Goal: Task Accomplishment & Management: Manage account settings

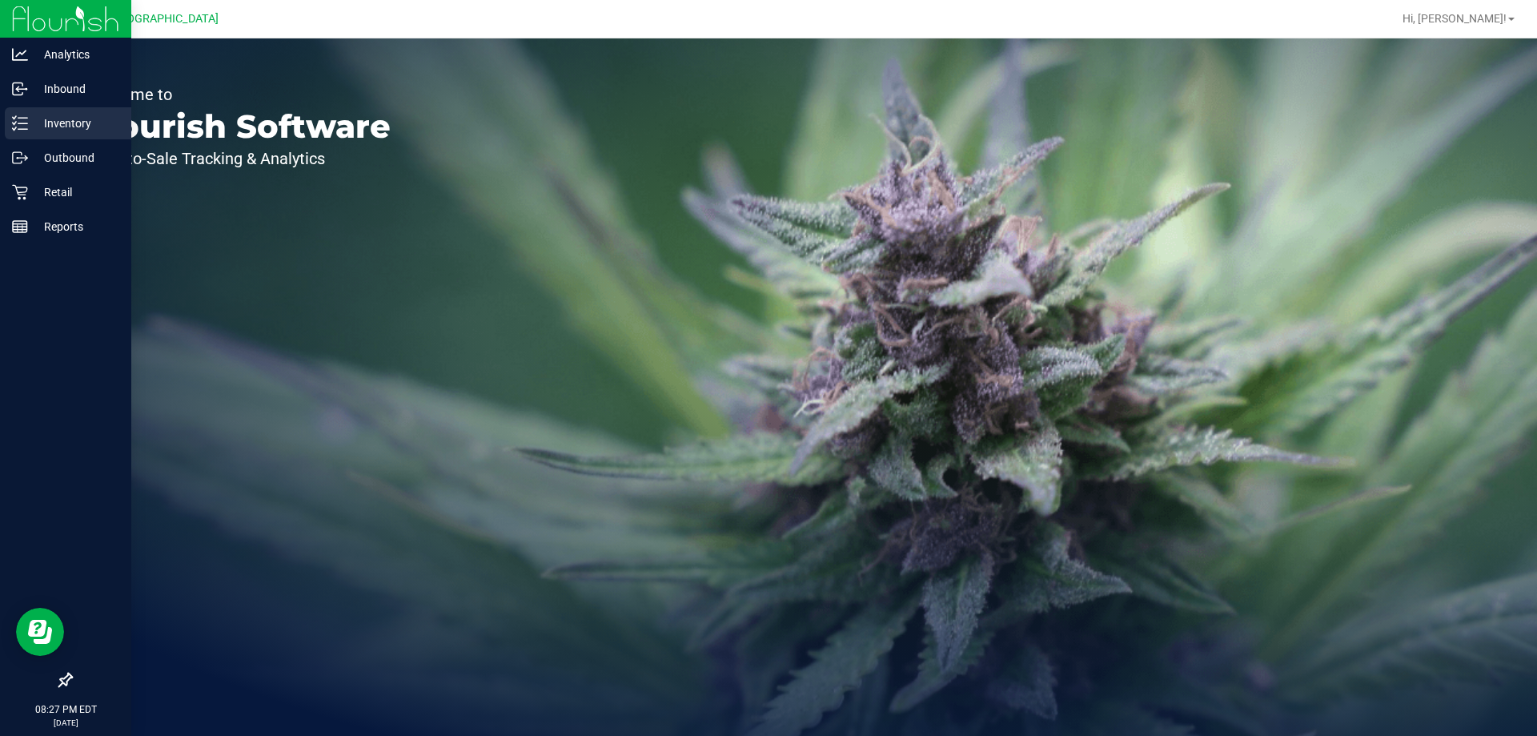
click at [14, 131] on div "Inventory" at bounding box center [68, 123] width 126 height 32
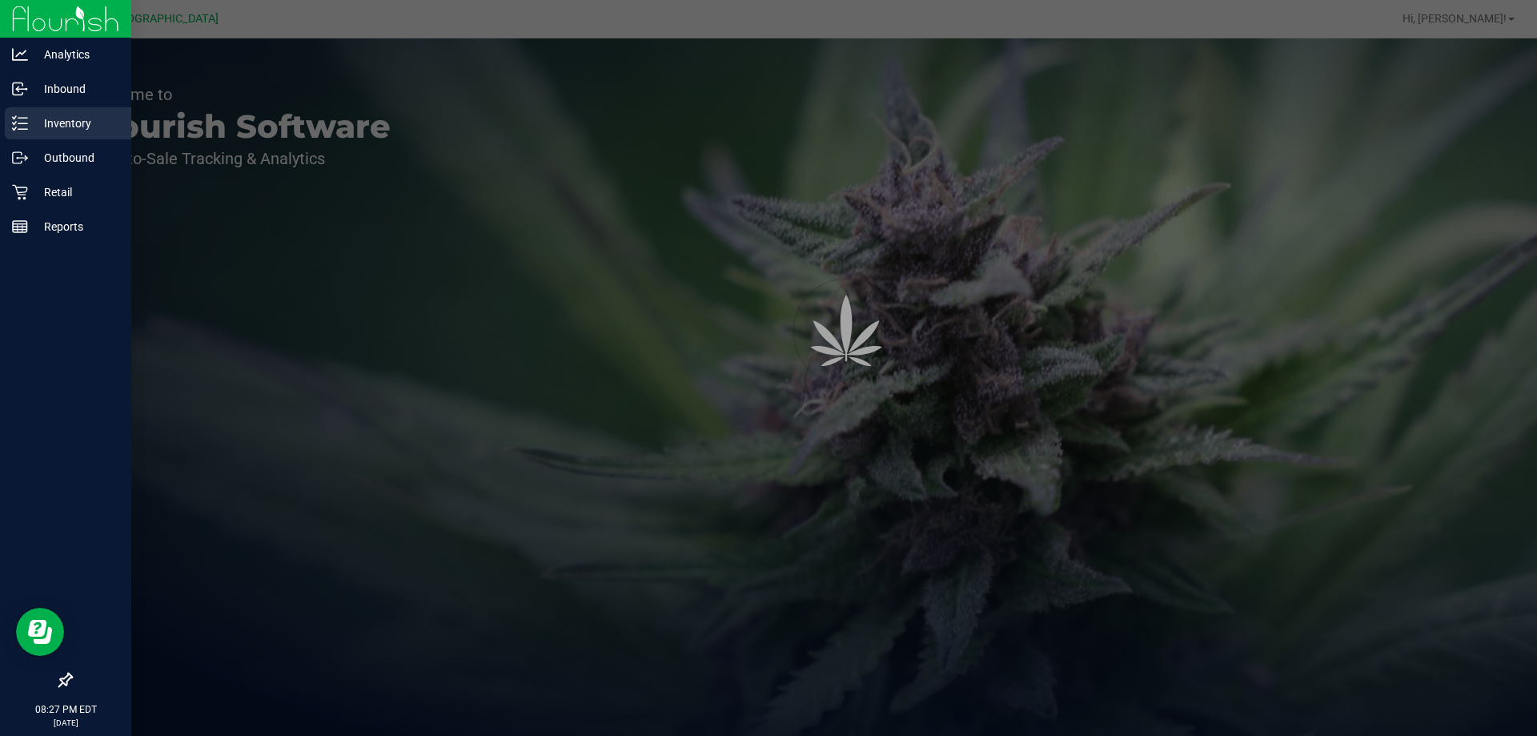
click at [14, 117] on icon at bounding box center [20, 123] width 16 height 16
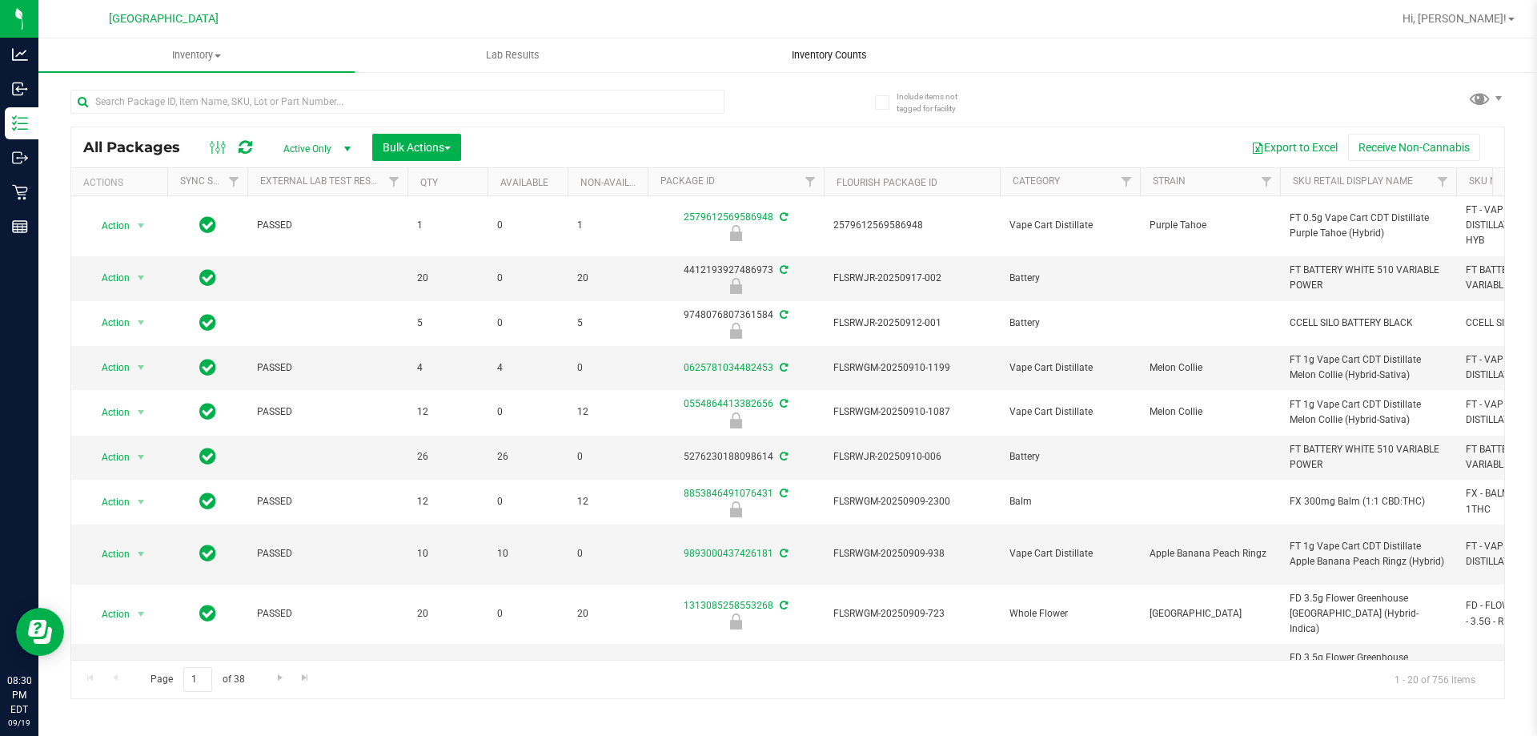
click at [878, 62] on span "Inventory Counts" at bounding box center [829, 55] width 118 height 14
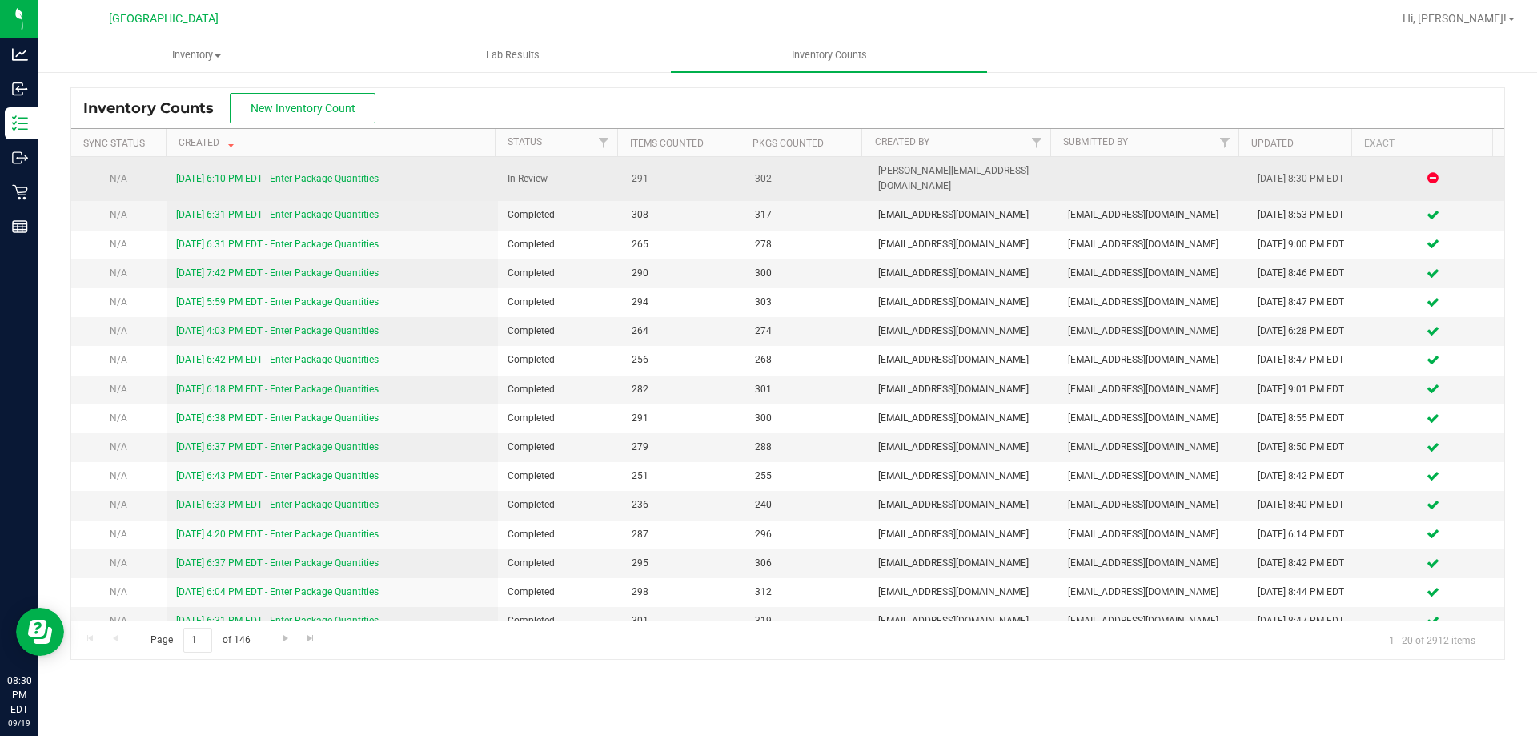
click at [335, 175] on link "[DATE] 6:10 PM EDT - Enter Package Quantities" at bounding box center [277, 178] width 203 height 11
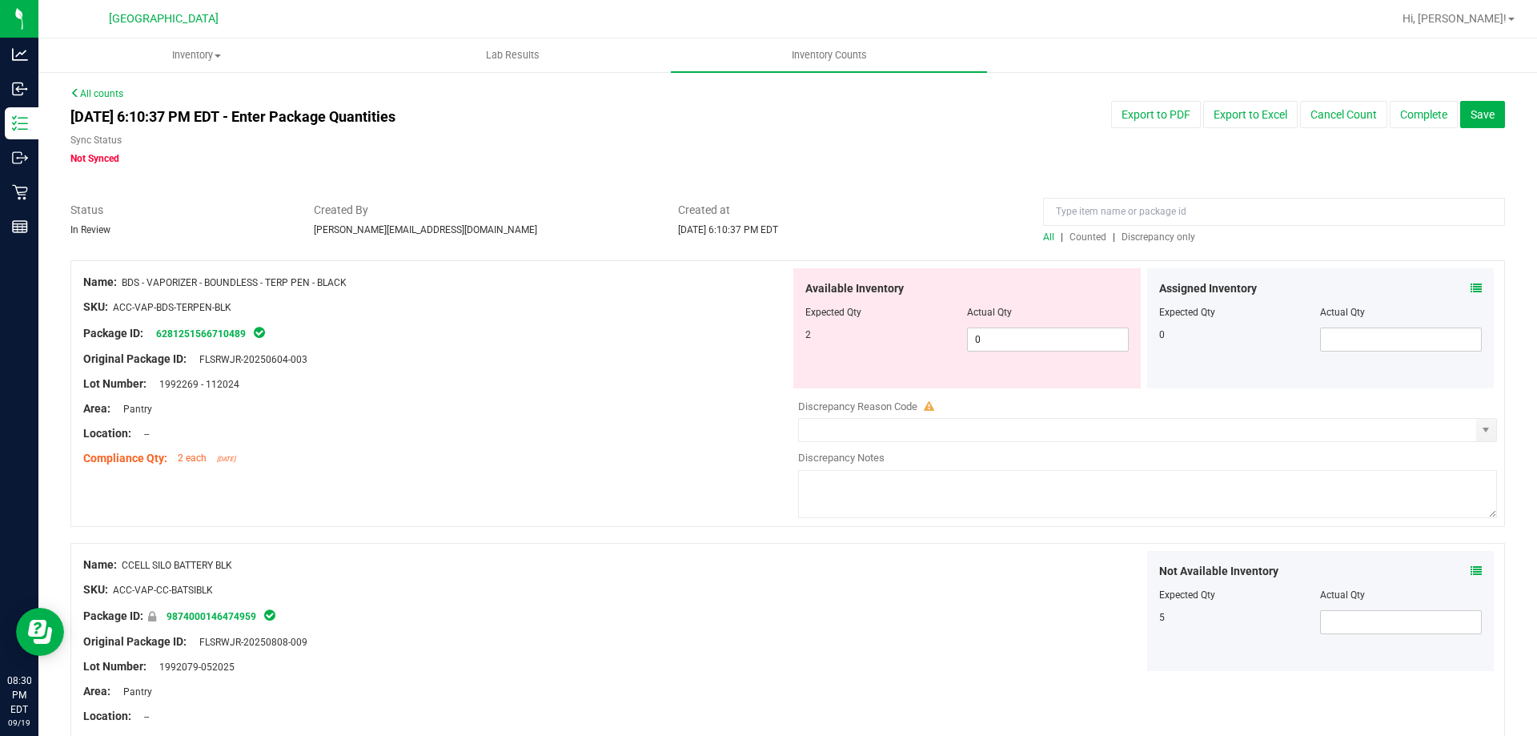
click at [1145, 235] on span "Discrepancy only" at bounding box center [1158, 236] width 74 height 11
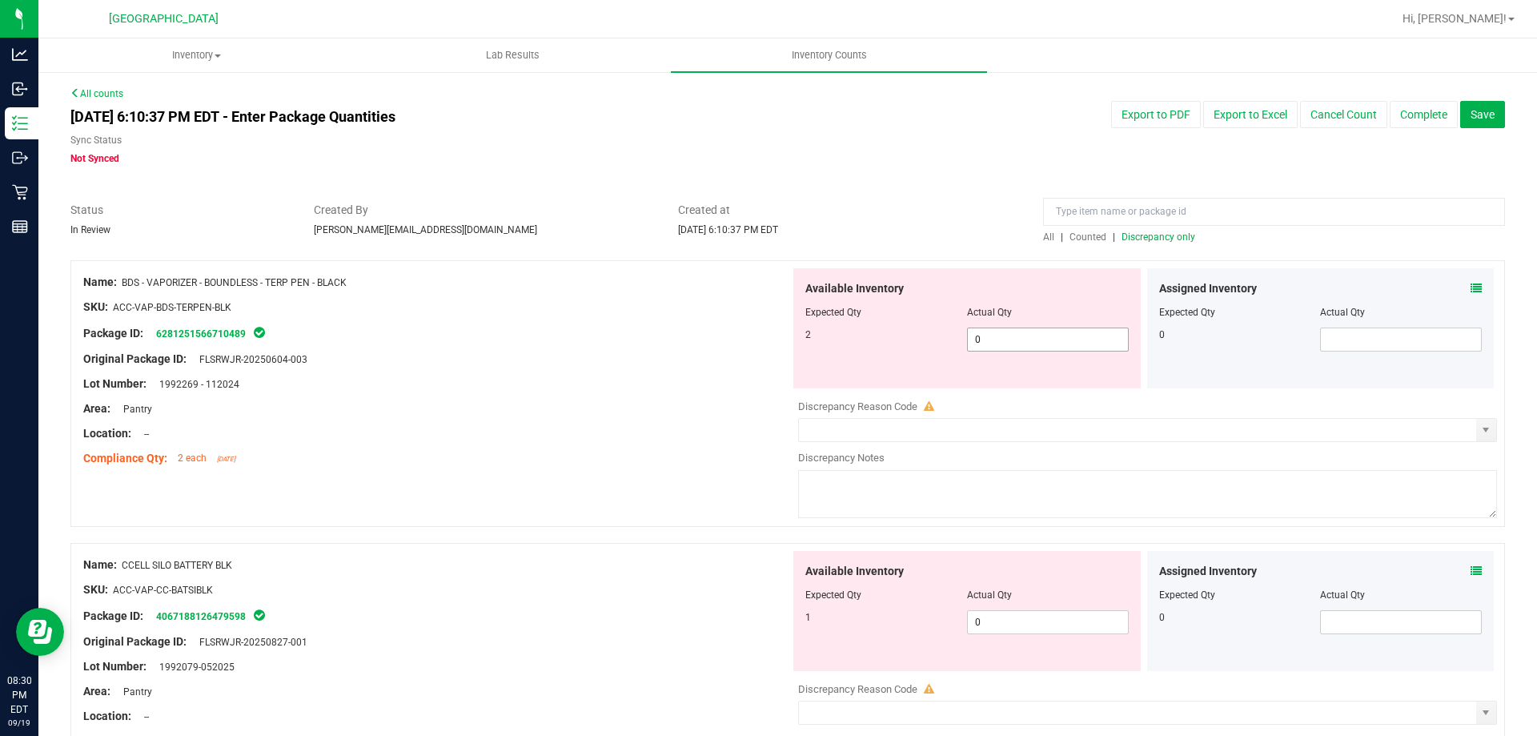
click at [1025, 332] on span "0 0" at bounding box center [1048, 339] width 162 height 24
type input "2"
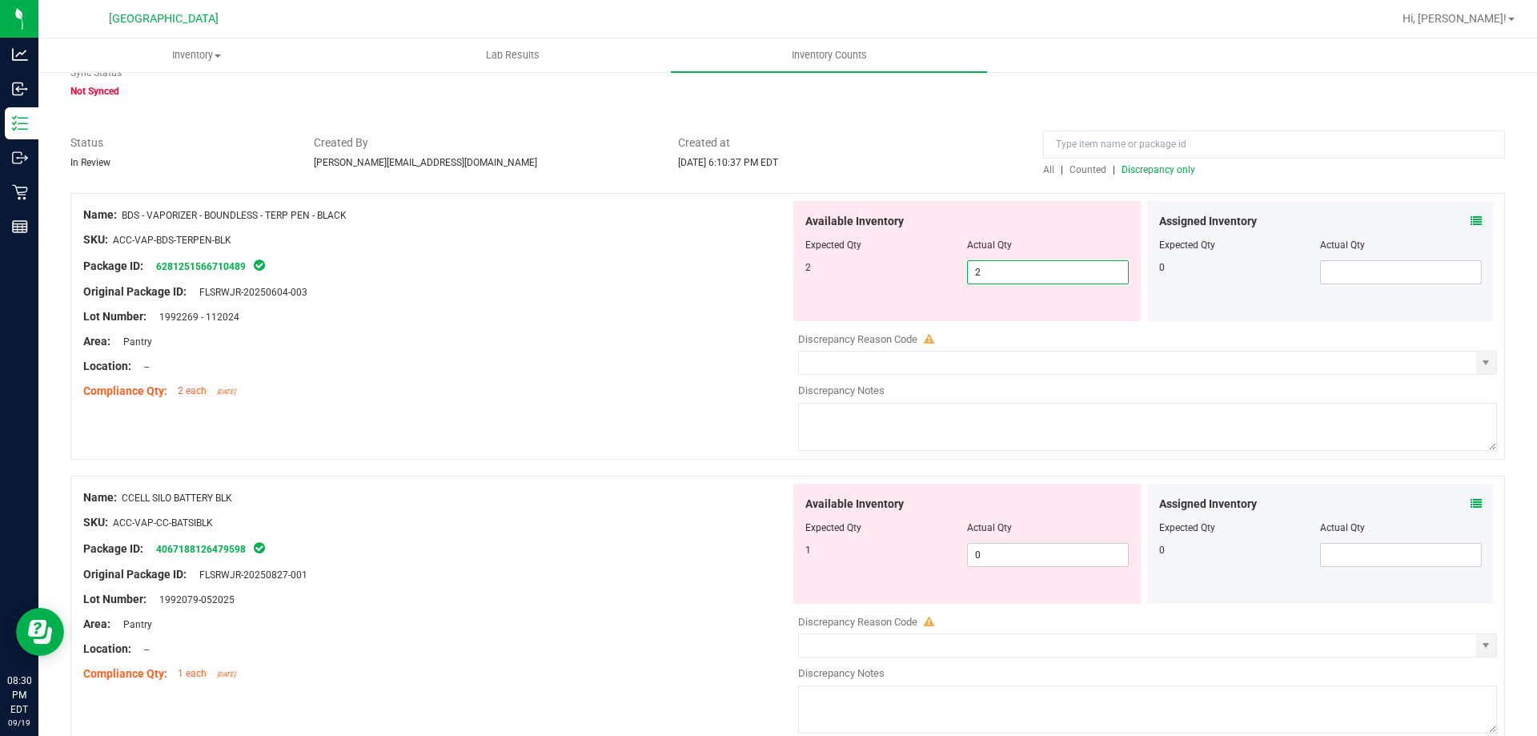
scroll to position [160, 0]
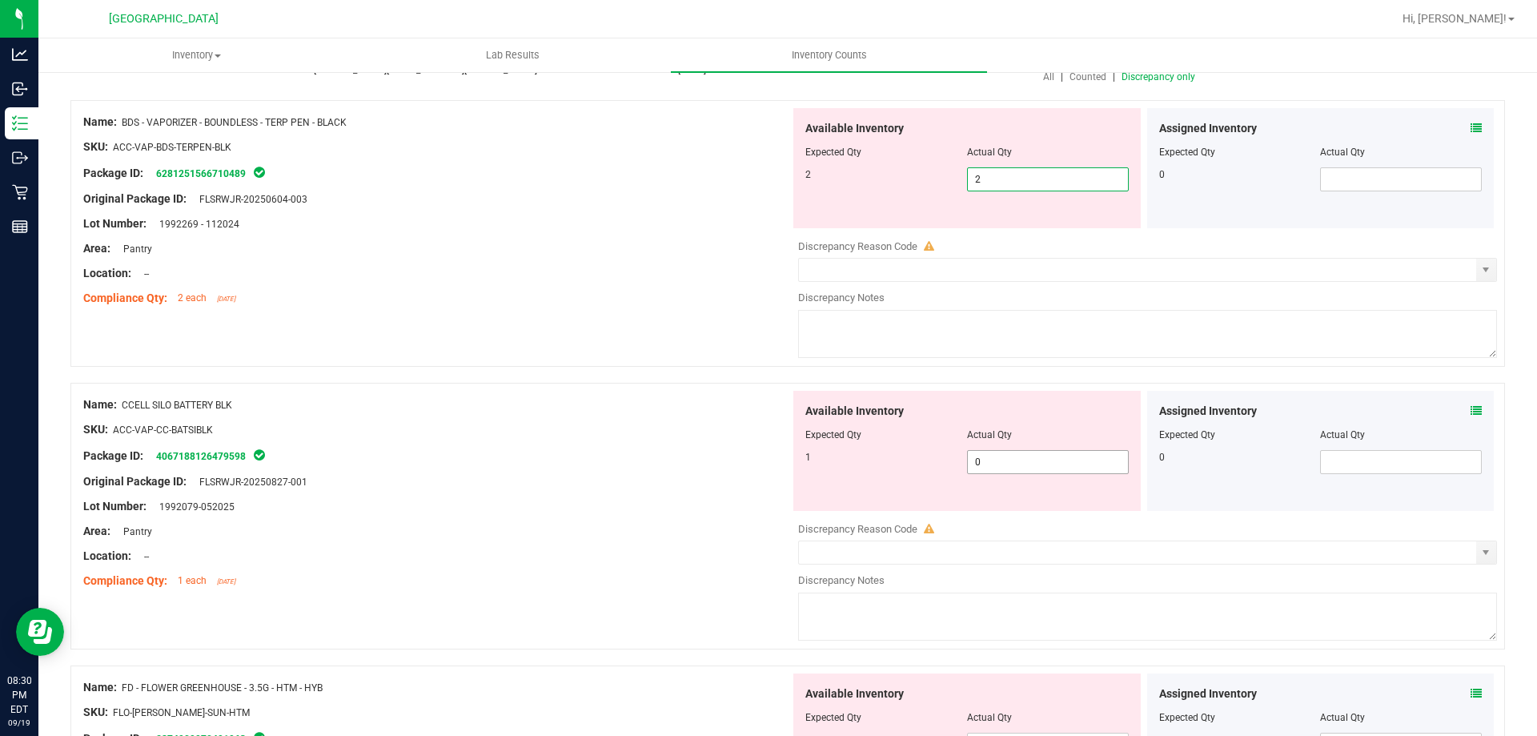
click at [1065, 461] on div "Available Inventory Expected Qty Actual Qty 1 0 0" at bounding box center [1143, 518] width 707 height 254
type input "2"
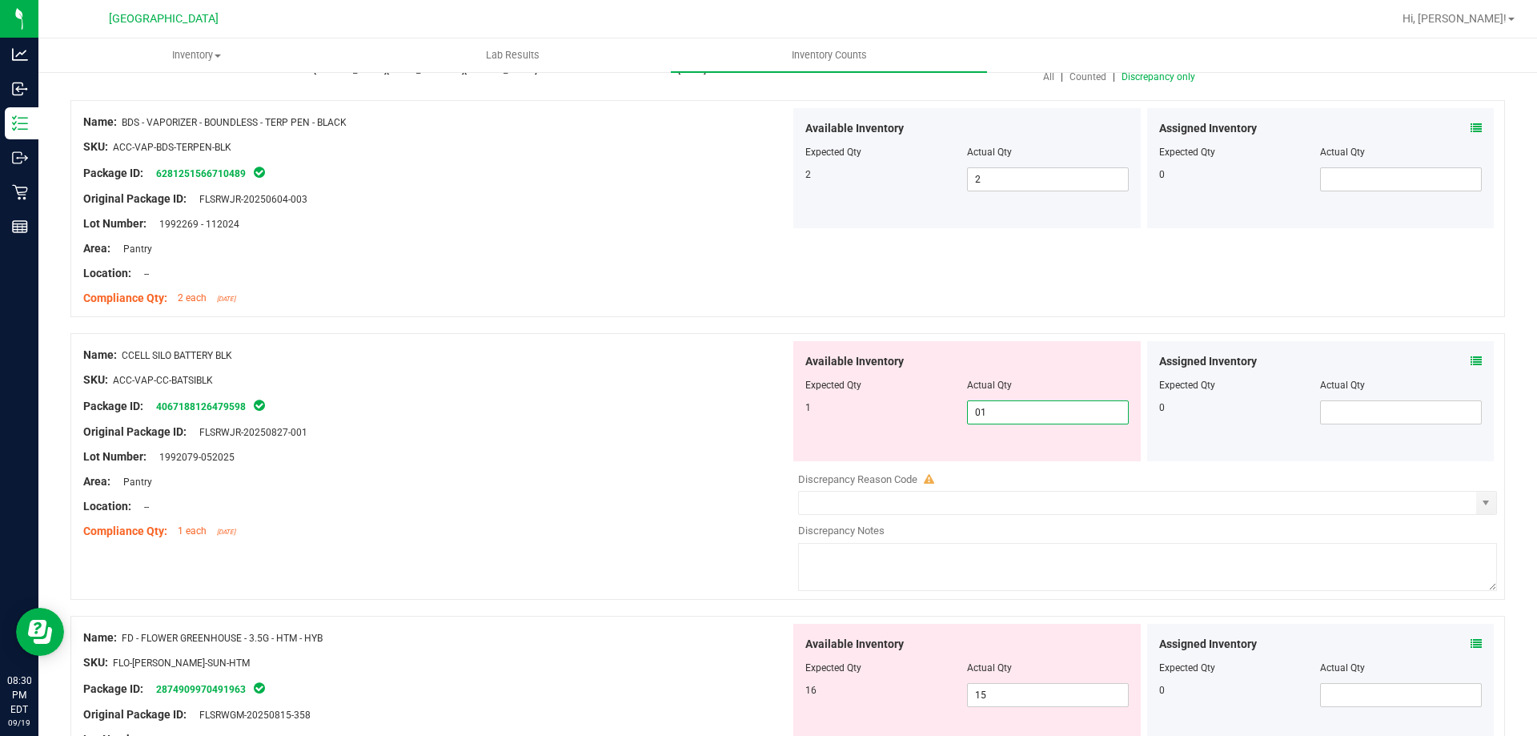
type input "0"
type input "1"
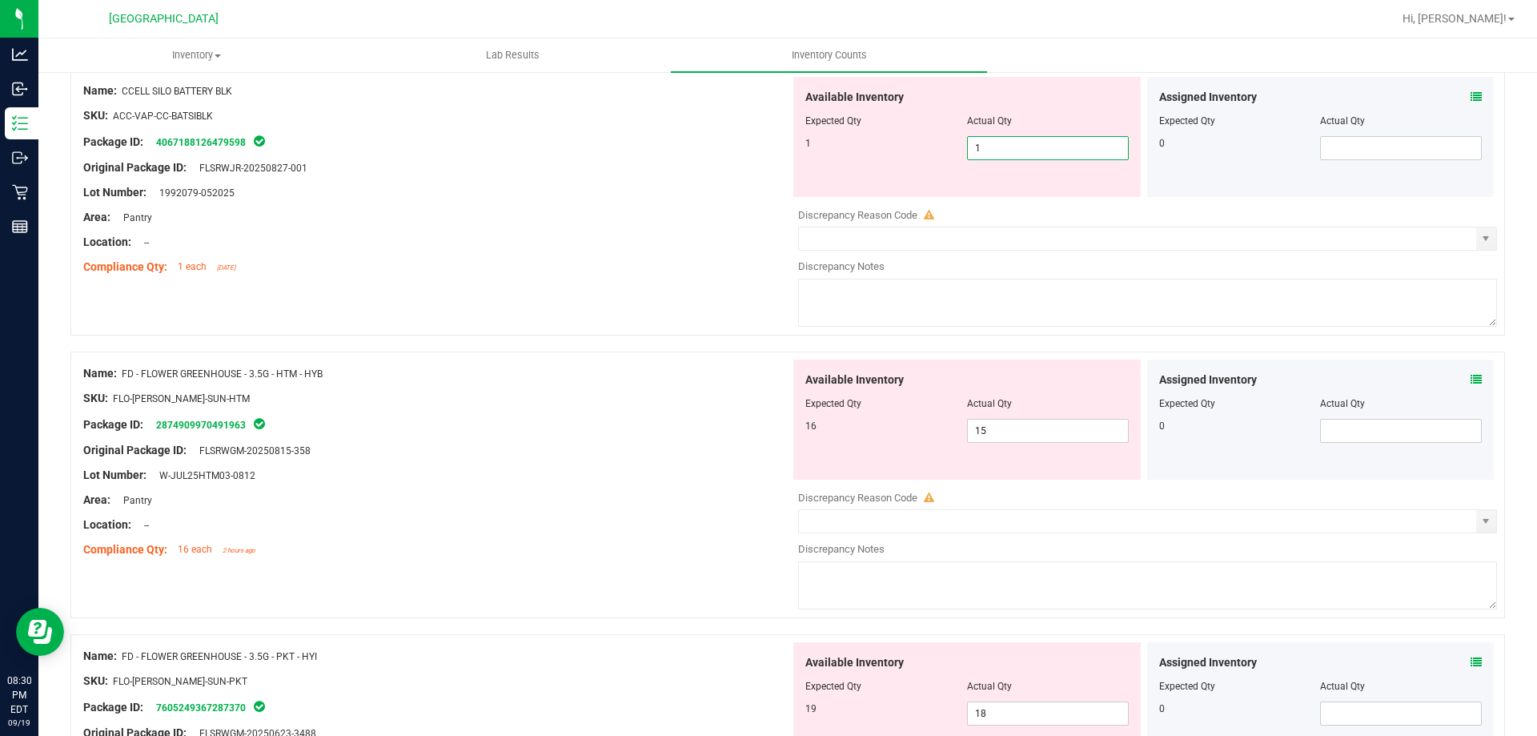
scroll to position [480, 0]
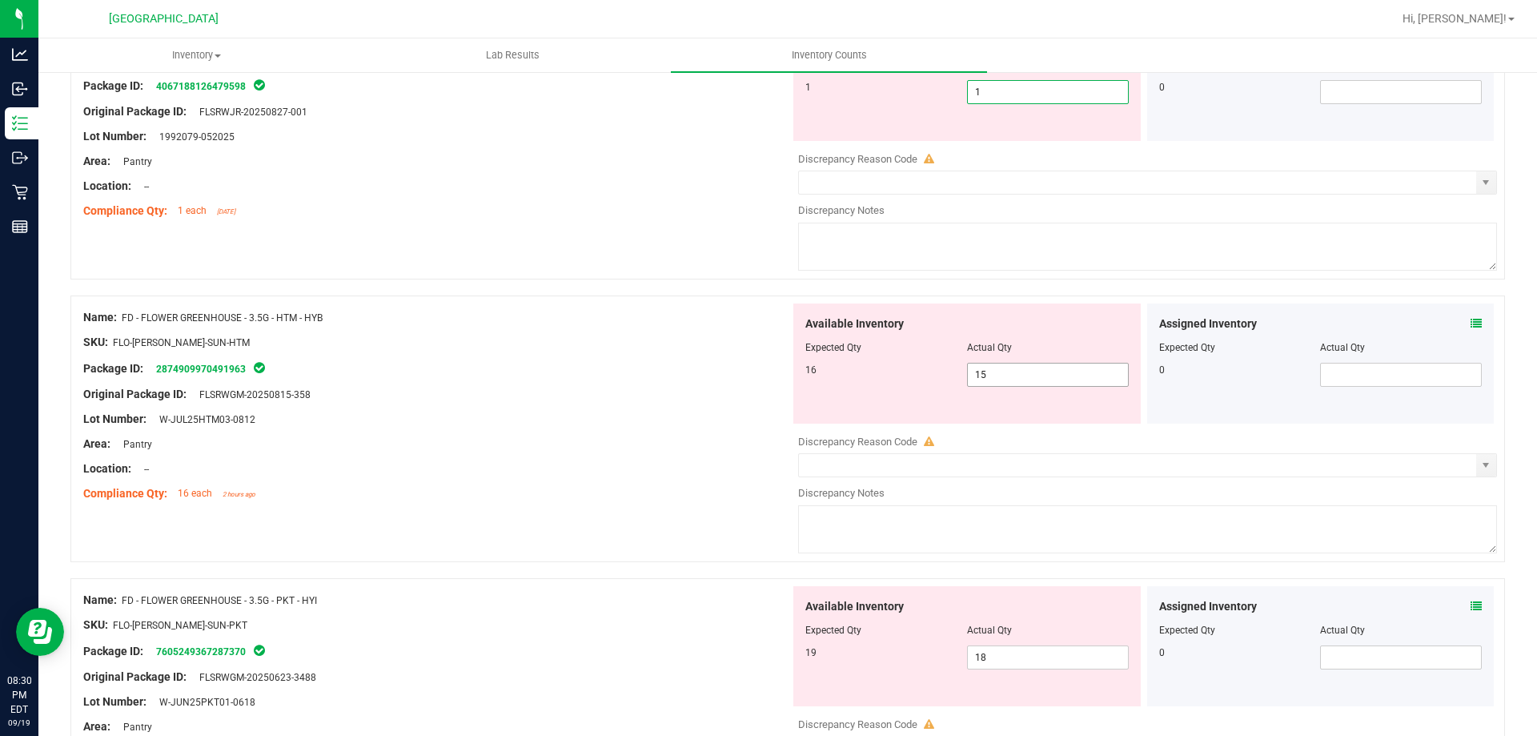
type input "1"
click at [1033, 374] on div "Available Inventory Expected Qty Actual Qty 16 15 15" at bounding box center [1143, 430] width 707 height 254
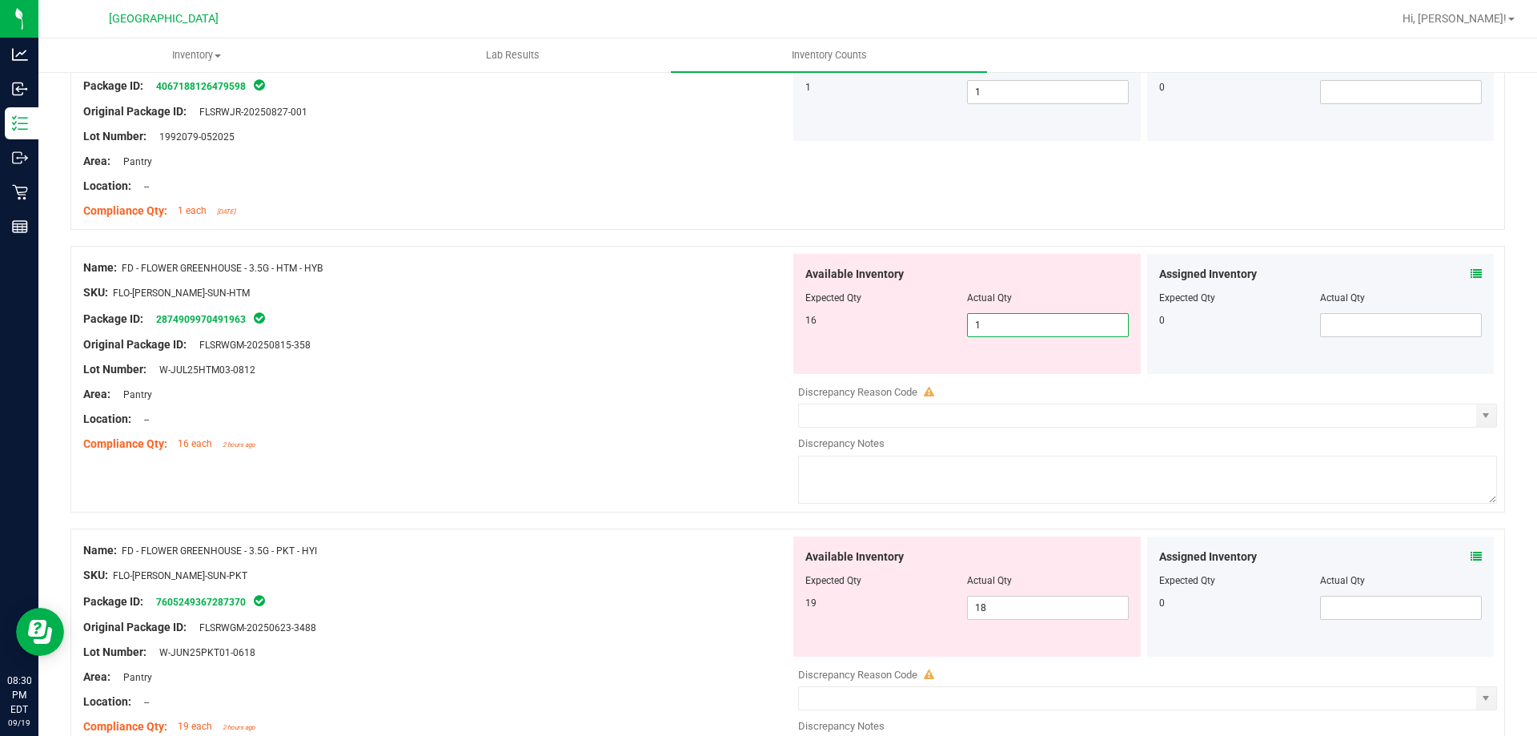
type input "16"
click at [1470, 273] on icon at bounding box center [1475, 273] width 11 height 11
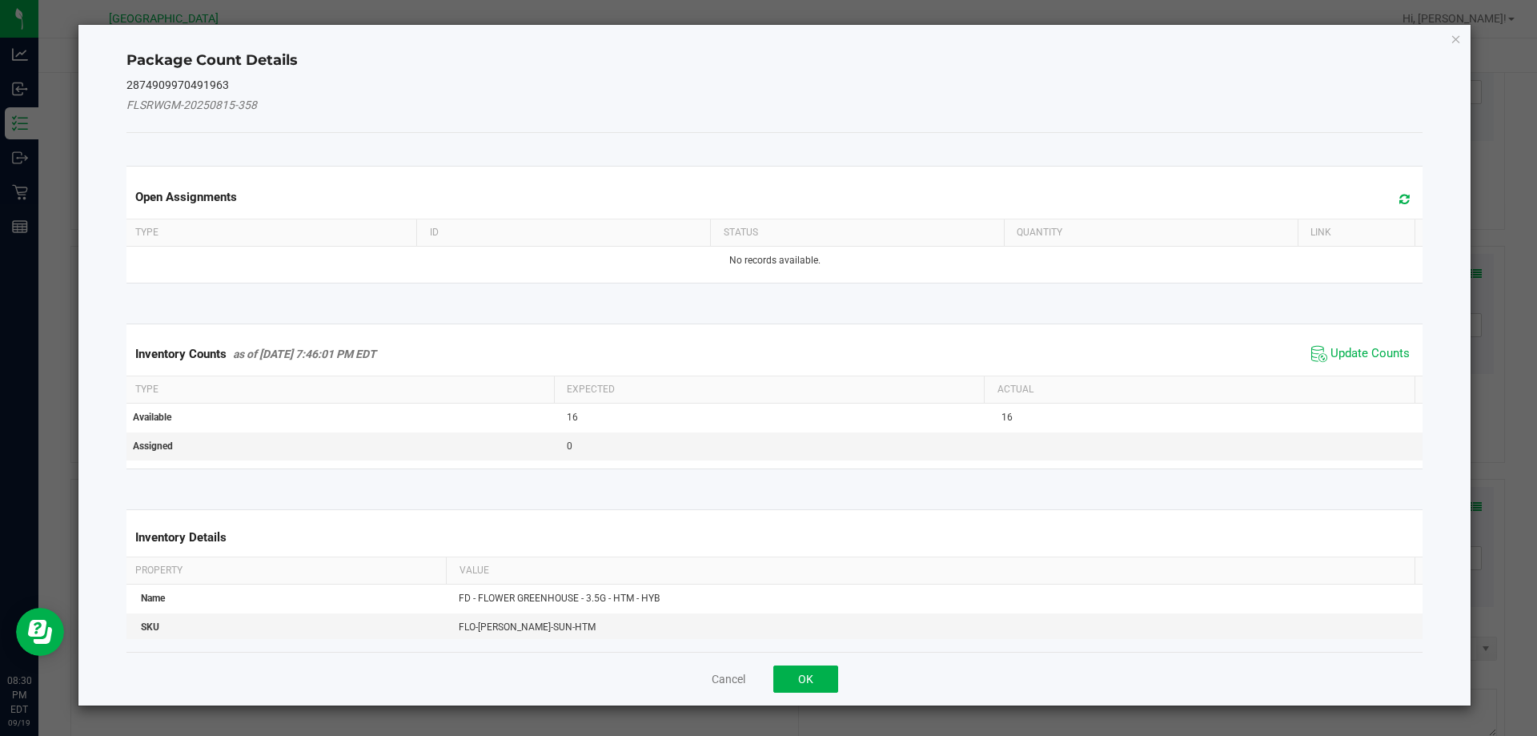
click at [1401, 191] on span at bounding box center [1400, 199] width 26 height 22
click at [1387, 353] on span "Update Counts" at bounding box center [1369, 354] width 79 height 16
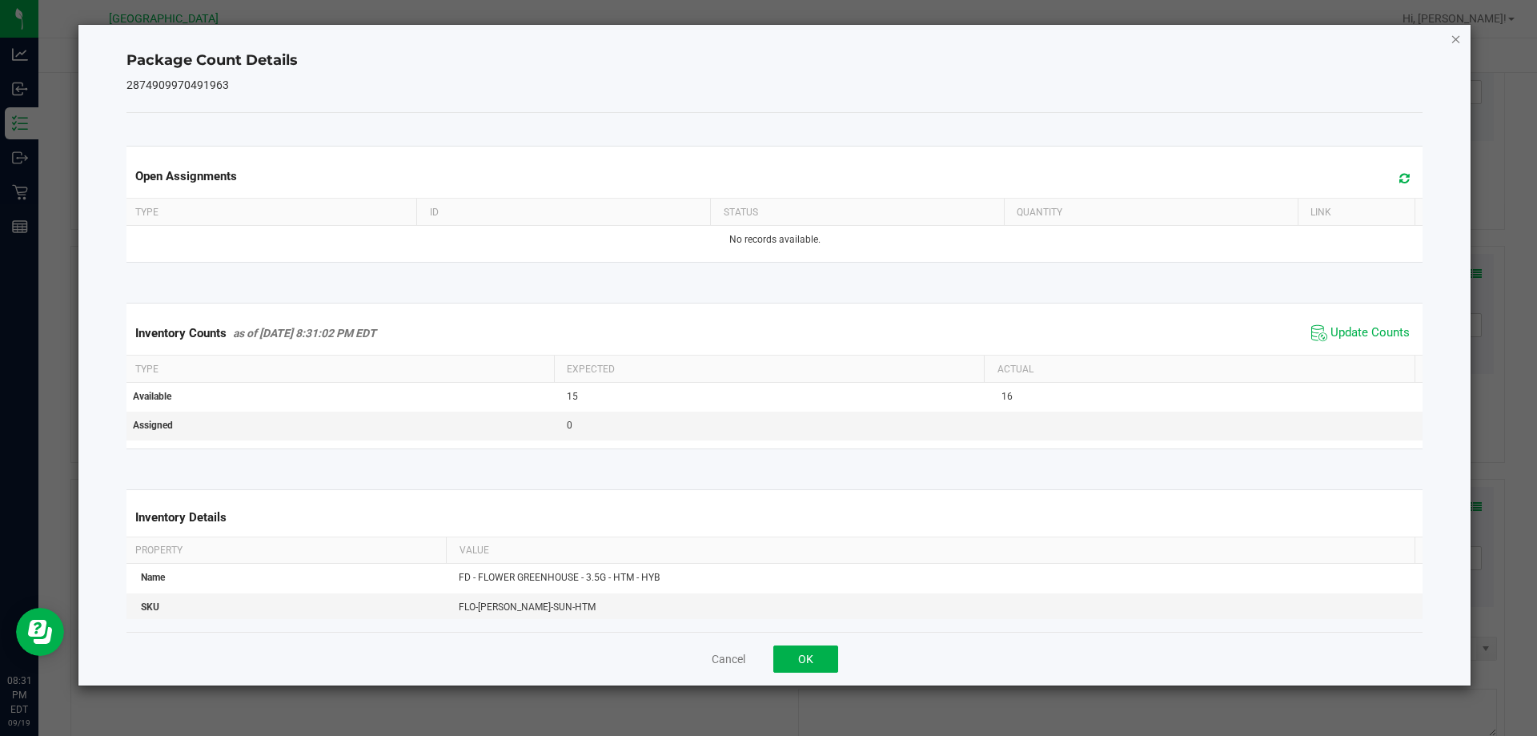
click at [1451, 34] on icon "Close" at bounding box center [1455, 38] width 11 height 19
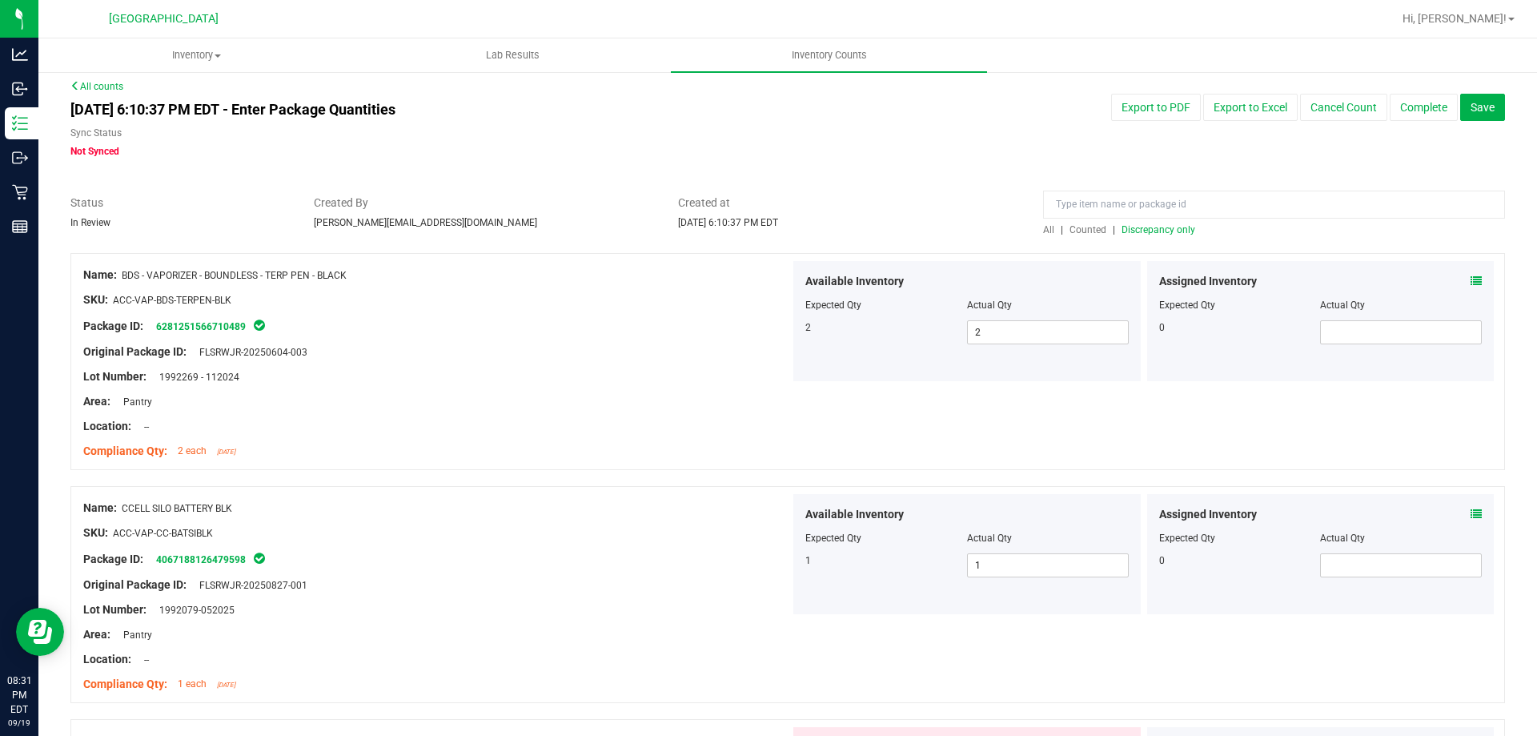
scroll to position [0, 0]
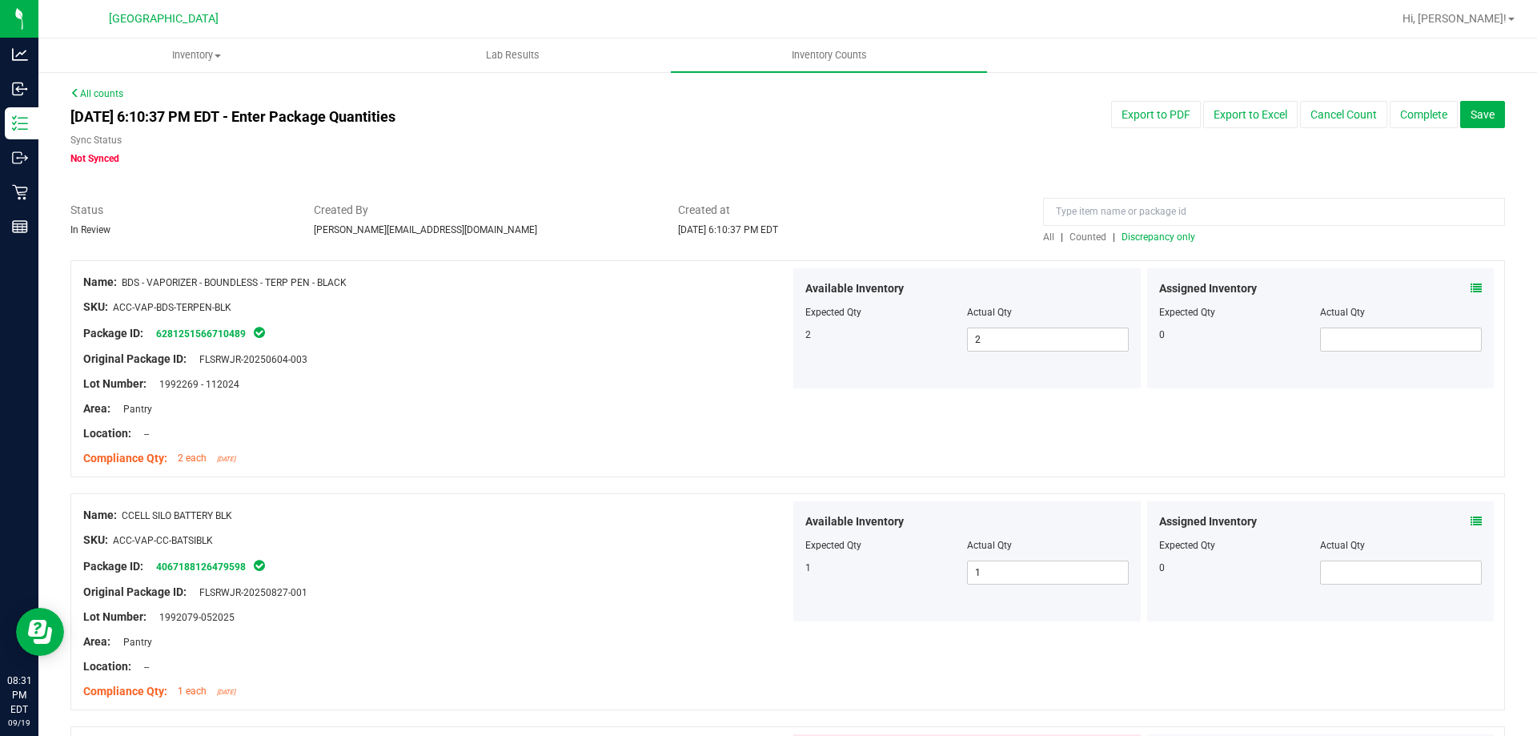
drag, startPoint x: 1097, startPoint y: 300, endPoint x: 785, endPoint y: 320, distance: 312.8
click at [716, 288] on div "Name: BDS - VAPORIZER - BOUNDLESS - TERP PEN - BLACK" at bounding box center [436, 282] width 707 height 17
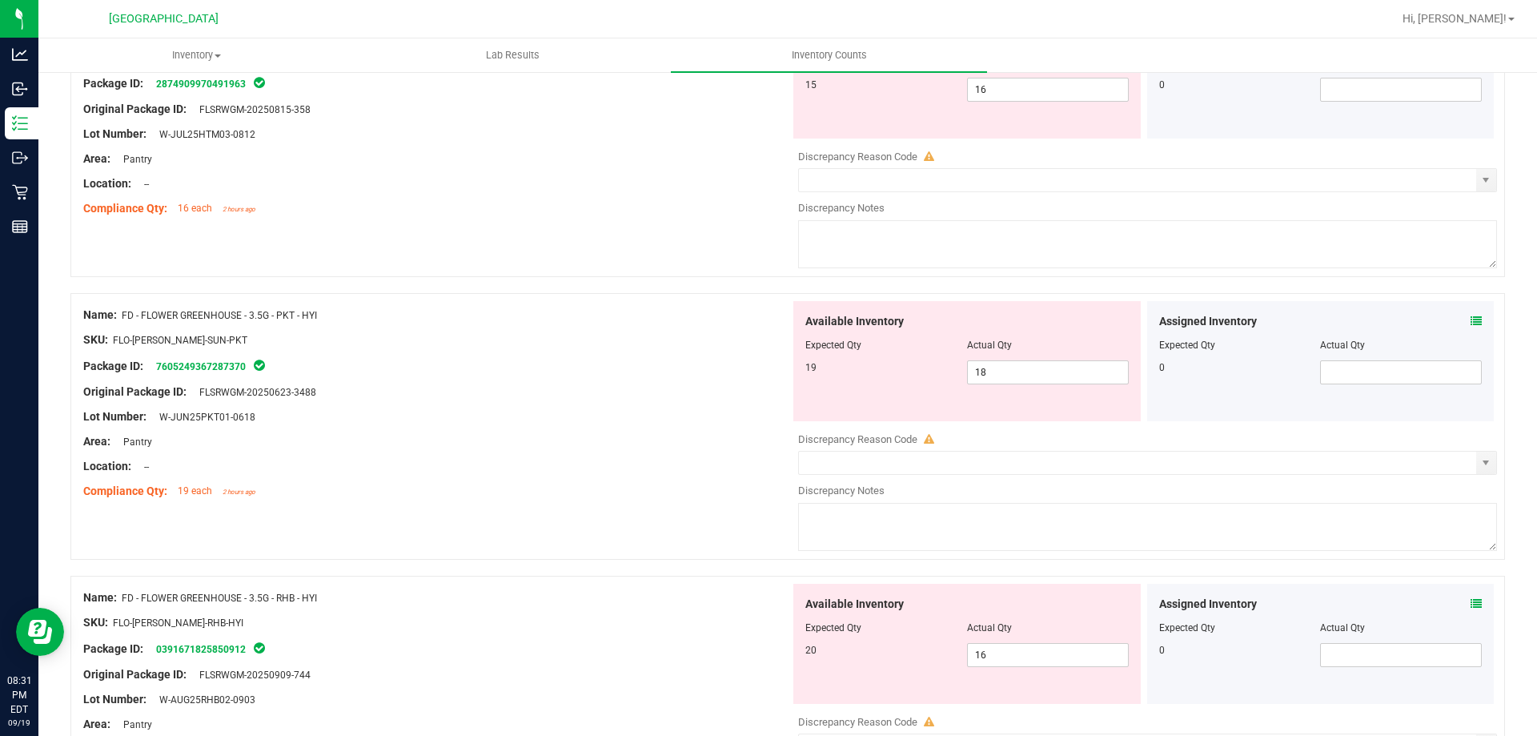
scroll to position [720, 0]
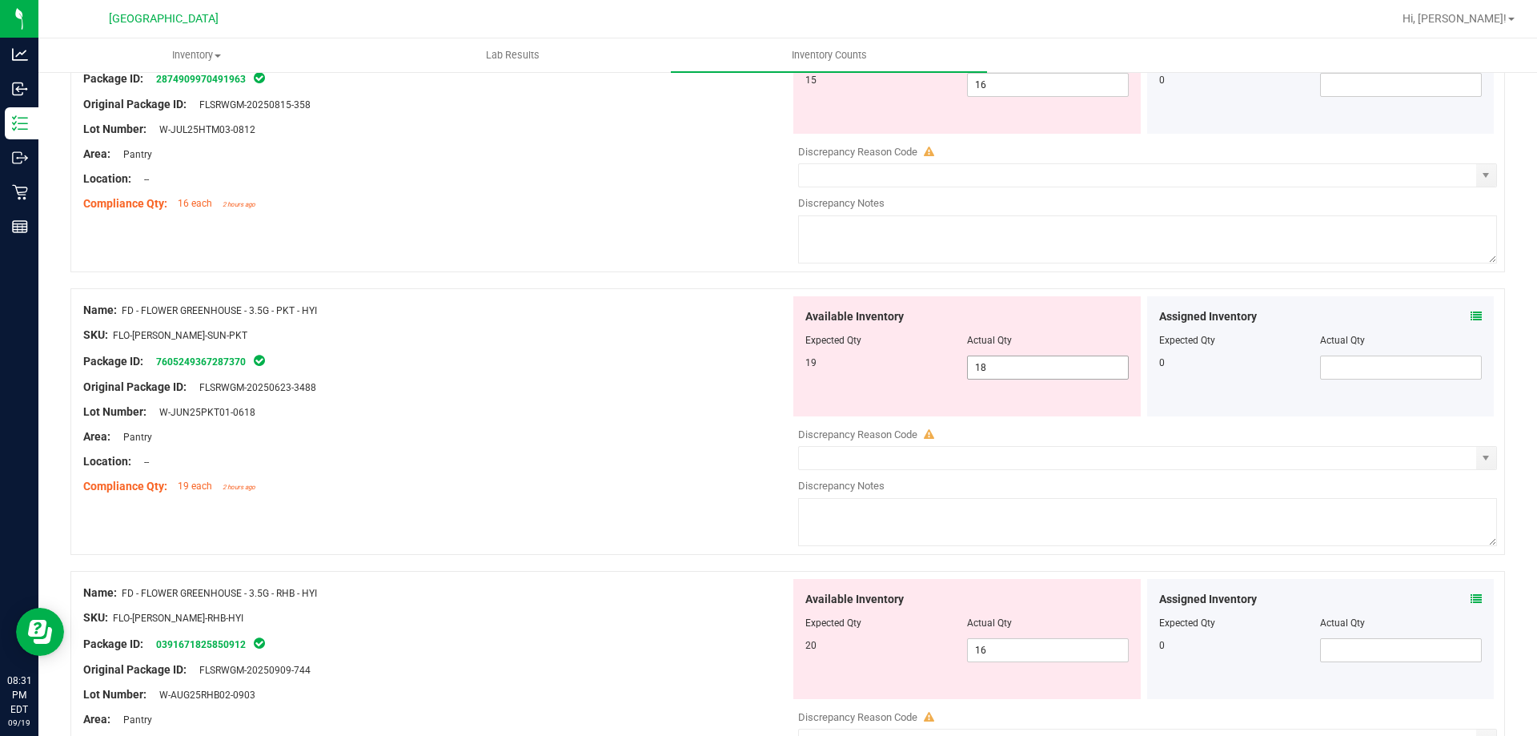
click at [1047, 371] on span "18 18" at bounding box center [1048, 367] width 162 height 24
type input "19"
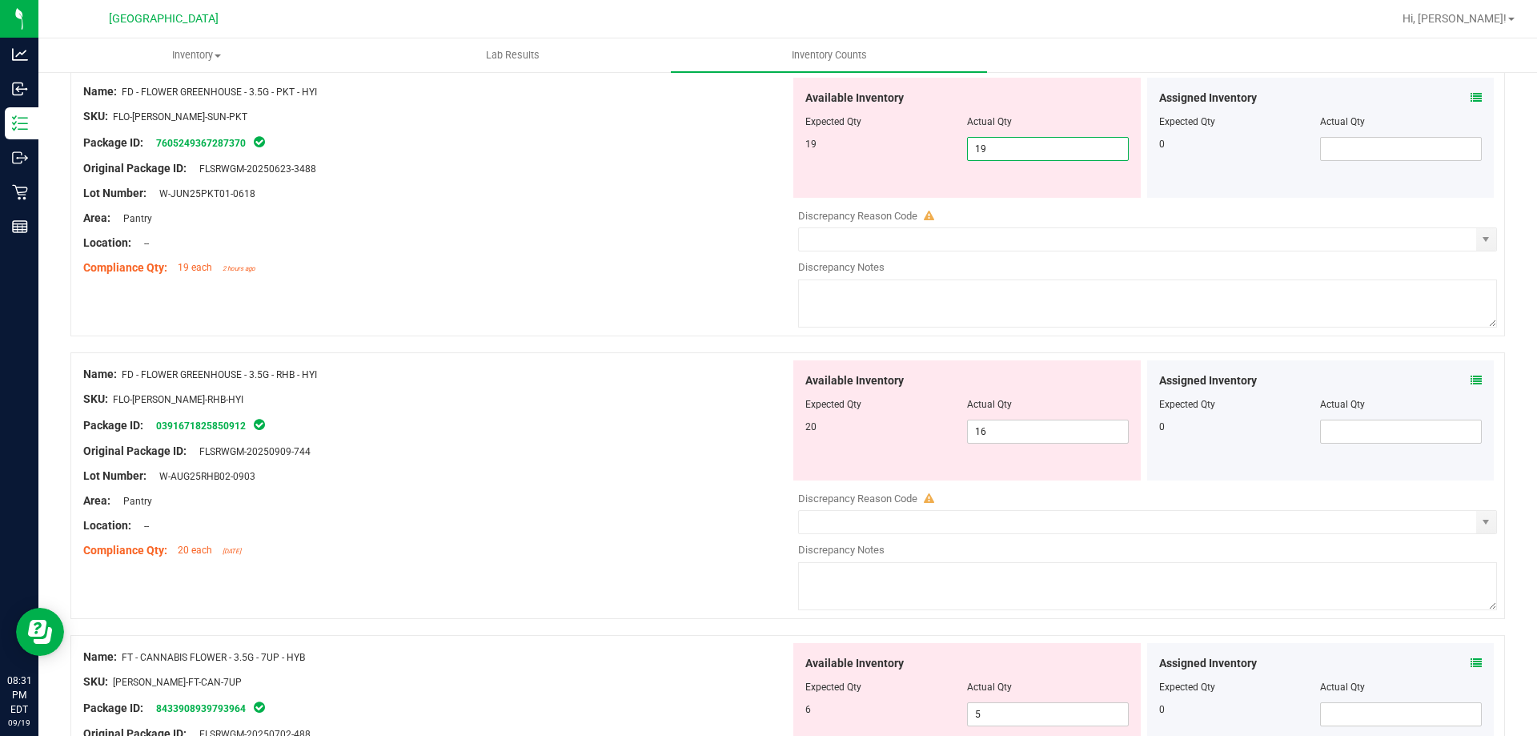
scroll to position [960, 0]
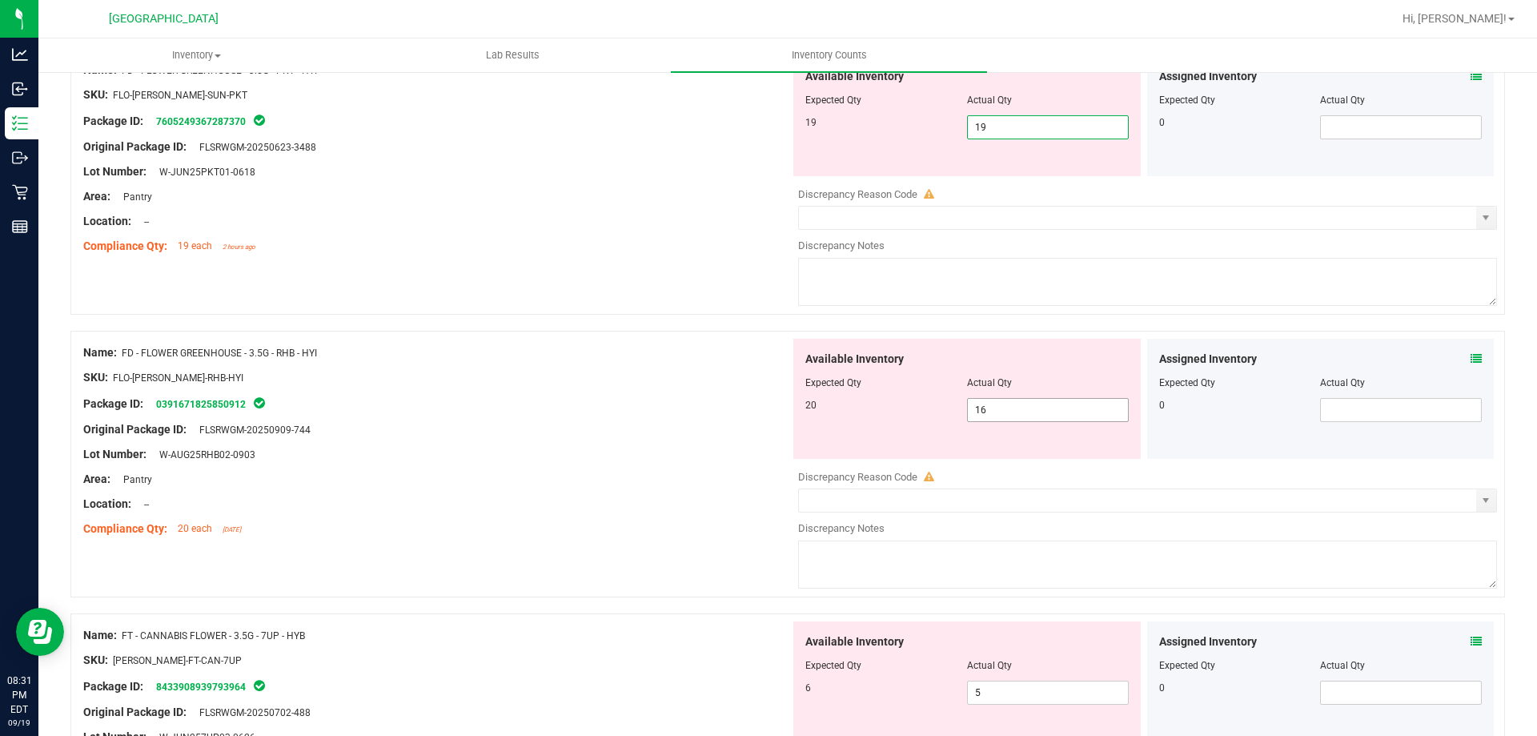
type input "19"
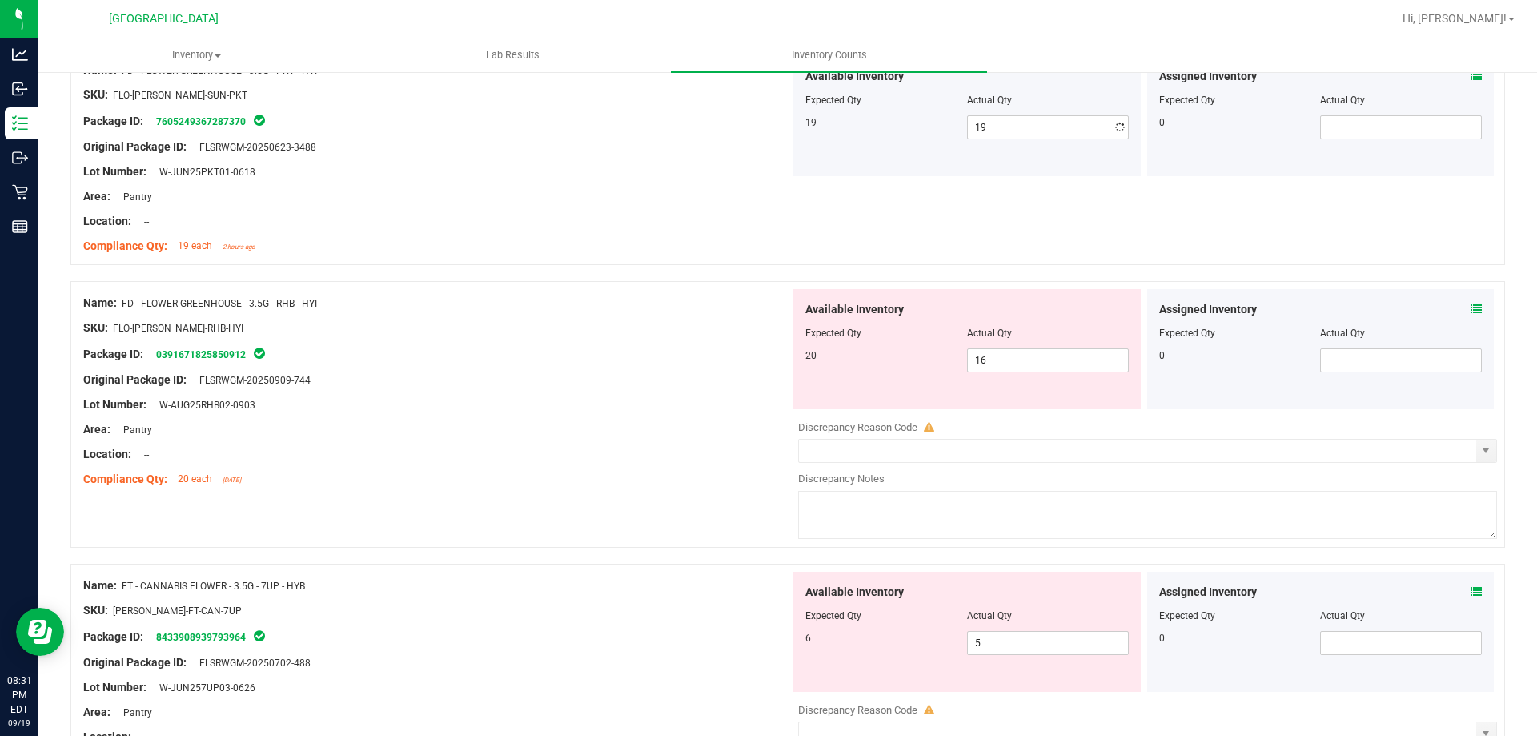
click at [1081, 396] on div "Available Inventory Expected Qty Actual Qty 20 16 16" at bounding box center [966, 349] width 347 height 120
click at [1077, 364] on span "16 16" at bounding box center [1048, 360] width 162 height 24
click at [1077, 364] on input "16" at bounding box center [1048, 360] width 160 height 22
type input "20"
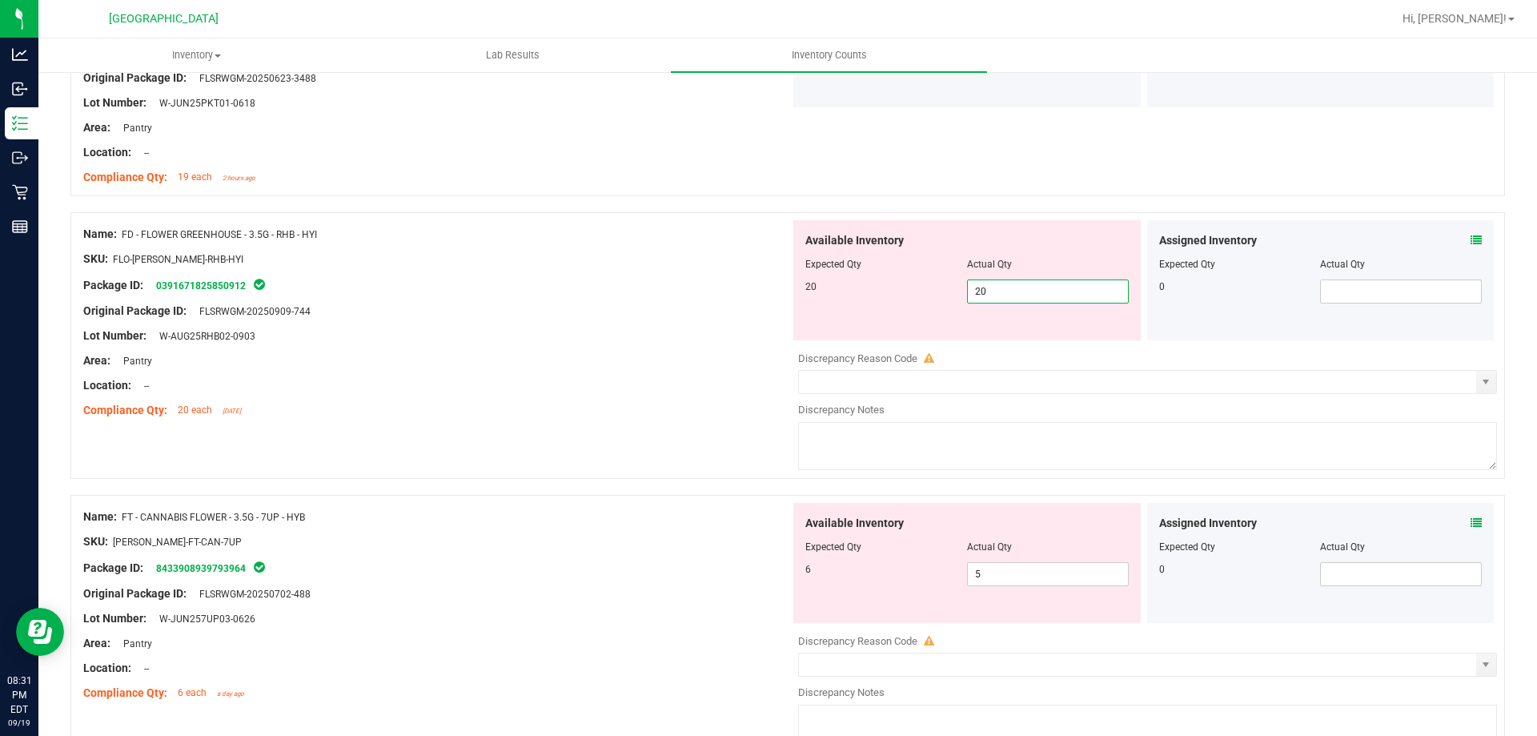
scroll to position [1121, 0]
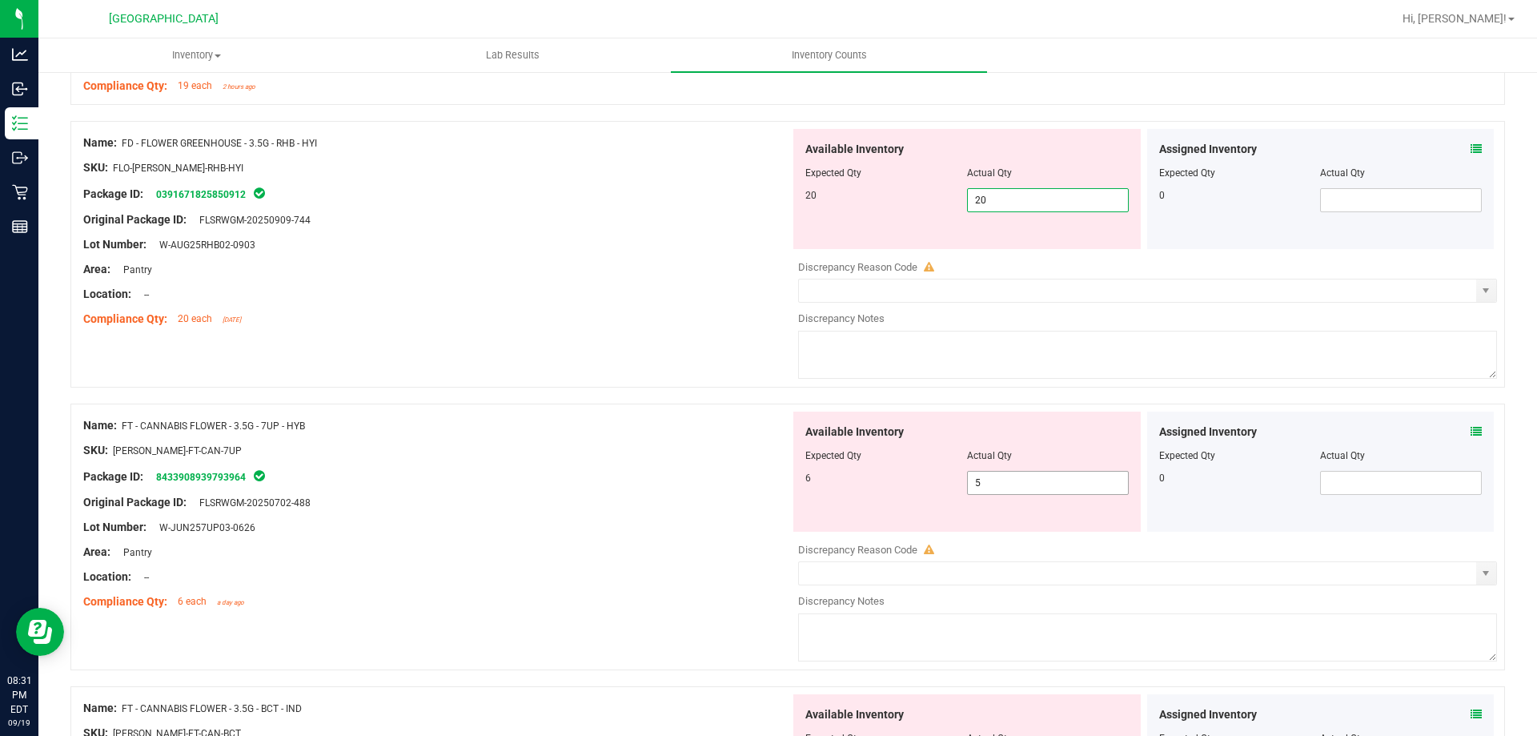
type input "20"
click at [1021, 478] on div "Available Inventory Expected Qty Actual Qty 6 5 5" at bounding box center [966, 471] width 347 height 120
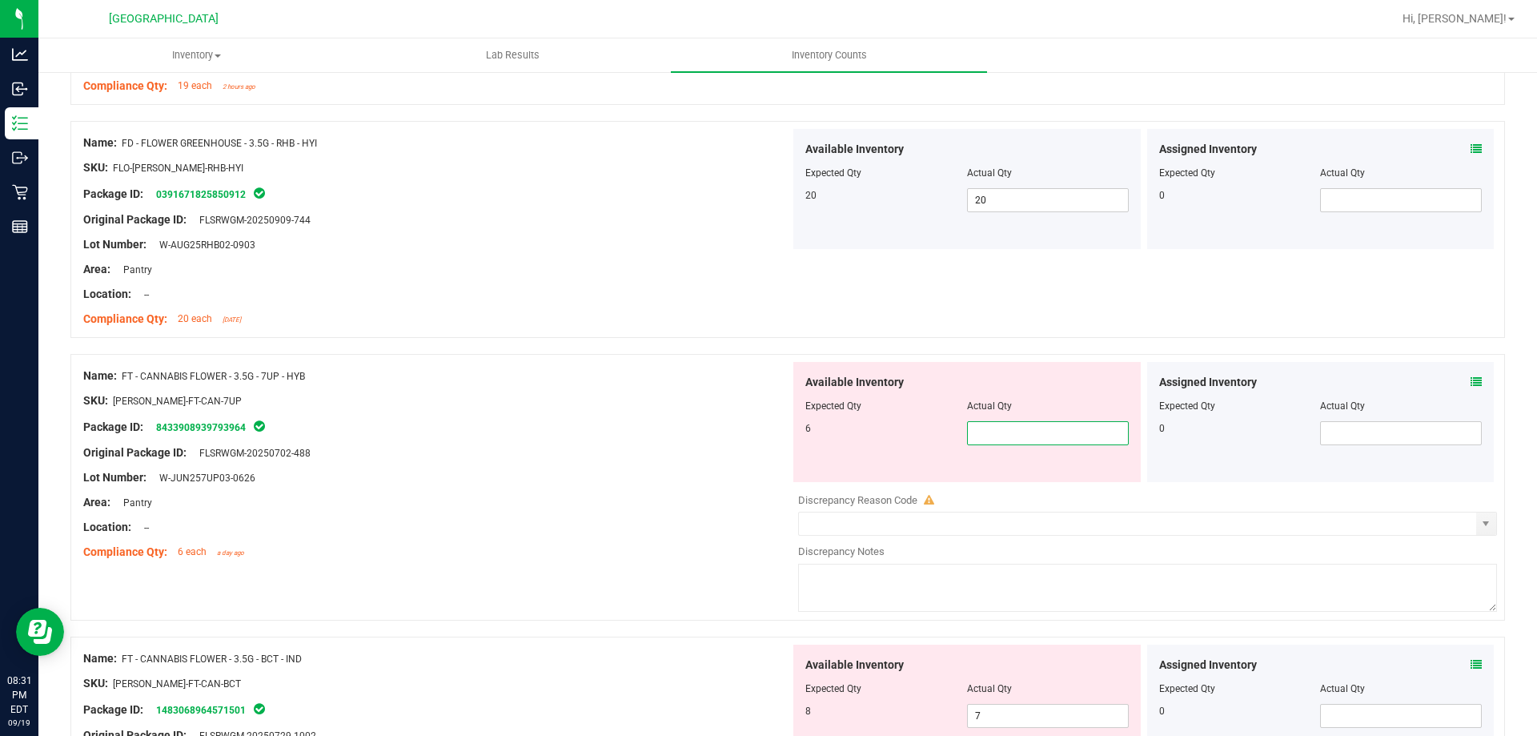
type input "6"
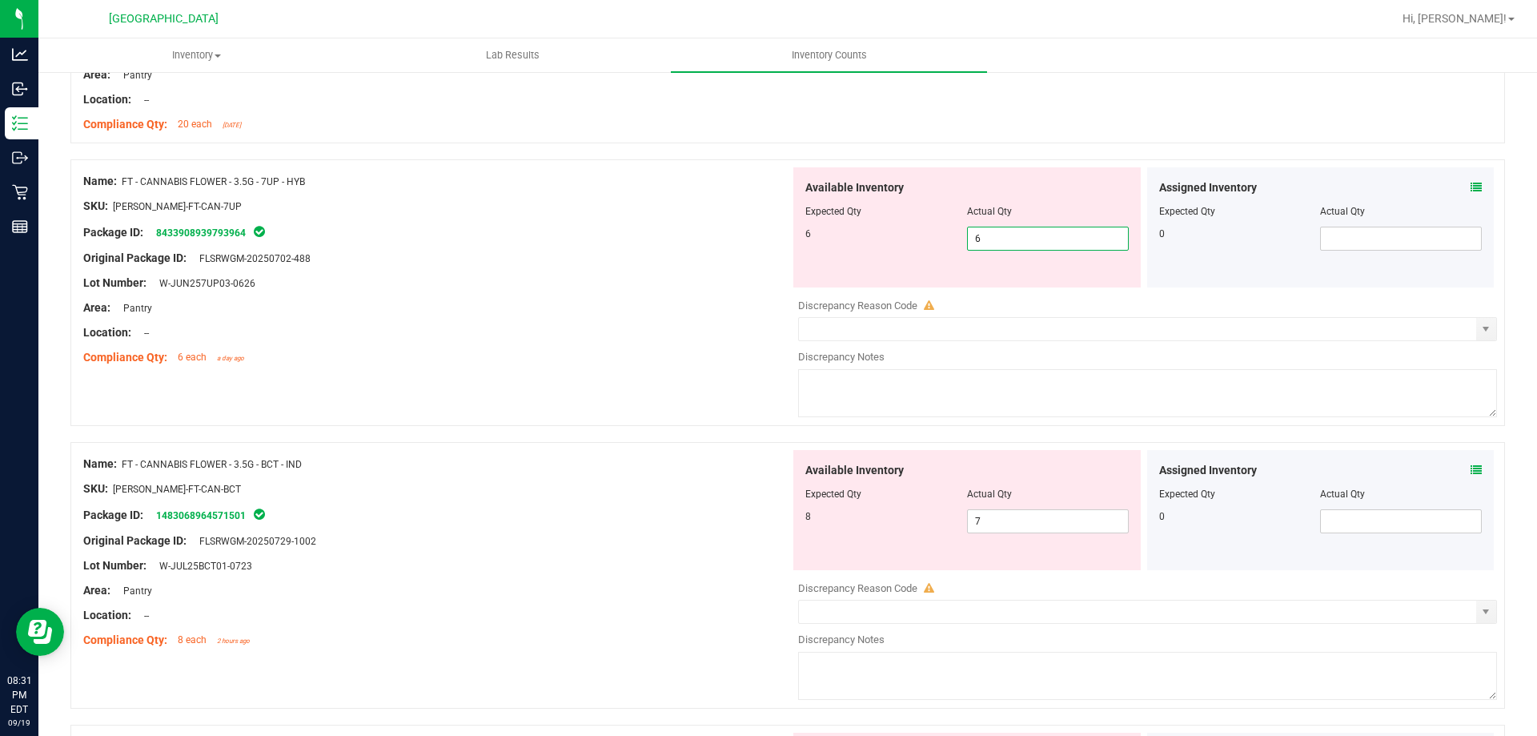
scroll to position [1361, 0]
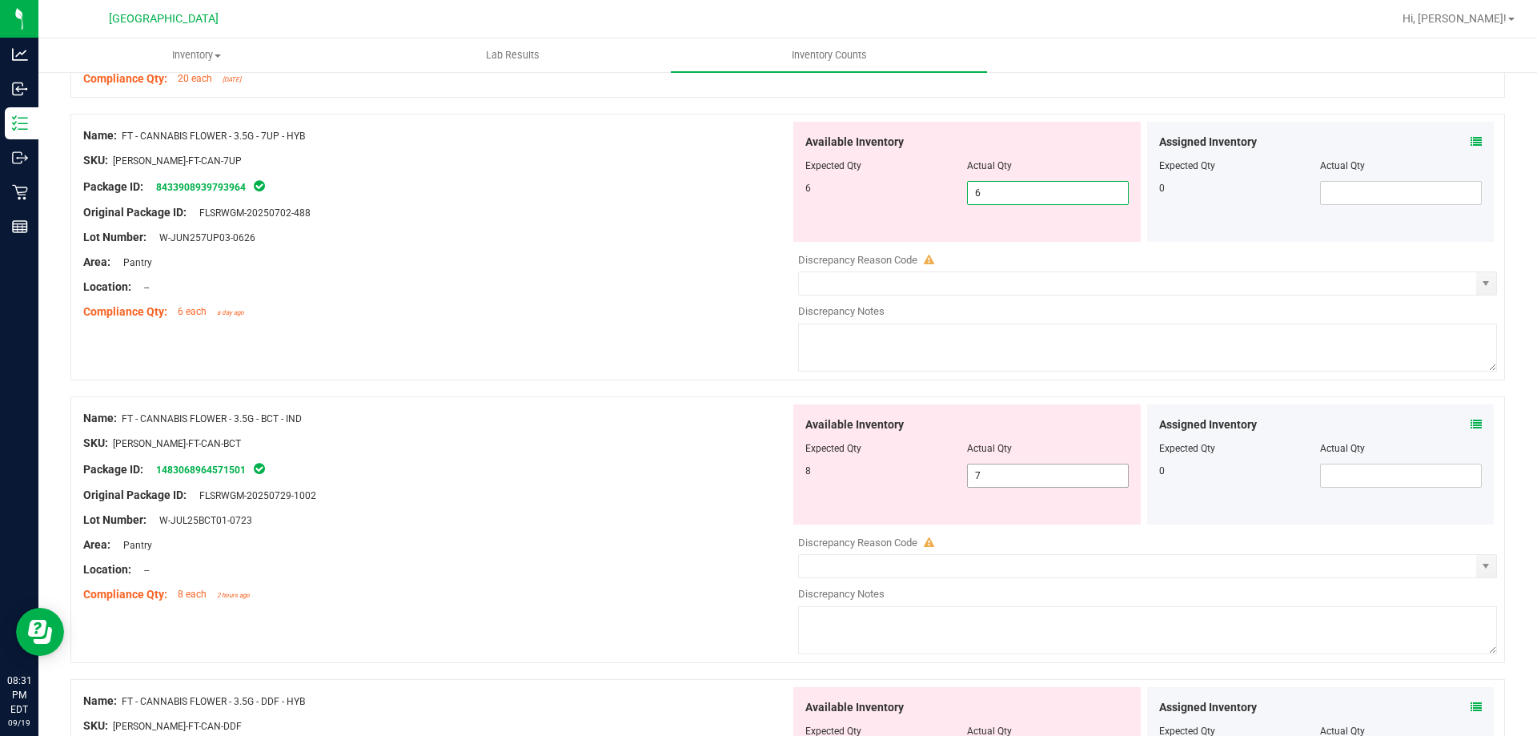
type input "6"
click at [1021, 467] on div "Available Inventory Expected Qty Actual Qty 8 7 7" at bounding box center [966, 464] width 347 height 120
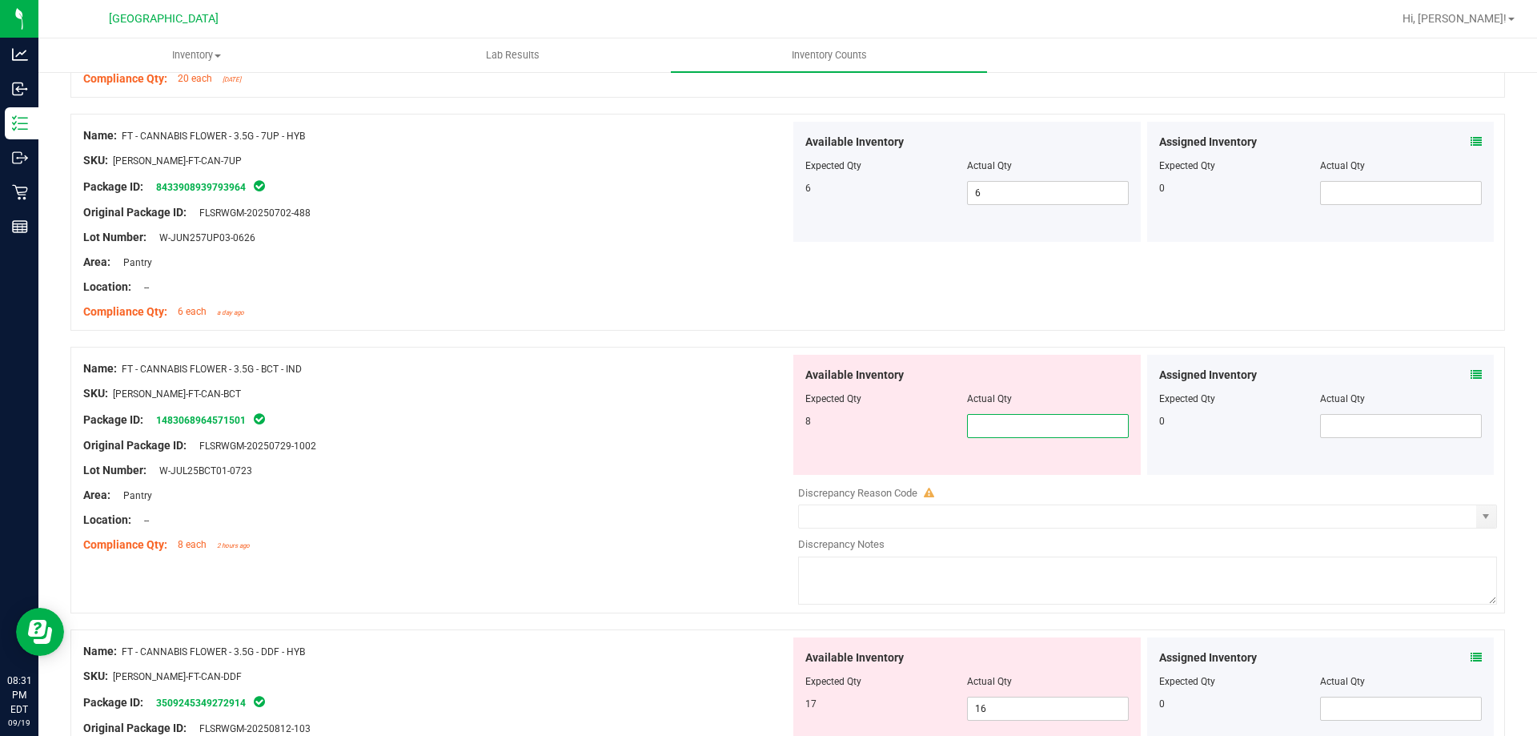
type input "8"
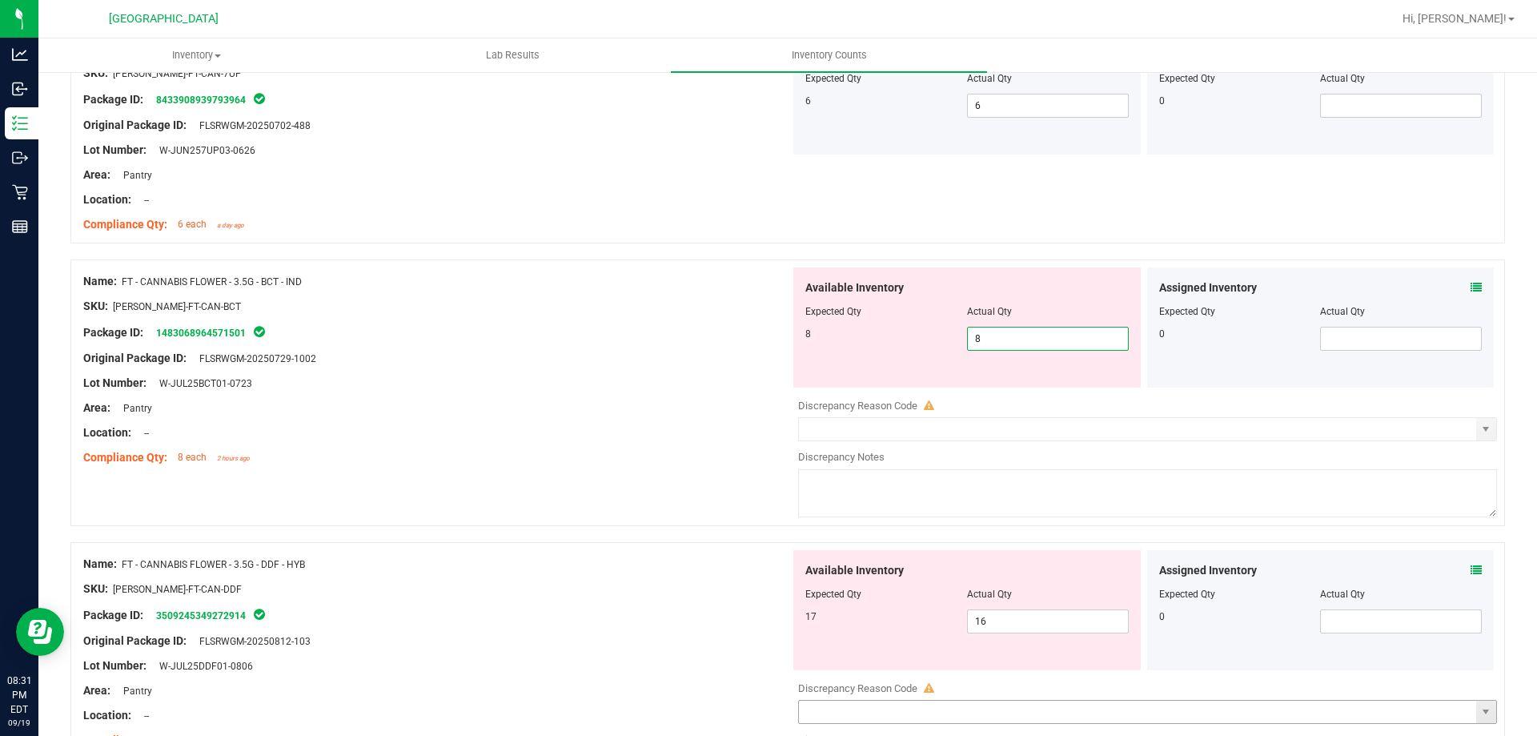
scroll to position [1761, 0]
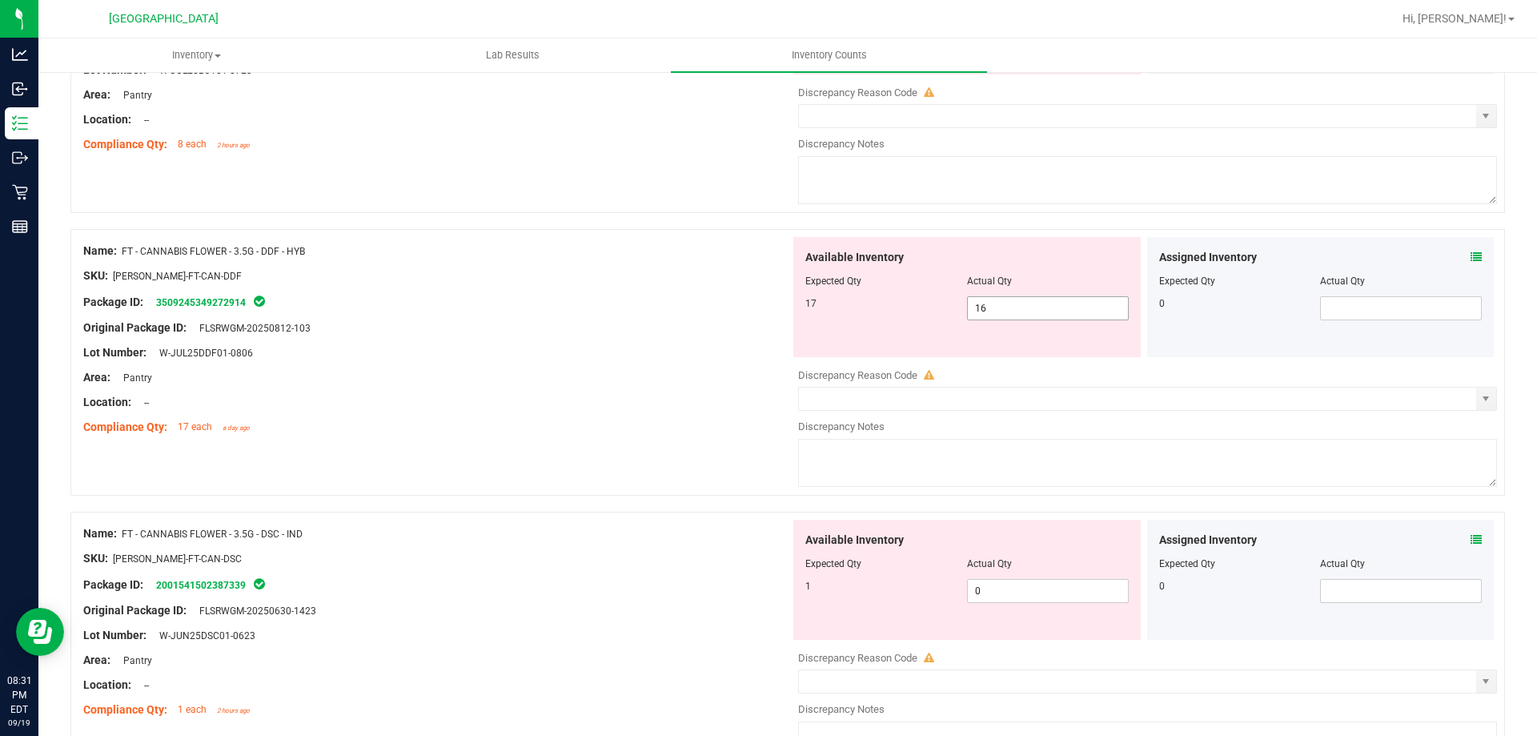
type input "8"
click at [1013, 308] on div "Available Inventory Expected Qty Actual Qty 17 16 16" at bounding box center [1143, 364] width 707 height 254
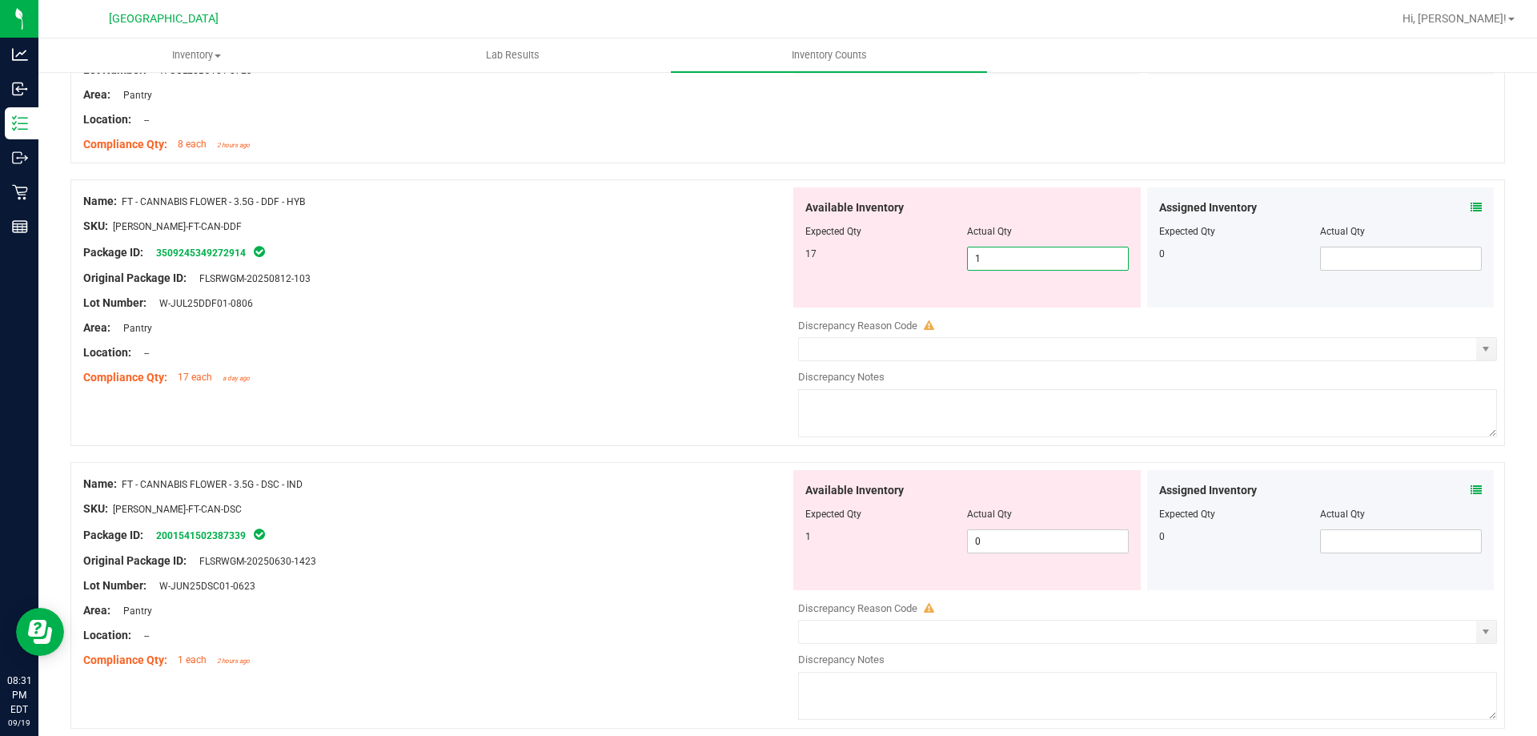
type input "17"
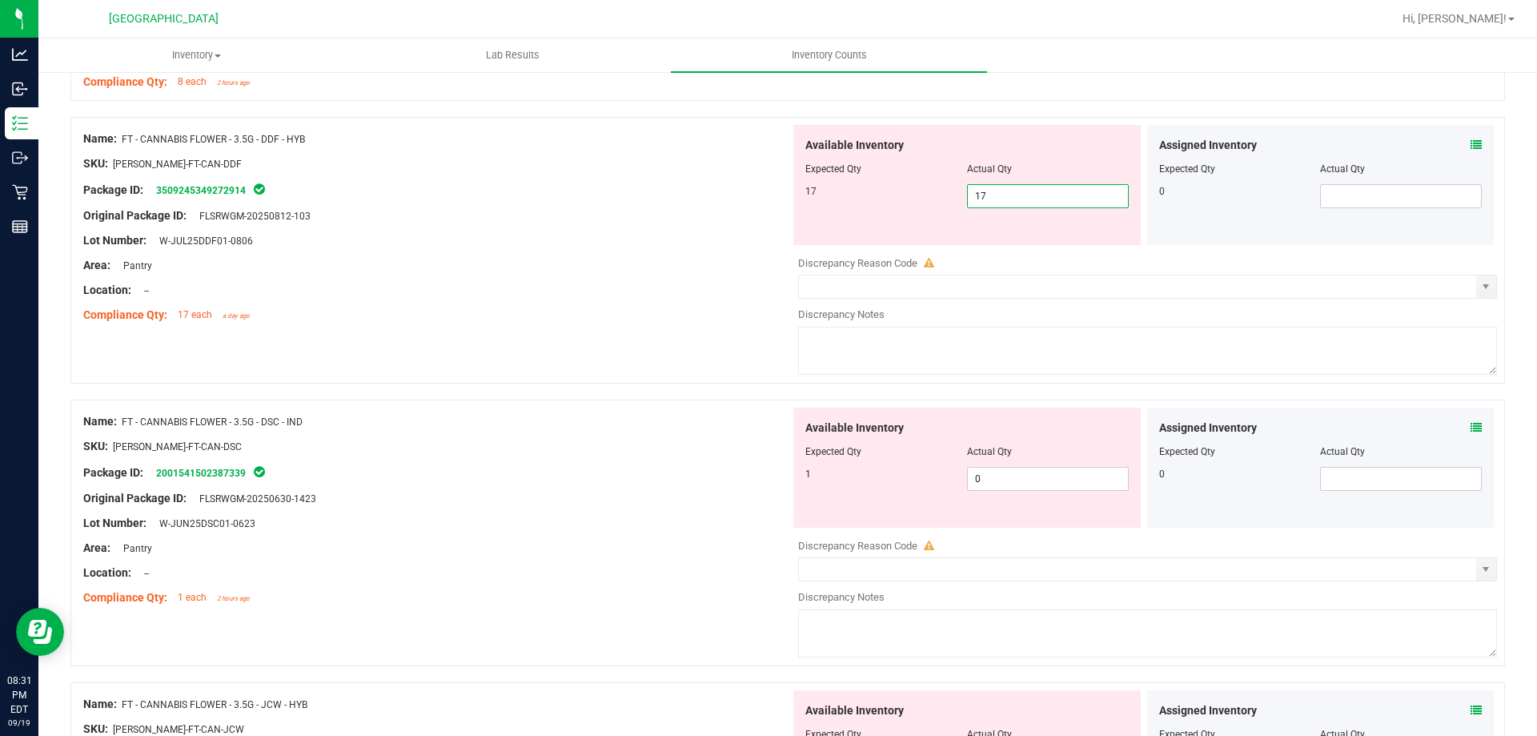
scroll to position [1921, 0]
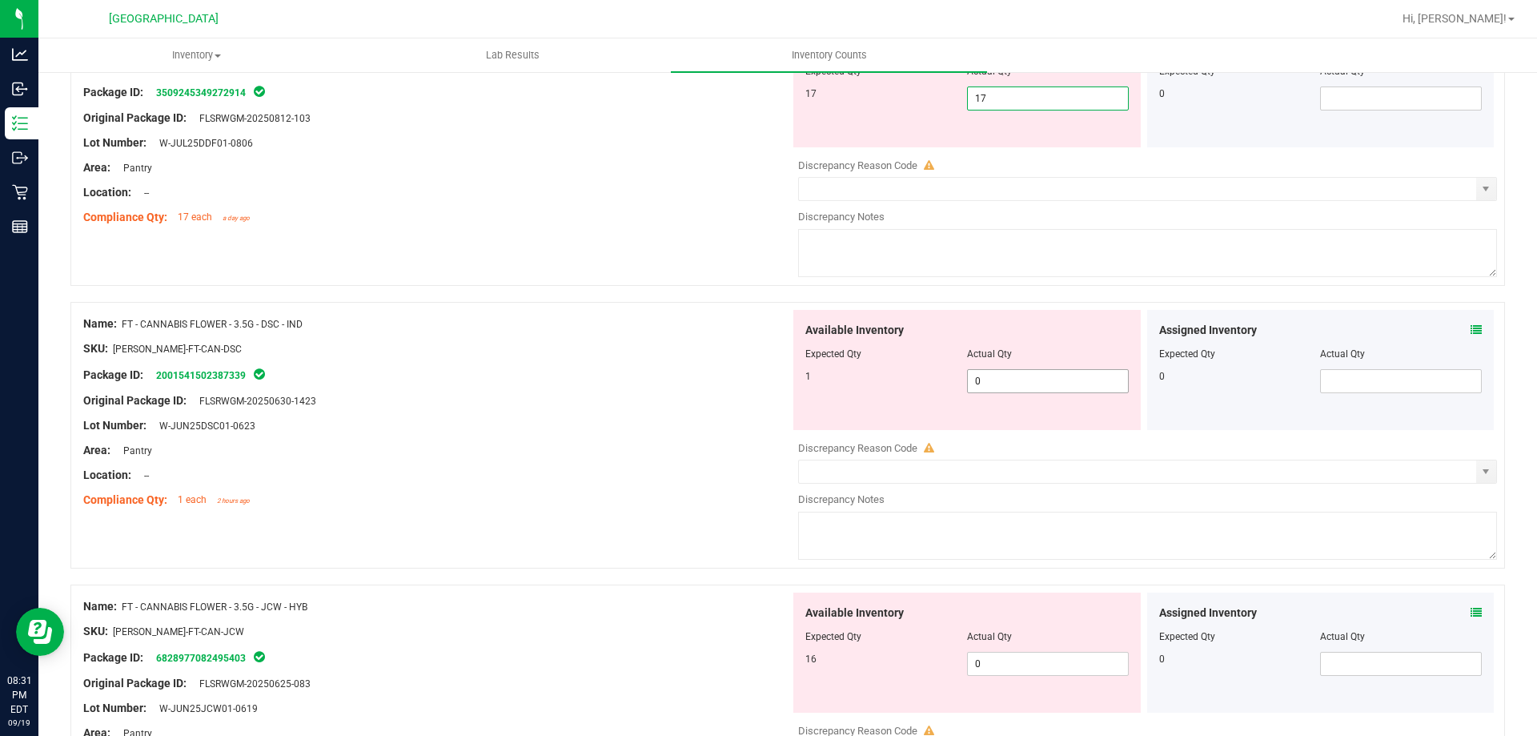
type input "17"
click at [988, 372] on div "Available Inventory Expected Qty Actual Qty 1 0 0" at bounding box center [966, 370] width 347 height 120
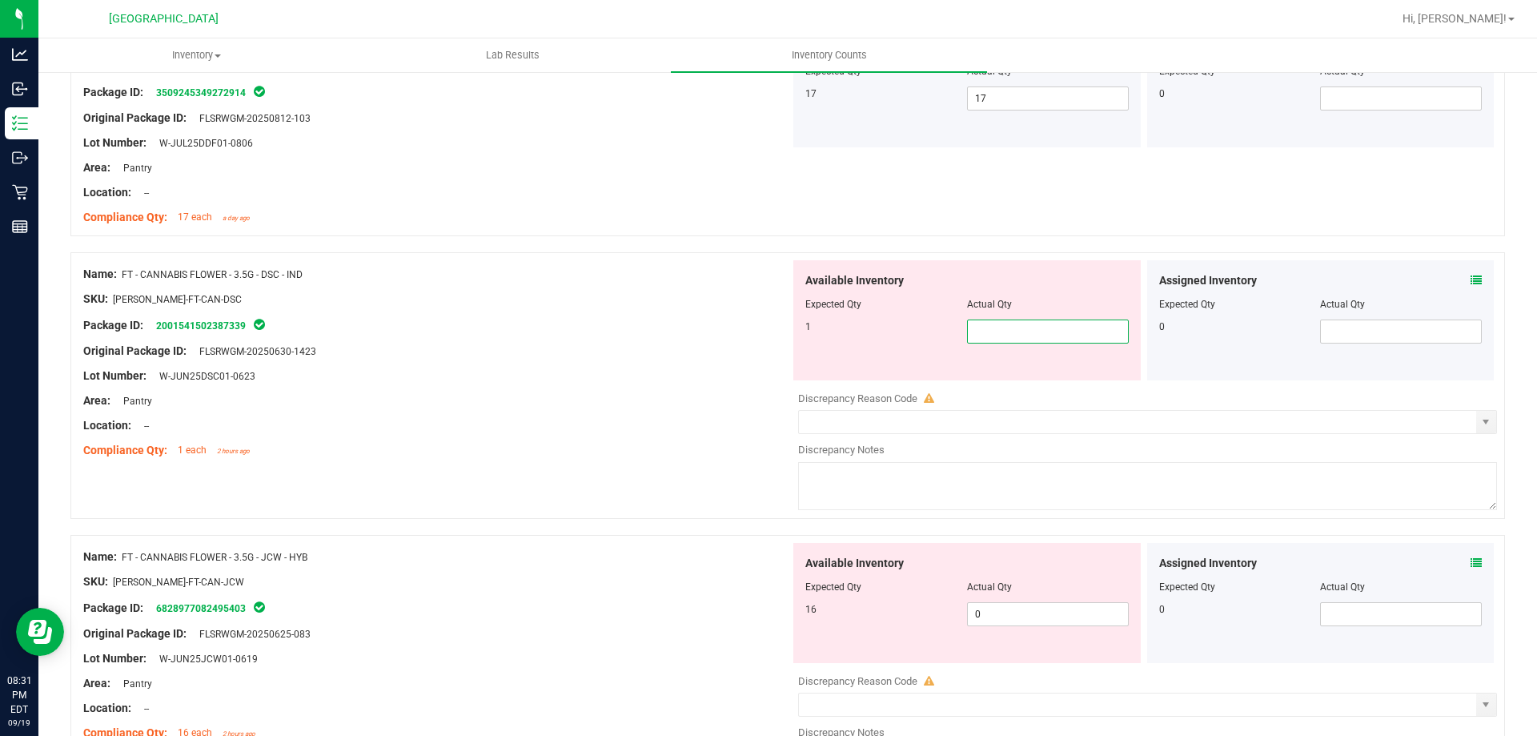
type input "1"
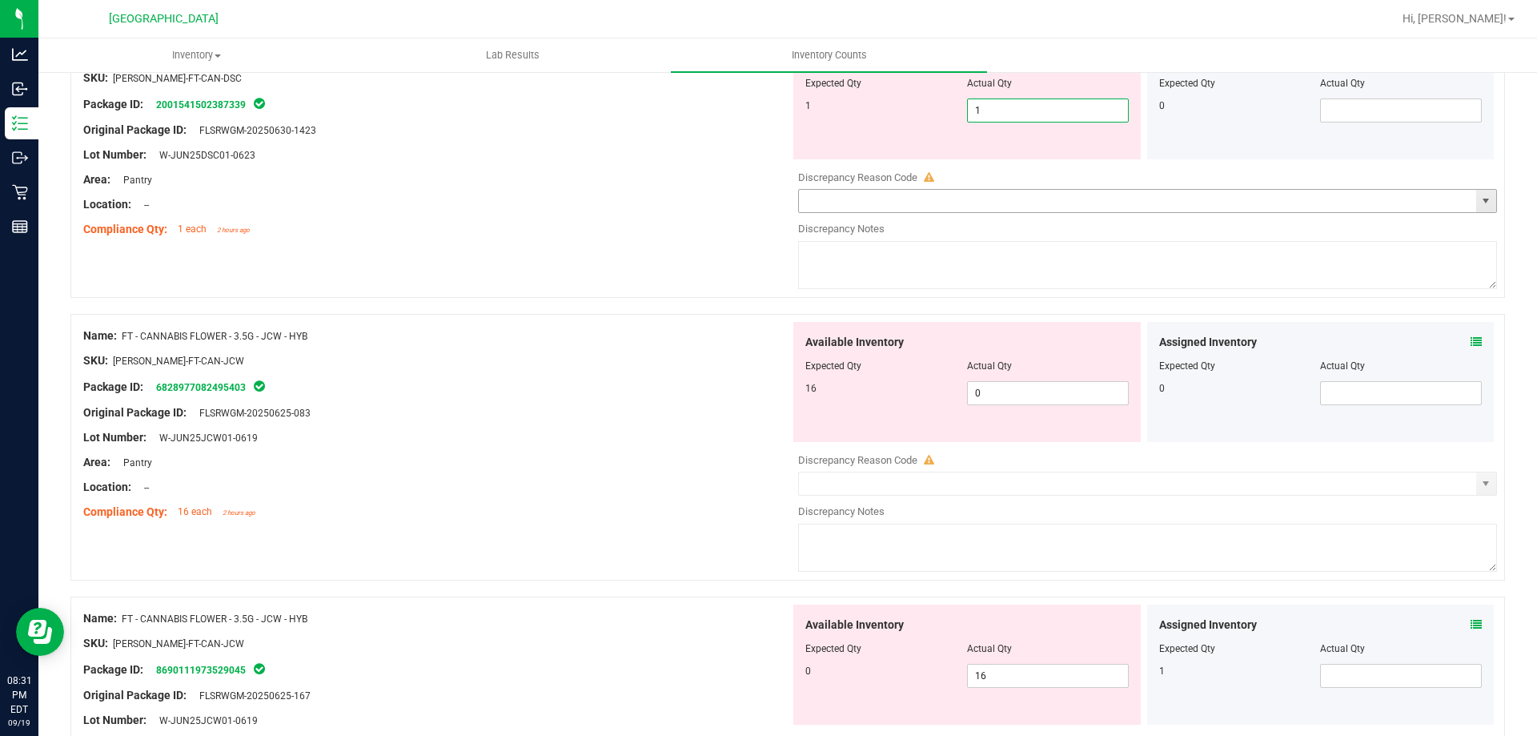
scroll to position [2161, 0]
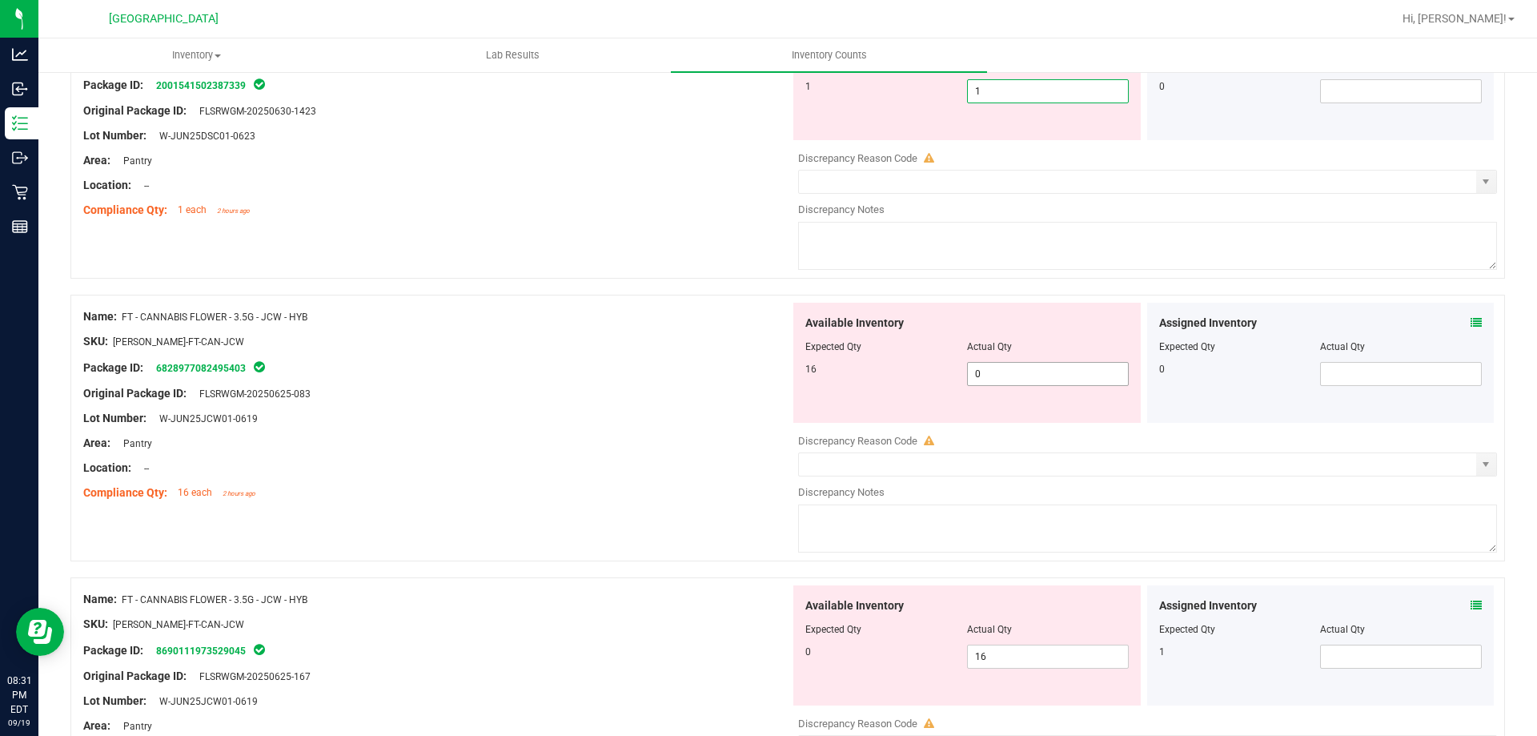
type input "1"
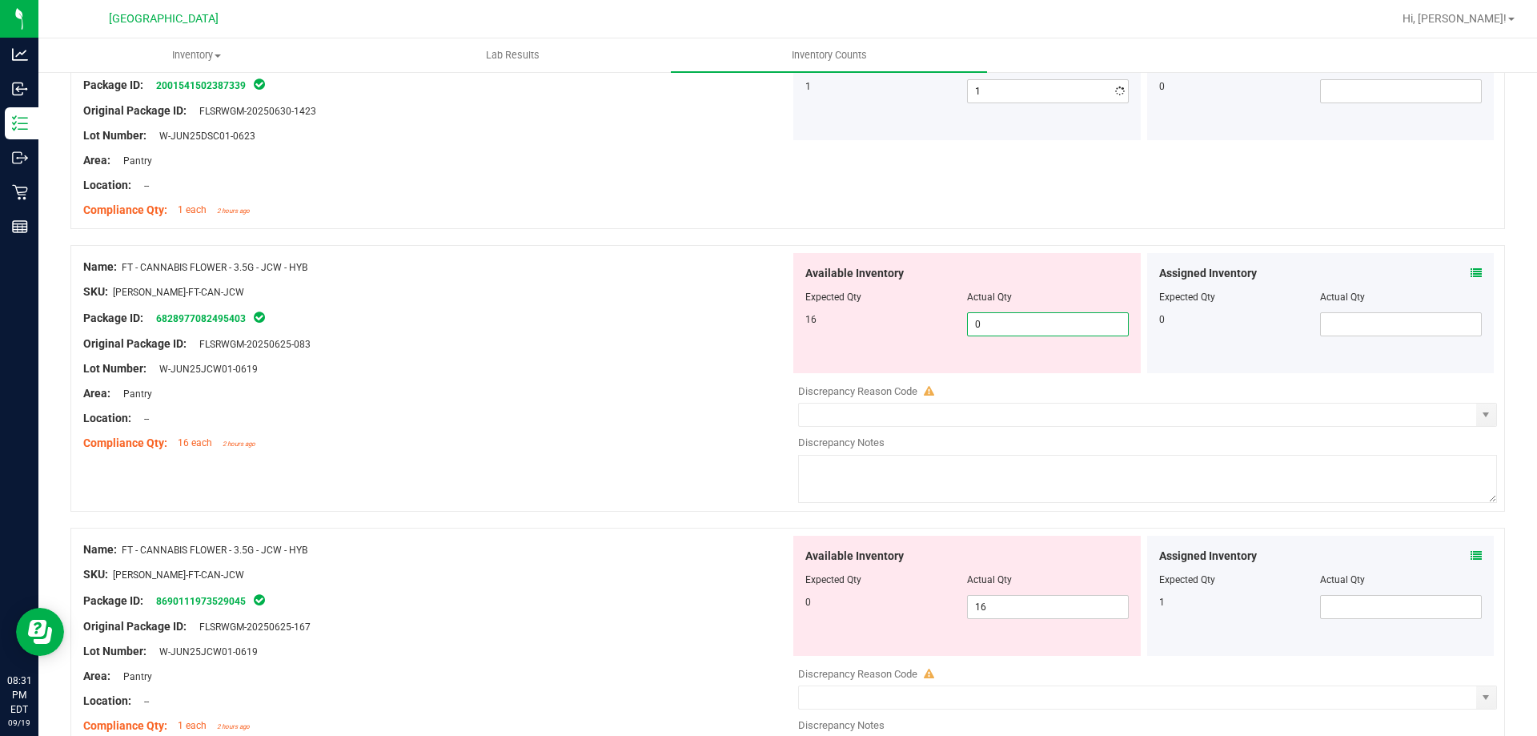
click at [1016, 366] on div "Available Inventory Expected Qty Actual Qty 16 0 0" at bounding box center [966, 313] width 347 height 120
type input "16"
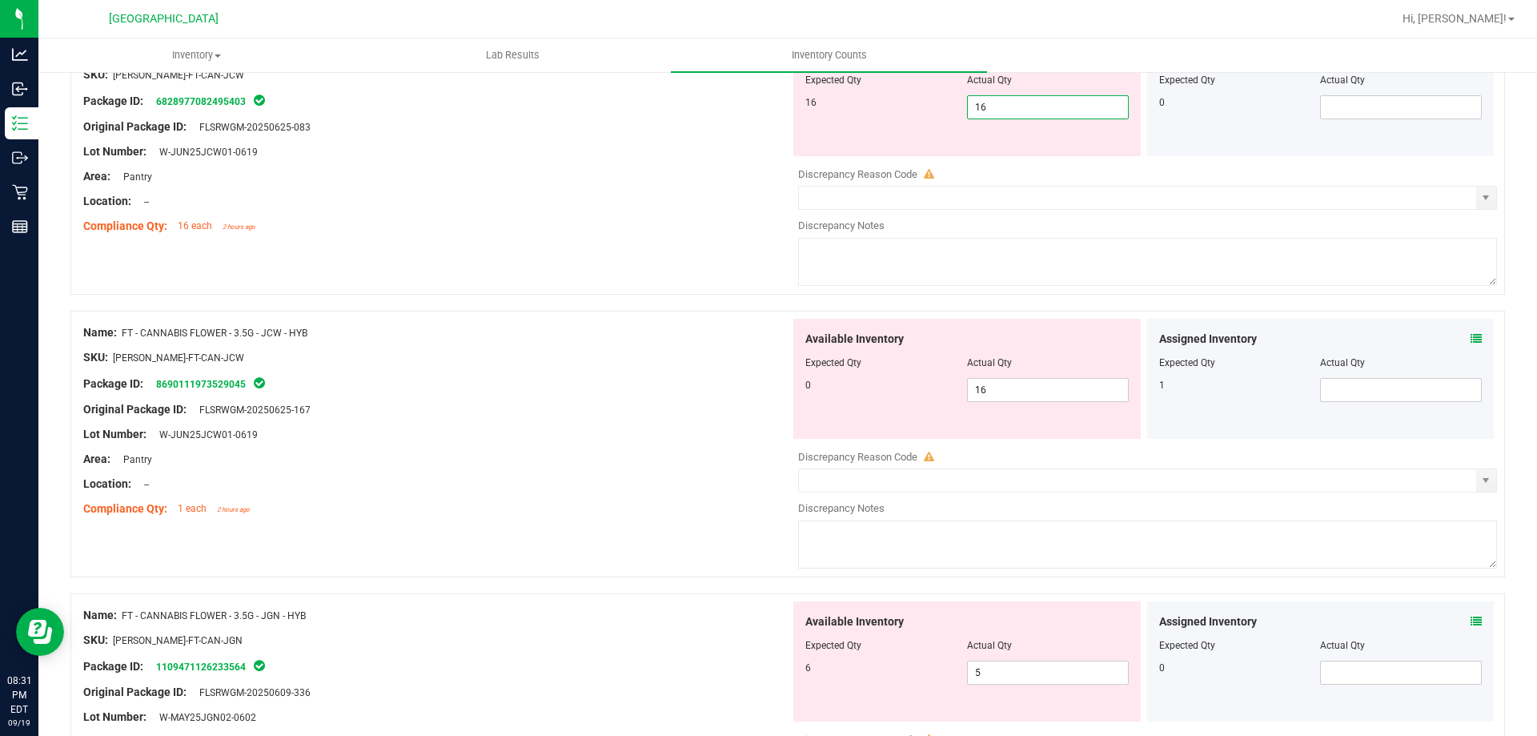
scroll to position [2401, 0]
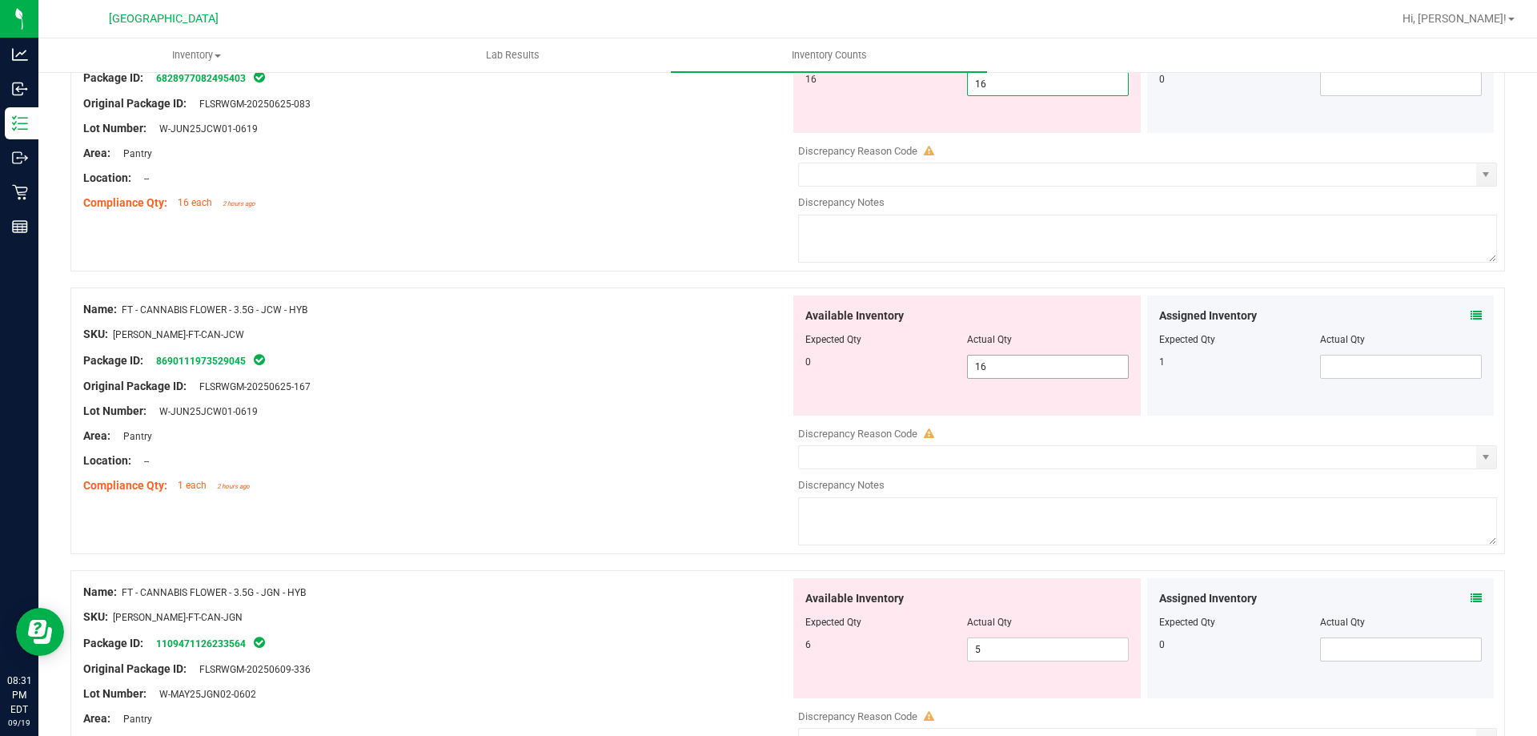
type input "16"
click at [1029, 362] on div "Available Inventory Expected Qty Actual Qty 0 16 16" at bounding box center [966, 355] width 347 height 120
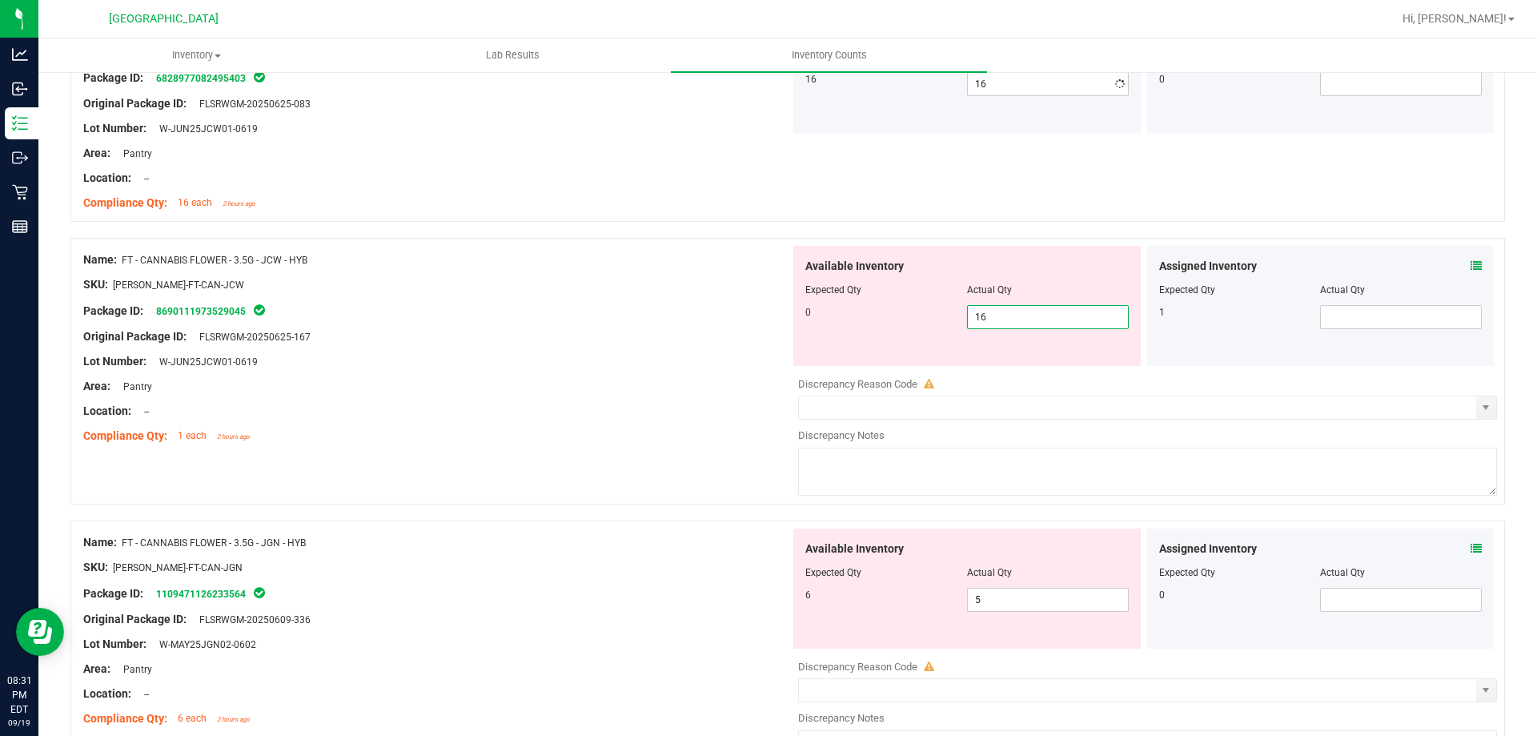
type input "1"
type input "0"
click at [1333, 305] on span at bounding box center [1401, 317] width 162 height 24
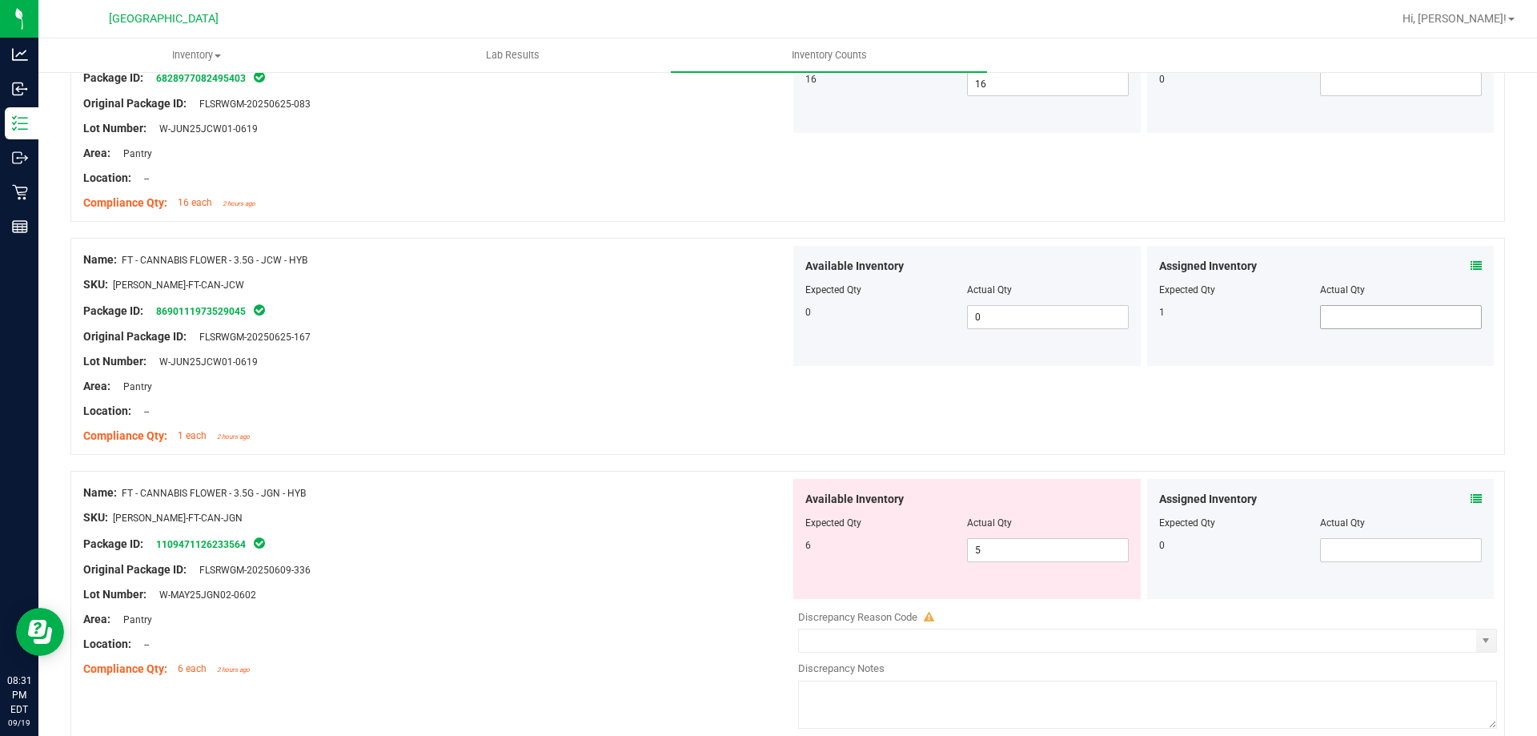
click at [1332, 315] on span at bounding box center [1401, 317] width 162 height 24
type input "1"
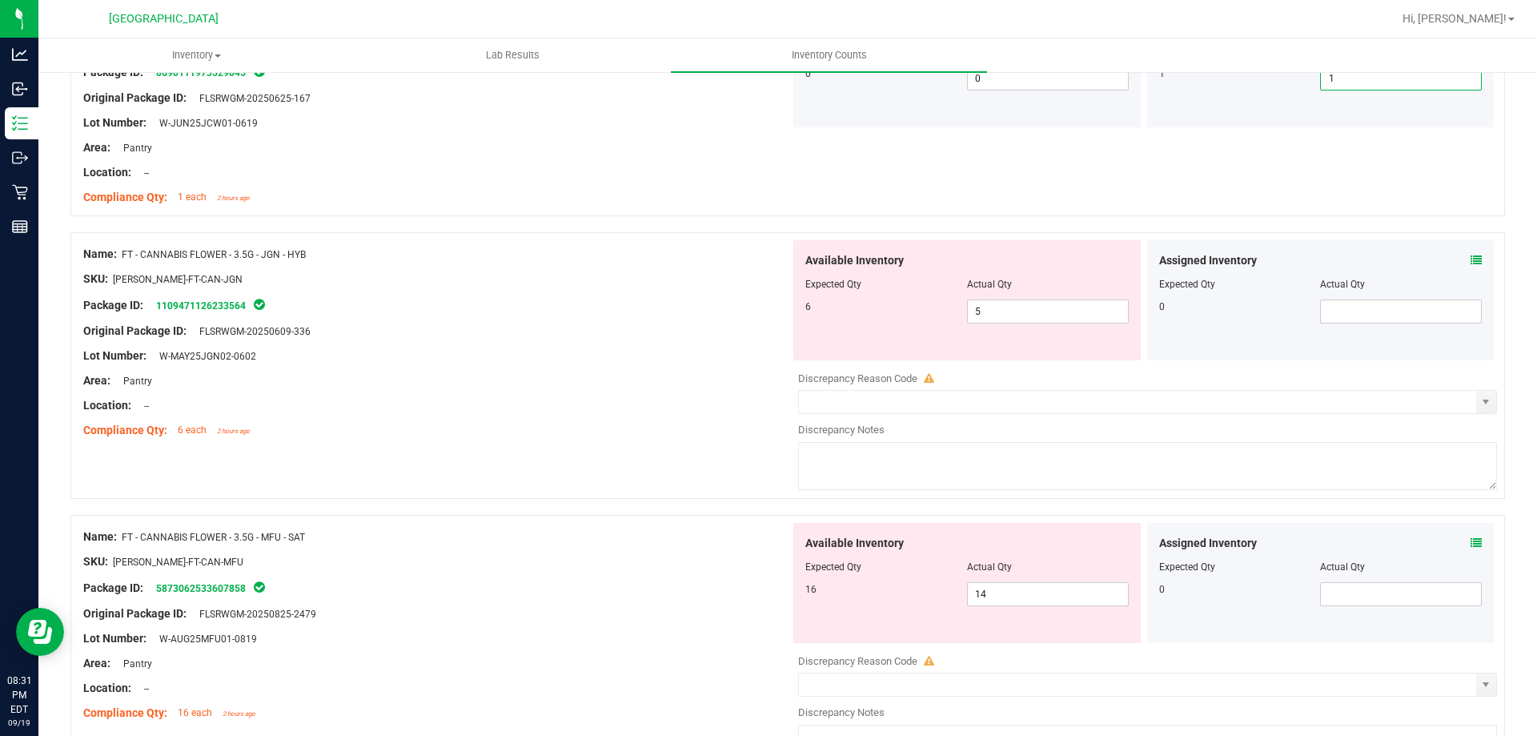
scroll to position [2641, 0]
type input "1"
click at [989, 306] on span "5 5" at bounding box center [1048, 310] width 162 height 24
type input "6"
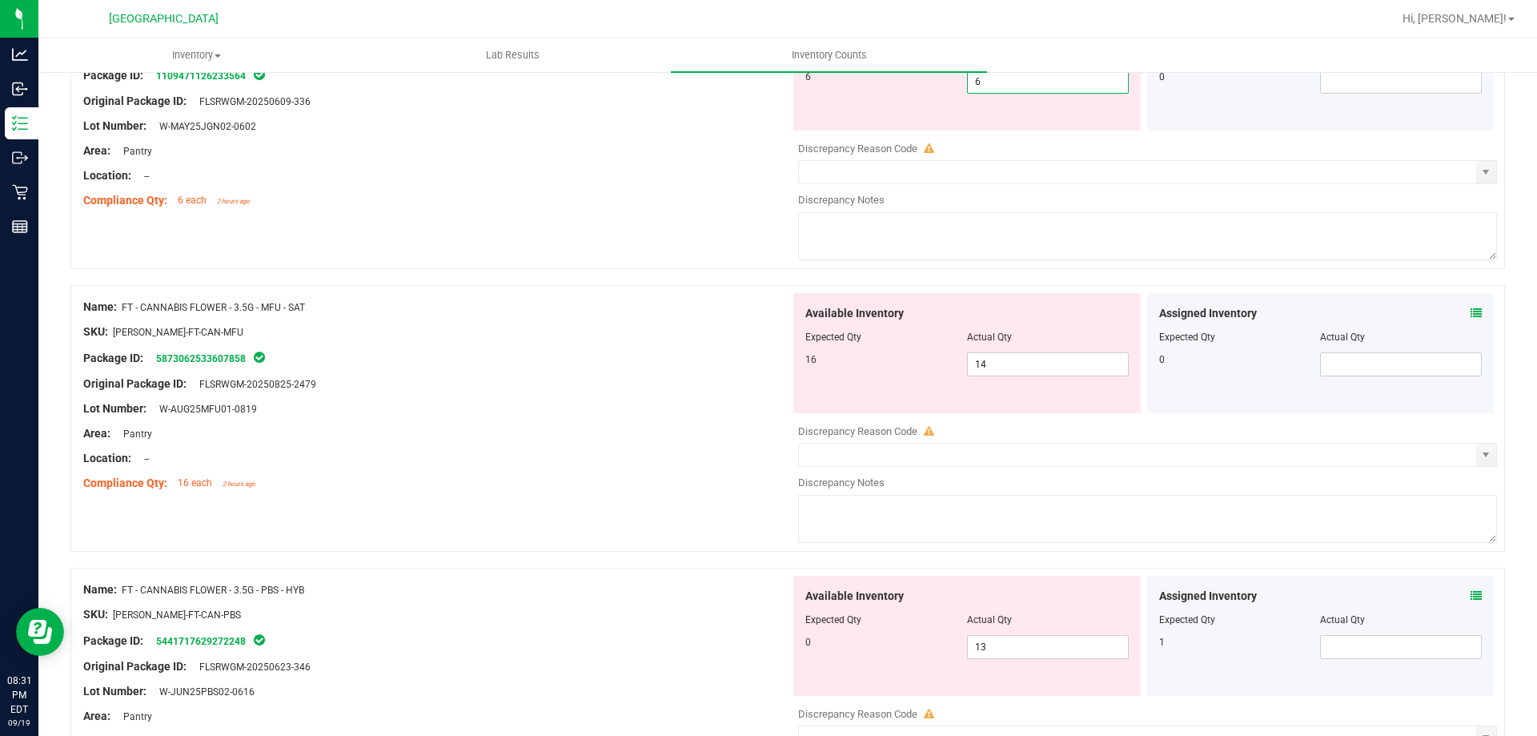
scroll to position [2881, 0]
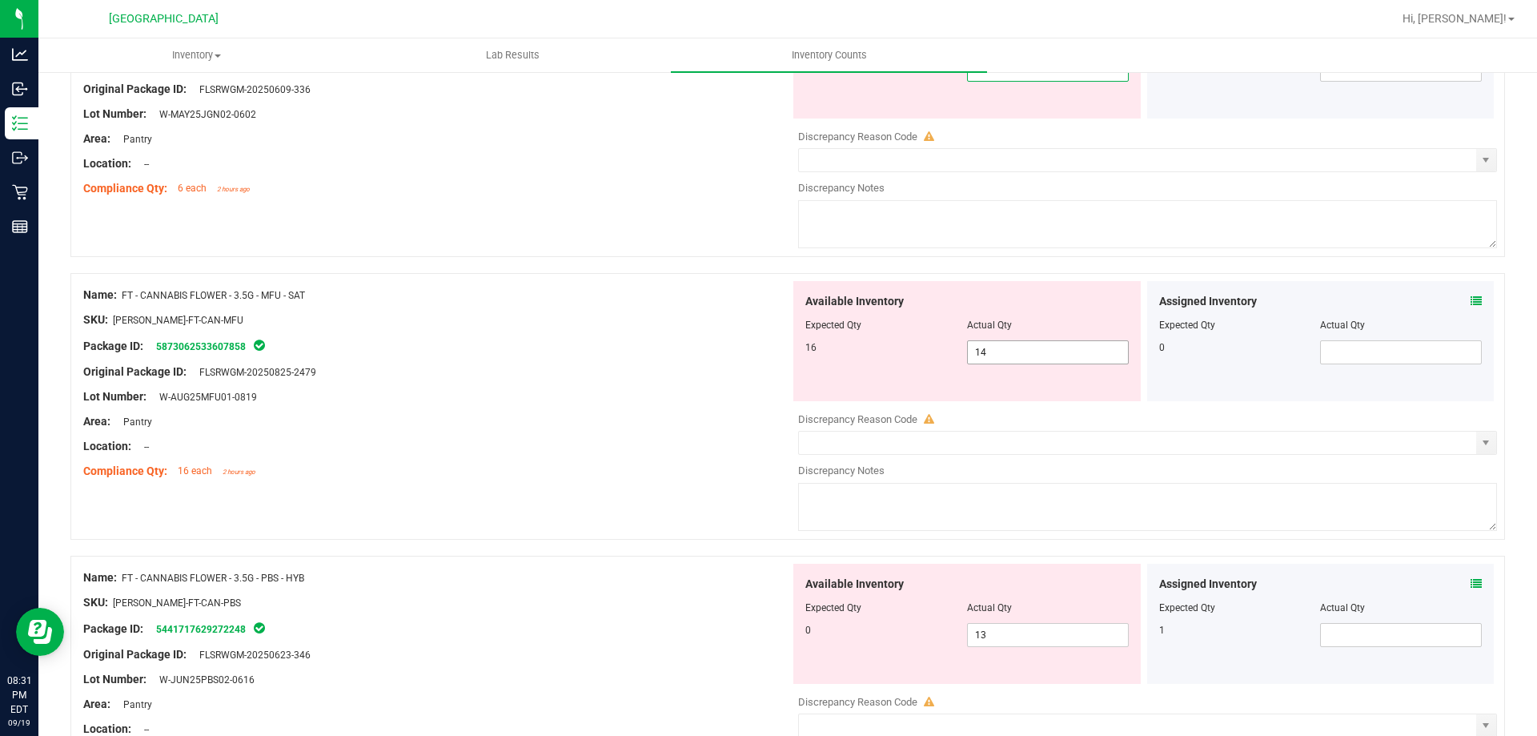
type input "6"
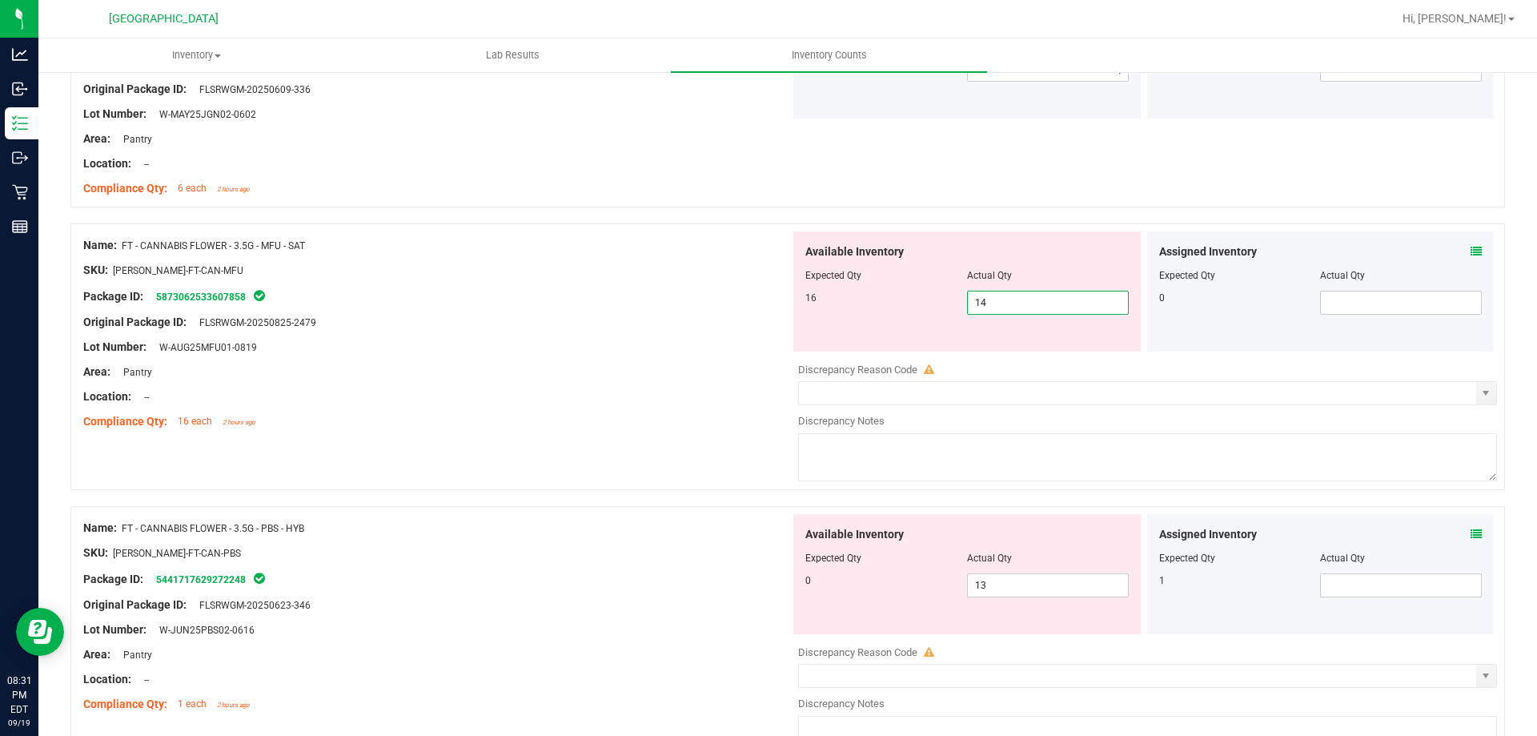
click at [988, 354] on div "Available Inventory Expected Qty Actual Qty 16 14 14" at bounding box center [1143, 358] width 707 height 254
type input "16"
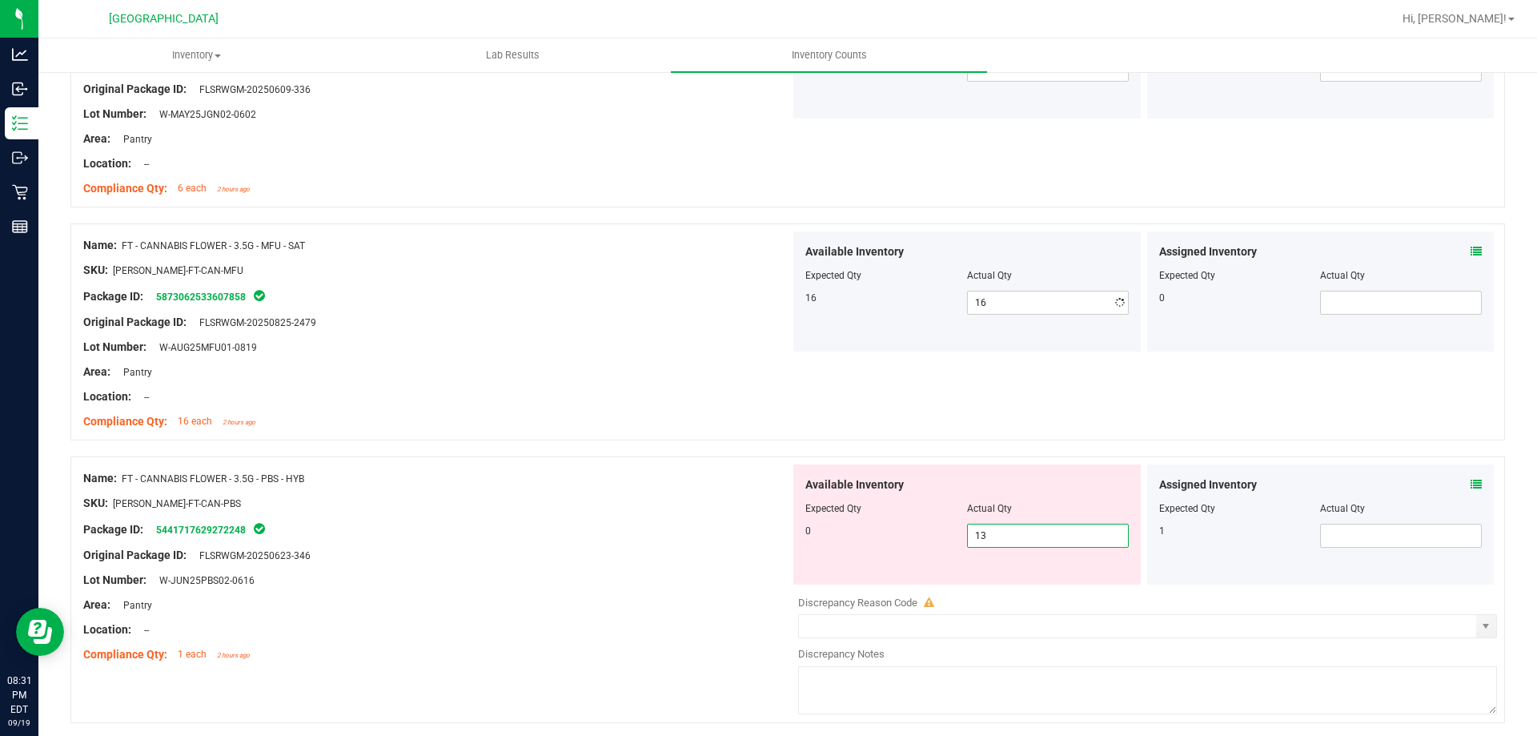
click at [1008, 575] on div "Available Inventory Expected Qty Actual Qty 0 13 13" at bounding box center [966, 524] width 347 height 120
type input "1"
type input "0"
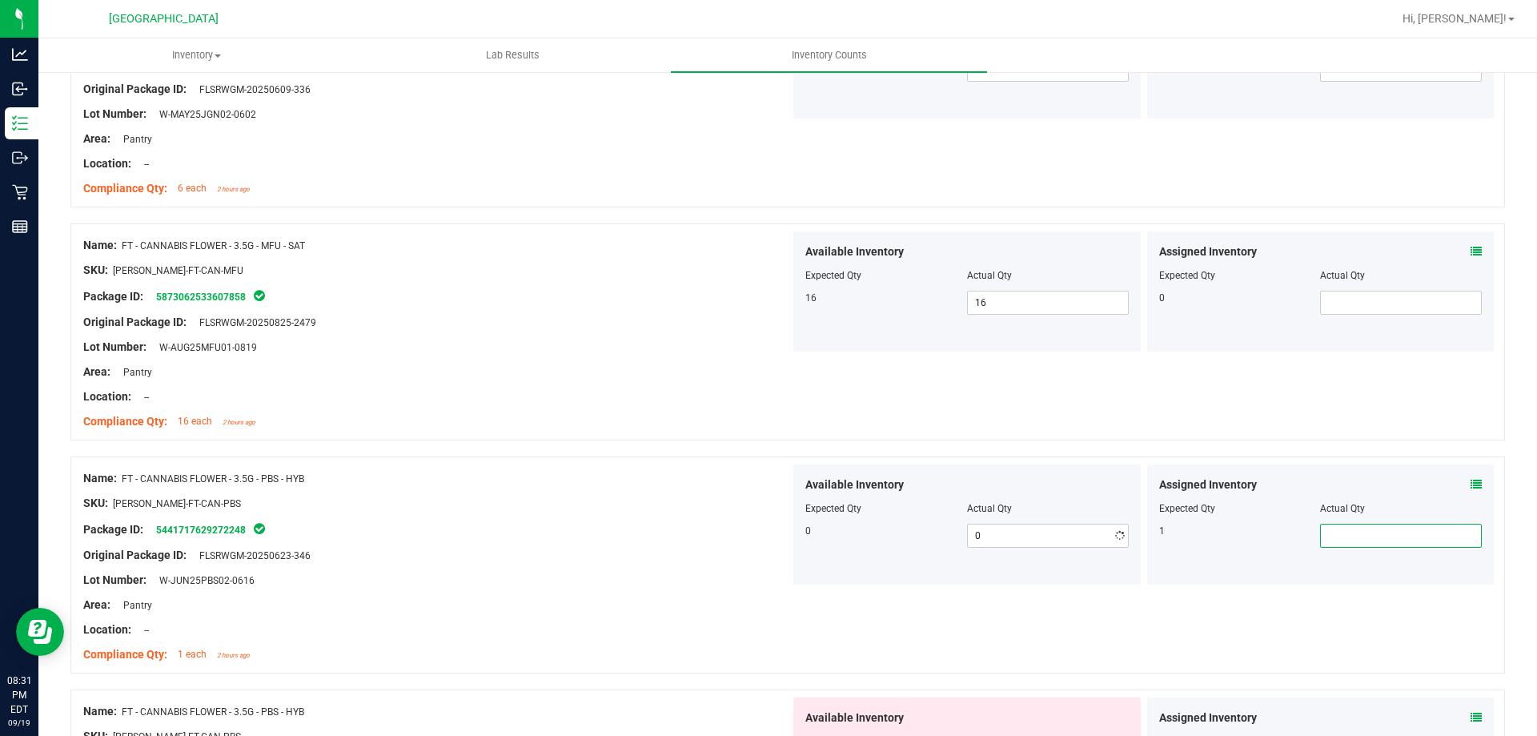
click at [1371, 526] on span at bounding box center [1401, 535] width 162 height 24
type input "1"
click at [1470, 486] on icon at bounding box center [1475, 484] width 11 height 11
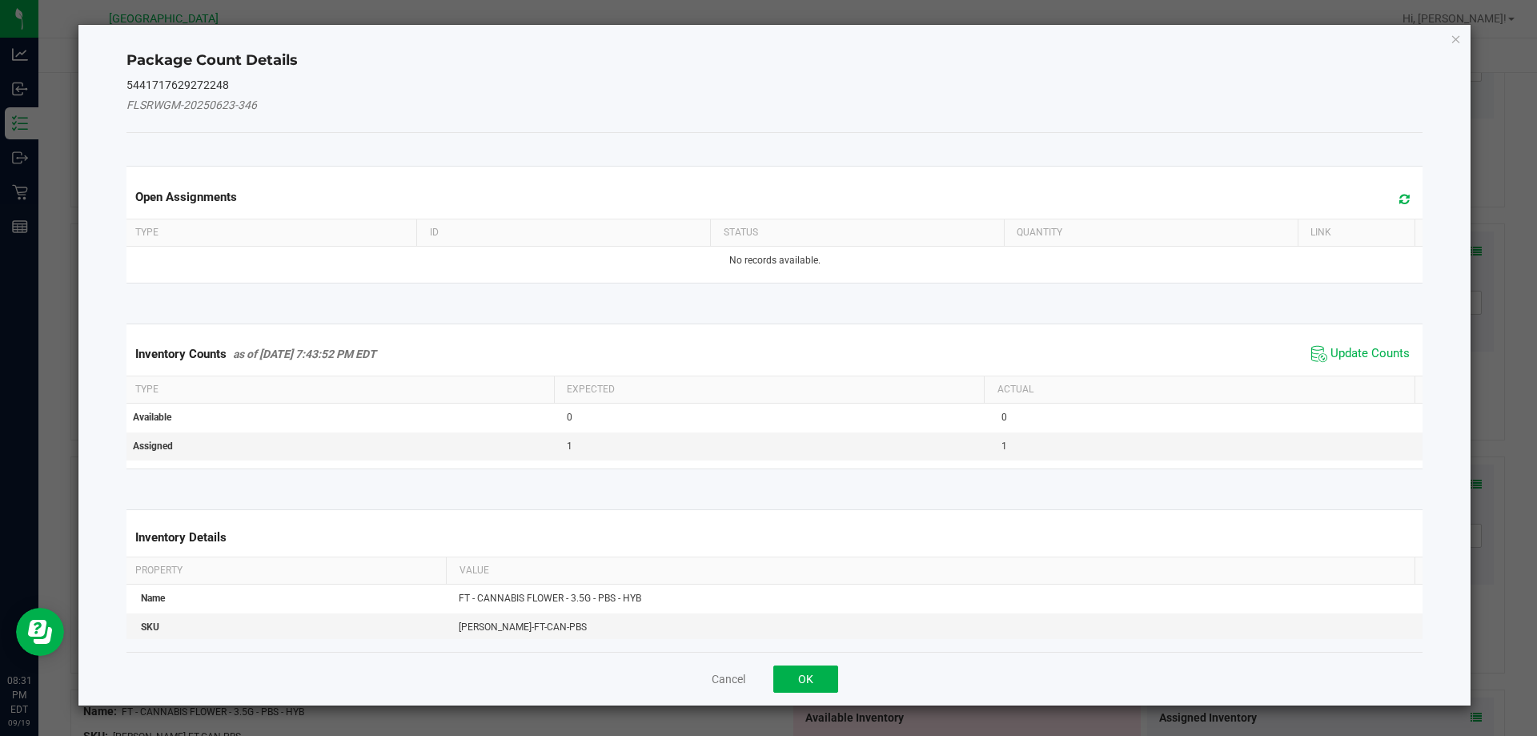
click at [1387, 196] on span at bounding box center [1400, 199] width 26 height 22
click at [1460, 38] on icon "Close" at bounding box center [1455, 38] width 11 height 19
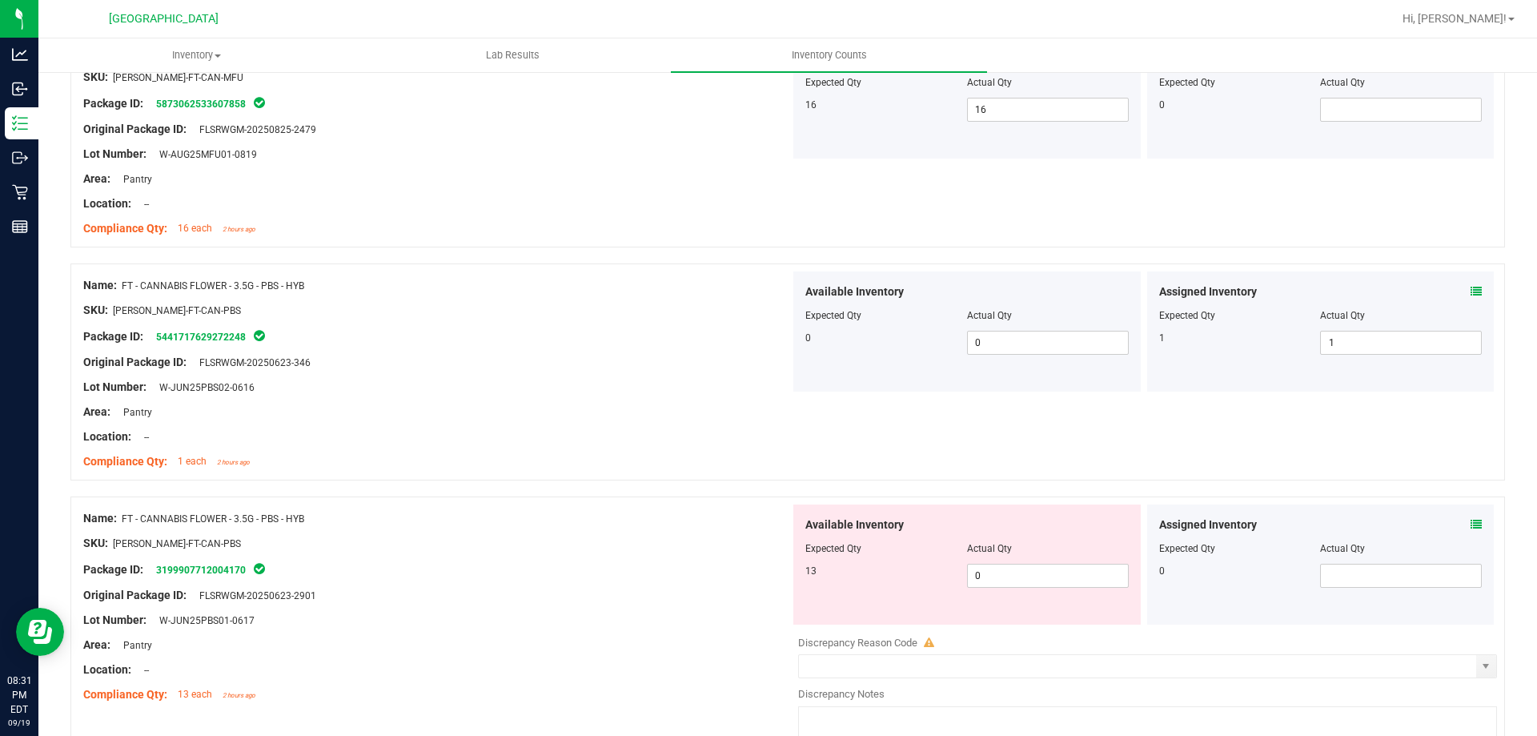
scroll to position [3122, 0]
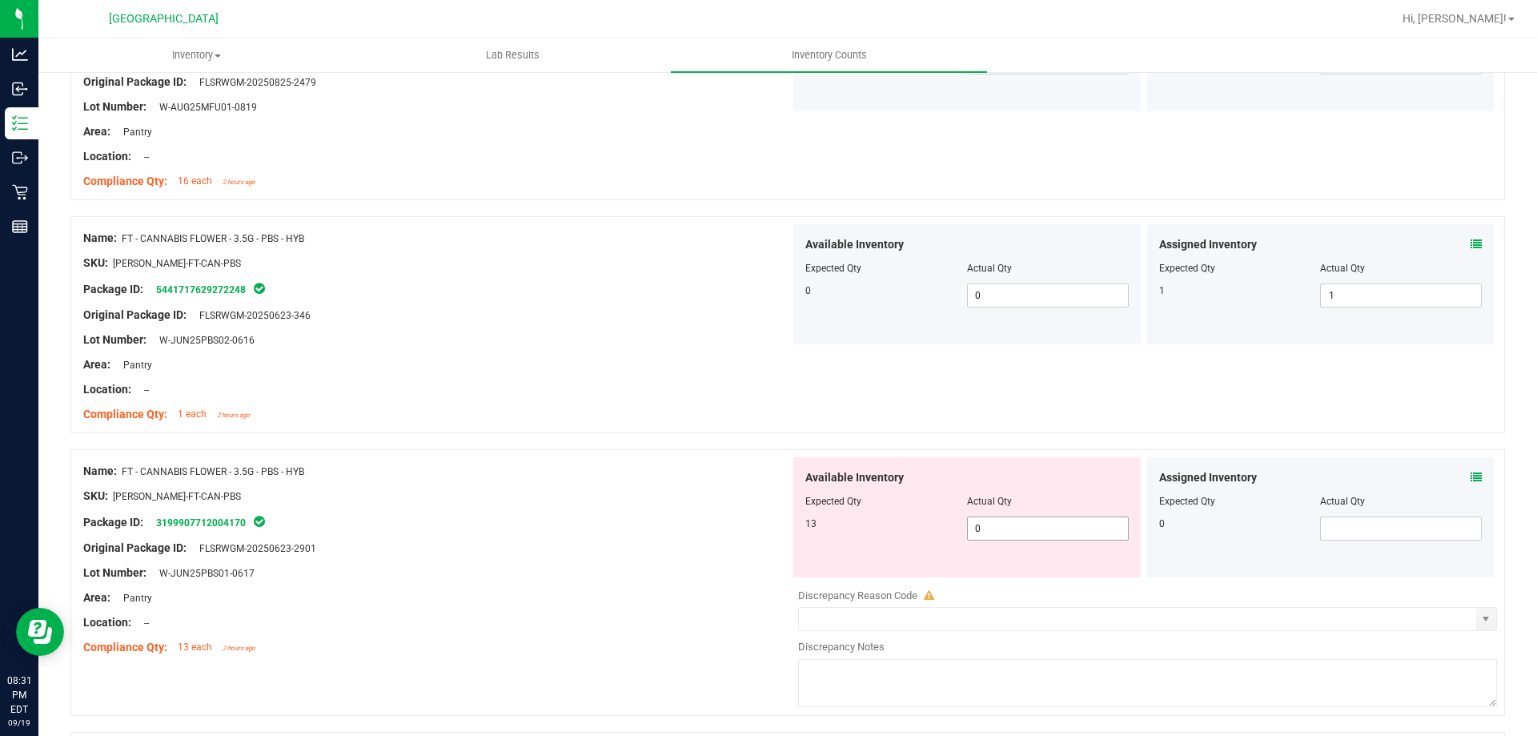
click at [1016, 527] on span "0 0" at bounding box center [1048, 528] width 162 height 24
type input "13"
click at [1470, 477] on icon at bounding box center [1475, 476] width 11 height 11
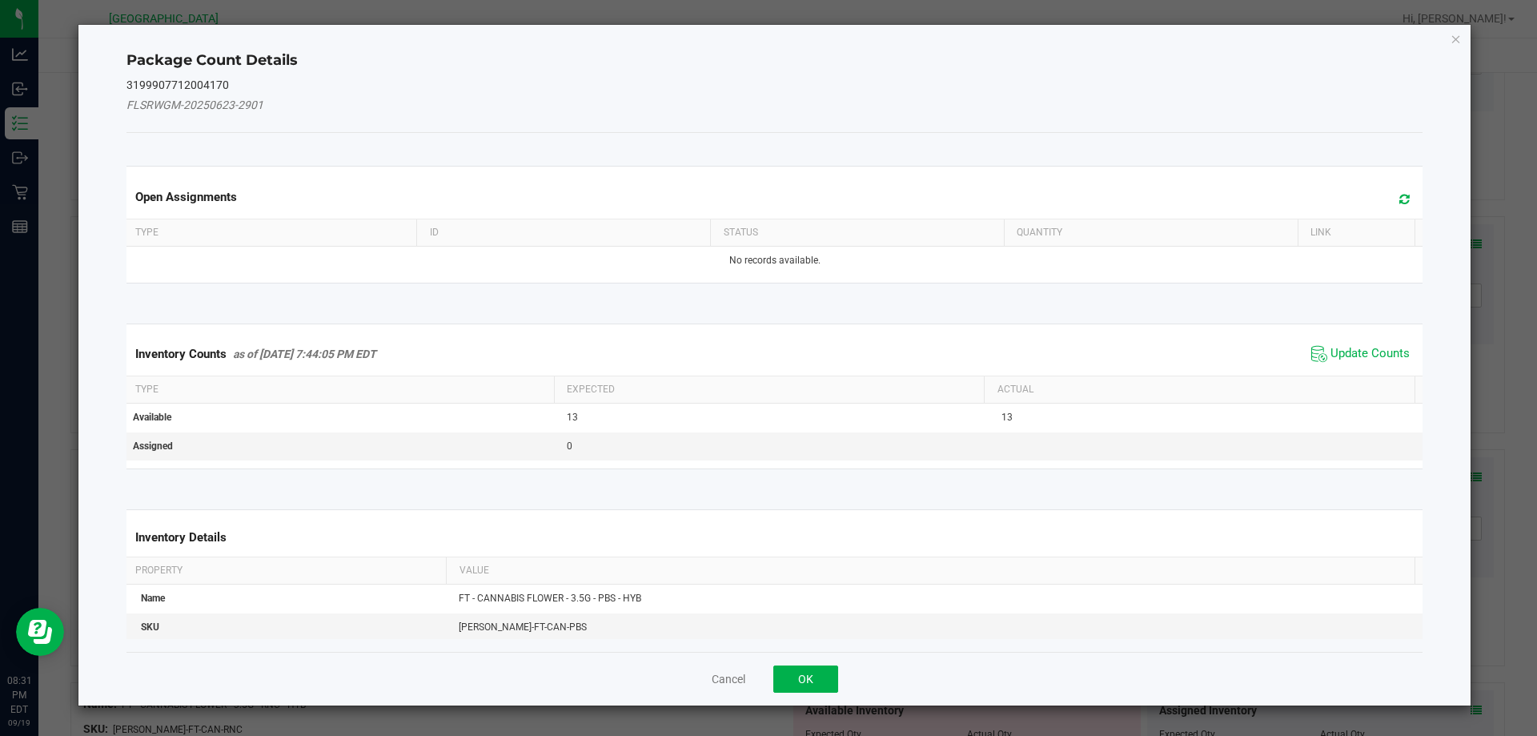
click at [1355, 343] on span "Update Counts" at bounding box center [1360, 354] width 106 height 24
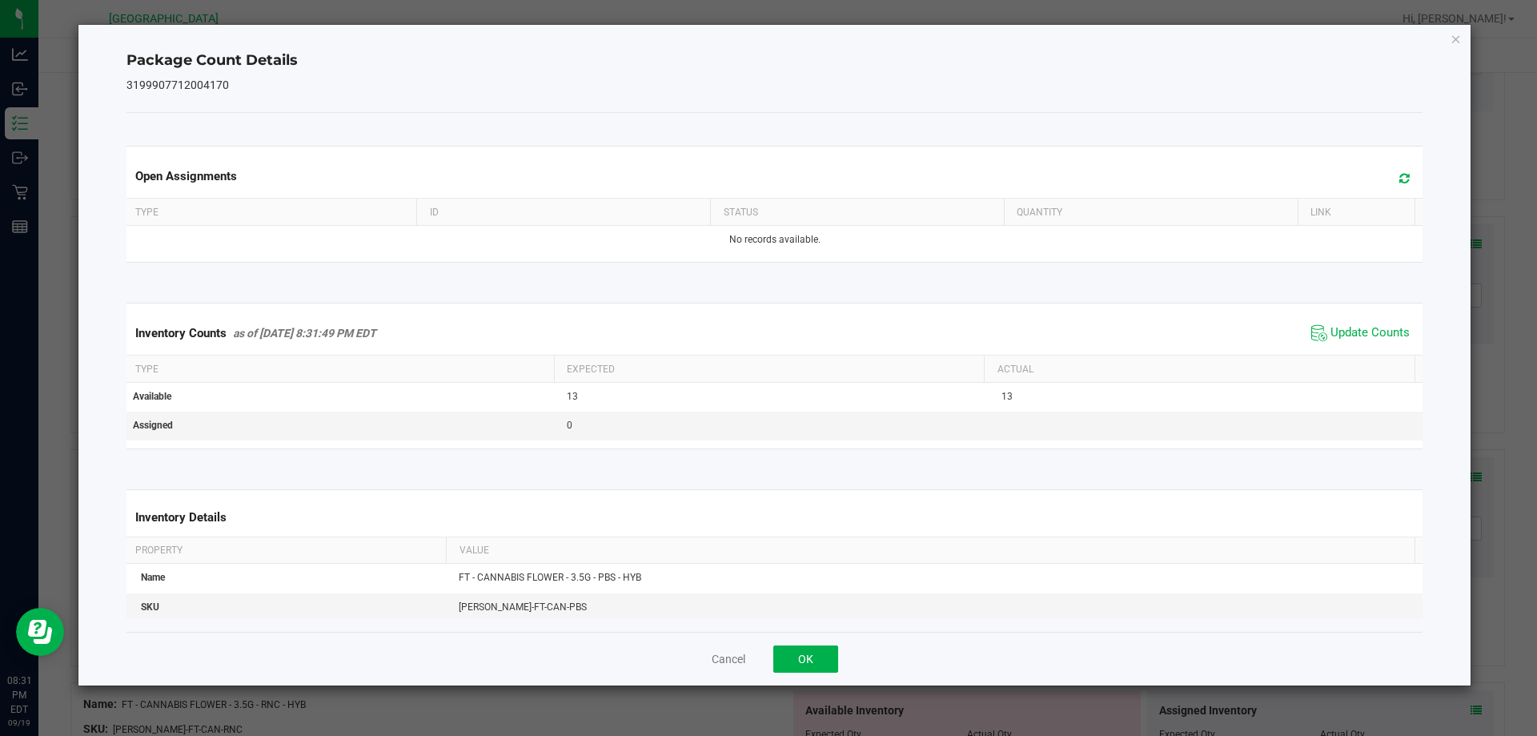
click at [1462, 40] on div "Package Count Details 3199907712004170 Open Assignments Type ID Status Quantity…" at bounding box center [774, 355] width 1393 height 660
click at [1456, 32] on icon "Close" at bounding box center [1455, 38] width 11 height 19
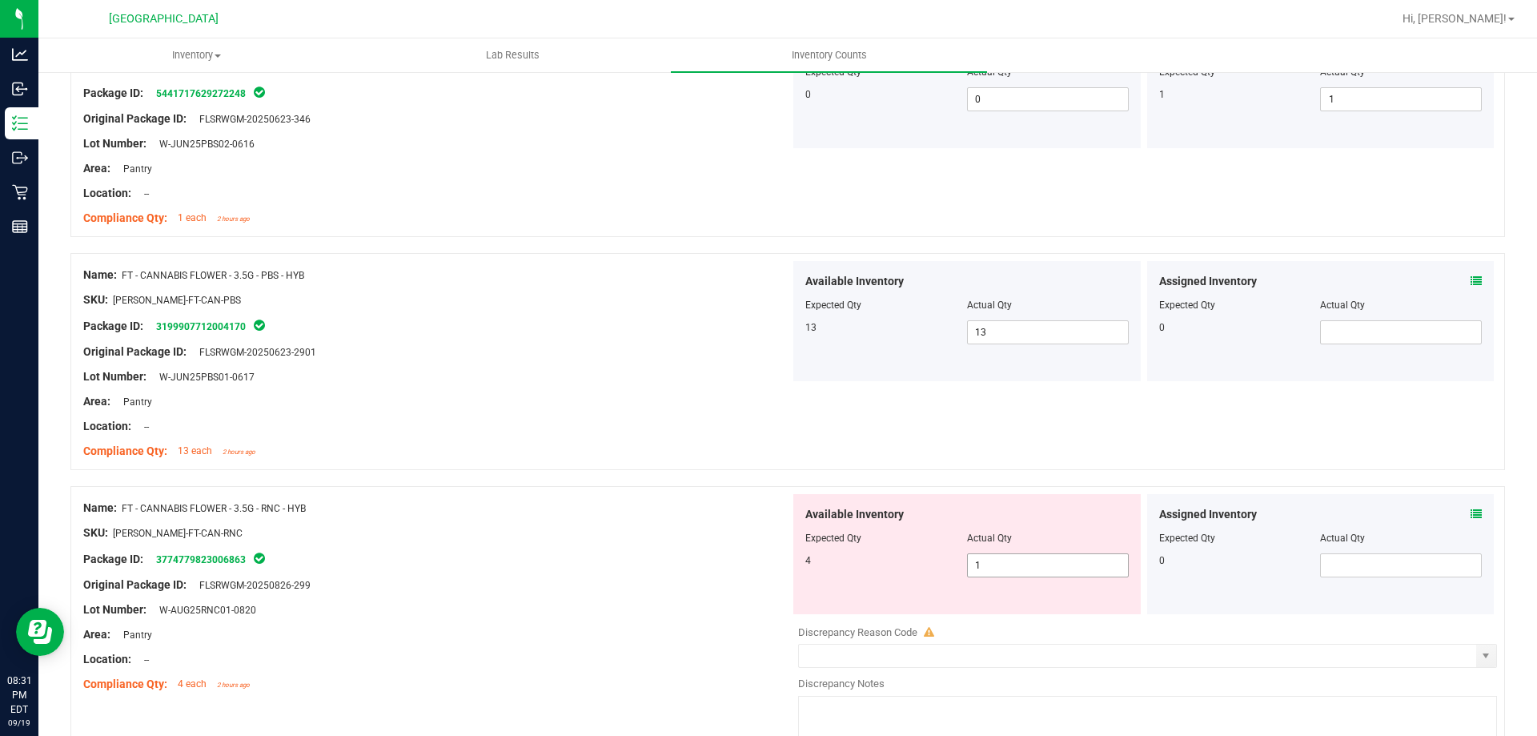
scroll to position [3442, 0]
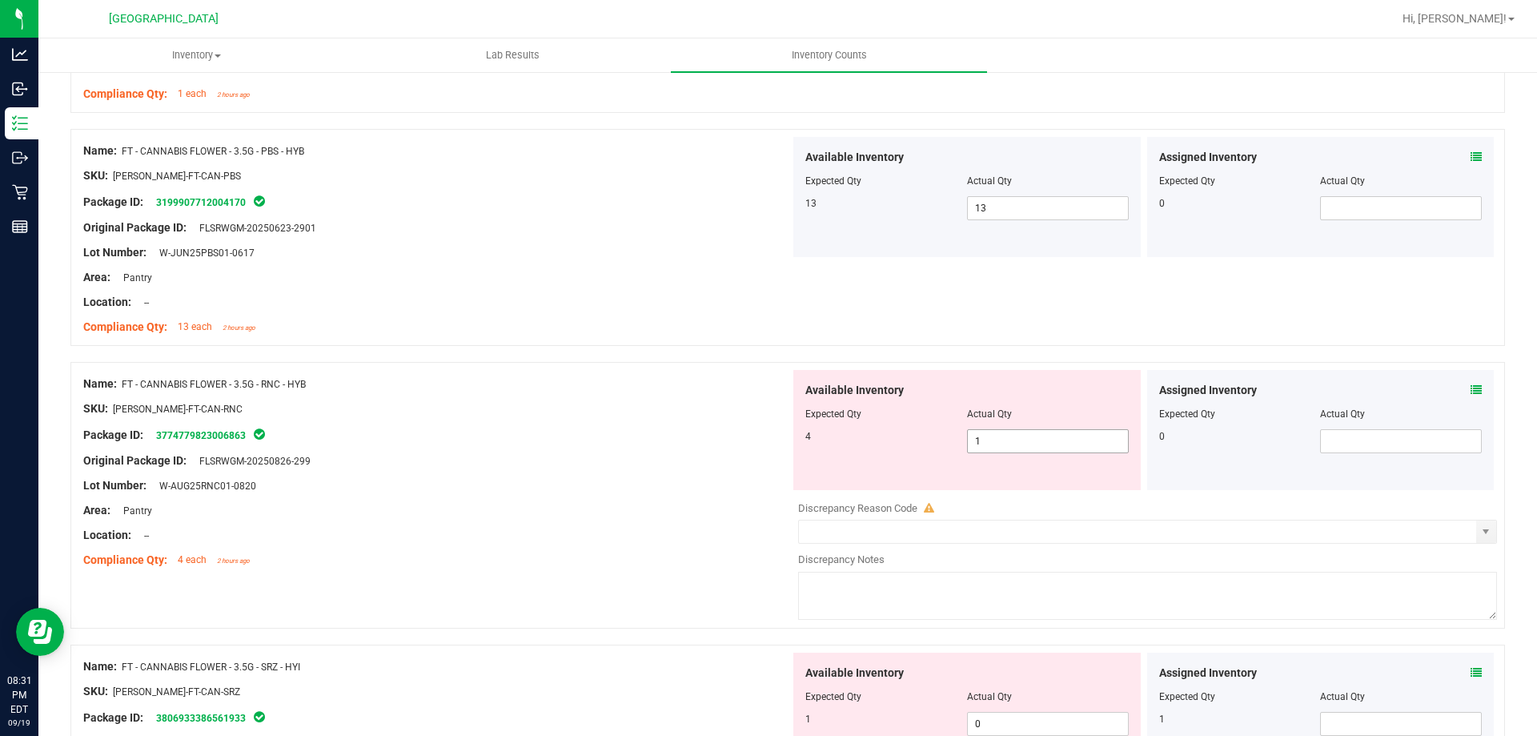
click at [1010, 442] on span "1 1" at bounding box center [1048, 441] width 162 height 24
type input "4"
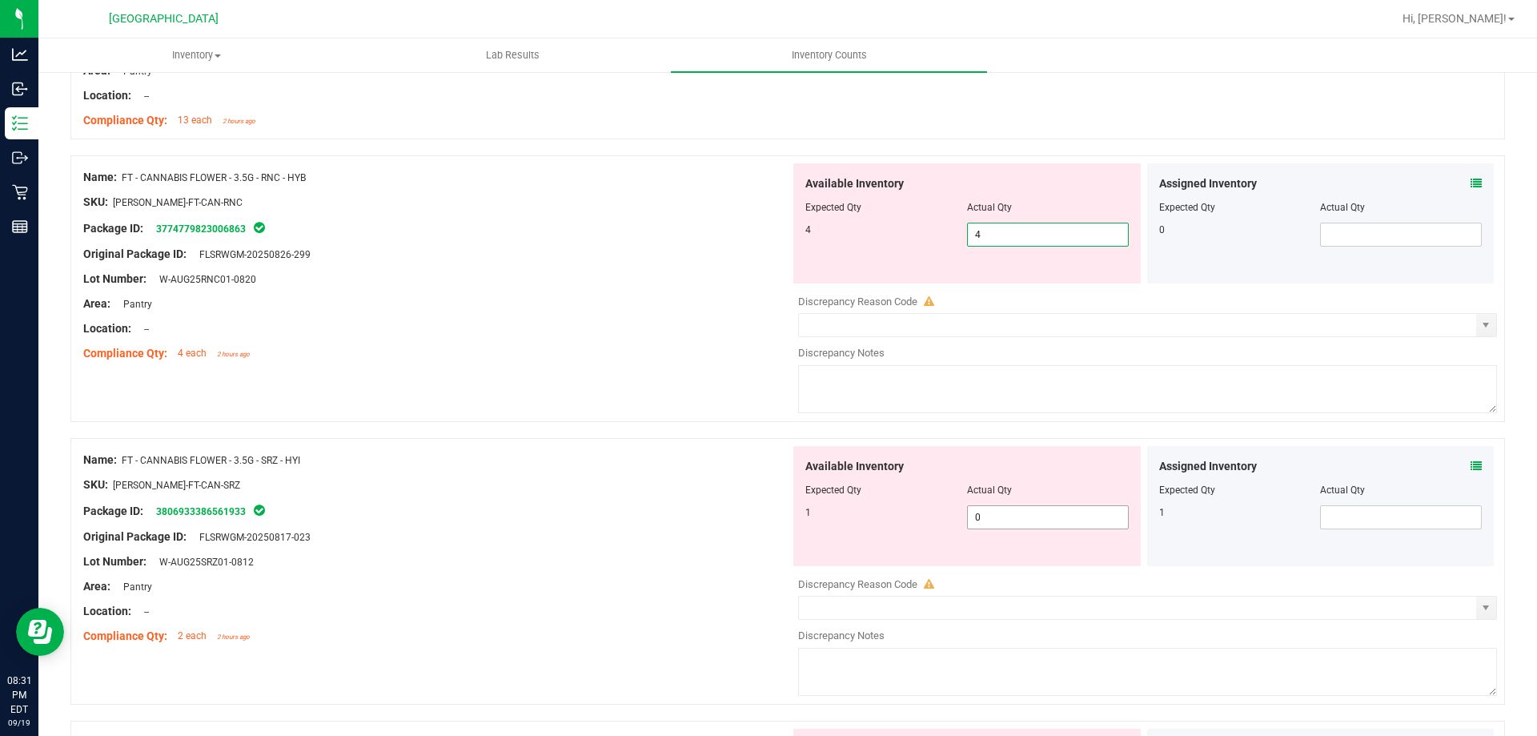
scroll to position [3682, 0]
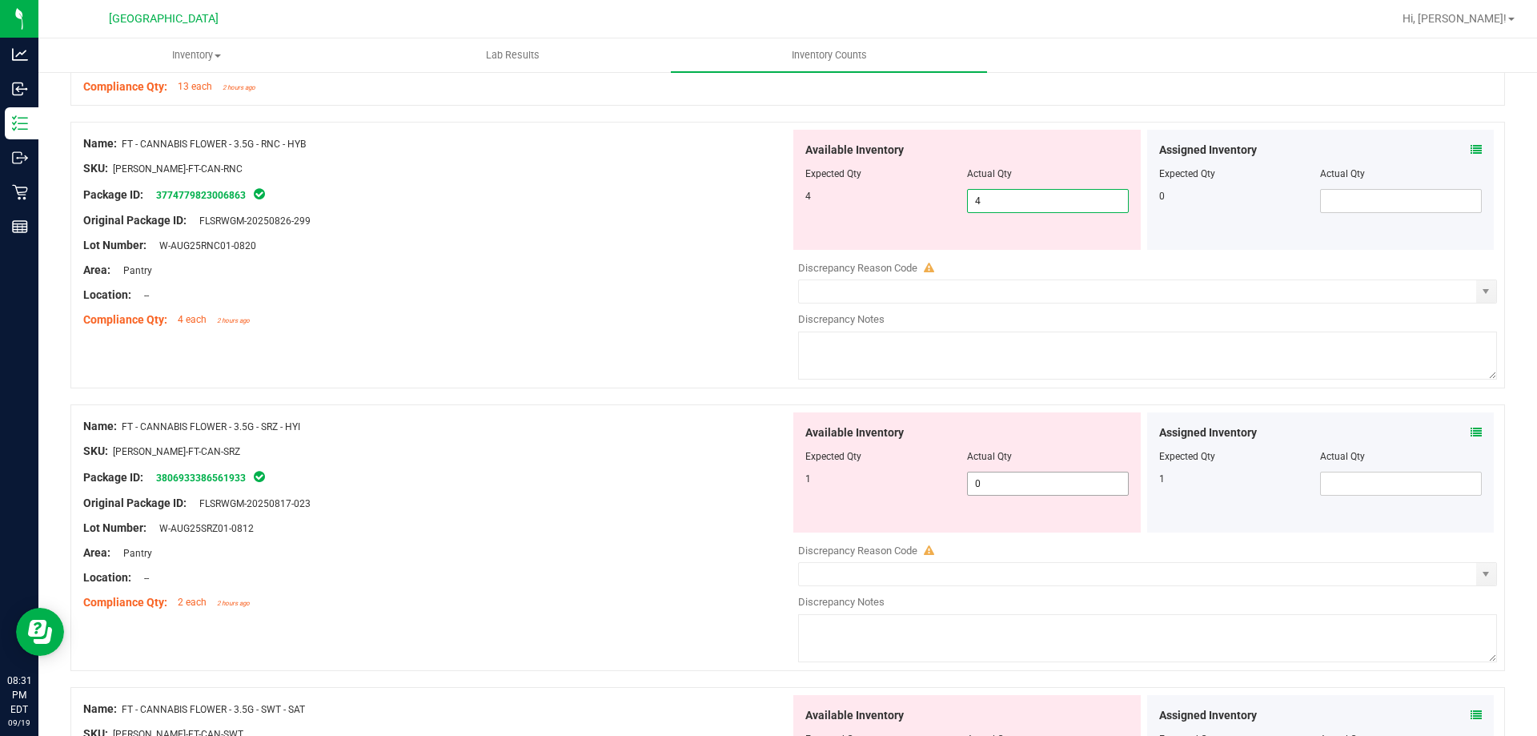
type input "4"
click at [1049, 486] on div "Available Inventory Expected Qty Actual Qty 1 0 0" at bounding box center [1143, 539] width 707 height 254
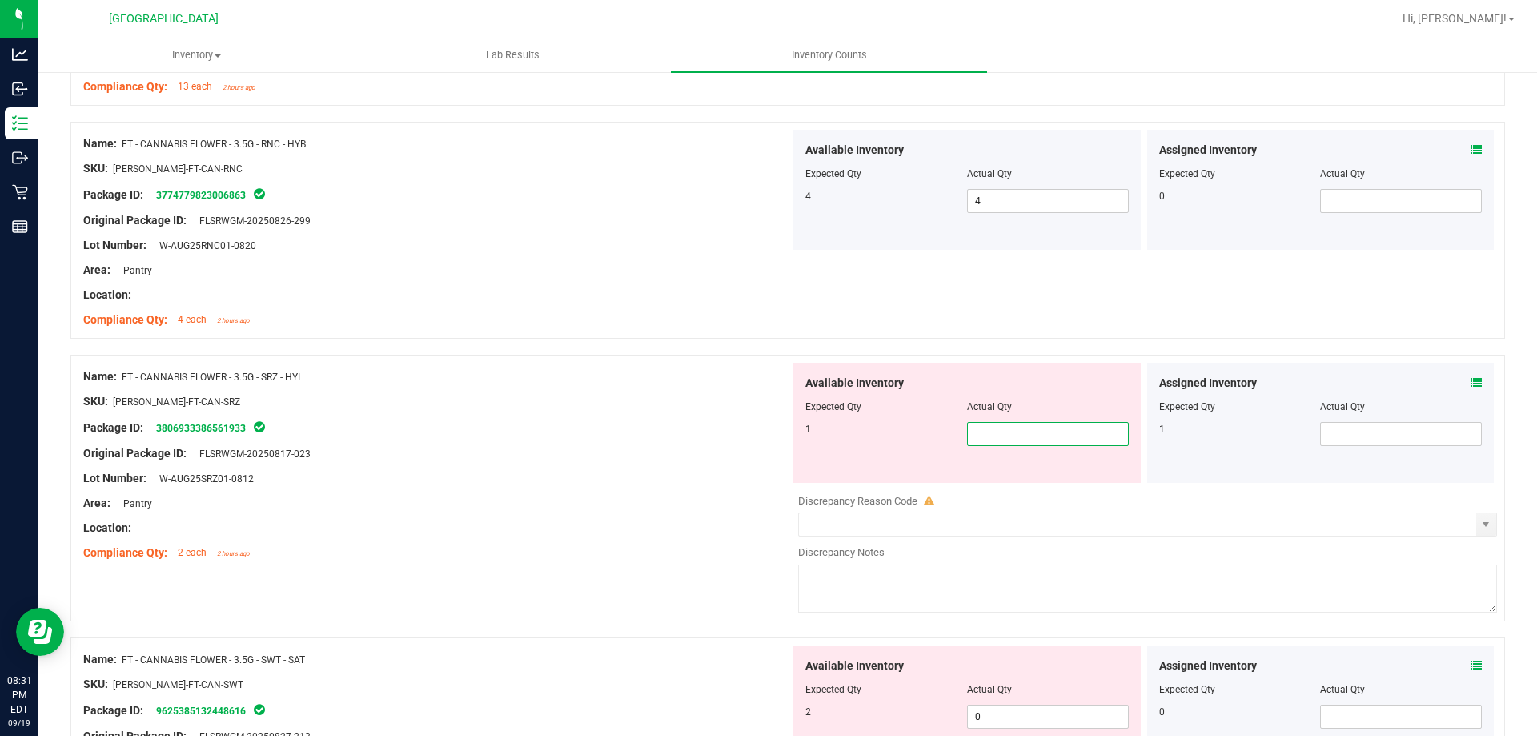
type input "1"
click at [1347, 425] on span at bounding box center [1401, 434] width 162 height 24
type input "1"
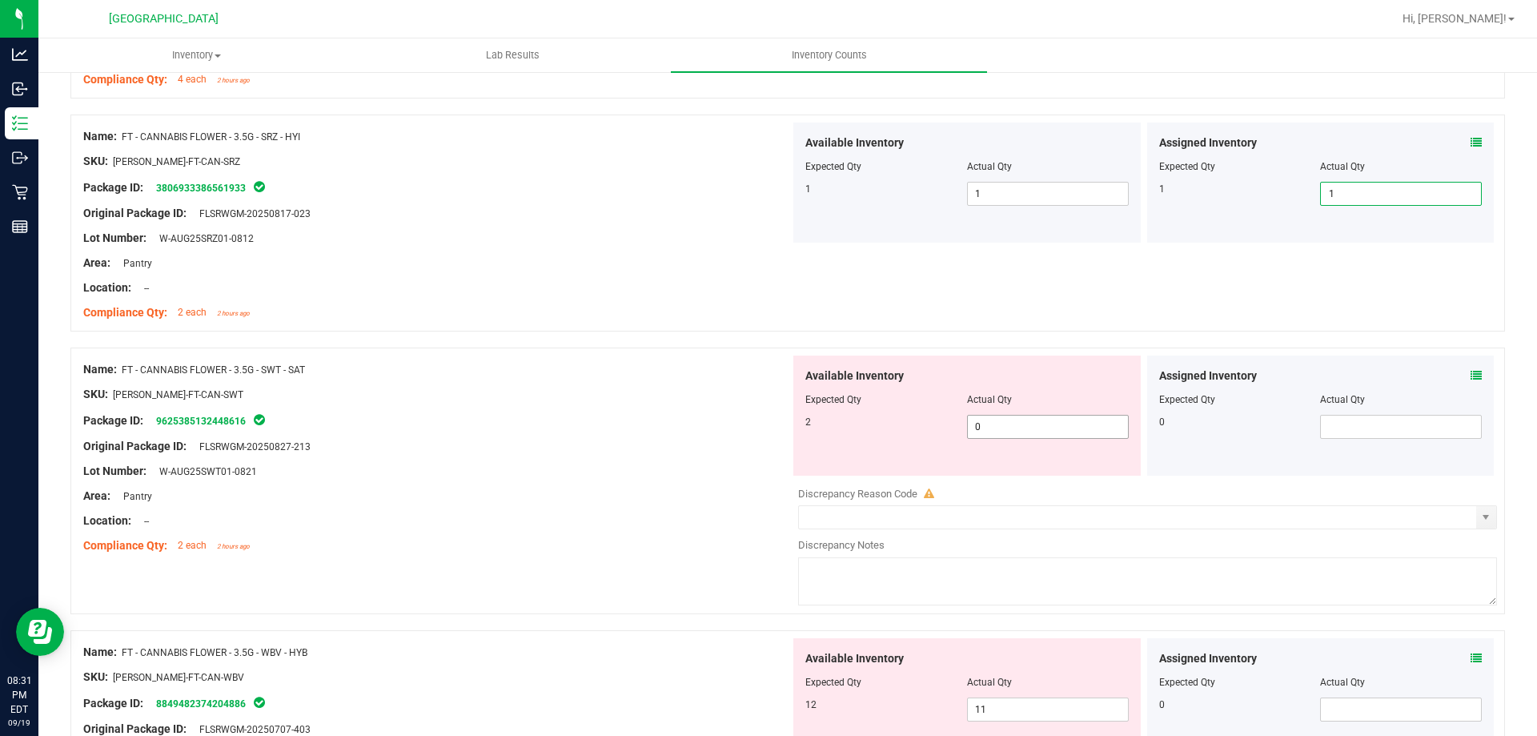
type input "1"
click at [1017, 423] on span "0 0" at bounding box center [1048, 427] width 162 height 24
type input "2"
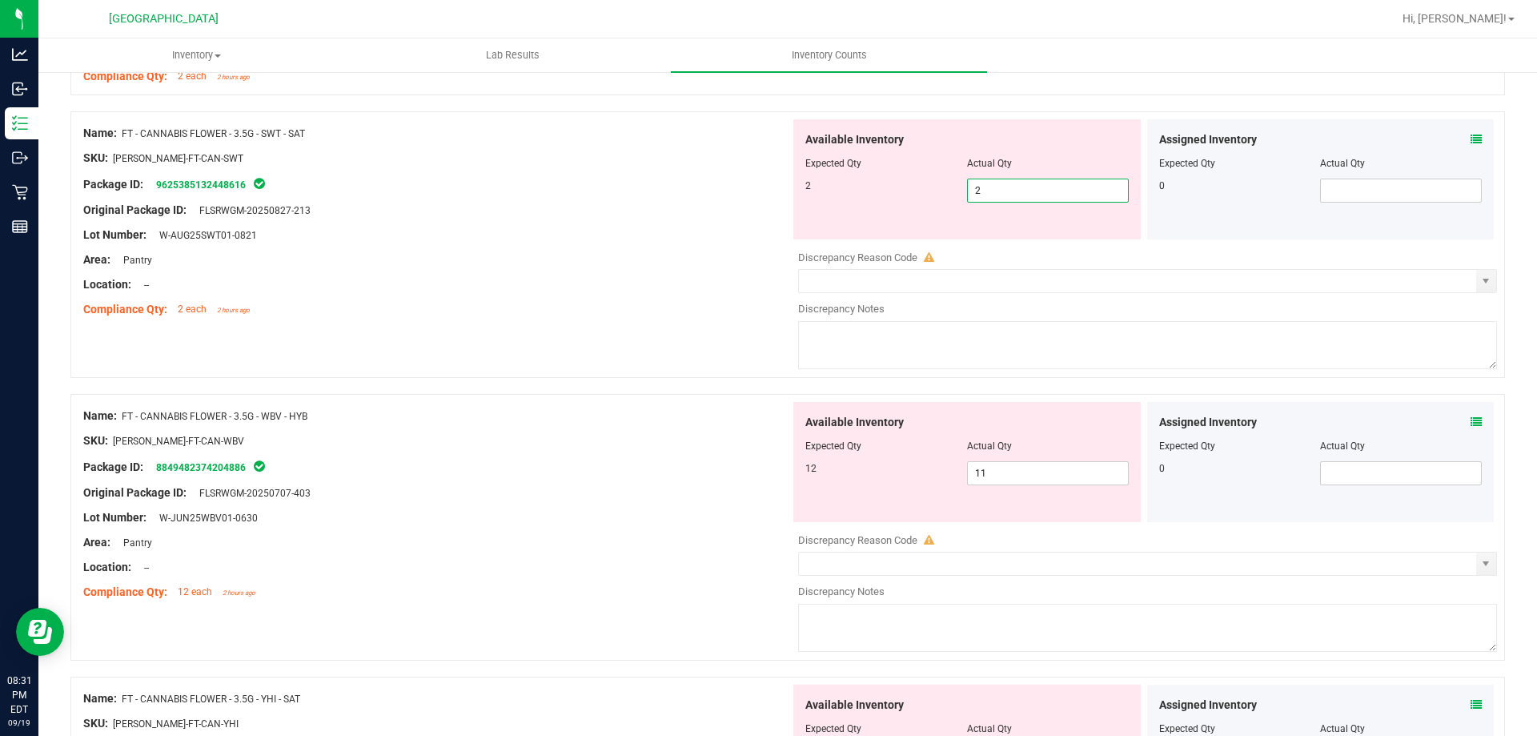
scroll to position [4242, 0]
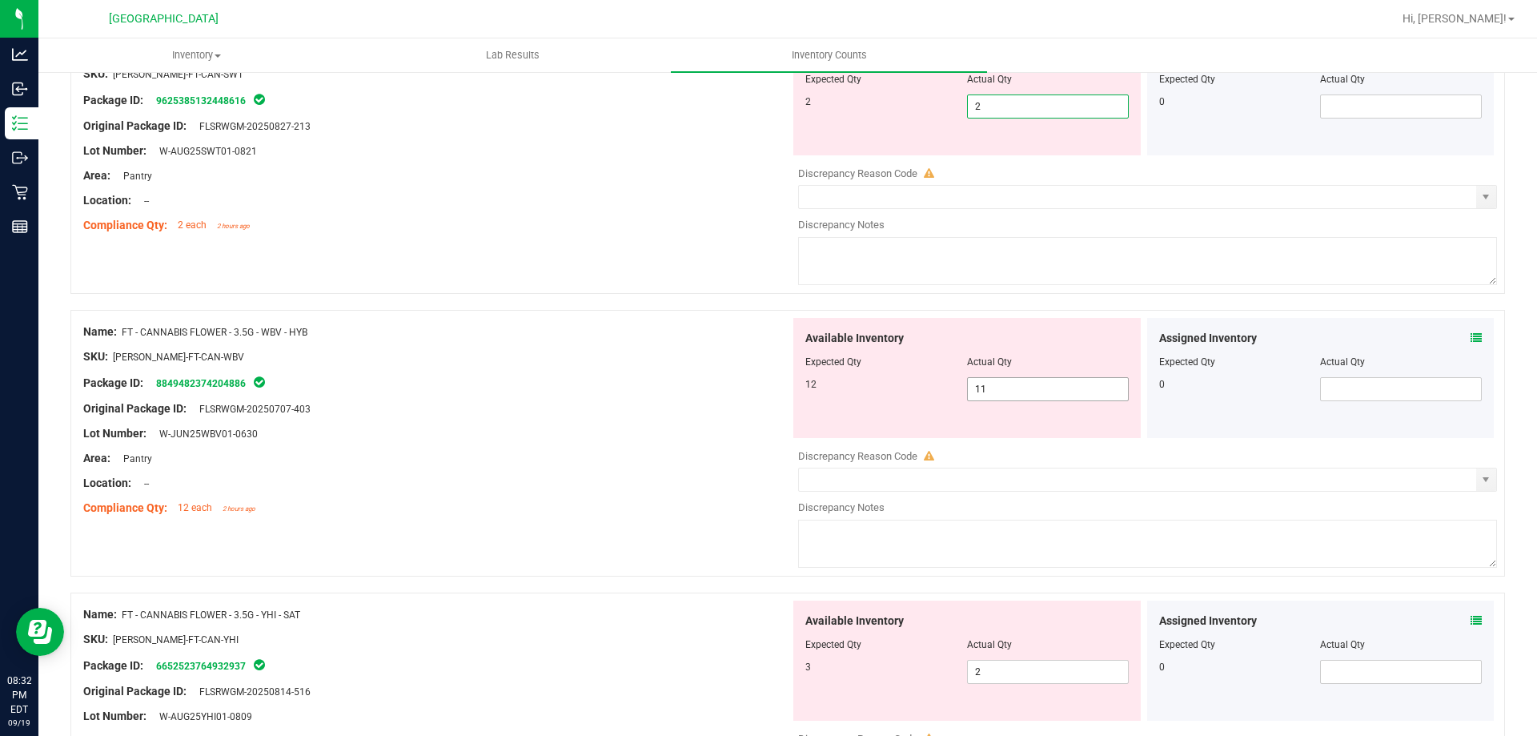
type input "2"
click at [1073, 391] on div "Available Inventory Expected Qty Actual Qty 12 11 11" at bounding box center [1143, 445] width 707 height 254
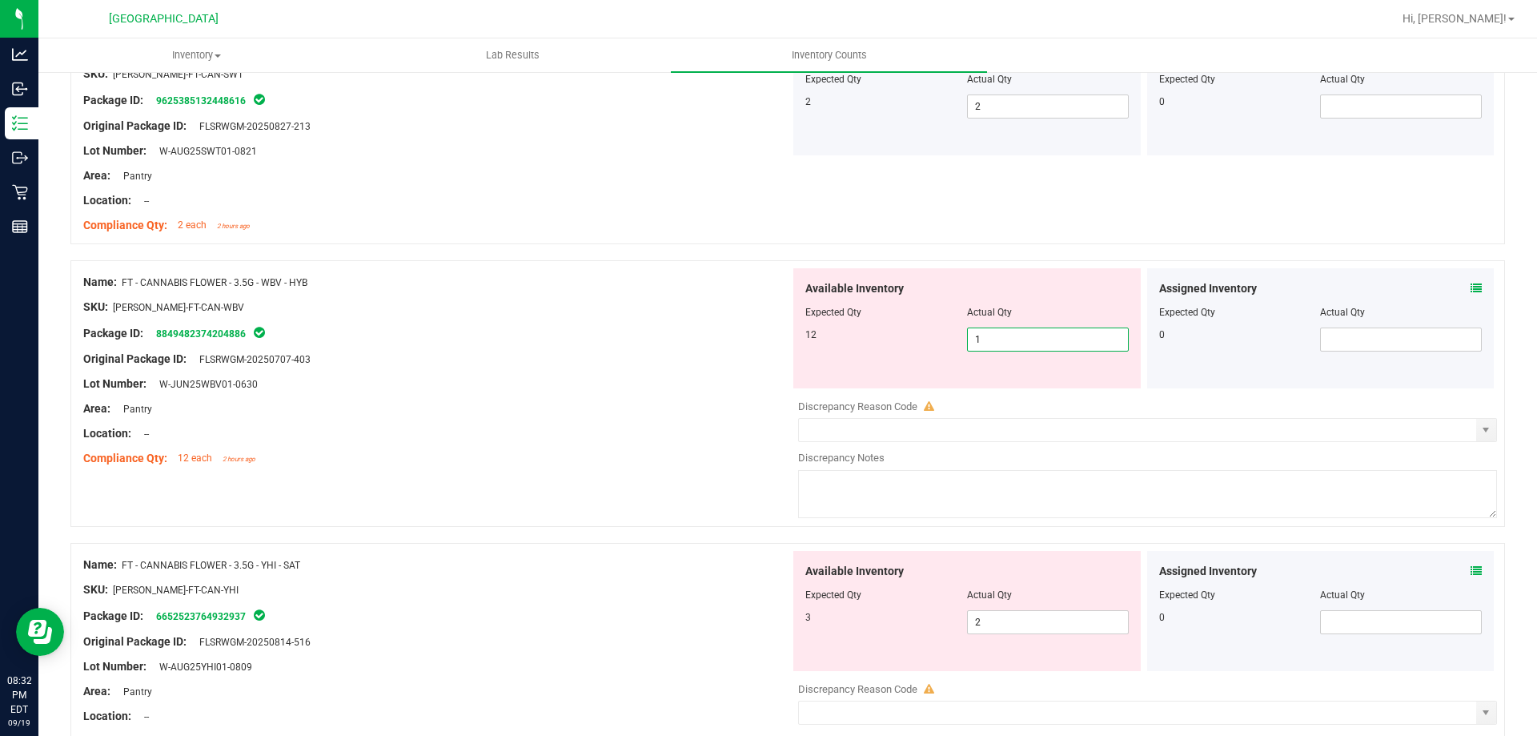
type input "12"
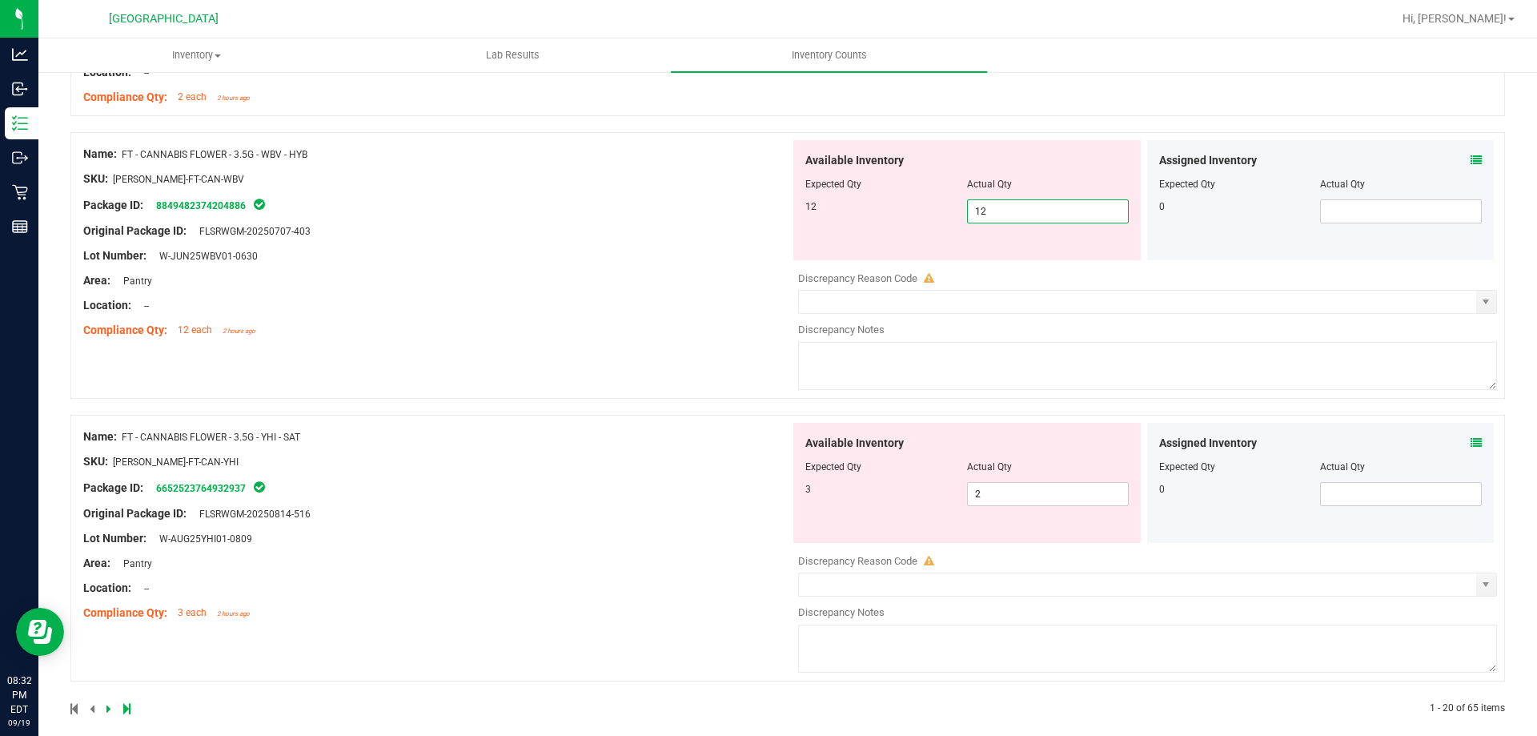
scroll to position [4386, 0]
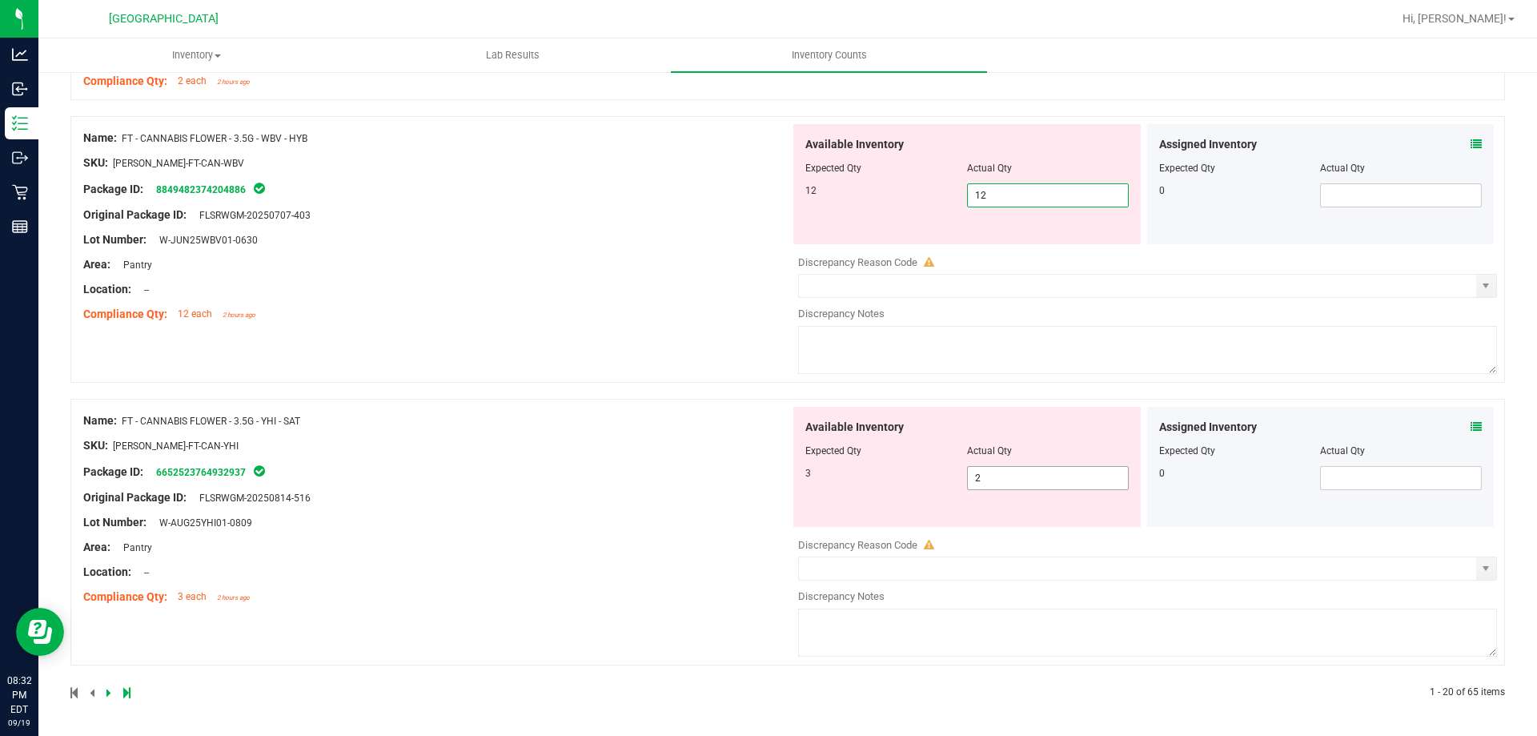
type input "12"
click at [1017, 478] on span "2 2" at bounding box center [1048, 478] width 162 height 24
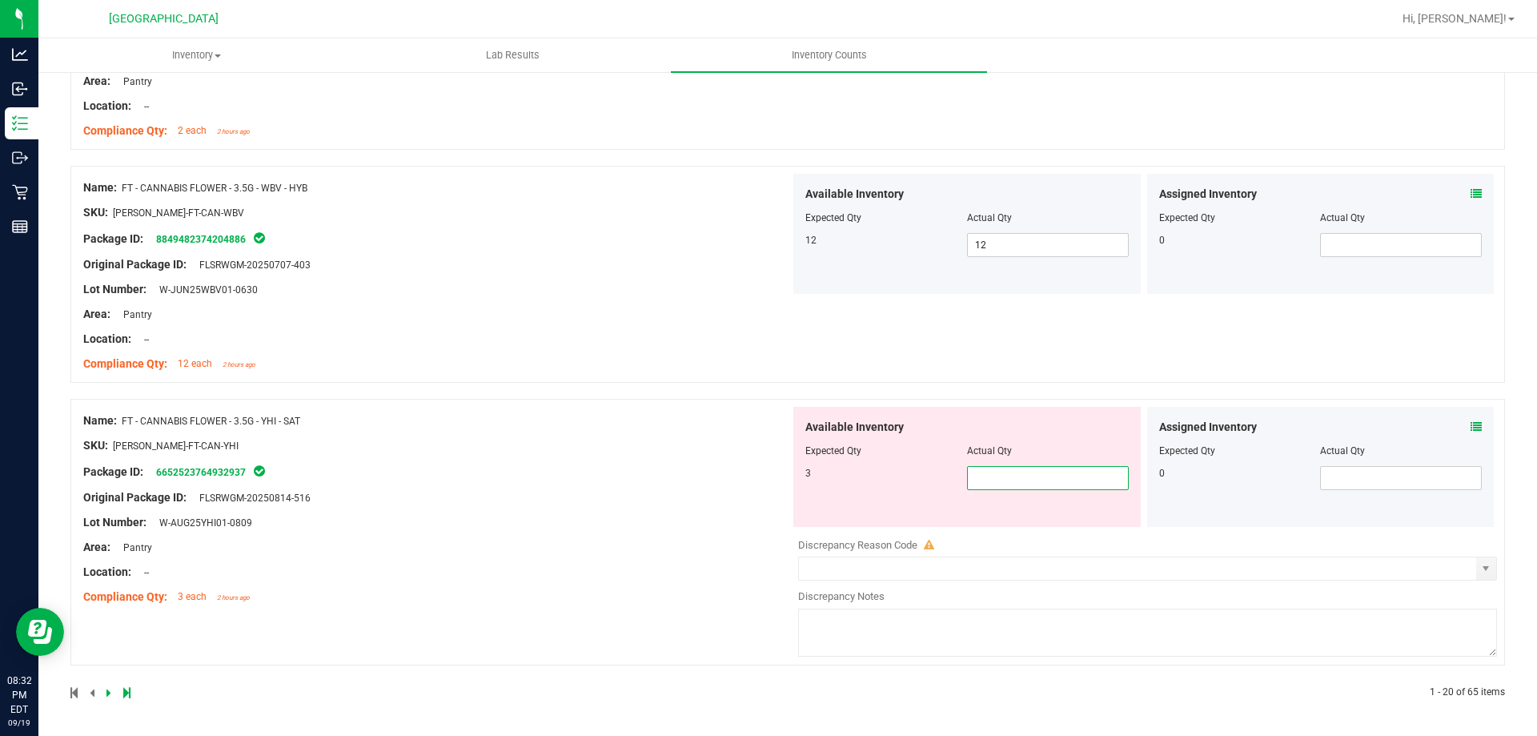
type input "3"
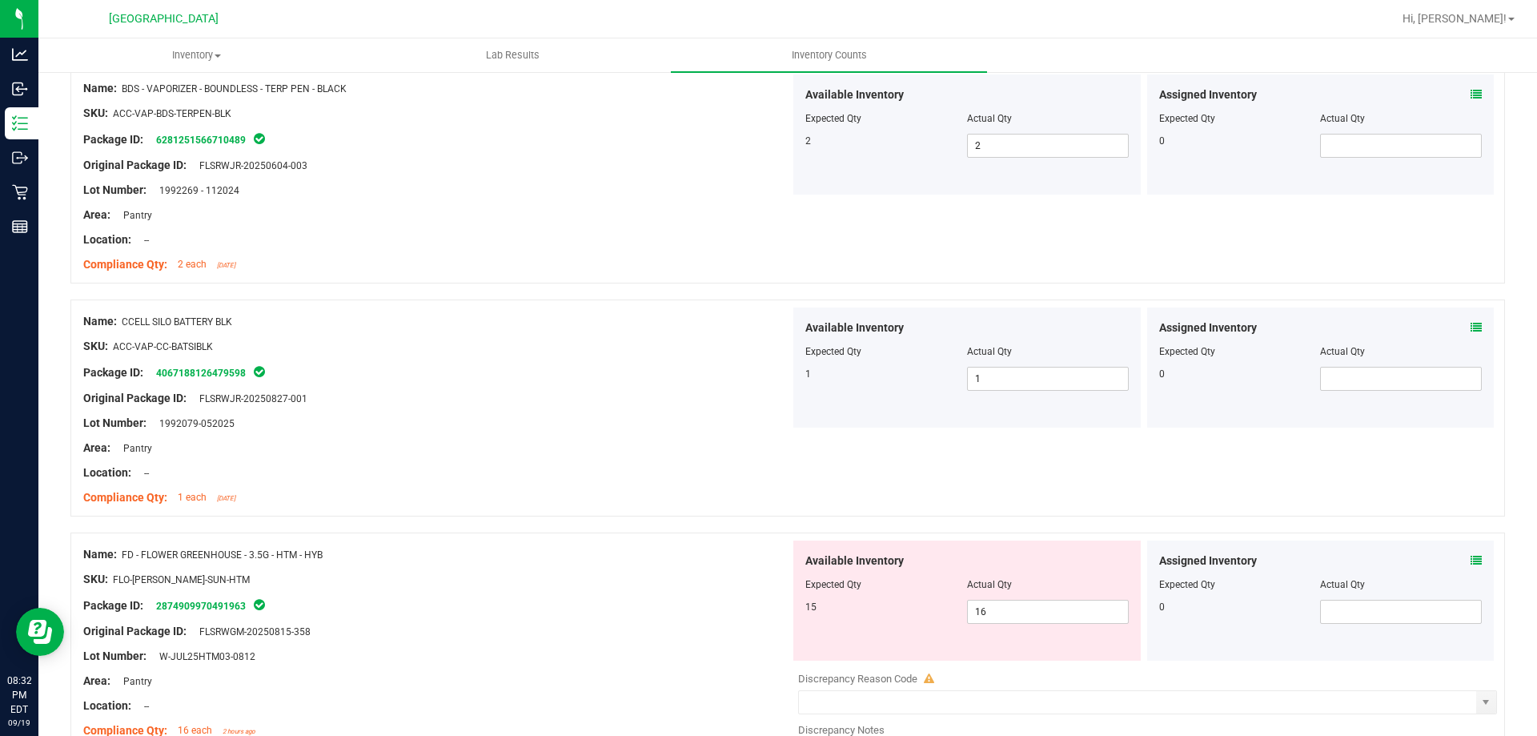
scroll to position [285, 0]
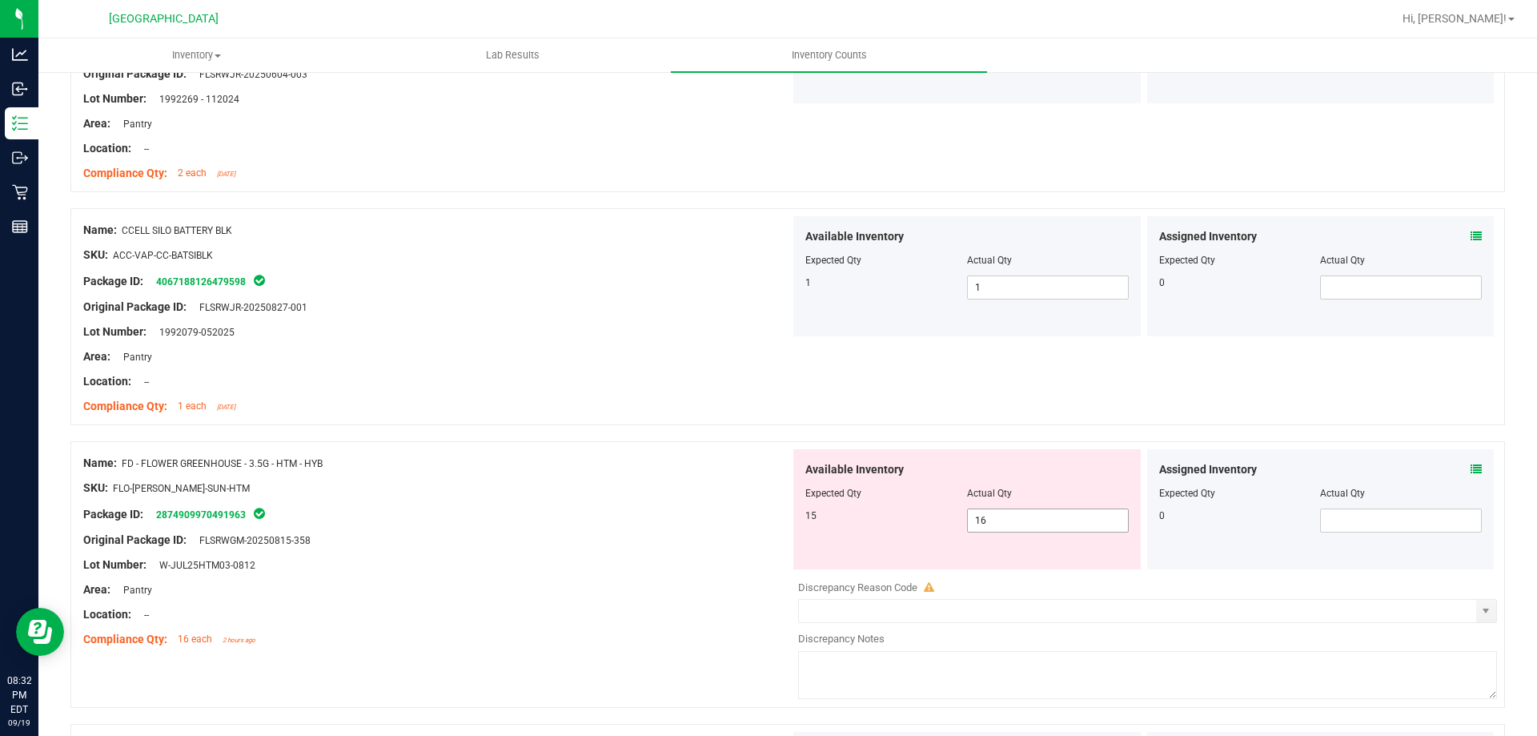
click at [1056, 522] on span "16 16" at bounding box center [1048, 520] width 162 height 24
type input "15"
click at [1456, 461] on div "Assigned Inventory" at bounding box center [1320, 469] width 323 height 17
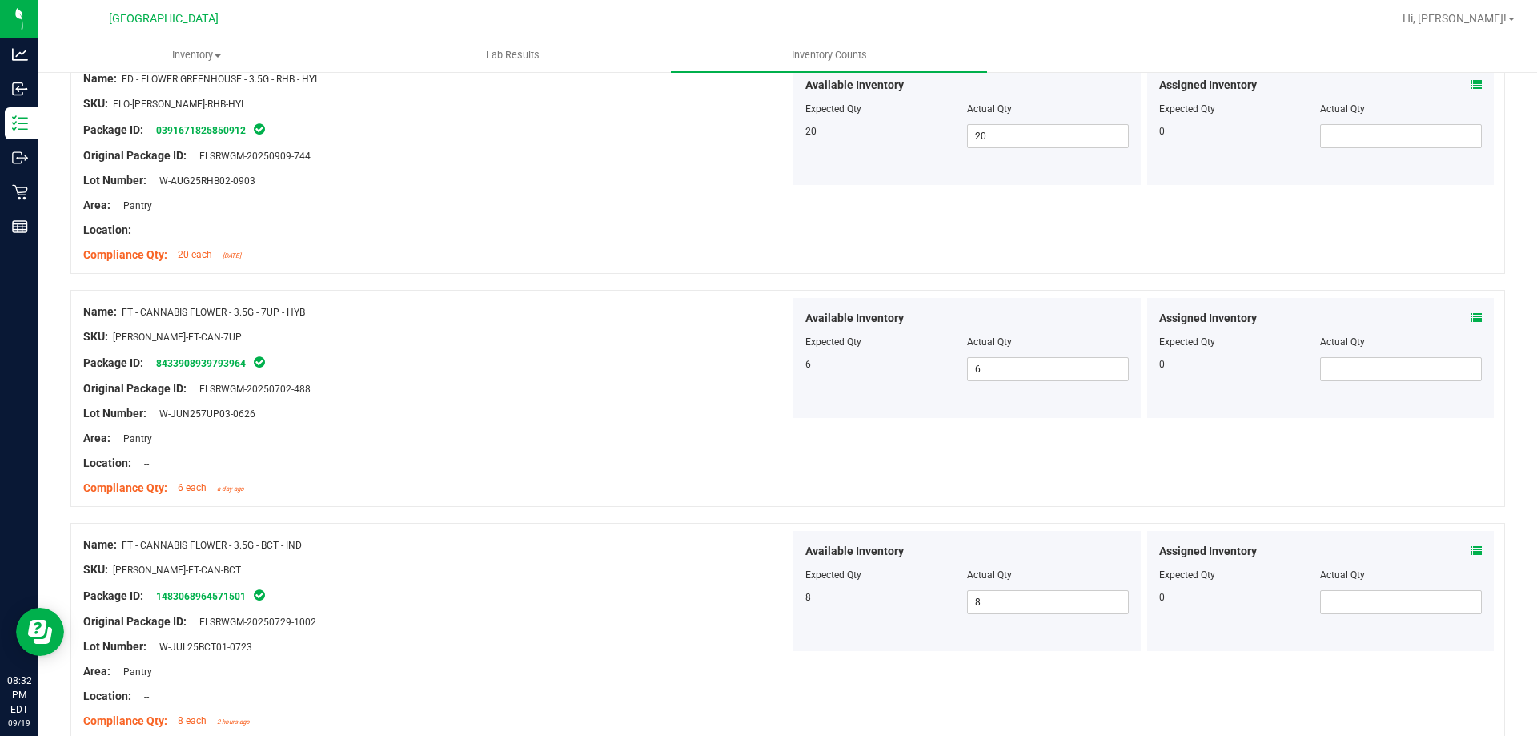
scroll to position [0, 0]
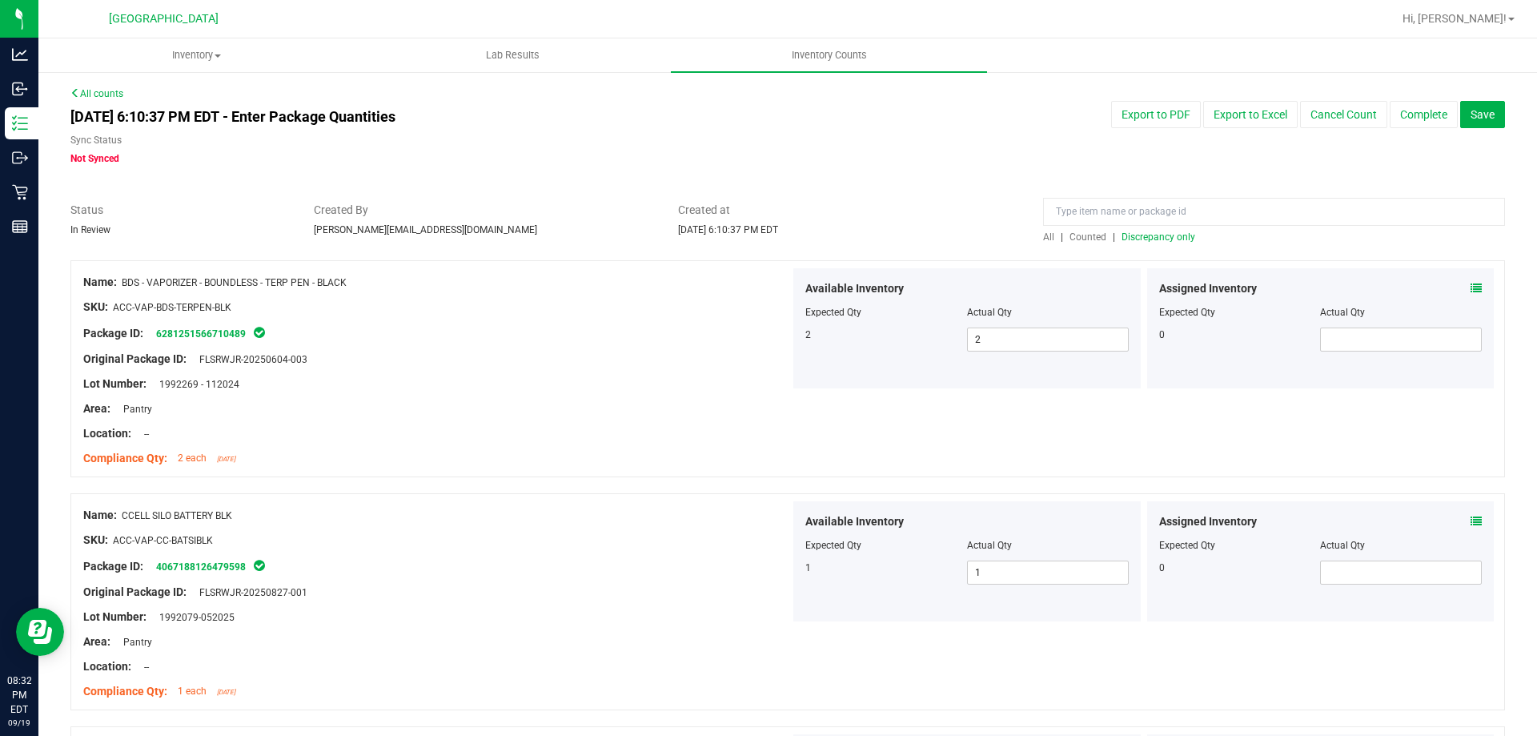
click at [1146, 236] on span "Discrepancy only" at bounding box center [1158, 236] width 74 height 11
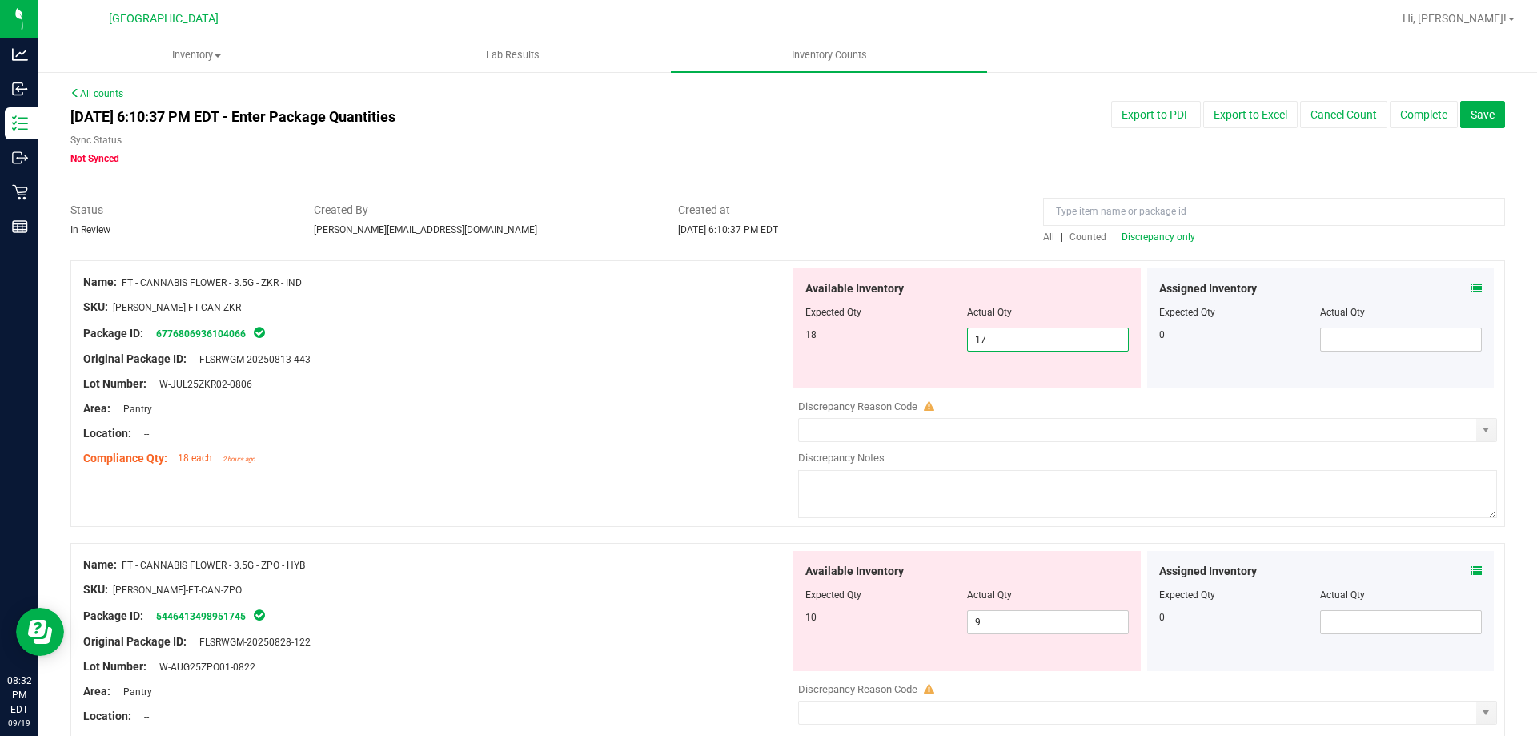
click at [1033, 345] on span "17 17" at bounding box center [1048, 339] width 162 height 24
type input "18"
click at [1470, 291] on icon at bounding box center [1475, 288] width 11 height 11
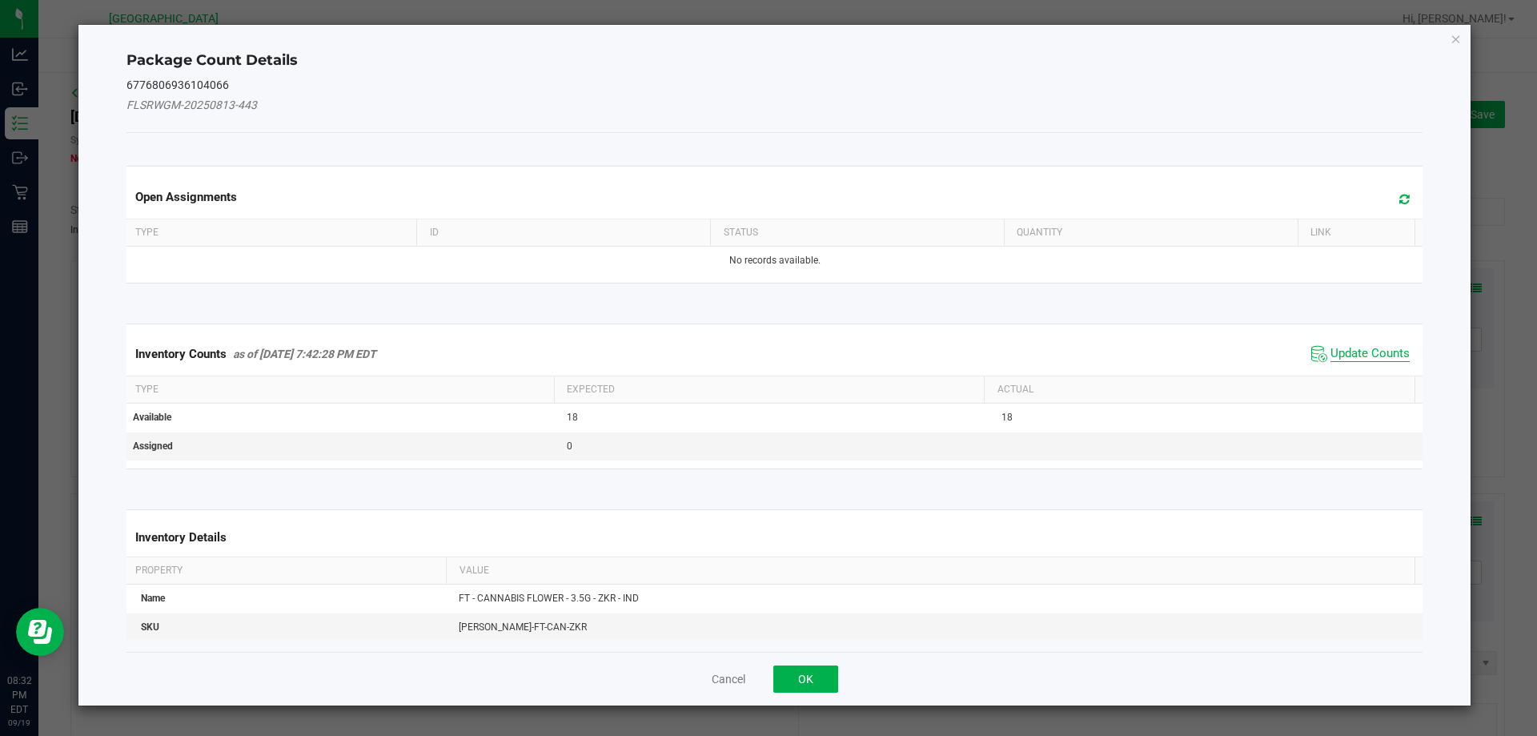
click at [1350, 349] on span "Update Counts" at bounding box center [1369, 354] width 79 height 16
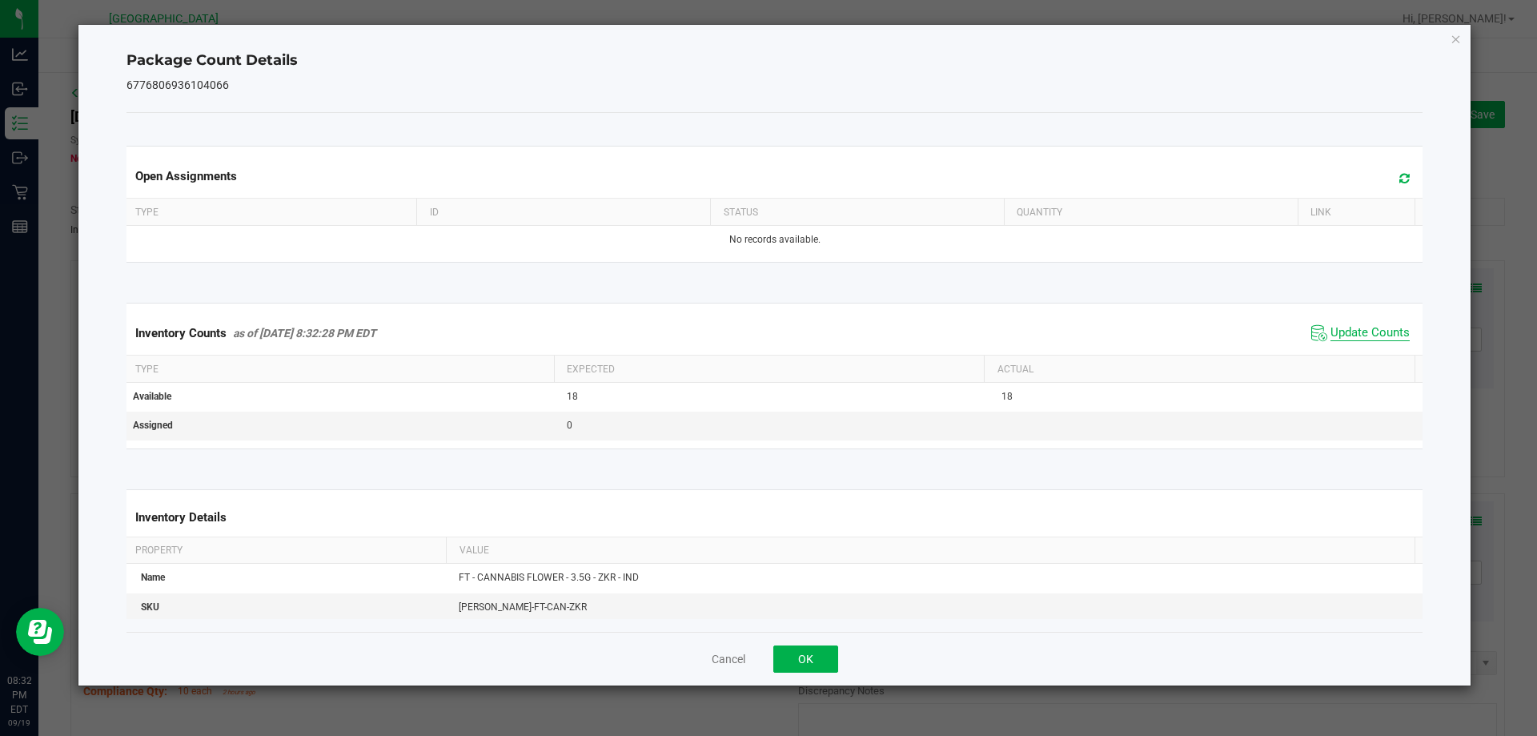
click at [1356, 326] on span "Update Counts" at bounding box center [1369, 333] width 79 height 16
click at [1396, 167] on span at bounding box center [1400, 178] width 26 height 22
drag, startPoint x: 1458, startPoint y: 38, endPoint x: 1329, endPoint y: 126, distance: 156.7
click at [1457, 38] on icon "Close" at bounding box center [1455, 38] width 11 height 19
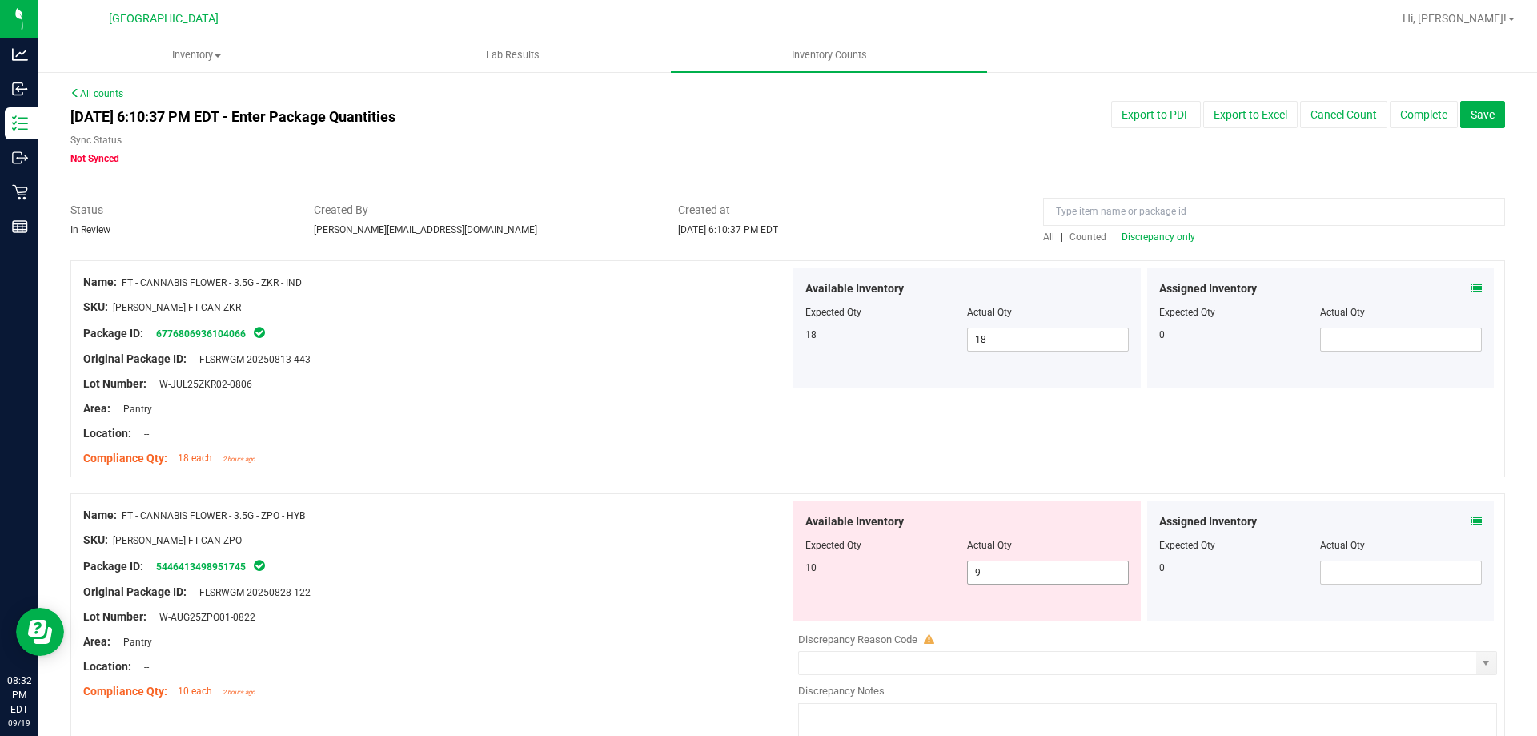
click at [1001, 570] on span "9 9" at bounding box center [1048, 572] width 162 height 24
type input "10"
click at [1456, 520] on div "Assigned Inventory" at bounding box center [1320, 521] width 323 height 17
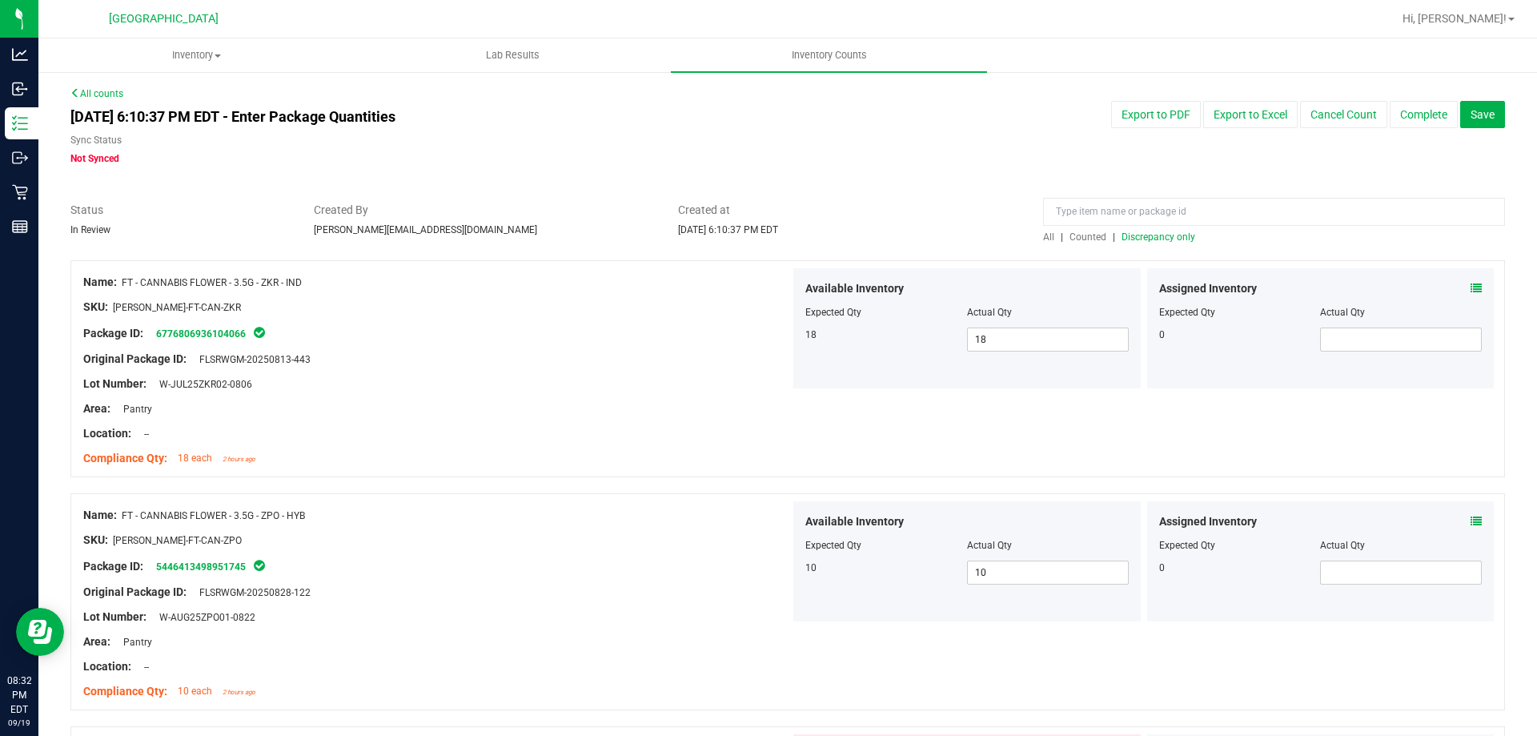
click at [1470, 520] on icon at bounding box center [1475, 520] width 11 height 11
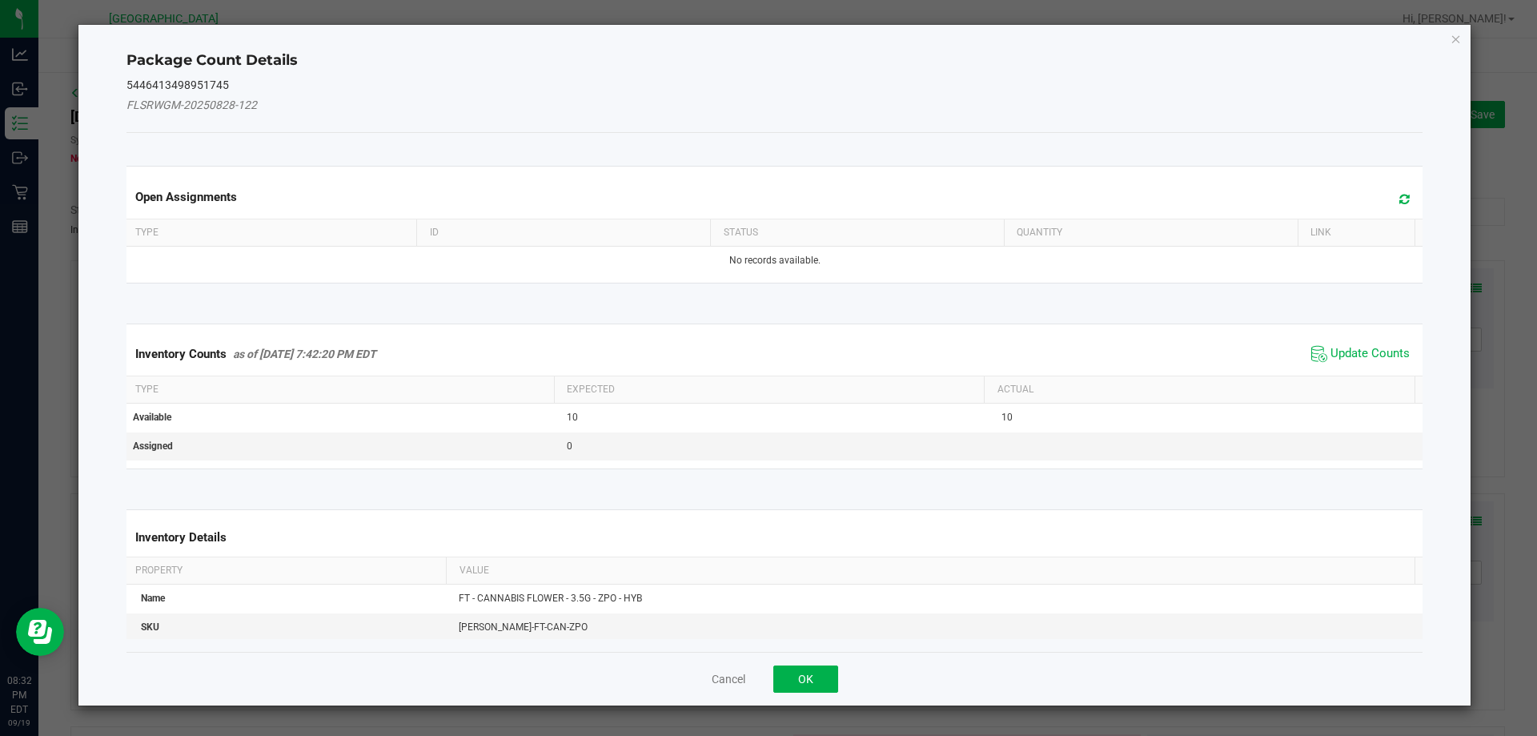
click at [1371, 343] on span "Update Counts" at bounding box center [1360, 354] width 106 height 24
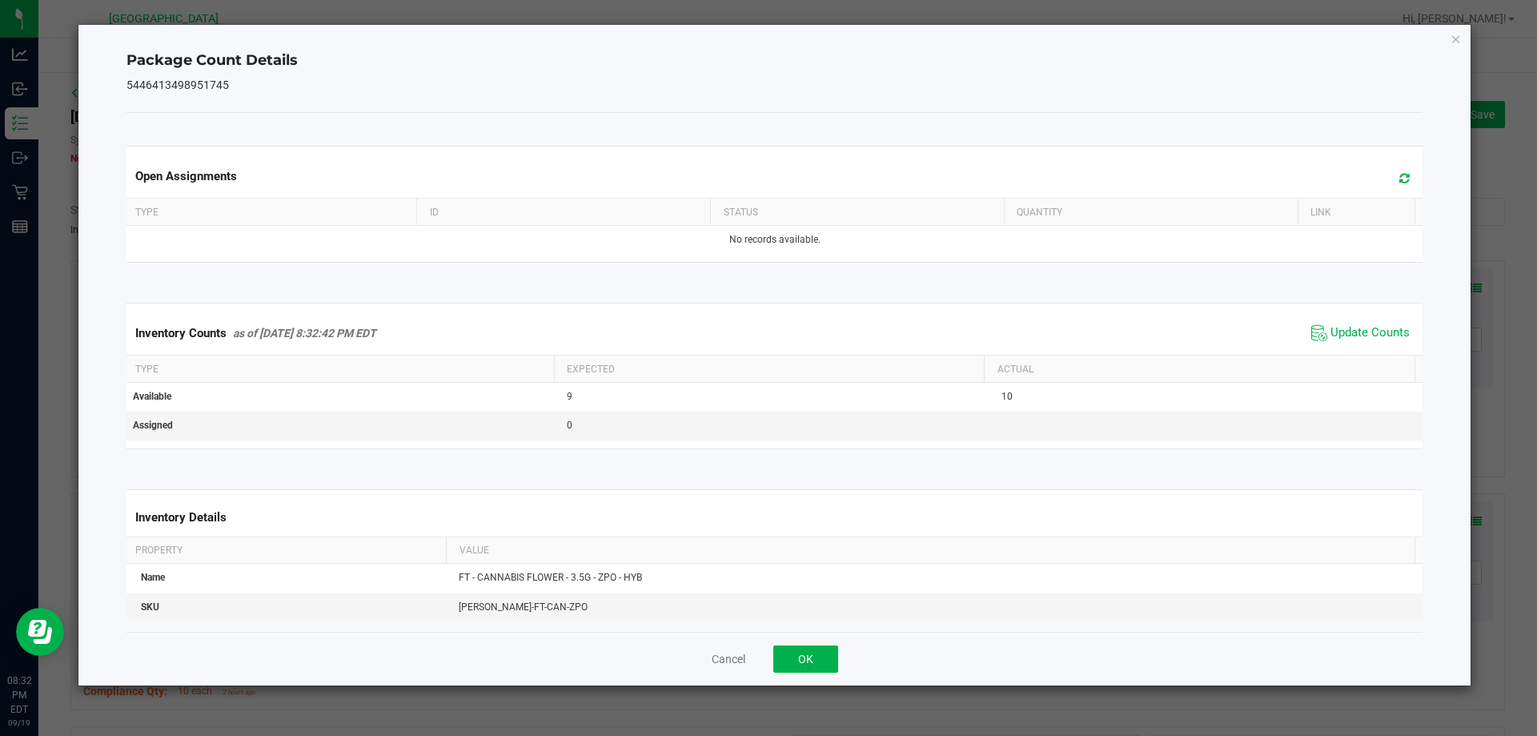
click at [1399, 177] on icon at bounding box center [1404, 178] width 10 height 12
click at [799, 649] on button "OK" at bounding box center [805, 658] width 65 height 27
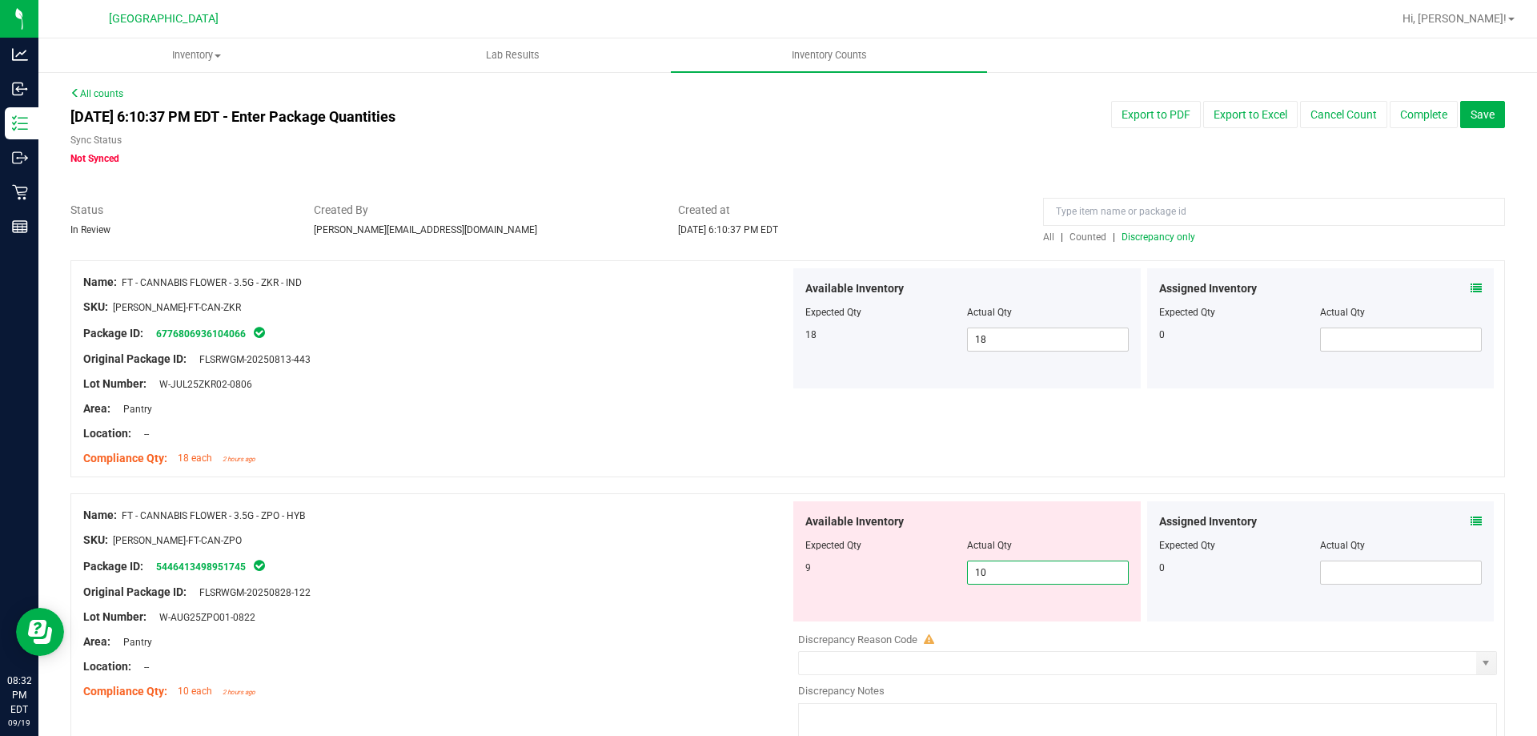
click at [1033, 575] on span "10 10" at bounding box center [1048, 572] width 162 height 24
click at [1033, 575] on input "10" at bounding box center [1048, 572] width 160 height 22
type input "9"
click at [1470, 519] on icon at bounding box center [1475, 520] width 11 height 11
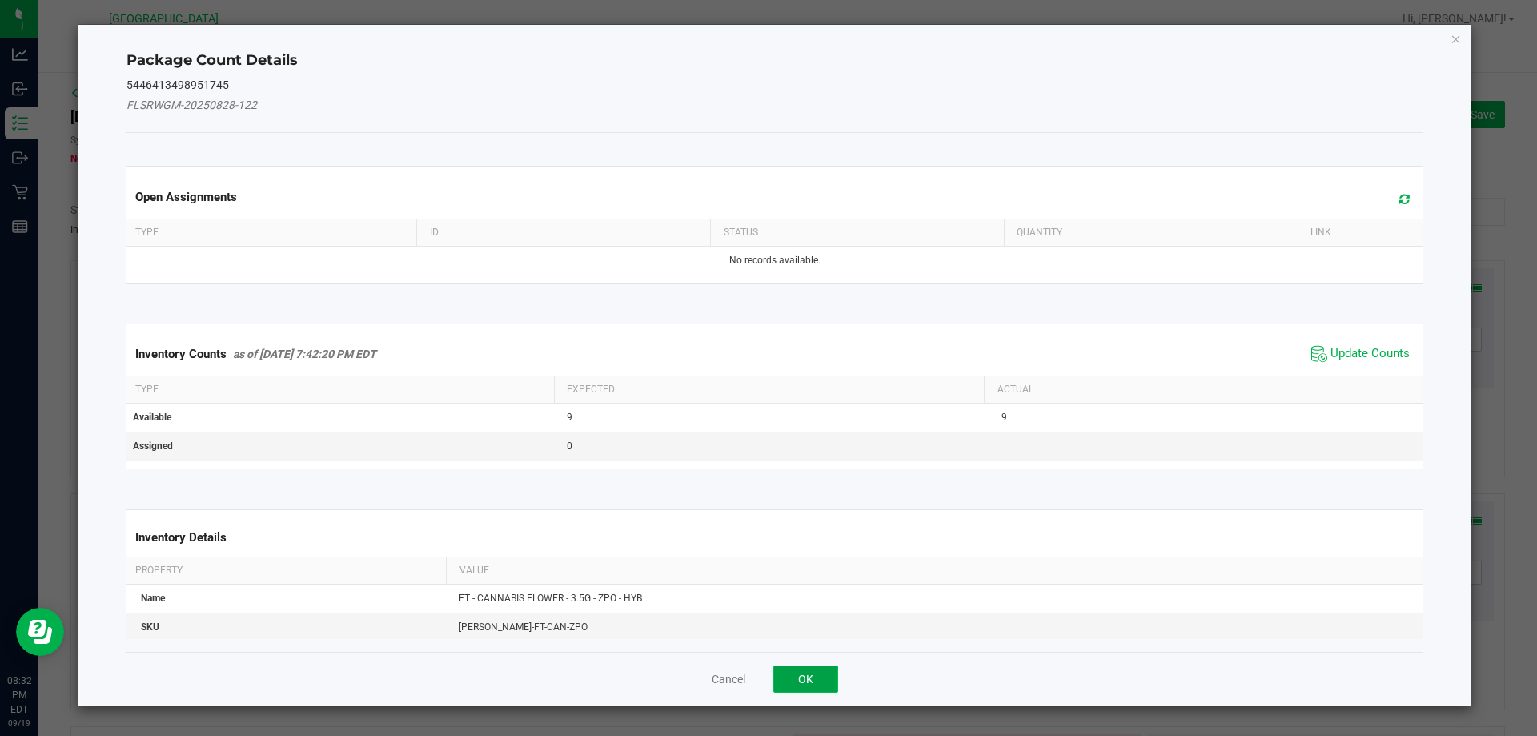
click at [810, 671] on button "OK" at bounding box center [805, 678] width 65 height 27
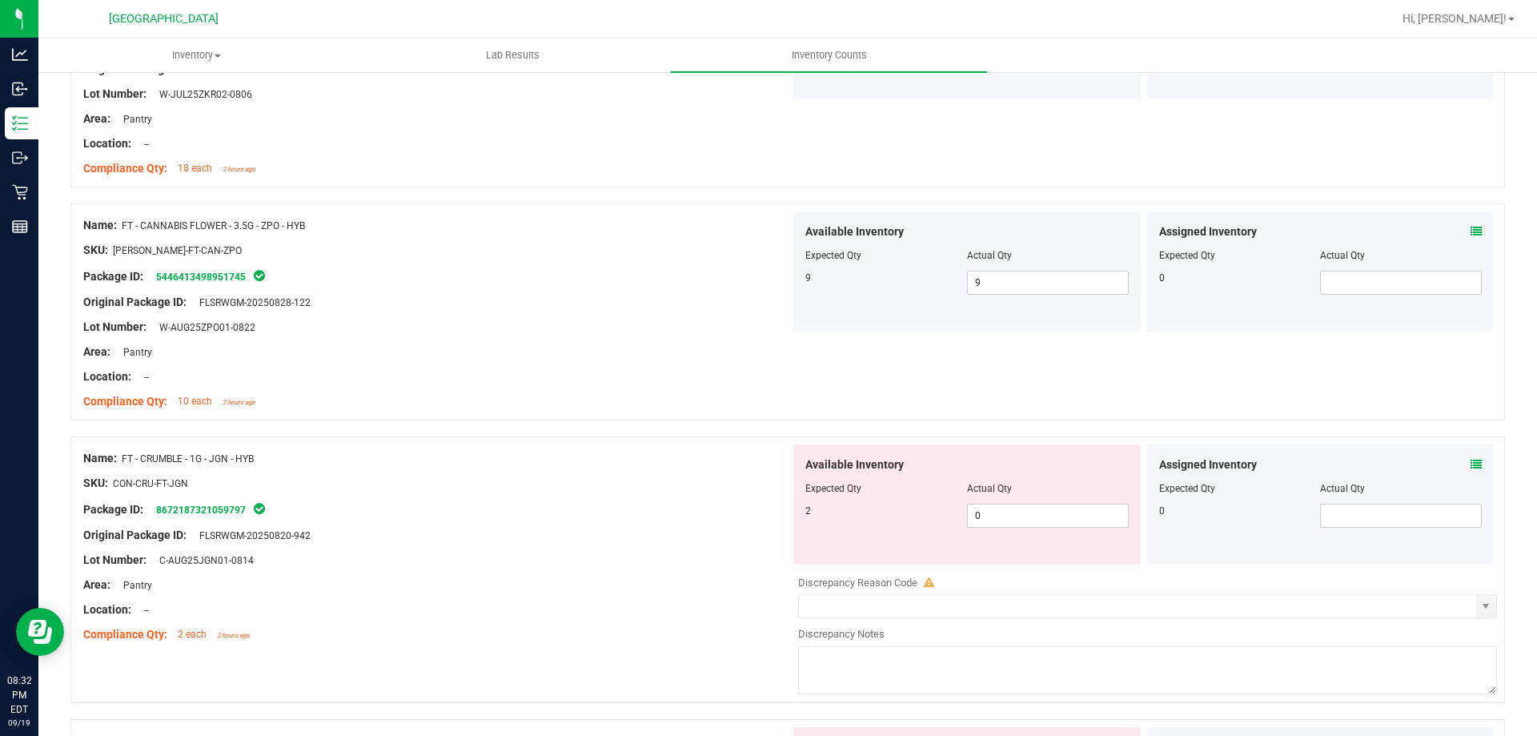
scroll to position [320, 0]
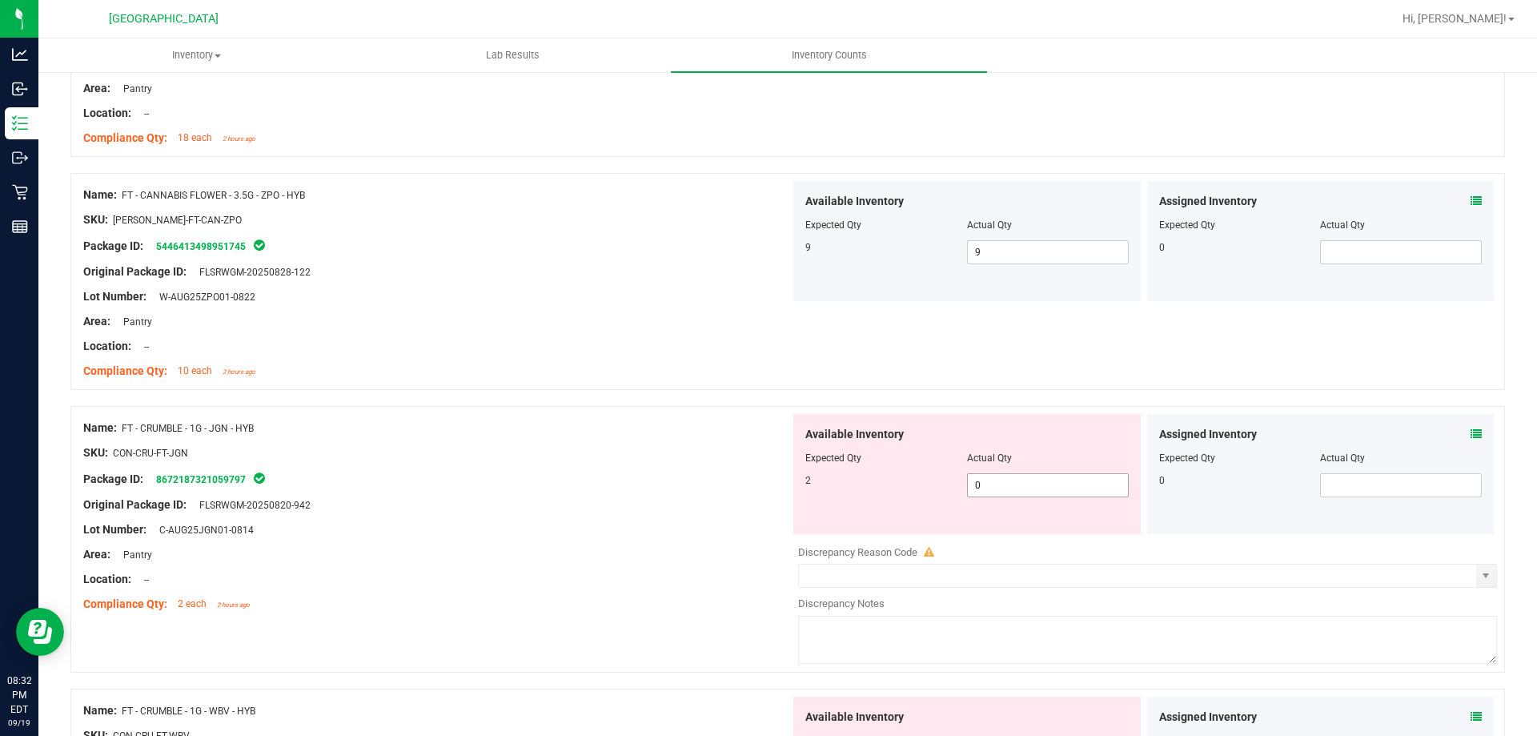
click at [1074, 482] on span "0 0" at bounding box center [1048, 485] width 162 height 24
type input "2"
click at [1470, 429] on icon at bounding box center [1475, 433] width 11 height 11
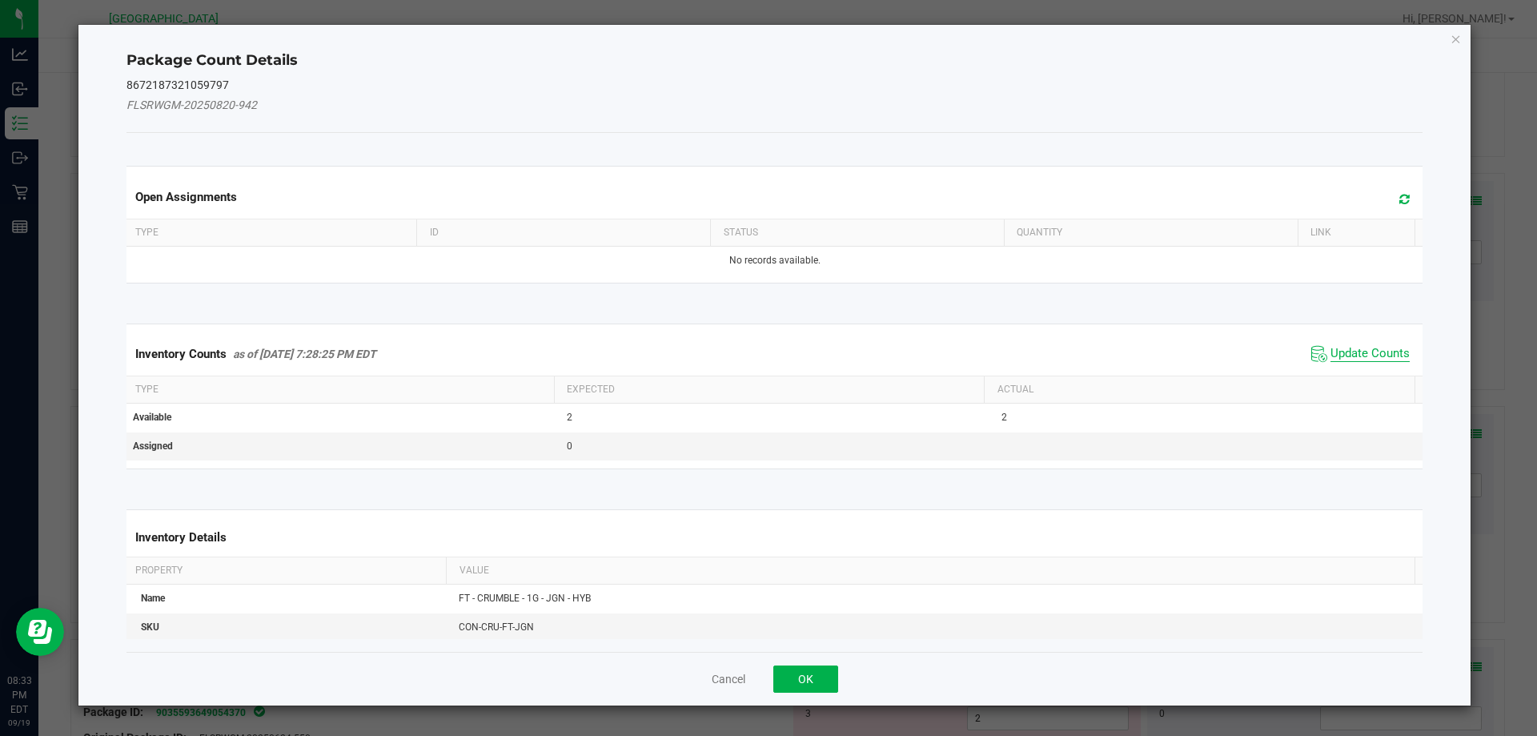
click at [1383, 353] on span "Update Counts" at bounding box center [1369, 354] width 79 height 16
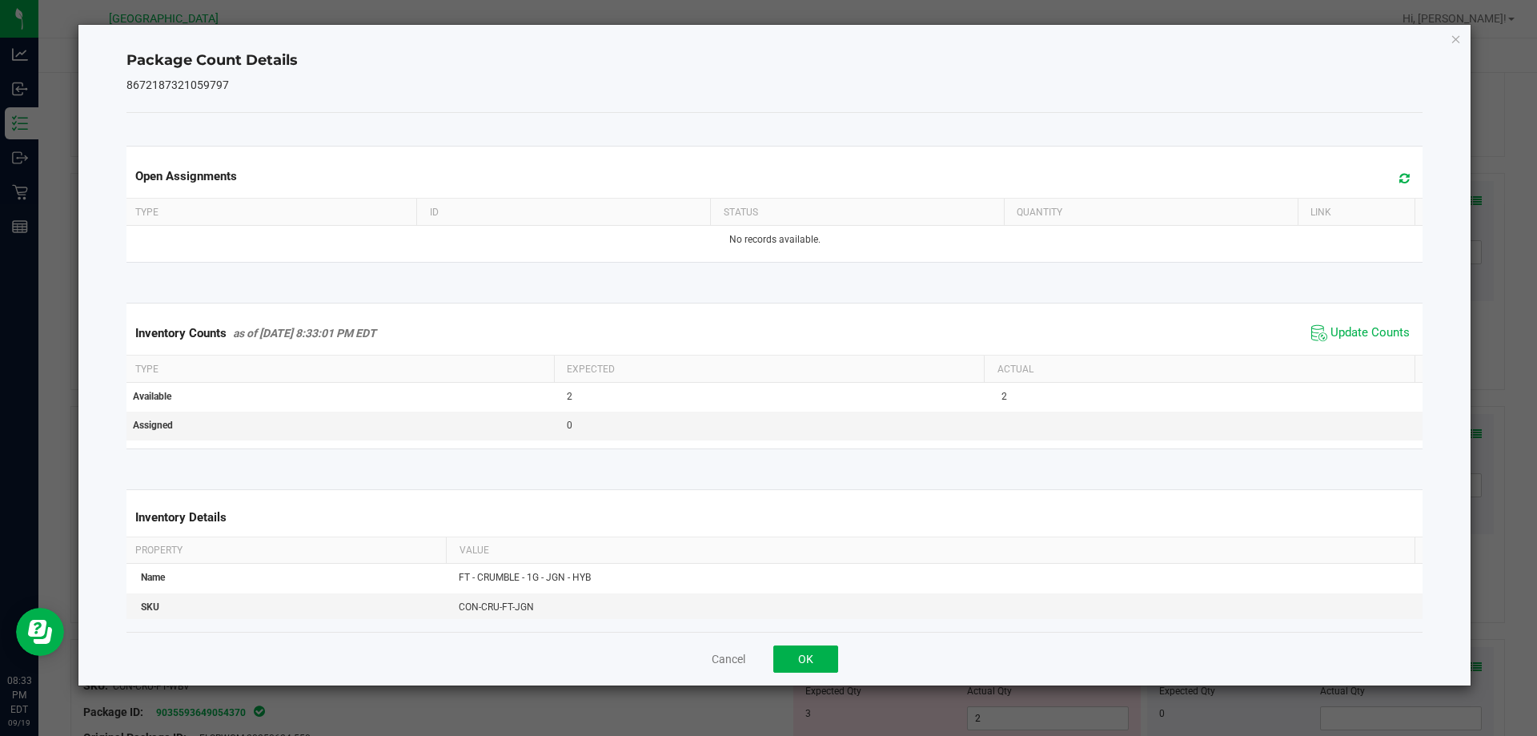
click at [1398, 173] on span at bounding box center [1400, 178] width 26 height 22
click at [806, 649] on button "OK" at bounding box center [805, 658] width 65 height 27
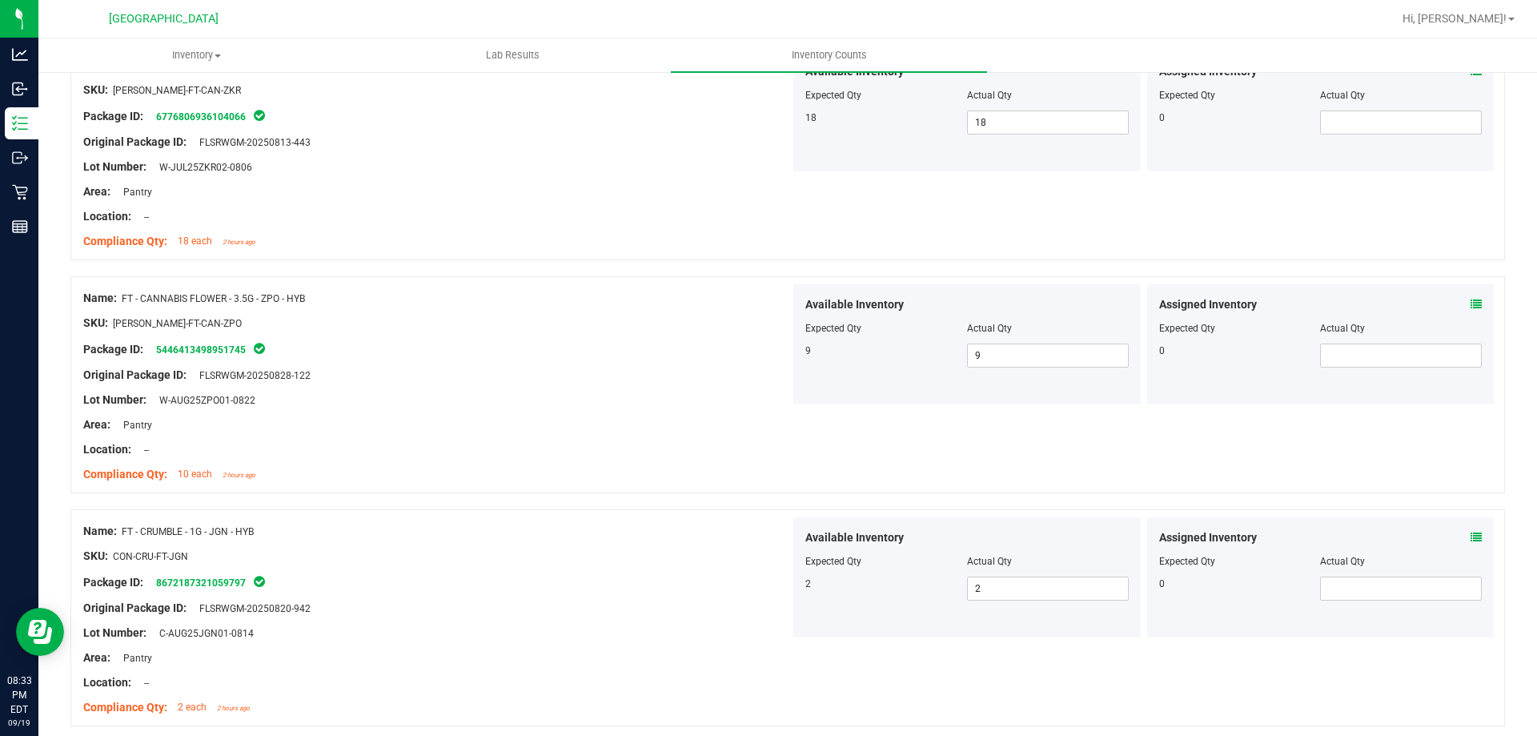
scroll to position [0, 0]
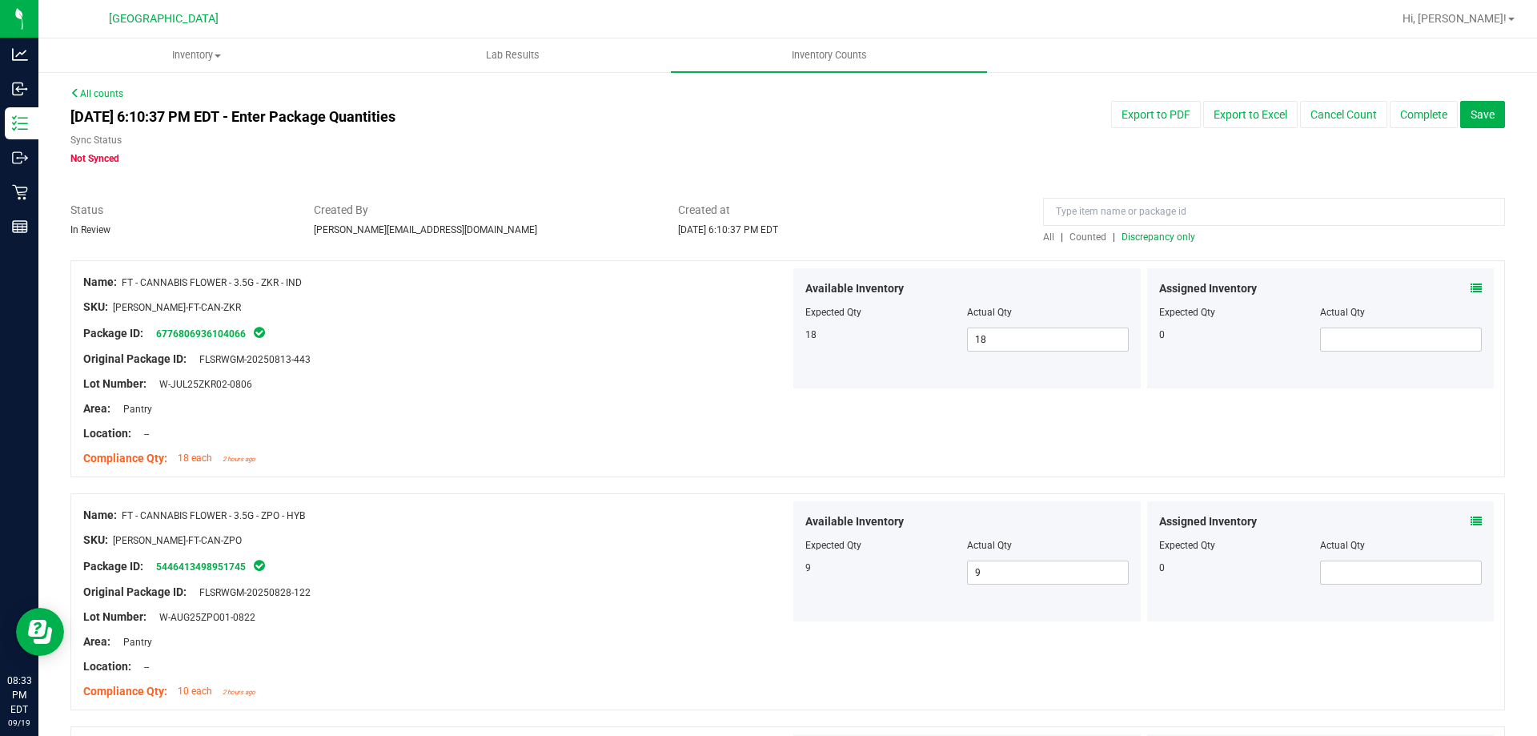
click at [1470, 286] on icon at bounding box center [1475, 288] width 11 height 11
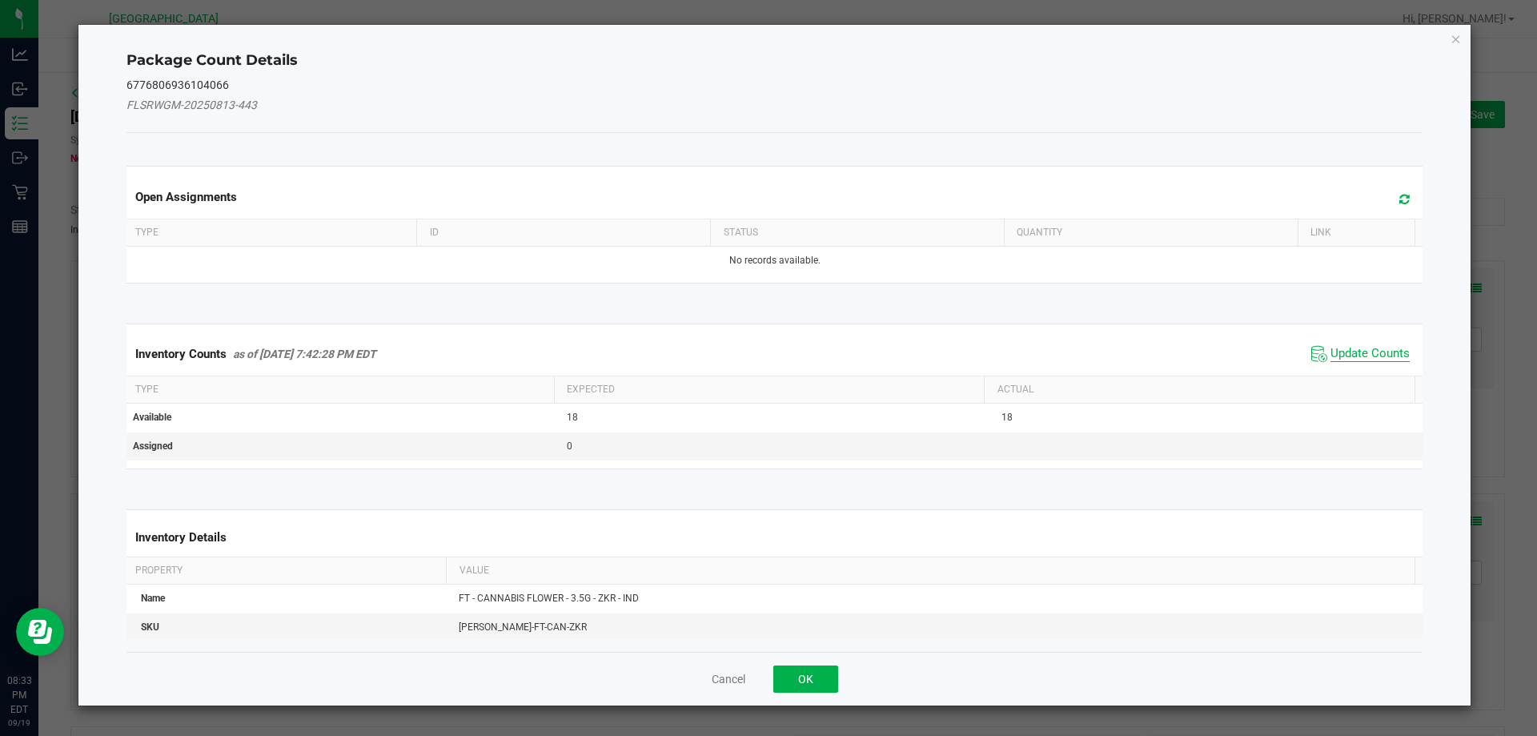
click at [1358, 353] on span "Update Counts" at bounding box center [1369, 354] width 79 height 16
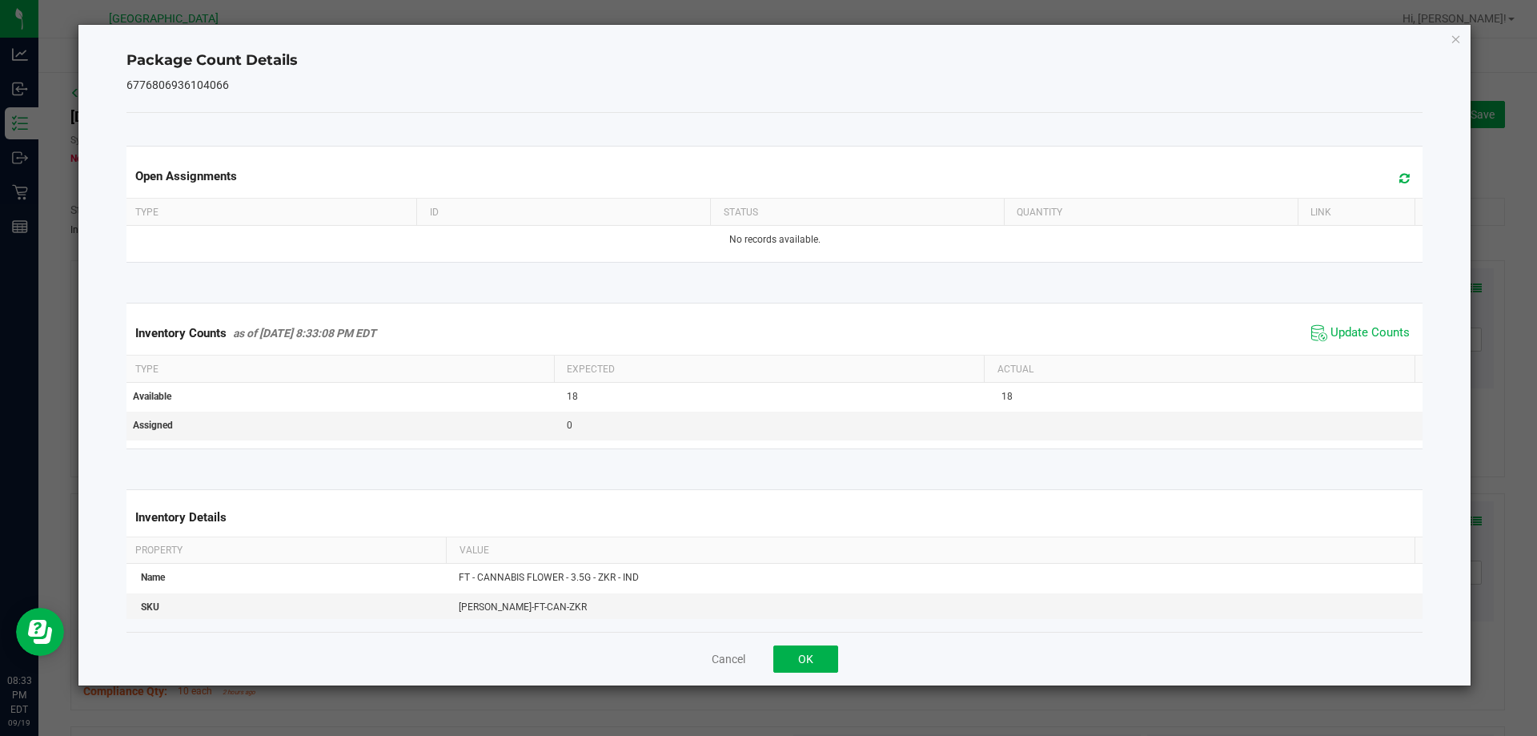
click at [1399, 174] on icon at bounding box center [1404, 178] width 10 height 12
click at [786, 657] on button "OK" at bounding box center [805, 658] width 65 height 27
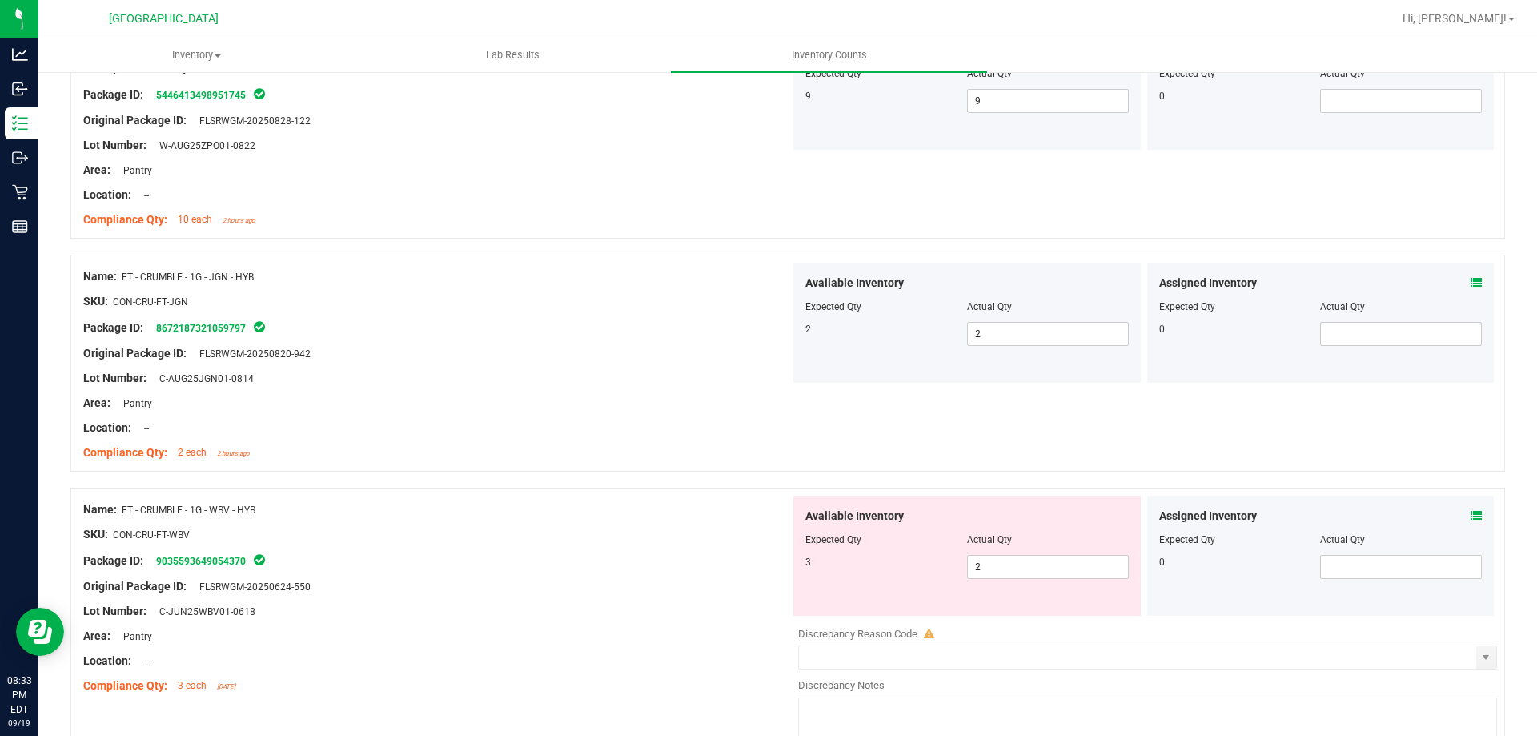
scroll to position [720, 0]
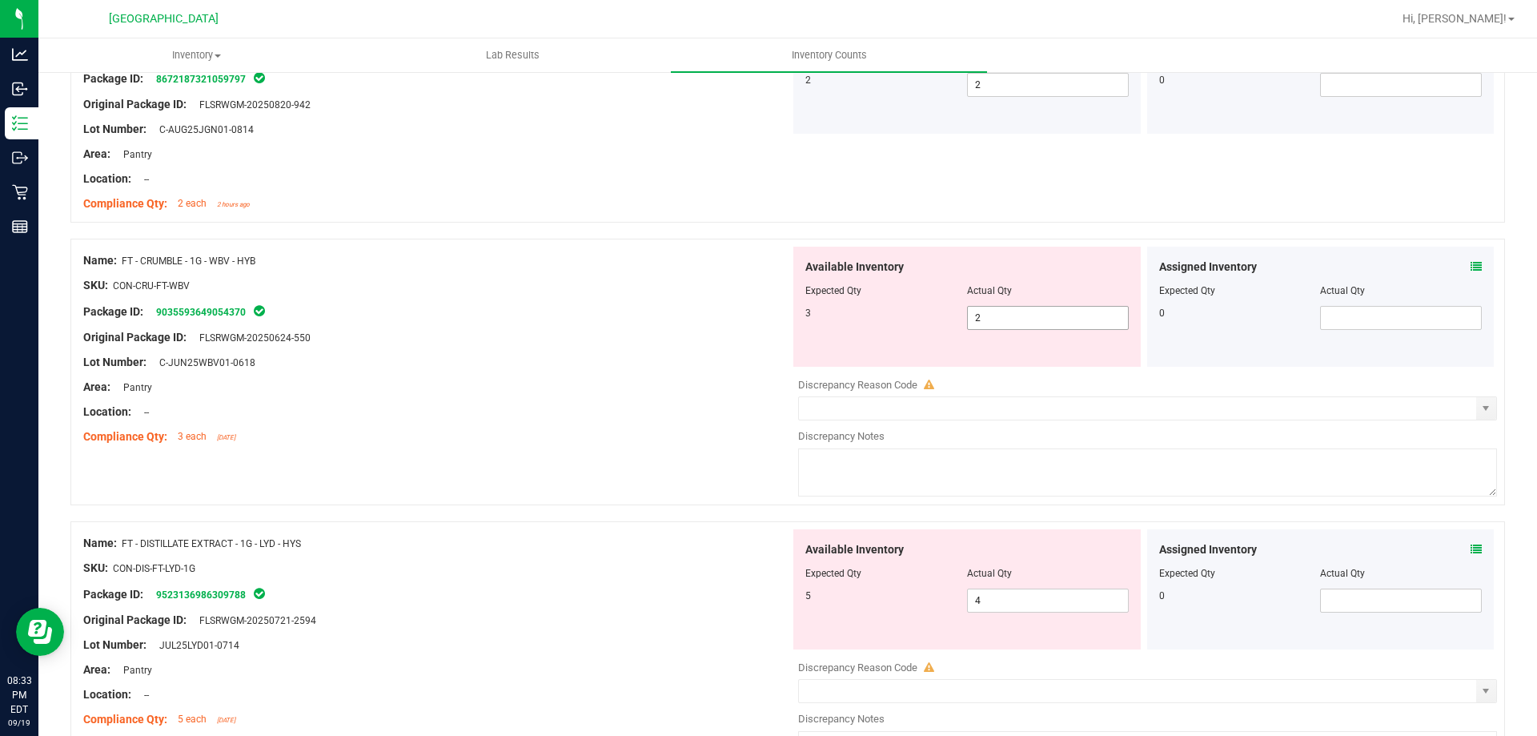
click at [1029, 315] on span "2 2" at bounding box center [1048, 318] width 162 height 24
type input "3"
click at [1406, 316] on input "text" at bounding box center [1401, 318] width 160 height 22
type input "3"
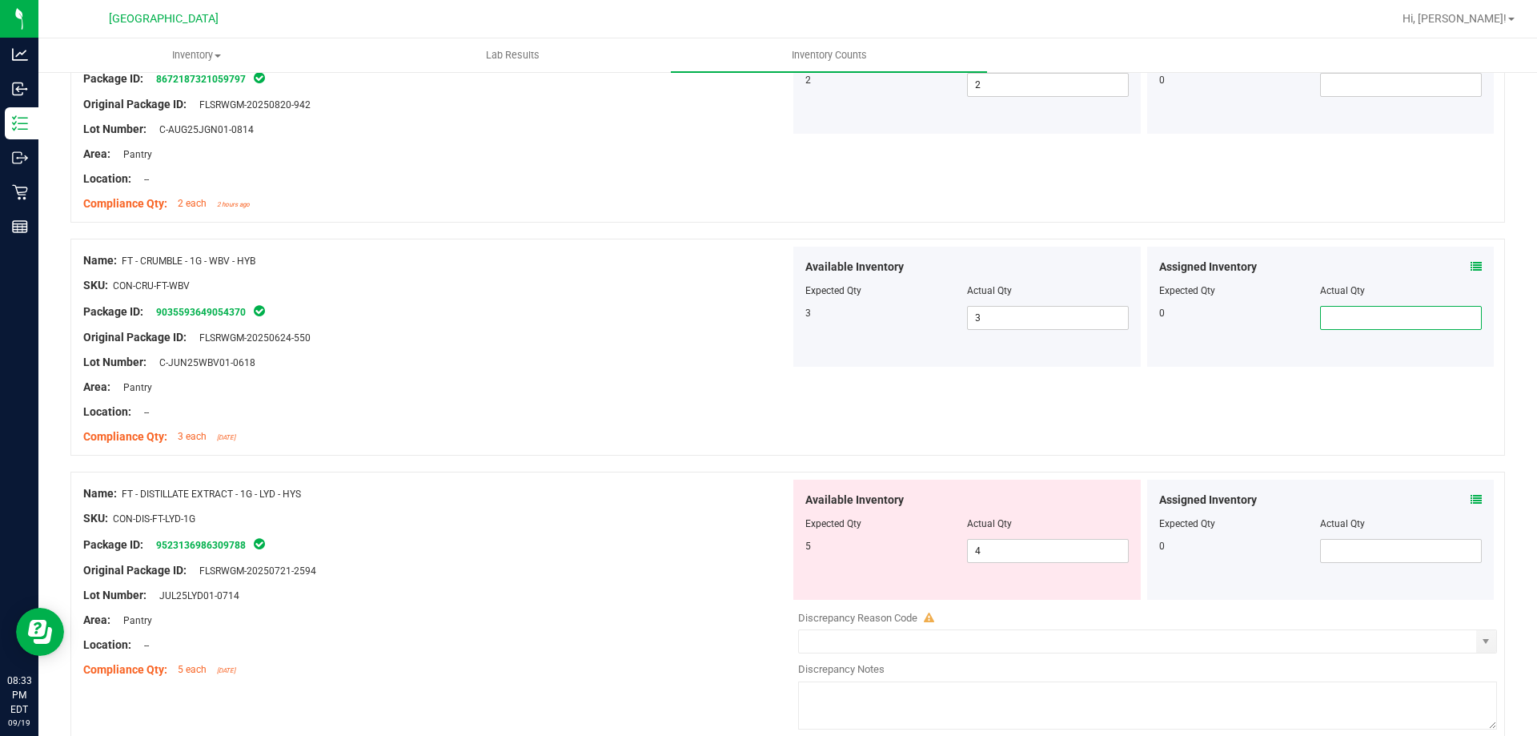
click at [1470, 261] on icon at bounding box center [1475, 266] width 11 height 11
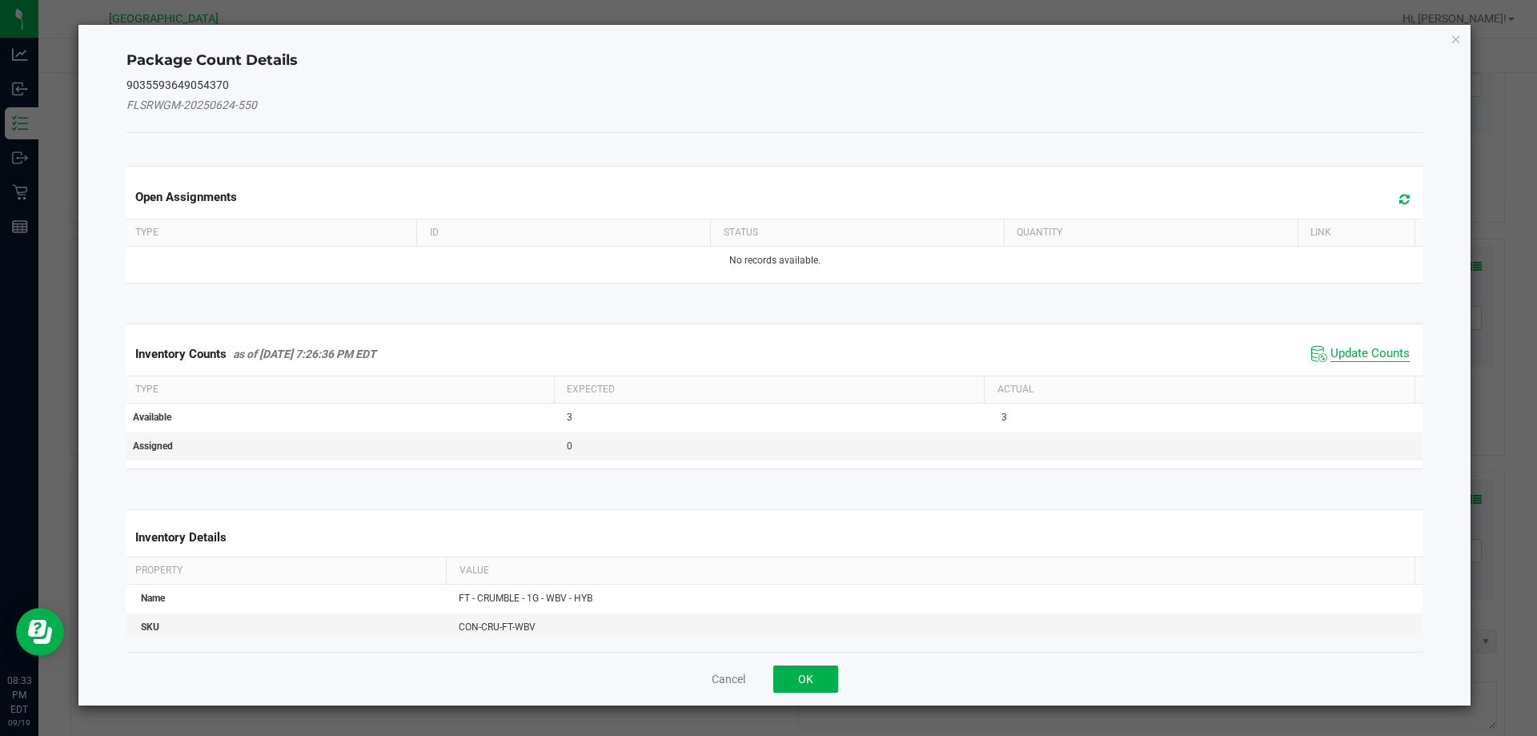
click at [1354, 350] on span "Update Counts" at bounding box center [1369, 354] width 79 height 16
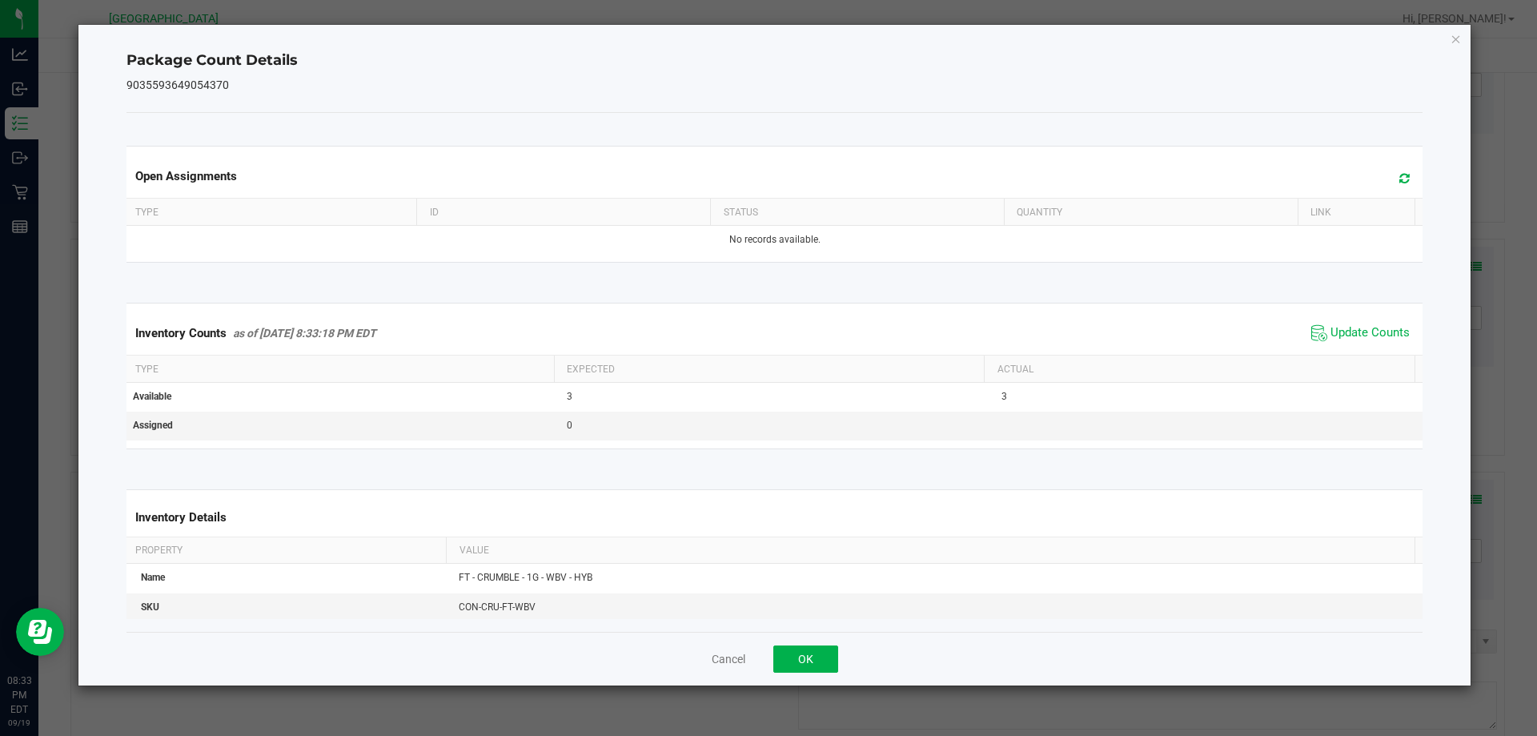
click at [1399, 174] on icon at bounding box center [1404, 178] width 10 height 12
click at [826, 657] on button "OK" at bounding box center [805, 658] width 65 height 27
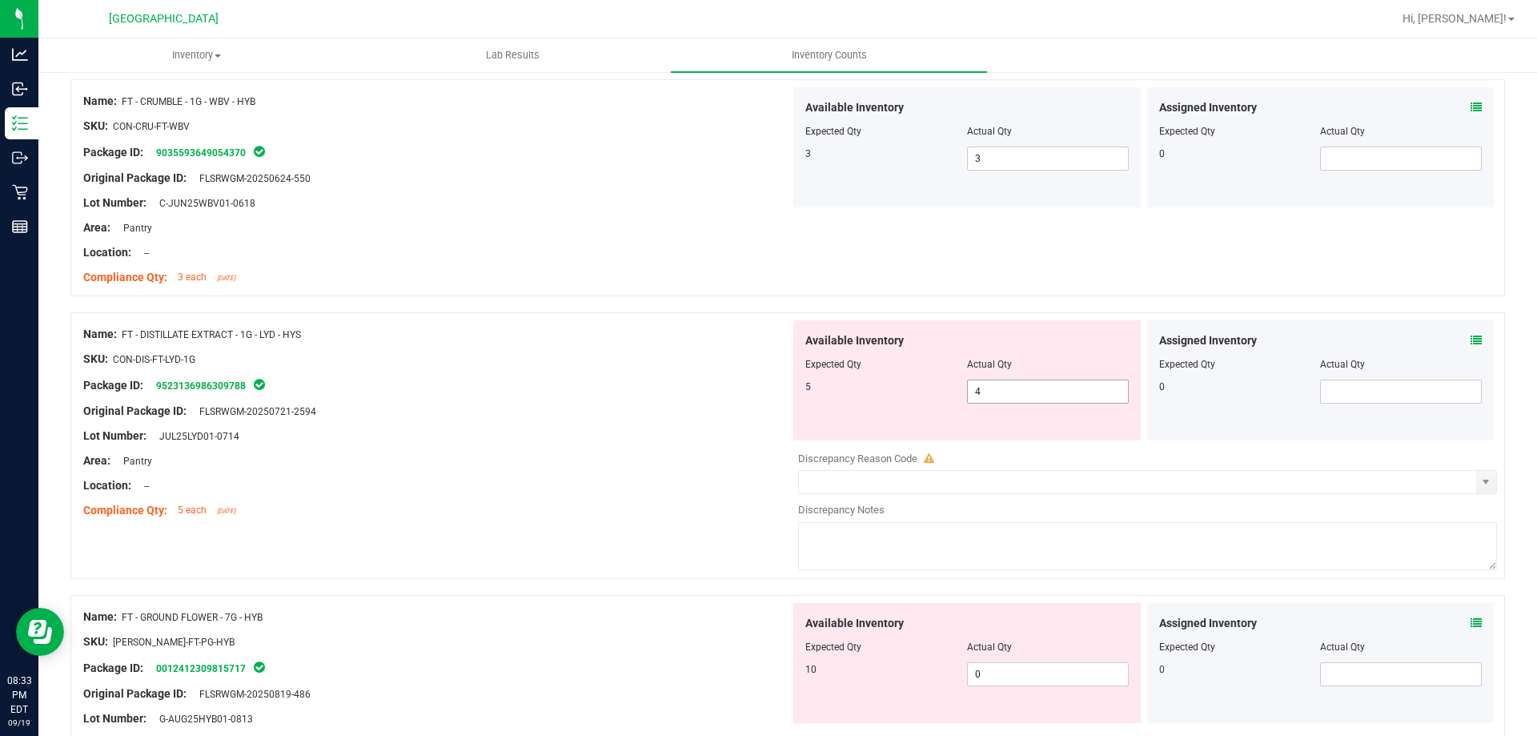
scroll to position [880, 0]
click at [1030, 386] on span "4 4" at bounding box center [1048, 391] width 162 height 24
type input "5"
click at [1470, 343] on icon at bounding box center [1475, 339] width 11 height 11
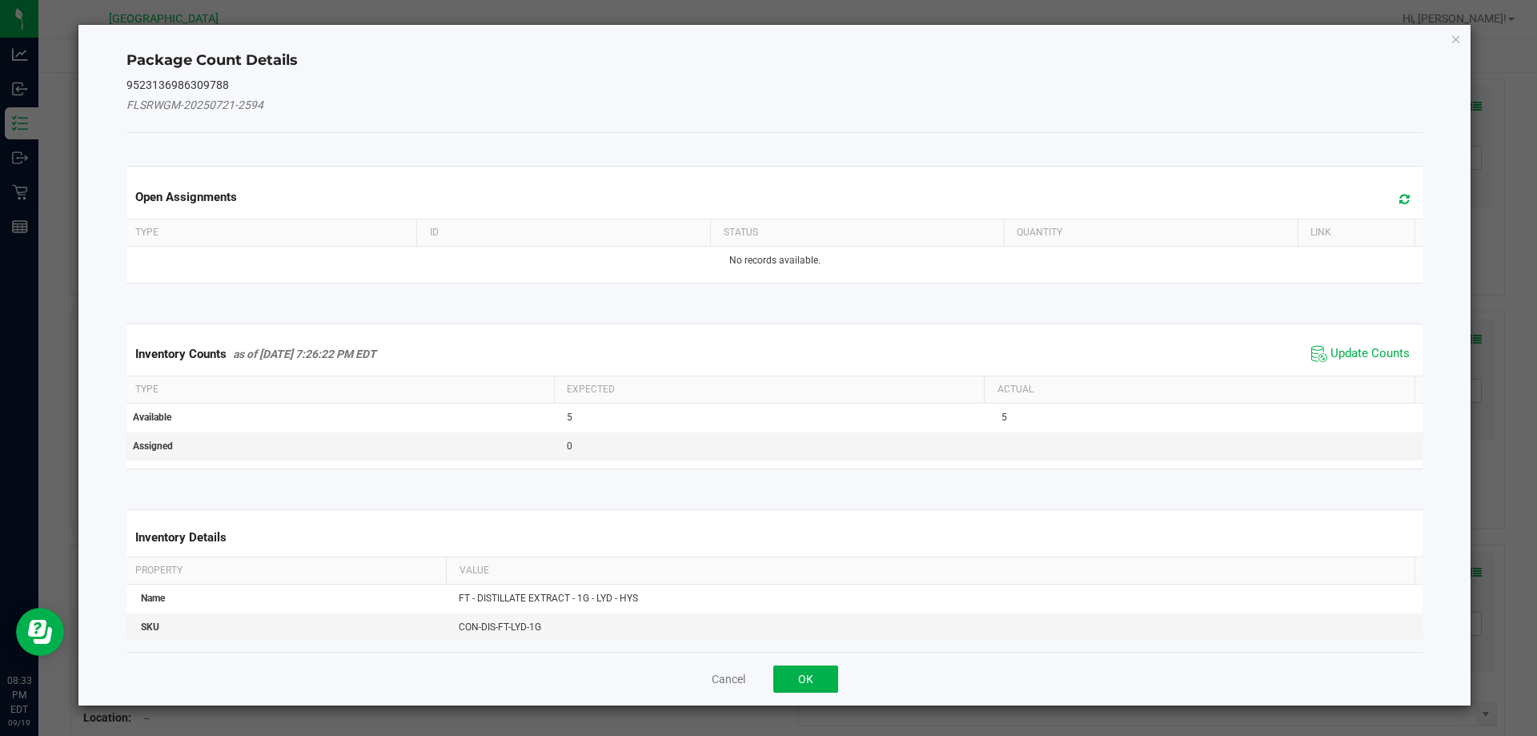
click at [1338, 342] on span "Update Counts" at bounding box center [1360, 354] width 106 height 24
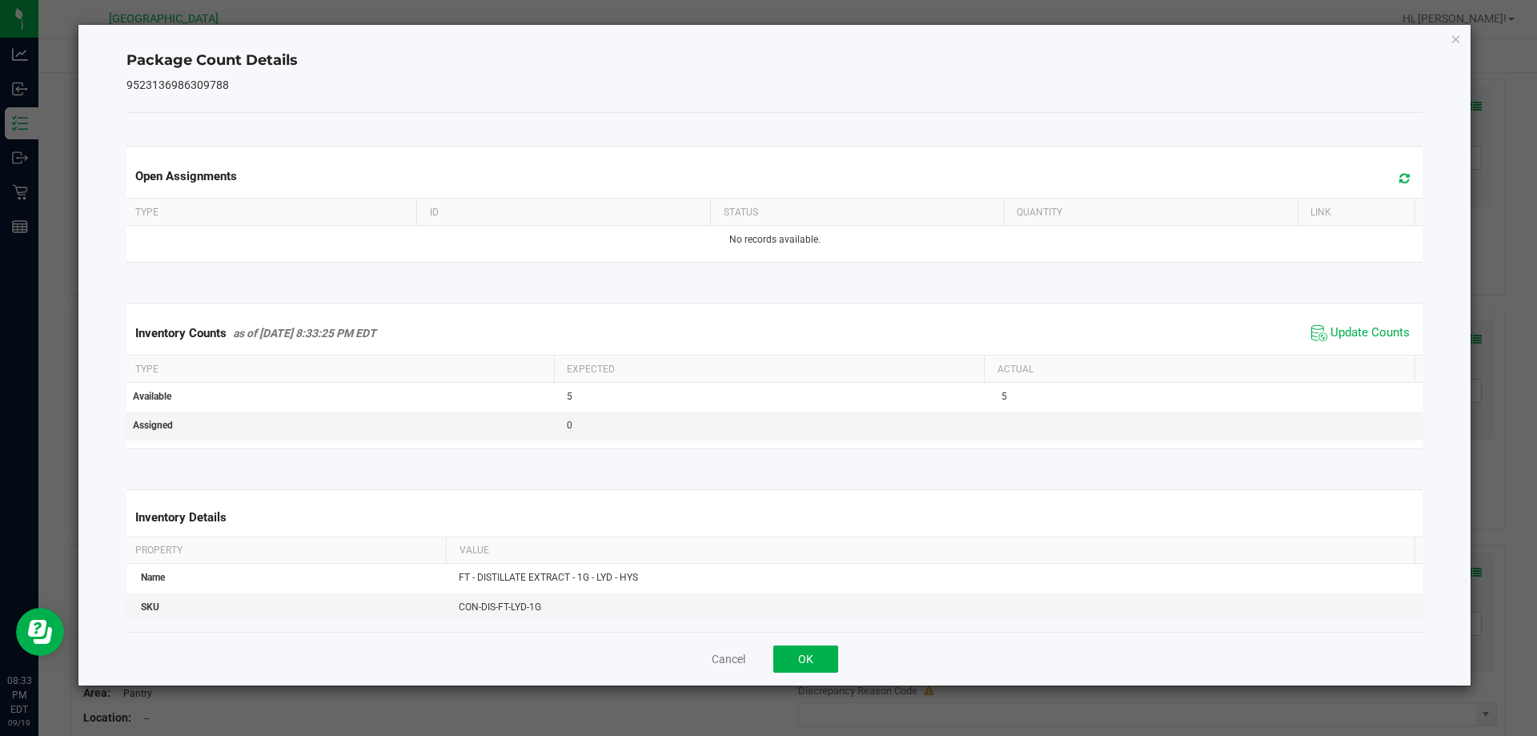
click at [1399, 178] on icon at bounding box center [1404, 178] width 10 height 12
drag, startPoint x: 808, startPoint y: 652, endPoint x: 841, endPoint y: 646, distance: 33.3
click at [810, 650] on button "OK" at bounding box center [805, 658] width 65 height 27
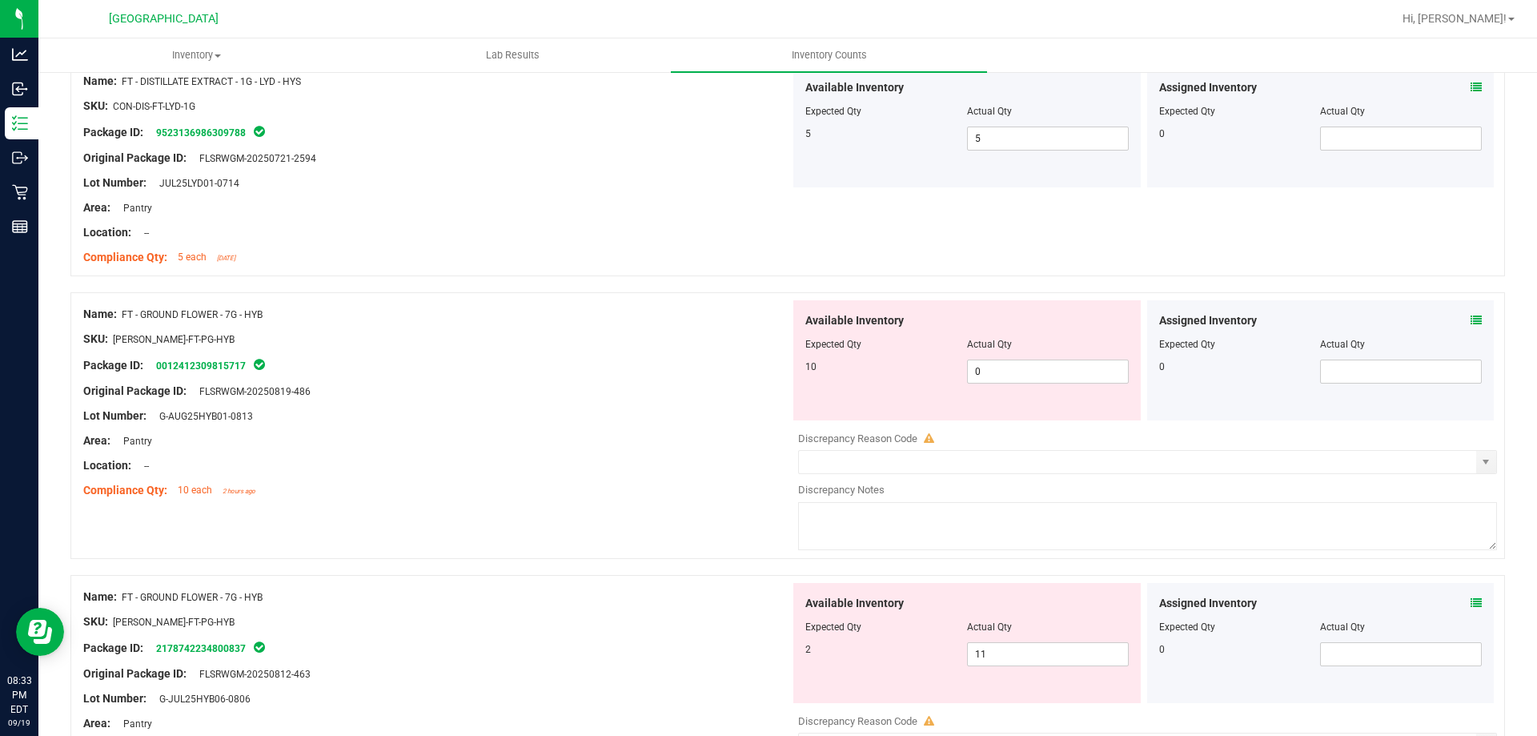
scroll to position [1201, 0]
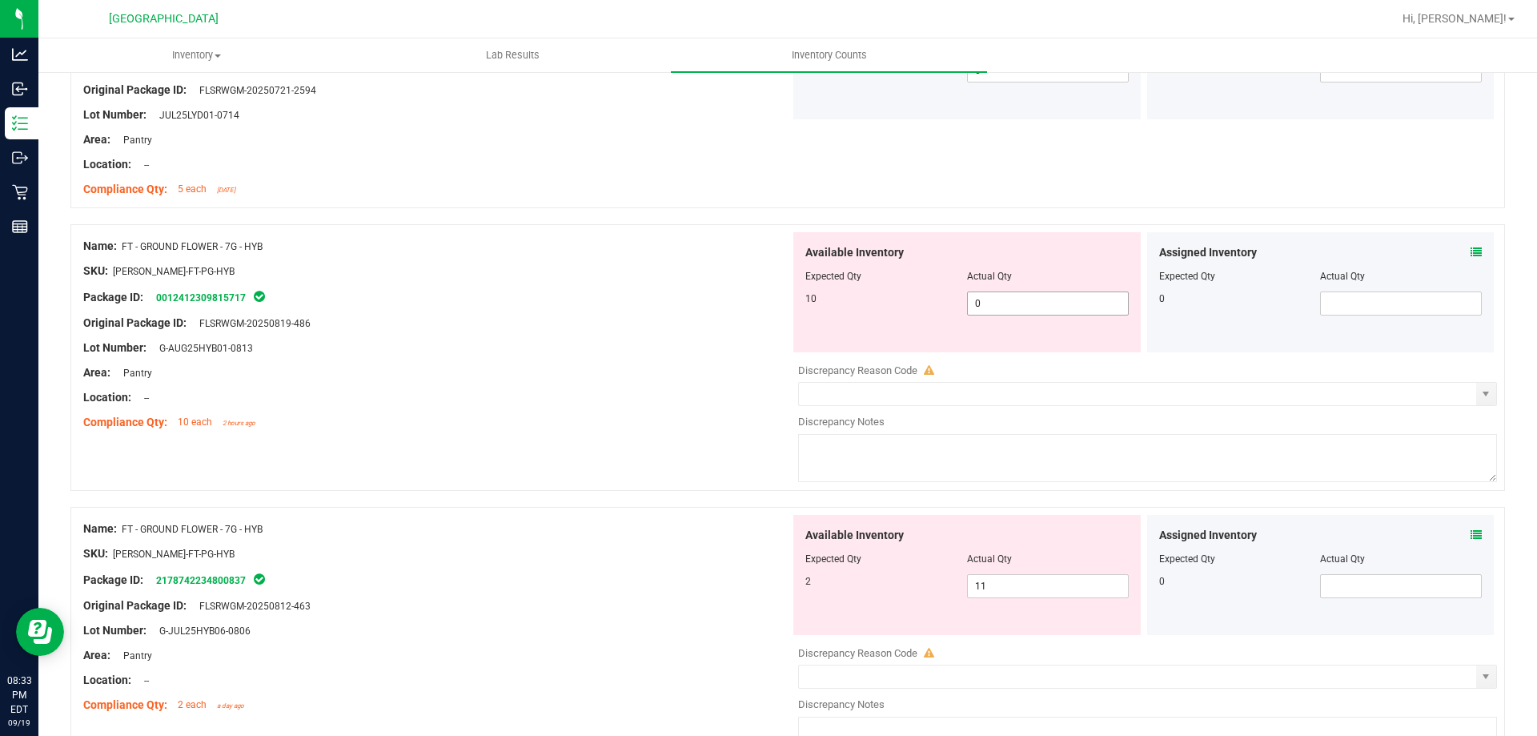
click at [1049, 296] on span "0 0" at bounding box center [1048, 303] width 162 height 24
type input "10"
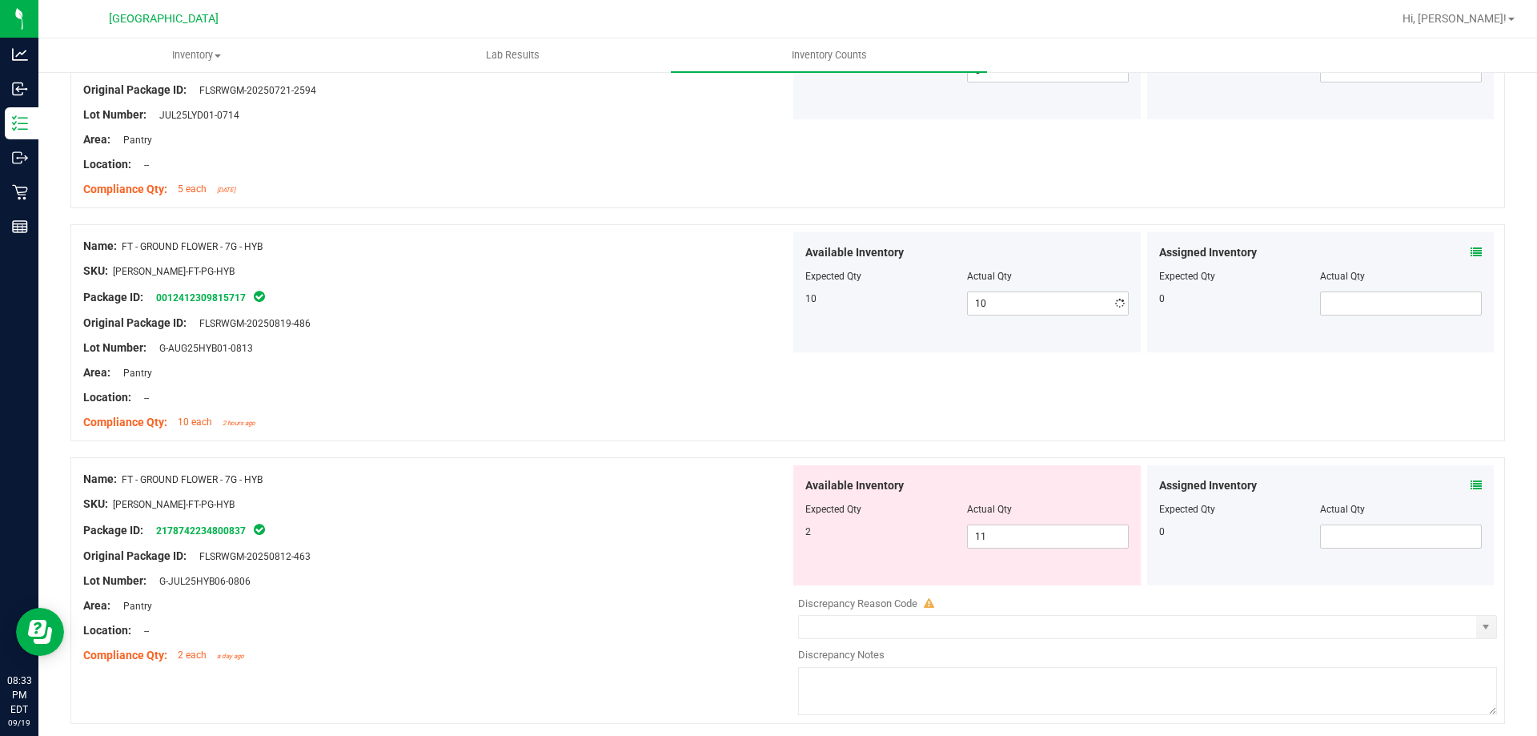
click at [1470, 245] on span at bounding box center [1475, 252] width 11 height 17
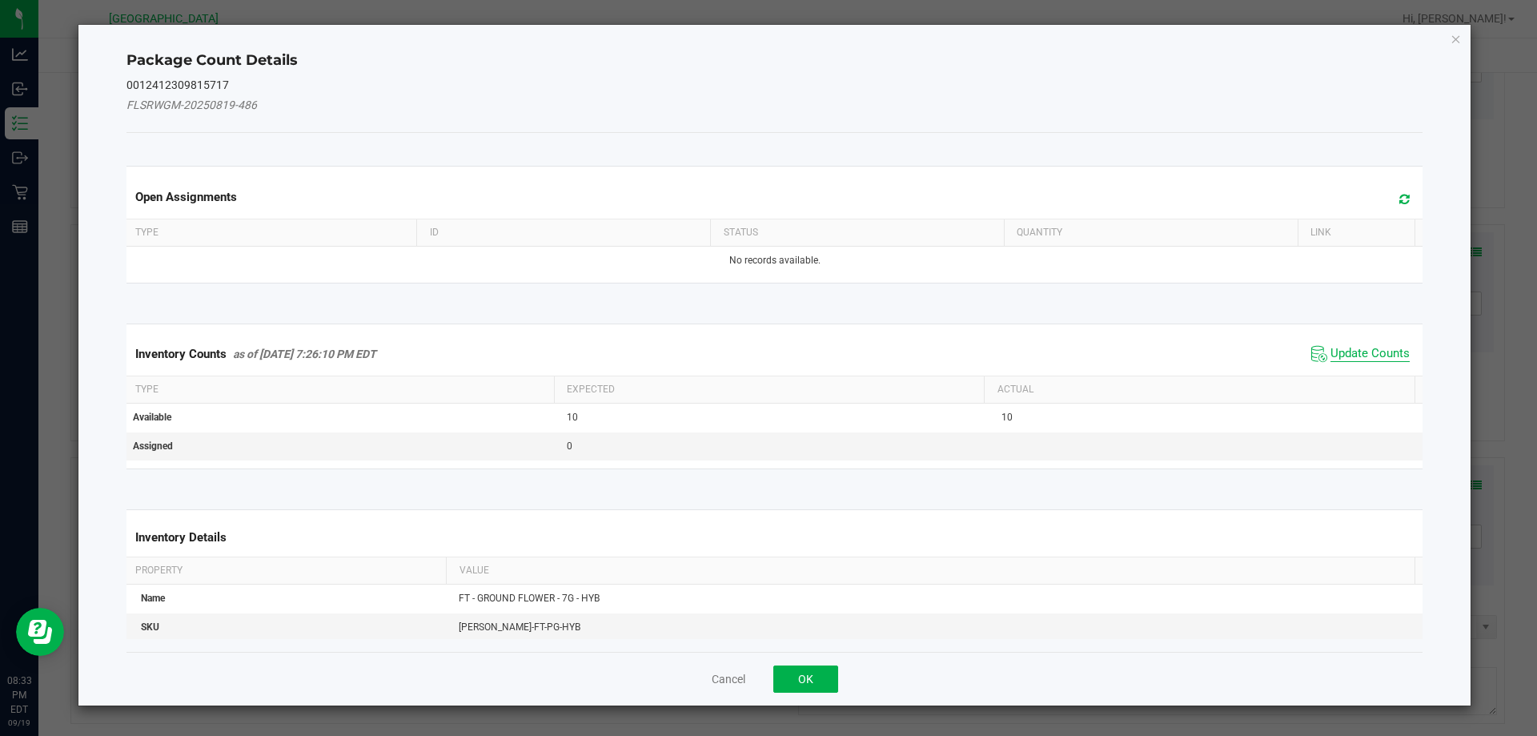
click at [1330, 348] on span "Update Counts" at bounding box center [1369, 354] width 79 height 16
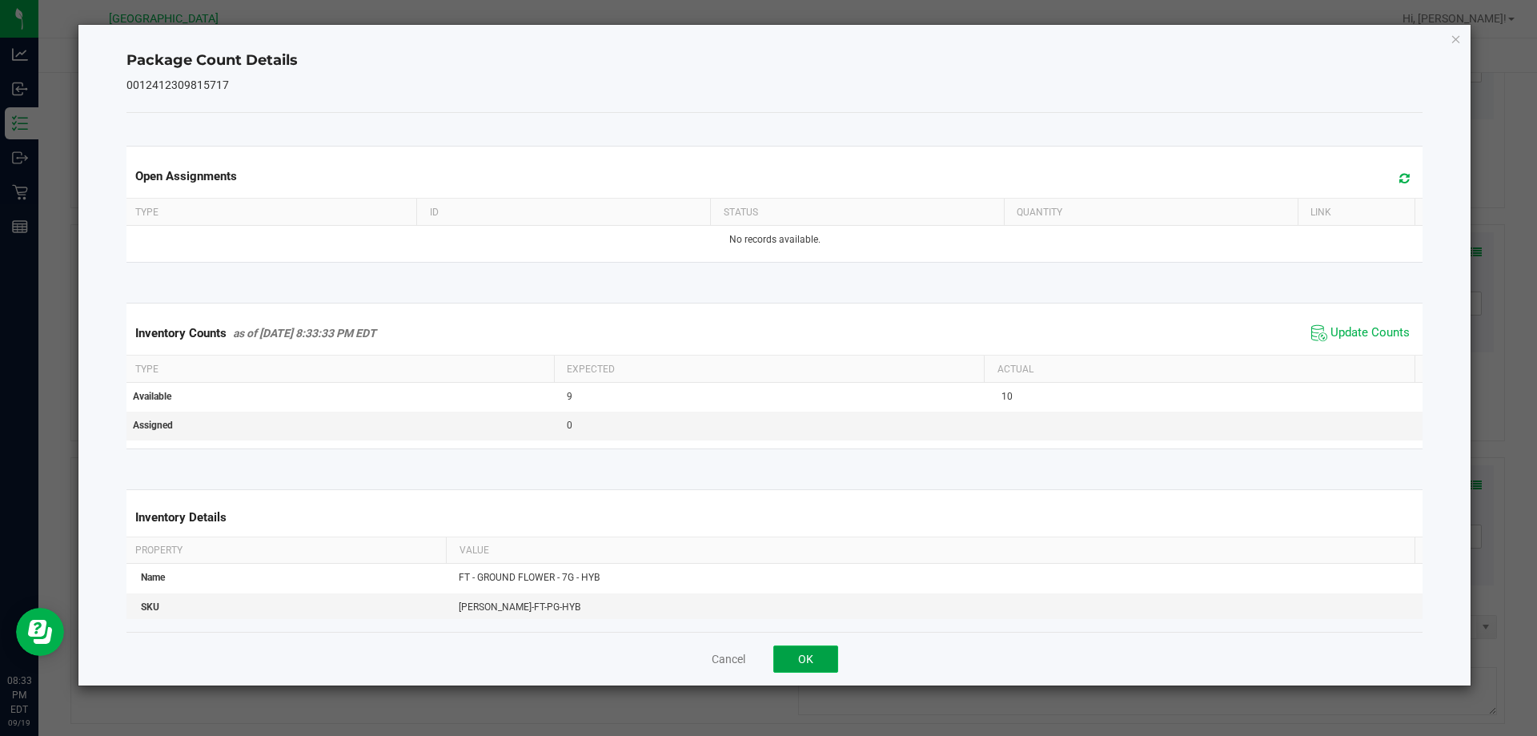
click at [808, 660] on button "OK" at bounding box center [805, 658] width 65 height 27
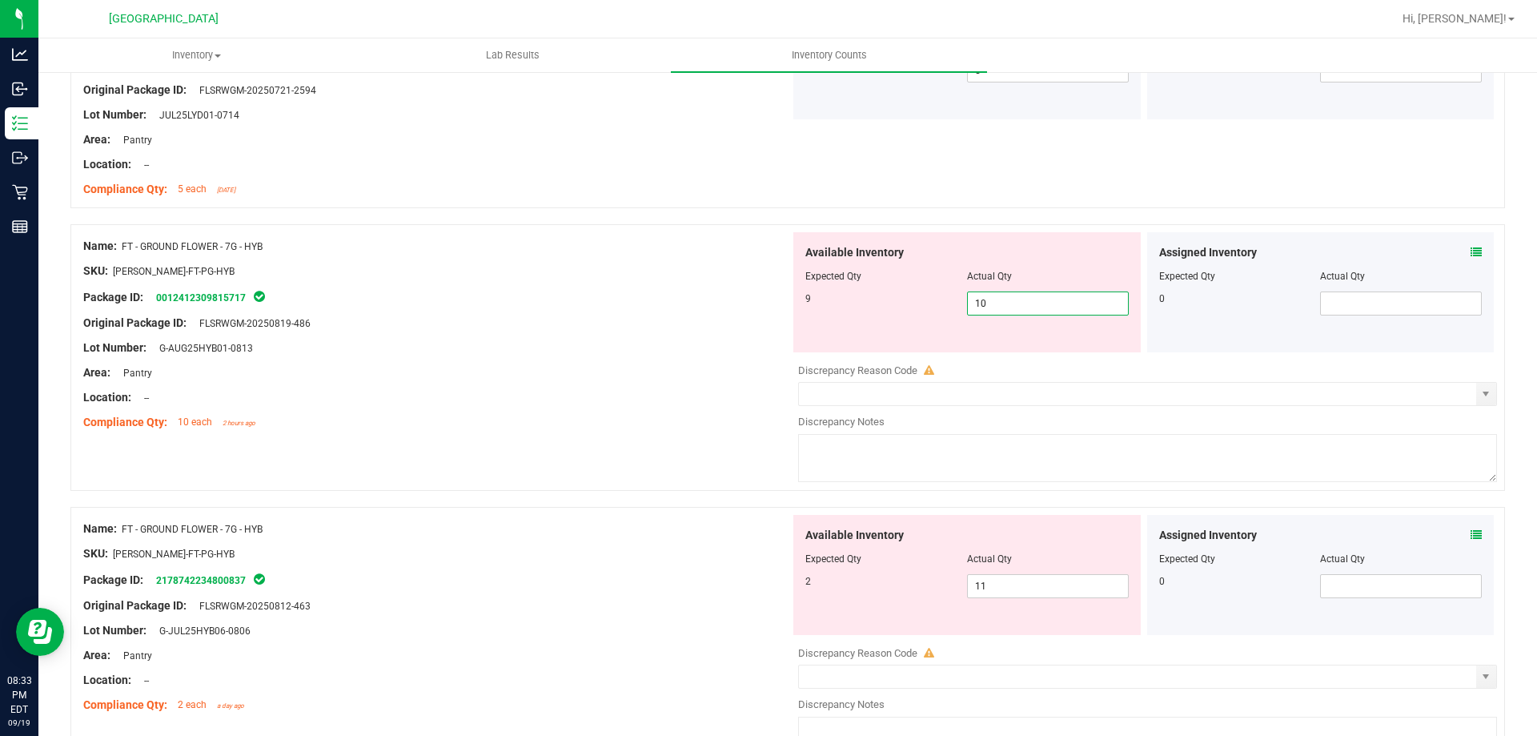
click at [1042, 292] on span "10 10" at bounding box center [1048, 303] width 162 height 24
type input "1"
type input "9"
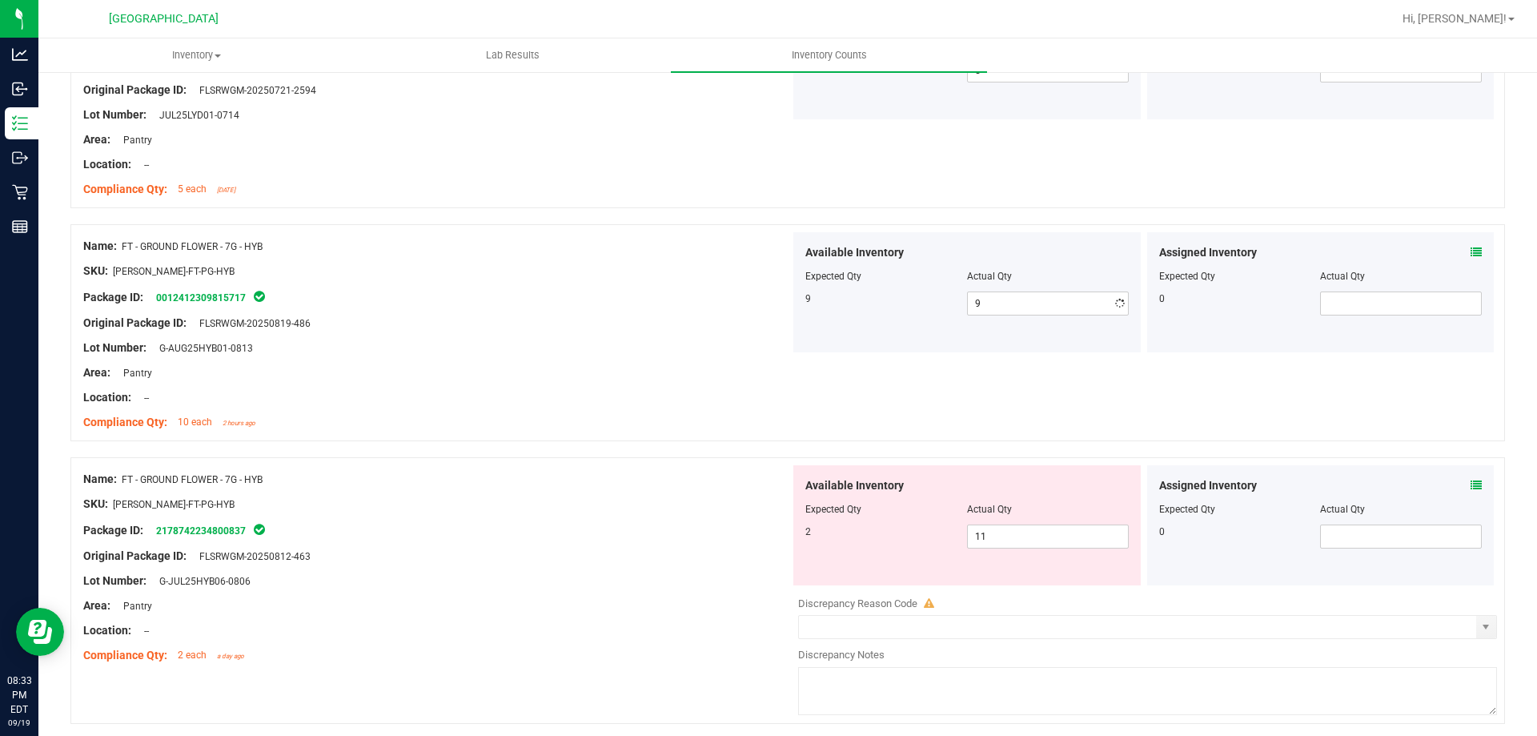
click at [1470, 249] on icon at bounding box center [1475, 252] width 11 height 11
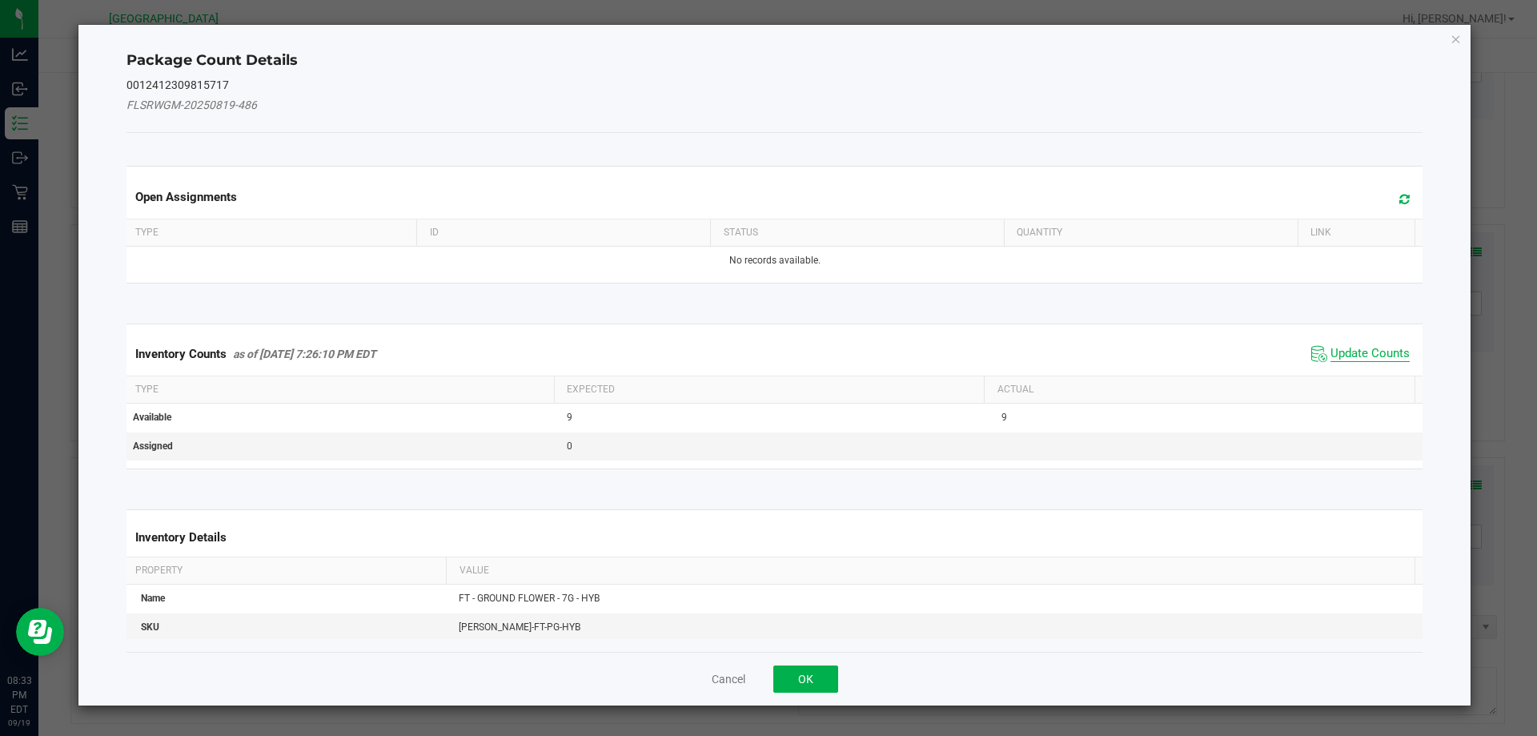
click at [1341, 353] on span "Update Counts" at bounding box center [1369, 354] width 79 height 16
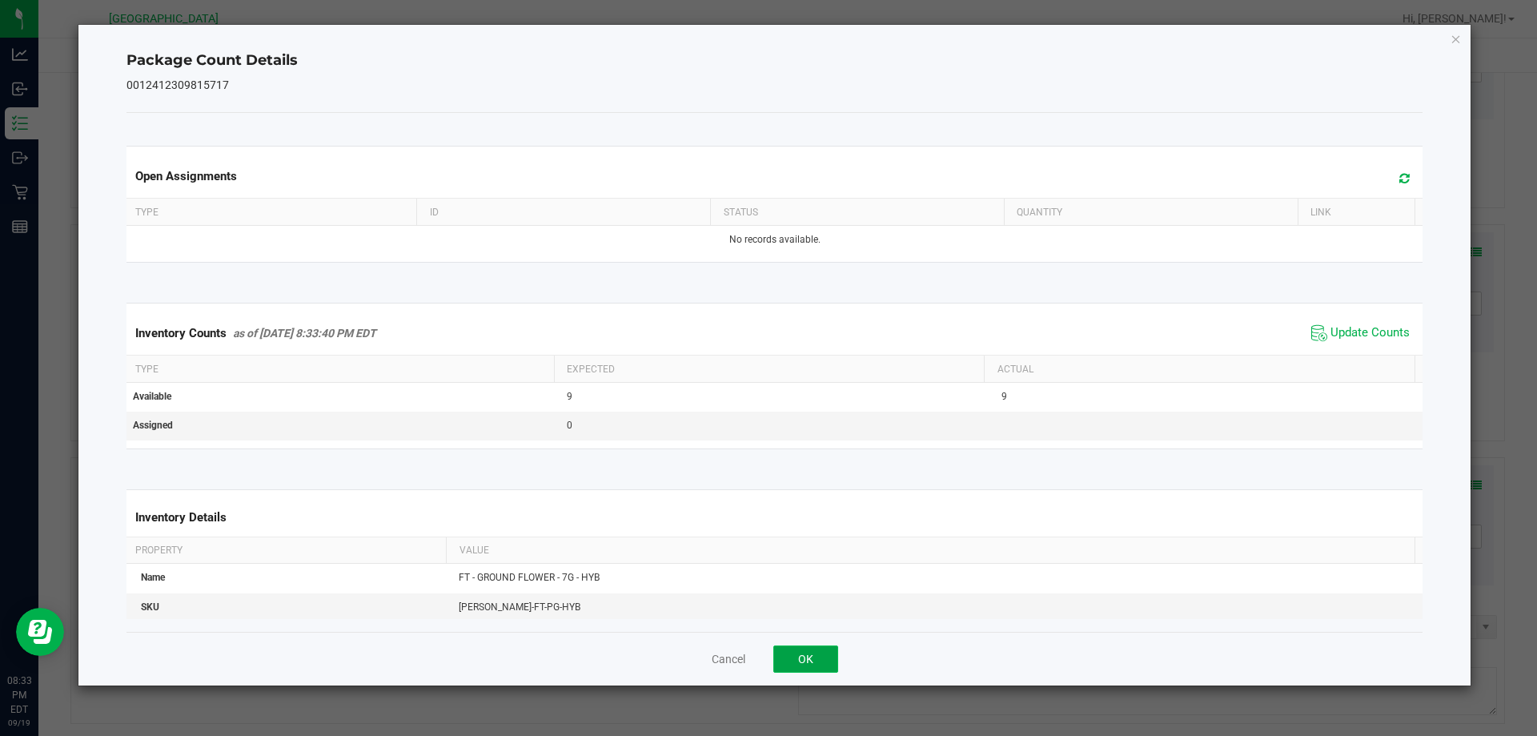
click at [832, 656] on button "OK" at bounding box center [805, 658] width 65 height 27
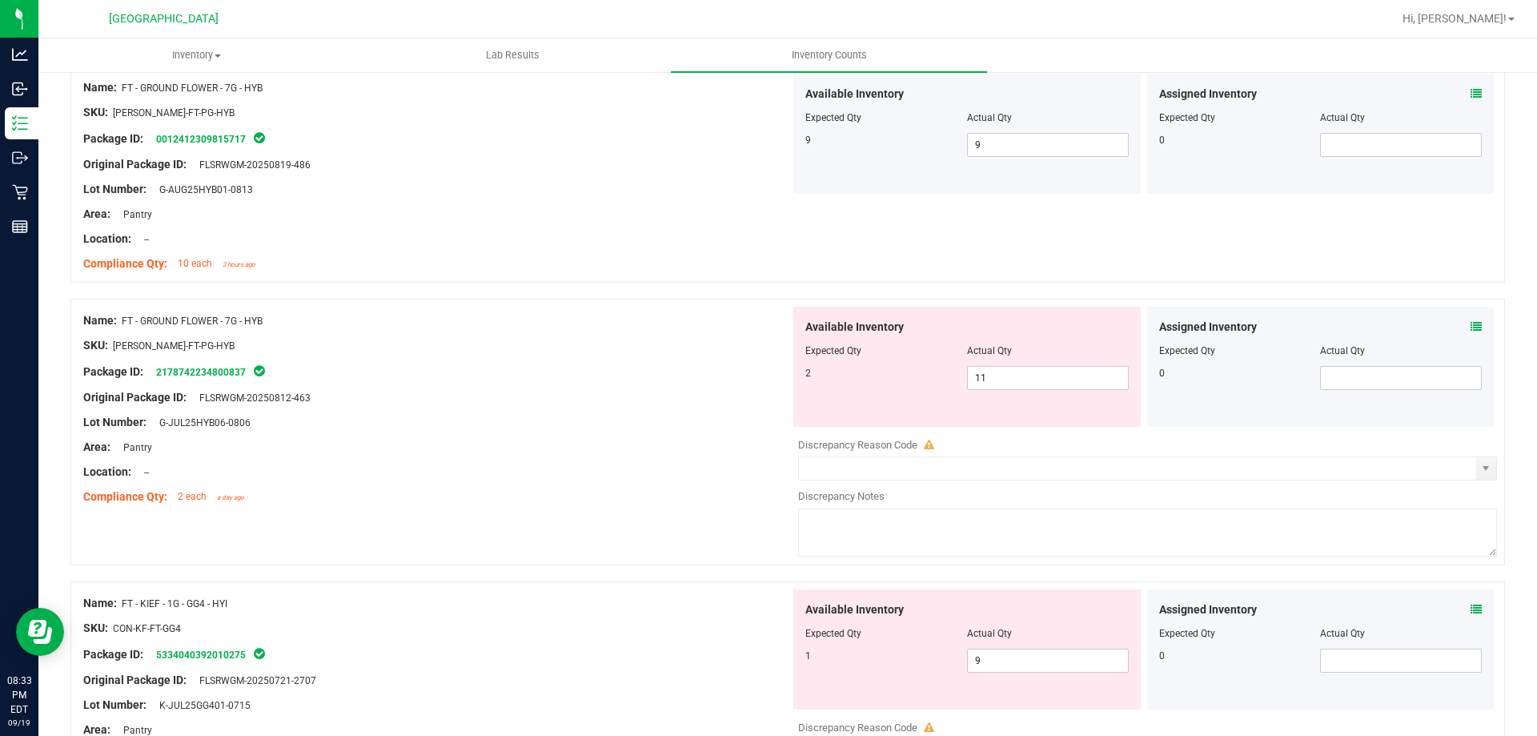
scroll to position [1361, 0]
click at [1066, 378] on span "11 11" at bounding box center [1048, 376] width 162 height 24
type input "1"
type input "2"
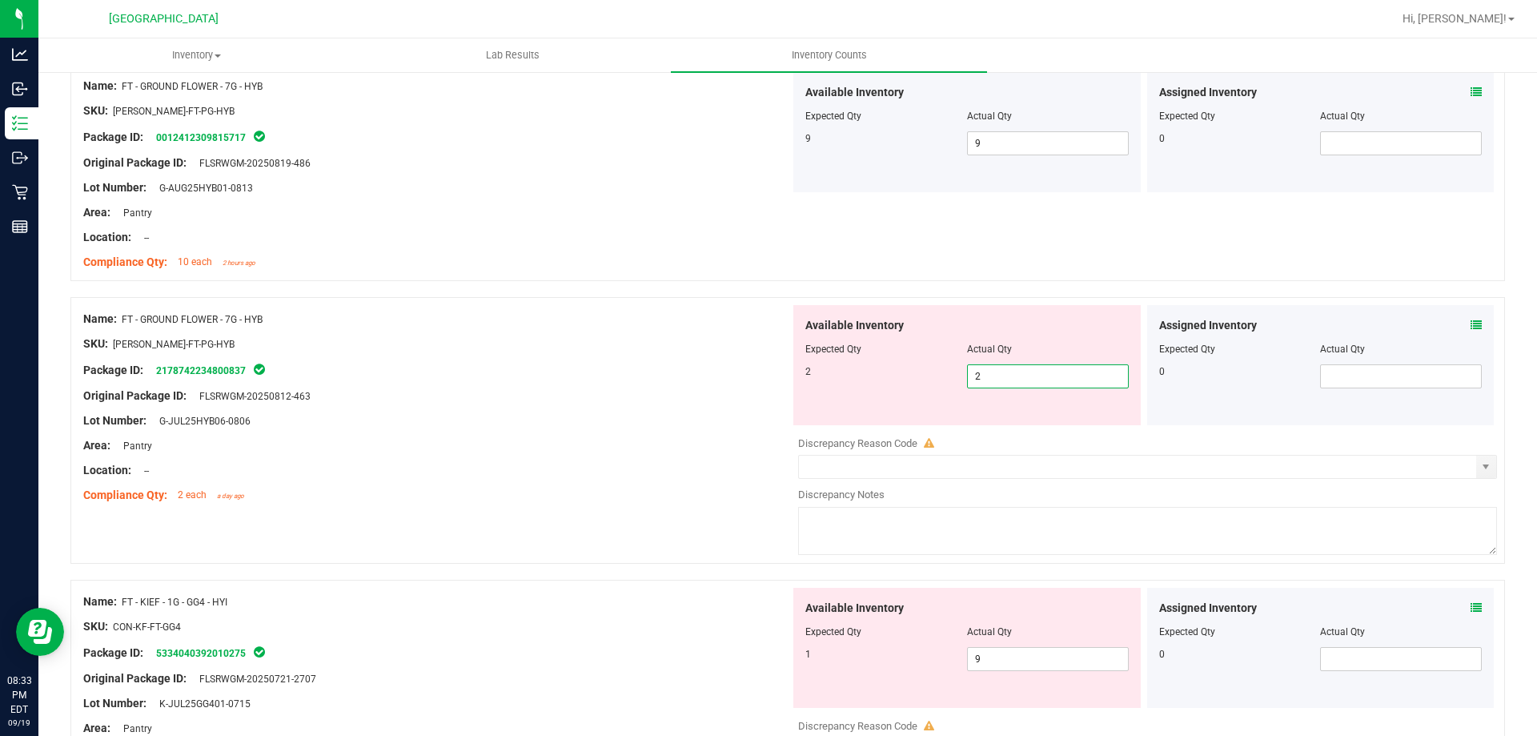
click at [1470, 327] on icon at bounding box center [1475, 324] width 11 height 11
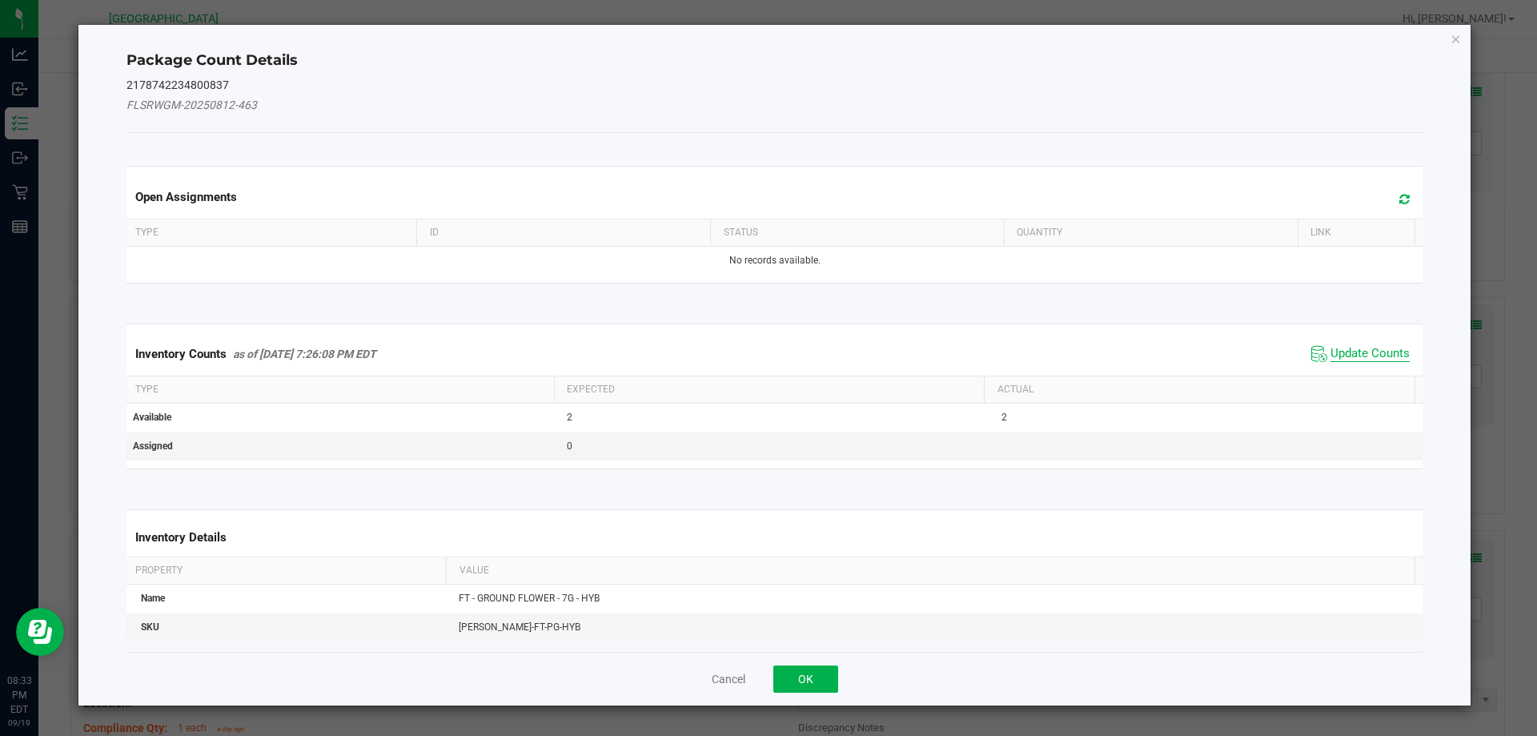
click at [1382, 355] on span "Update Counts" at bounding box center [1369, 354] width 79 height 16
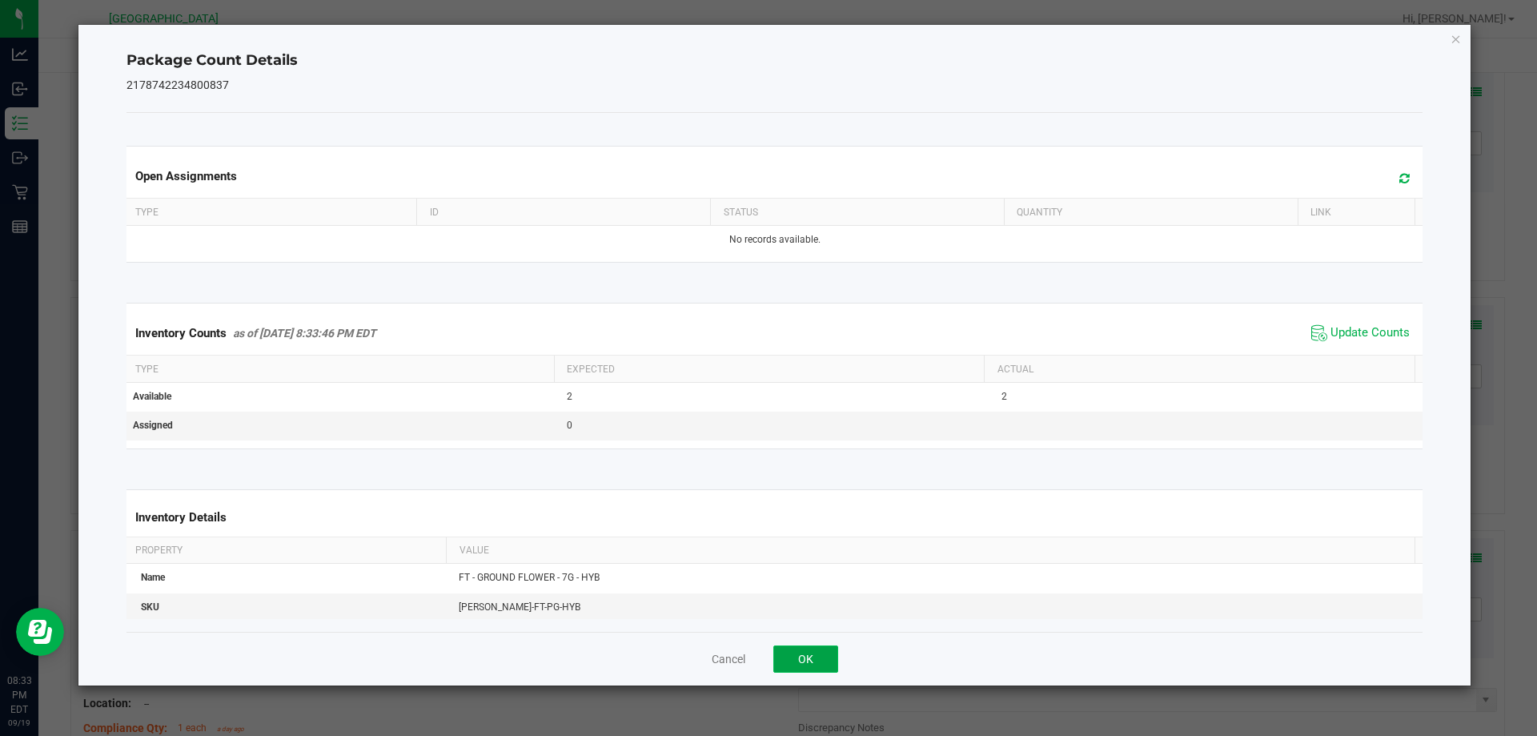
click at [818, 663] on button "OK" at bounding box center [805, 658] width 65 height 27
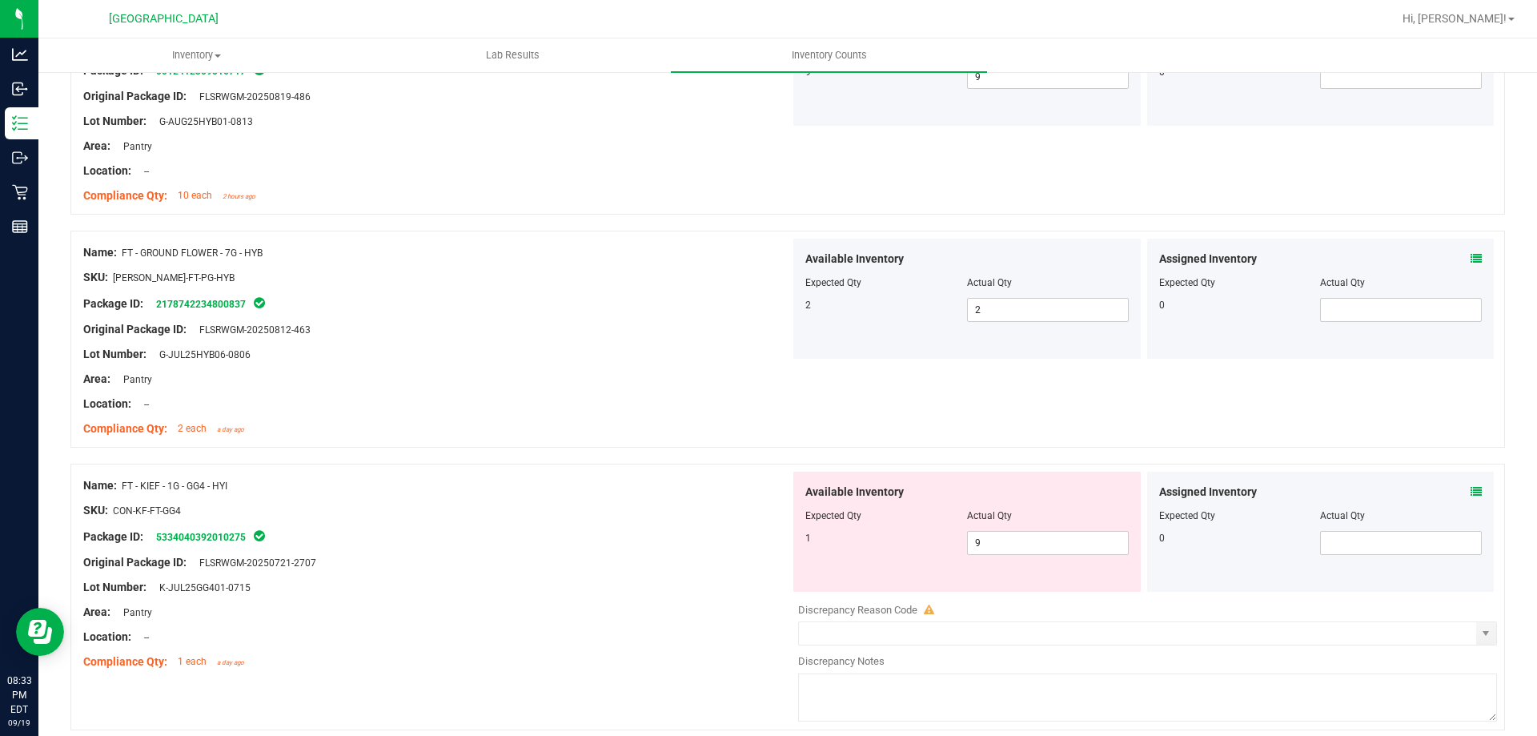
scroll to position [1521, 0]
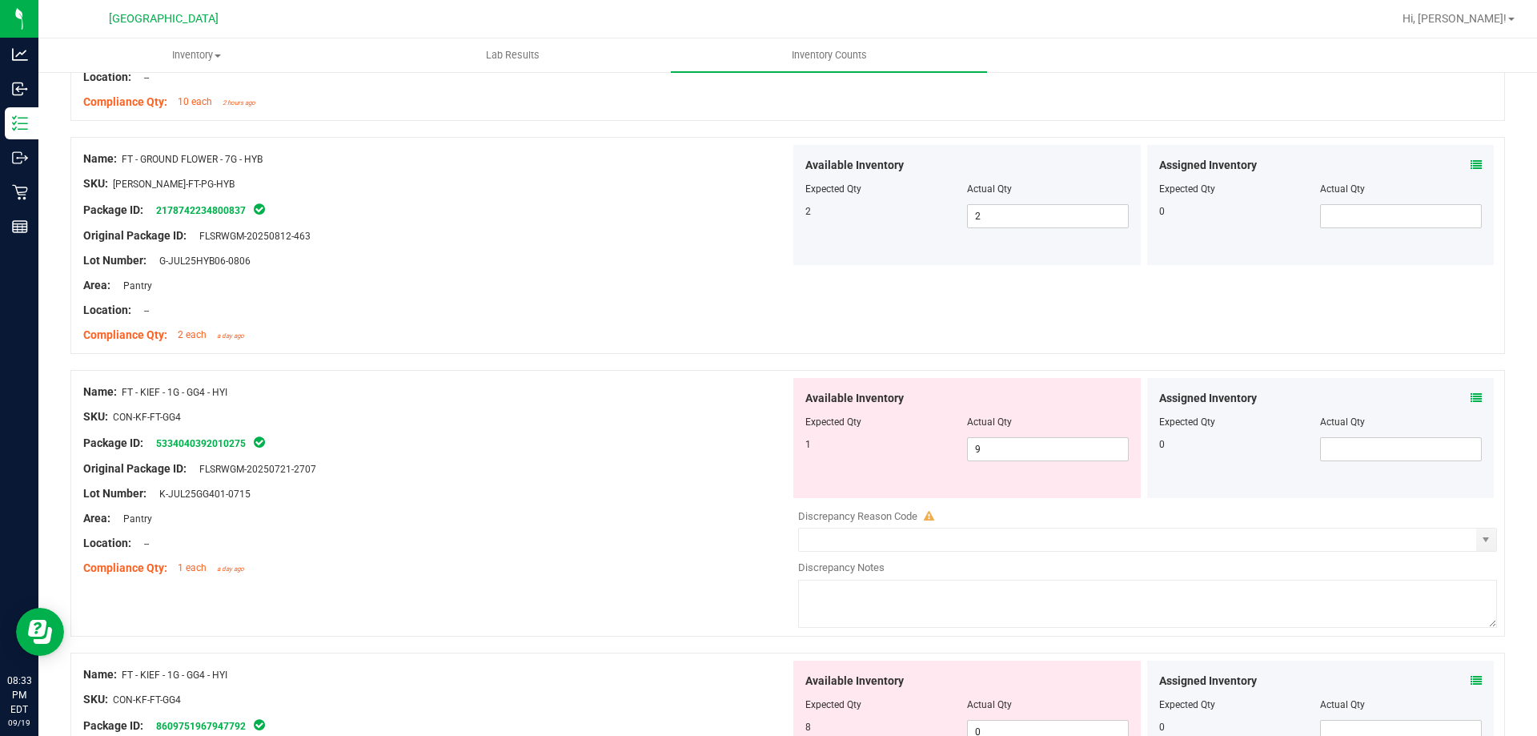
click at [1030, 433] on div at bounding box center [966, 433] width 323 height 8
click at [1032, 439] on span "9 9" at bounding box center [1048, 449] width 162 height 24
type input "1"
click at [1470, 392] on div "Assigned Inventory Expected Qty Actual Qty 0" at bounding box center [1320, 438] width 347 height 120
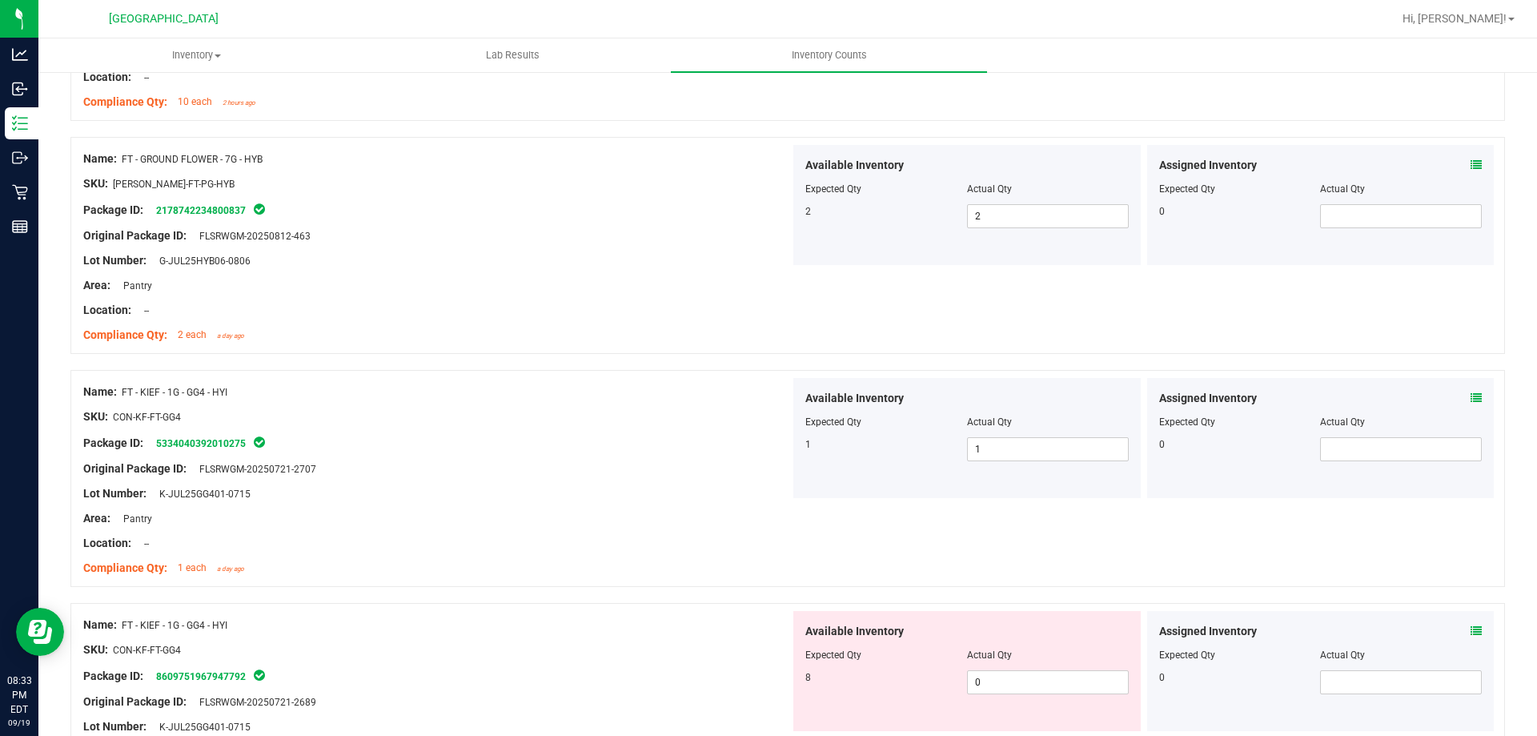
click at [1470, 395] on icon at bounding box center [1475, 397] width 11 height 11
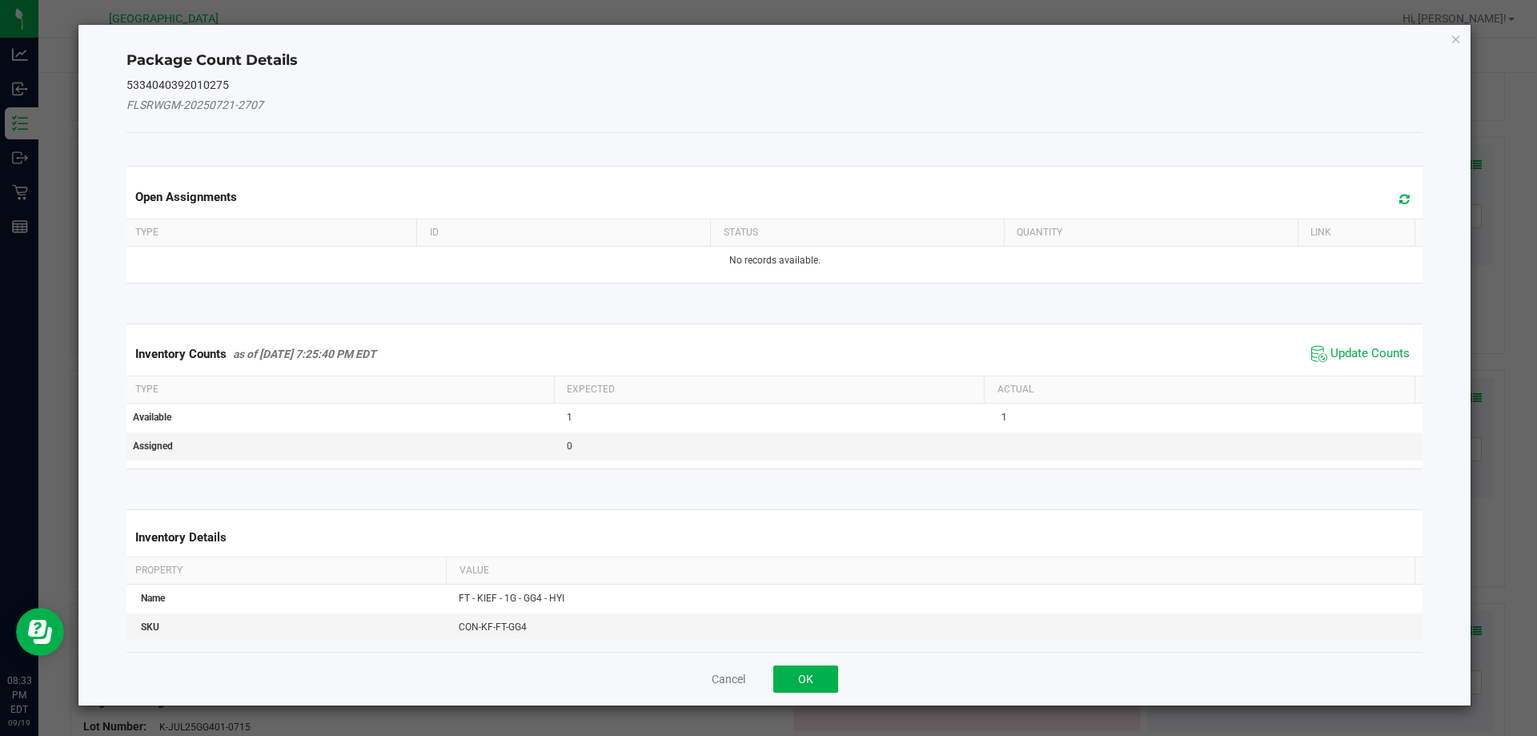
click at [1382, 343] on span "Update Counts" at bounding box center [1360, 354] width 106 height 24
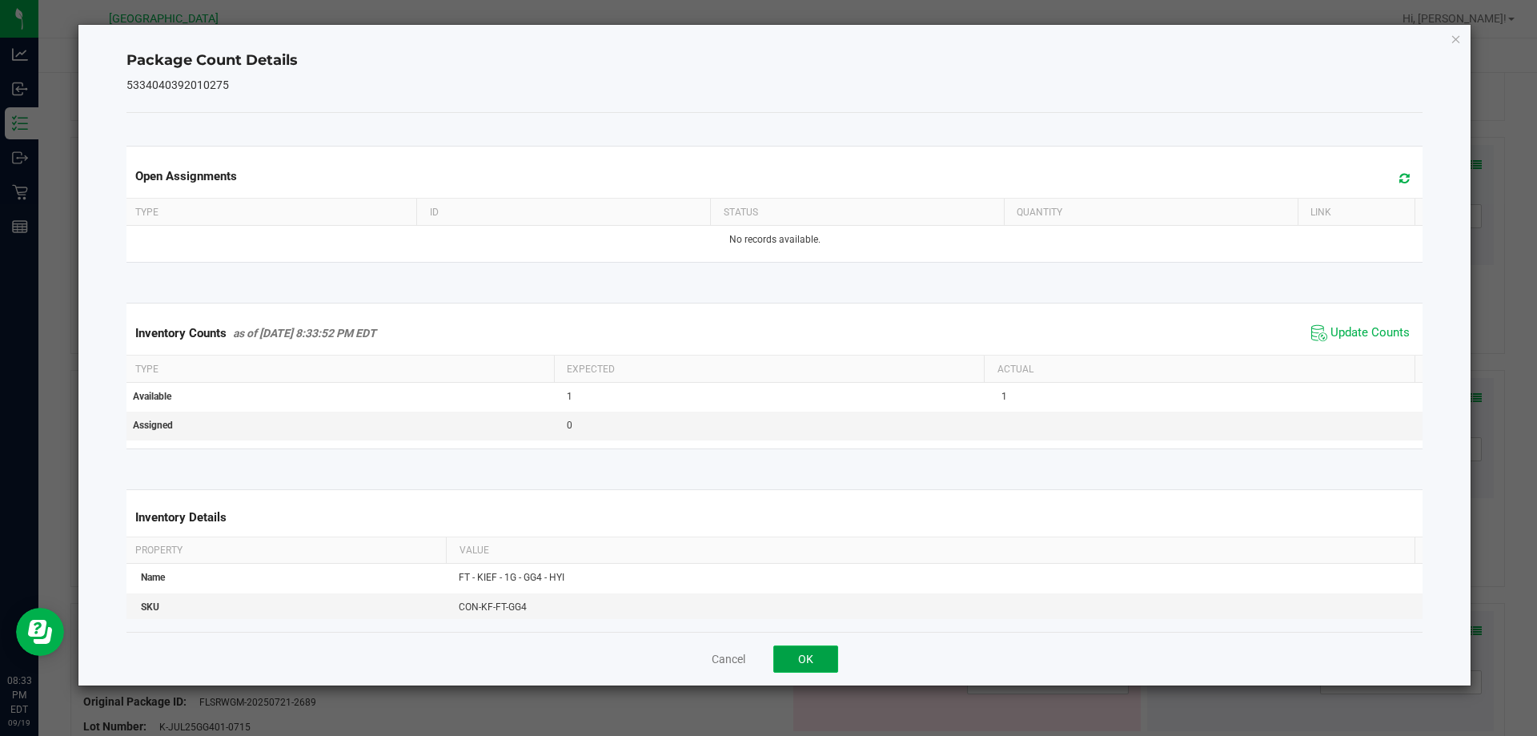
click at [820, 664] on button "OK" at bounding box center [805, 658] width 65 height 27
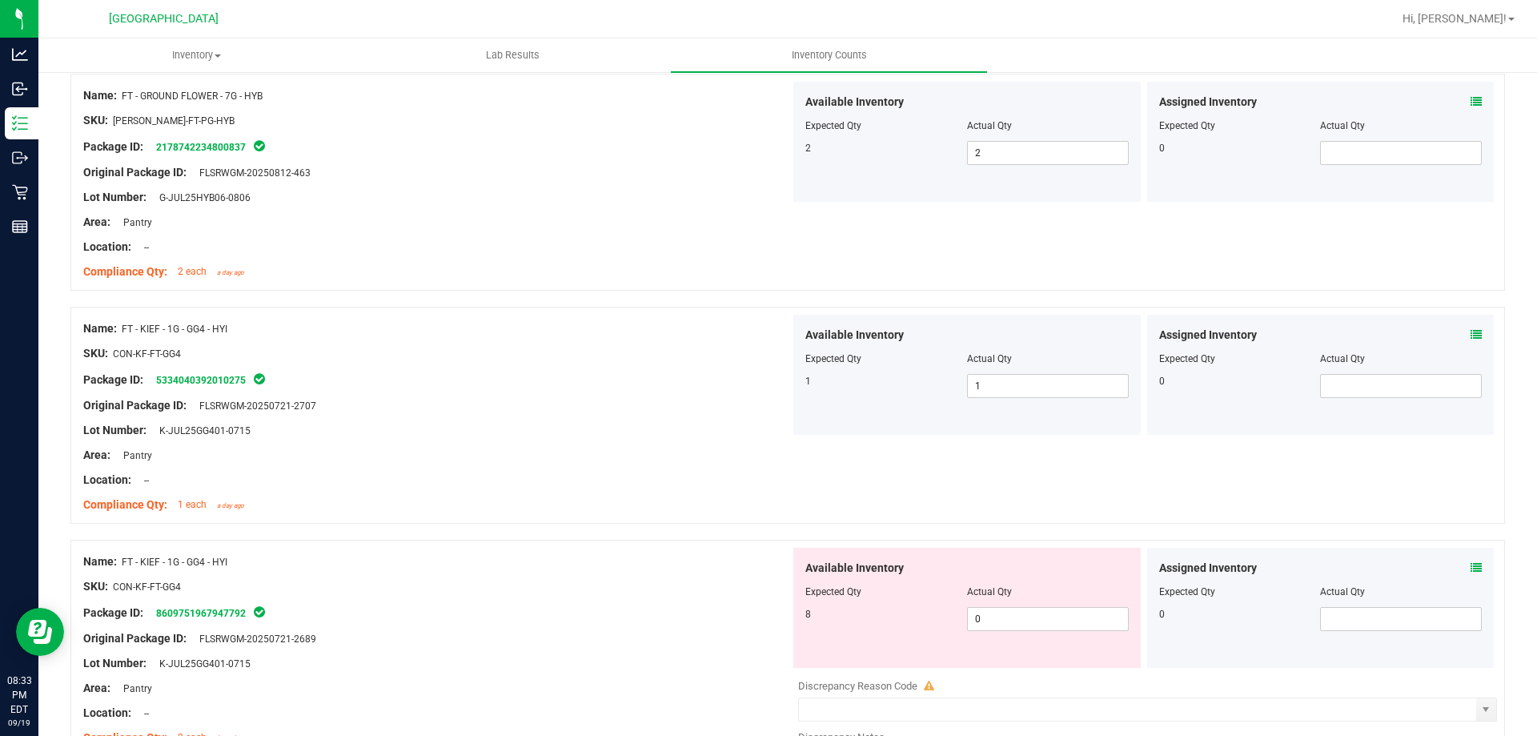
scroll to position [1681, 0]
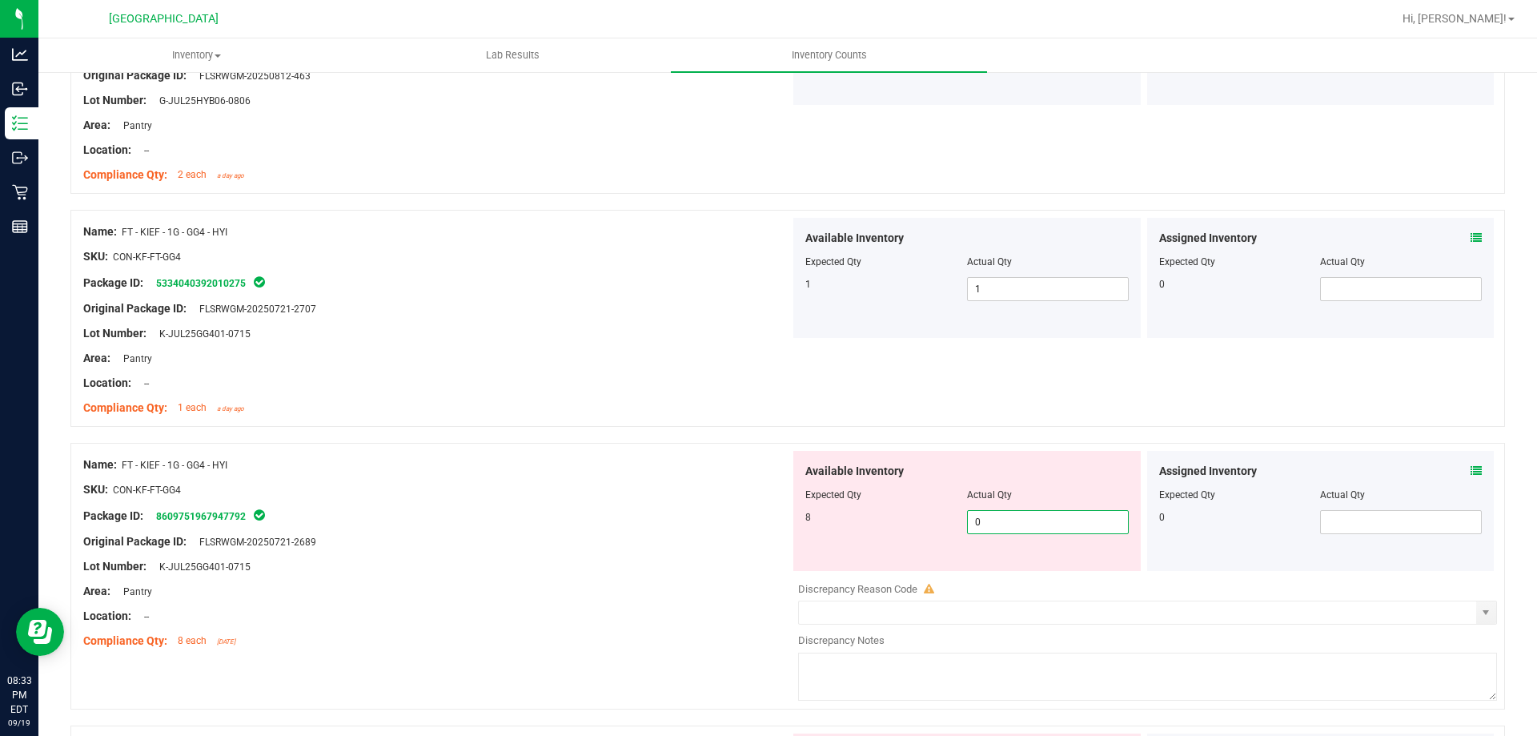
click at [1017, 515] on span "0 0" at bounding box center [1048, 522] width 162 height 24
type input "8"
click at [1470, 467] on icon at bounding box center [1475, 470] width 11 height 11
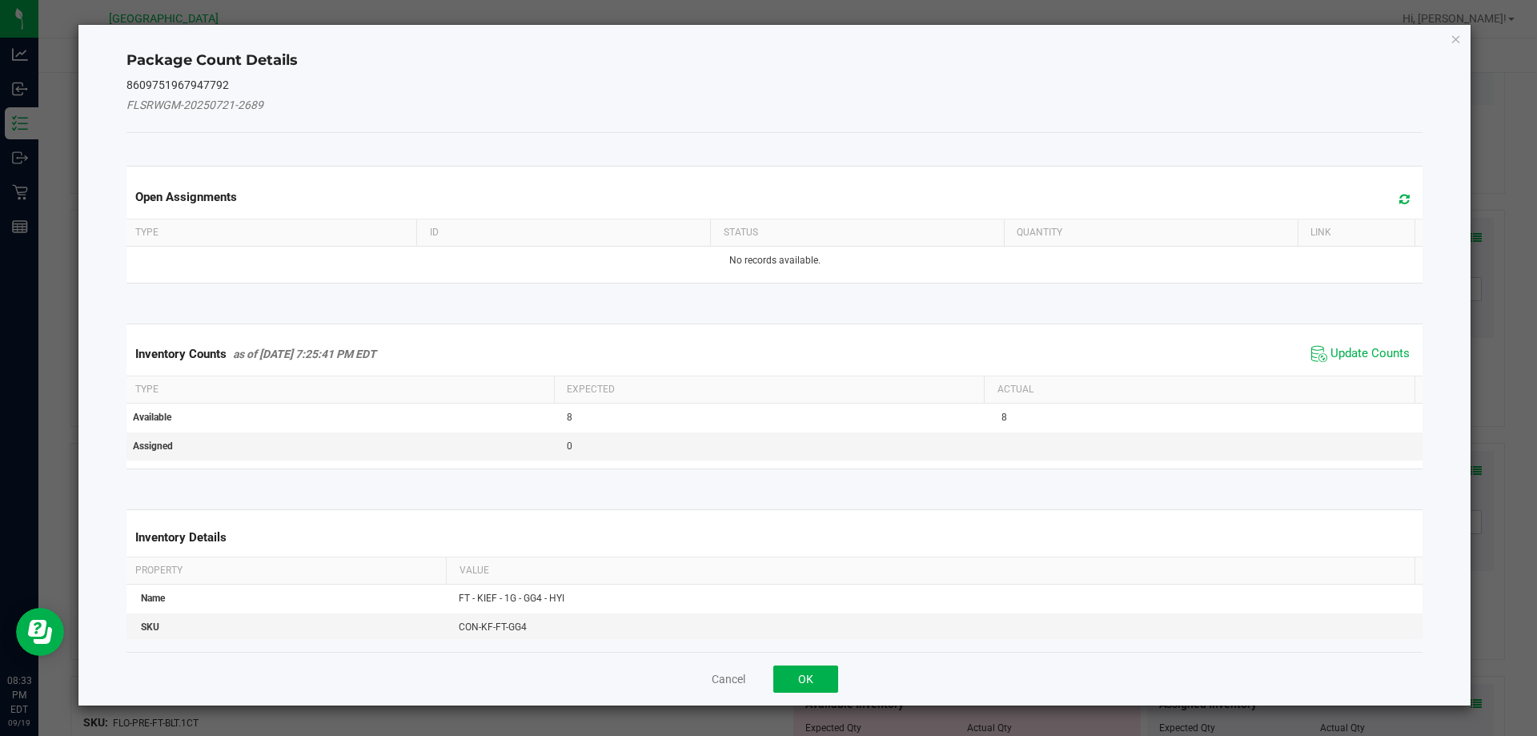
click at [1335, 342] on span "Update Counts" at bounding box center [1360, 354] width 106 height 24
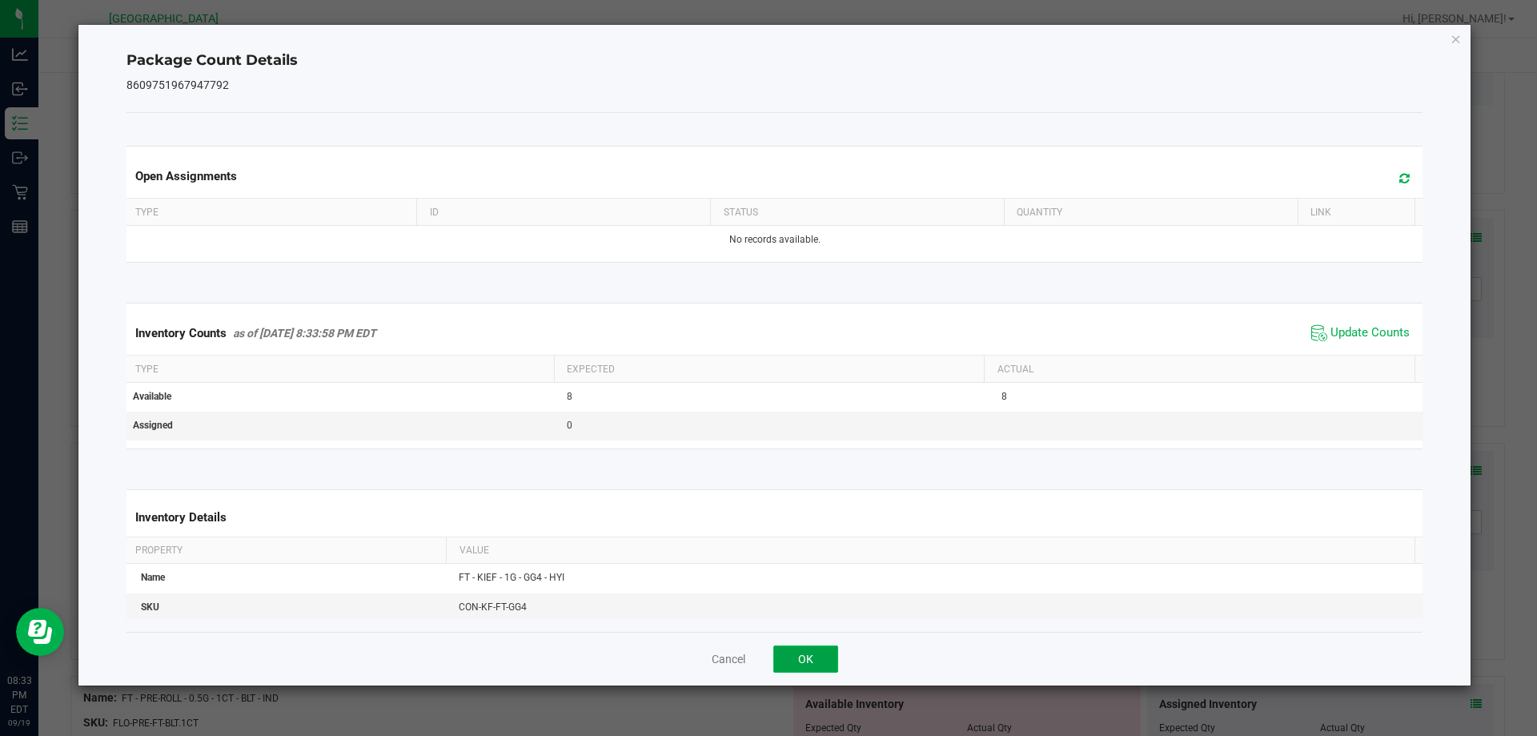
click at [788, 660] on button "OK" at bounding box center [805, 658] width 65 height 27
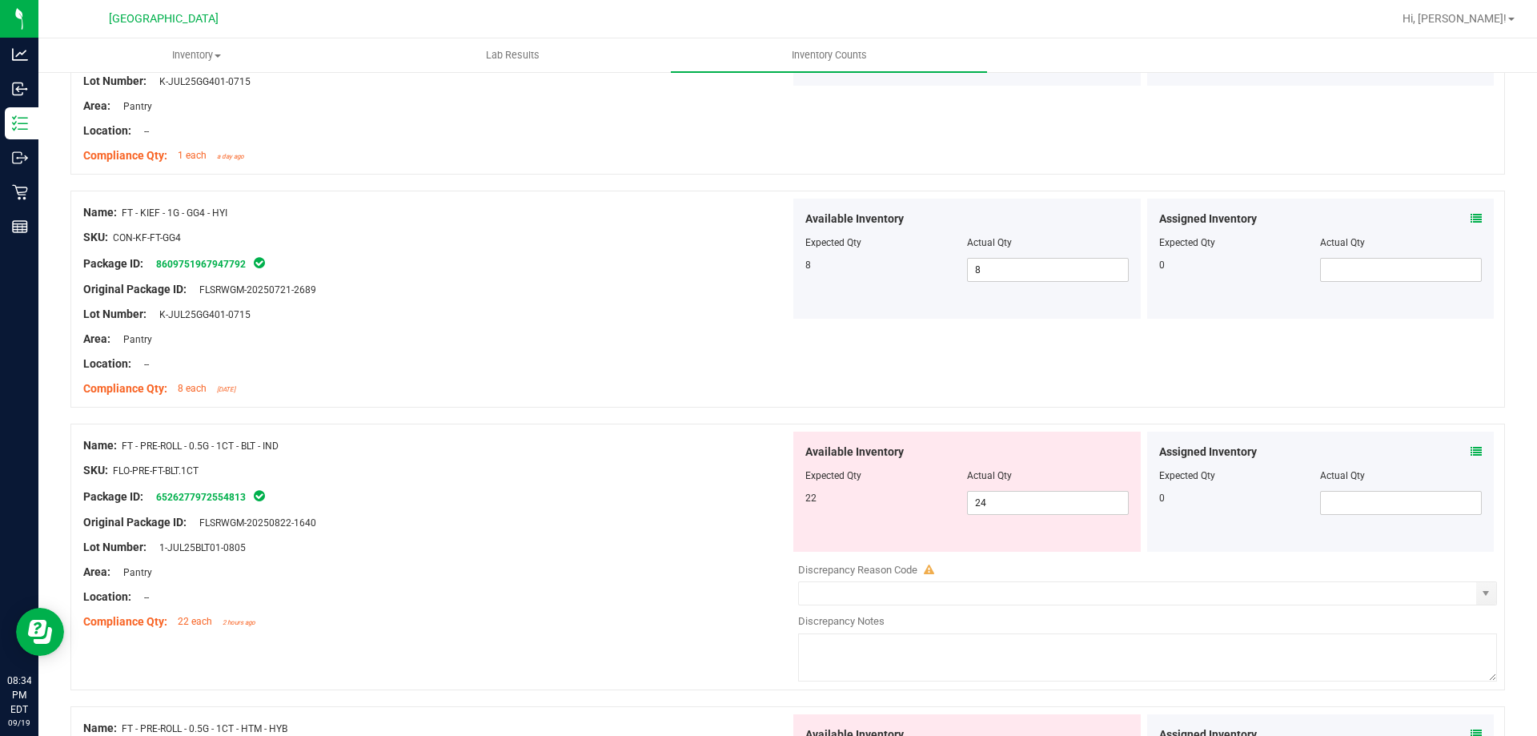
scroll to position [2001, 0]
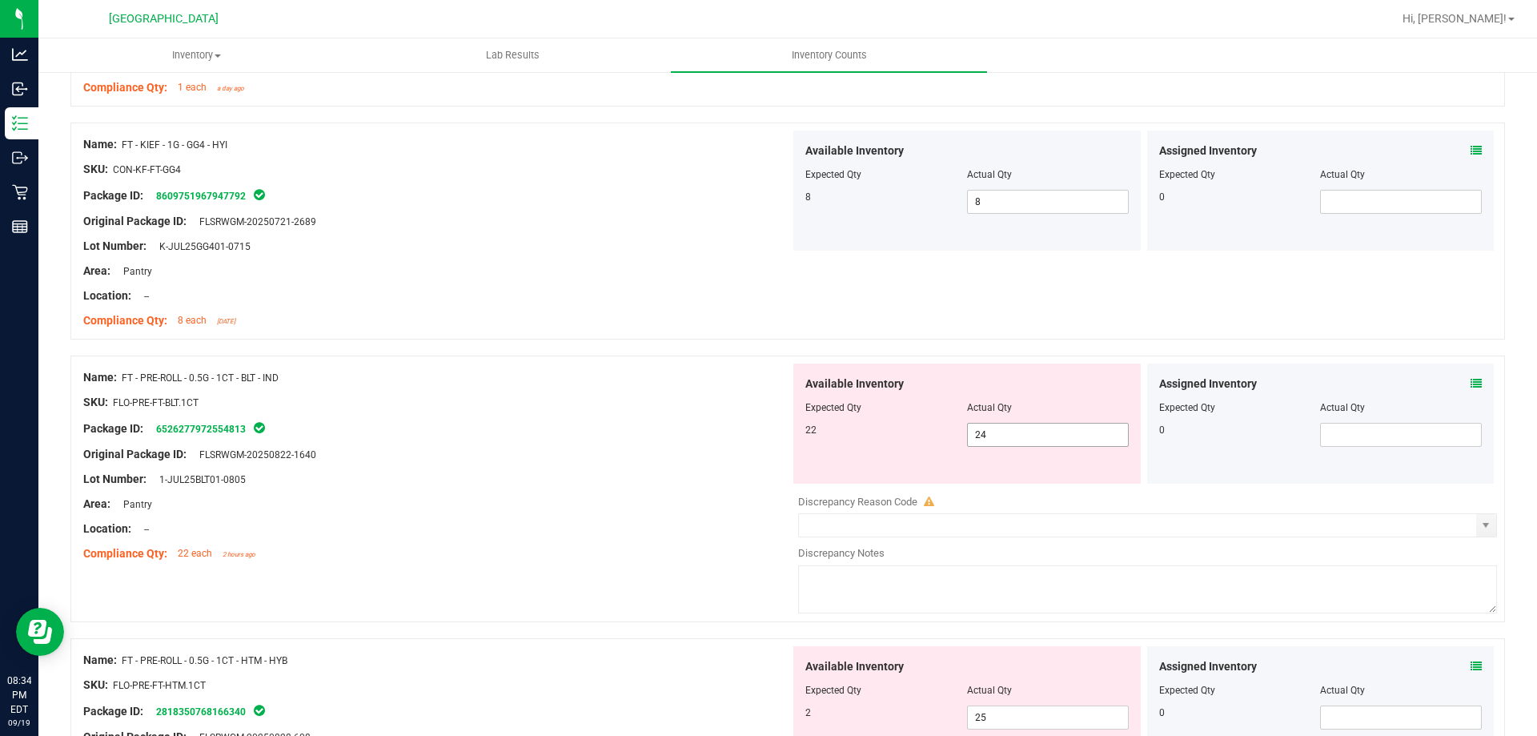
click at [1017, 426] on span "24 24" at bounding box center [1048, 435] width 162 height 24
type input "2"
type input "22"
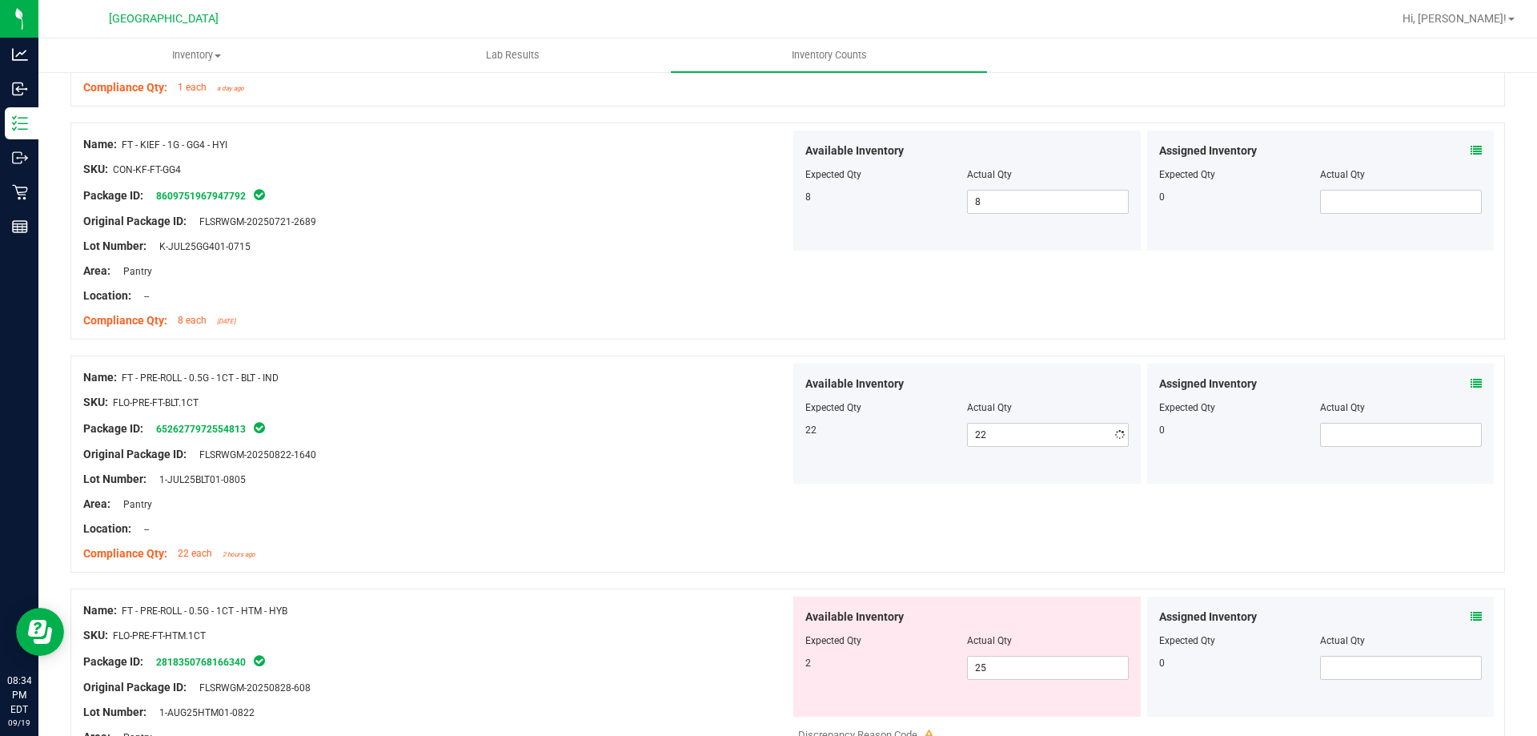
click at [1458, 389] on div "Assigned Inventory" at bounding box center [1320, 383] width 323 height 17
click at [1470, 386] on icon at bounding box center [1475, 383] width 11 height 11
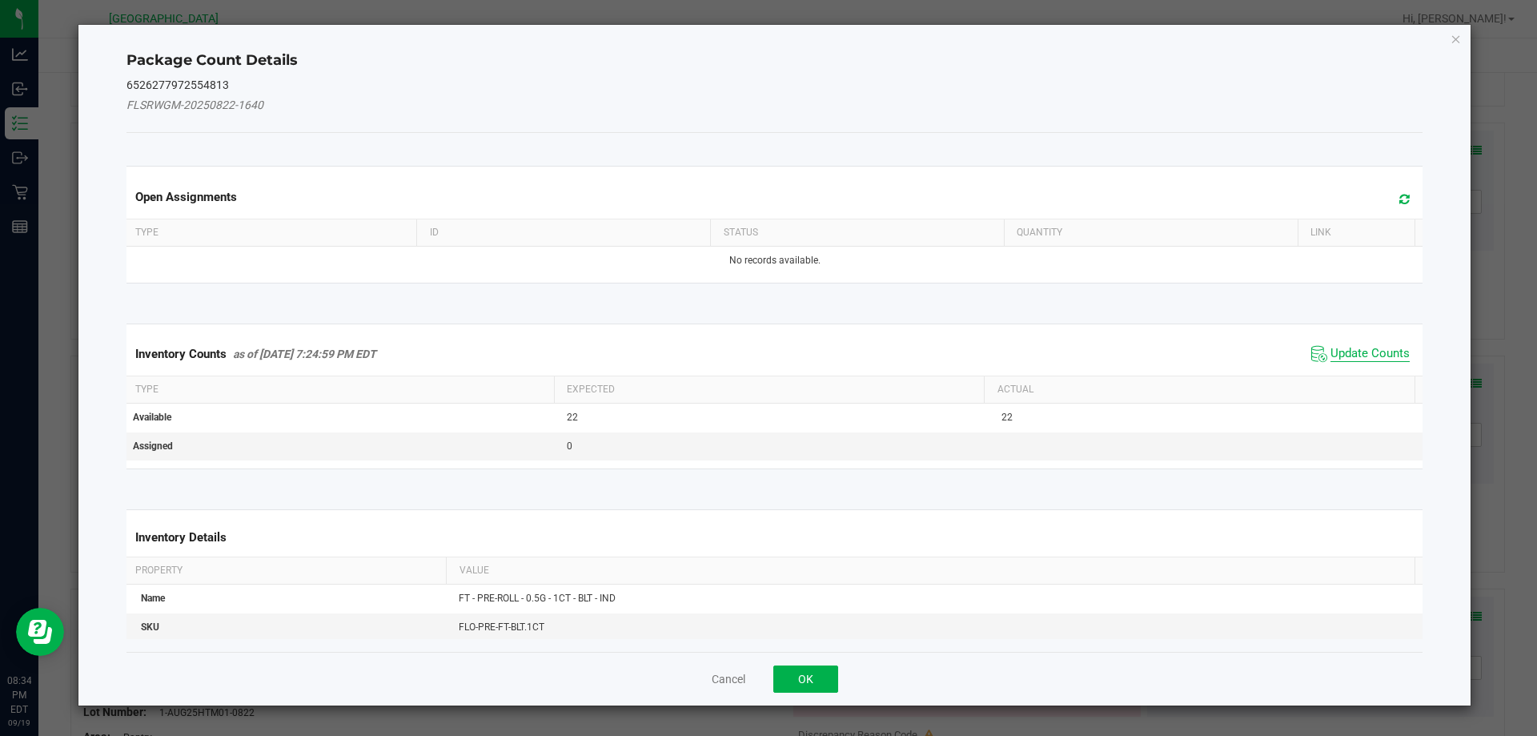
click at [1371, 351] on span "Update Counts" at bounding box center [1369, 354] width 79 height 16
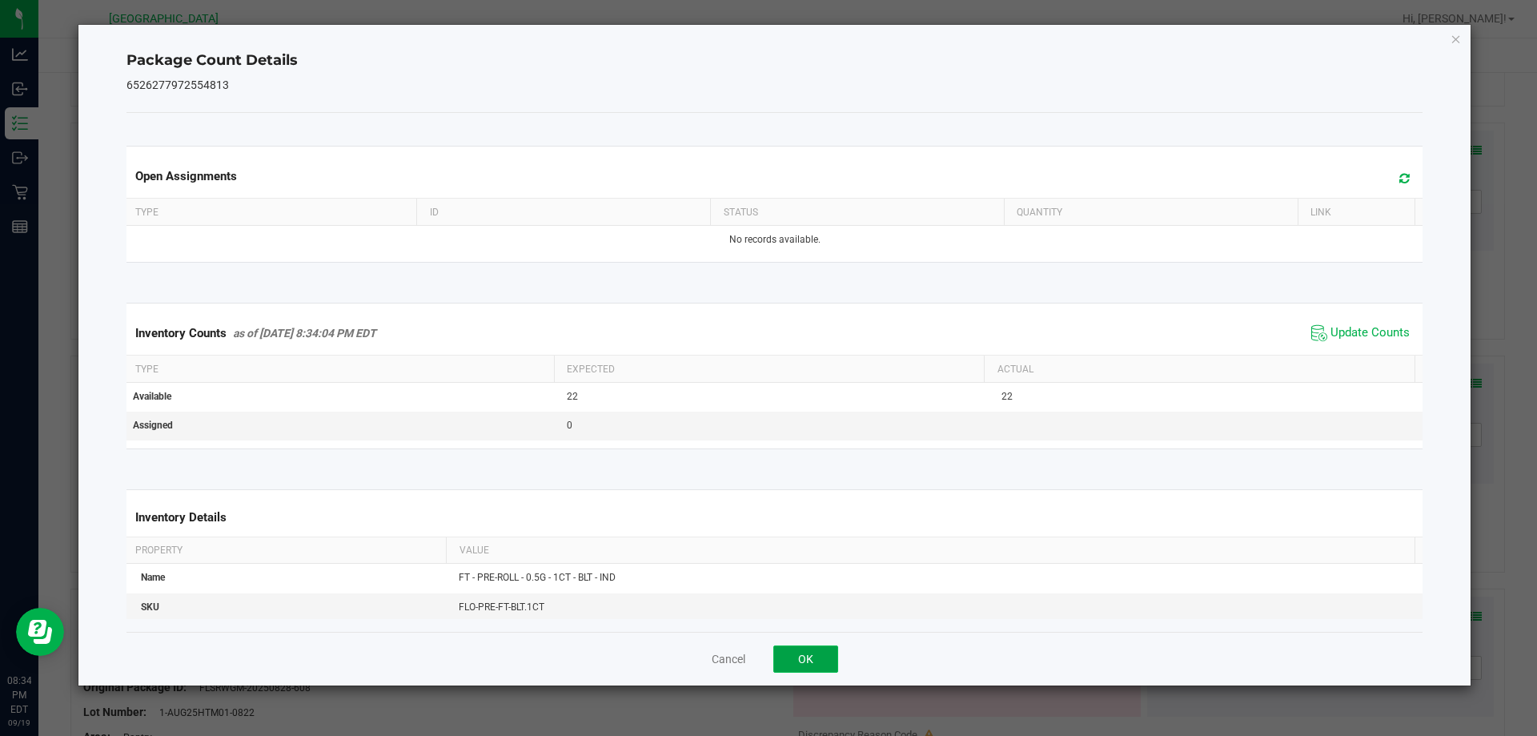
click at [811, 668] on button "OK" at bounding box center [805, 658] width 65 height 27
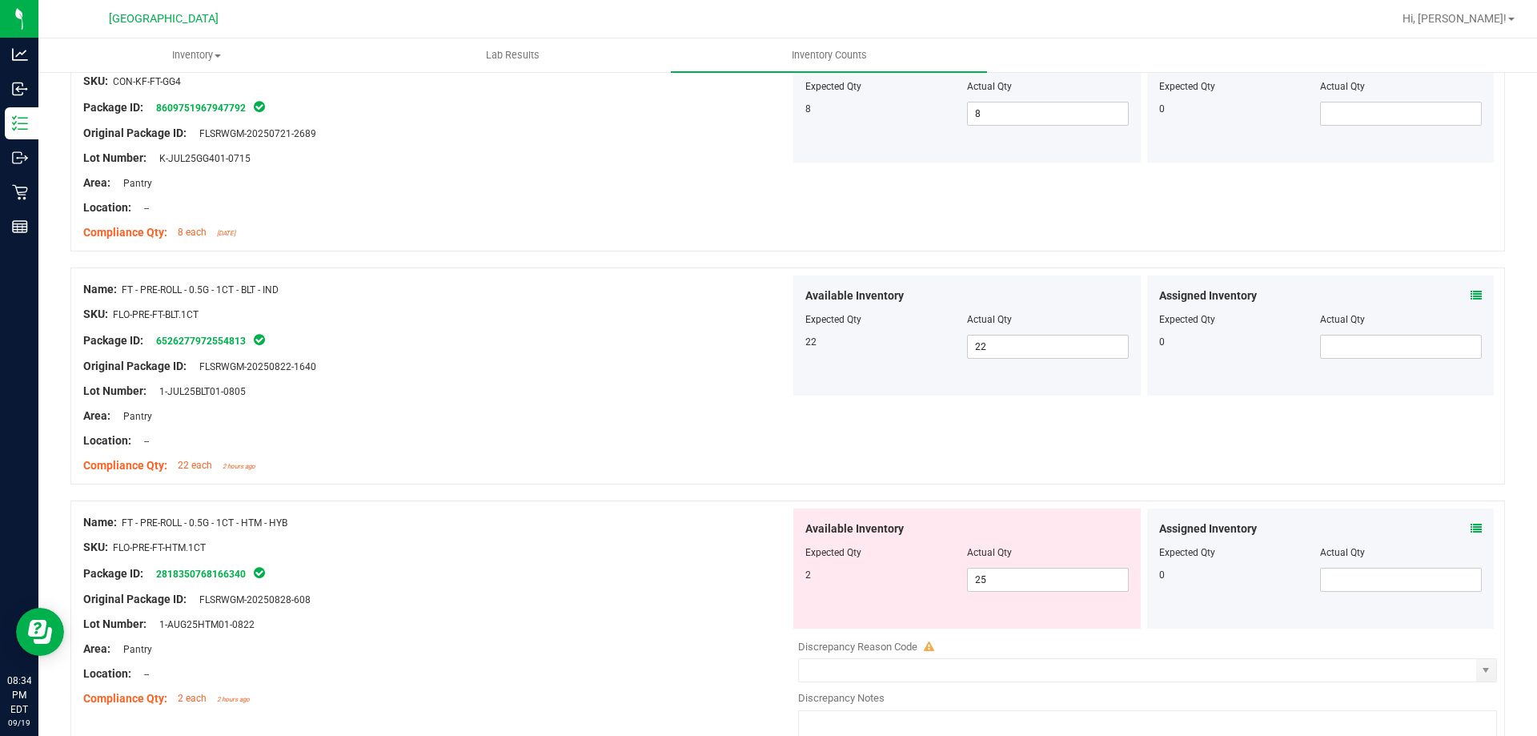
scroll to position [2241, 0]
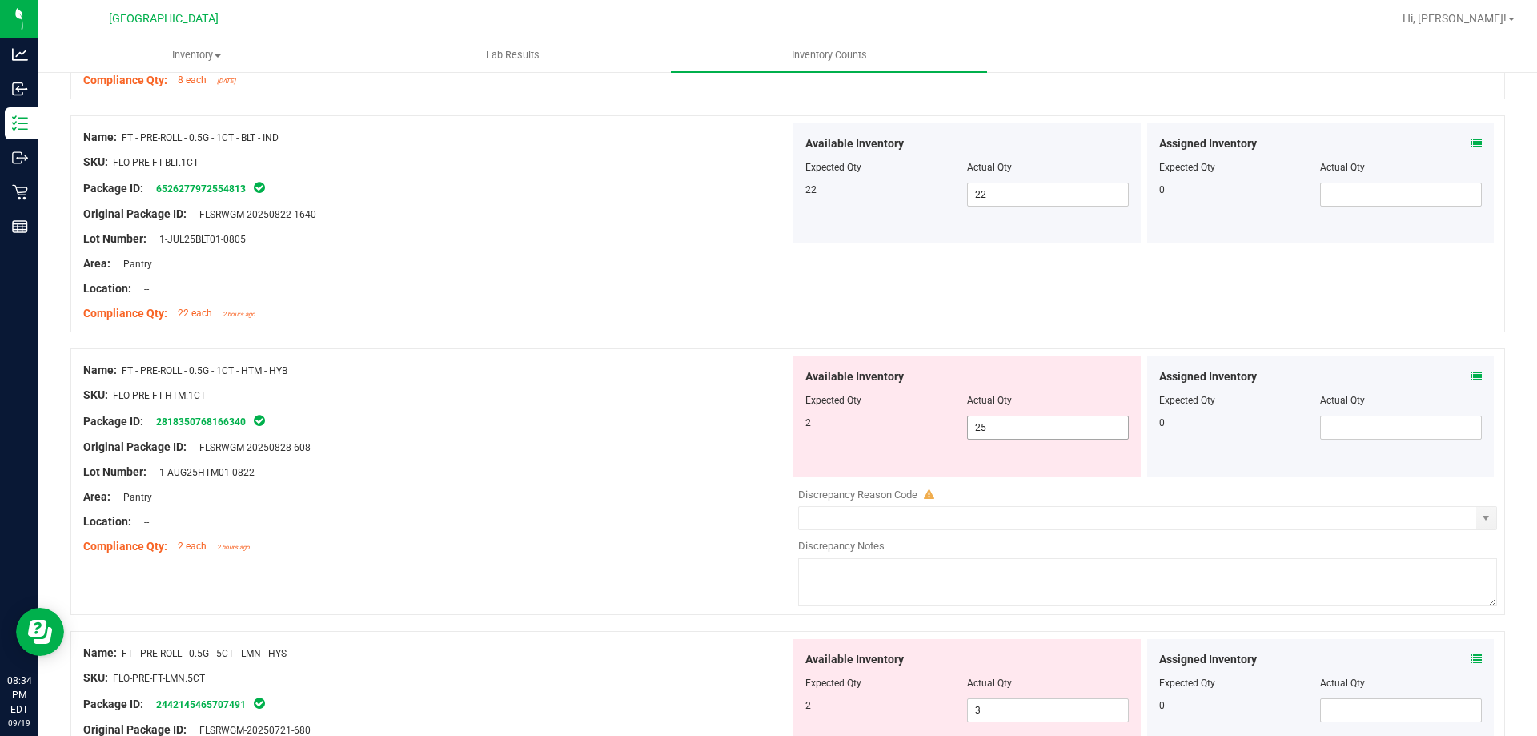
click at [1064, 426] on span "25 25" at bounding box center [1048, 427] width 162 height 24
type input "2"
drag, startPoint x: 1292, startPoint y: 383, endPoint x: 1321, endPoint y: 380, distance: 28.9
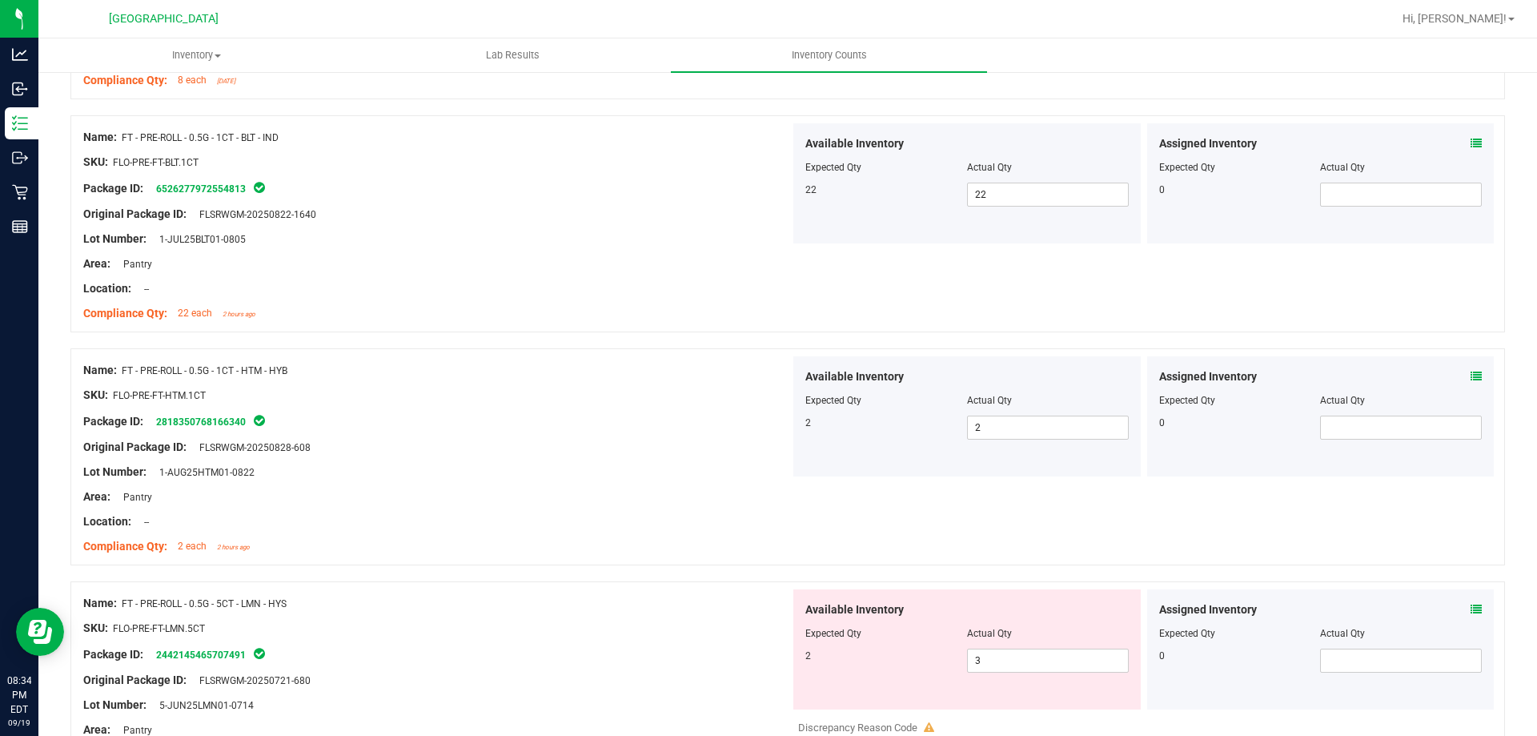
drag, startPoint x: 1321, startPoint y: 380, endPoint x: 1457, endPoint y: 368, distance: 136.6
click at [1454, 368] on div "Assigned Inventory" at bounding box center [1320, 376] width 323 height 17
click at [1470, 371] on icon at bounding box center [1475, 376] width 11 height 11
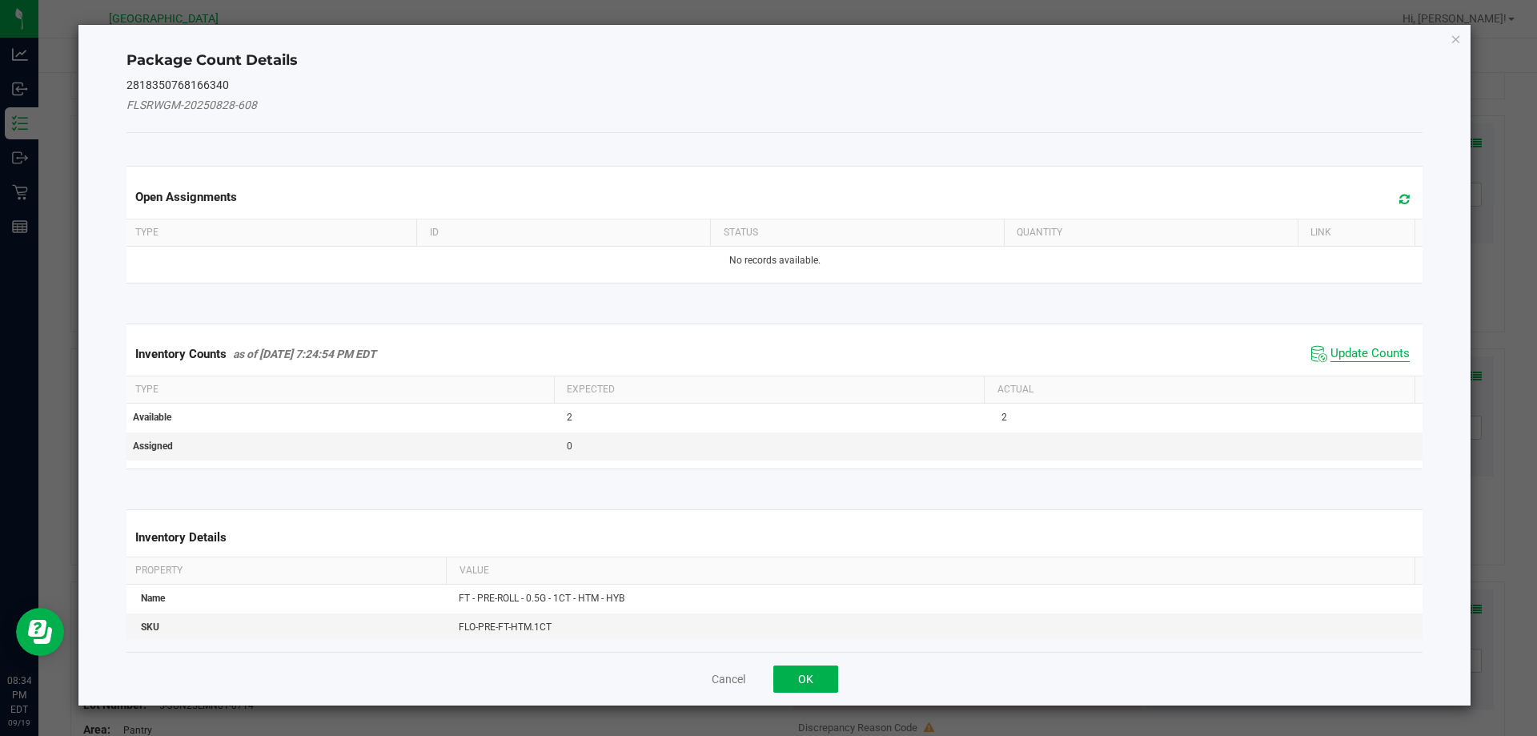
click at [1345, 349] on span "Update Counts" at bounding box center [1369, 354] width 79 height 16
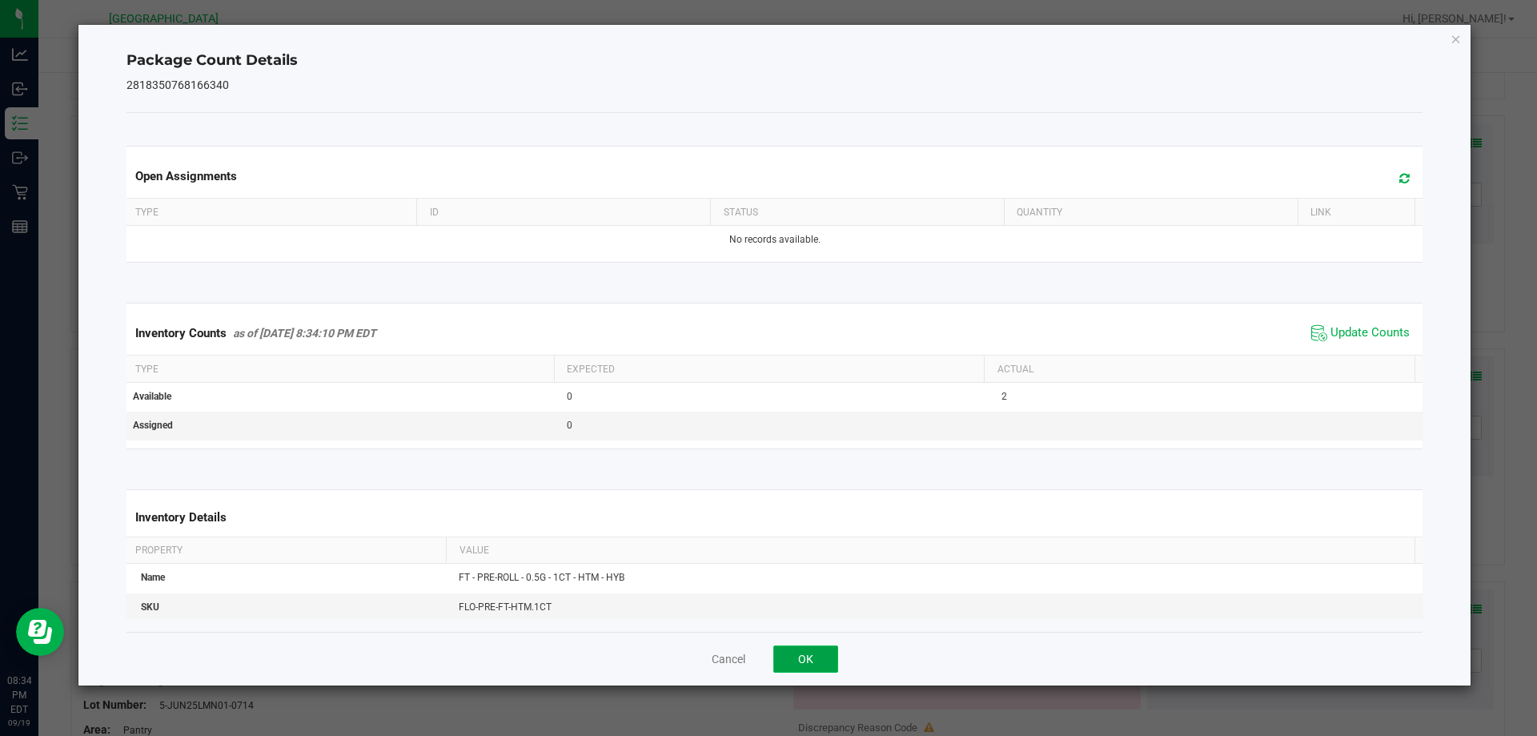
click at [790, 657] on button "OK" at bounding box center [805, 658] width 65 height 27
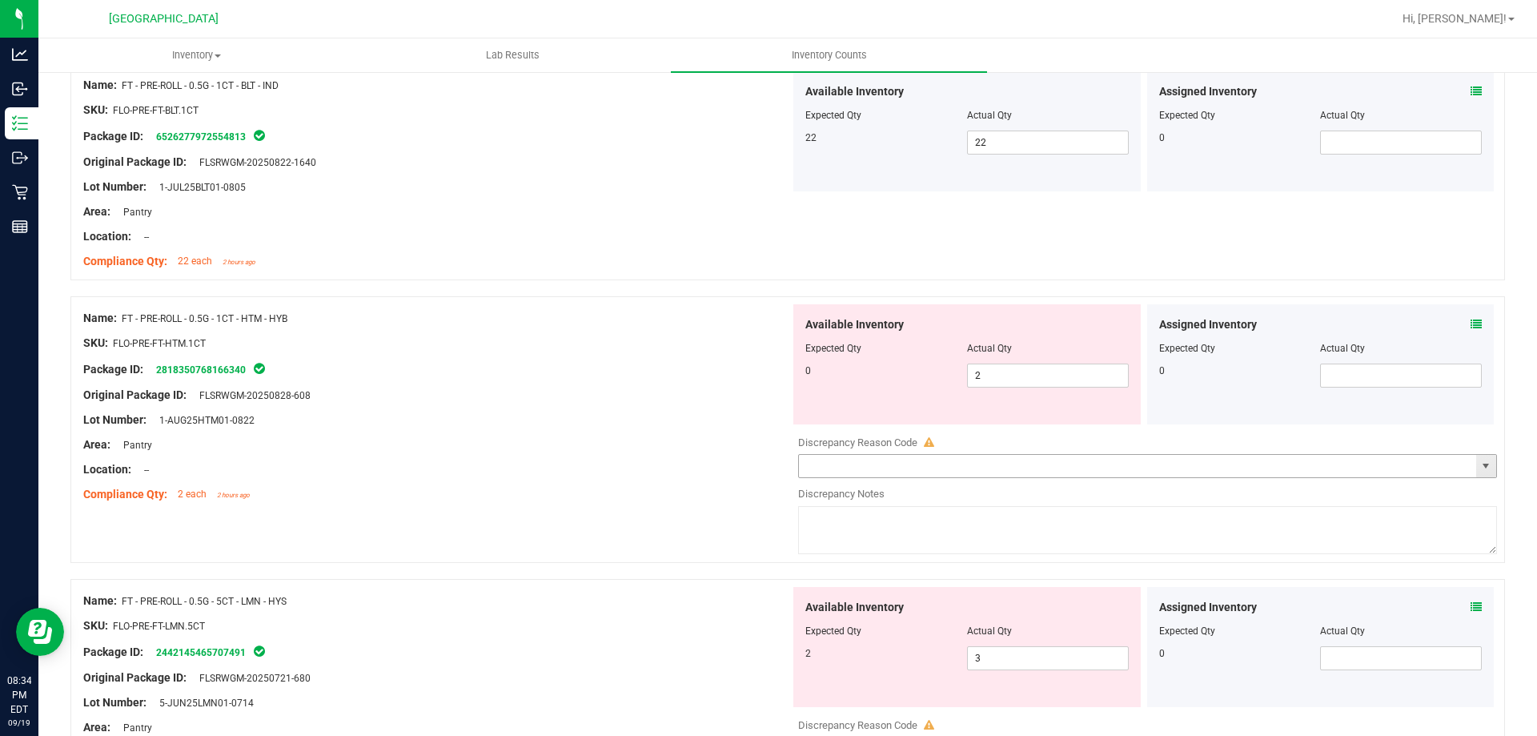
scroll to position [2321, 0]
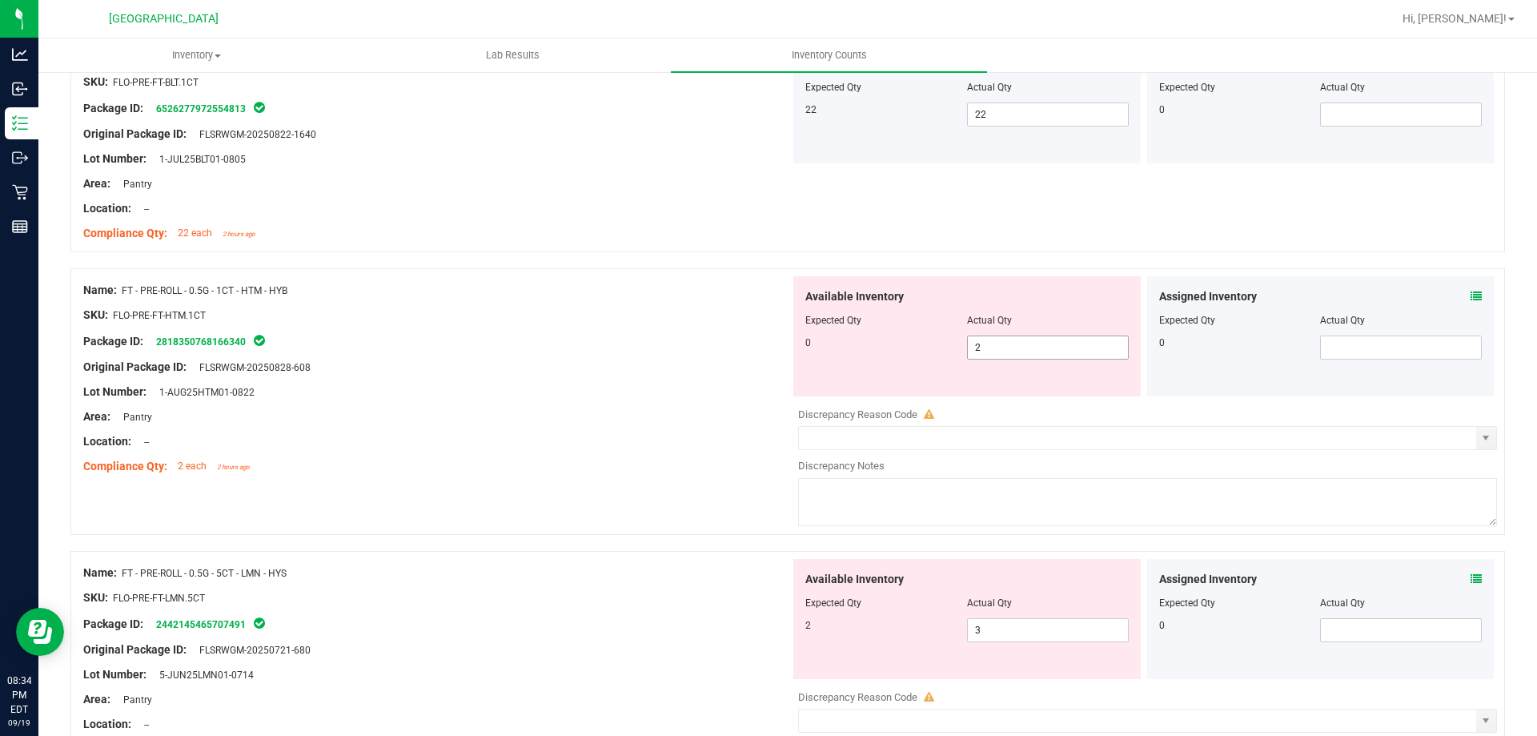
click at [1013, 337] on span "2 2" at bounding box center [1048, 347] width 162 height 24
type input "0"
click at [1472, 303] on div "Assigned Inventory Expected Qty Actual Qty 0" at bounding box center [1320, 336] width 347 height 120
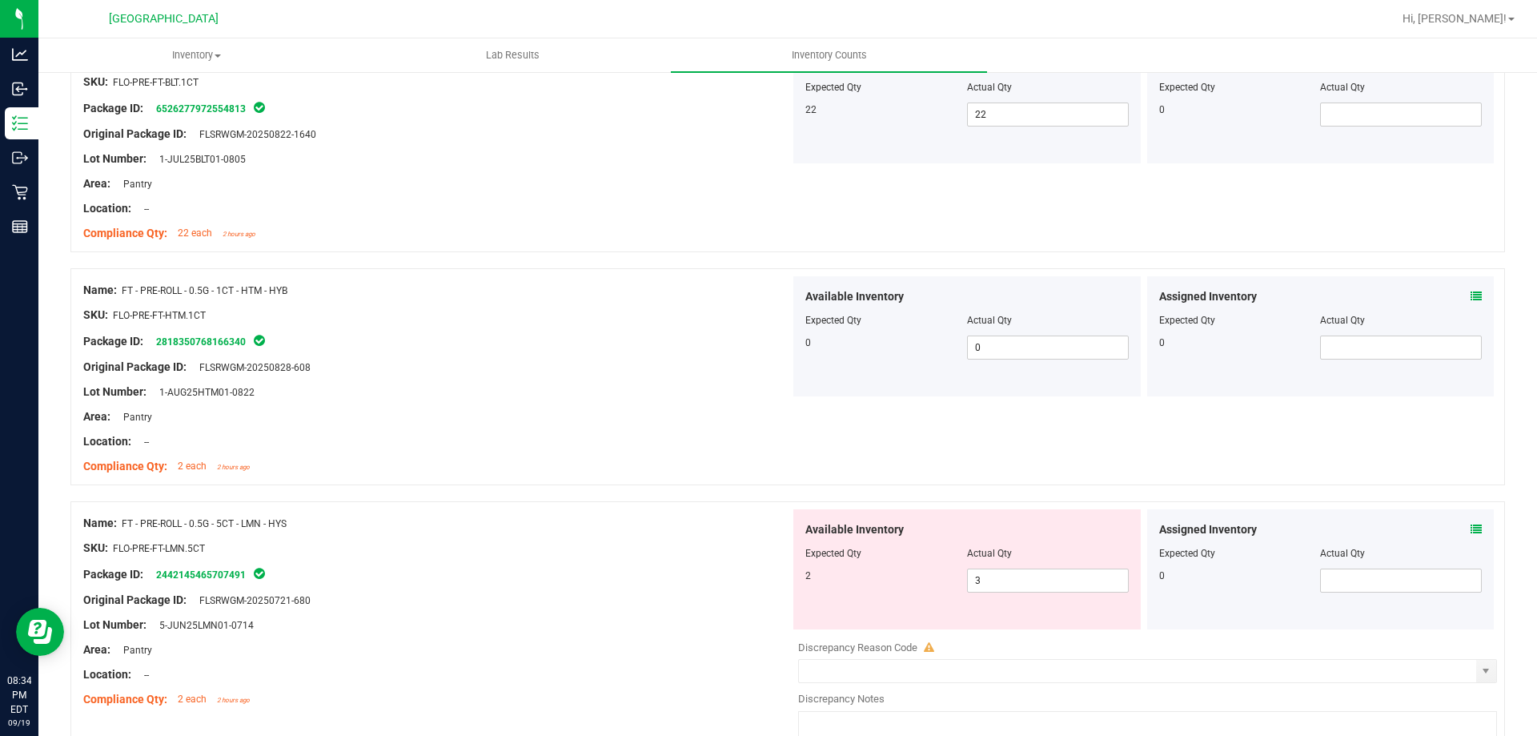
click at [1470, 294] on icon at bounding box center [1475, 296] width 11 height 11
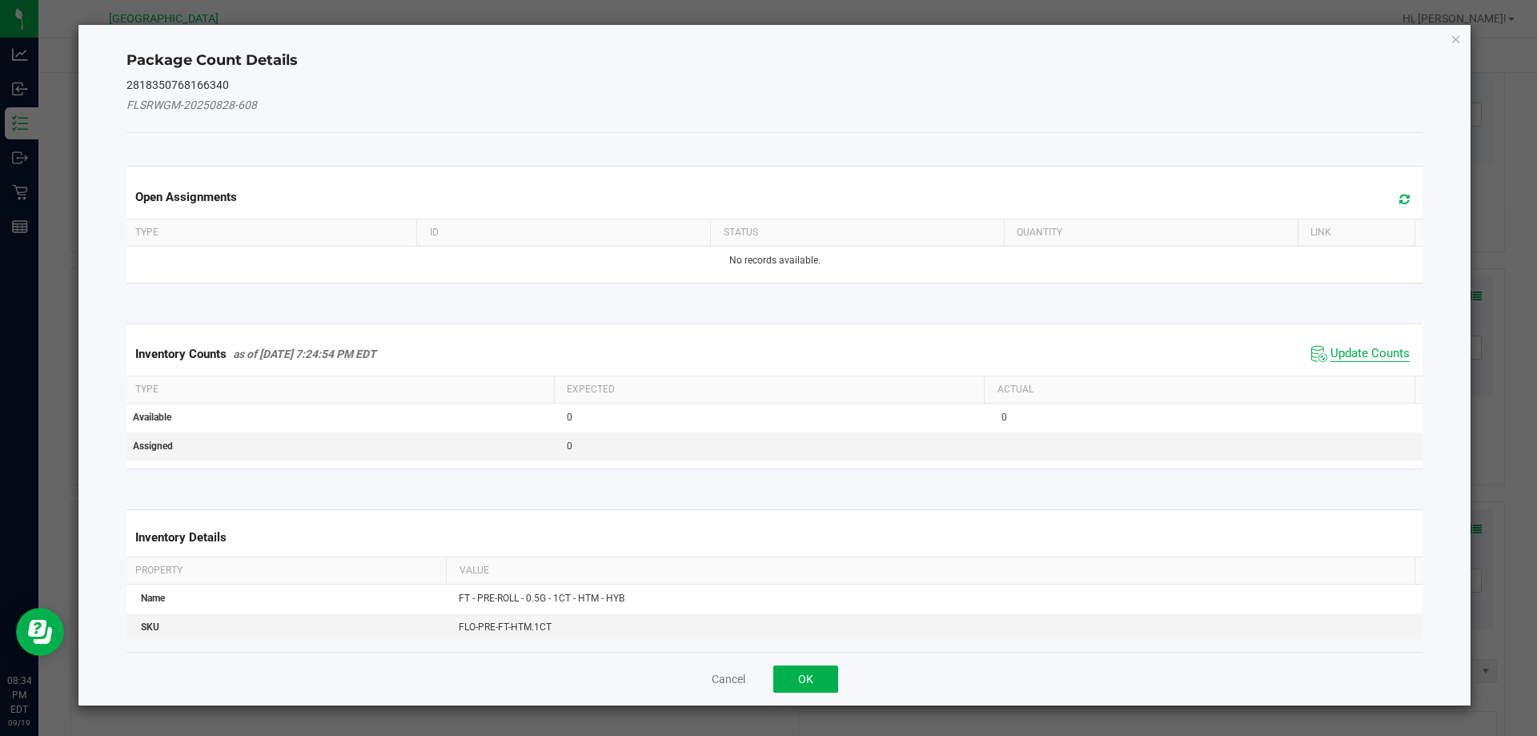
click at [1330, 358] on span "Update Counts" at bounding box center [1369, 354] width 79 height 16
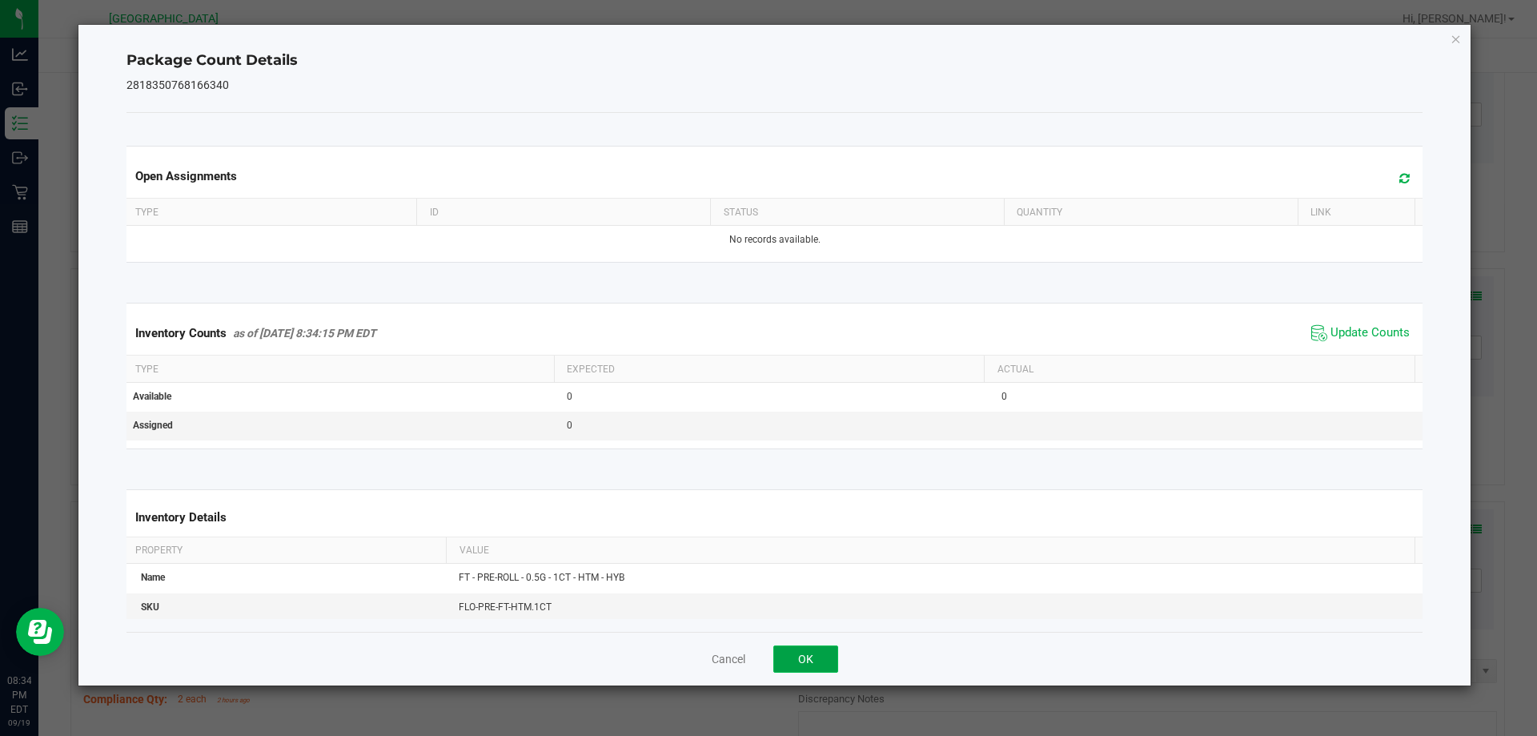
click at [816, 666] on button "OK" at bounding box center [805, 658] width 65 height 27
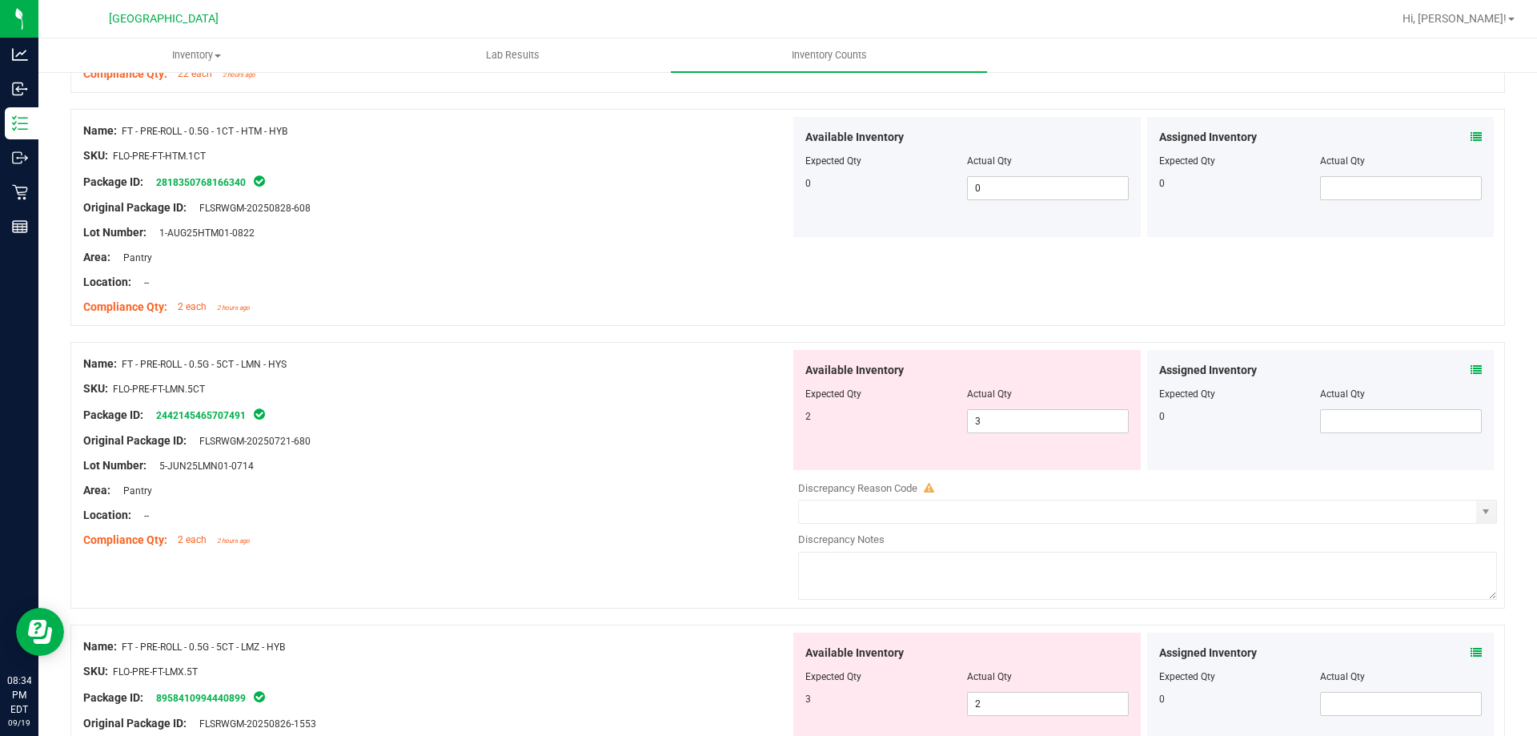
scroll to position [2481, 0]
click at [998, 416] on span "3 3" at bounding box center [1048, 420] width 162 height 24
type input "2"
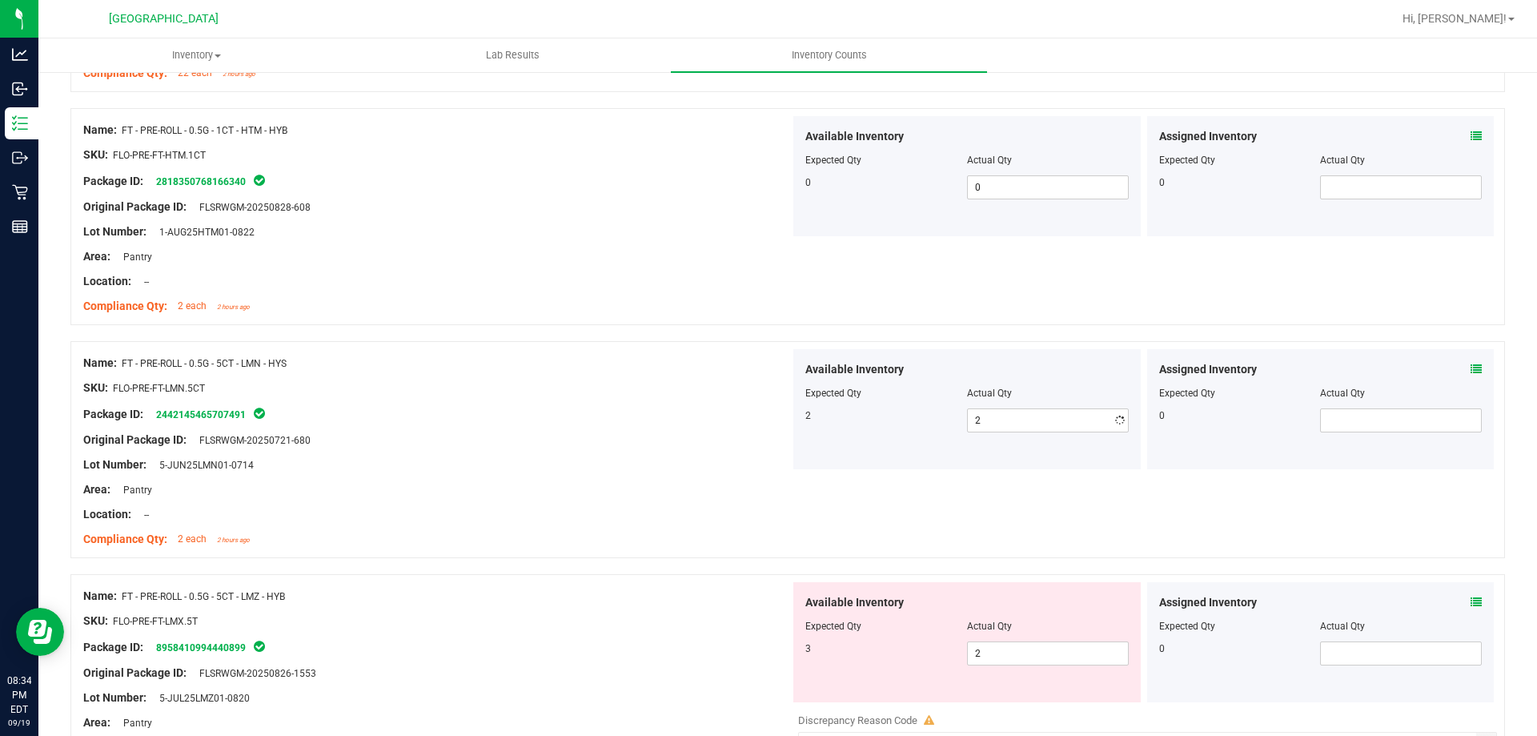
click at [1455, 367] on div "Assigned Inventory" at bounding box center [1320, 369] width 323 height 17
click at [1456, 367] on div "Assigned Inventory" at bounding box center [1320, 369] width 323 height 17
click at [1470, 364] on icon at bounding box center [1475, 368] width 11 height 11
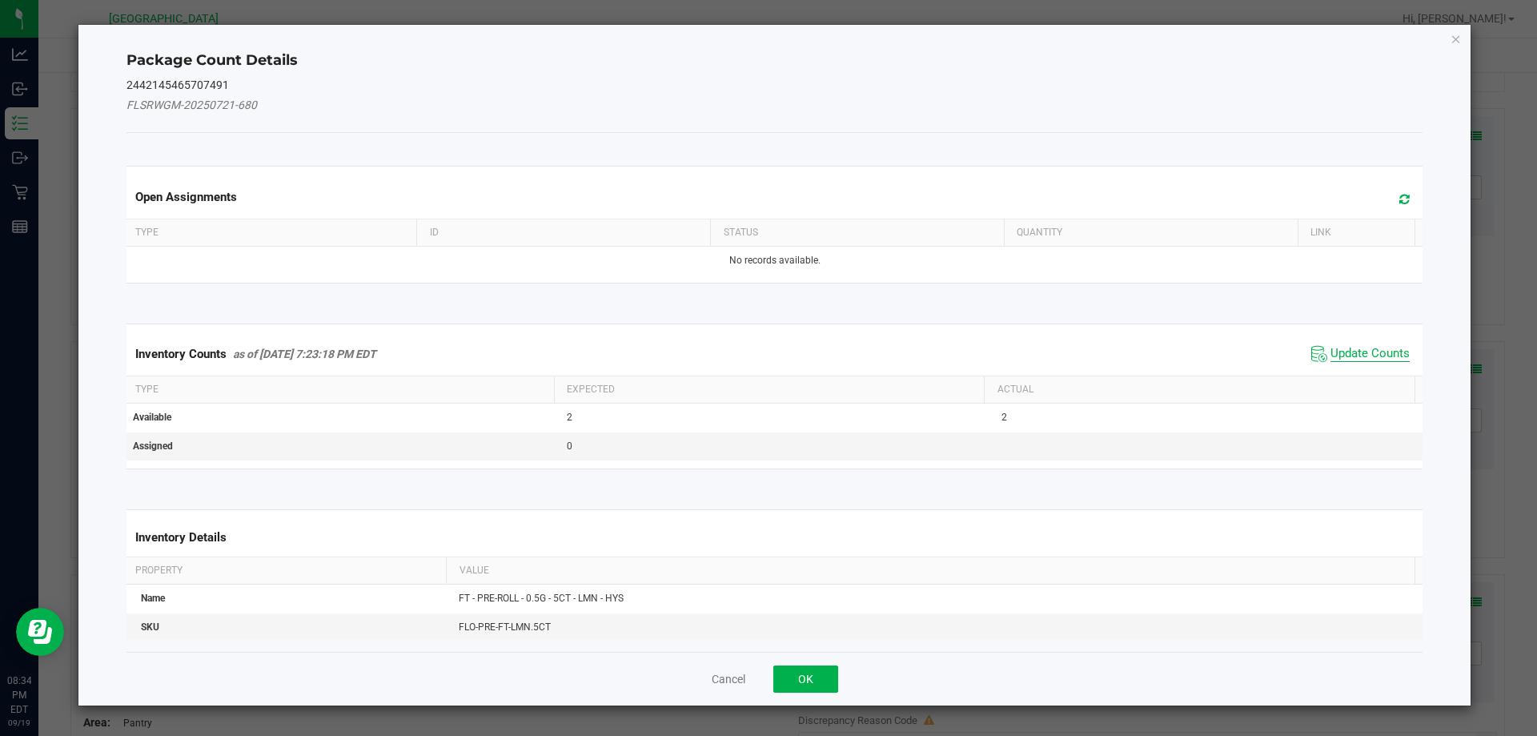
click at [1346, 352] on span "Update Counts" at bounding box center [1369, 354] width 79 height 16
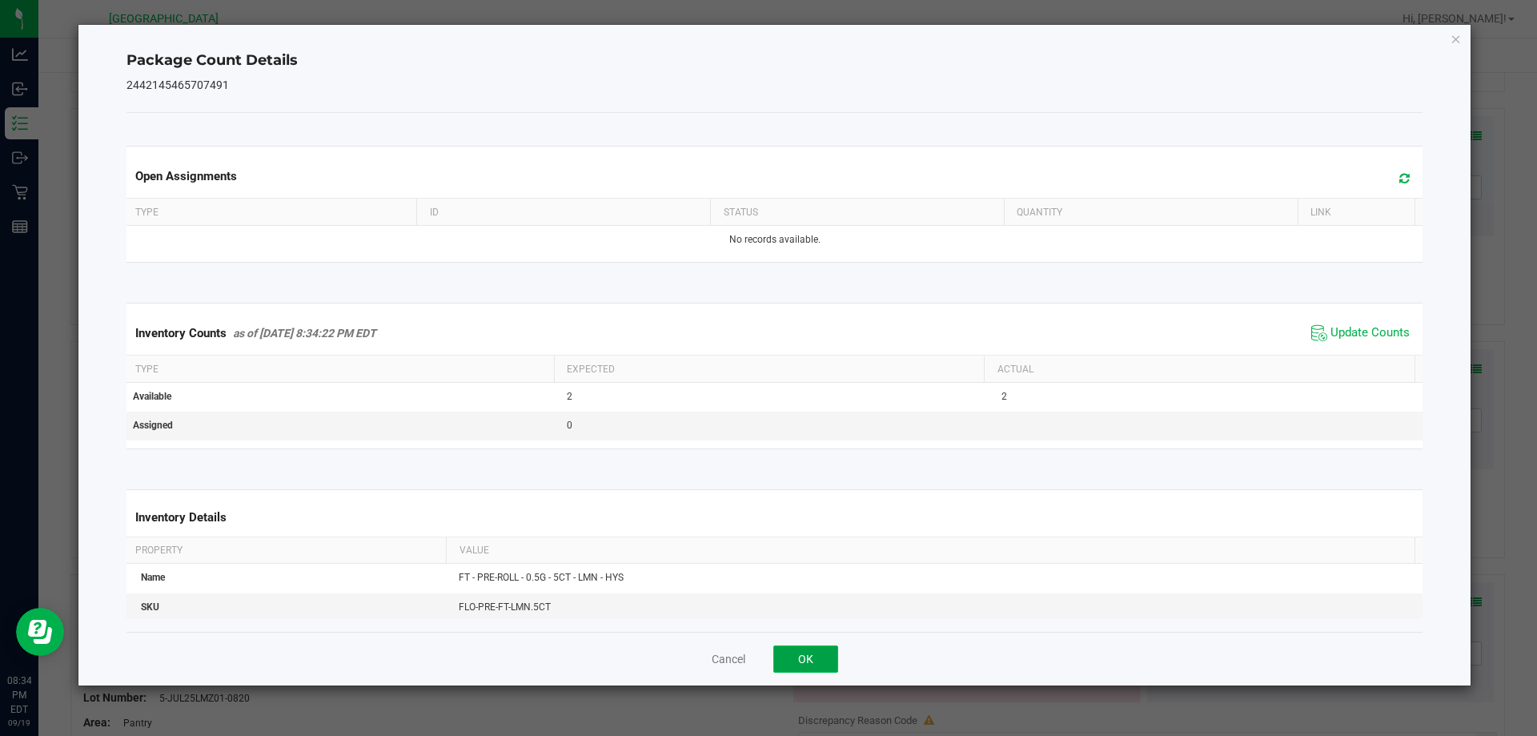
click at [821, 652] on button "OK" at bounding box center [805, 658] width 65 height 27
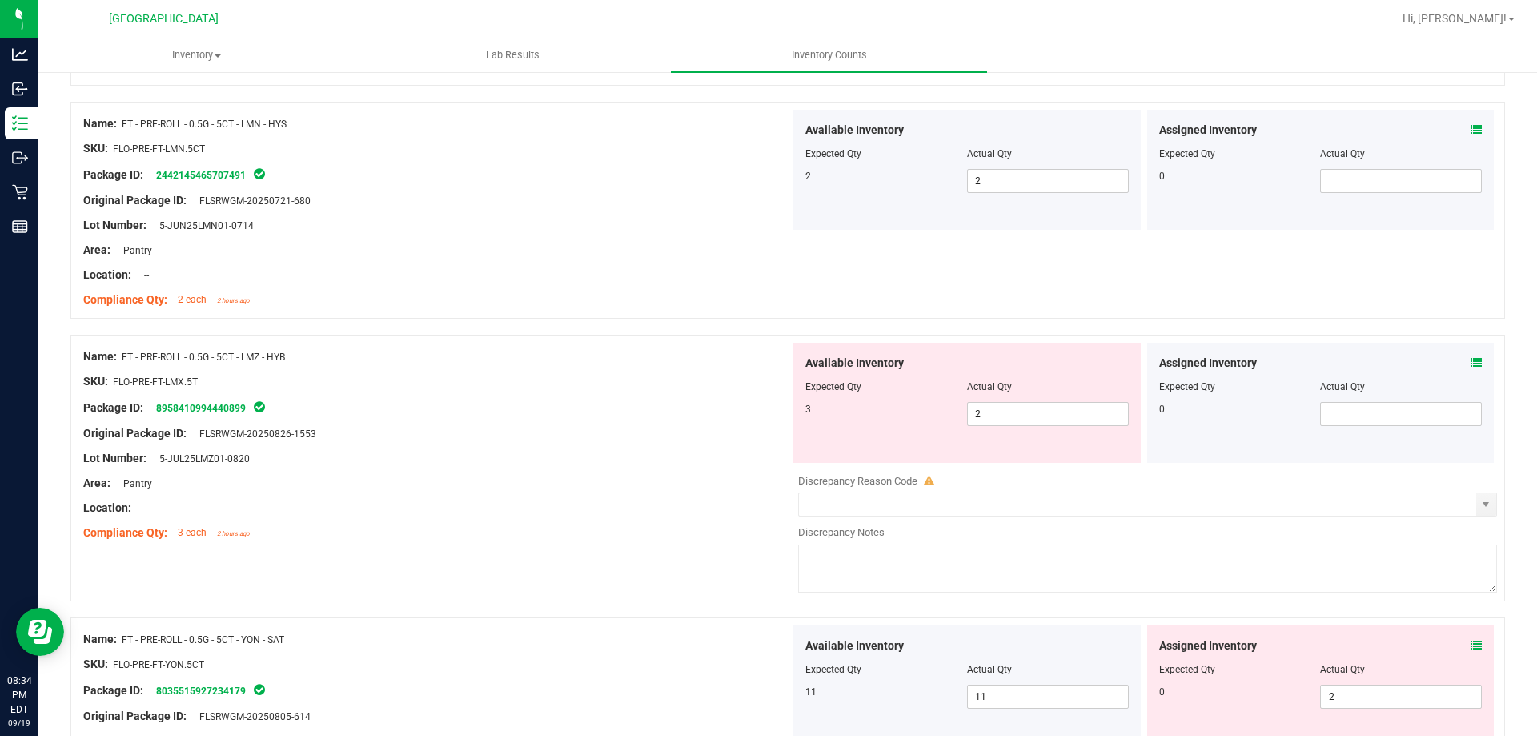
scroll to position [2721, 0]
click at [1062, 413] on span "2 2" at bounding box center [1048, 413] width 162 height 24
type input "3"
click at [1457, 359] on div "Assigned Inventory" at bounding box center [1320, 362] width 323 height 17
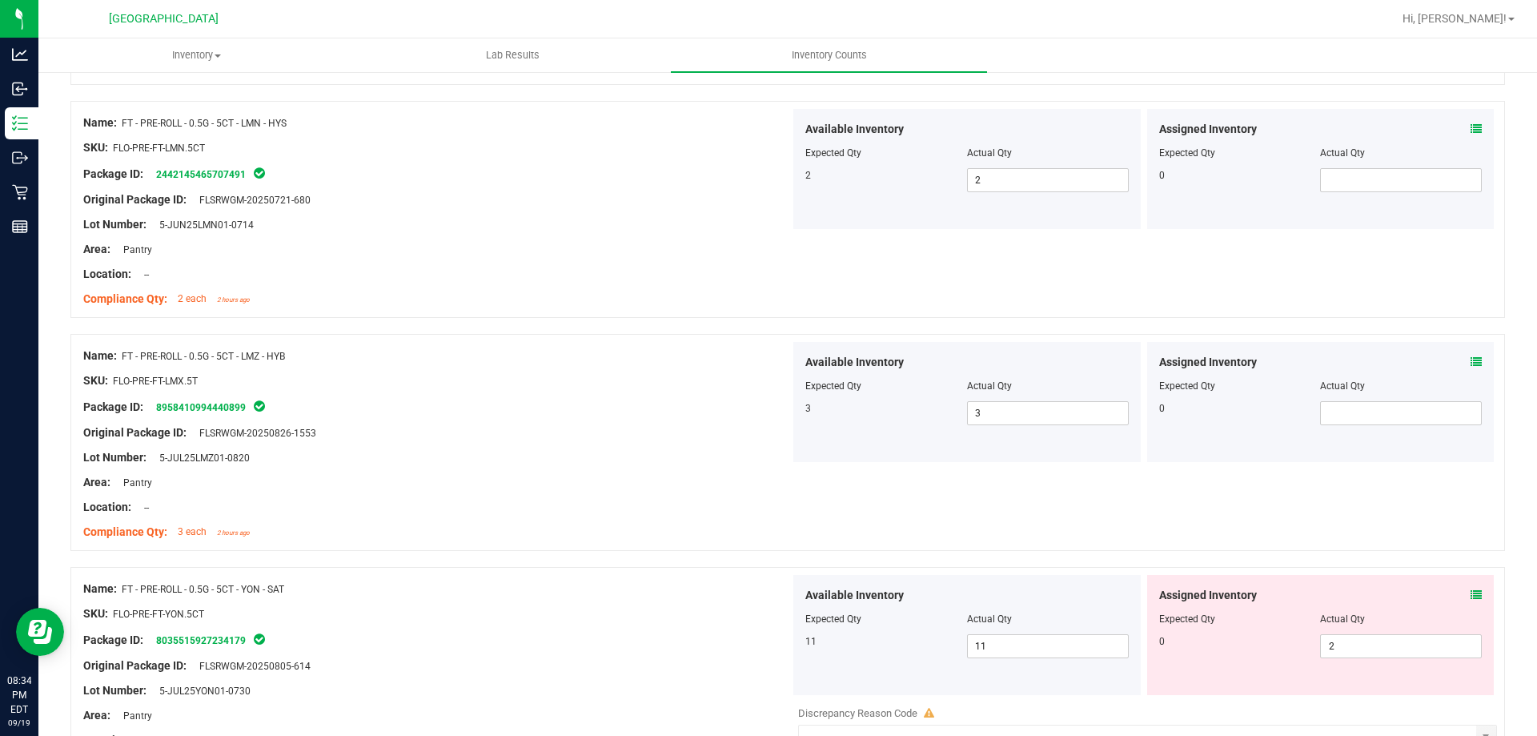
click at [1470, 356] on icon at bounding box center [1475, 361] width 11 height 11
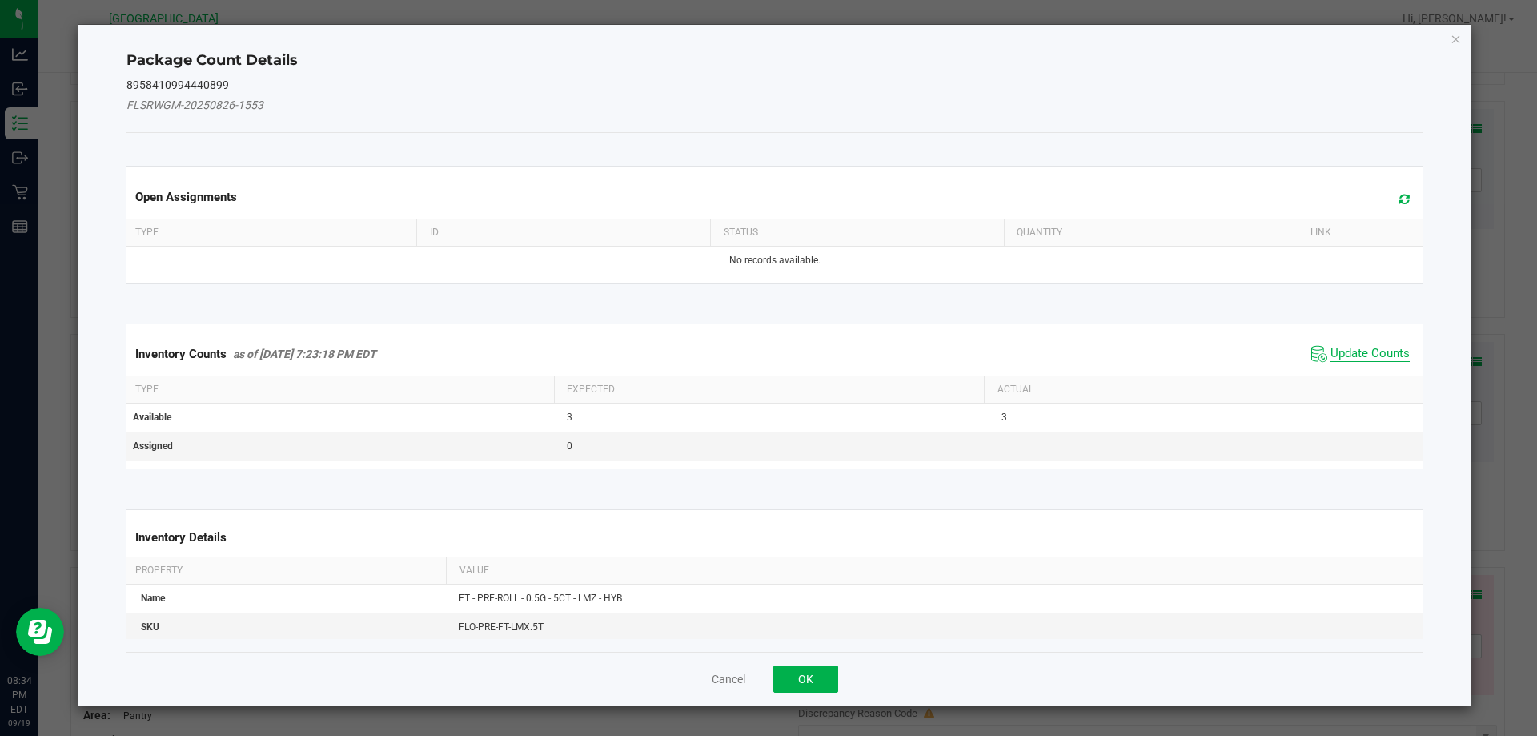
click at [1354, 359] on span "Update Counts" at bounding box center [1369, 354] width 79 height 16
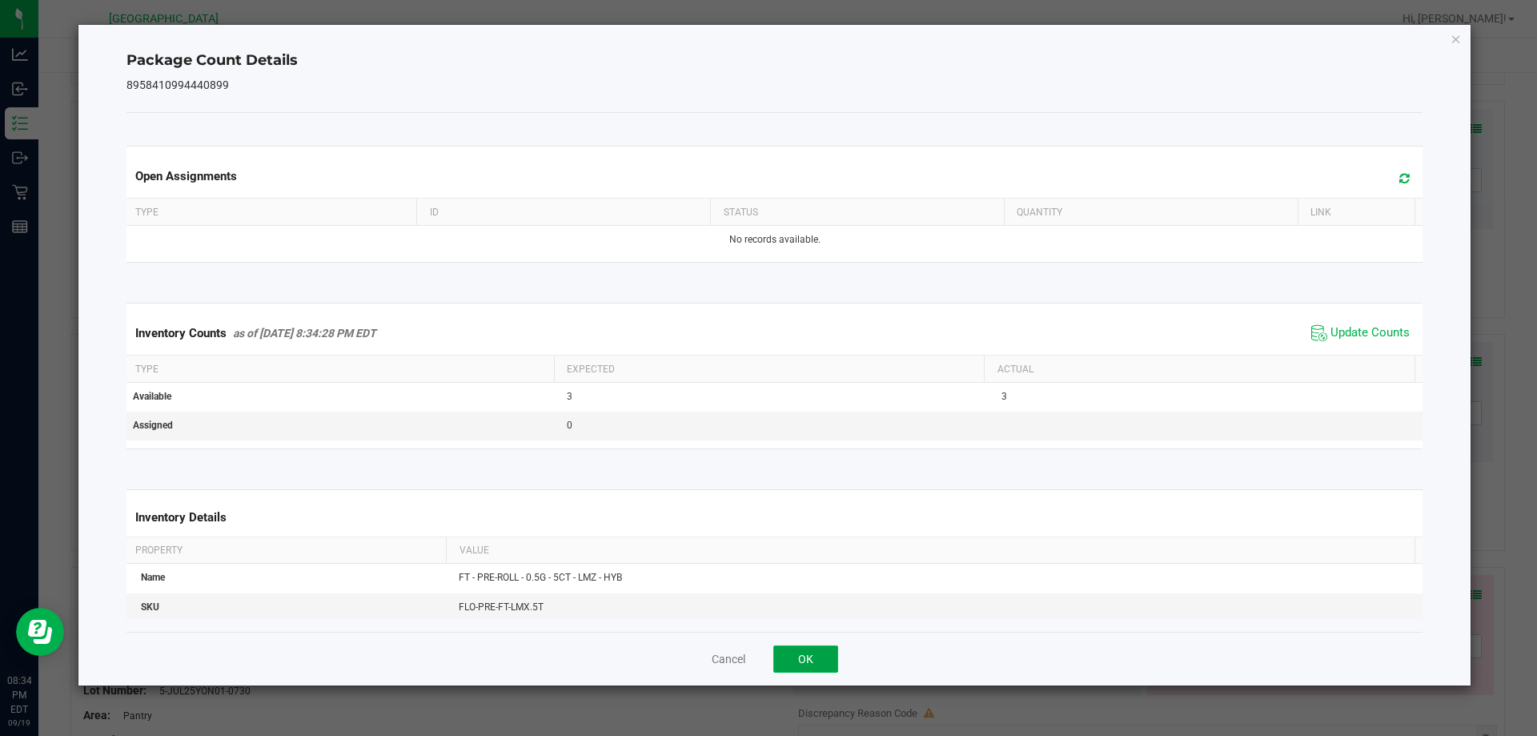
click at [812, 667] on button "OK" at bounding box center [805, 658] width 65 height 27
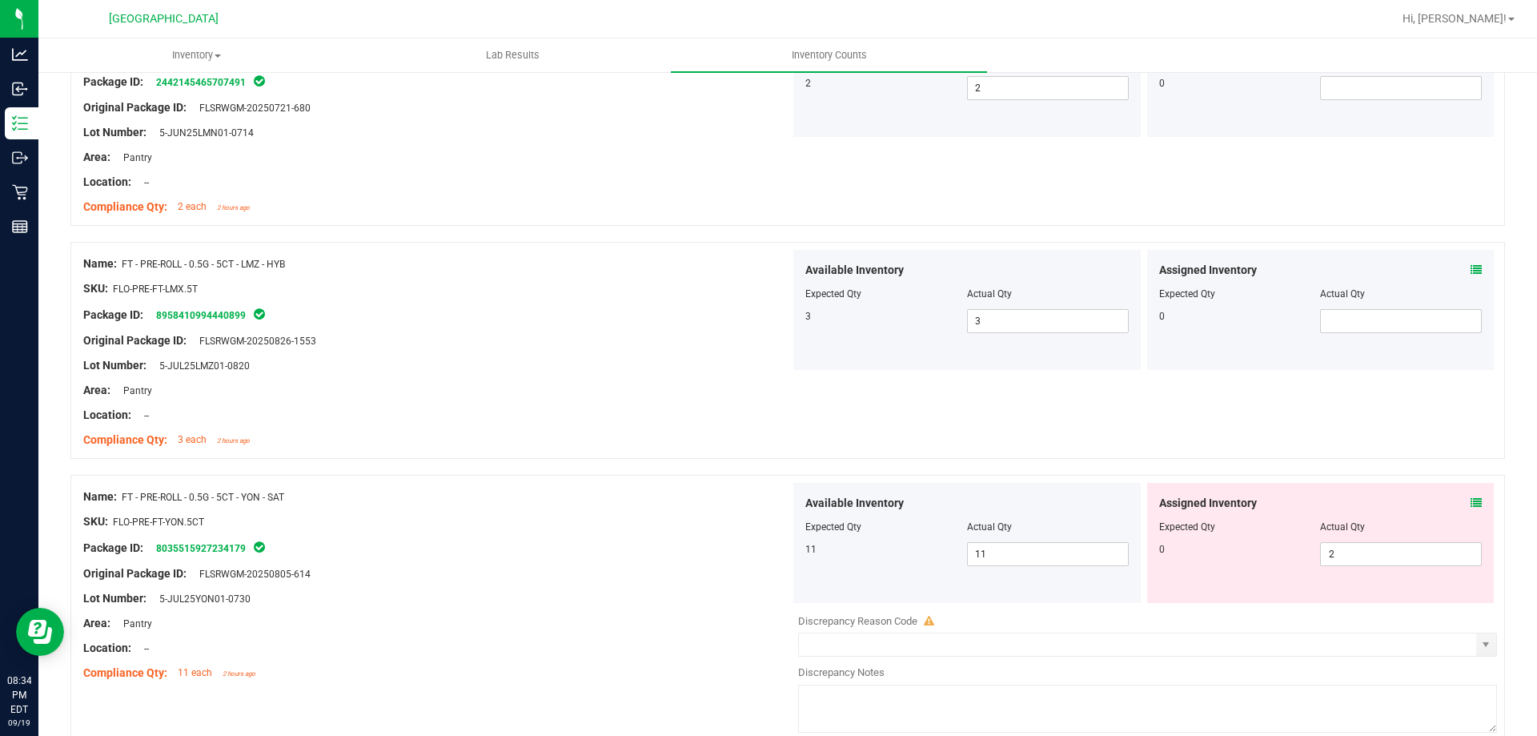
scroll to position [2962, 0]
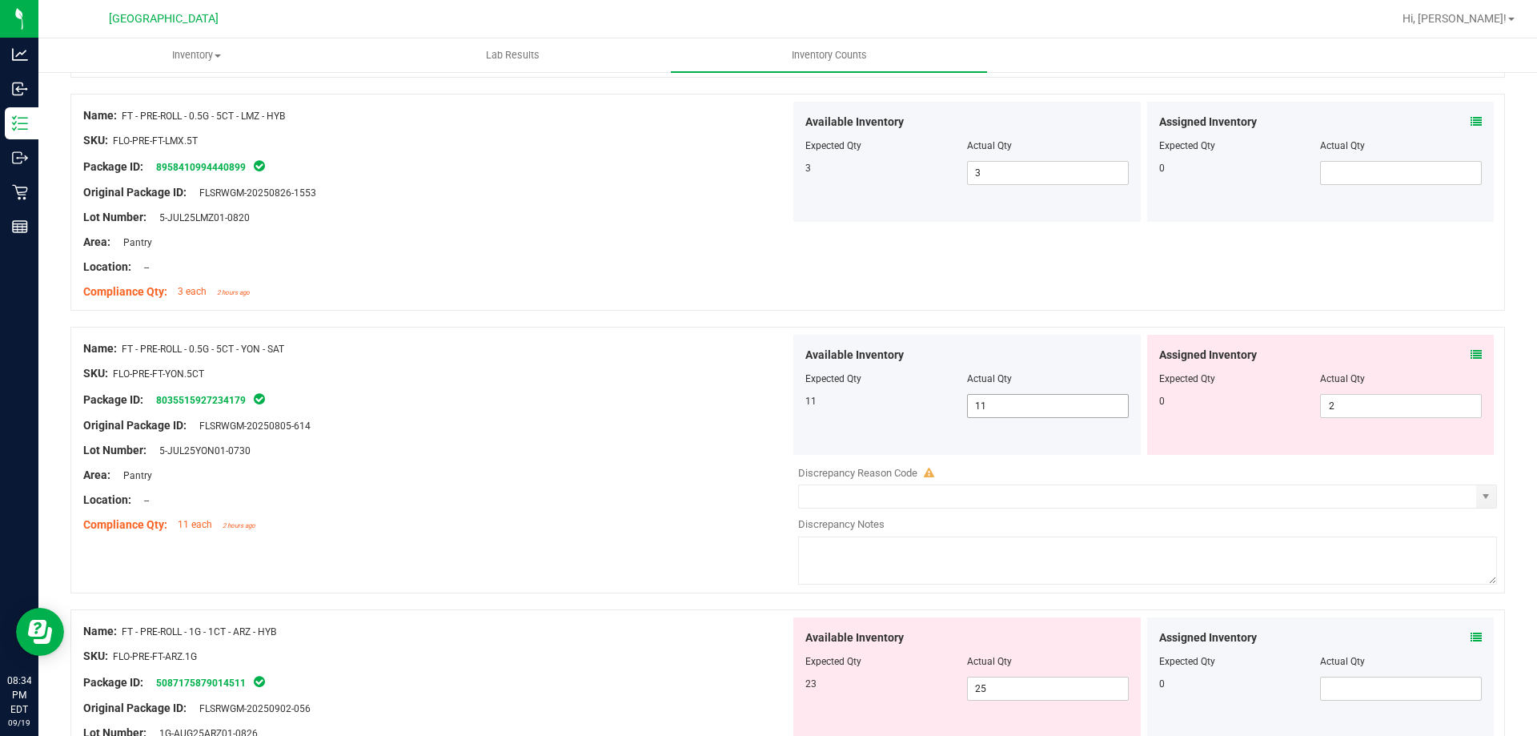
click at [1021, 409] on span "11 11" at bounding box center [1048, 406] width 162 height 24
click at [1378, 400] on span "2 2" at bounding box center [1401, 406] width 162 height 24
type input "0"
click at [1470, 349] on icon at bounding box center [1475, 354] width 11 height 11
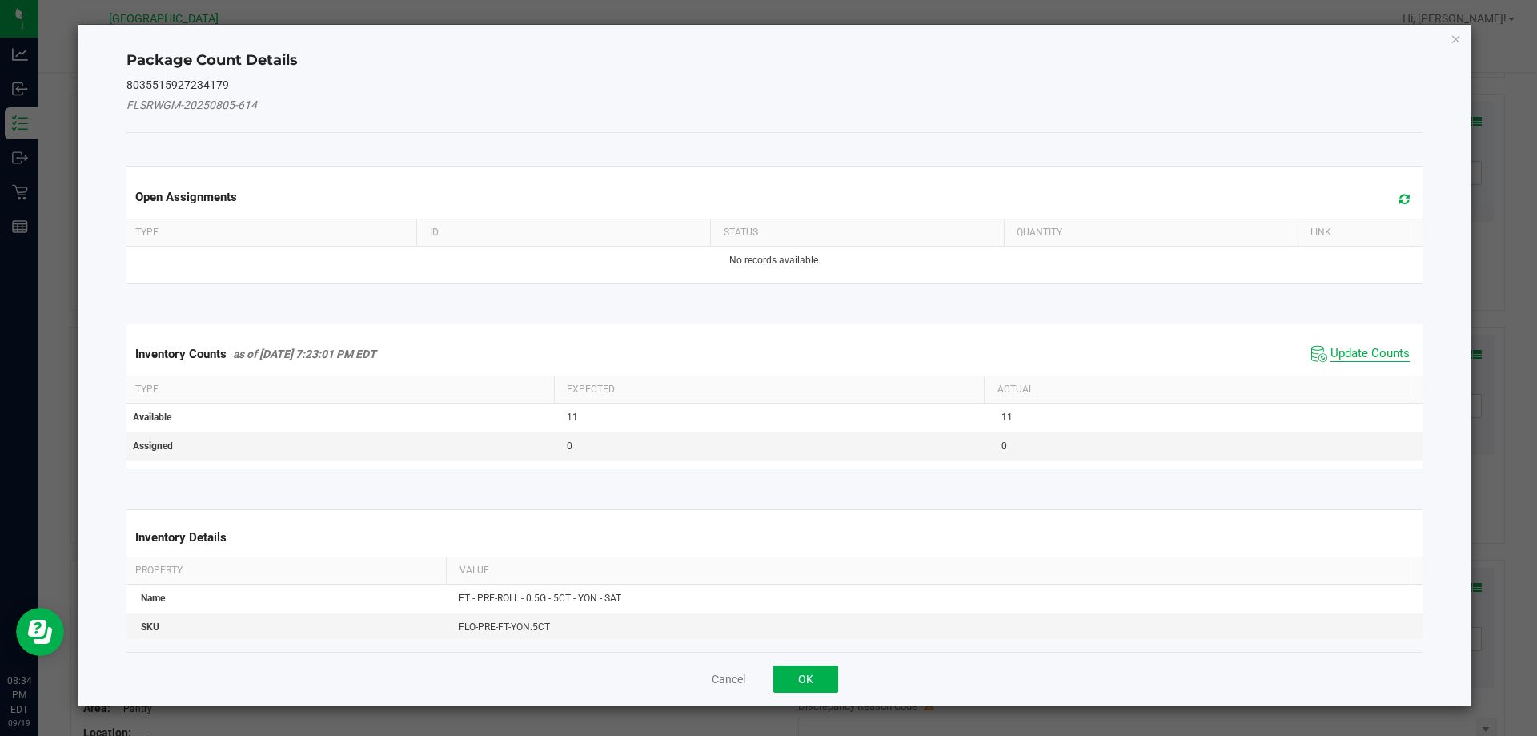
click at [1333, 359] on span "Update Counts" at bounding box center [1369, 354] width 79 height 16
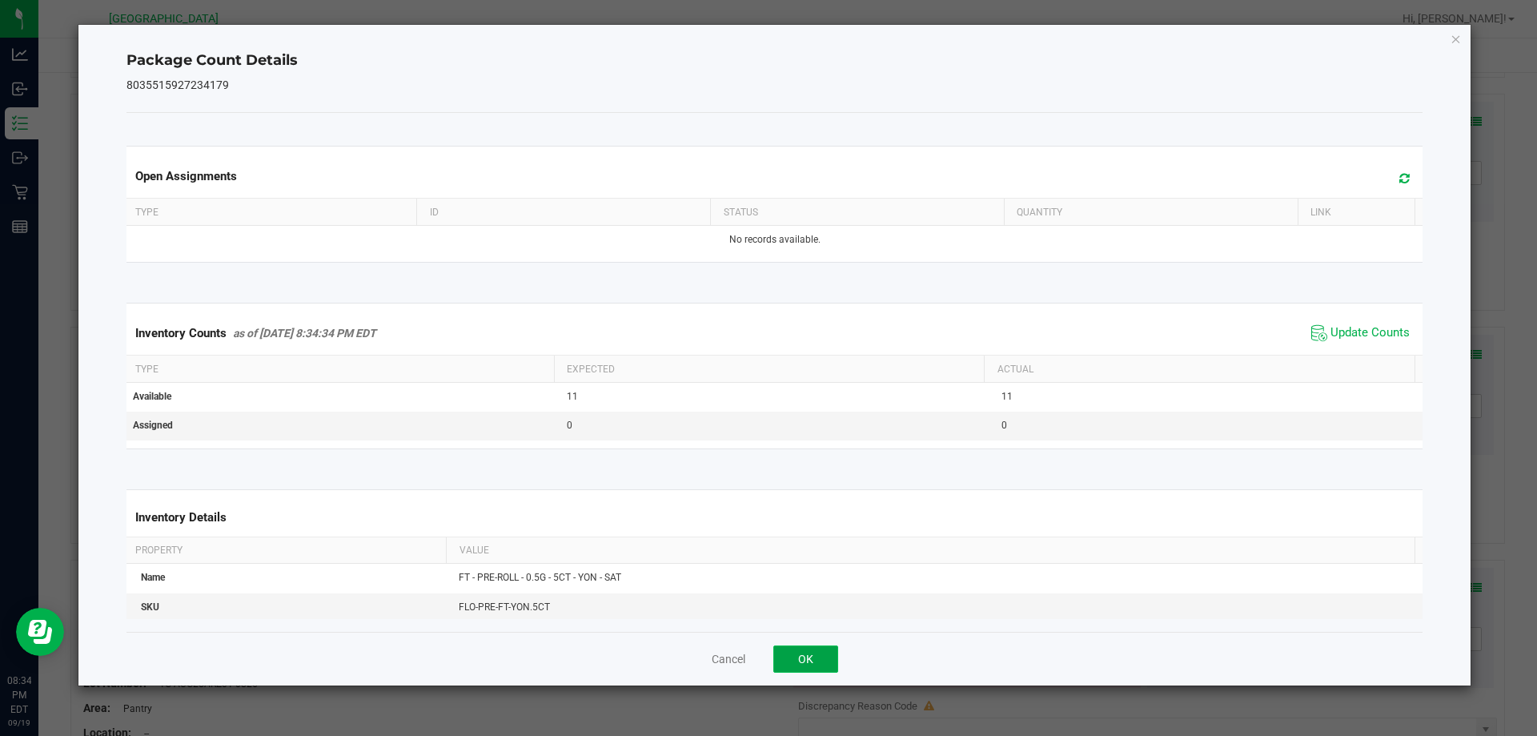
click at [816, 666] on button "OK" at bounding box center [805, 658] width 65 height 27
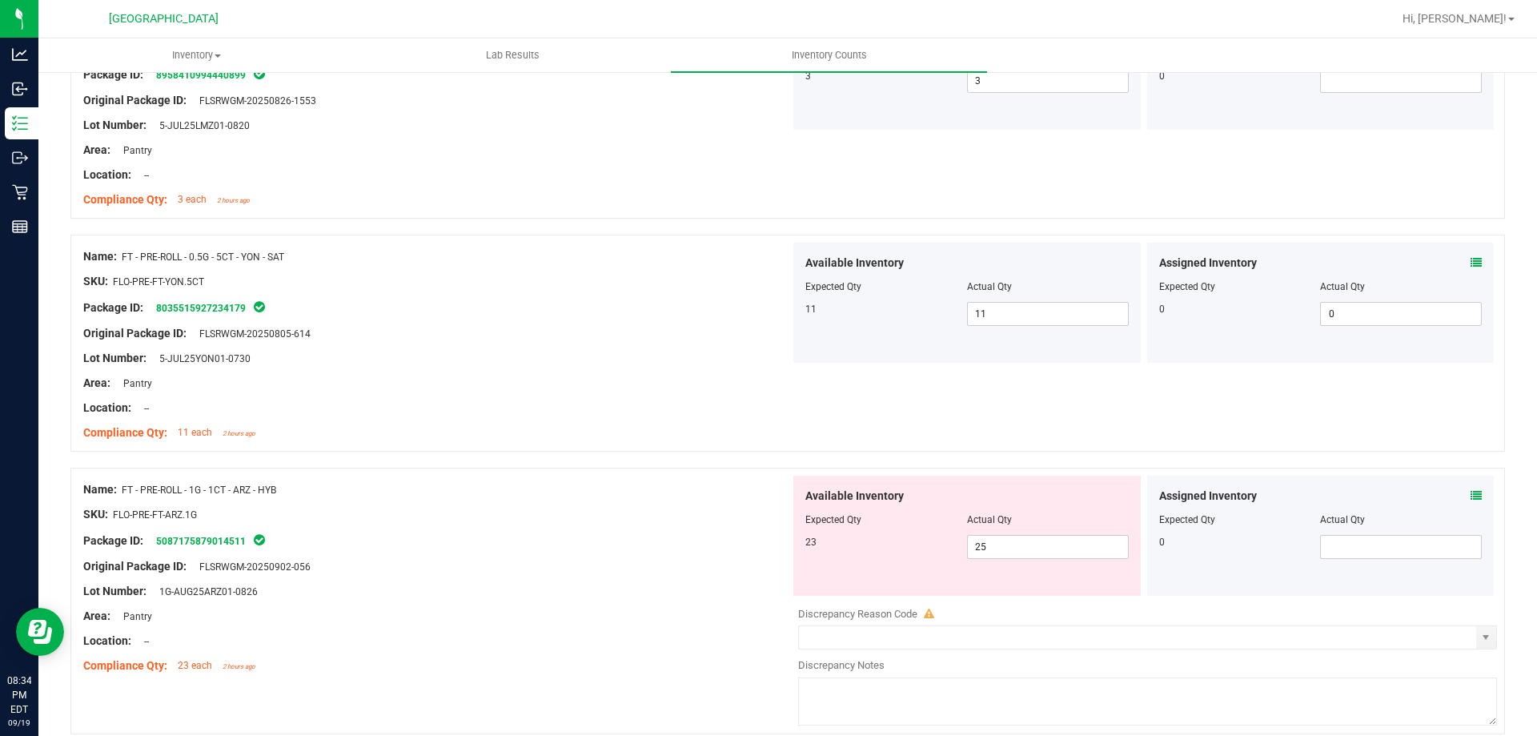
scroll to position [3202, 0]
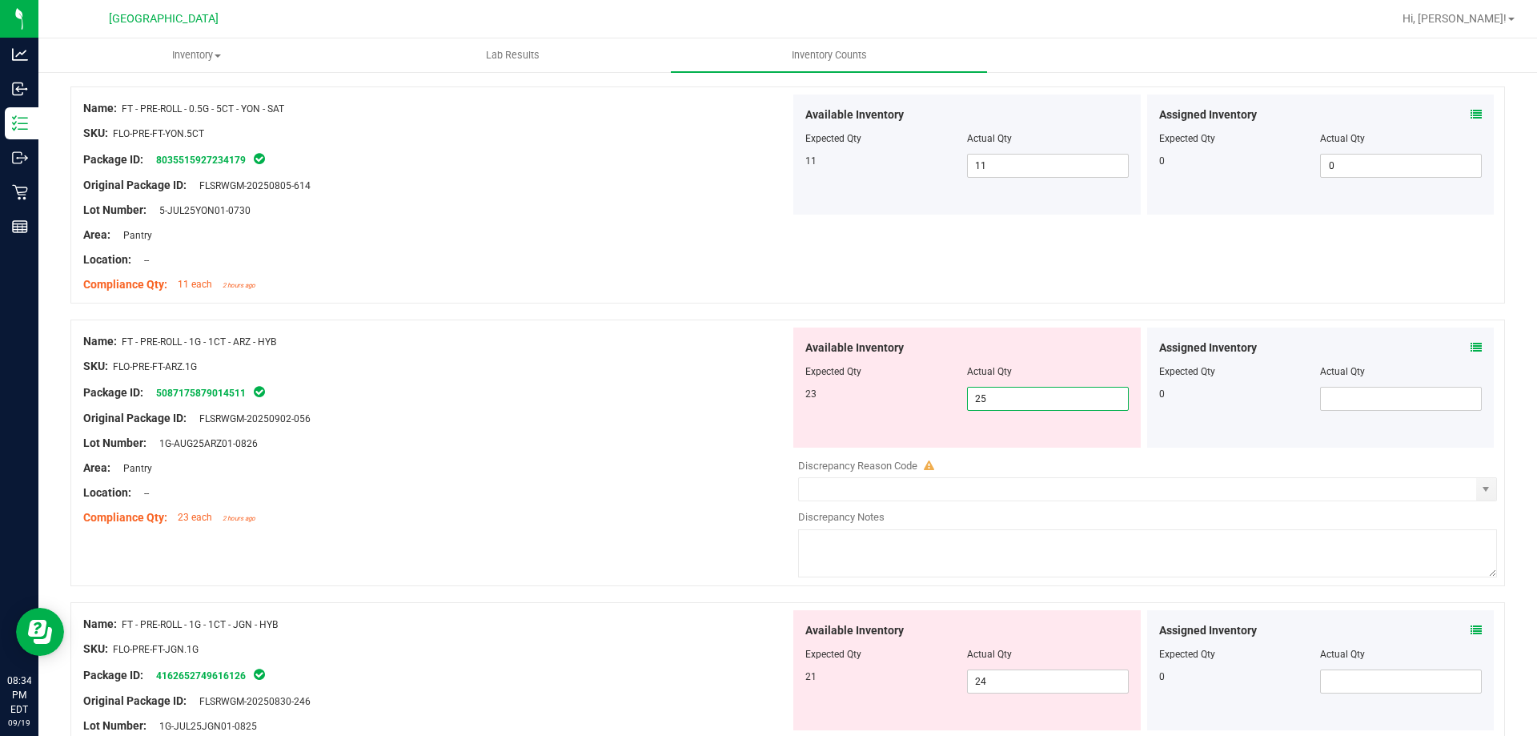
click at [1056, 390] on span "25 25" at bounding box center [1048, 399] width 162 height 24
type input "2"
type input "23"
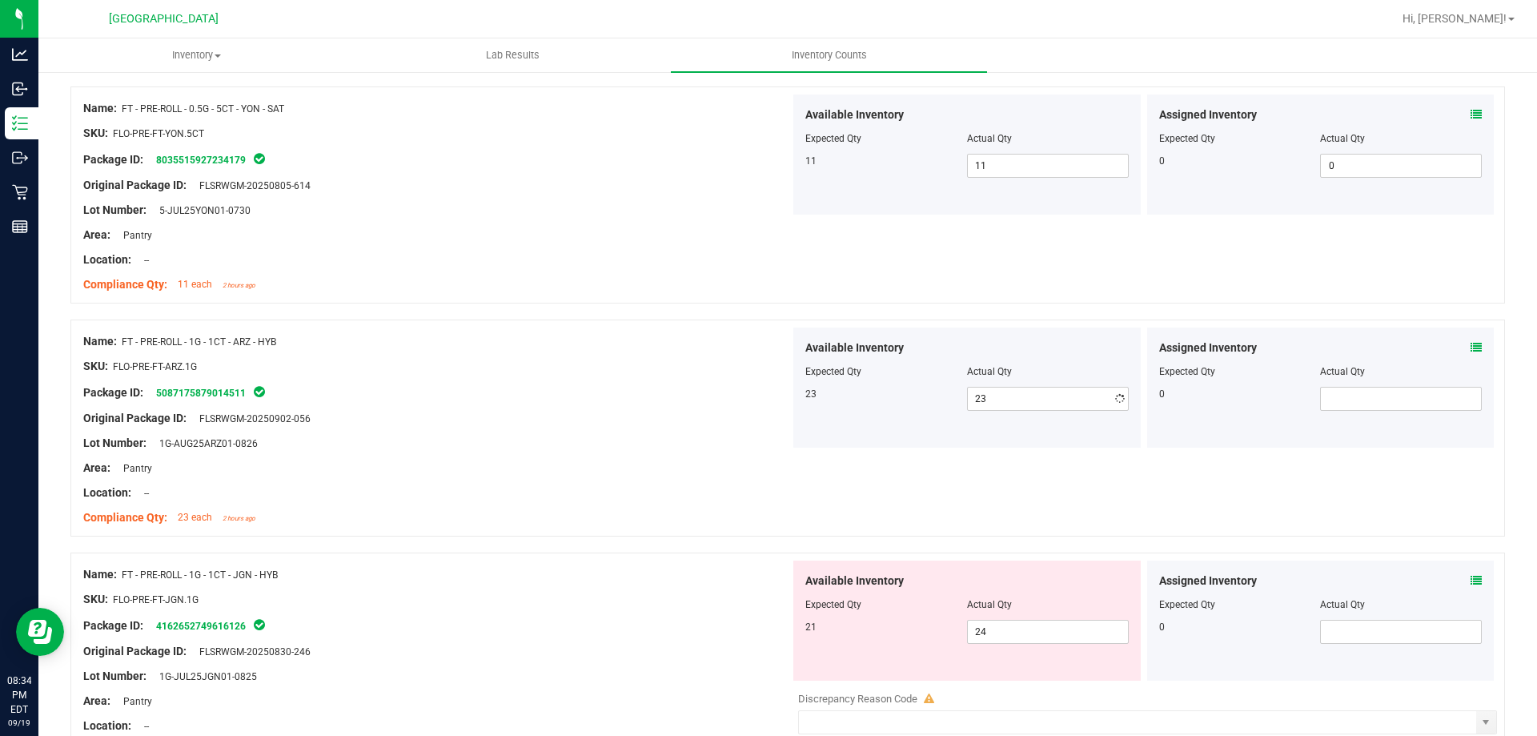
click at [1455, 343] on div "Assigned Inventory" at bounding box center [1320, 347] width 323 height 17
click at [1470, 343] on icon at bounding box center [1475, 347] width 11 height 11
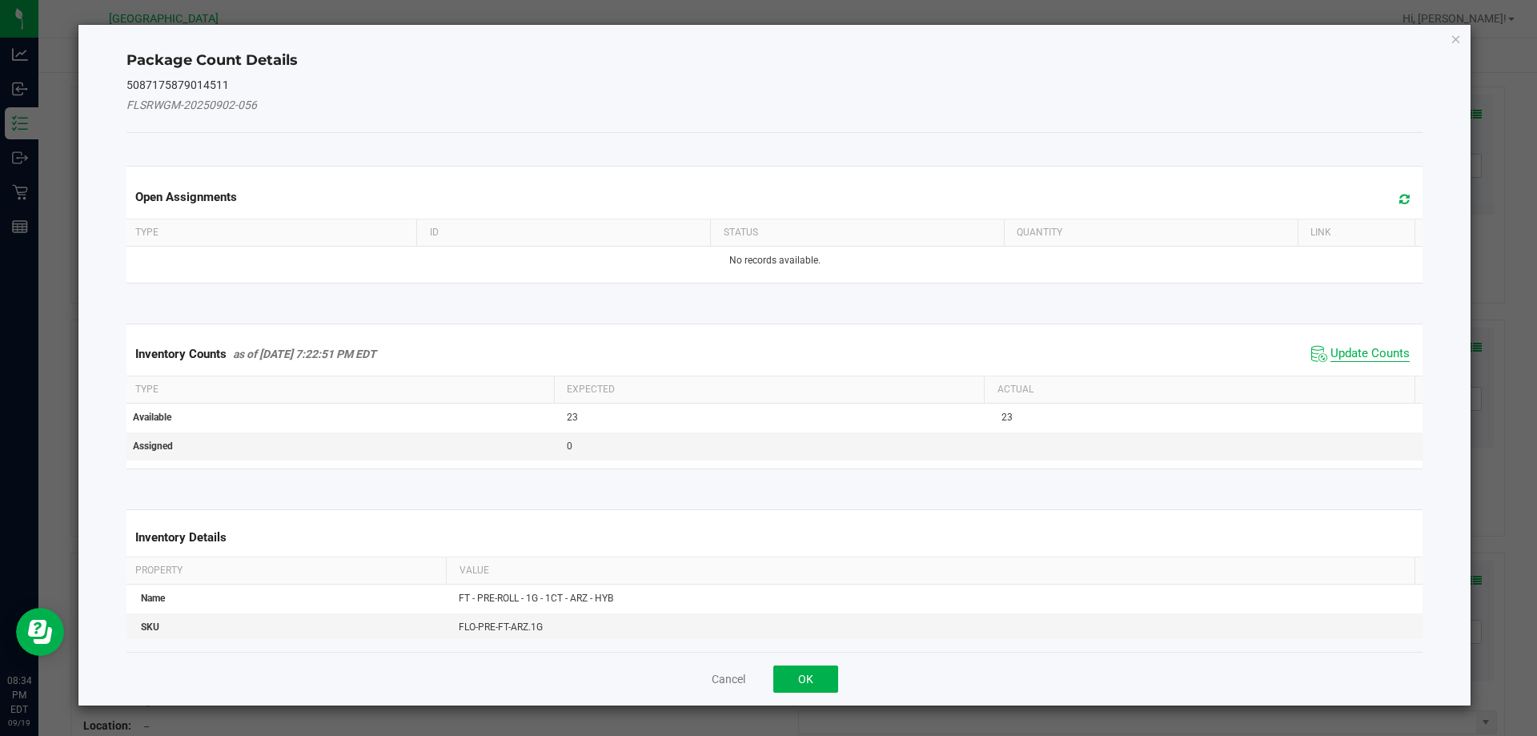
click at [1378, 349] on span "Update Counts" at bounding box center [1369, 354] width 79 height 16
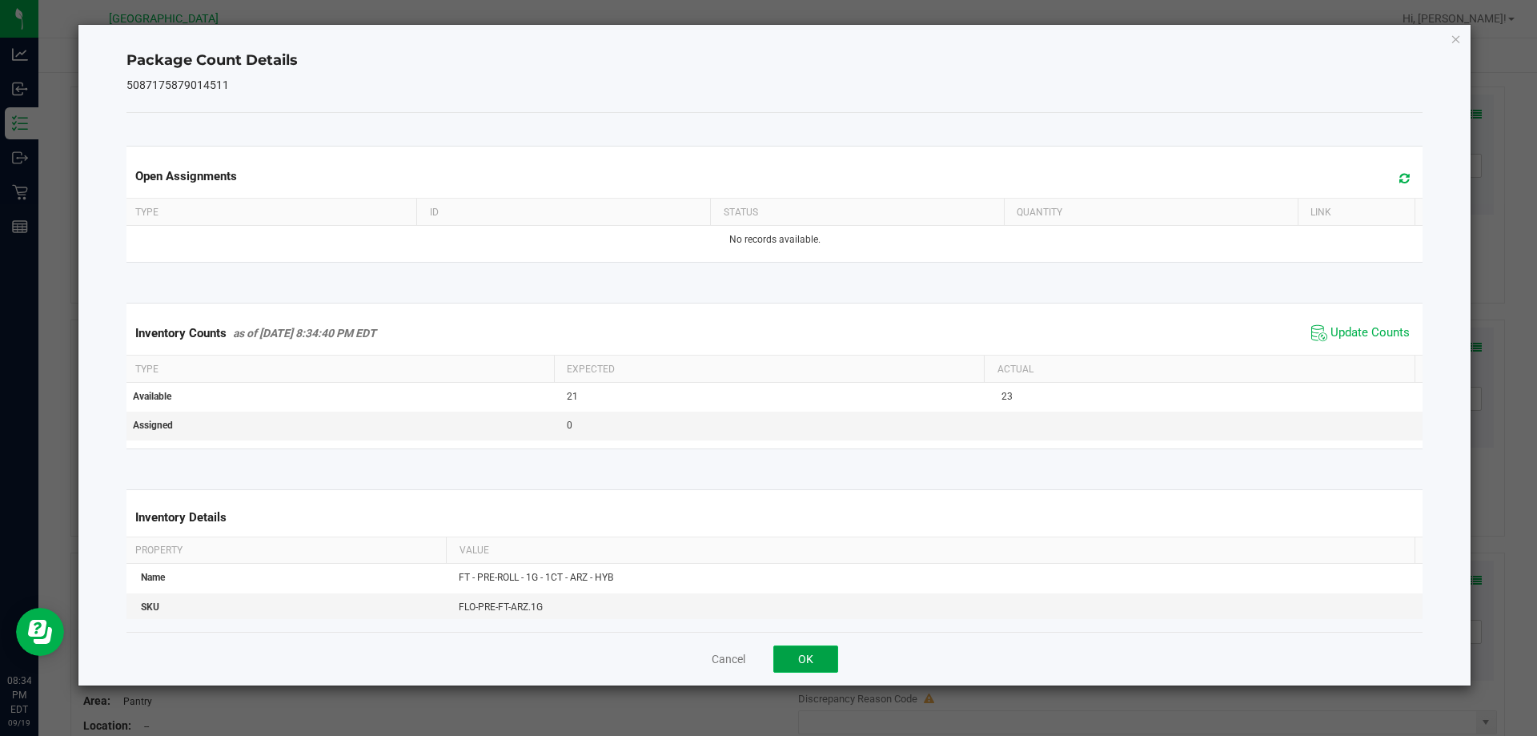
click at [812, 648] on button "OK" at bounding box center [805, 658] width 65 height 27
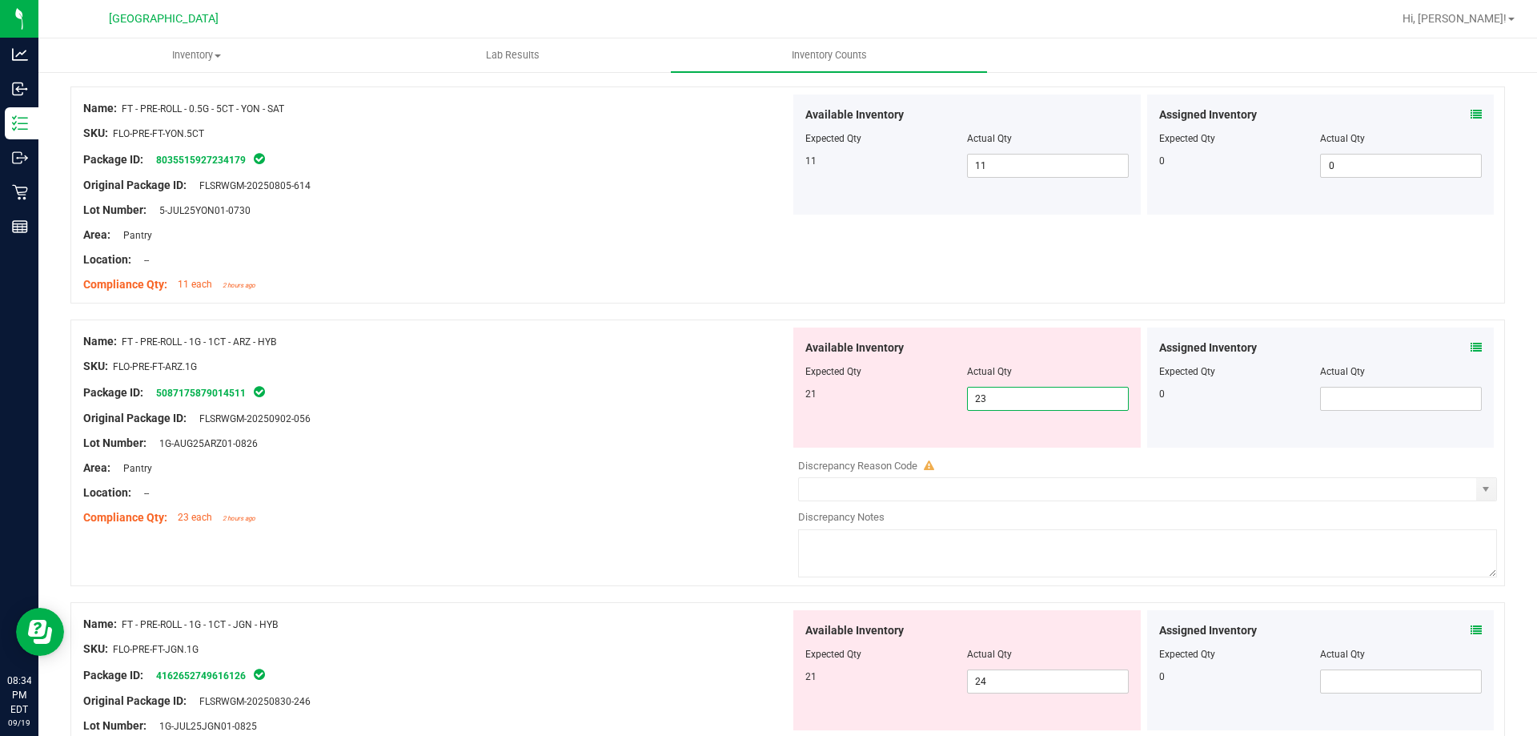
click at [997, 402] on span "23 23" at bounding box center [1048, 399] width 162 height 24
type input "2"
type input "3"
type input "21"
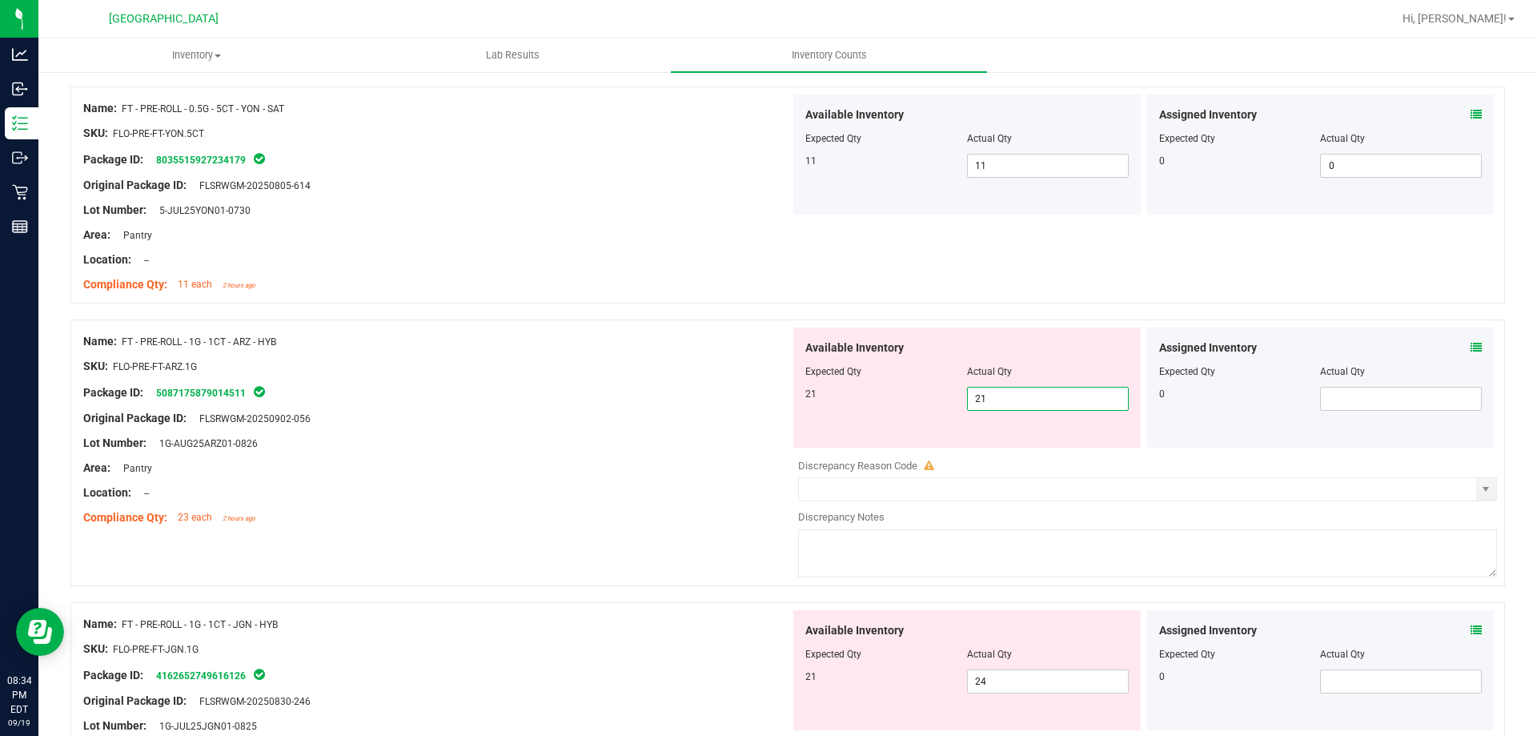
drag, startPoint x: 1454, startPoint y: 341, endPoint x: 1467, endPoint y: 341, distance: 12.8
click at [1466, 341] on div "Assigned Inventory" at bounding box center [1320, 347] width 323 height 17
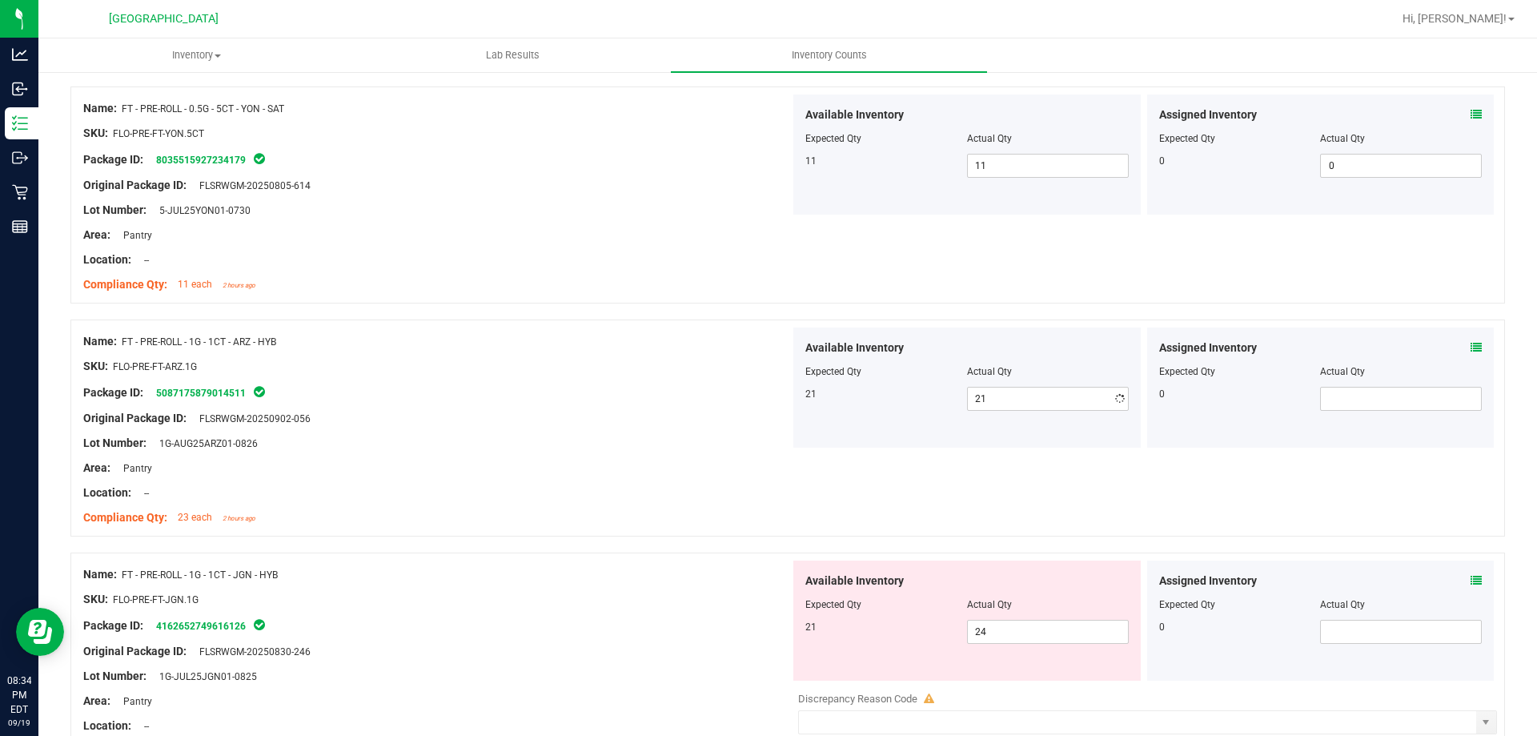
click at [1470, 342] on icon at bounding box center [1475, 347] width 11 height 11
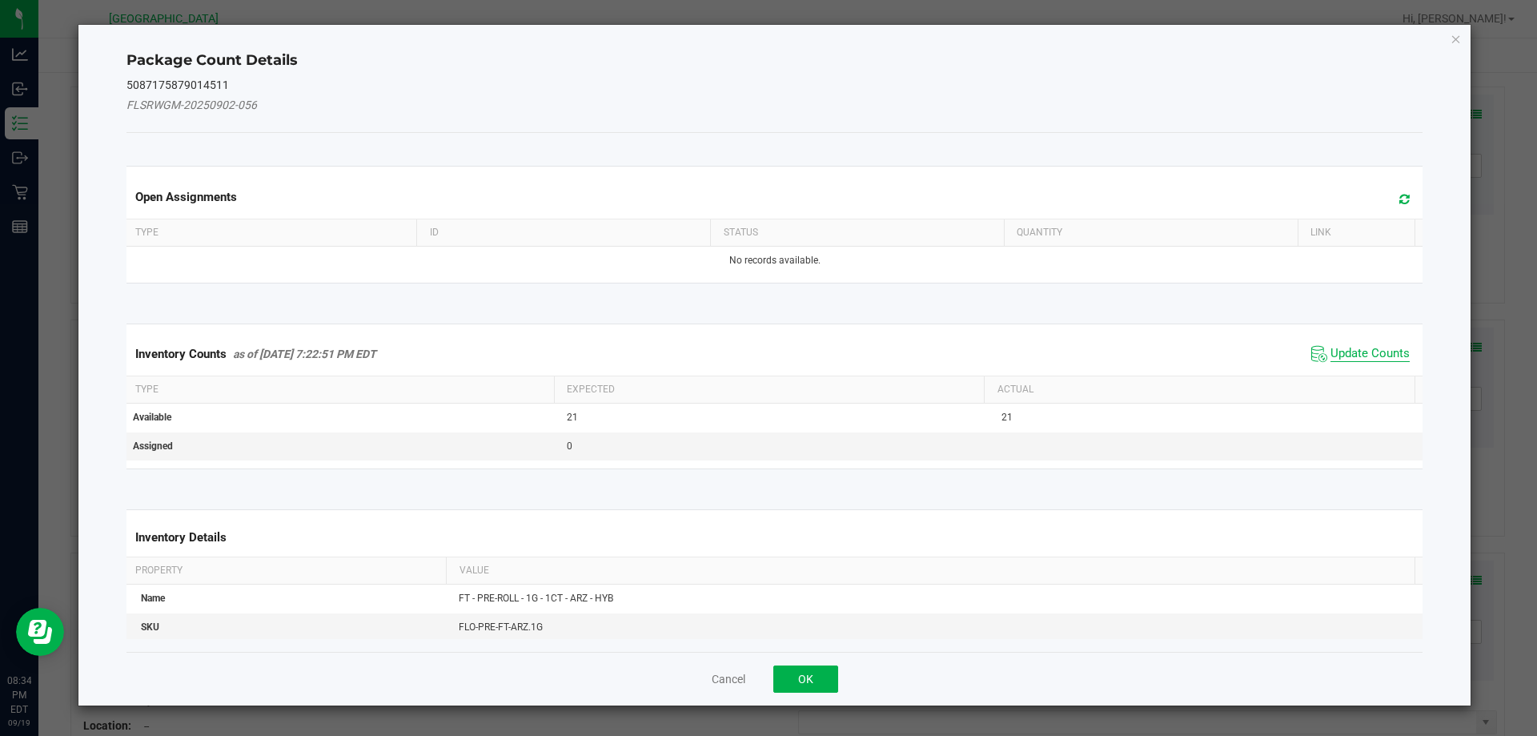
click at [1369, 347] on span "Update Counts" at bounding box center [1369, 354] width 79 height 16
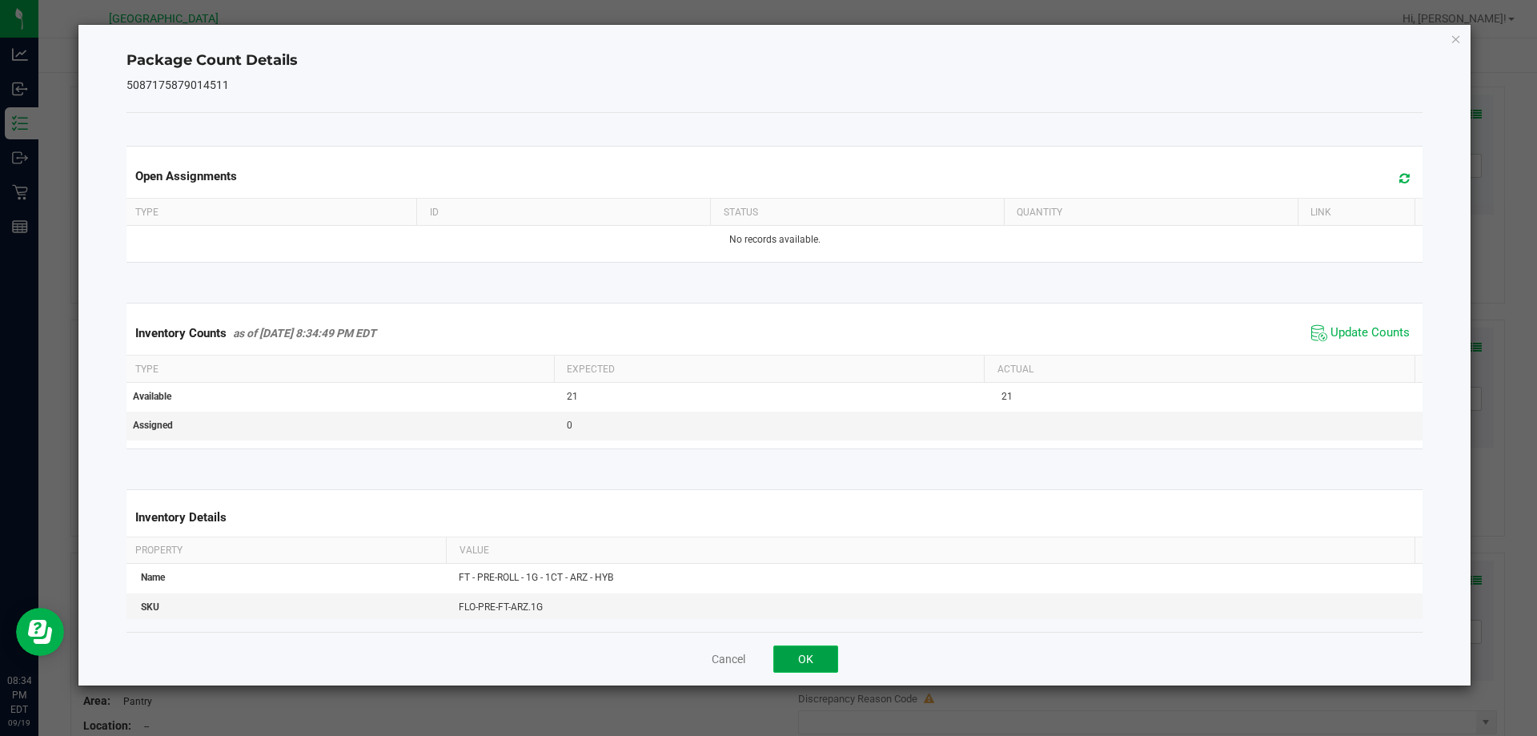
click at [824, 658] on button "OK" at bounding box center [805, 658] width 65 height 27
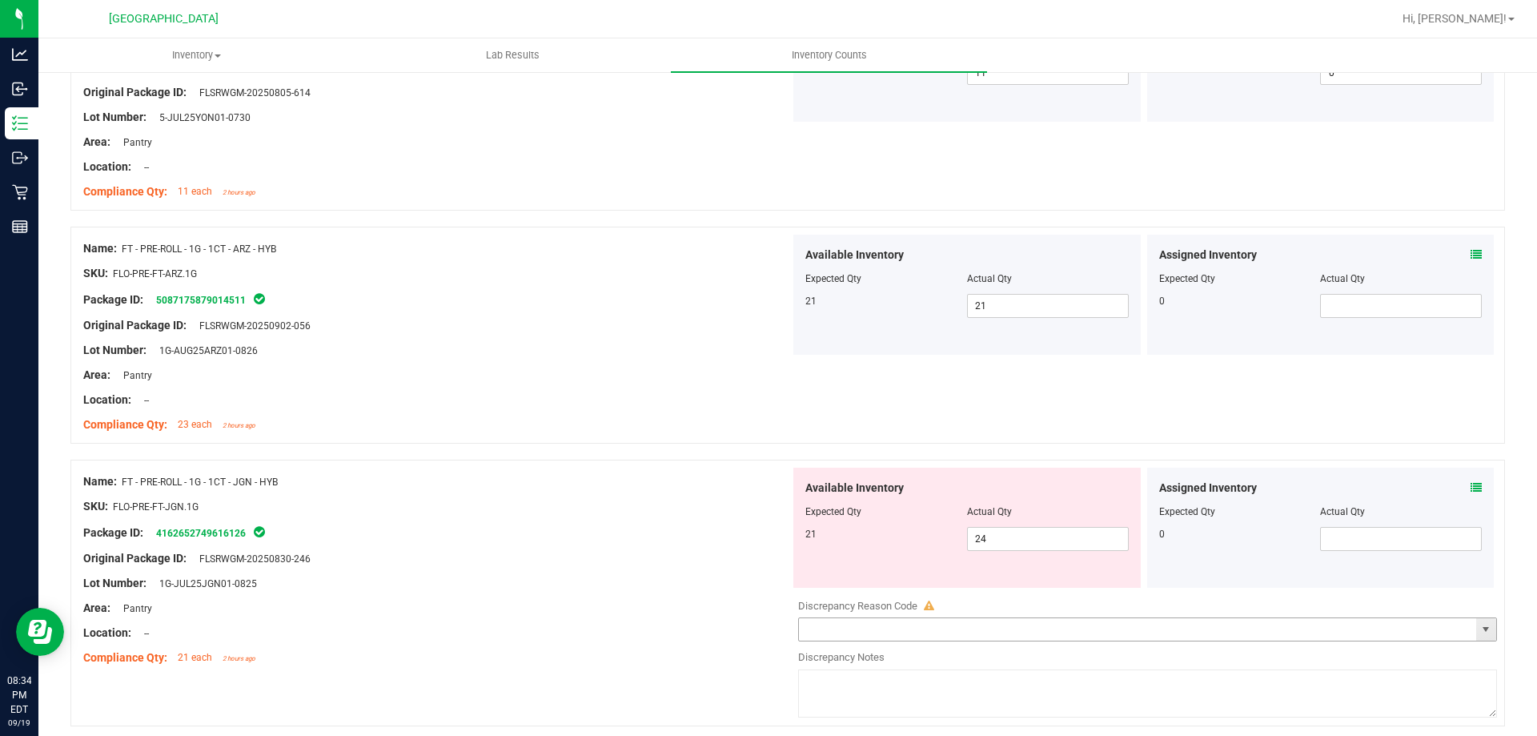
scroll to position [3442, 0]
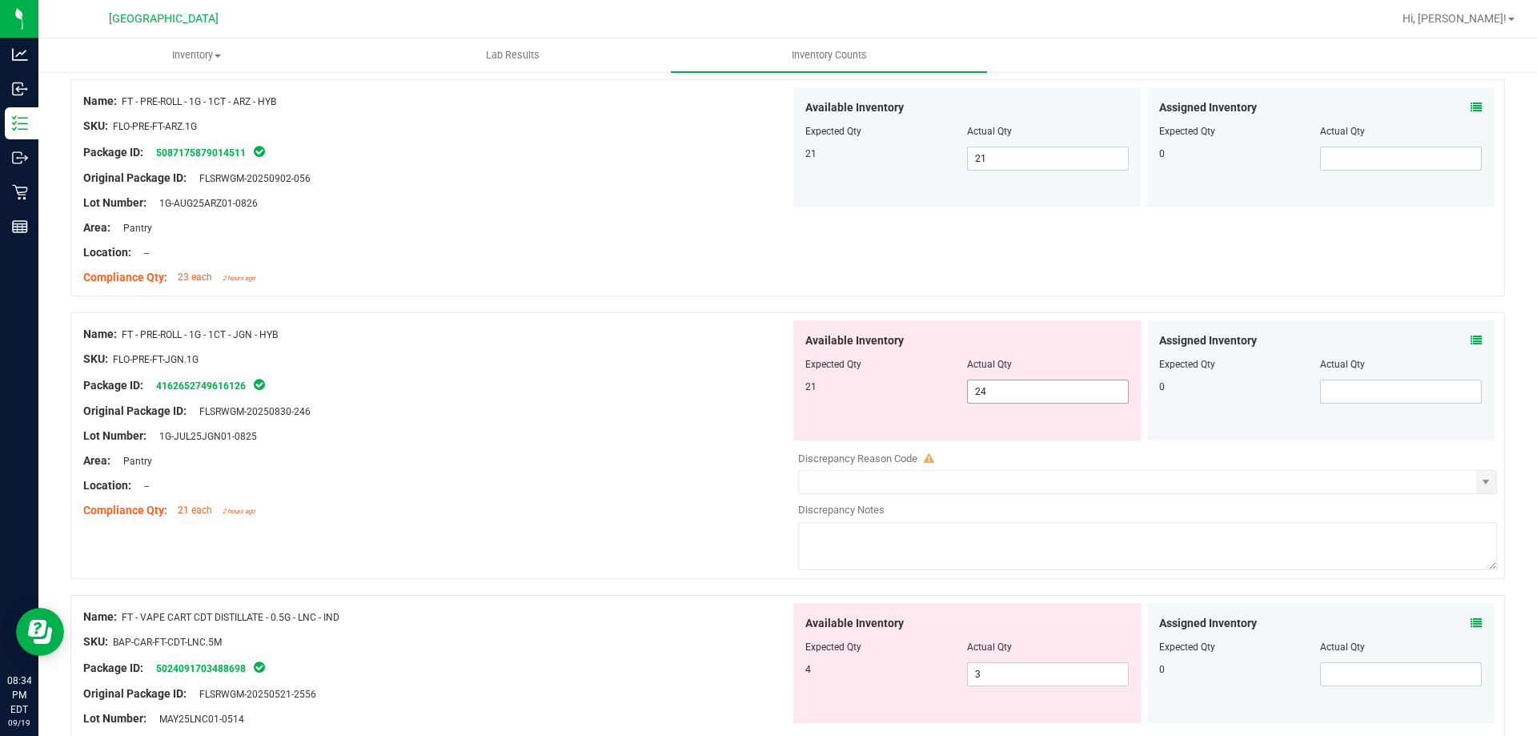
click at [1045, 391] on span "24 24" at bounding box center [1048, 391] width 162 height 24
type input "21"
click at [1470, 332] on span at bounding box center [1475, 340] width 11 height 17
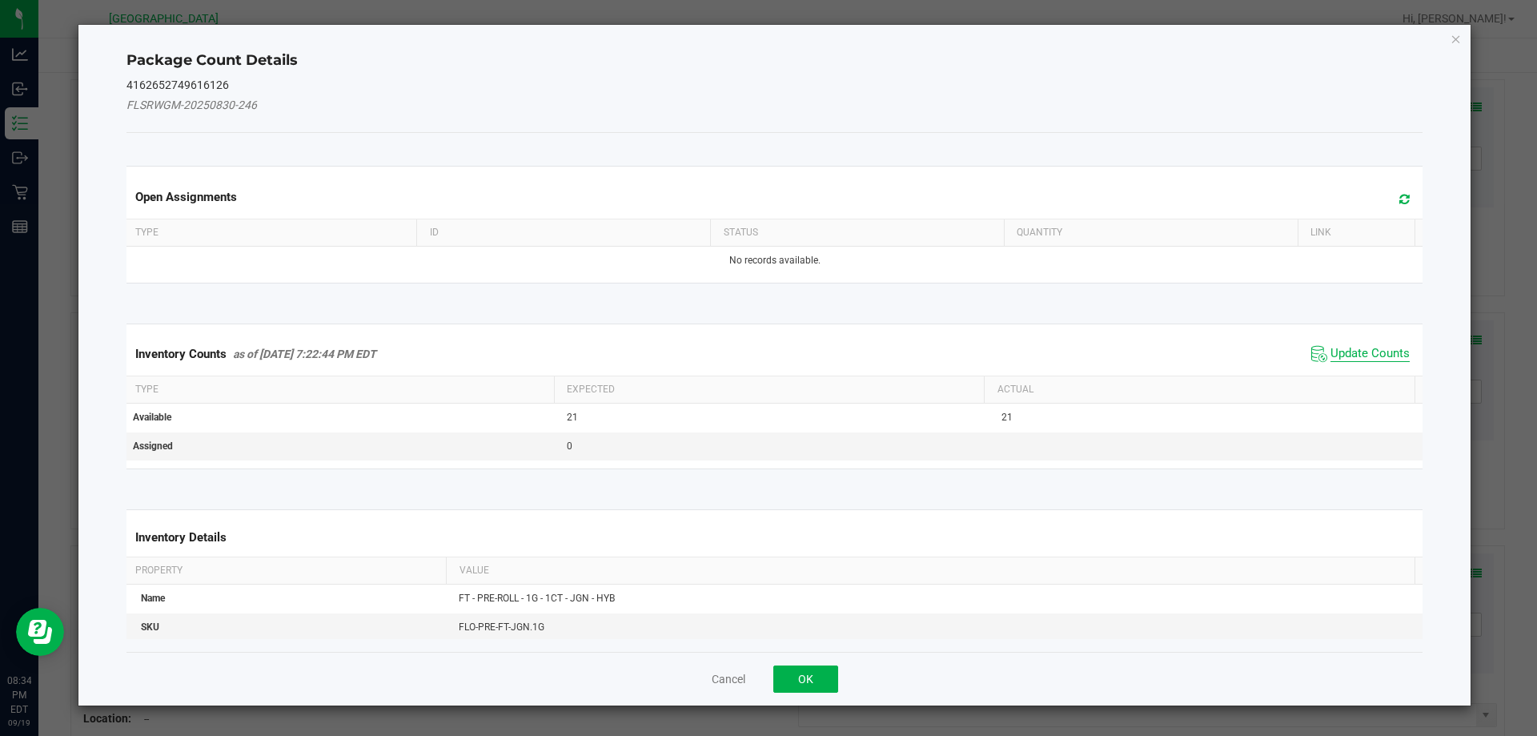
click at [1385, 355] on span "Update Counts" at bounding box center [1369, 354] width 79 height 16
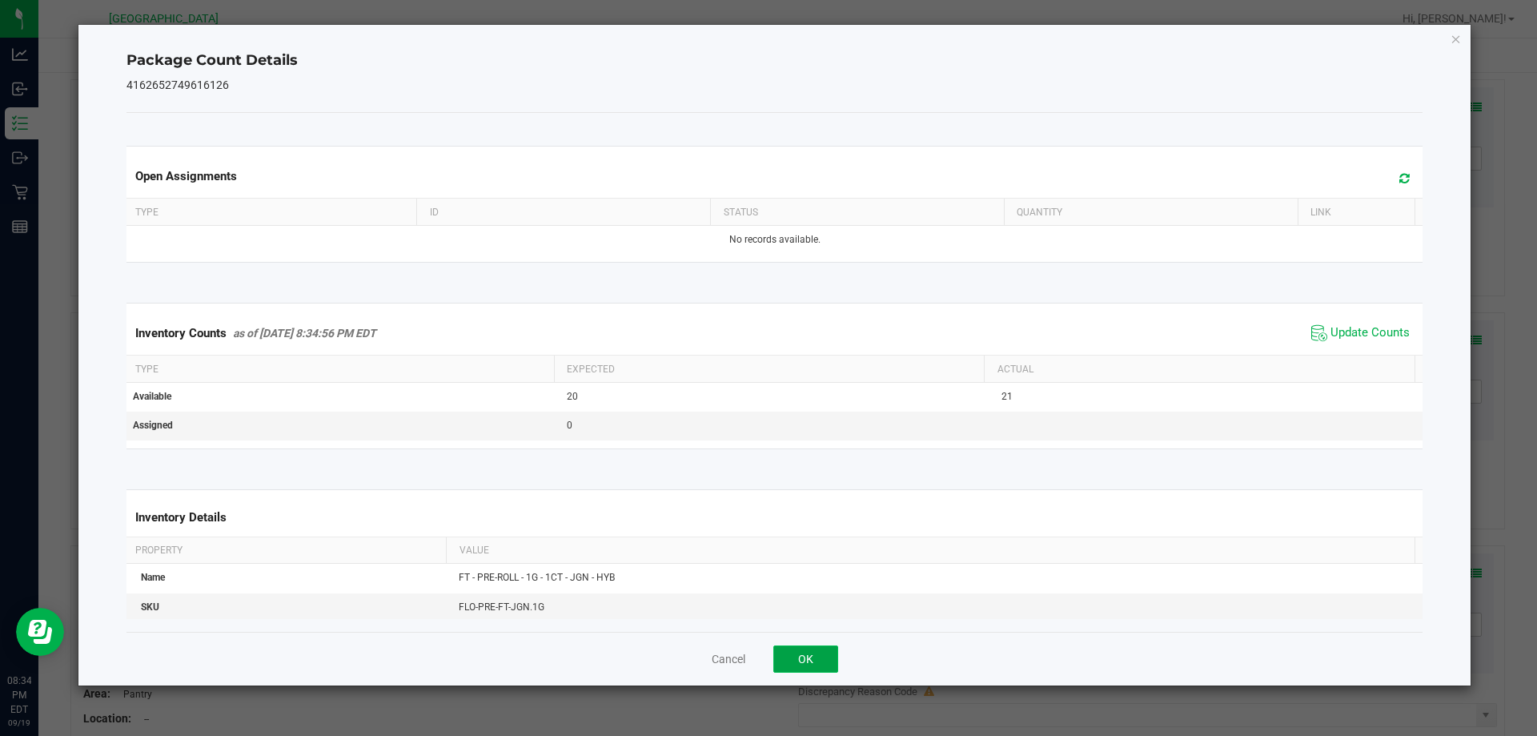
click at [820, 659] on button "OK" at bounding box center [805, 658] width 65 height 27
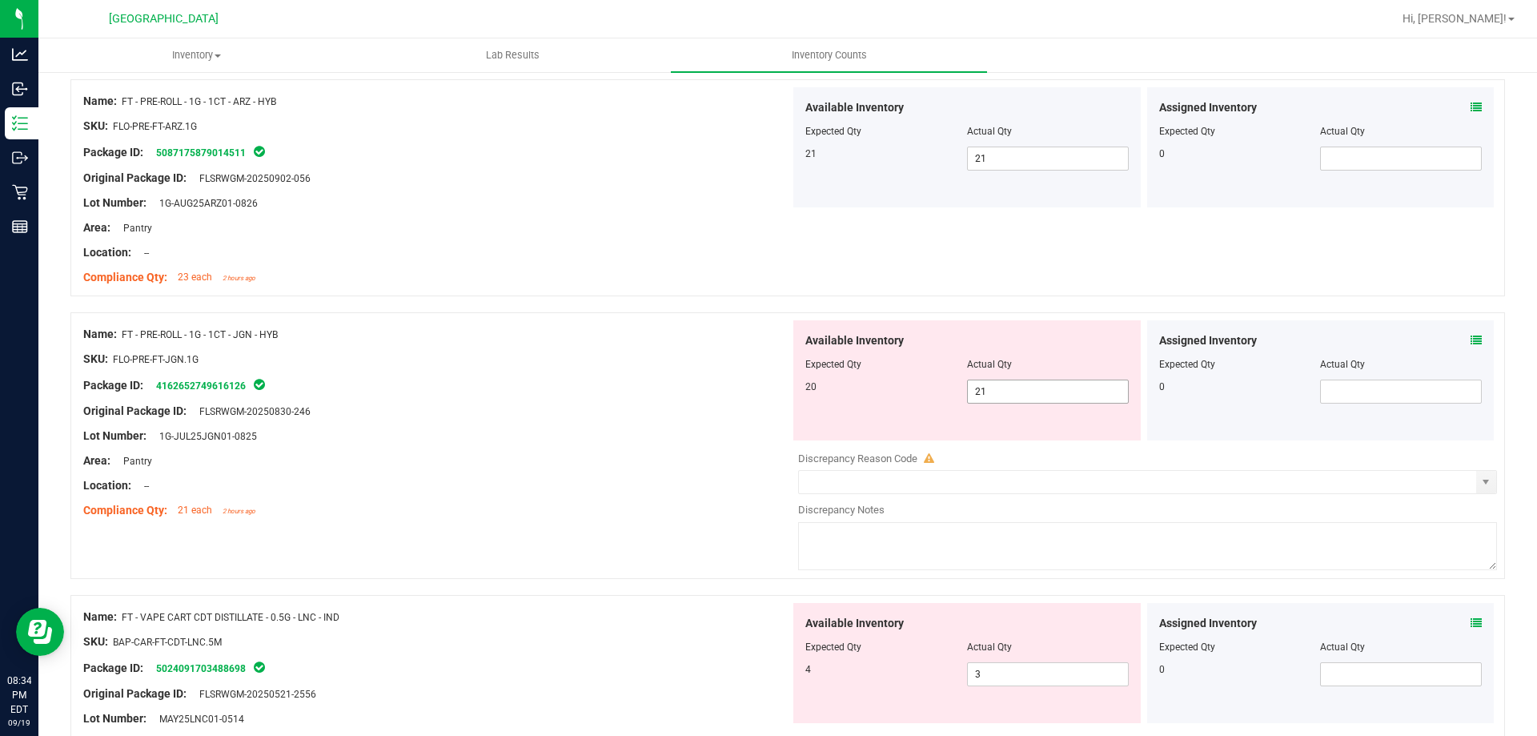
click at [1023, 390] on span "21 21" at bounding box center [1048, 391] width 162 height 24
type input "20"
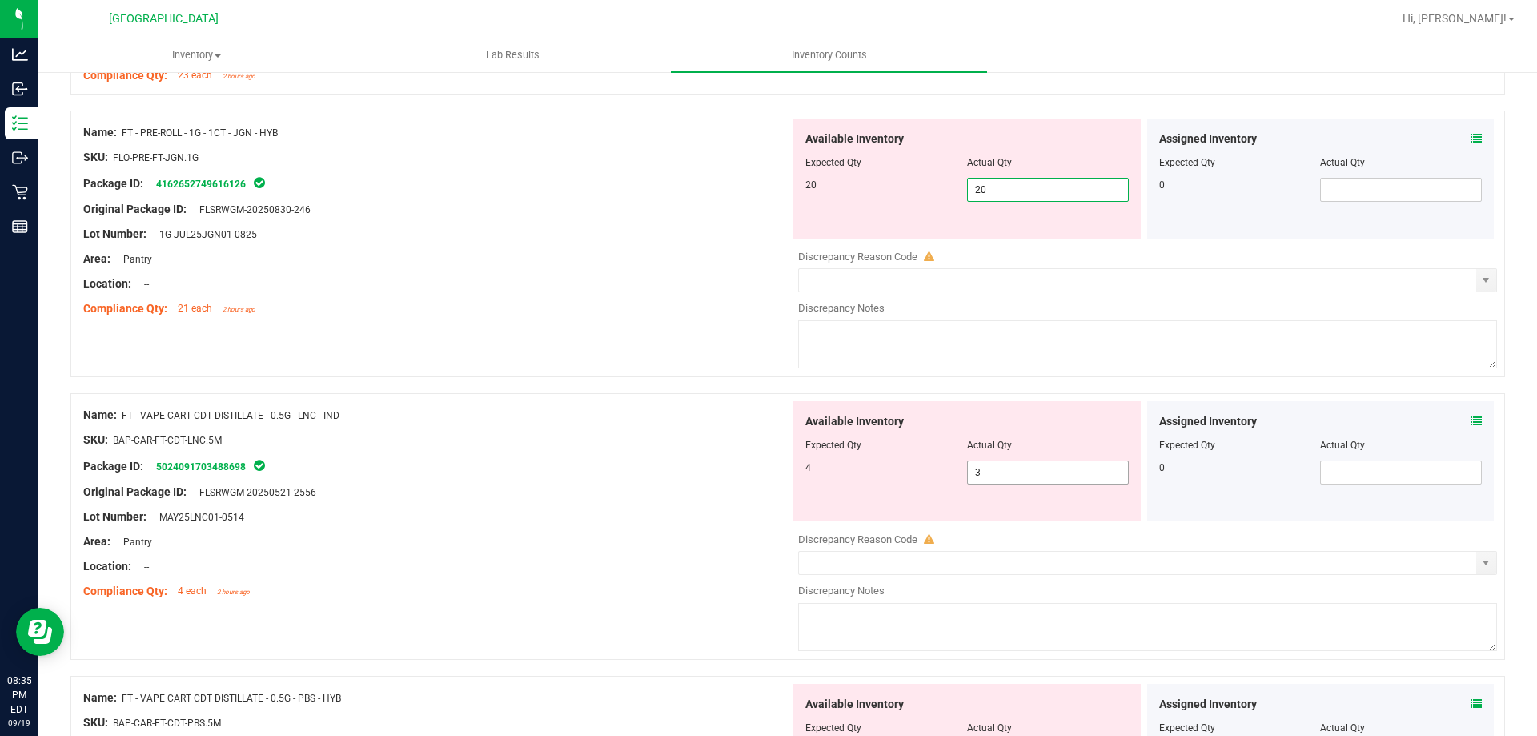
scroll to position [3682, 0]
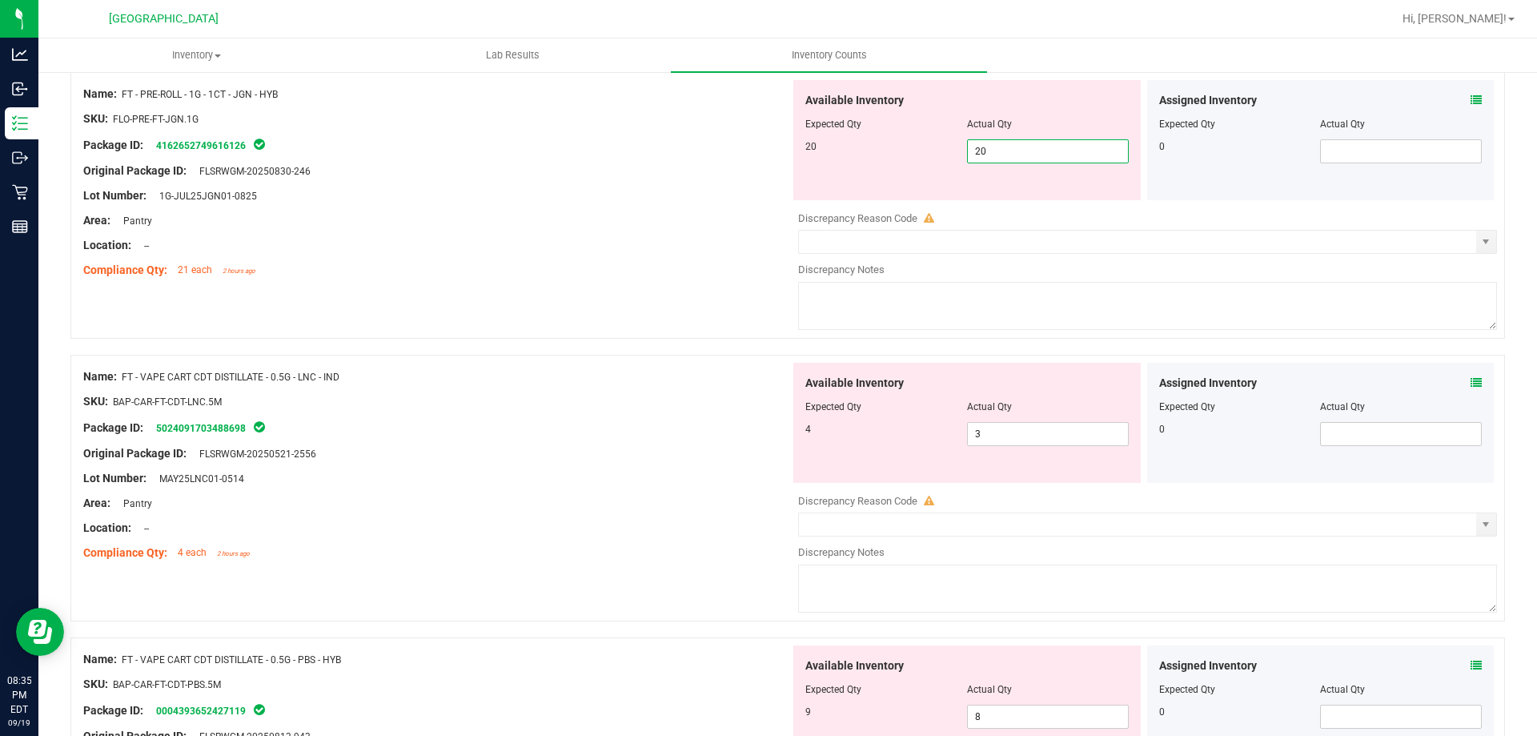
type input "20"
click at [1470, 98] on icon at bounding box center [1475, 99] width 11 height 11
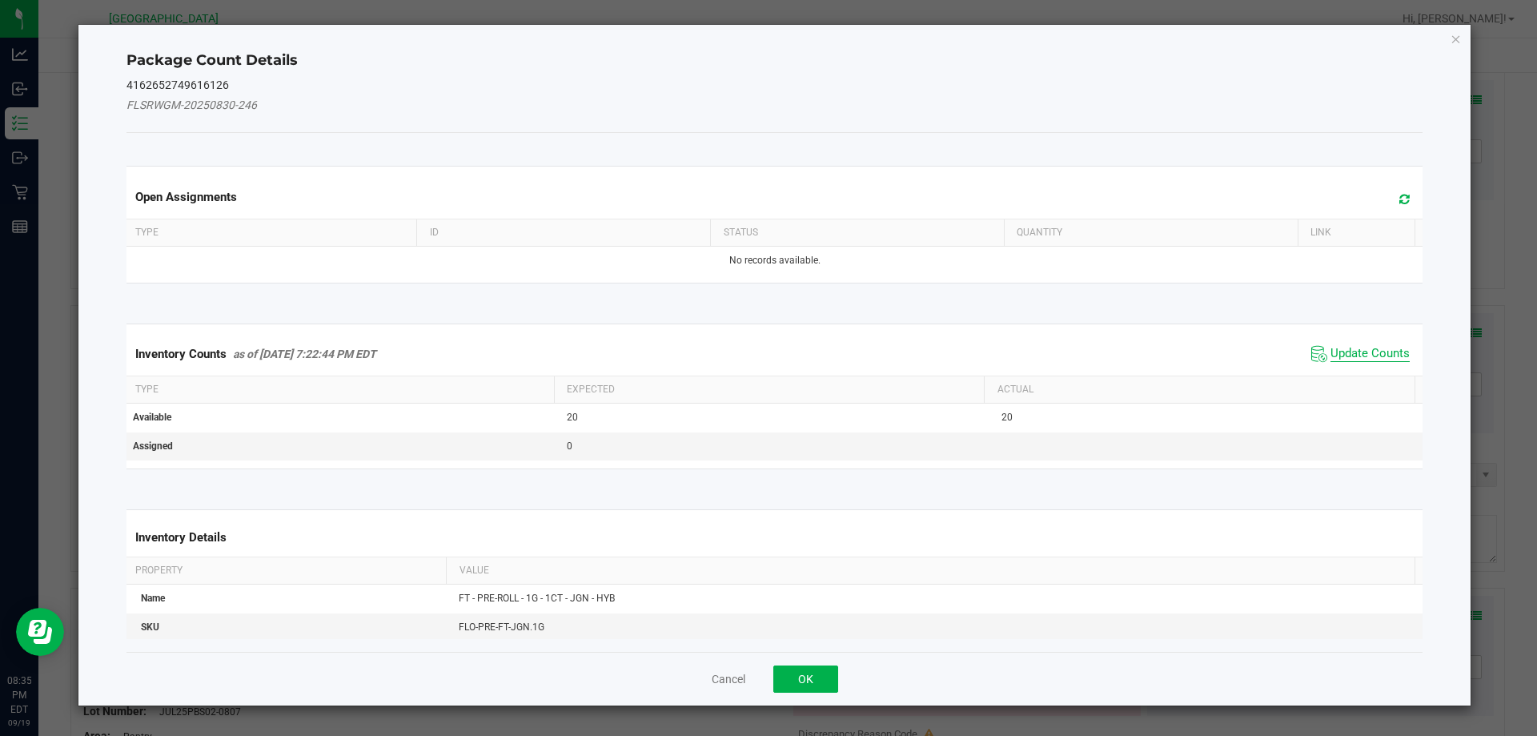
click at [1330, 353] on span "Update Counts" at bounding box center [1369, 354] width 79 height 16
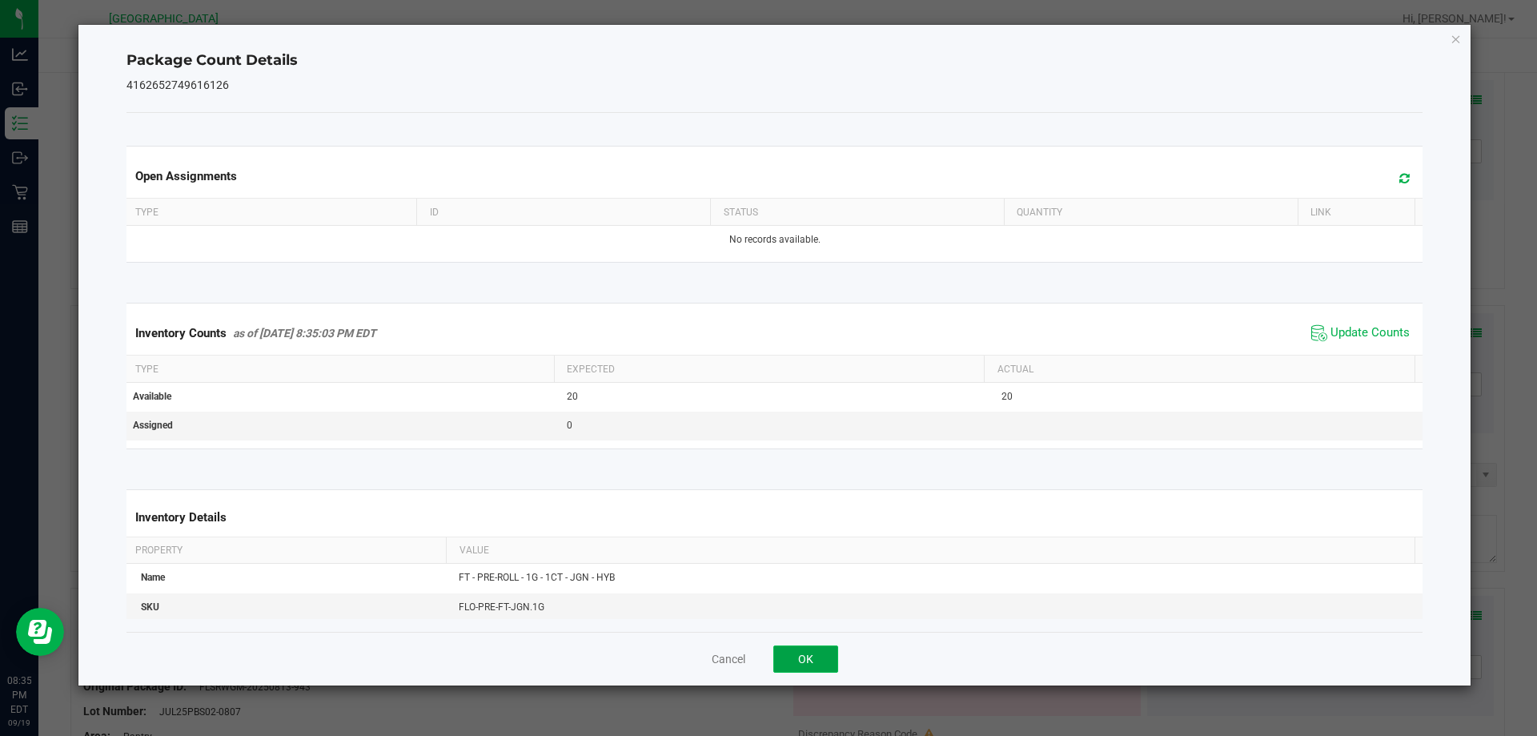
click at [794, 653] on button "OK" at bounding box center [805, 658] width 65 height 27
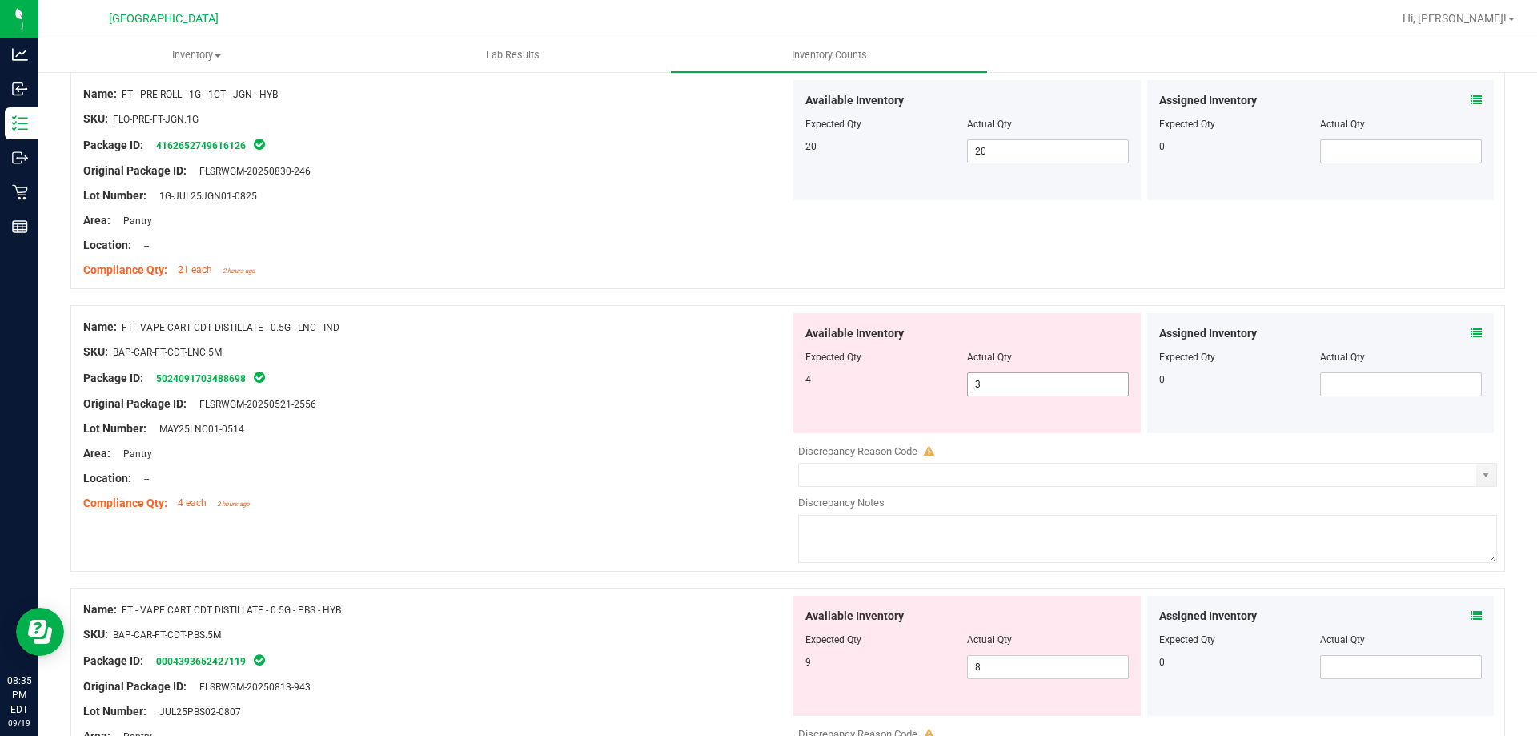
click at [1021, 378] on span "3 3" at bounding box center [1048, 384] width 162 height 24
click at [1476, 329] on div "Assigned Inventory Expected Qty Actual Qty 0" at bounding box center [1320, 373] width 347 height 120
click at [1458, 334] on div "Assigned Inventory" at bounding box center [1320, 333] width 323 height 17
click at [1470, 335] on icon at bounding box center [1475, 332] width 11 height 11
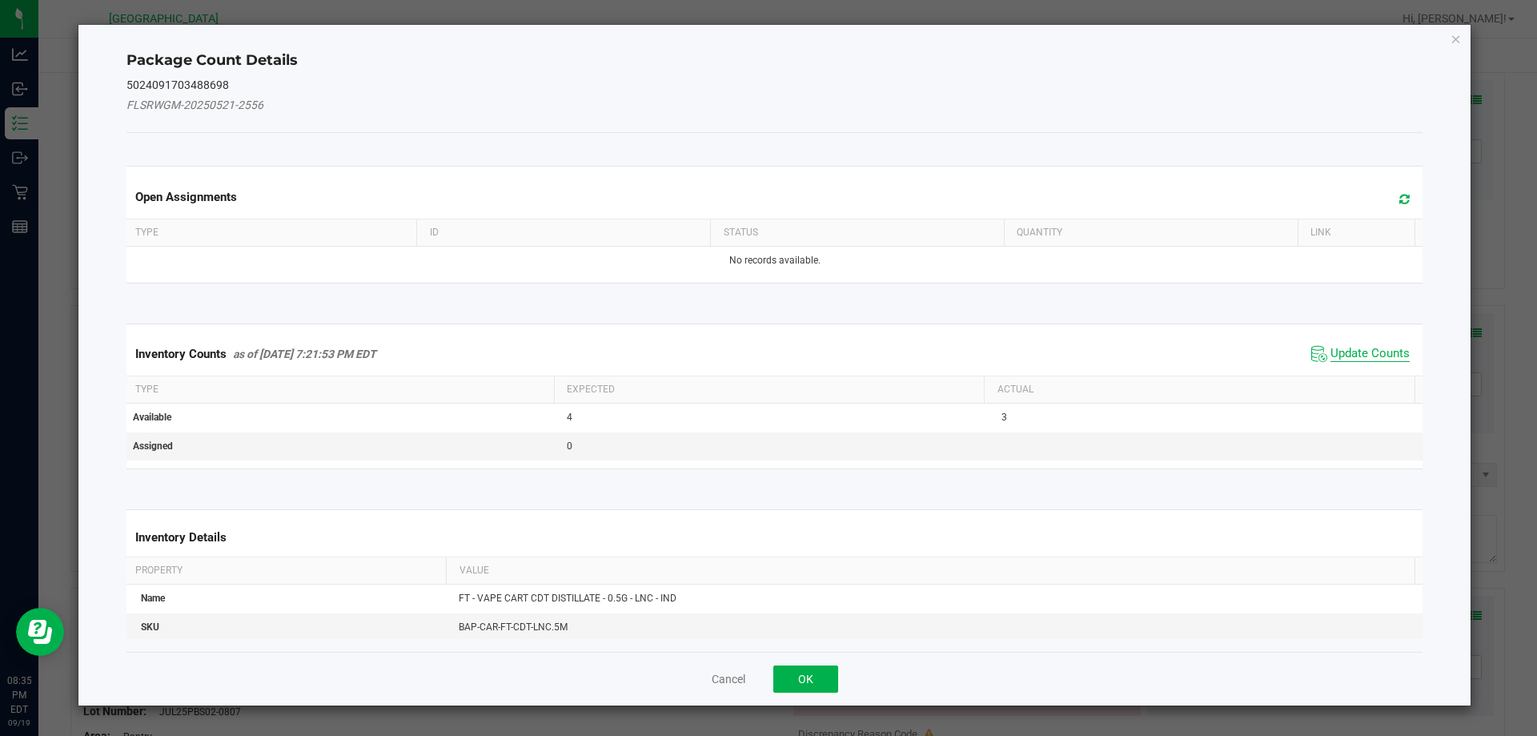
click at [1345, 361] on span "Update Counts" at bounding box center [1369, 354] width 79 height 16
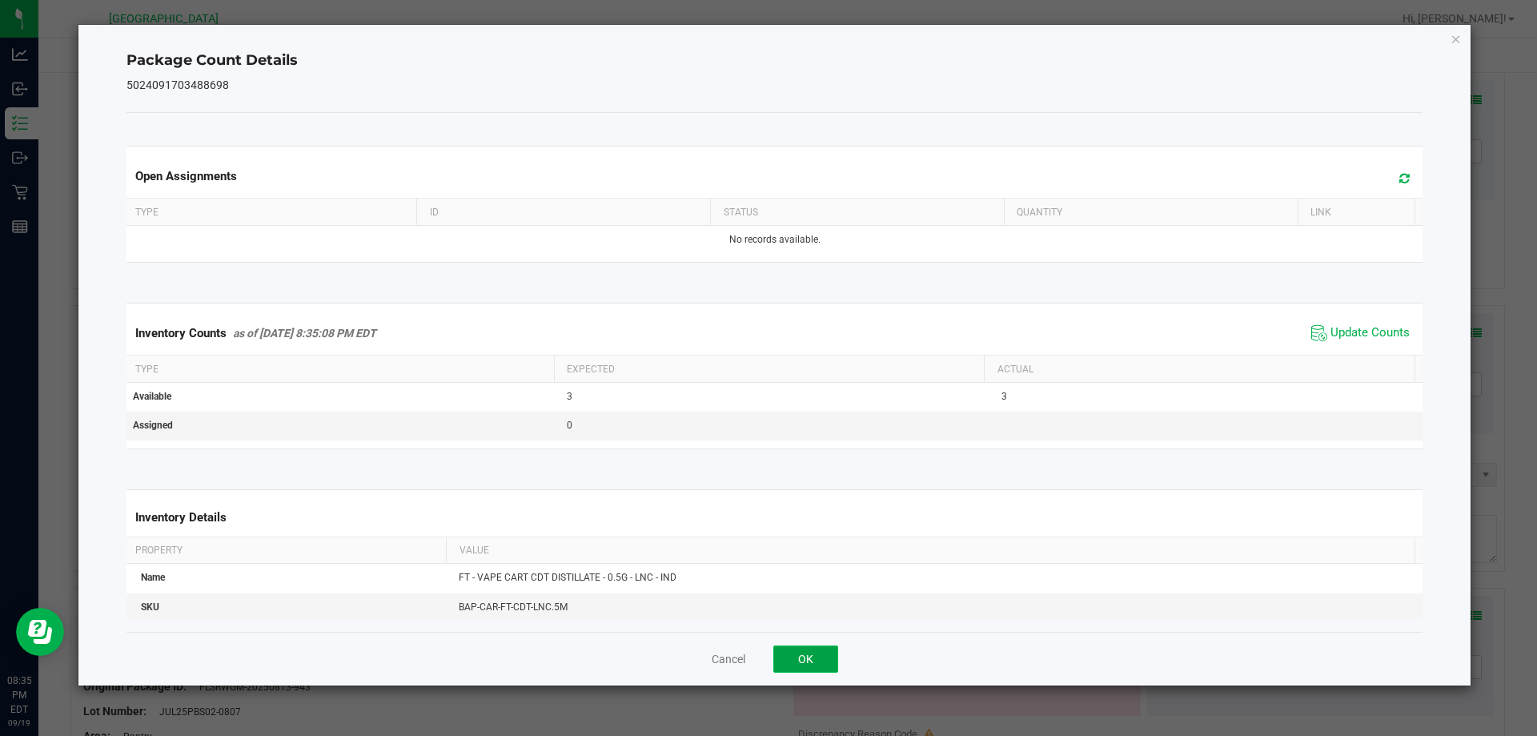
click at [818, 660] on button "OK" at bounding box center [805, 658] width 65 height 27
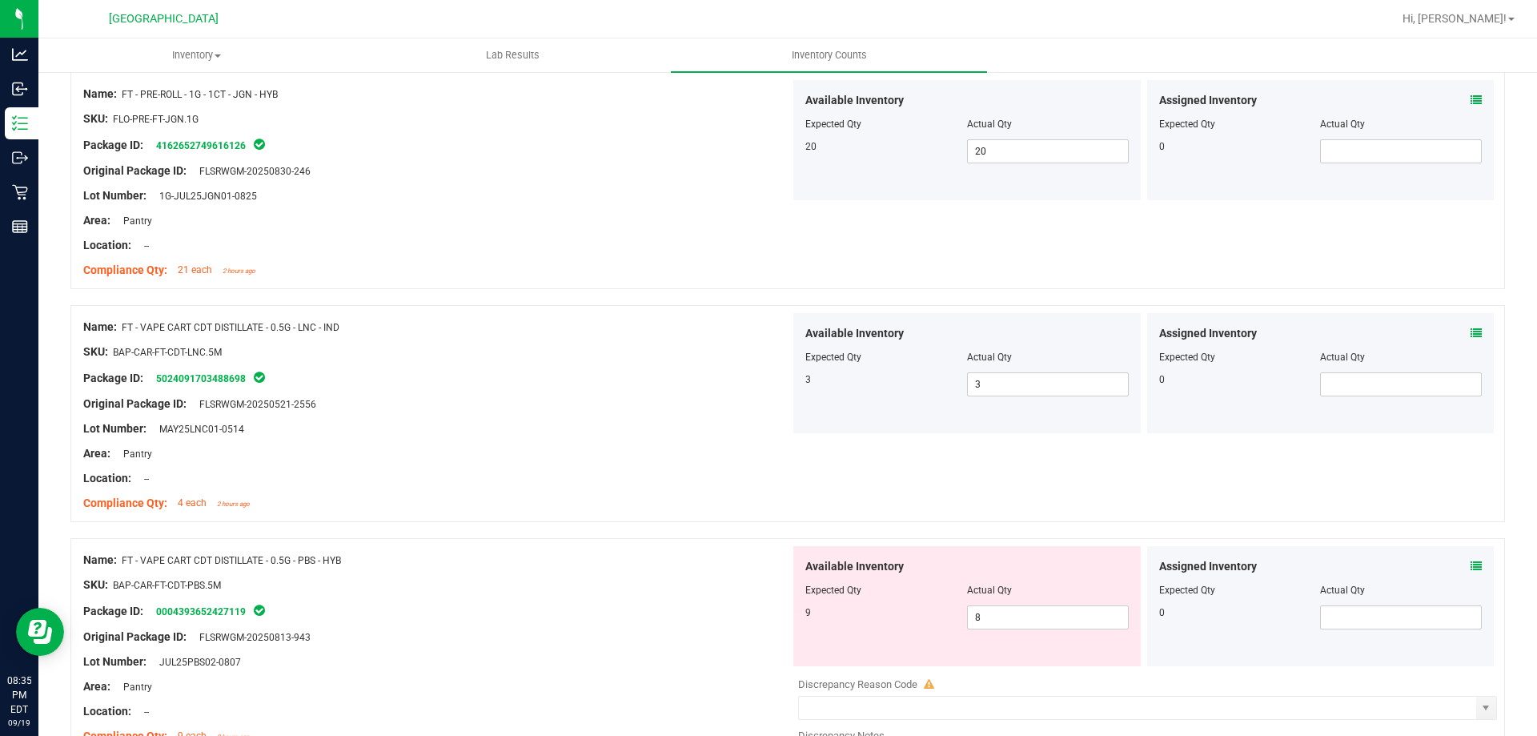
drag, startPoint x: 1215, startPoint y: 403, endPoint x: 1301, endPoint y: 436, distance: 92.5
click at [1262, 427] on div "Available Inventory Expected Qty Actual Qty 3 3 3" at bounding box center [1143, 373] width 707 height 120
click at [1424, 510] on div "Name: FT - VAPE CART CDT DISTILLATE - 0.5G - LNC - IND SKU: BAP-CAR-FT-CDT-LNC.…" at bounding box center [787, 413] width 1434 height 217
click at [1470, 563] on icon at bounding box center [1475, 565] width 11 height 11
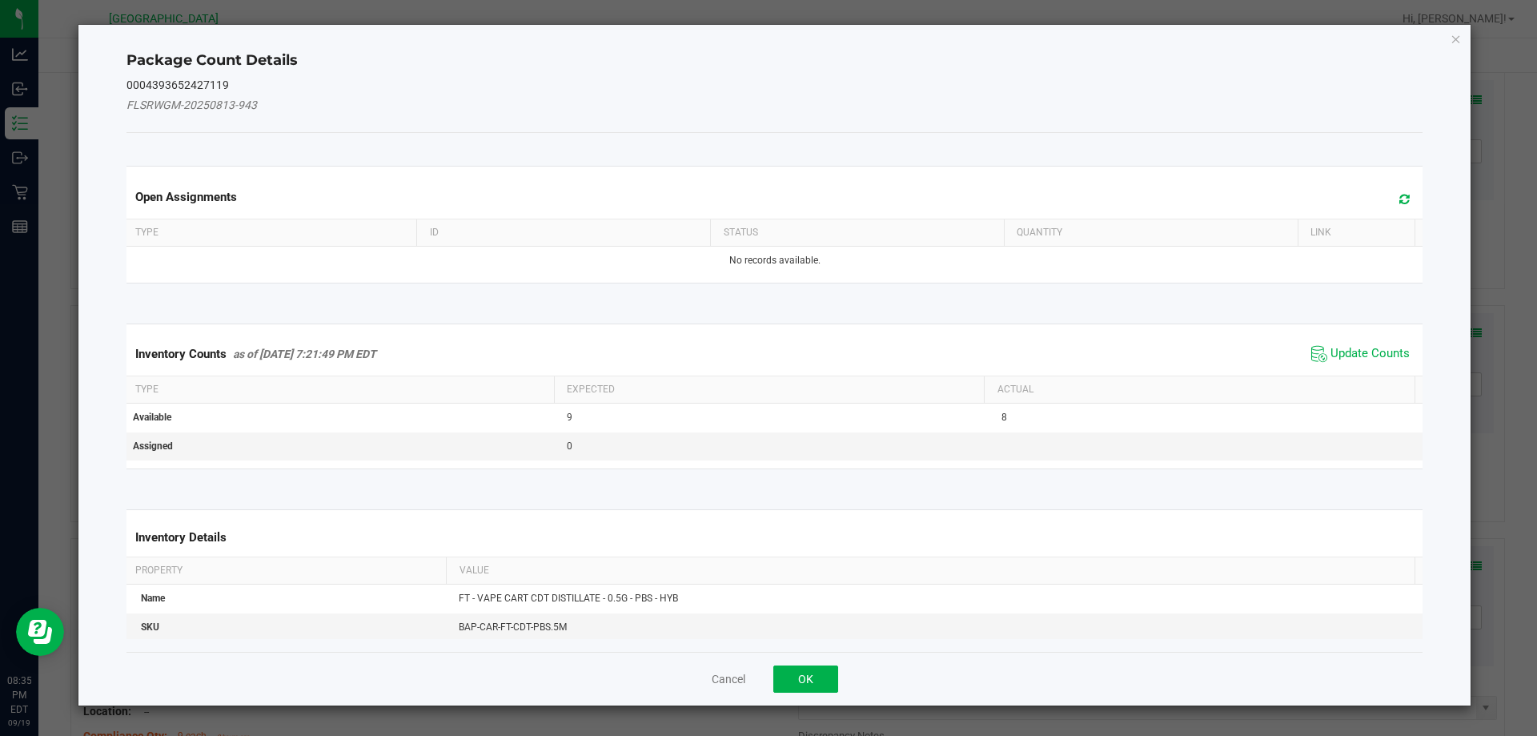
click at [1357, 342] on span "Update Counts" at bounding box center [1360, 354] width 106 height 24
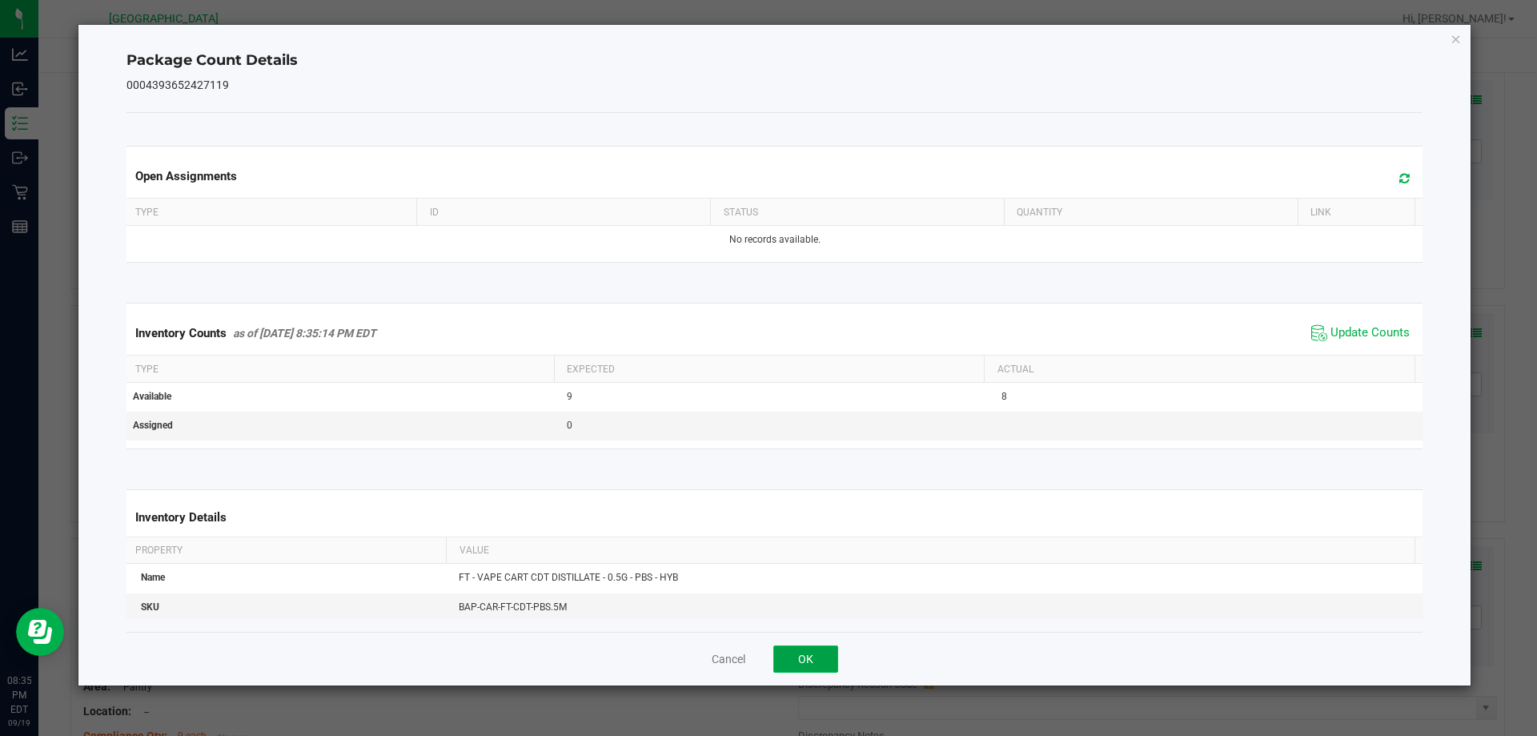
click at [828, 660] on button "OK" at bounding box center [805, 658] width 65 height 27
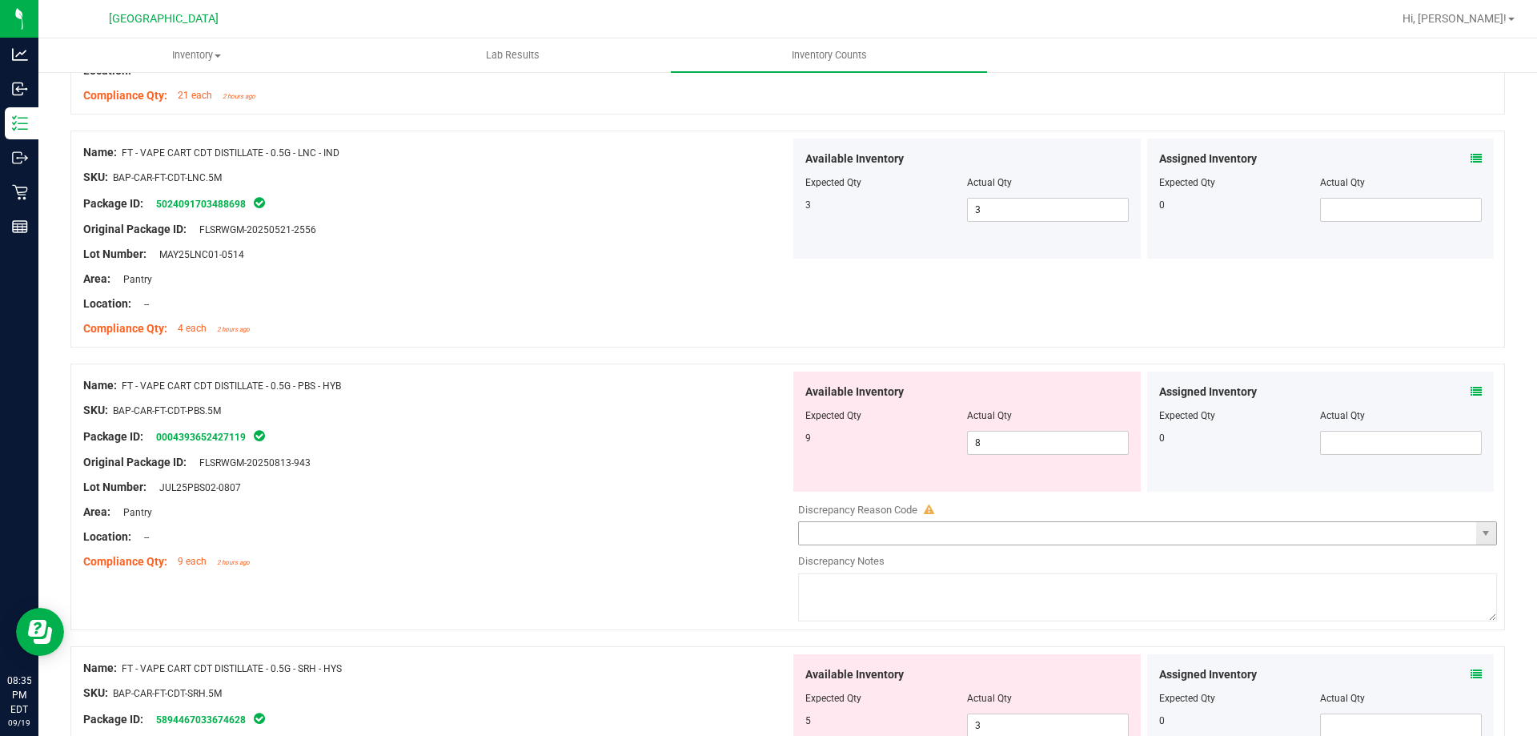
scroll to position [3922, 0]
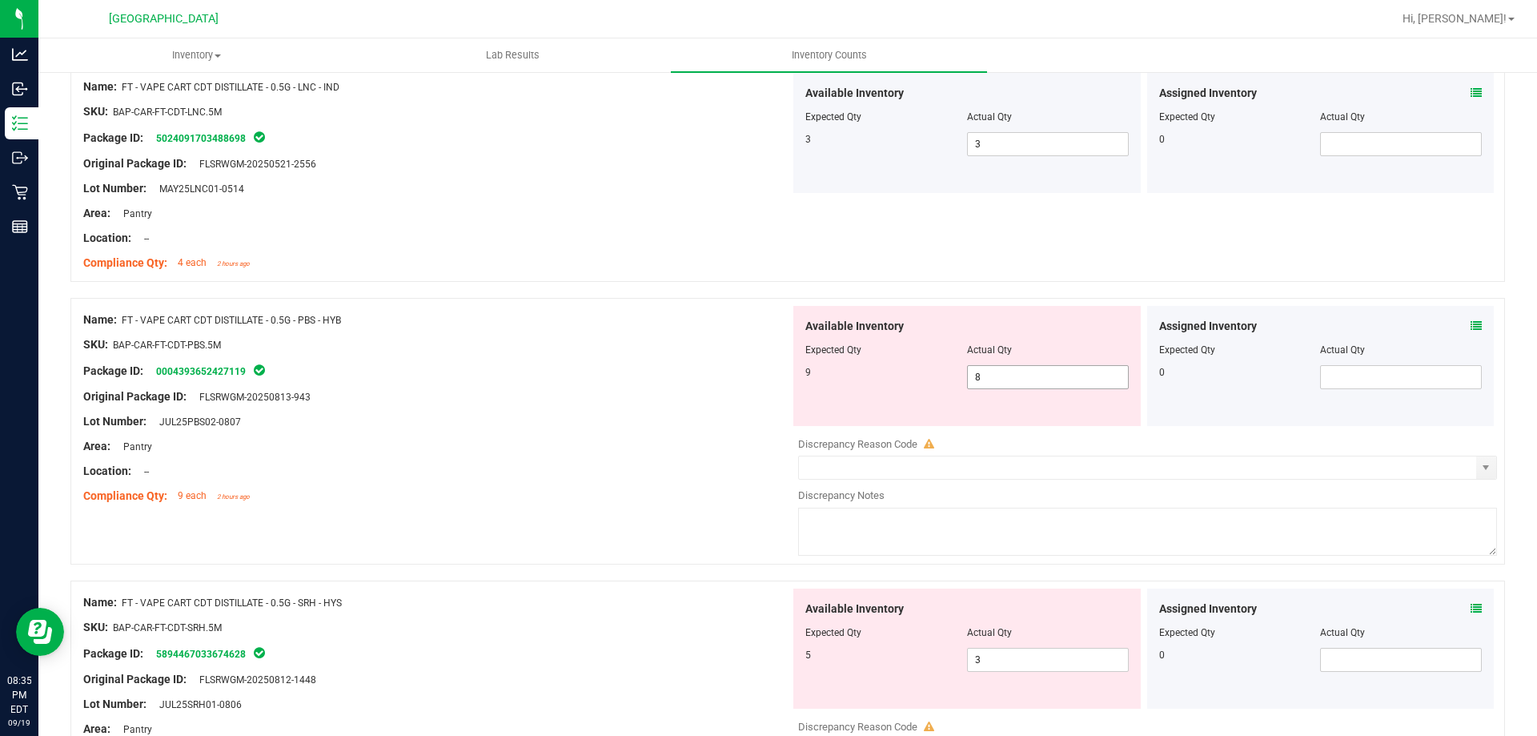
click at [1054, 379] on span "8 8" at bounding box center [1048, 377] width 162 height 24
type input "9"
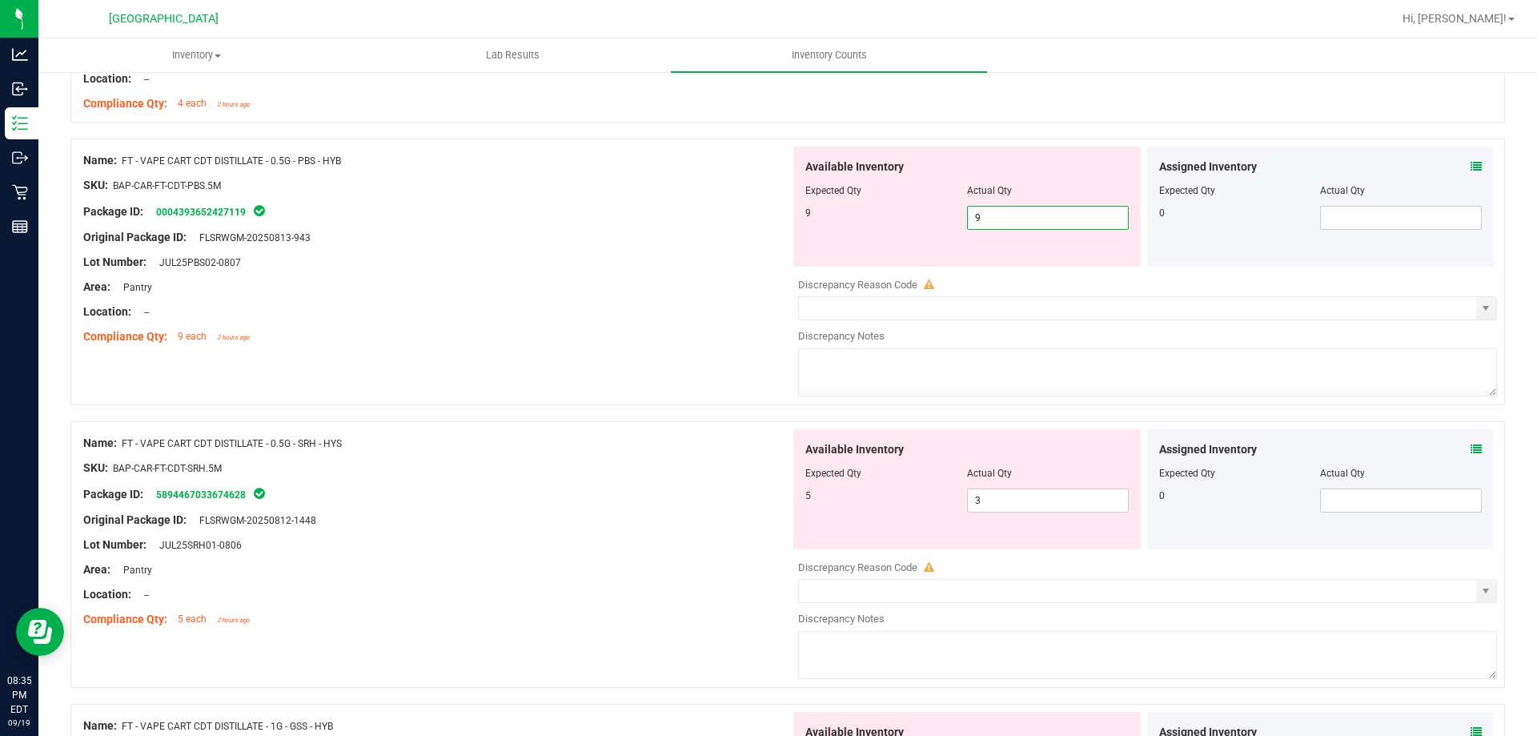
scroll to position [4082, 0]
type input "9"
click at [1046, 504] on div "Available Inventory Expected Qty Actual Qty 5 3 3" at bounding box center [1143, 555] width 707 height 254
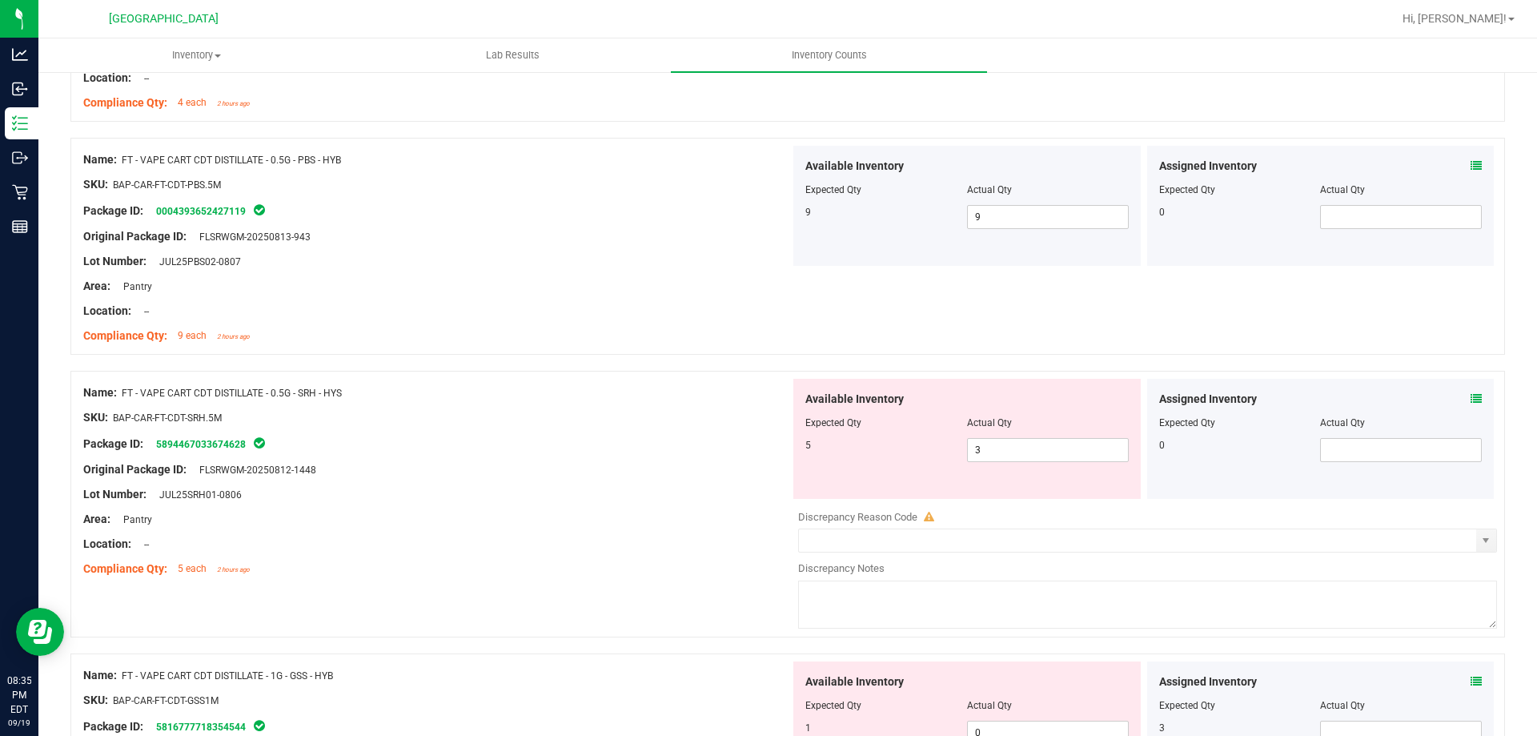
click at [1470, 393] on icon at bounding box center [1475, 398] width 11 height 11
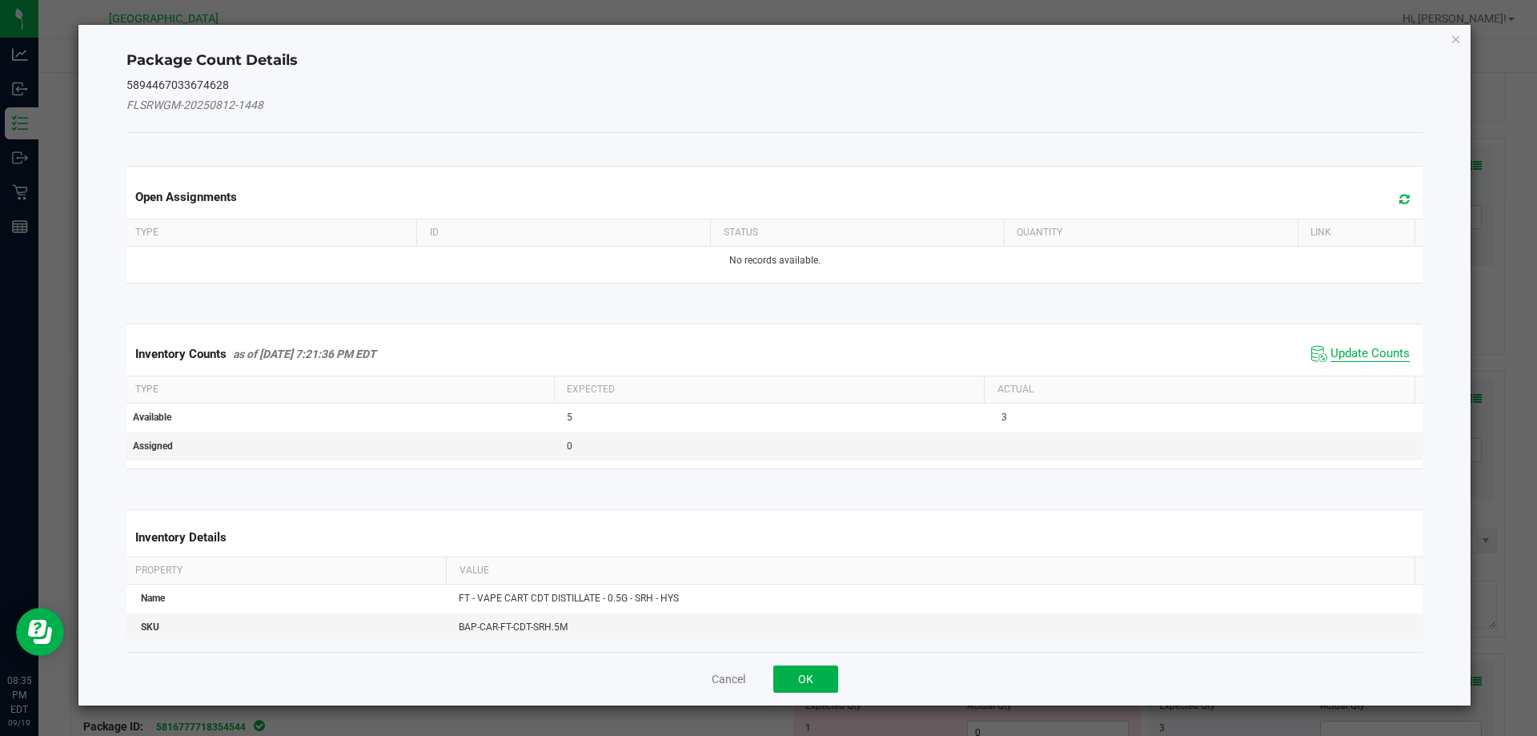
click at [1333, 347] on span "Update Counts" at bounding box center [1369, 354] width 79 height 16
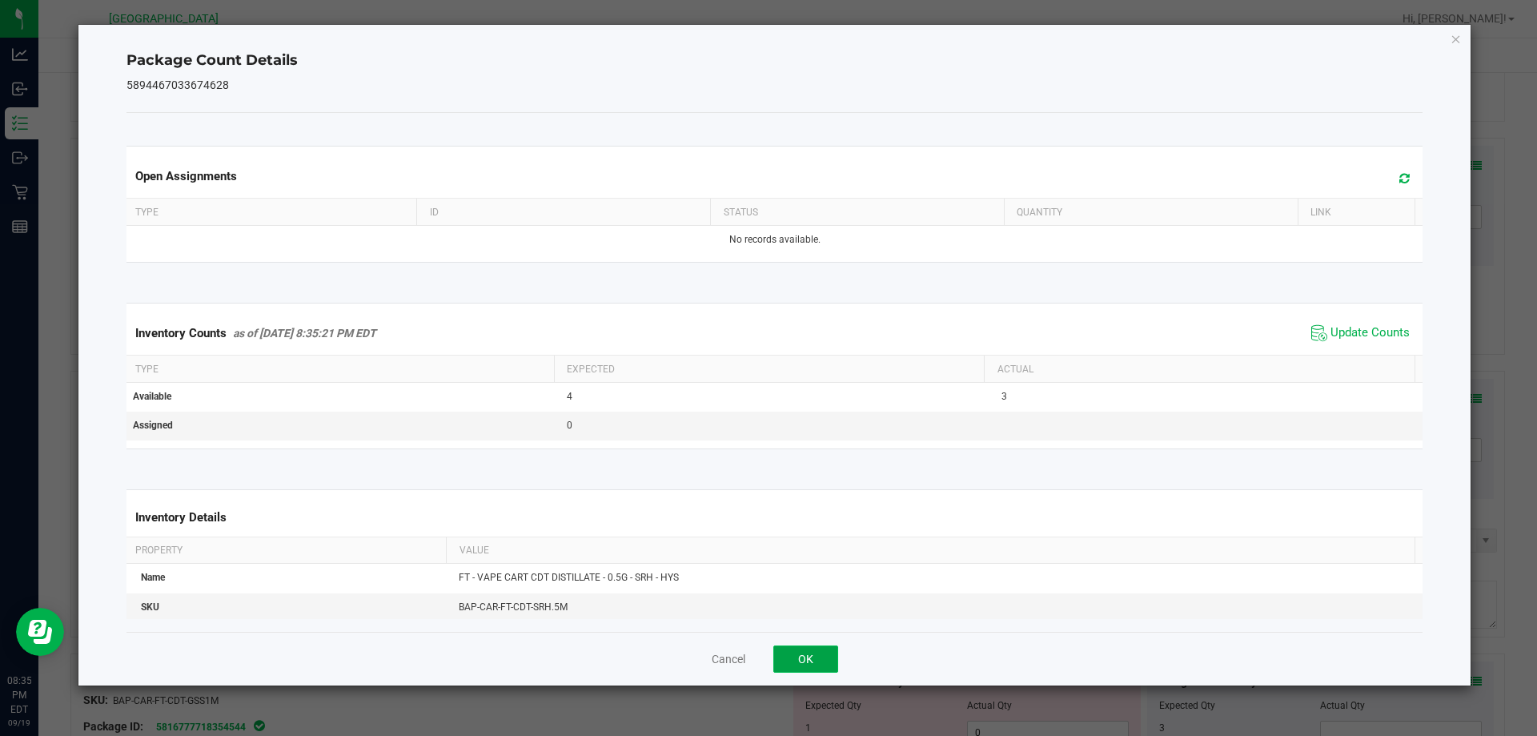
click at [828, 659] on button "OK" at bounding box center [805, 658] width 65 height 27
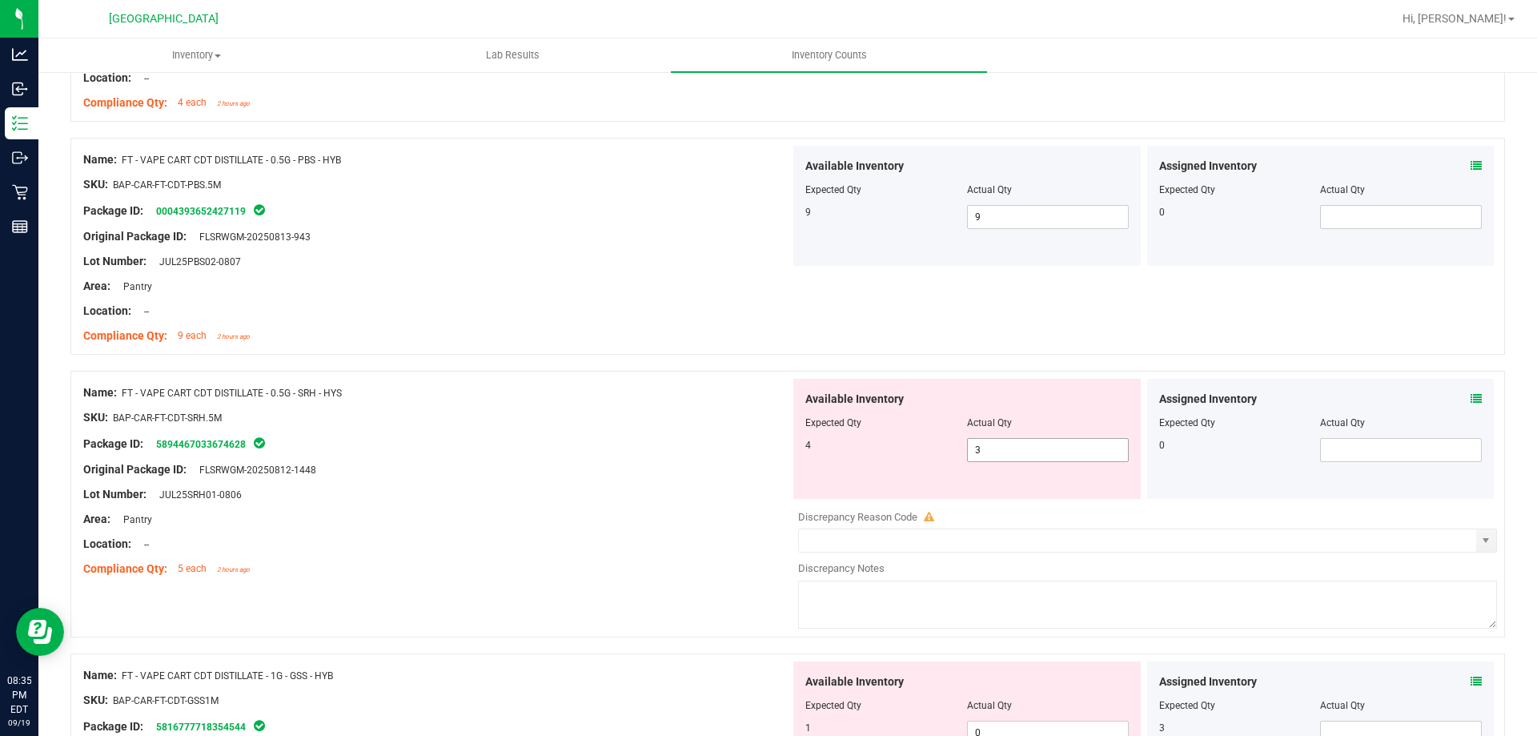
click at [1077, 443] on span "3 3" at bounding box center [1048, 450] width 162 height 24
type input "4"
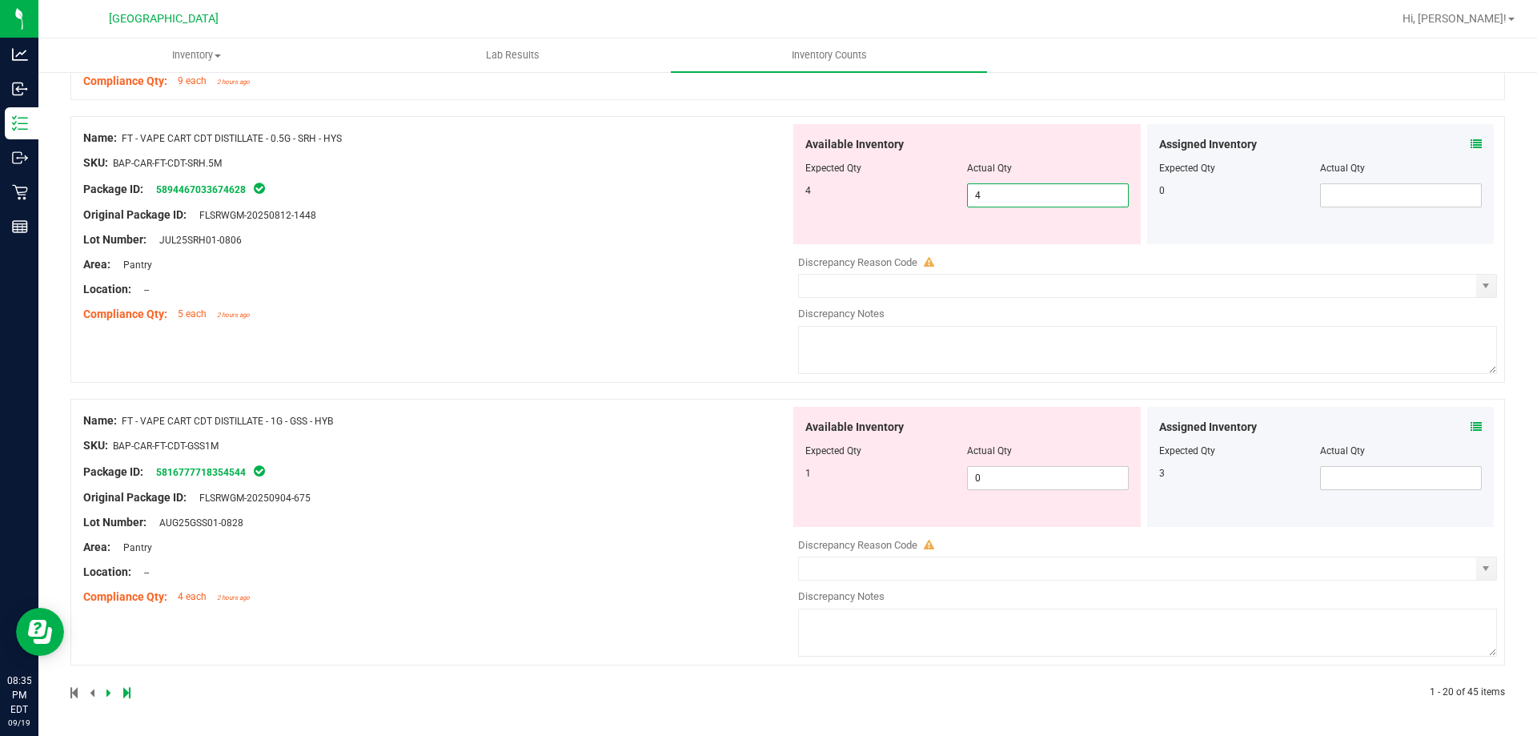
type input "4"
click at [1472, 424] on div "Assigned Inventory Expected Qty Actual Qty 3" at bounding box center [1320, 467] width 347 height 120
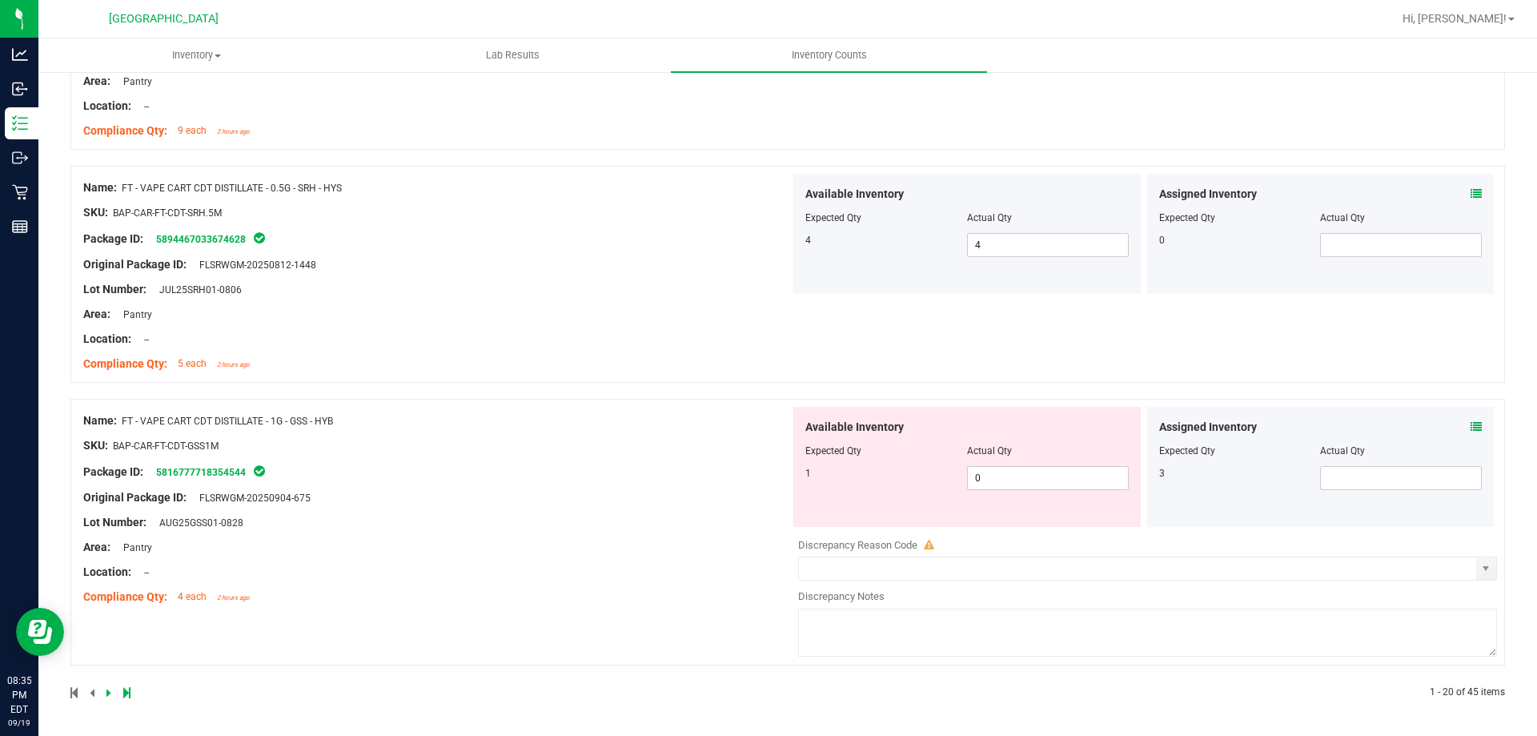
click at [1470, 431] on icon at bounding box center [1475, 426] width 11 height 11
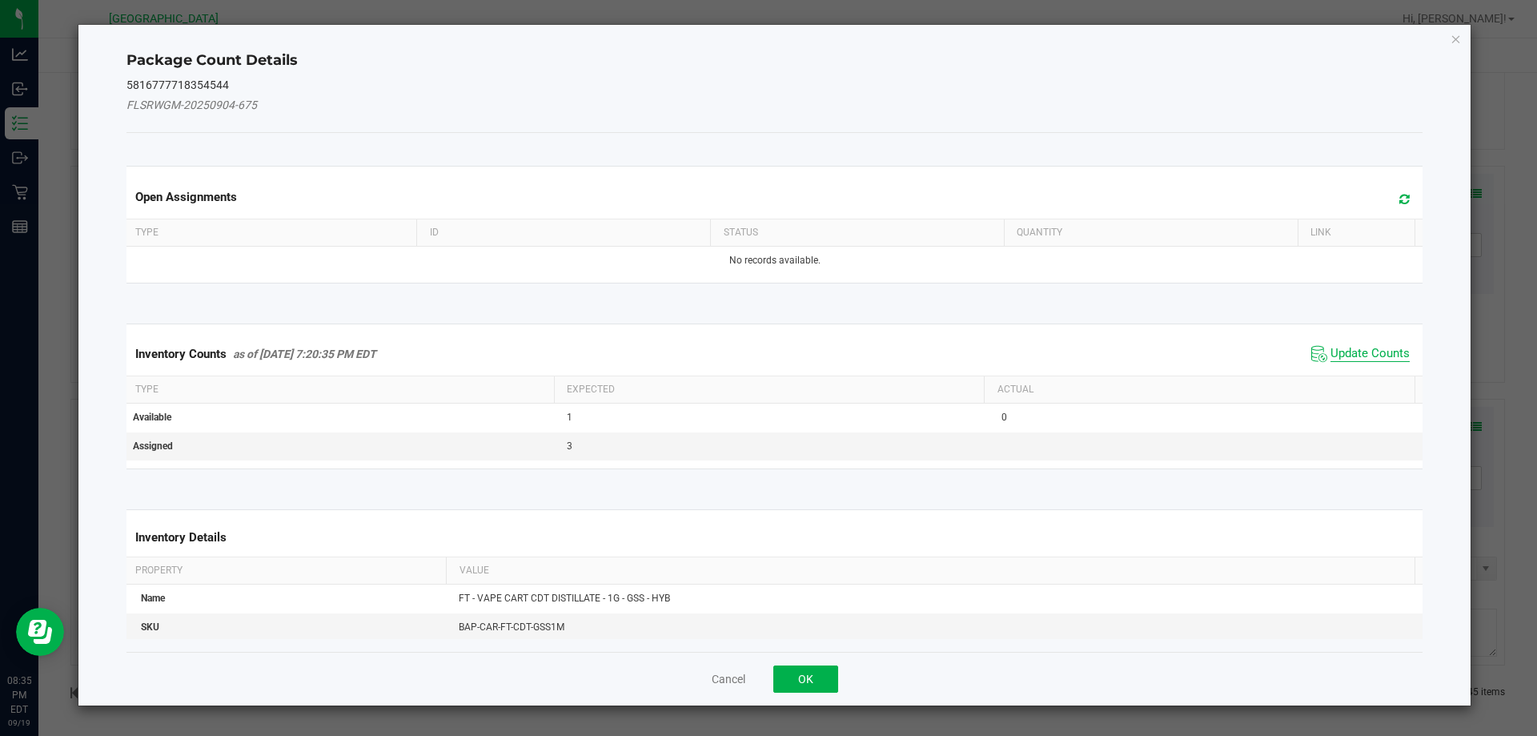
click at [1380, 351] on span "Update Counts" at bounding box center [1369, 354] width 79 height 16
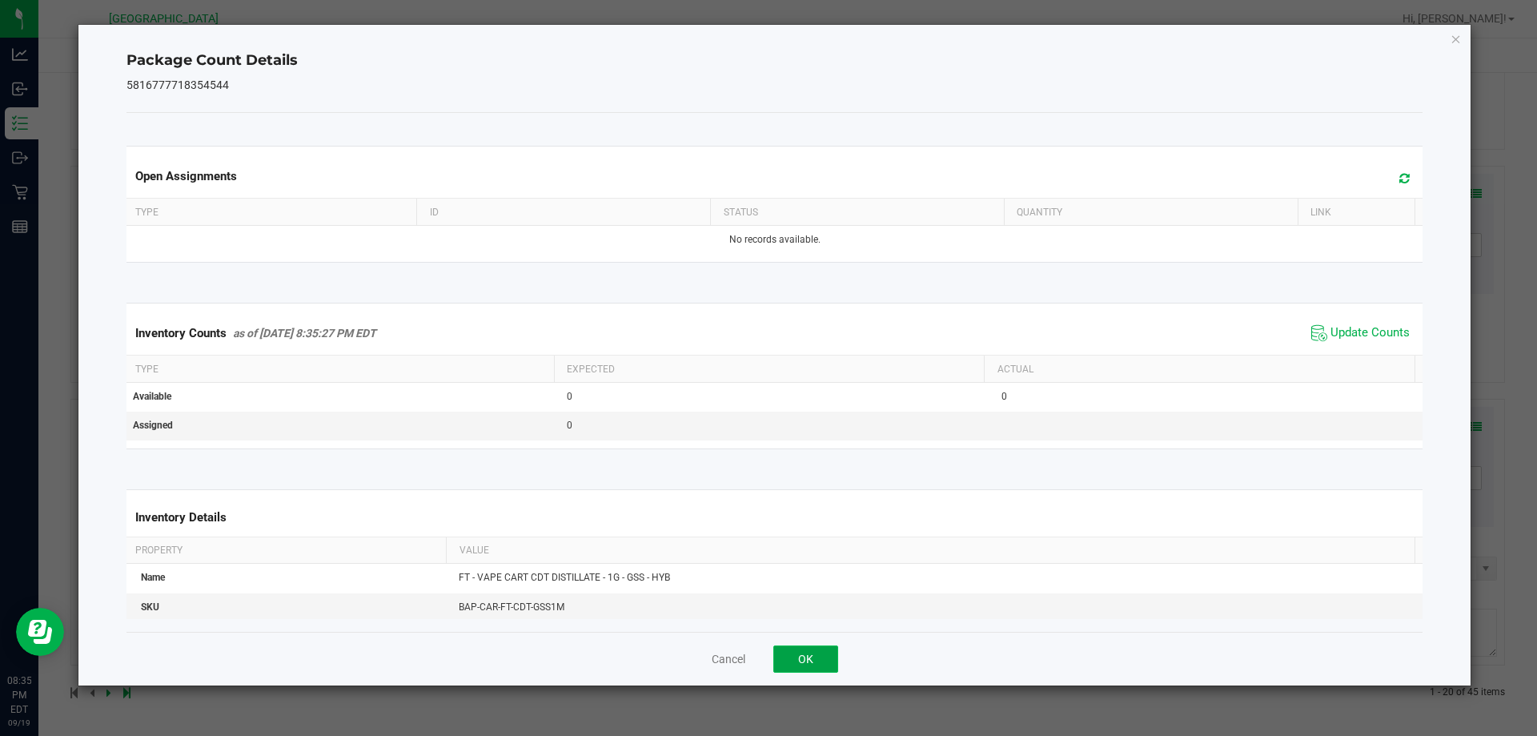
click at [816, 661] on button "OK" at bounding box center [805, 658] width 65 height 27
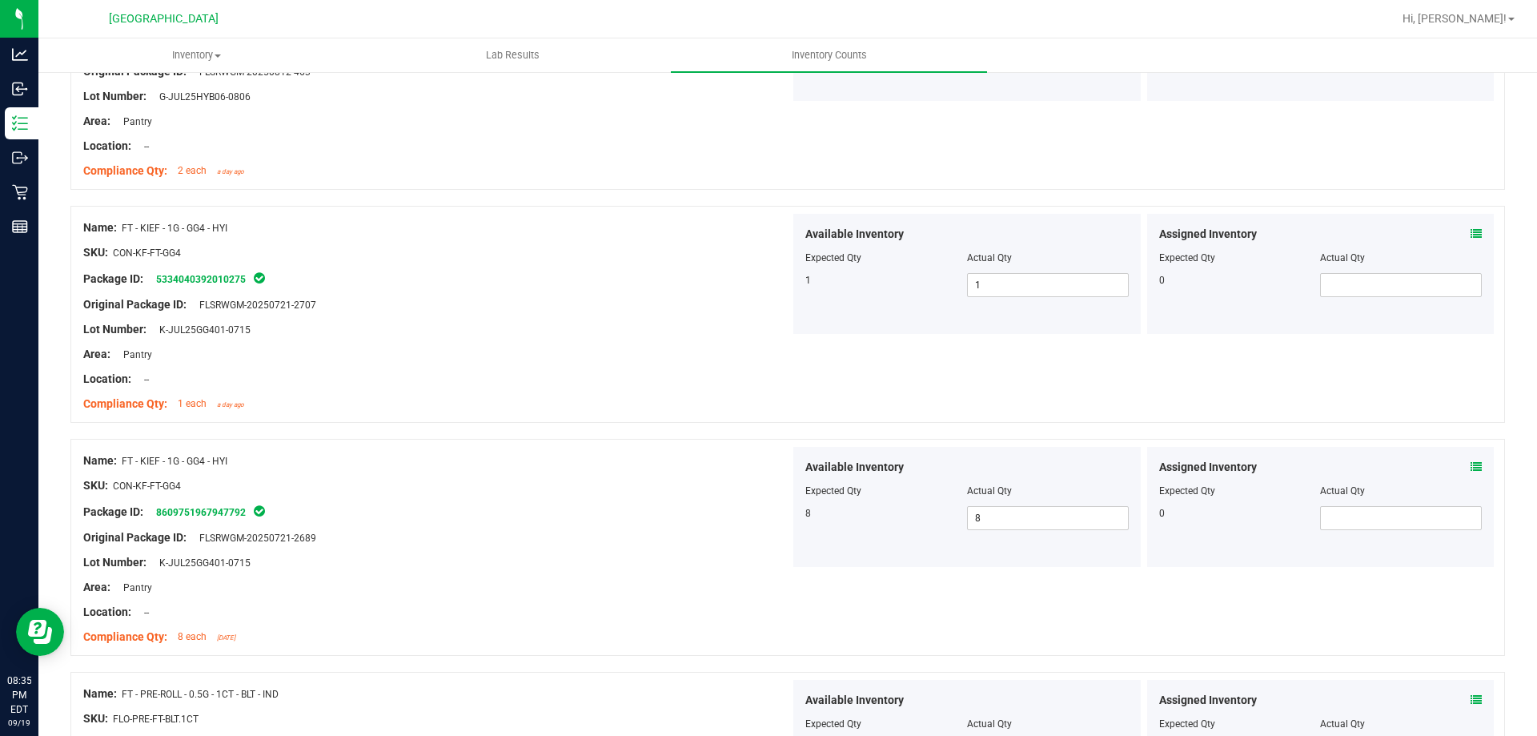
scroll to position [0, 0]
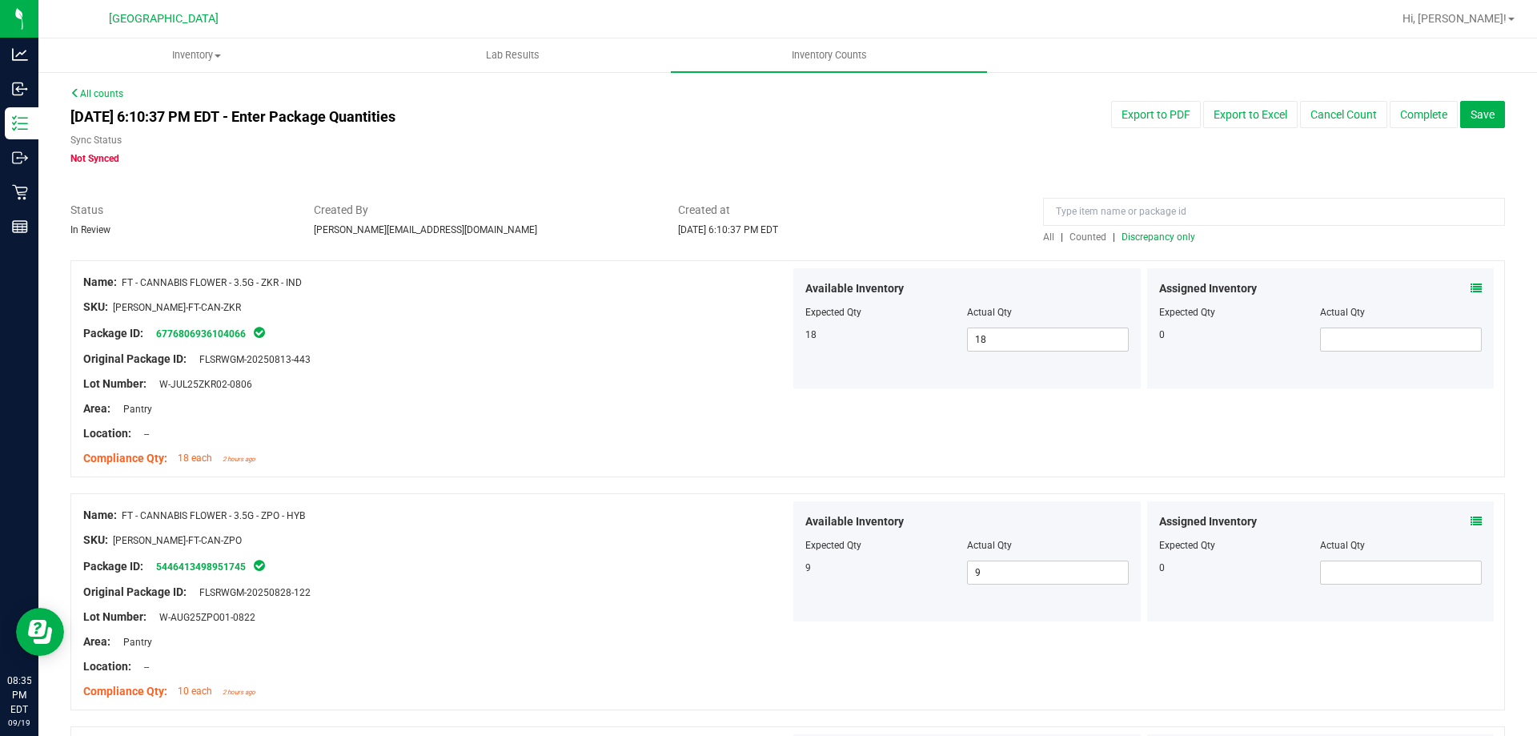
click at [1157, 234] on span "Discrepancy only" at bounding box center [1158, 236] width 74 height 11
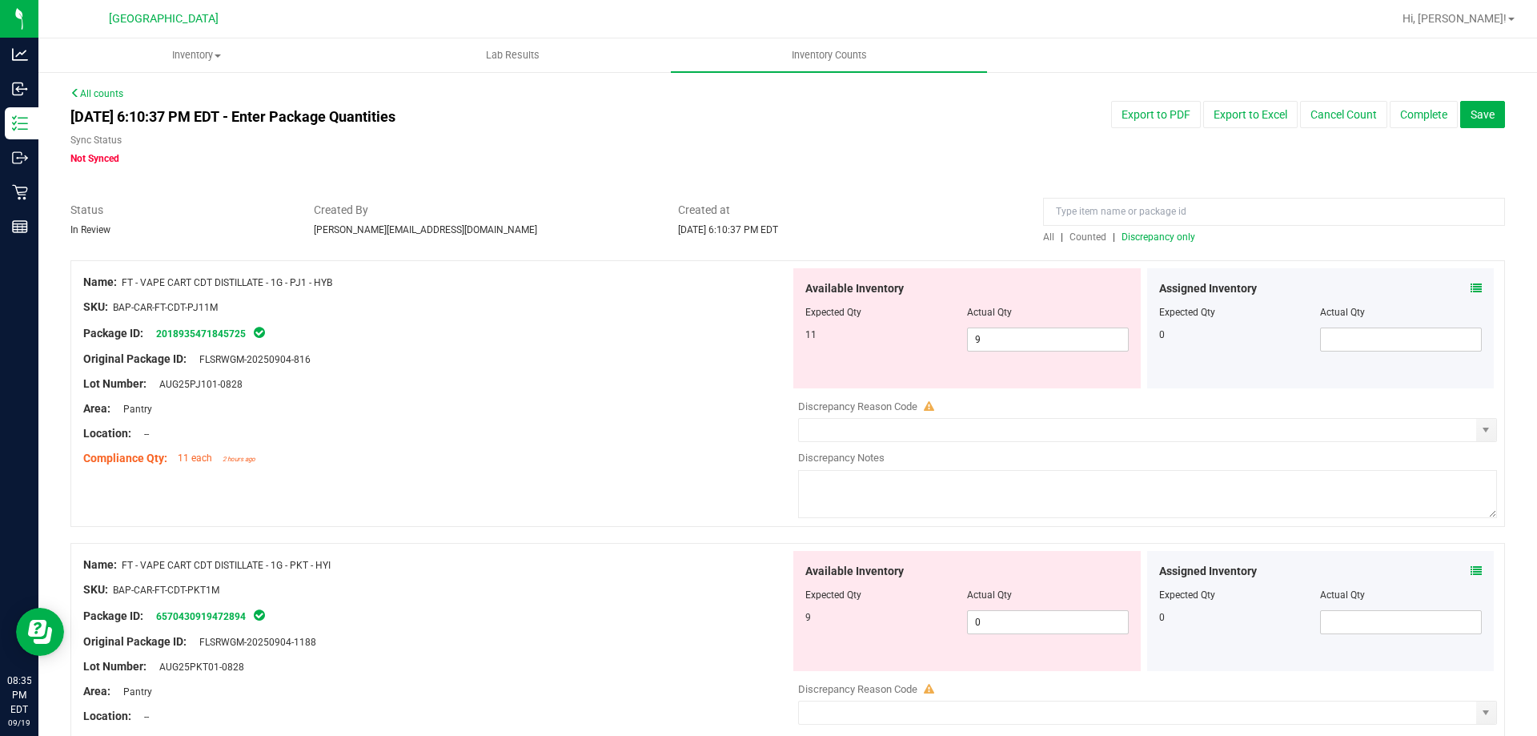
click at [1470, 288] on icon at bounding box center [1475, 288] width 11 height 11
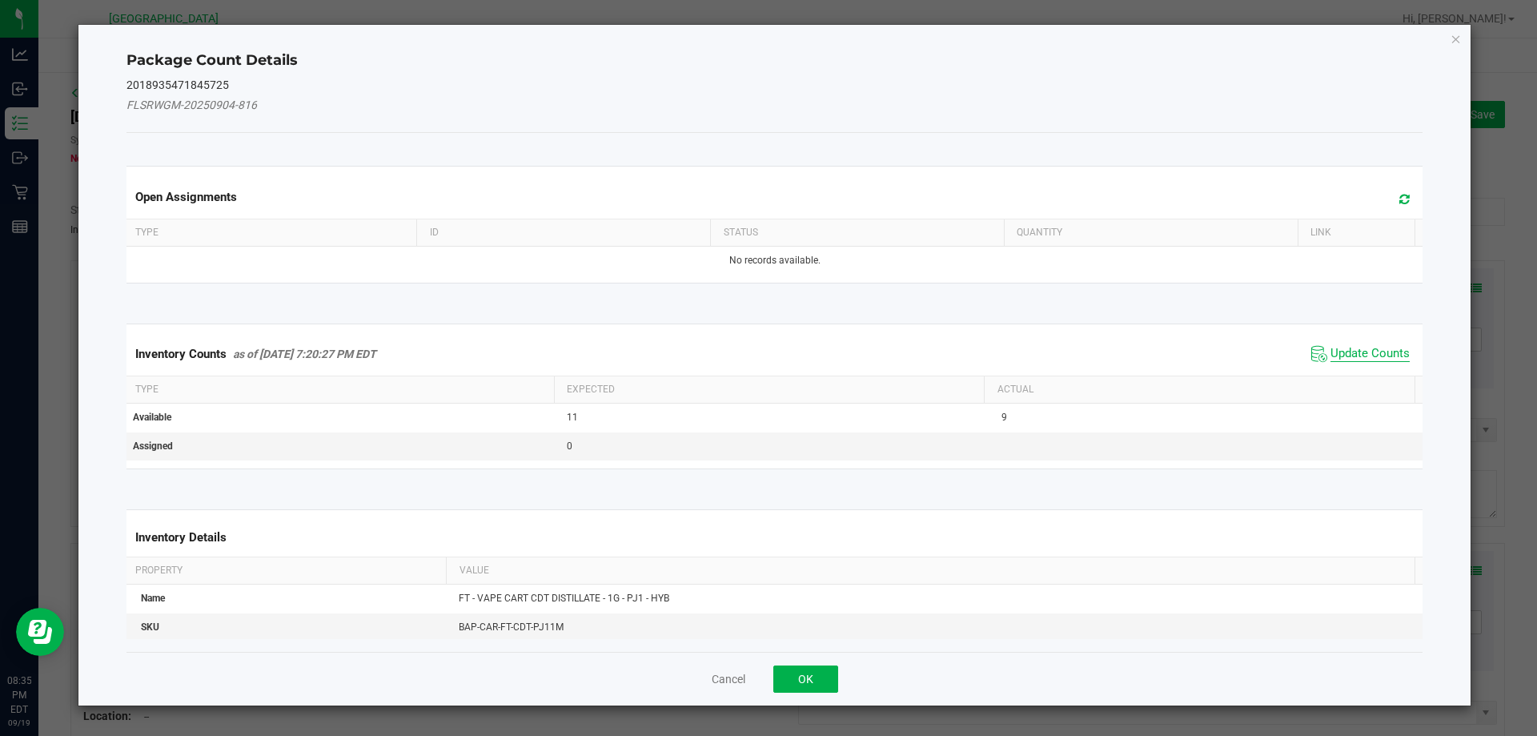
click at [1350, 356] on span "Update Counts" at bounding box center [1369, 354] width 79 height 16
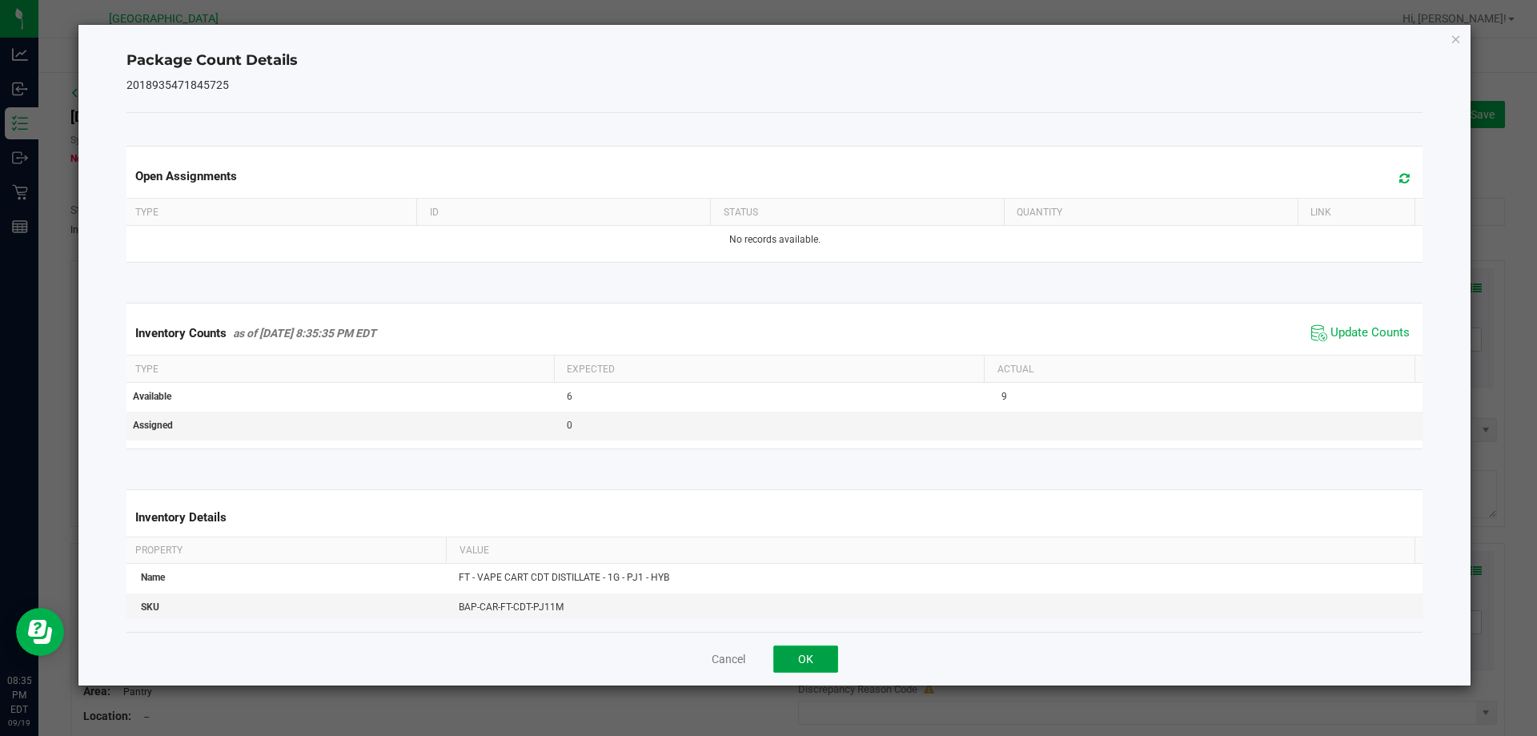
click at [804, 656] on button "OK" at bounding box center [805, 658] width 65 height 27
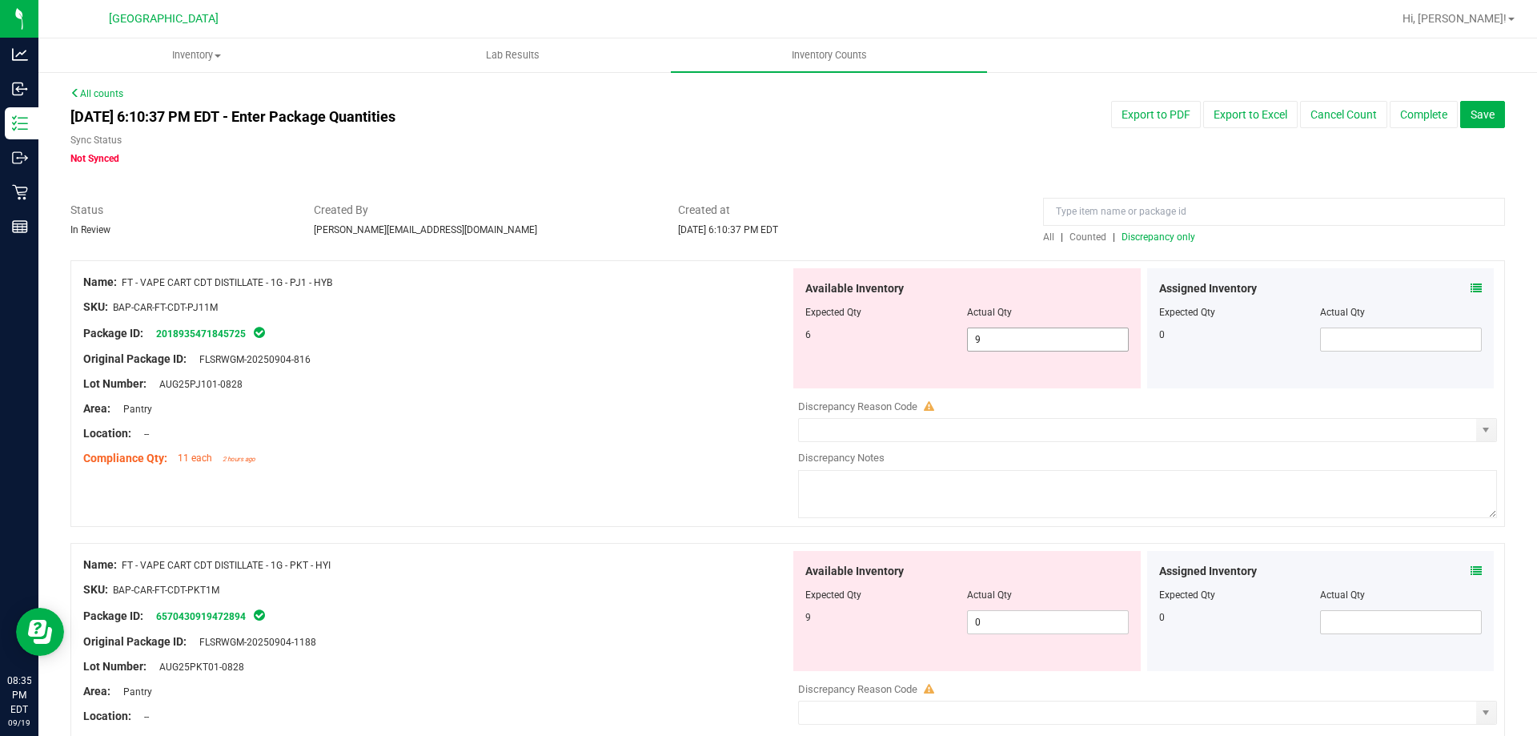
click at [1055, 321] on div at bounding box center [966, 323] width 323 height 8
click at [1053, 333] on span "9 9" at bounding box center [1048, 339] width 162 height 24
type input "6"
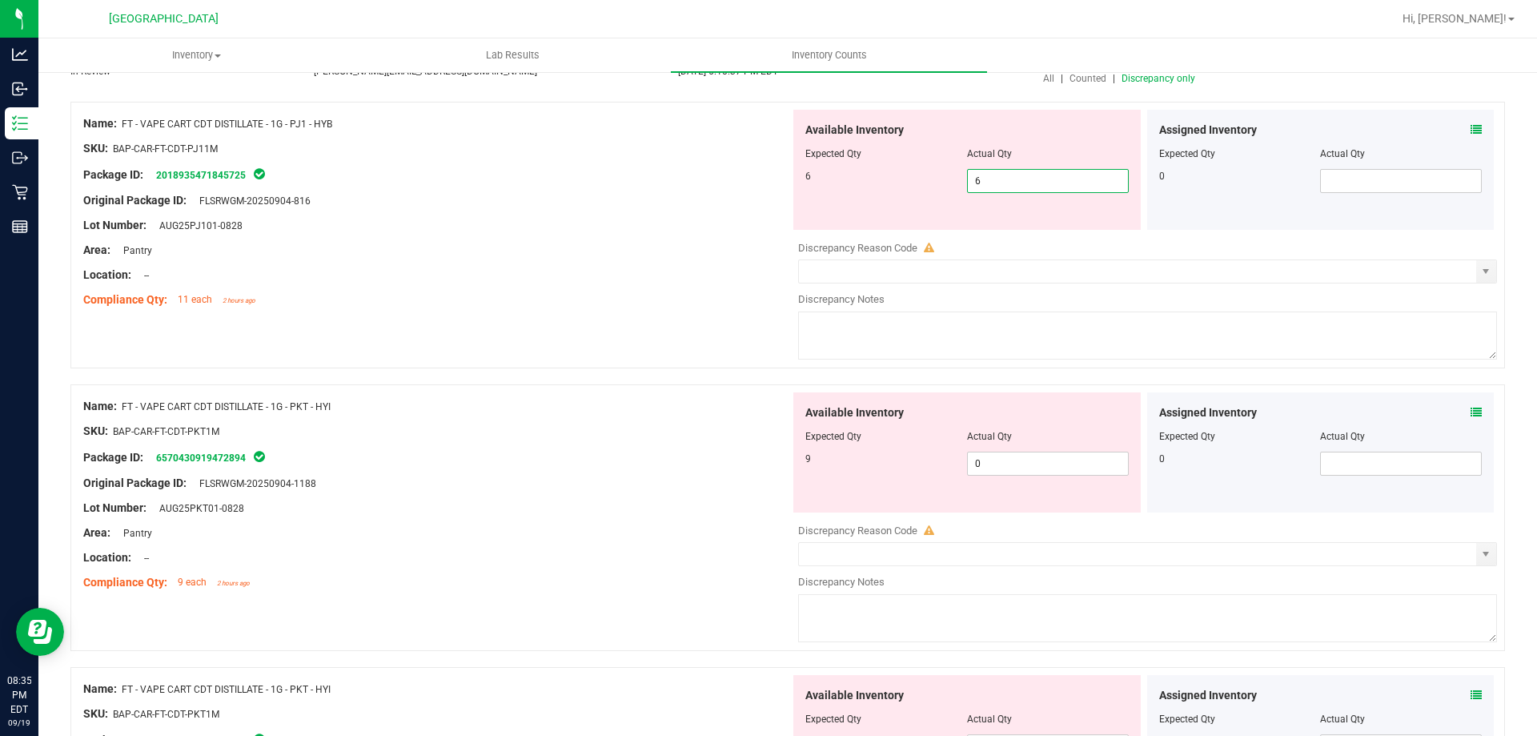
scroll to position [160, 0]
type input "6"
click at [1457, 411] on div "Assigned Inventory Expected Qty Actual Qty 0" at bounding box center [1320, 451] width 347 height 120
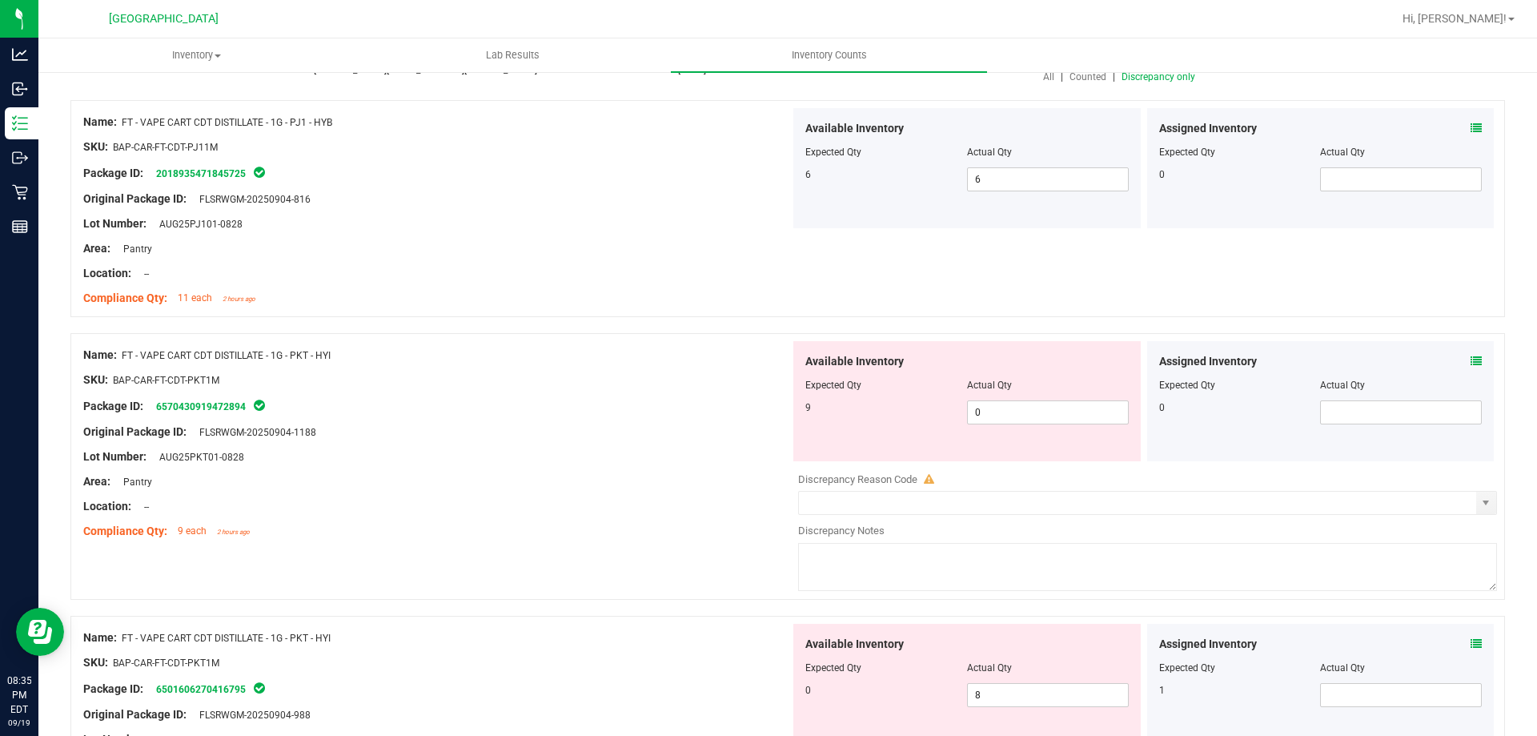
click at [1470, 363] on icon at bounding box center [1475, 360] width 11 height 11
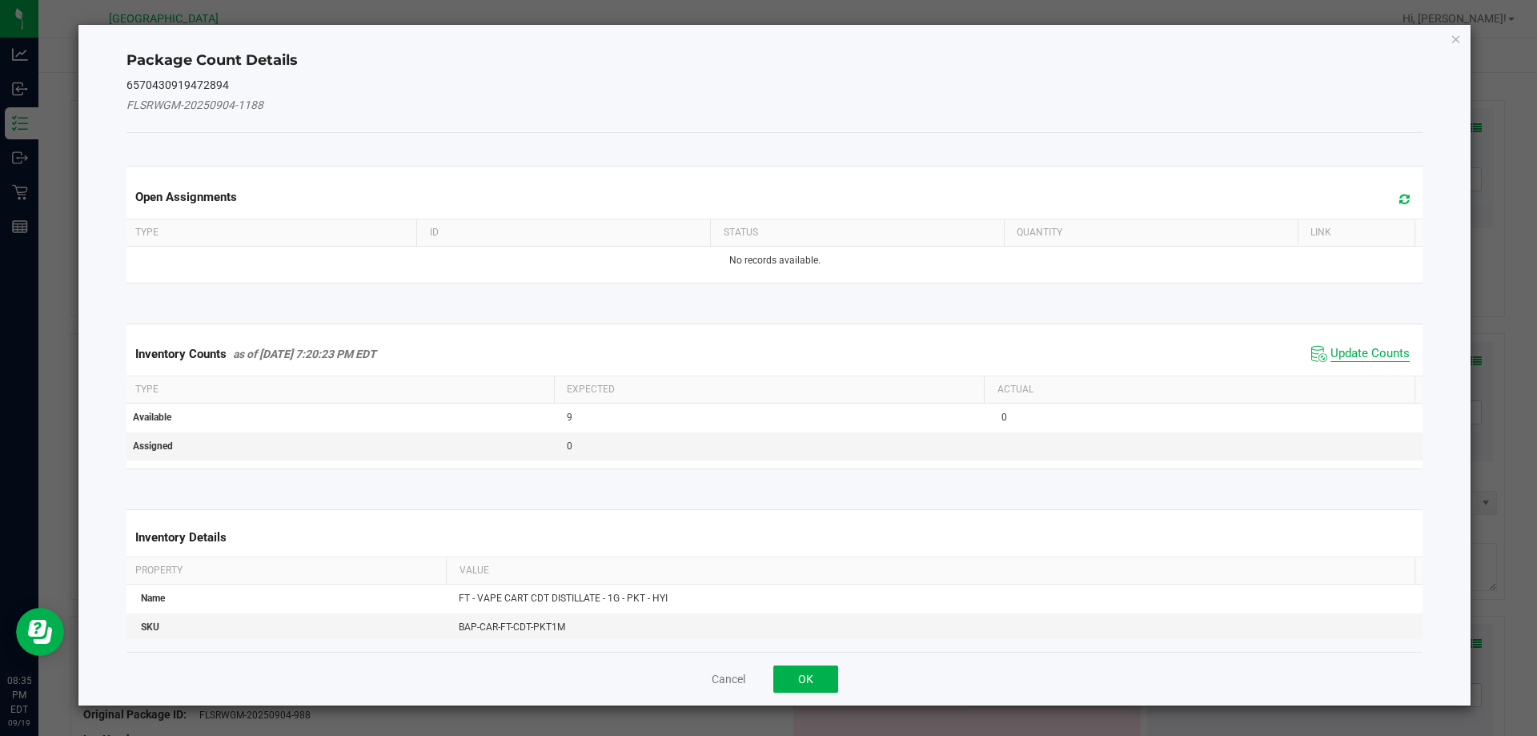
click at [1362, 359] on span "Update Counts" at bounding box center [1369, 354] width 79 height 16
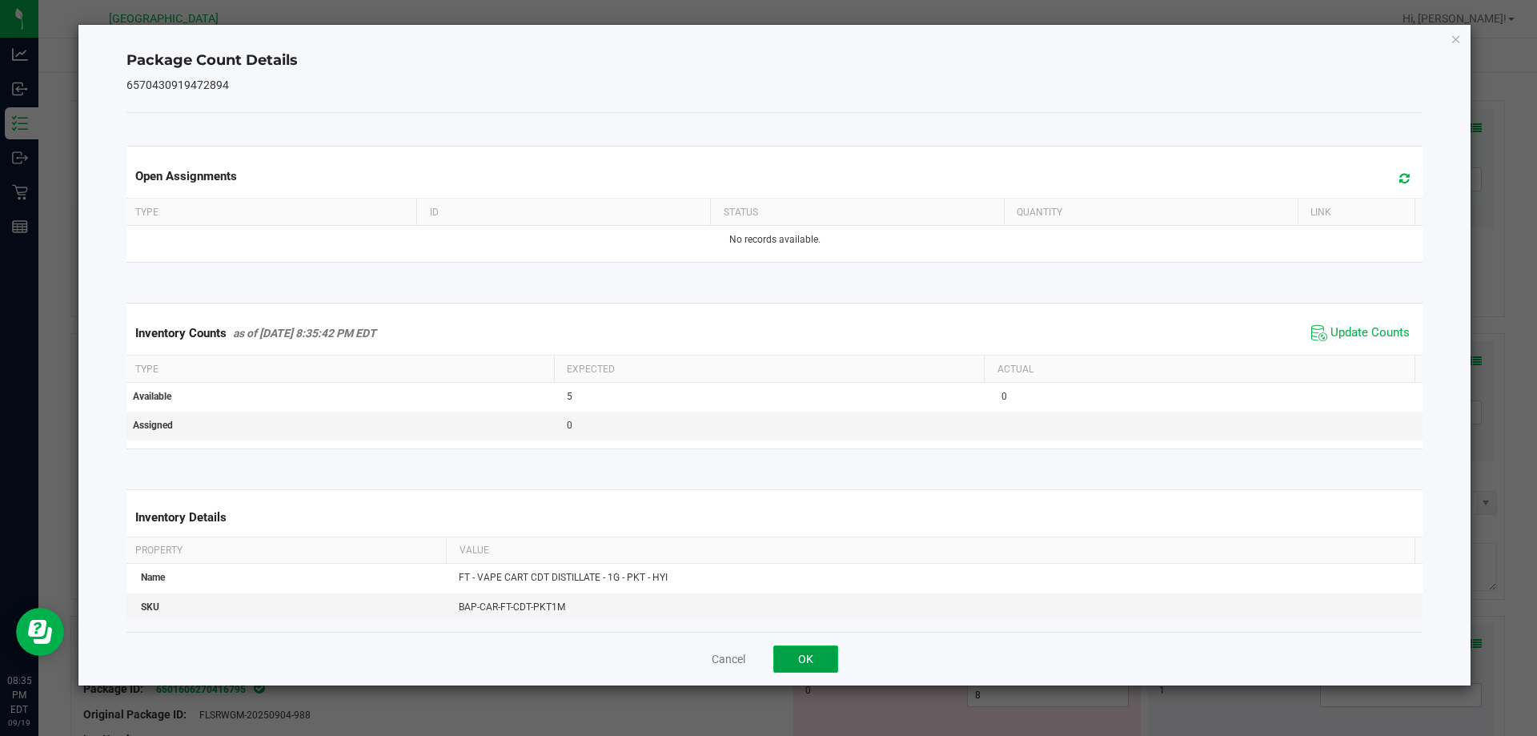
click at [826, 662] on button "OK" at bounding box center [805, 658] width 65 height 27
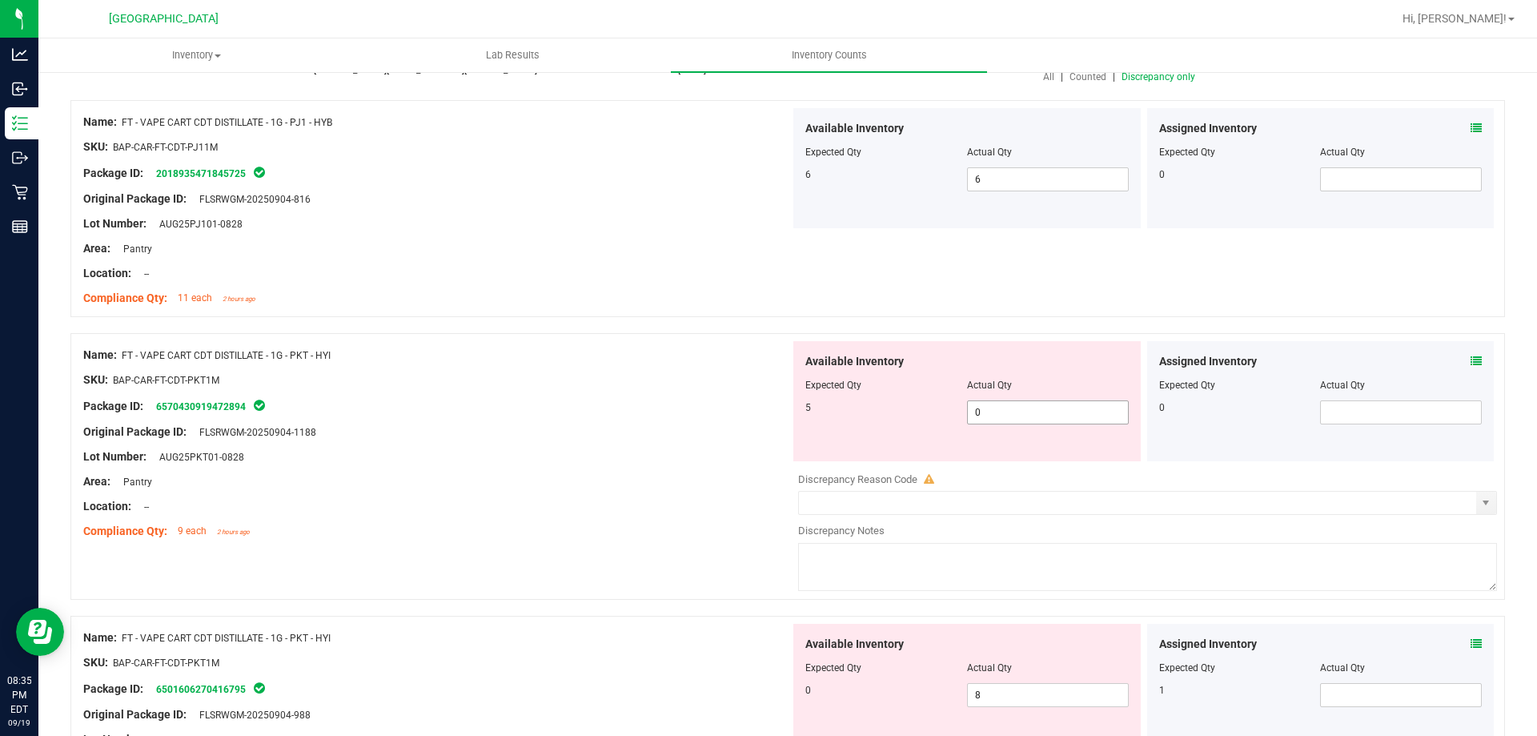
click at [1067, 407] on span "0 0" at bounding box center [1048, 412] width 162 height 24
type input "5"
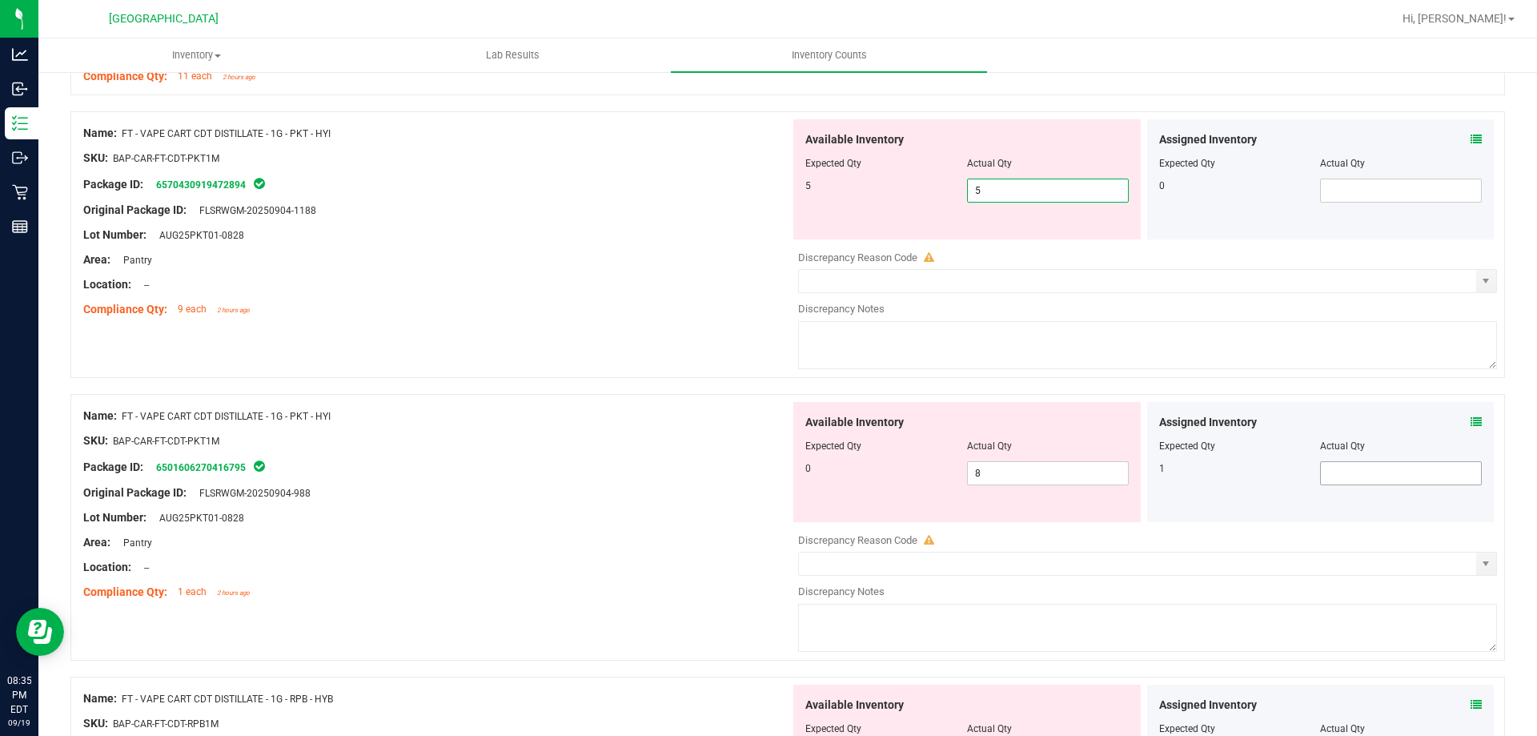
scroll to position [400, 0]
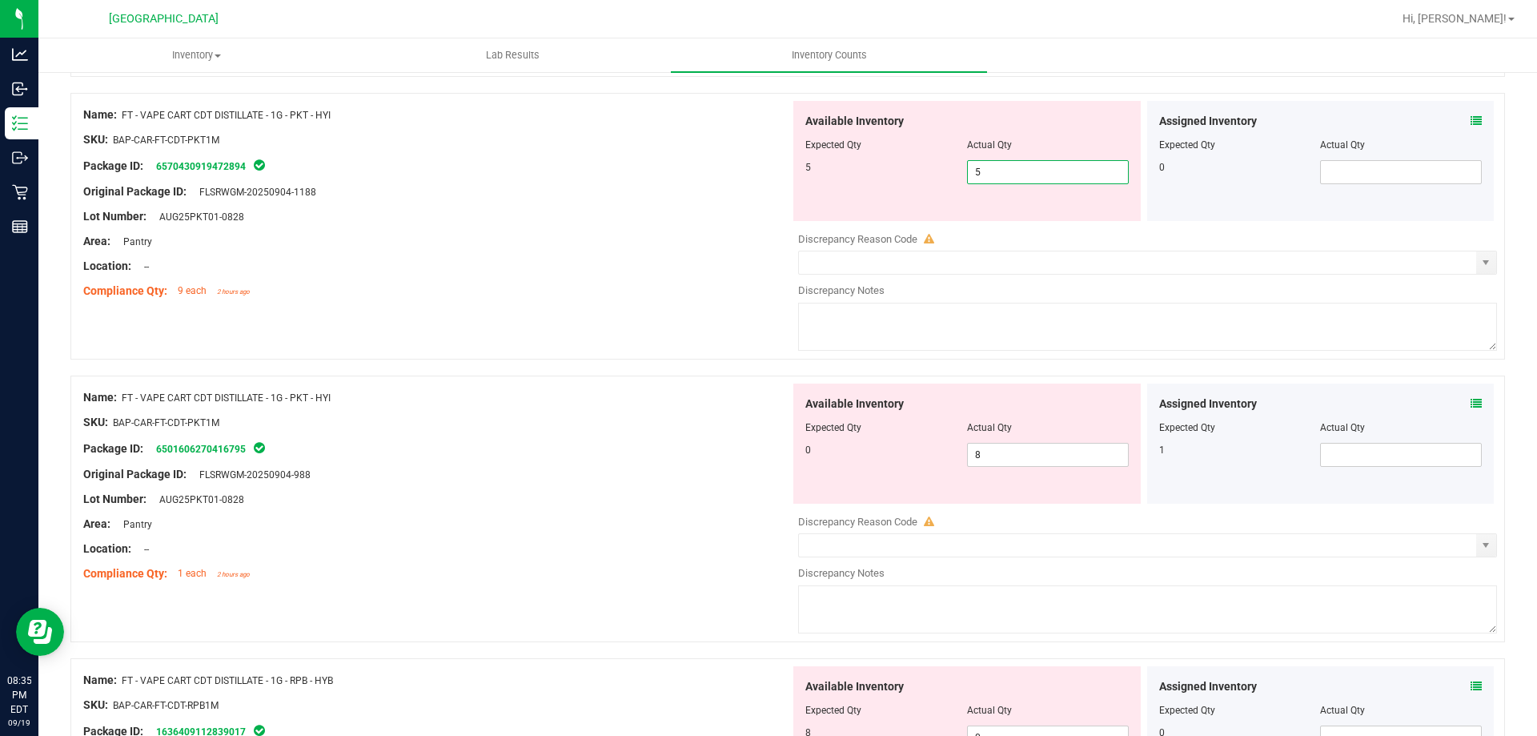
type input "5"
click at [1464, 404] on div "Assigned Inventory Expected Qty Actual Qty 1" at bounding box center [1320, 443] width 347 height 120
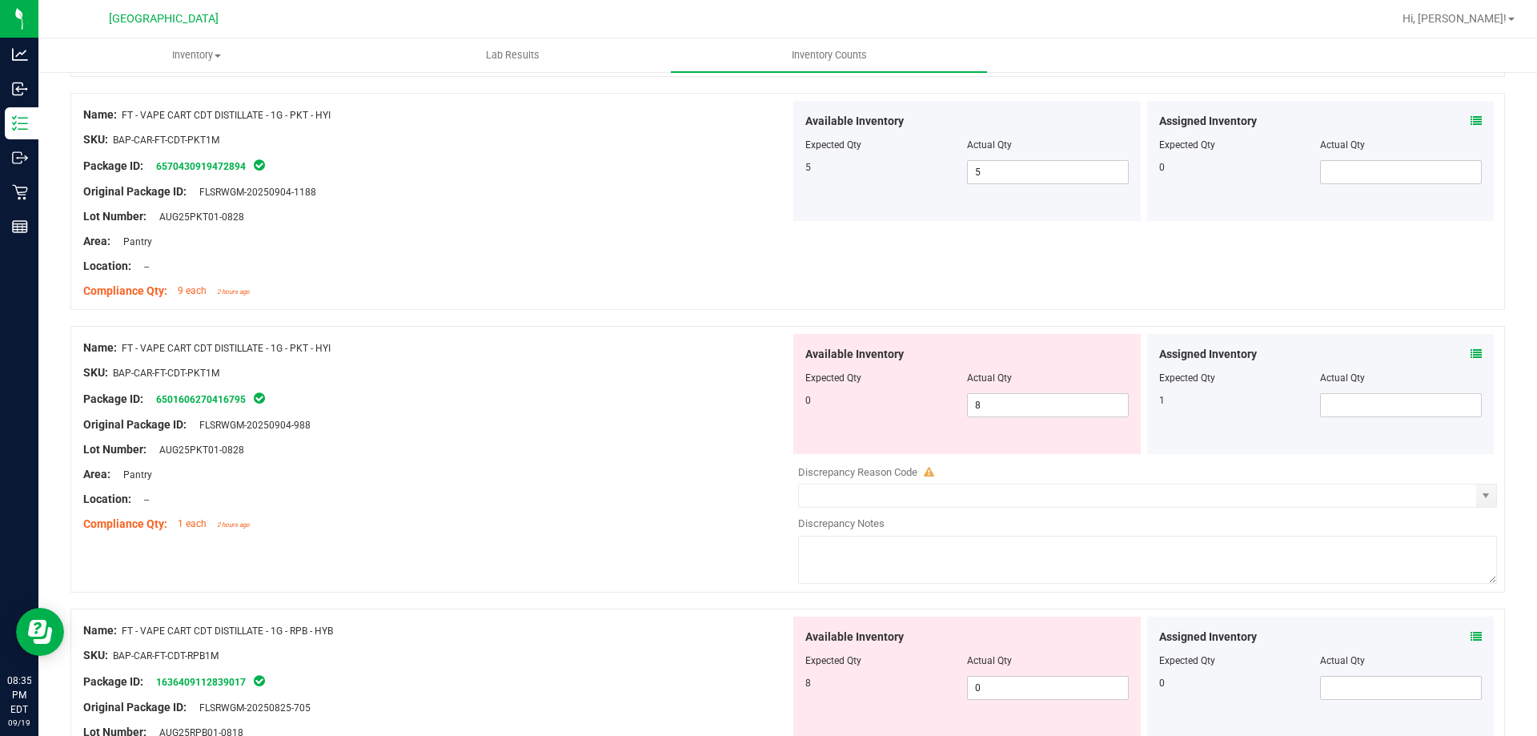
click at [1454, 349] on div "Assigned Inventory" at bounding box center [1320, 354] width 323 height 17
click at [1470, 349] on icon at bounding box center [1475, 353] width 11 height 11
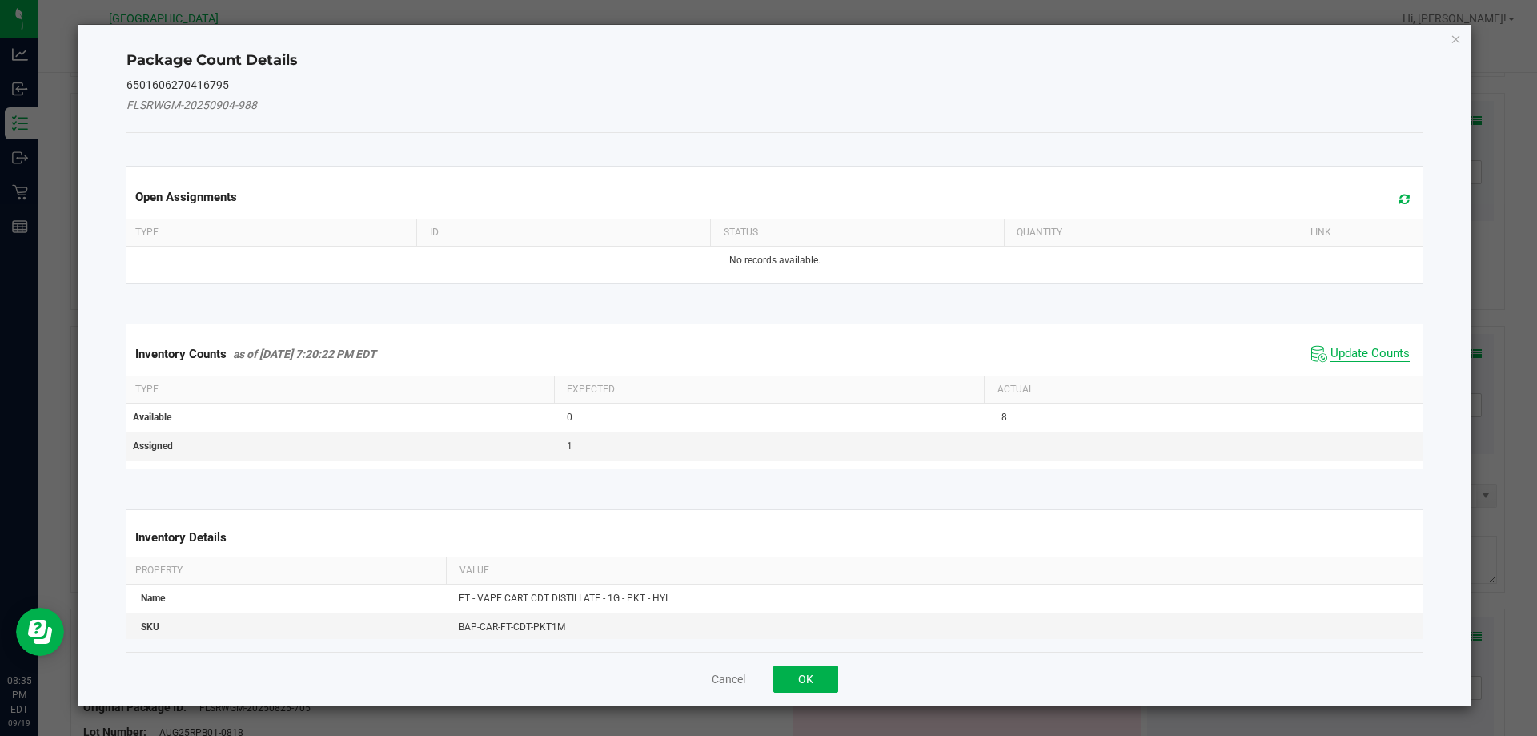
click at [1383, 356] on span "Update Counts" at bounding box center [1369, 354] width 79 height 16
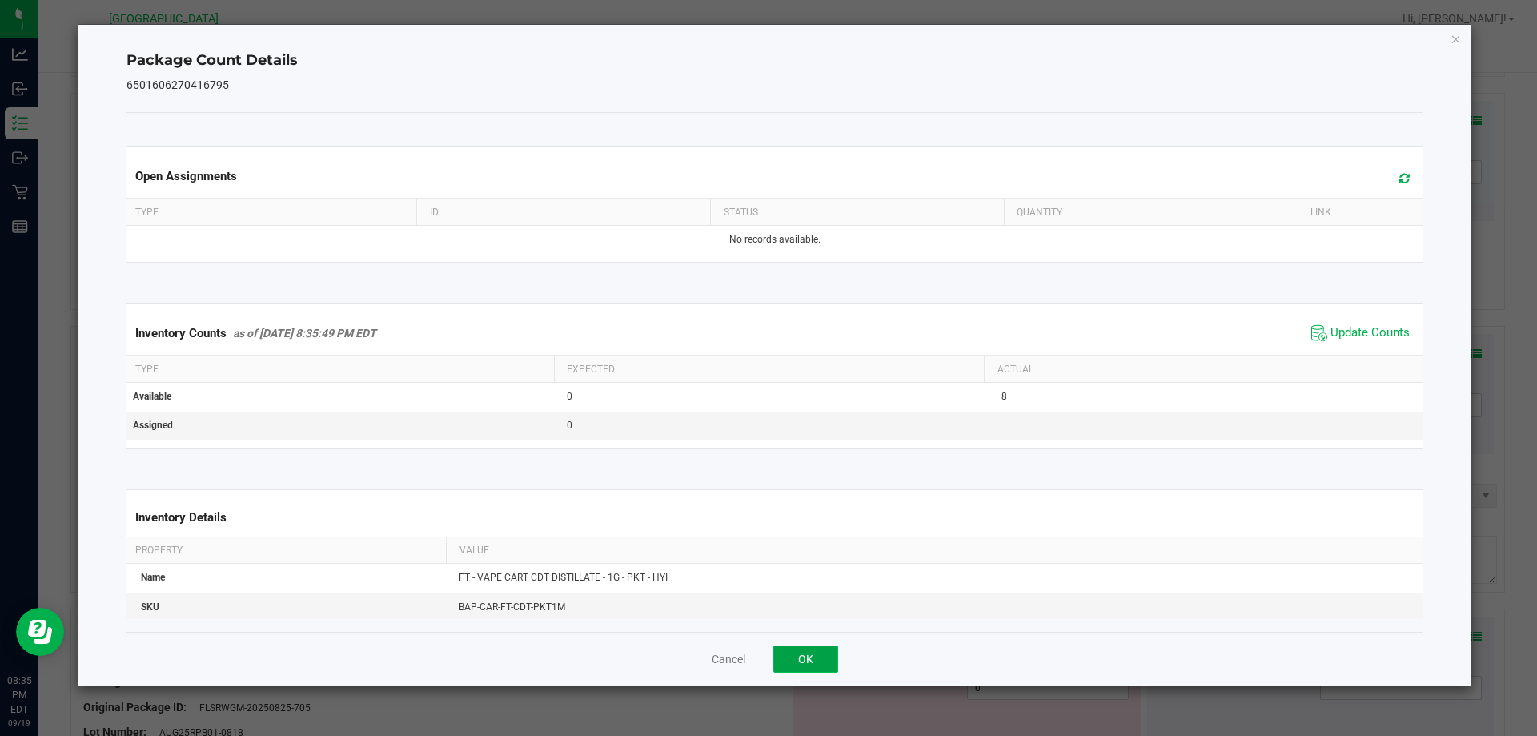
click at [814, 663] on button "OK" at bounding box center [805, 658] width 65 height 27
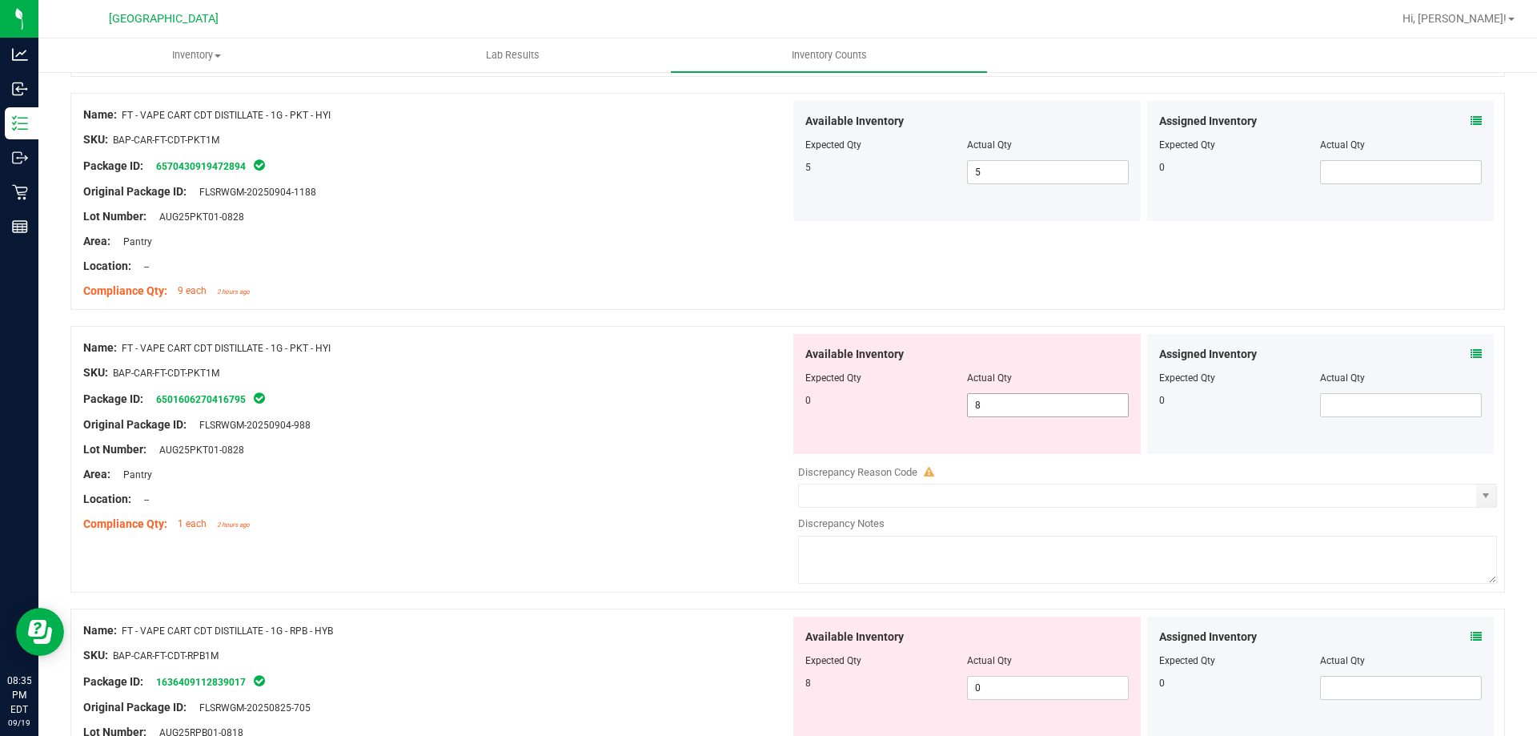
click at [1053, 403] on span "8 8" at bounding box center [1048, 405] width 162 height 24
type input "0"
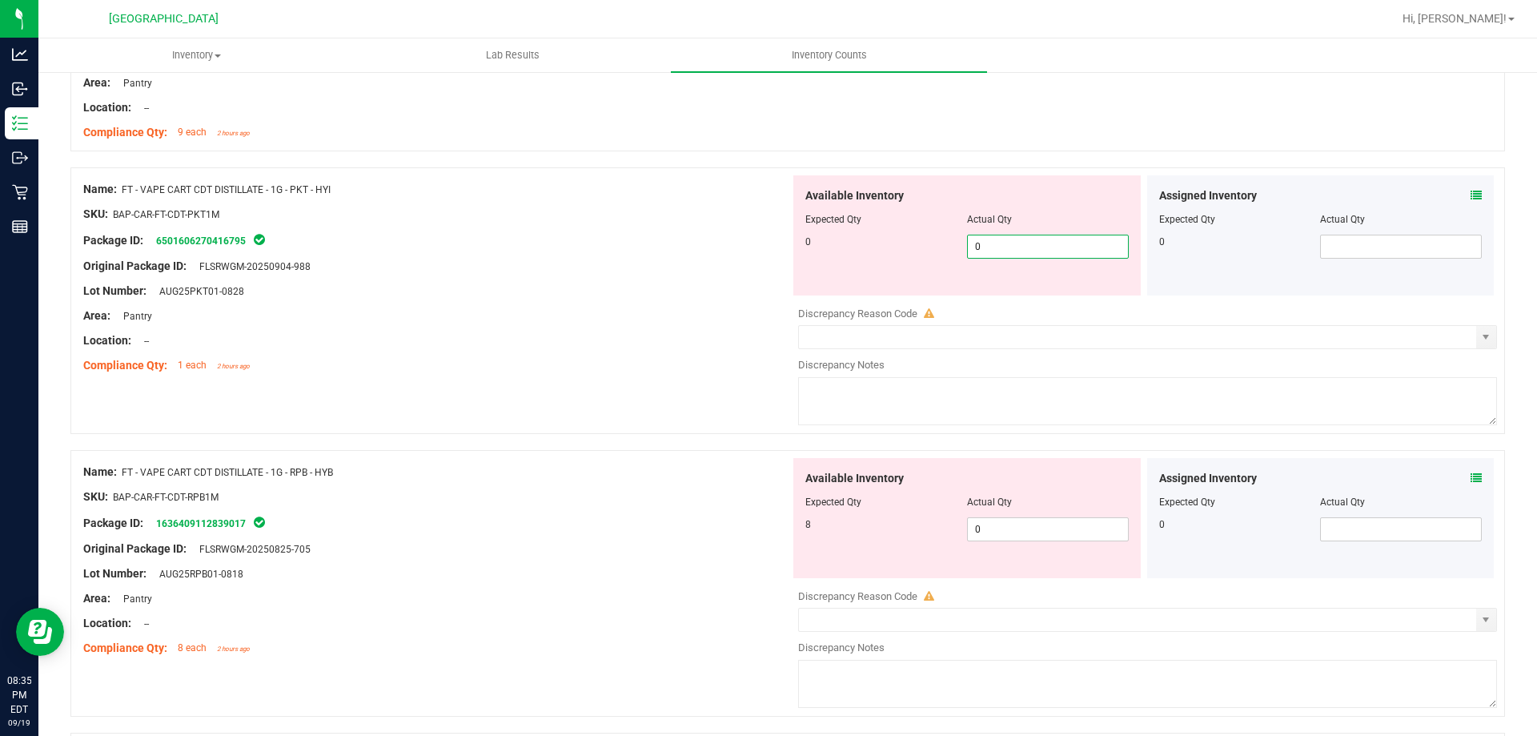
scroll to position [560, 0]
type input "0"
click at [1461, 480] on div "Assigned Inventory Expected Qty Actual Qty 0" at bounding box center [1320, 516] width 347 height 120
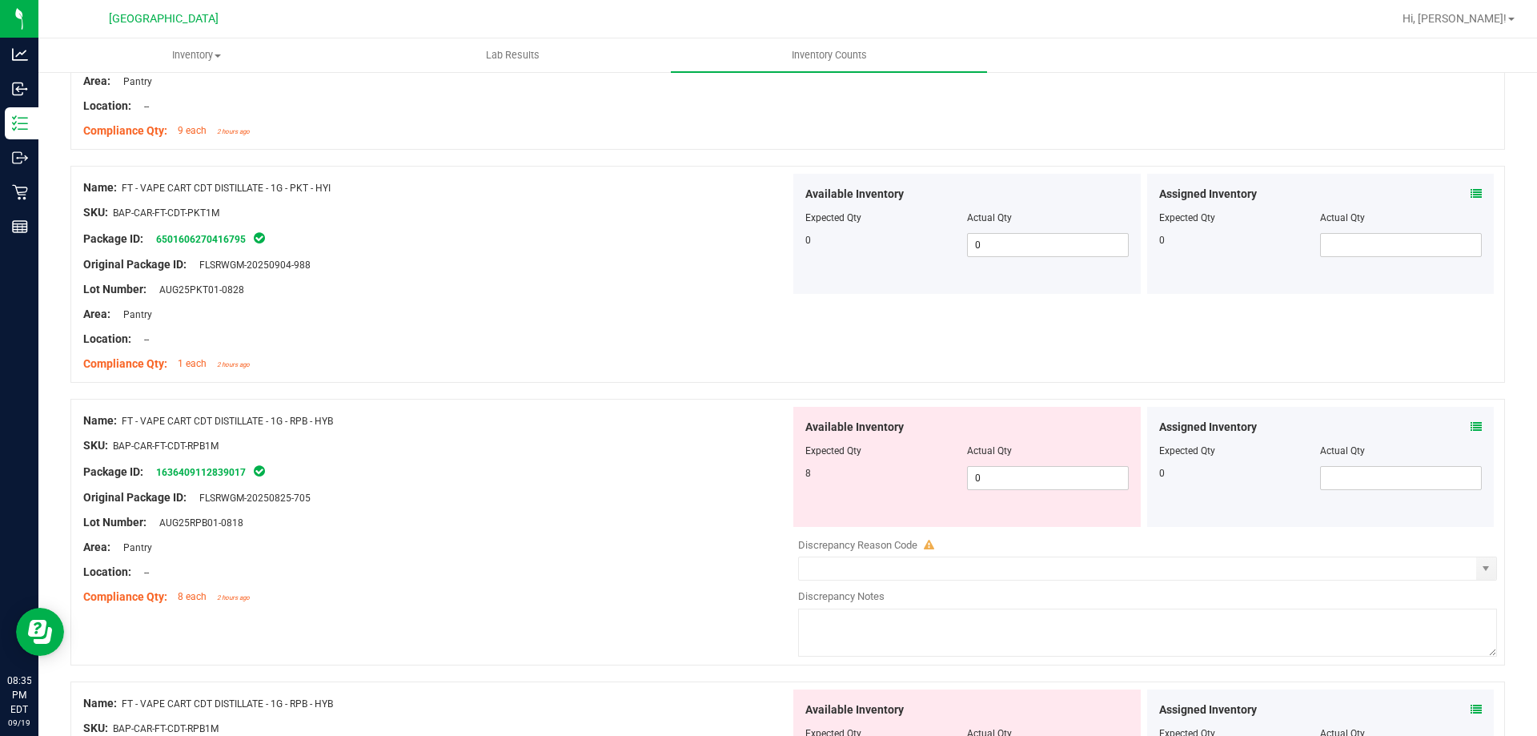
click at [1470, 424] on icon at bounding box center [1475, 426] width 11 height 11
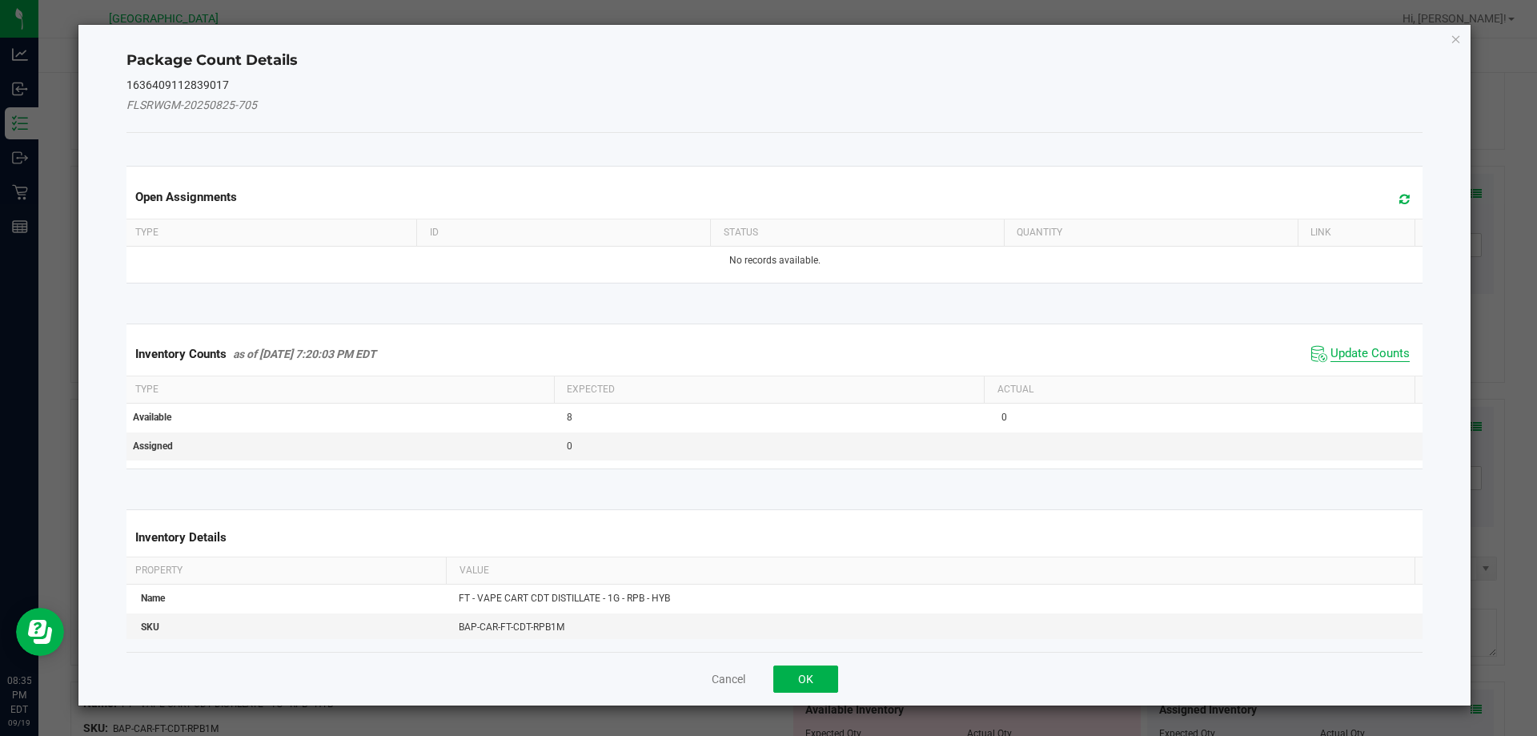
click at [1350, 355] on span "Update Counts" at bounding box center [1369, 354] width 79 height 16
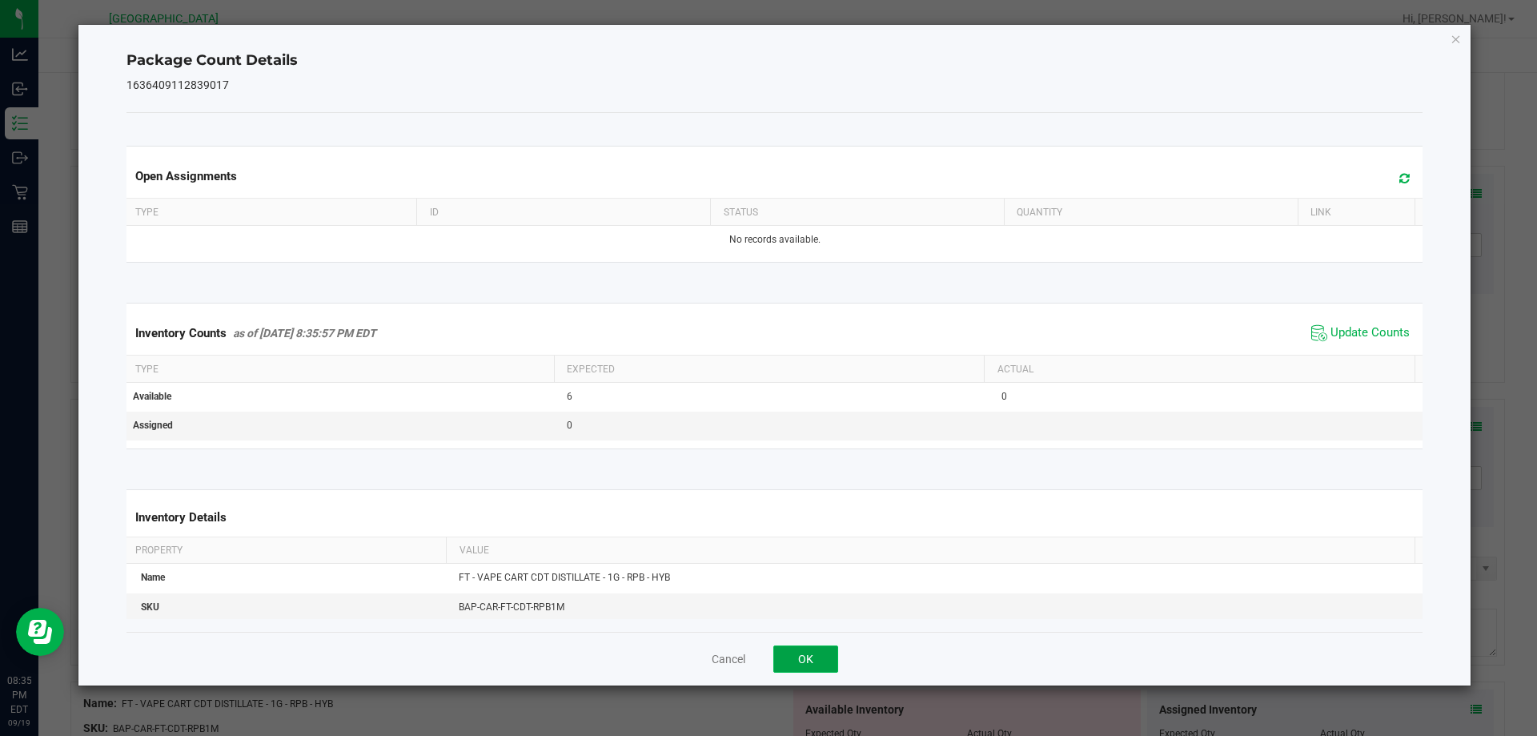
click at [833, 671] on button "OK" at bounding box center [805, 658] width 65 height 27
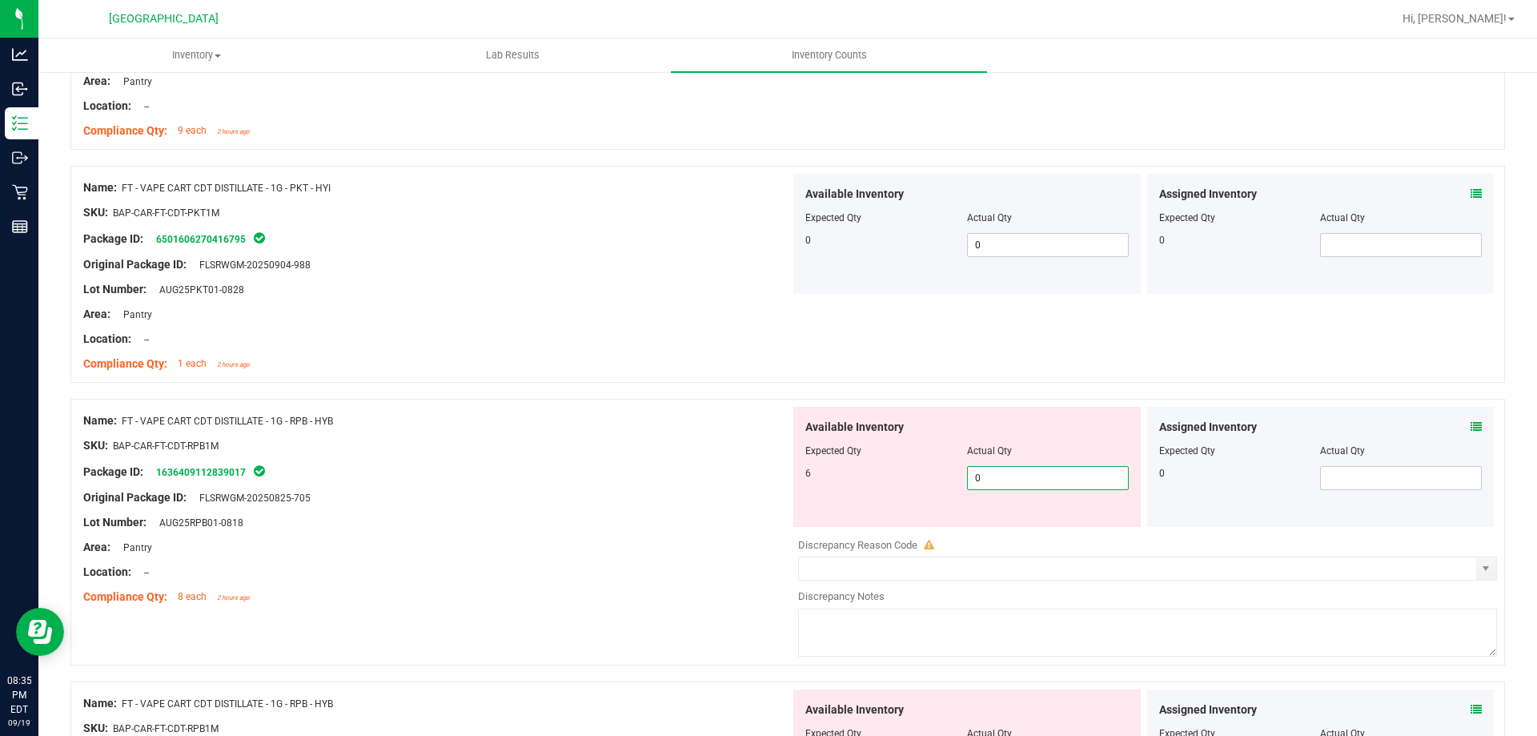
click at [1055, 478] on span "0 0" at bounding box center [1048, 478] width 162 height 24
type input "6"
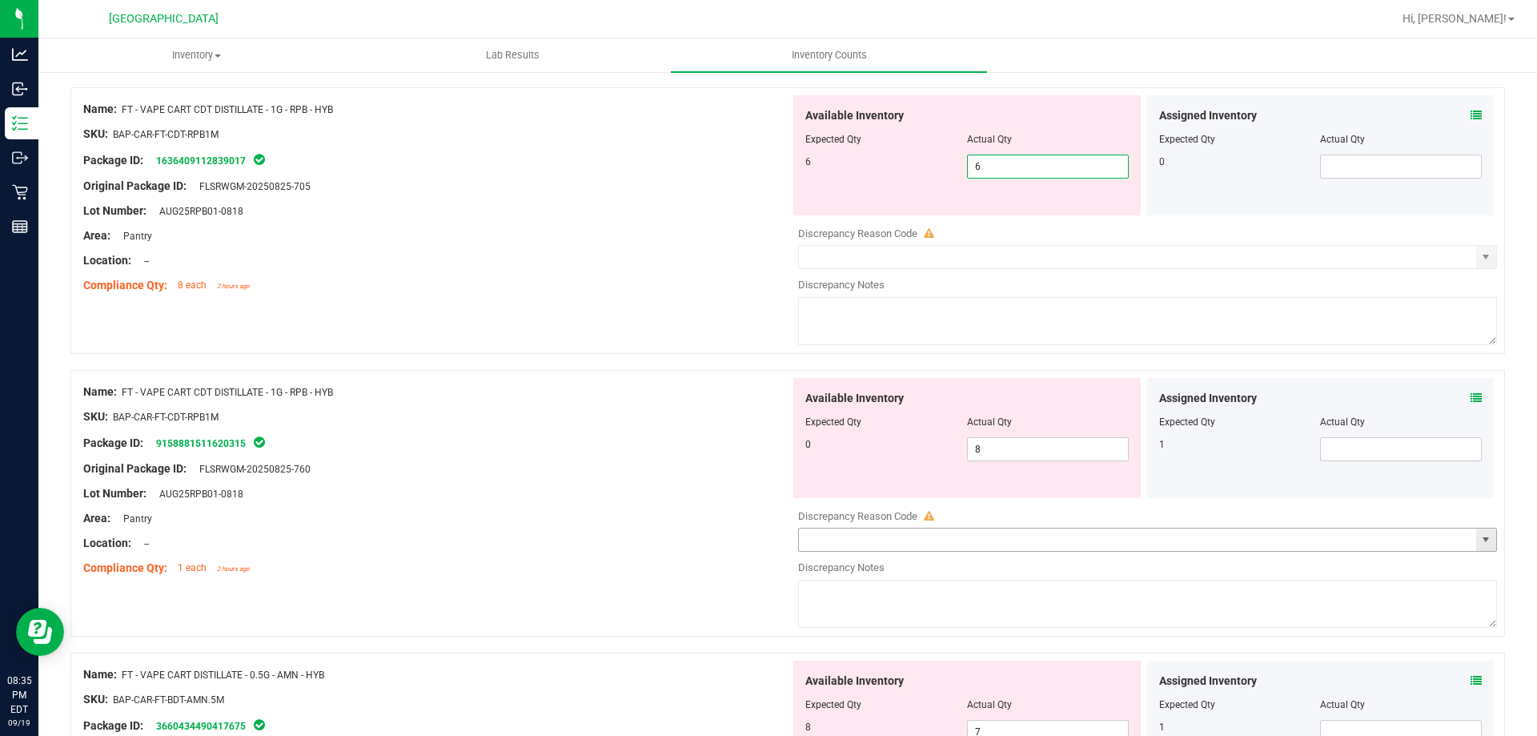
scroll to position [880, 0]
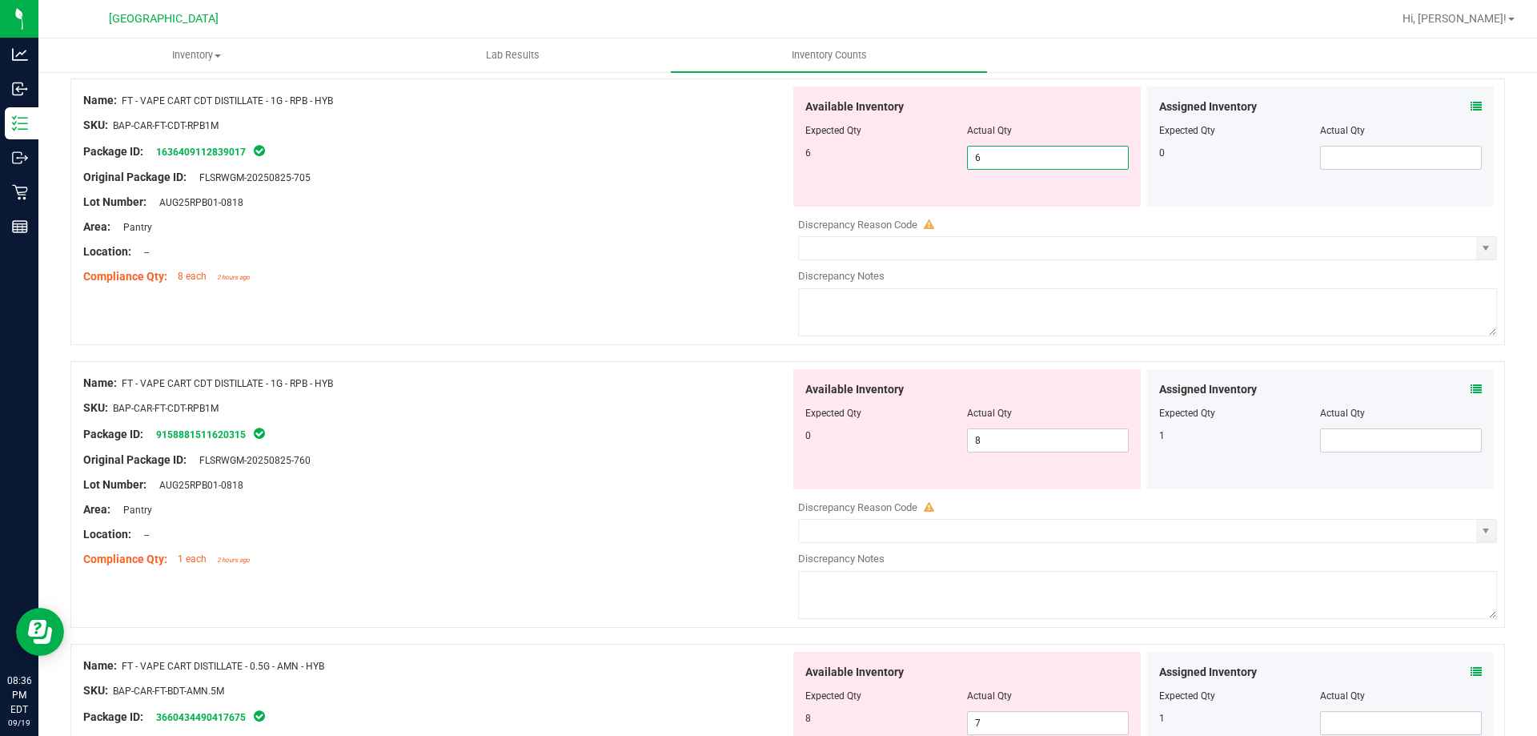
type input "6"
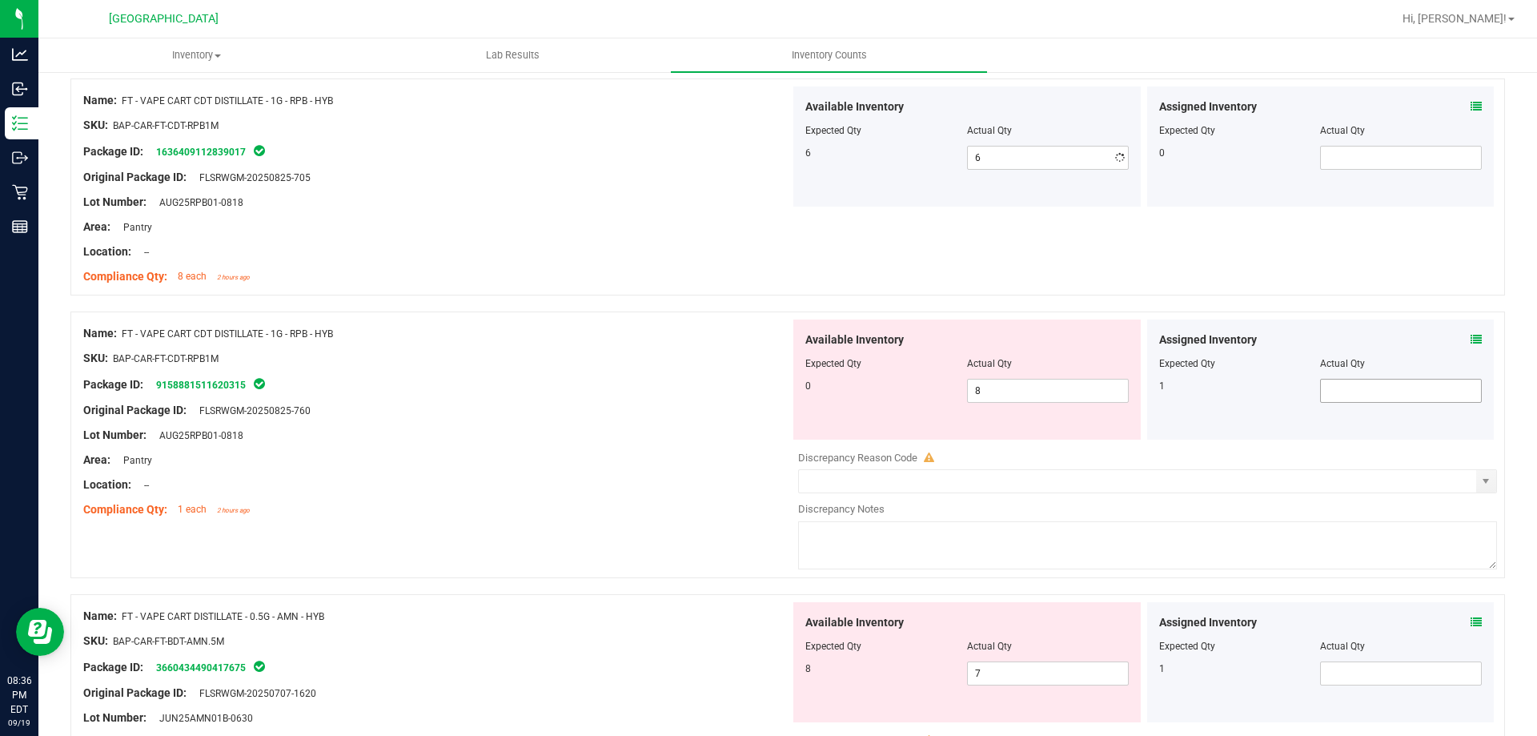
click at [1465, 391] on div "Assigned Inventory Expected Qty Actual Qty 1" at bounding box center [1320, 379] width 347 height 120
click at [1470, 343] on icon at bounding box center [1475, 339] width 11 height 11
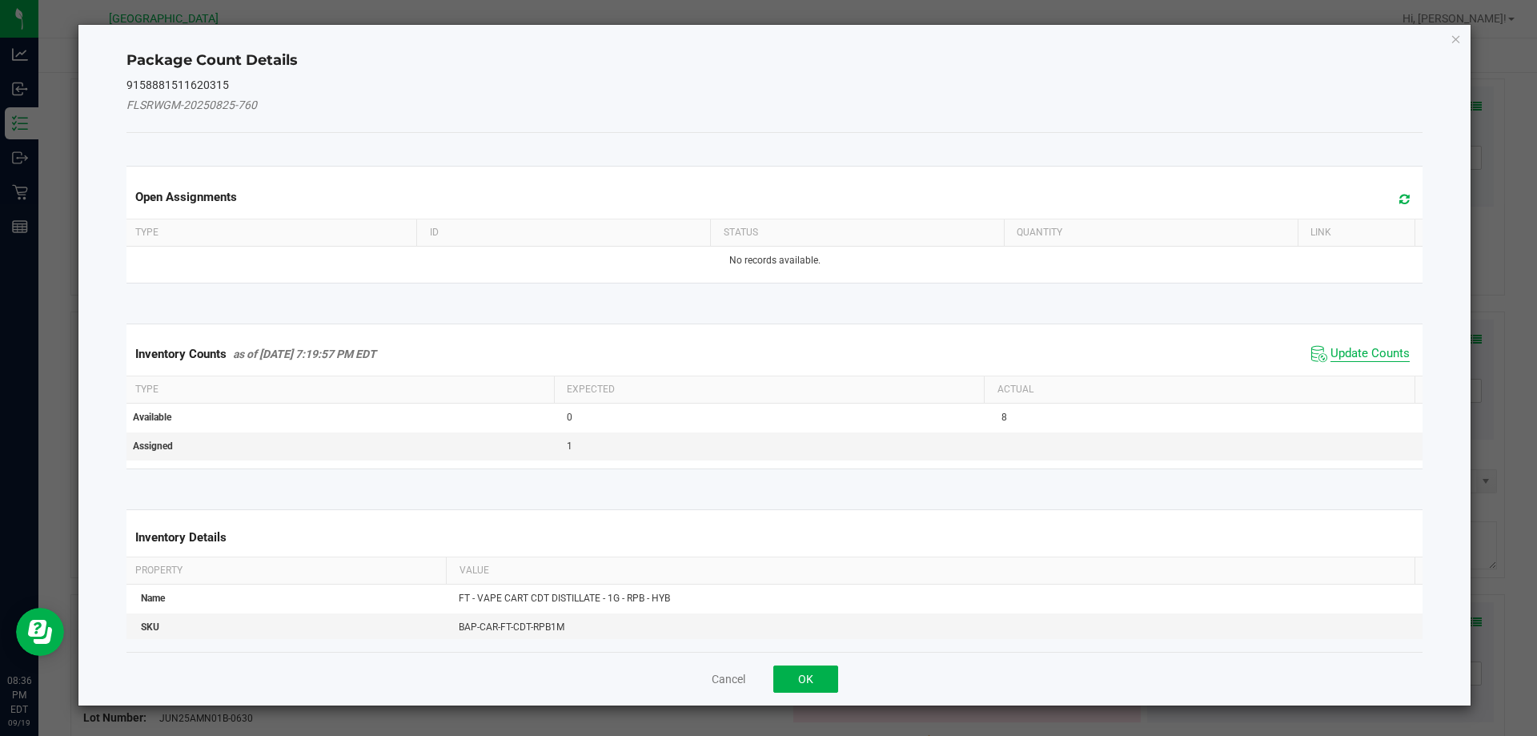
click at [1366, 355] on span "Update Counts" at bounding box center [1369, 354] width 79 height 16
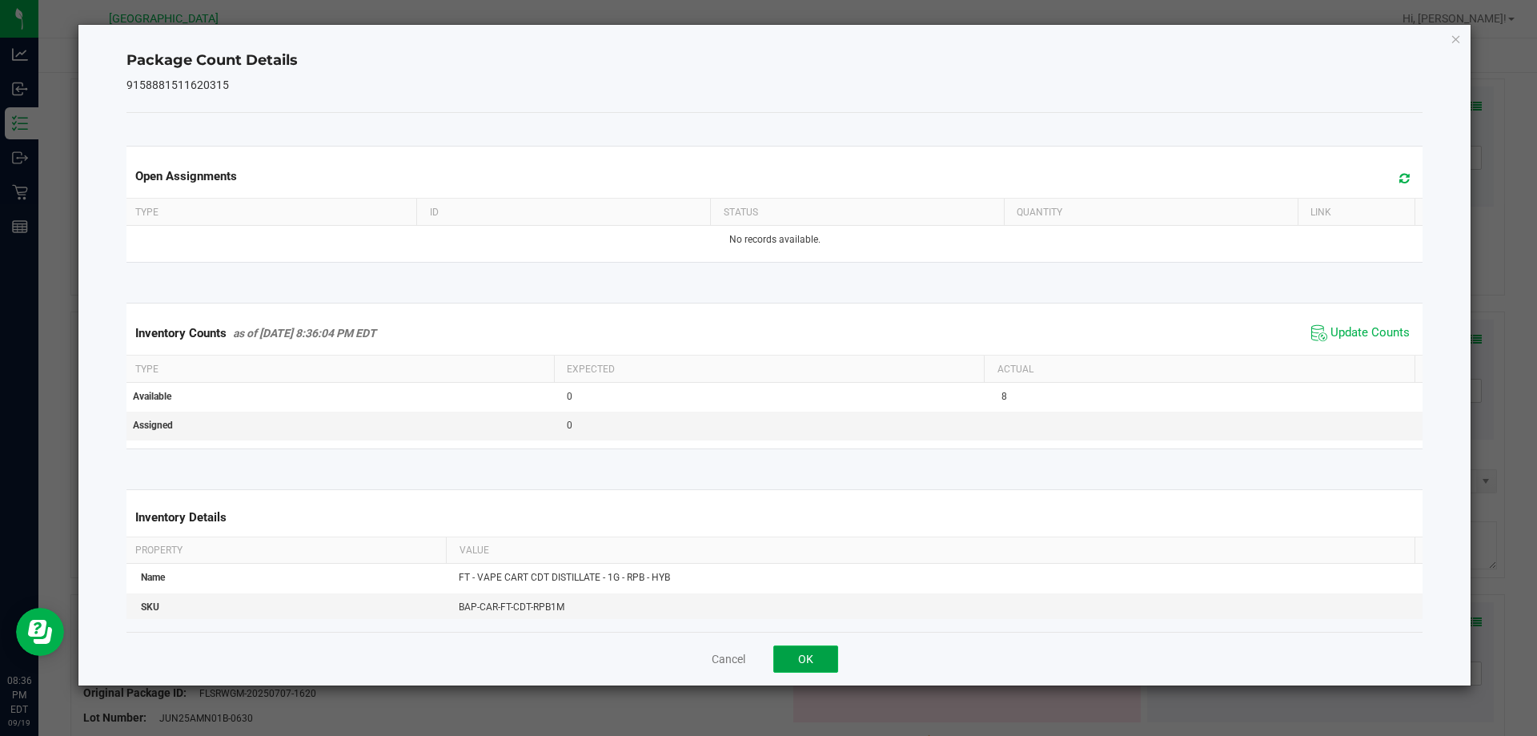
click at [803, 652] on button "OK" at bounding box center [805, 658] width 65 height 27
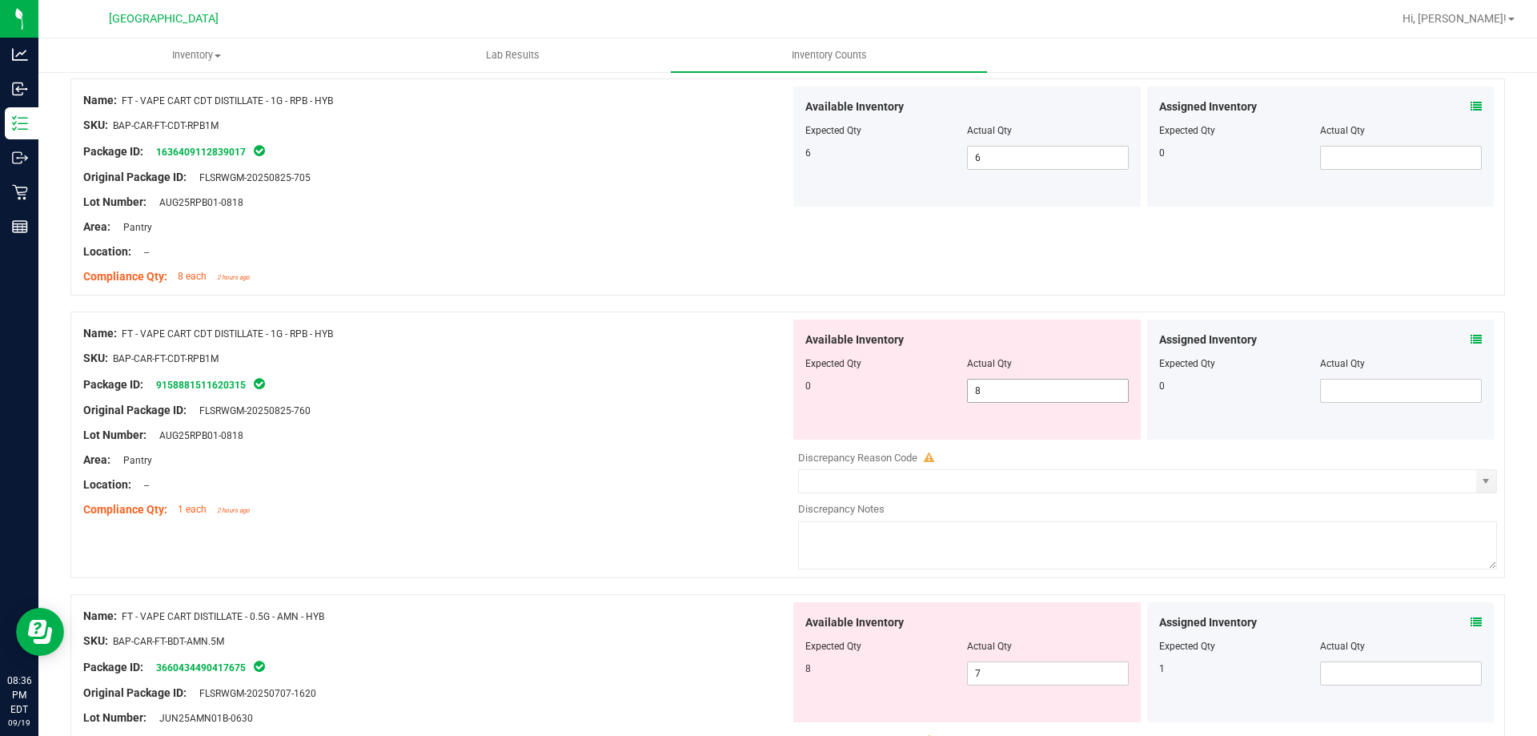
click at [1038, 383] on span "8 8" at bounding box center [1048, 391] width 162 height 24
type input "0"
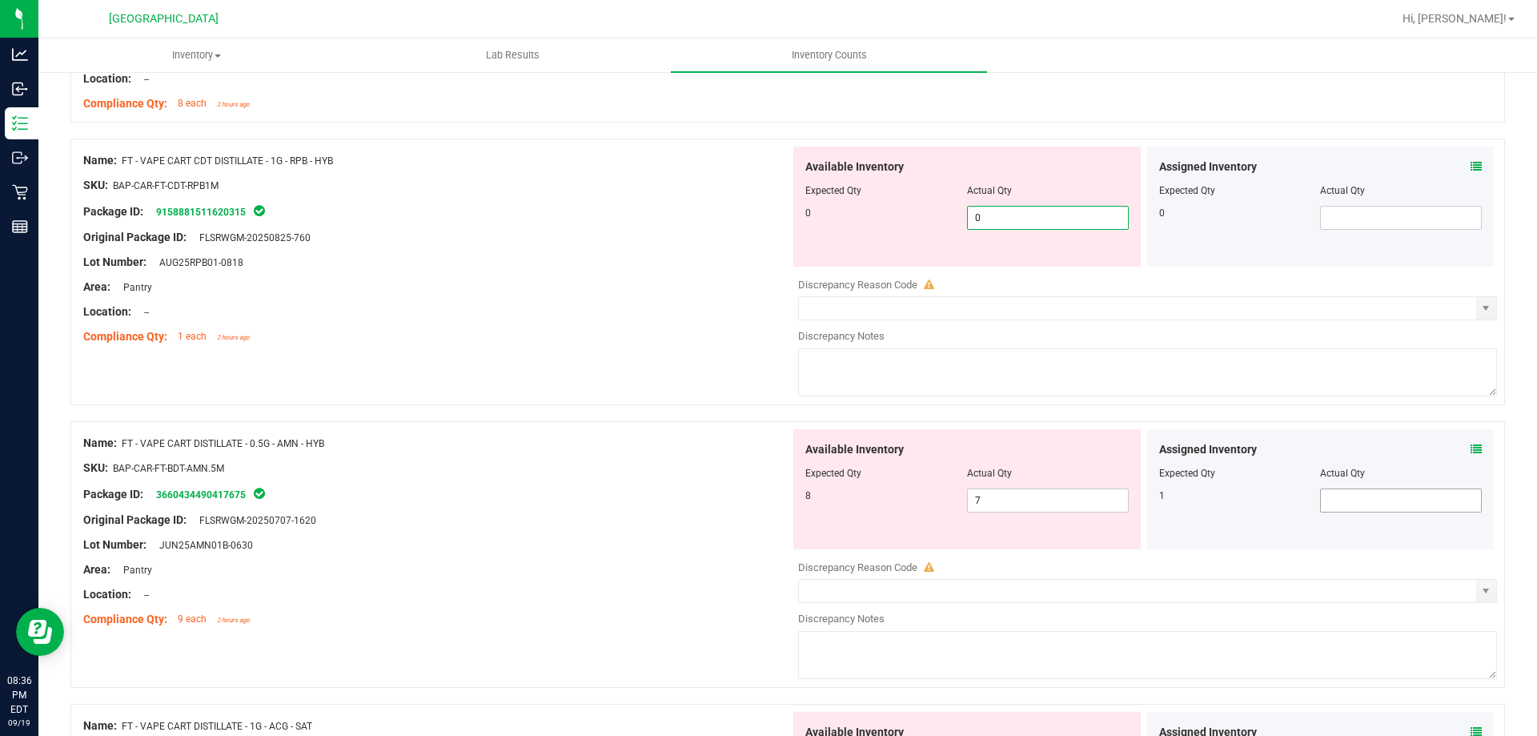
scroll to position [1121, 0]
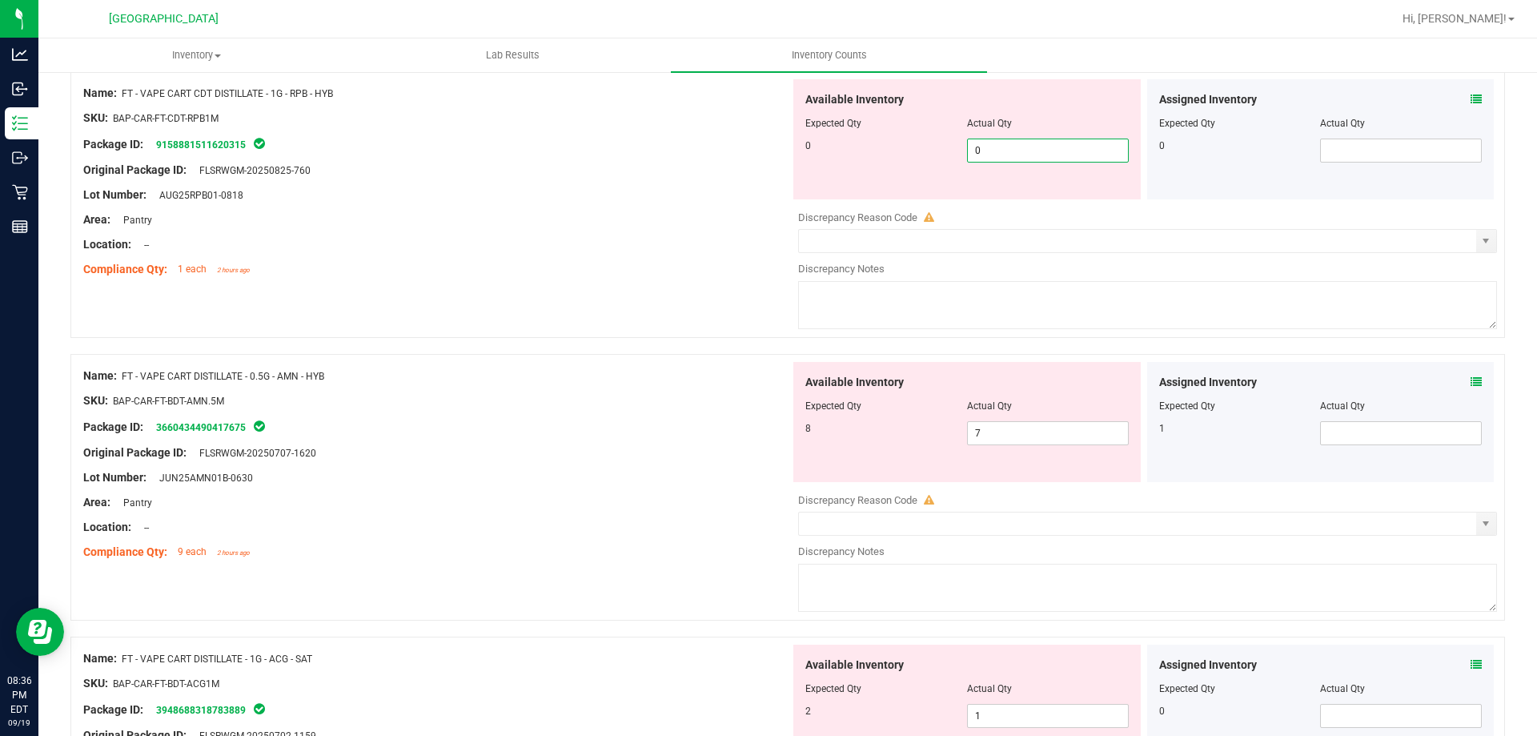
type input "0"
click at [1465, 377] on div "Assigned Inventory Expected Qty Actual Qty 1" at bounding box center [1320, 422] width 347 height 120
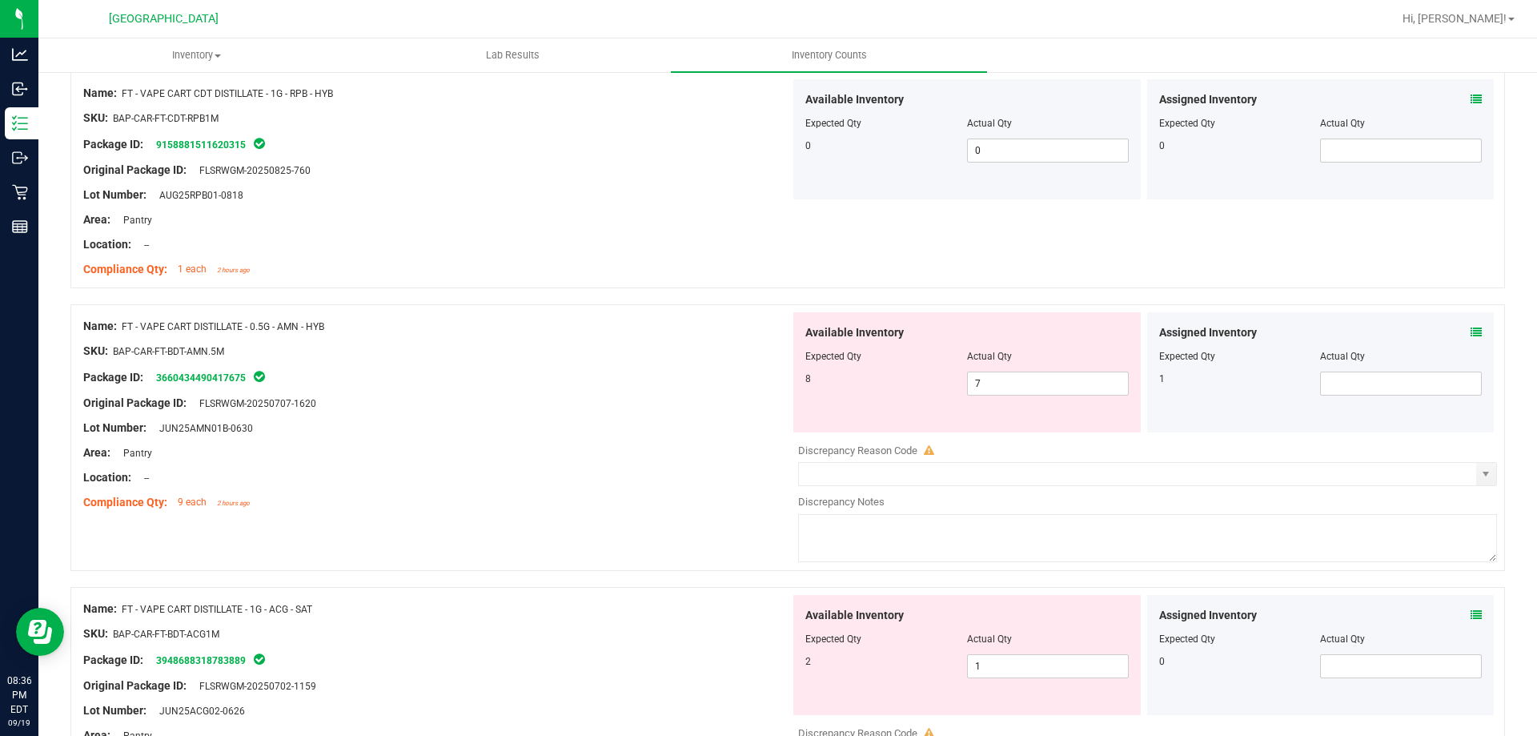
click at [1470, 329] on div "Assigned Inventory Expected Qty Actual Qty 1" at bounding box center [1320, 372] width 347 height 120
click at [1470, 330] on icon at bounding box center [1475, 332] width 11 height 11
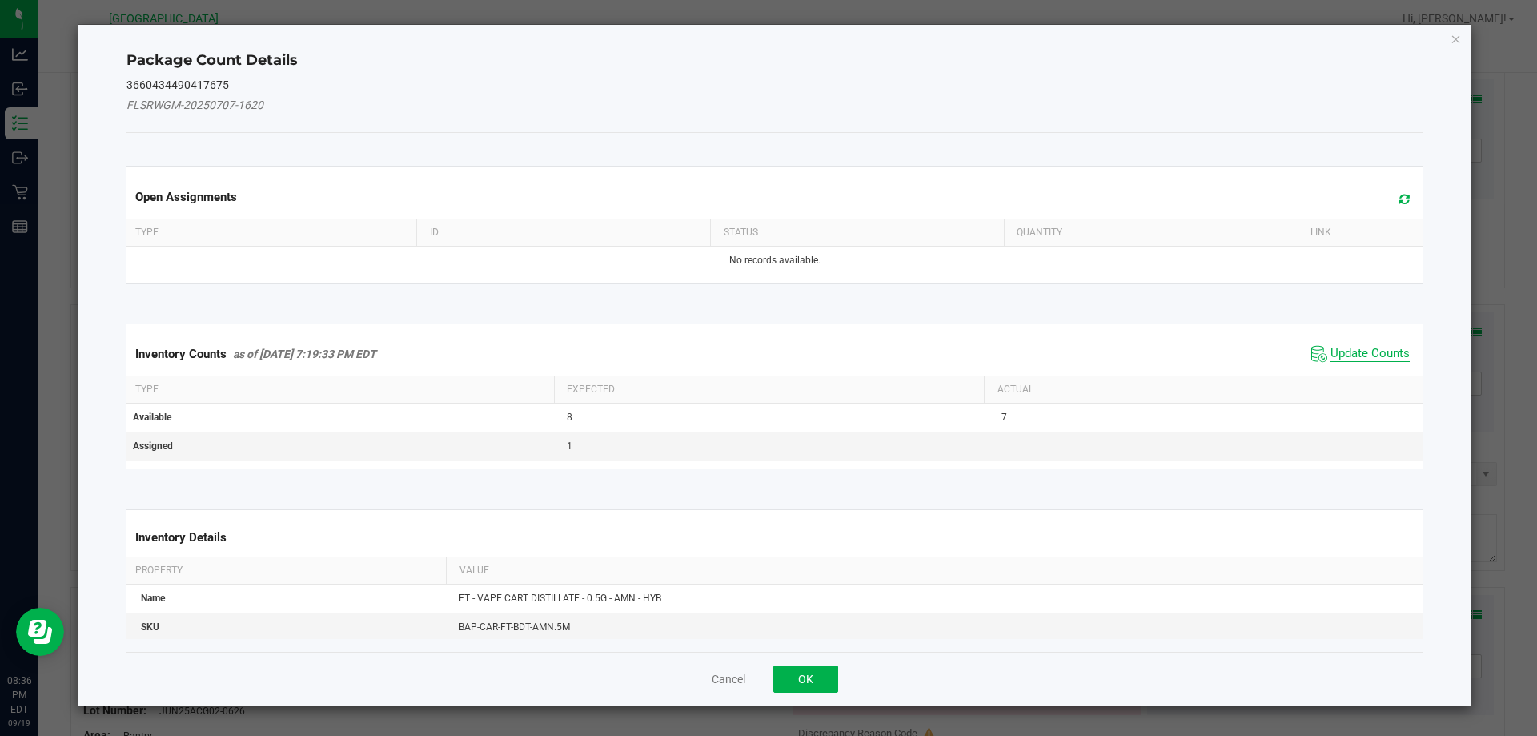
click at [1350, 355] on span "Update Counts" at bounding box center [1369, 354] width 79 height 16
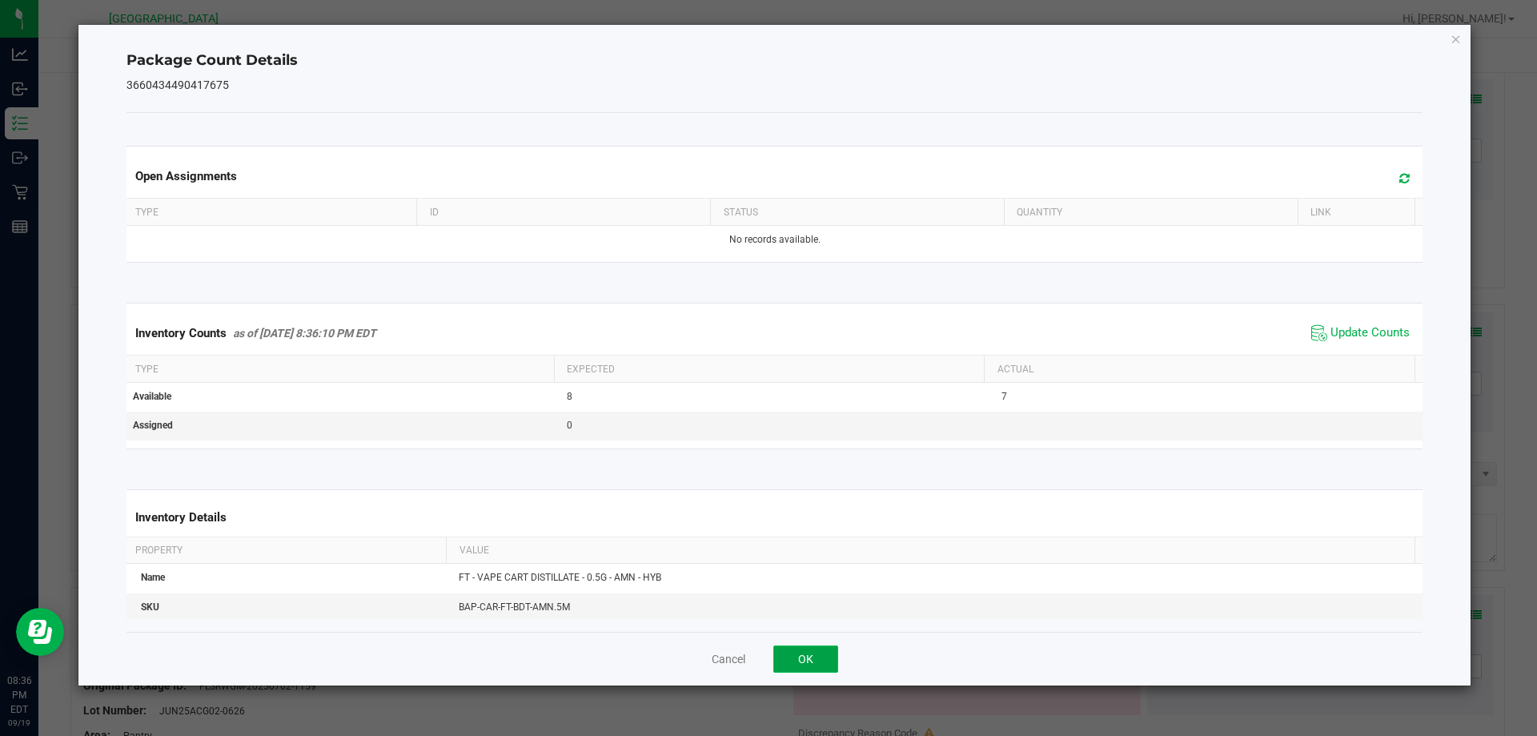
click at [818, 660] on button "OK" at bounding box center [805, 658] width 65 height 27
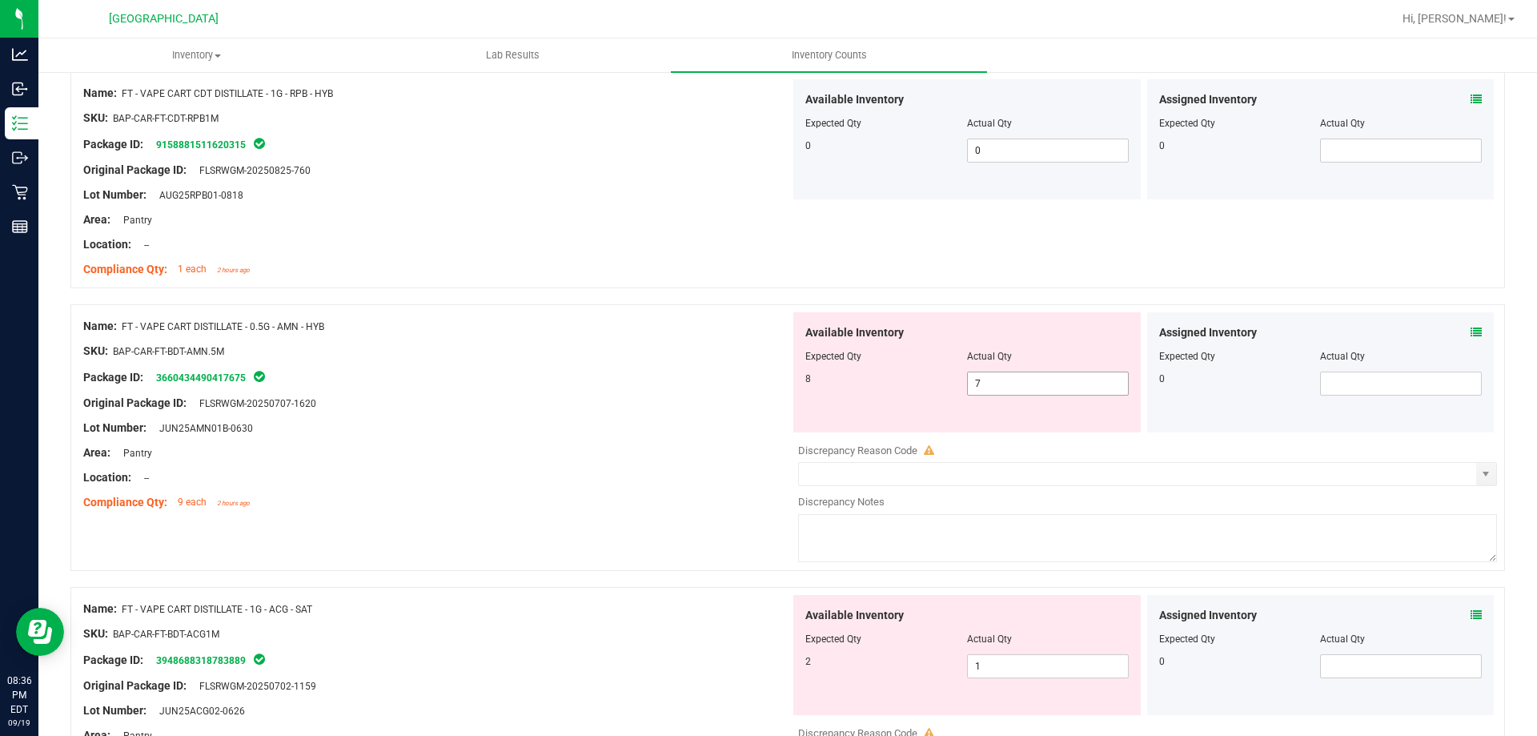
click at [1065, 387] on span "7 7" at bounding box center [1048, 383] width 162 height 24
type input "8"
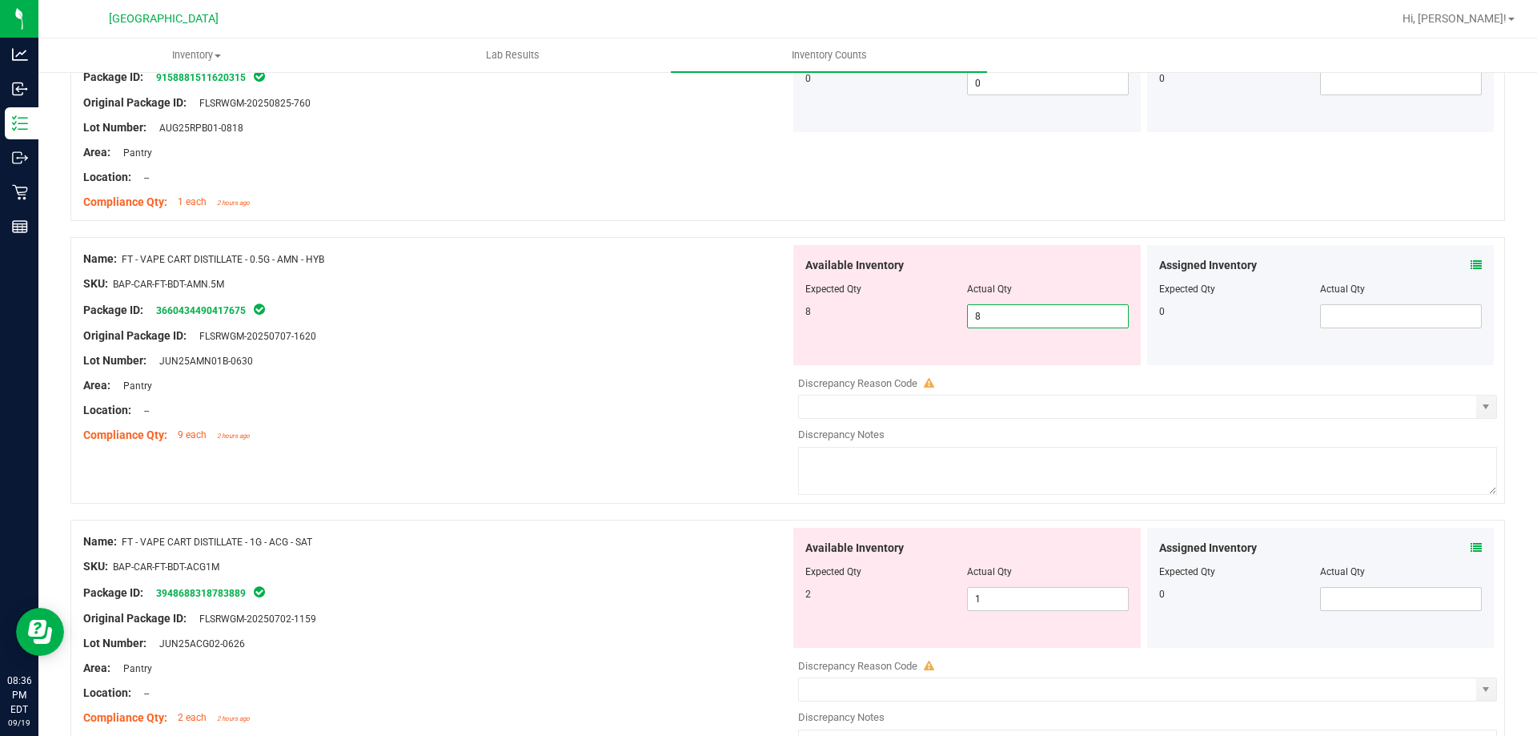
scroll to position [1281, 0]
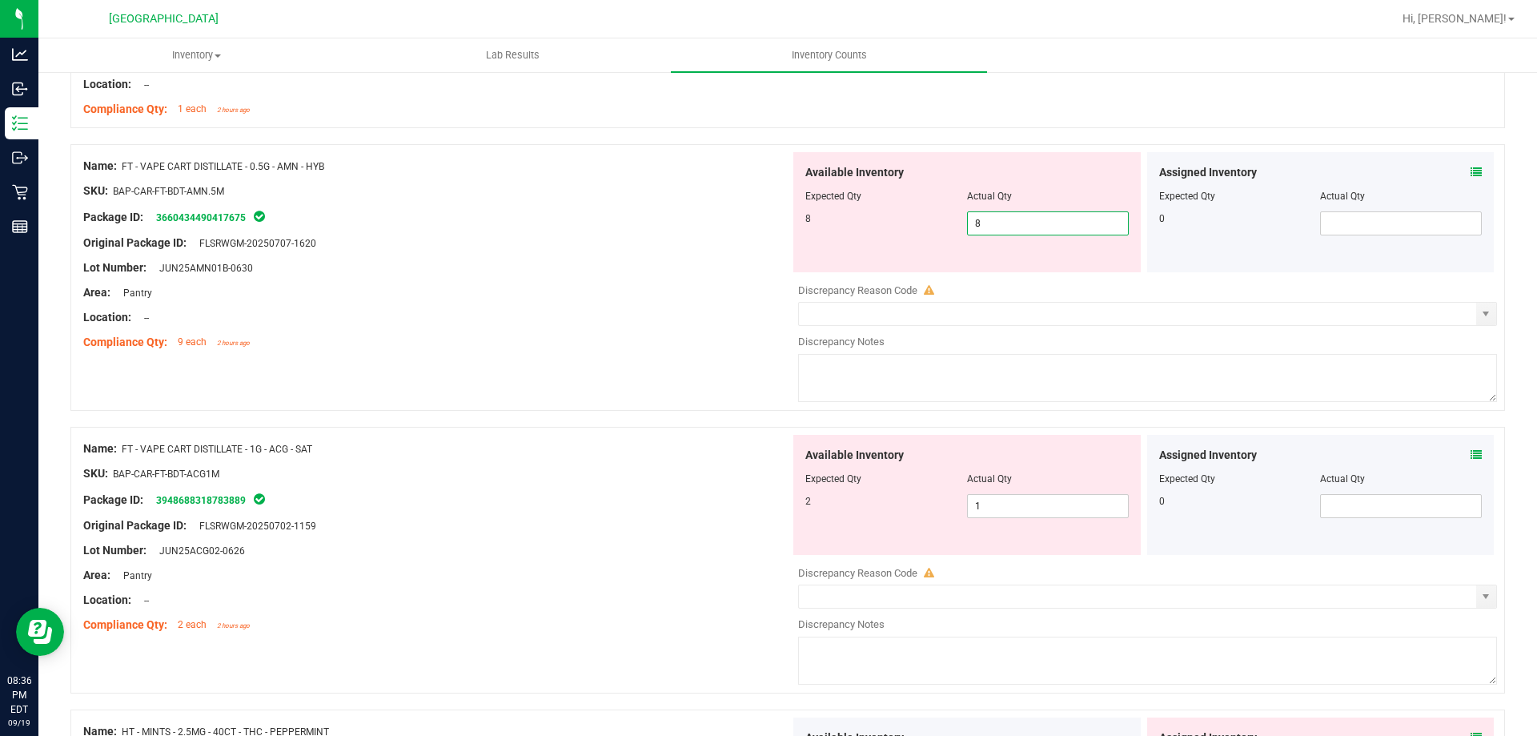
type input "8"
click at [1457, 456] on div "Assigned Inventory Expected Qty Actual Qty 0" at bounding box center [1320, 495] width 347 height 120
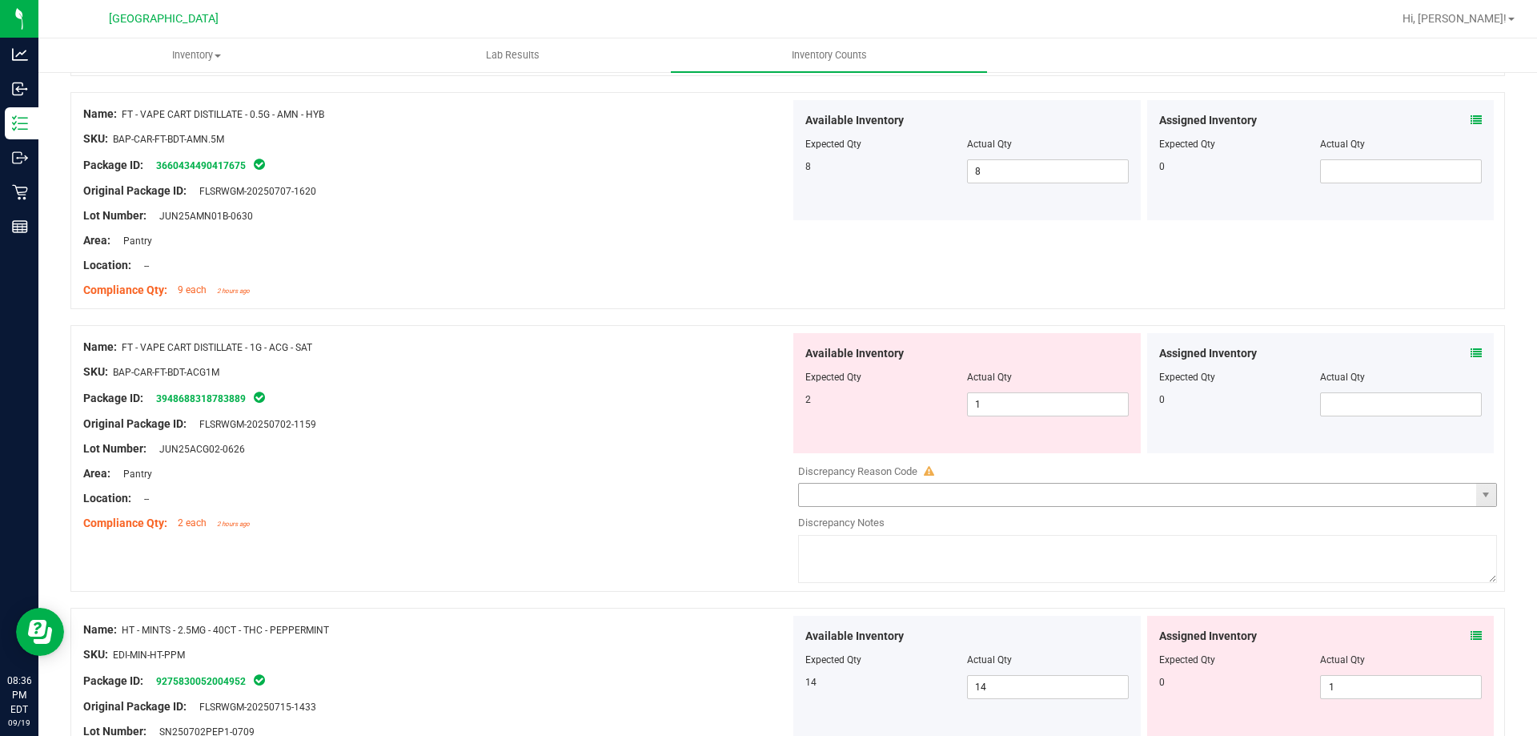
scroll to position [1361, 0]
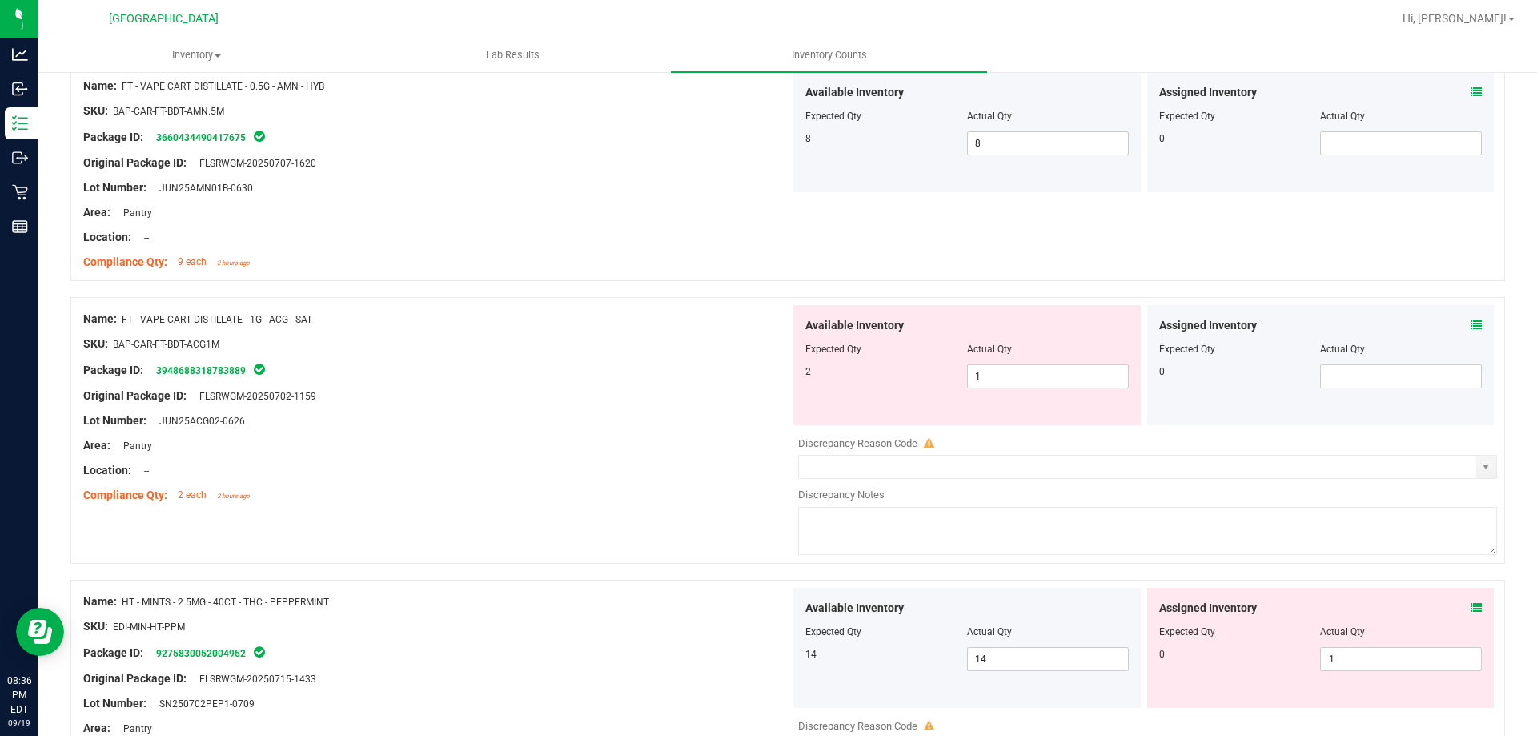
click at [1470, 327] on icon at bounding box center [1475, 324] width 11 height 11
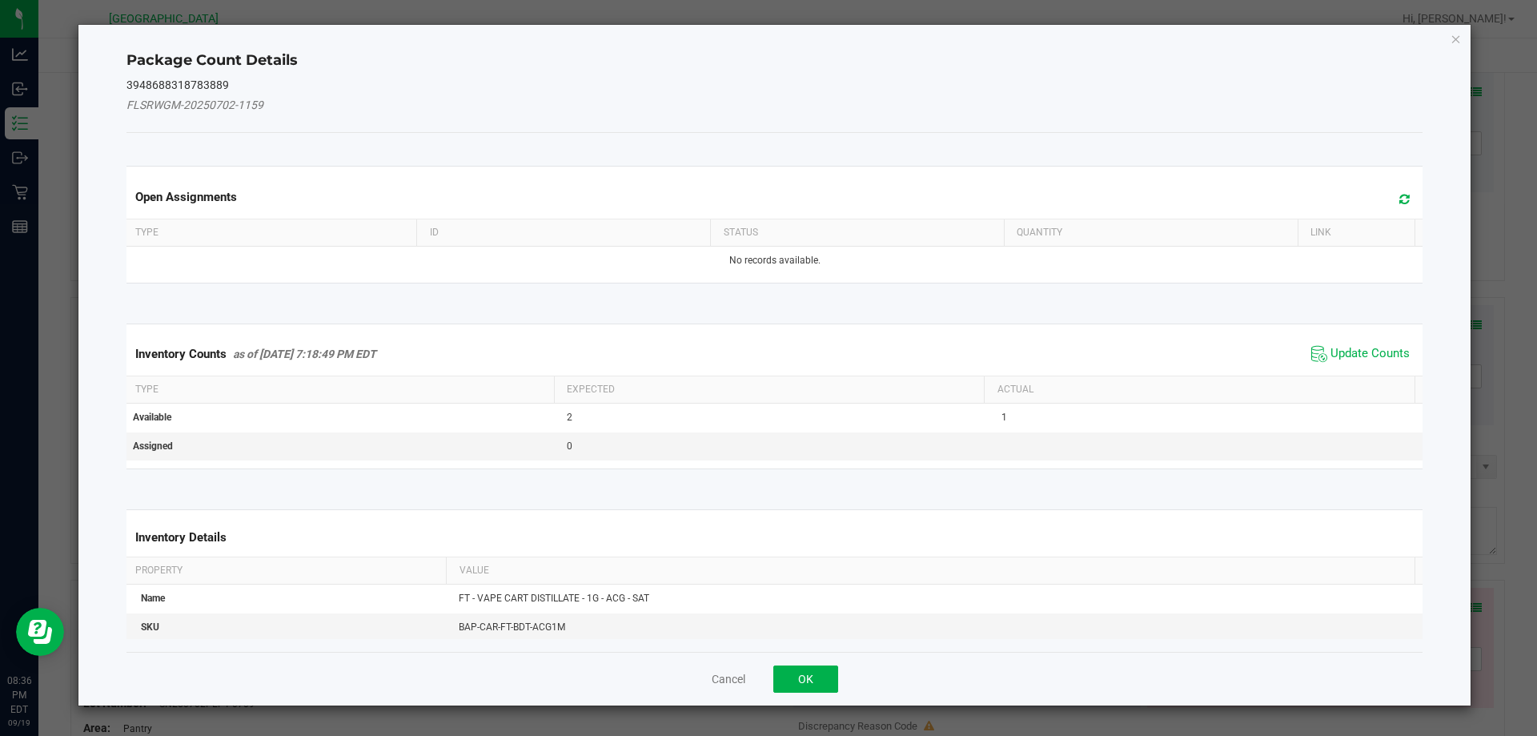
click at [1374, 344] on span "Update Counts" at bounding box center [1360, 354] width 106 height 24
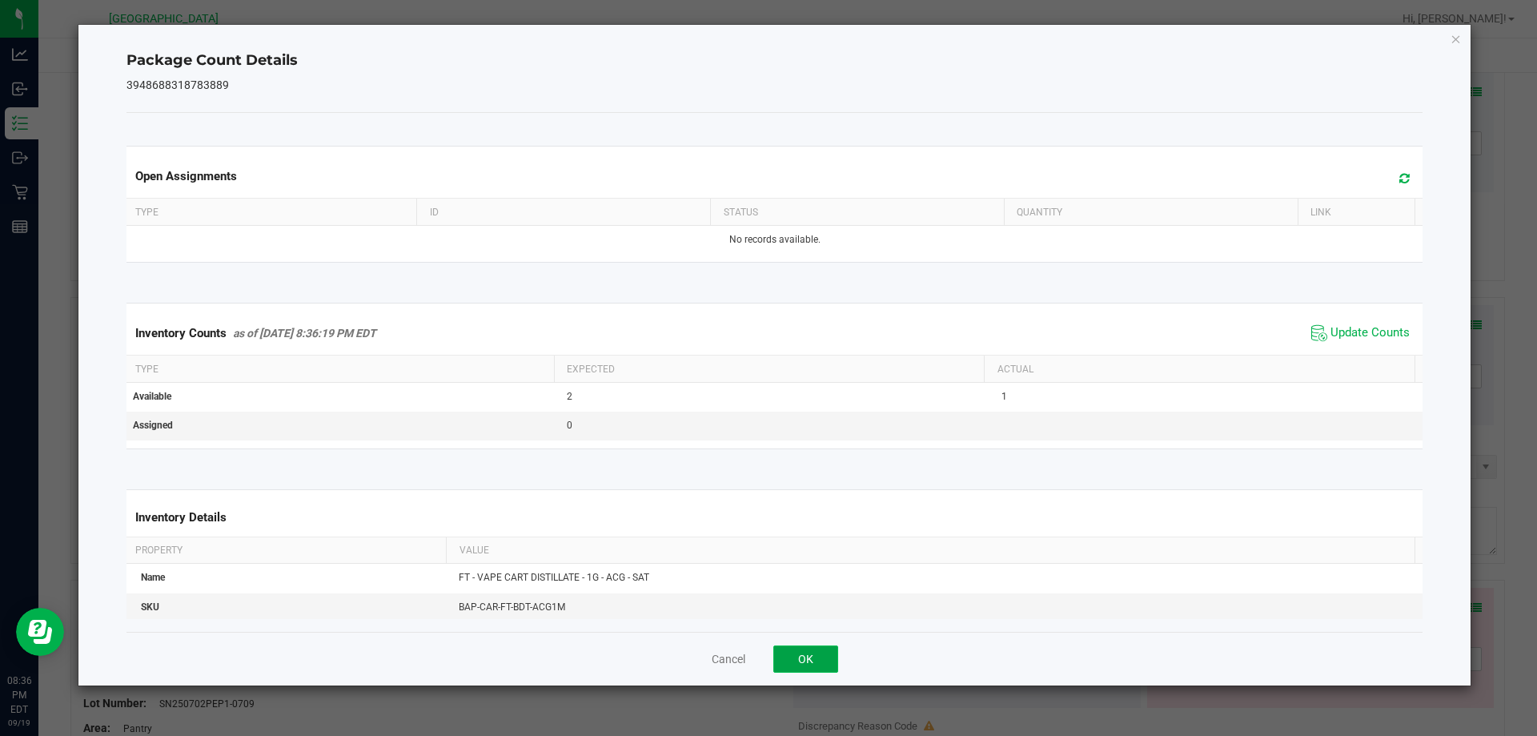
click at [791, 655] on button "OK" at bounding box center [805, 658] width 65 height 27
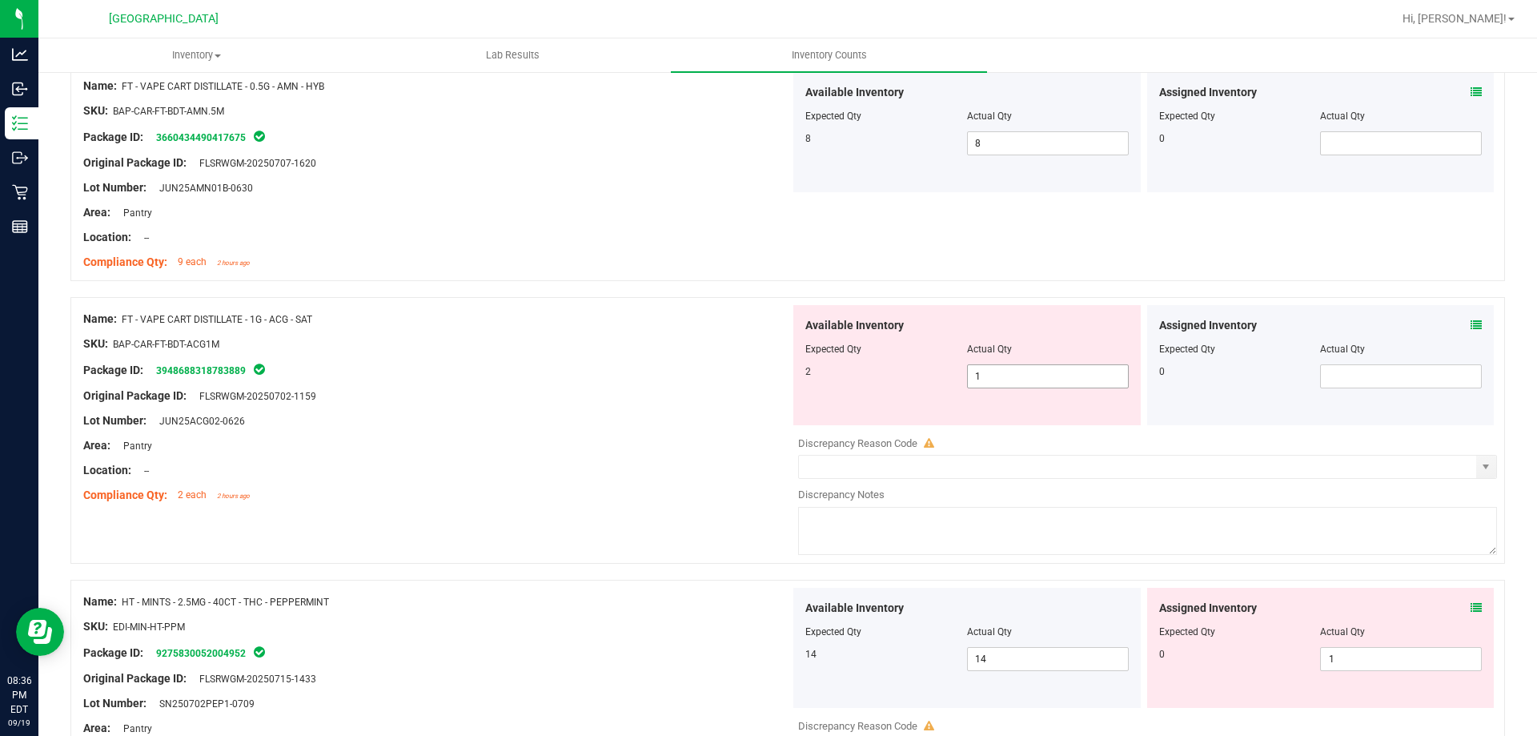
click at [1033, 378] on span "1 1" at bounding box center [1048, 376] width 162 height 24
type input "2"
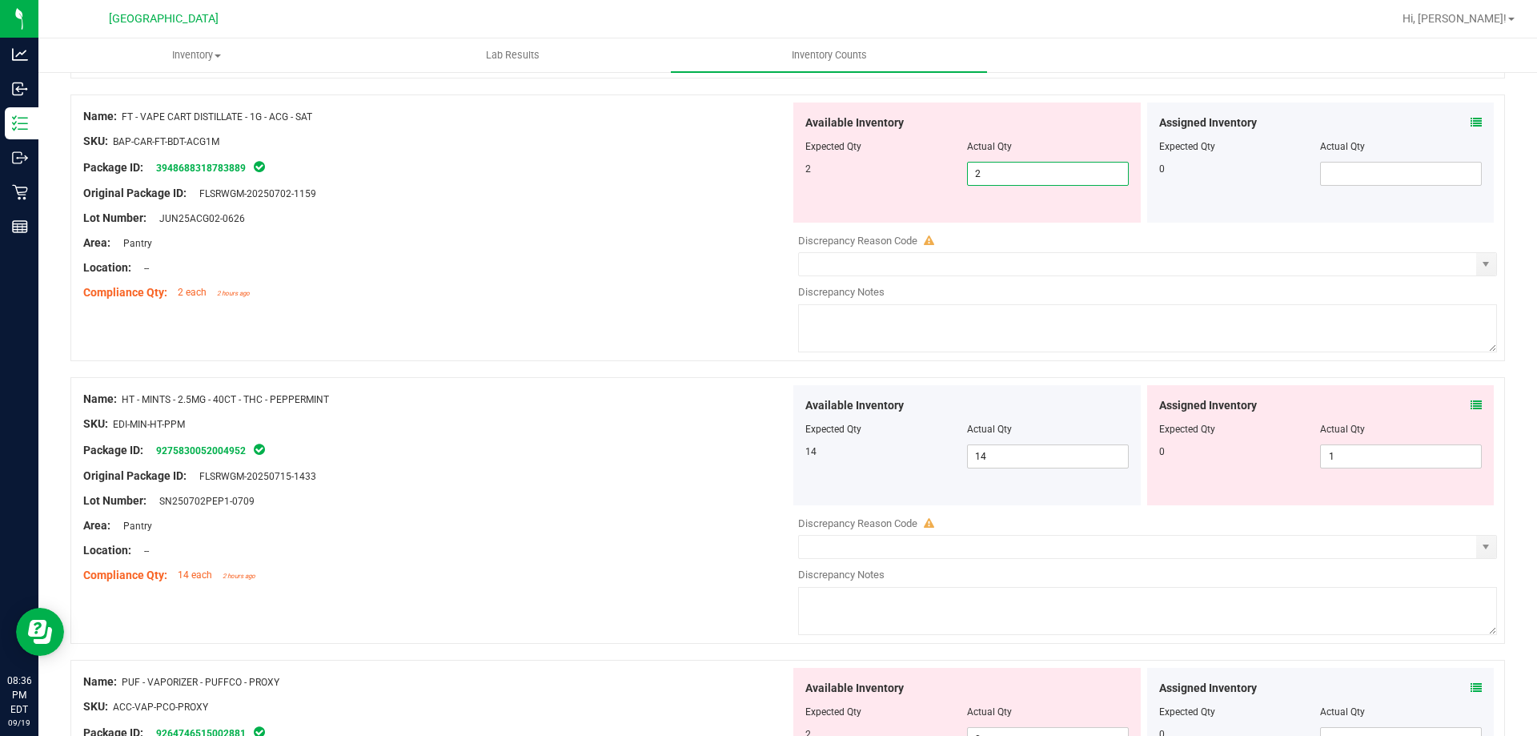
scroll to position [1601, 0]
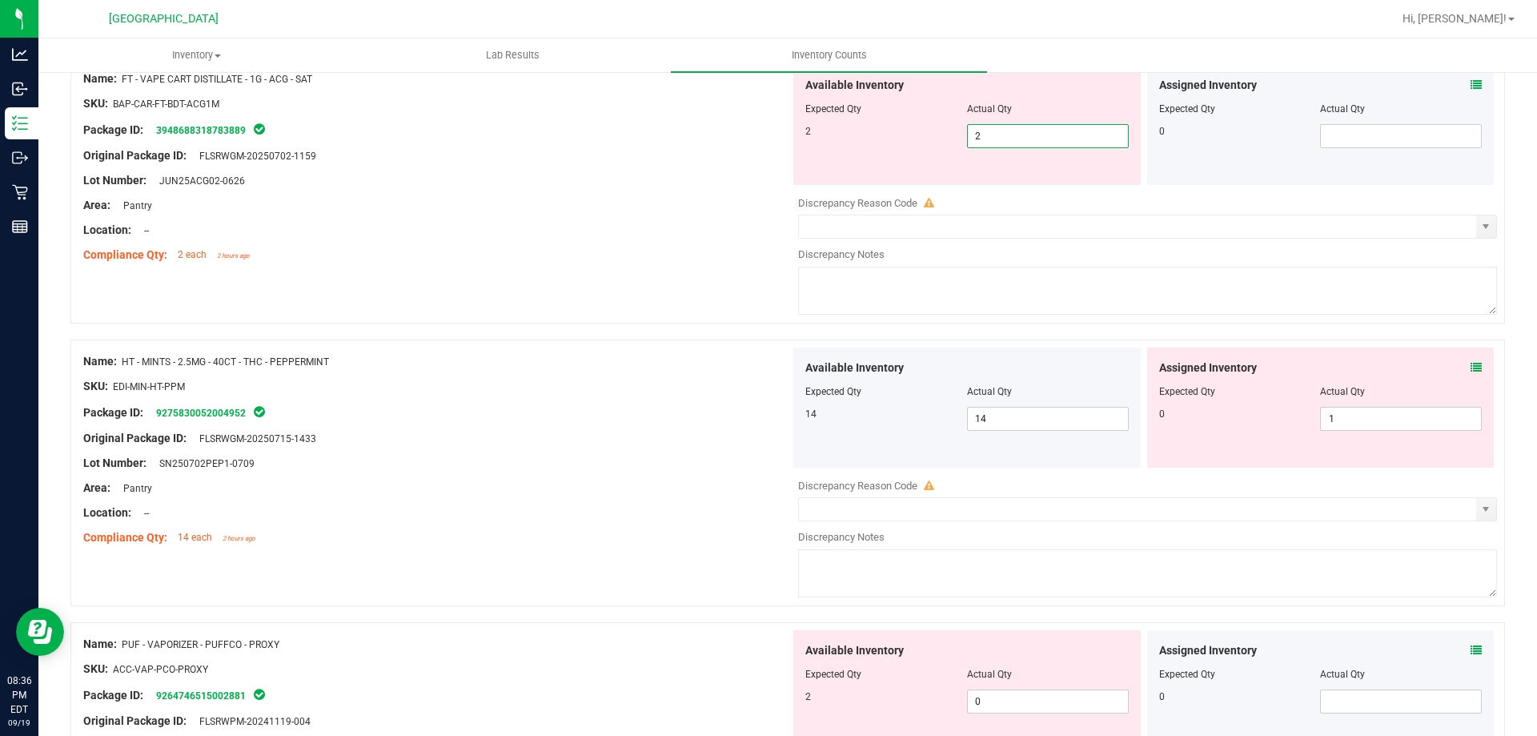
type input "2"
click at [1466, 365] on div "Assigned Inventory Expected Qty Actual Qty 0 1 1" at bounding box center [1320, 407] width 347 height 120
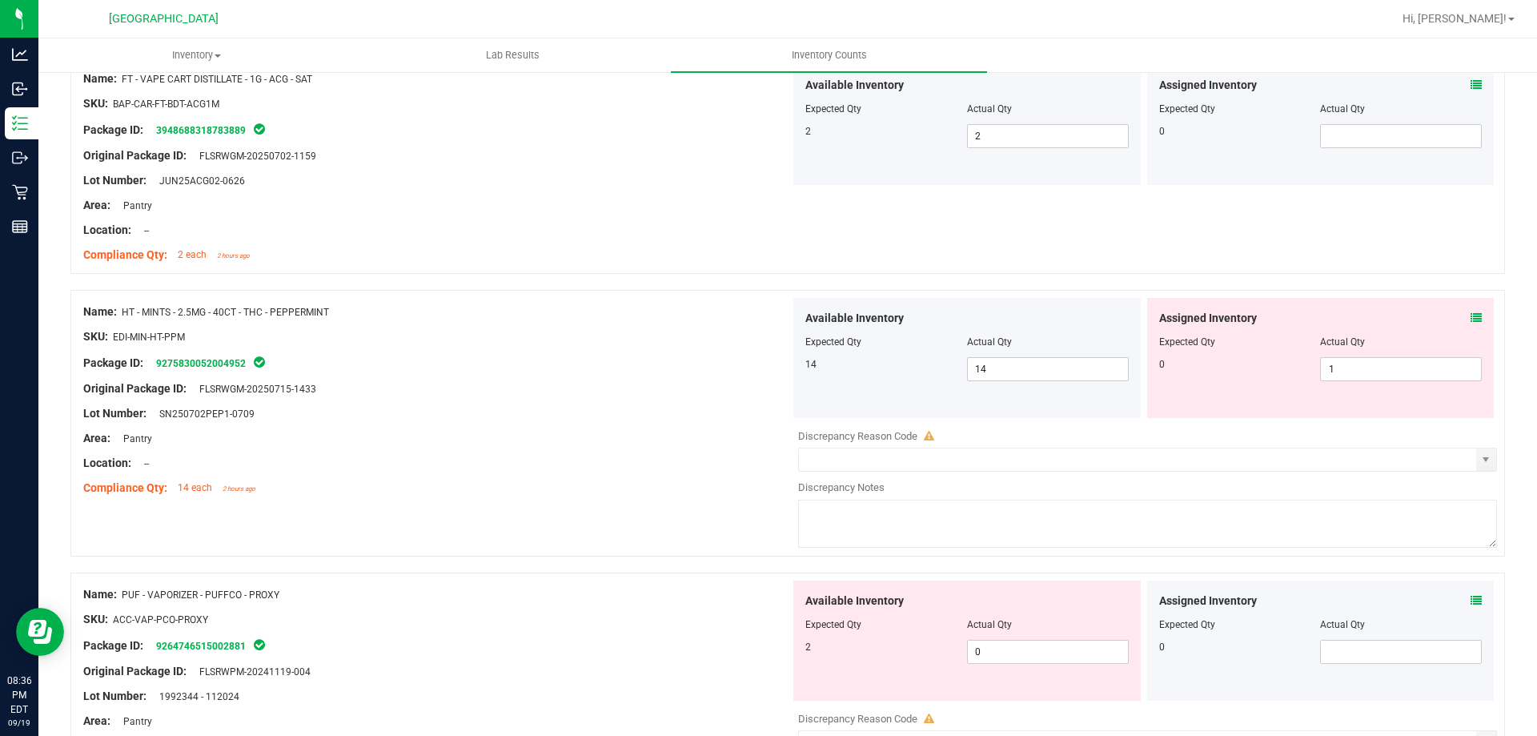
click at [1470, 310] on span at bounding box center [1475, 318] width 11 height 17
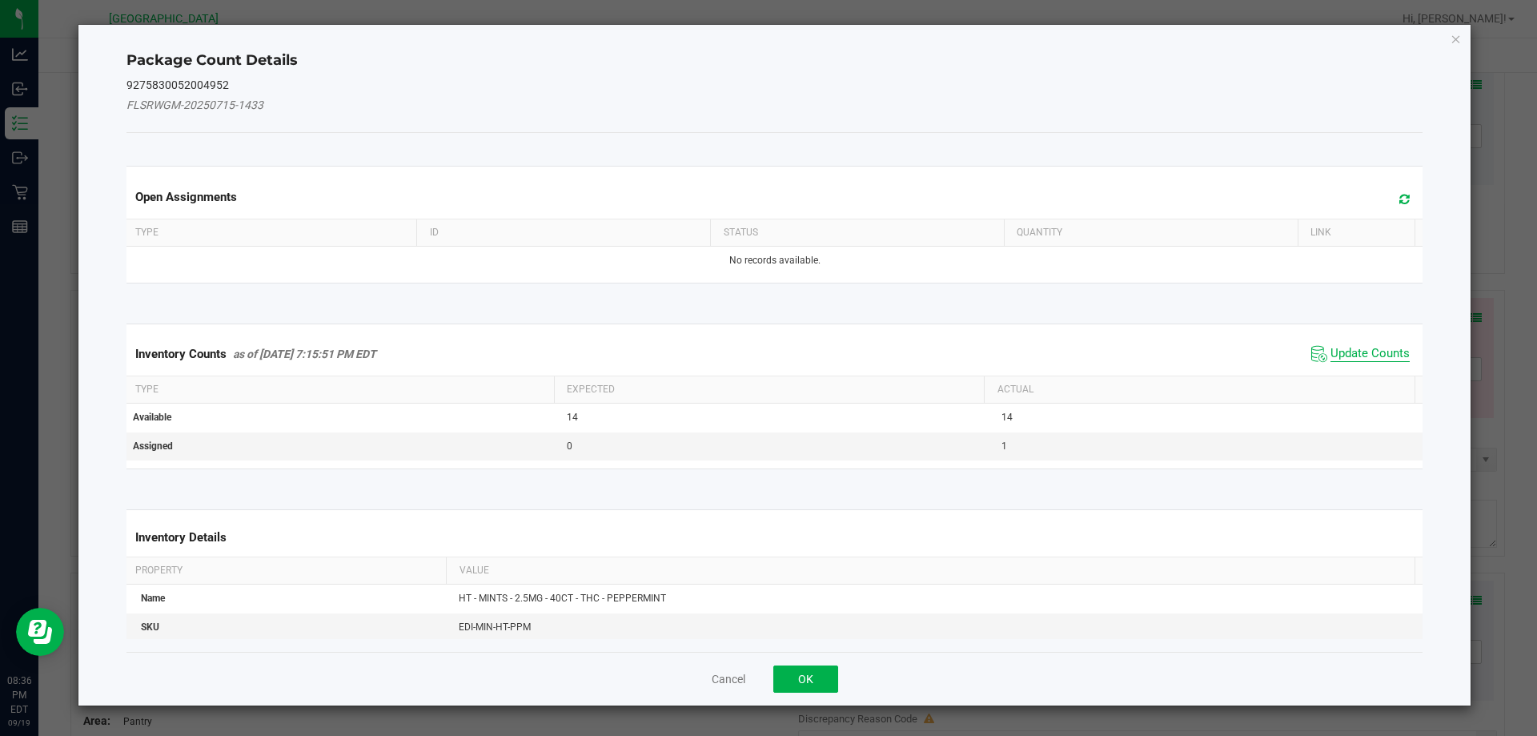
click at [1366, 352] on span "Update Counts" at bounding box center [1369, 354] width 79 height 16
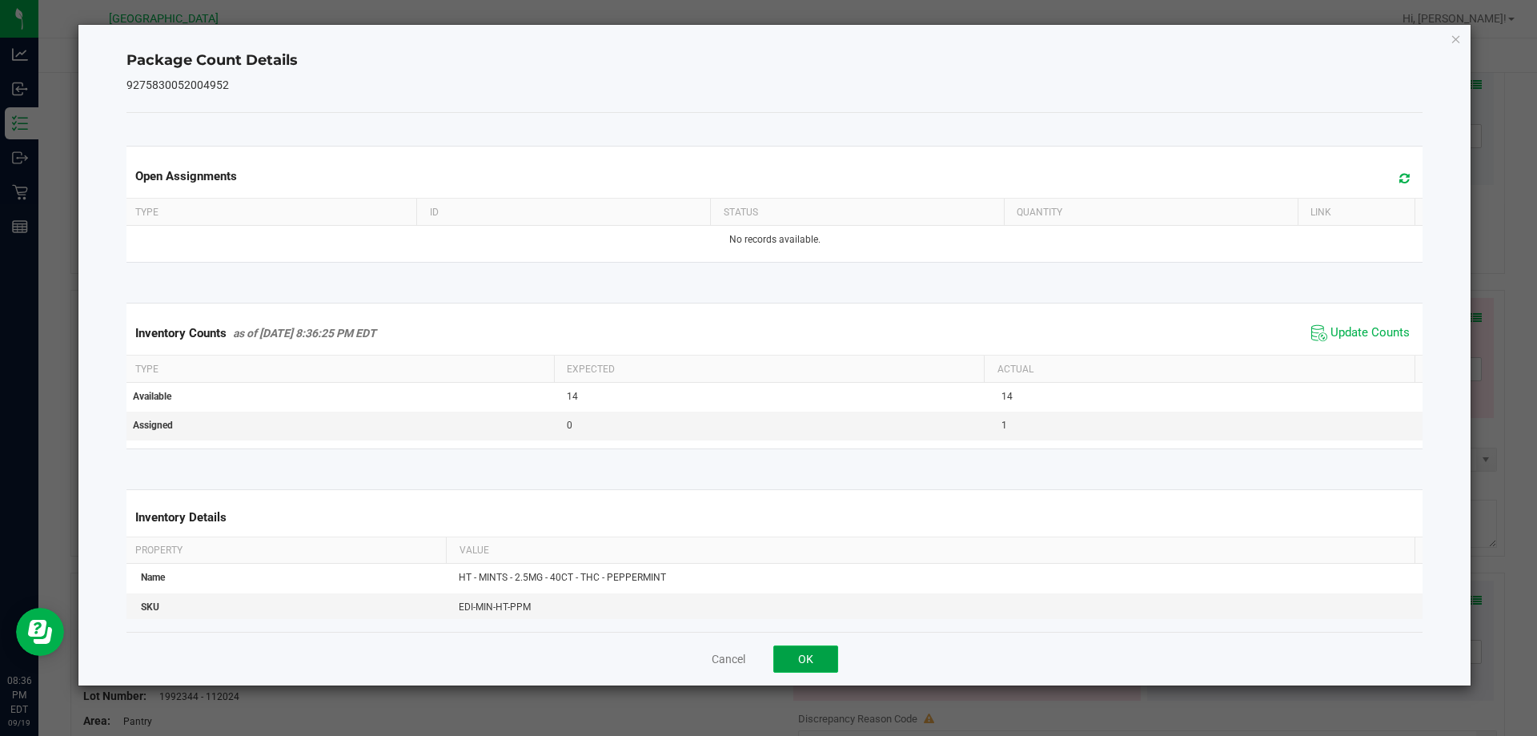
click at [811, 664] on button "OK" at bounding box center [805, 658] width 65 height 27
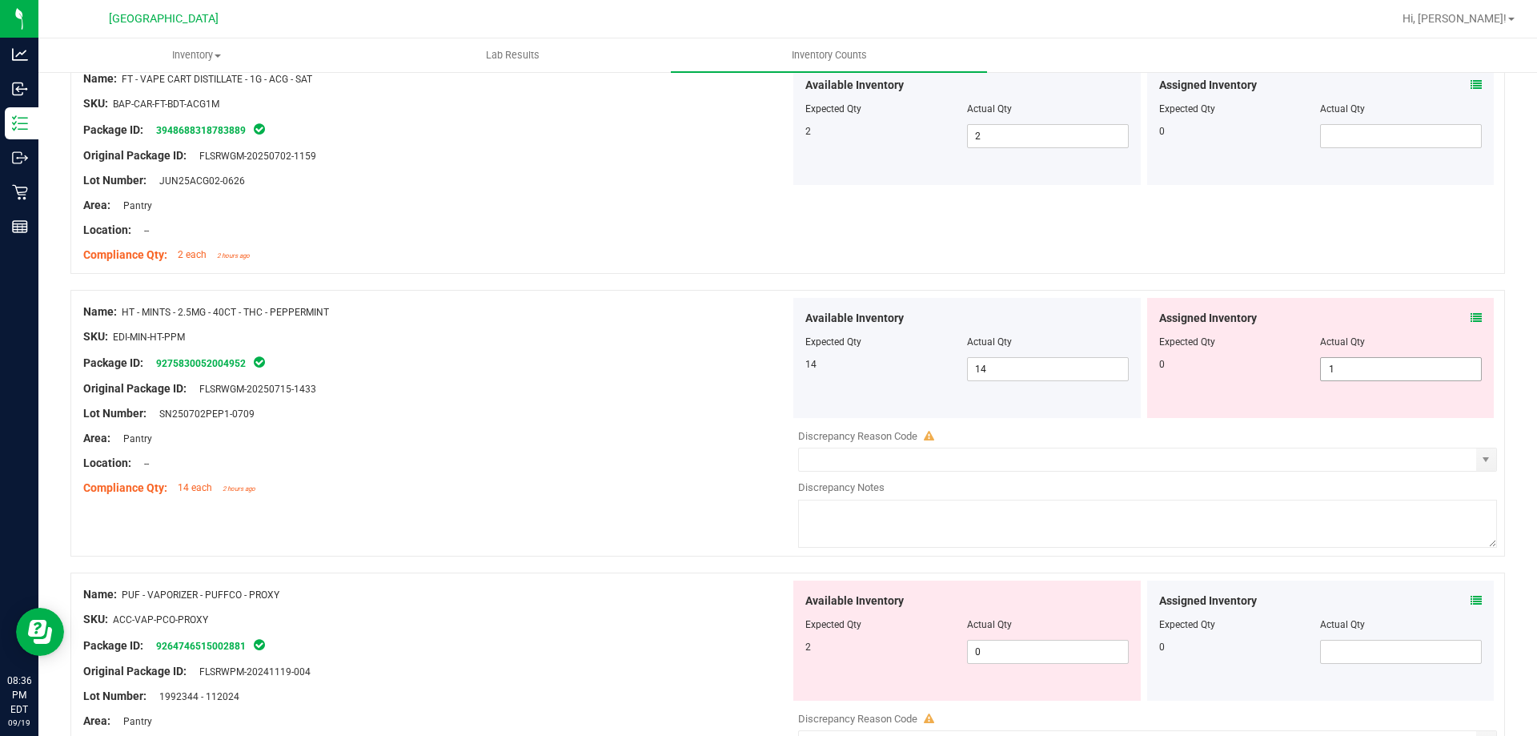
click at [1384, 371] on span "1 1" at bounding box center [1401, 369] width 162 height 24
type input "0"
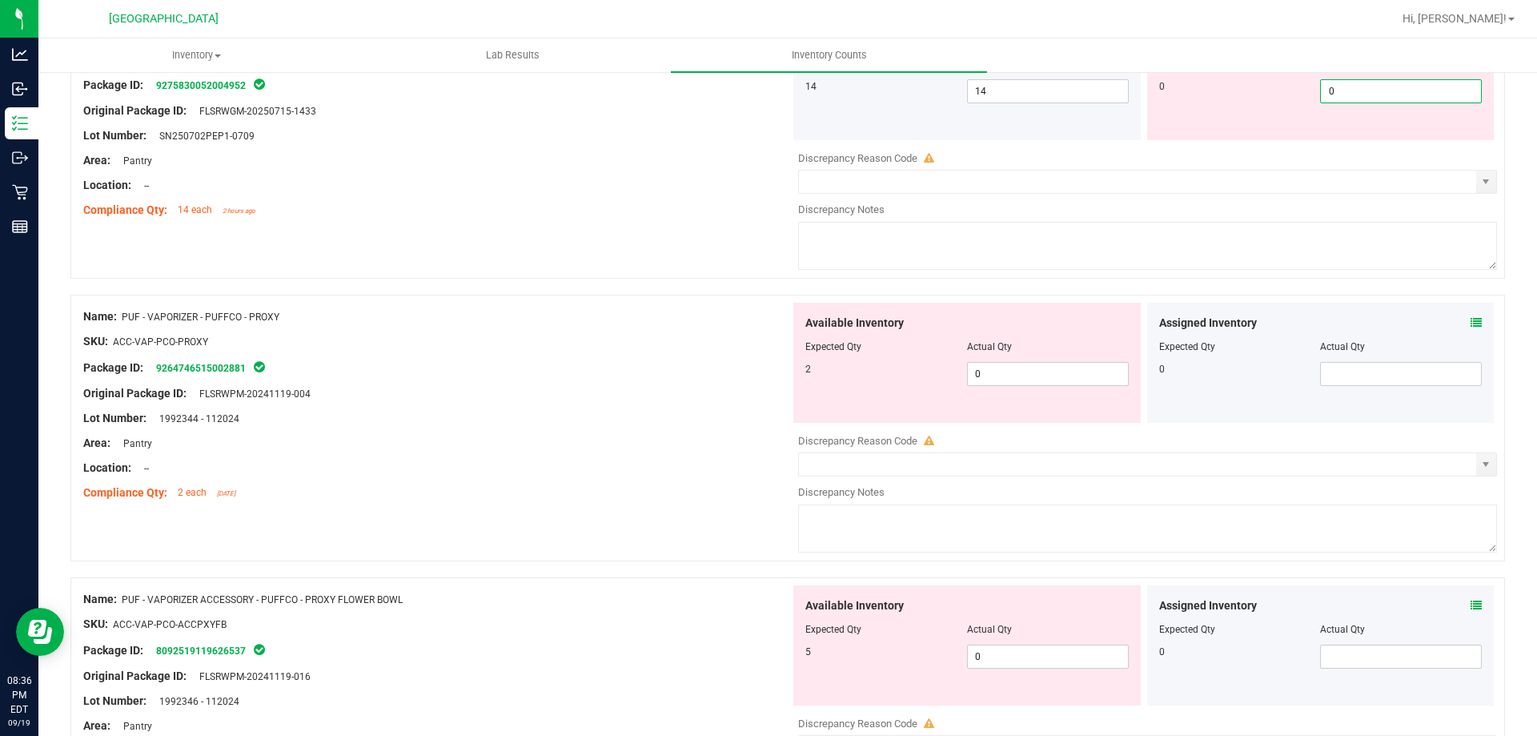
scroll to position [1921, 0]
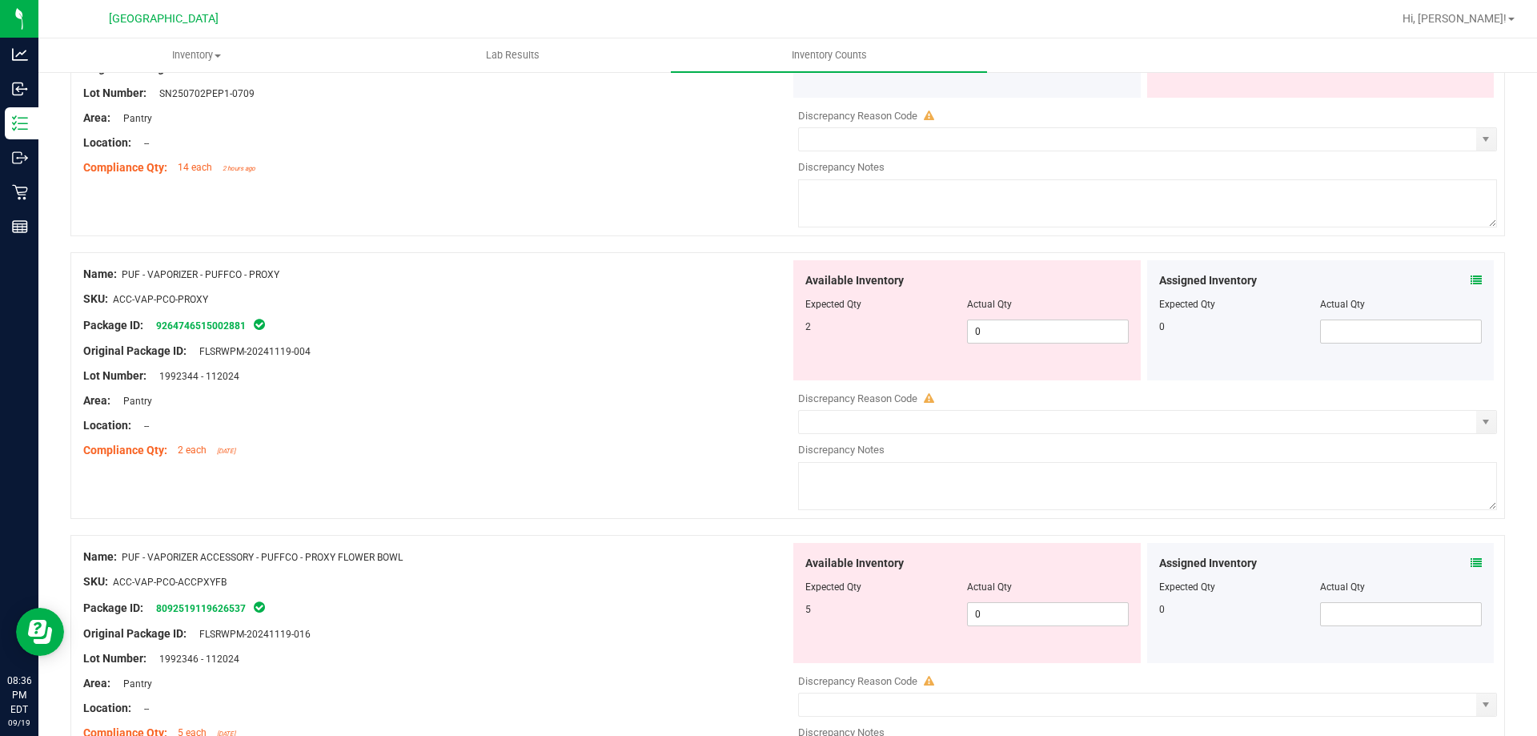
type input "0"
click at [1466, 273] on div "Assigned Inventory Expected Qty Actual Qty 0" at bounding box center [1320, 320] width 347 height 120
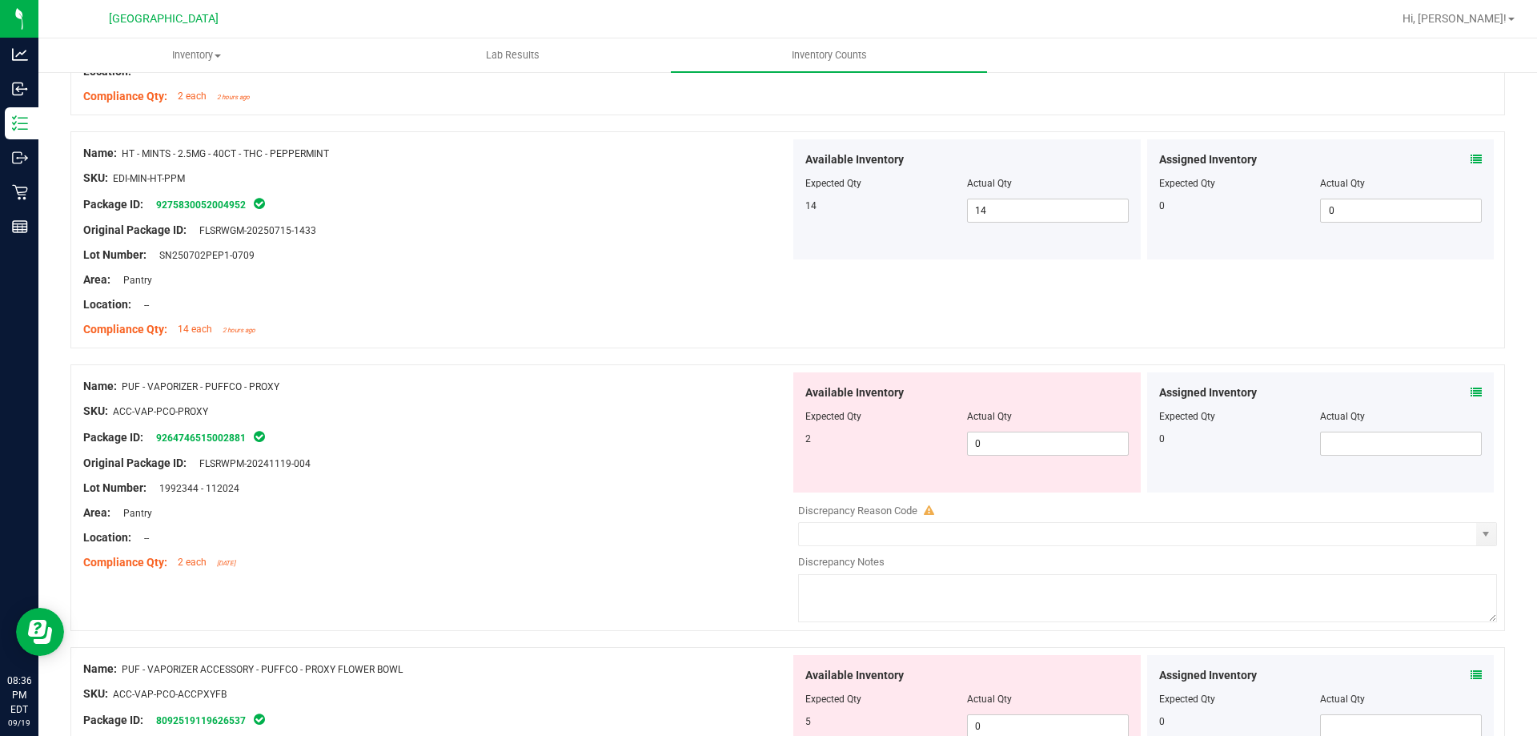
scroll to position [1761, 0]
click at [1470, 387] on icon at bounding box center [1475, 390] width 11 height 11
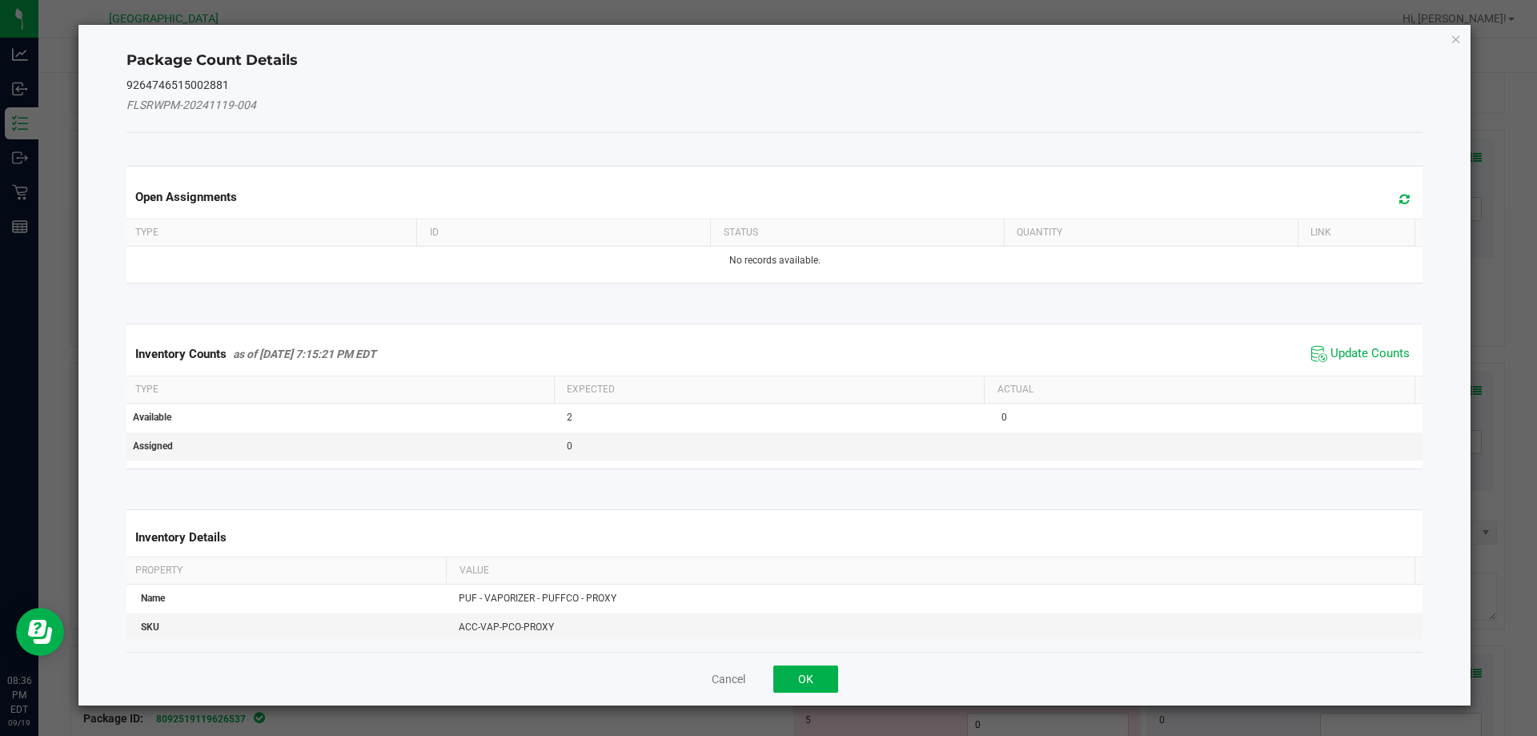
click at [1379, 363] on span "Update Counts" at bounding box center [1360, 354] width 106 height 24
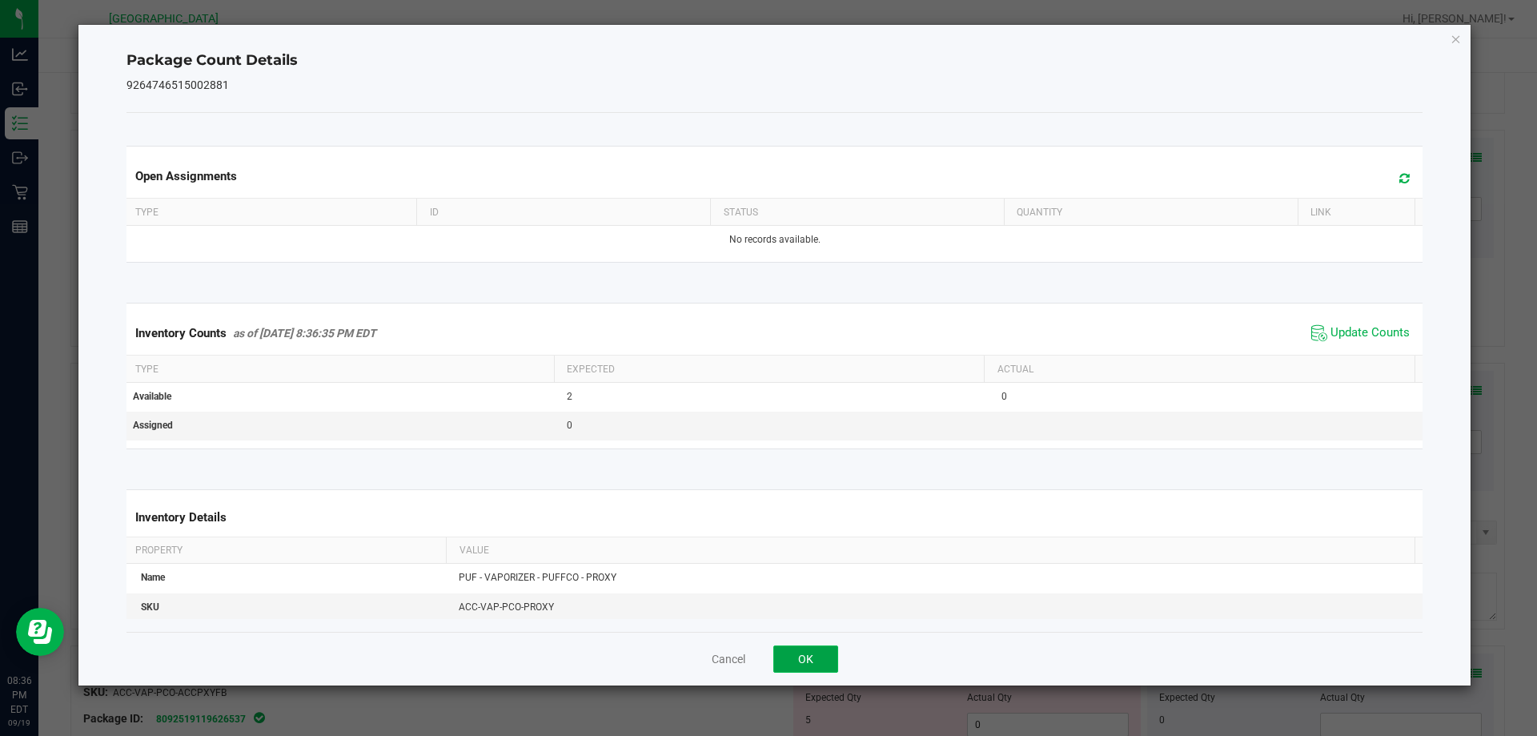
click at [815, 658] on button "OK" at bounding box center [805, 658] width 65 height 27
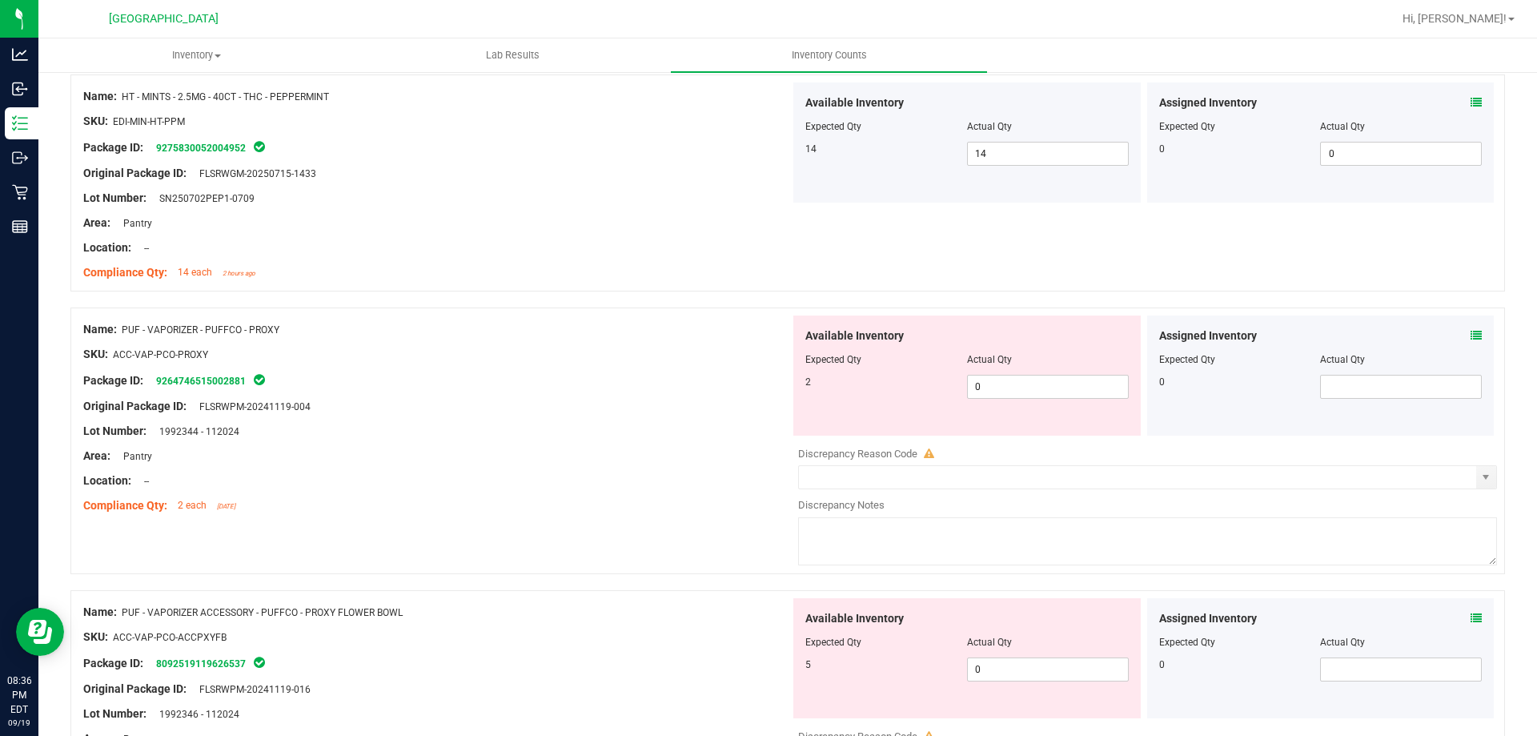
scroll to position [1841, 0]
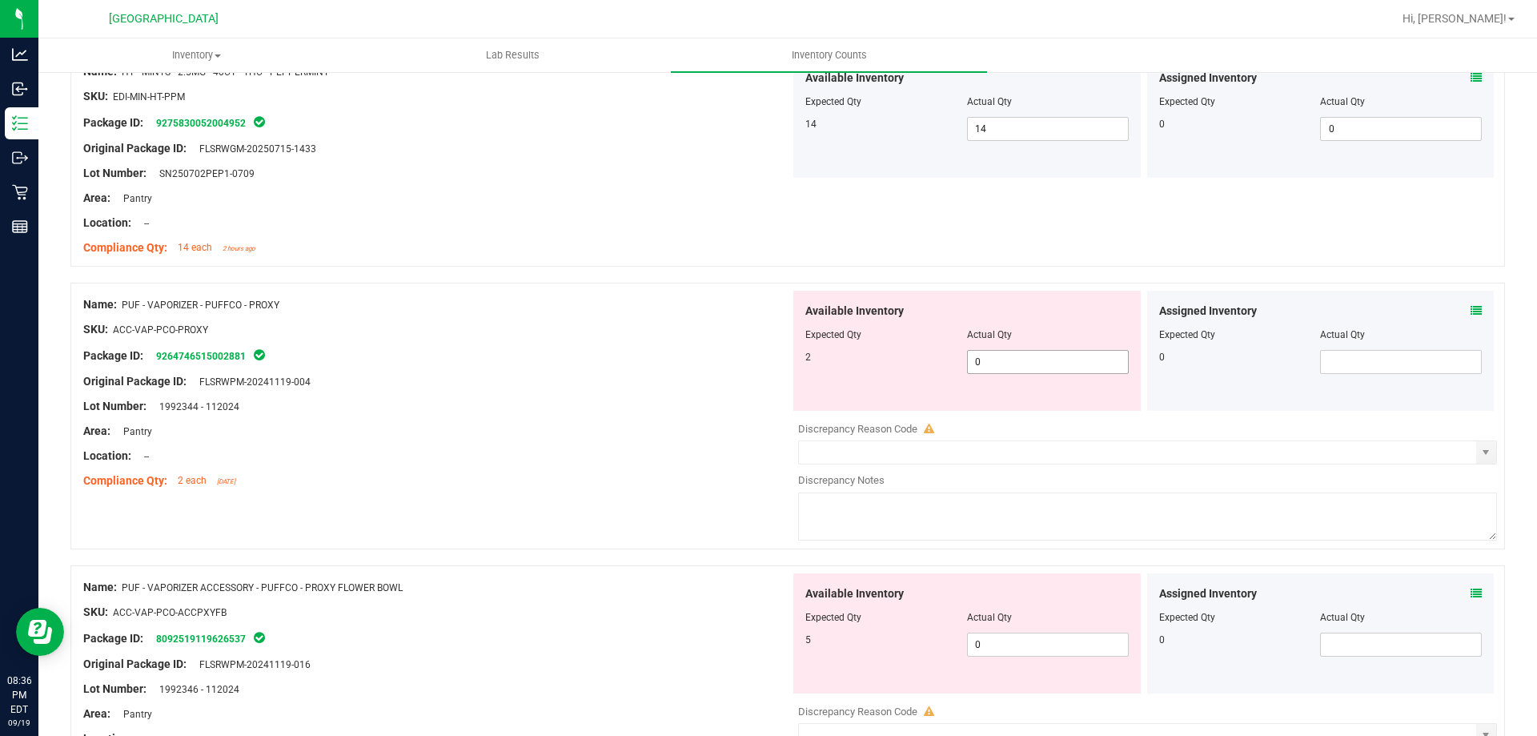
click at [1065, 357] on span "0 0" at bounding box center [1048, 362] width 162 height 24
type input "2"
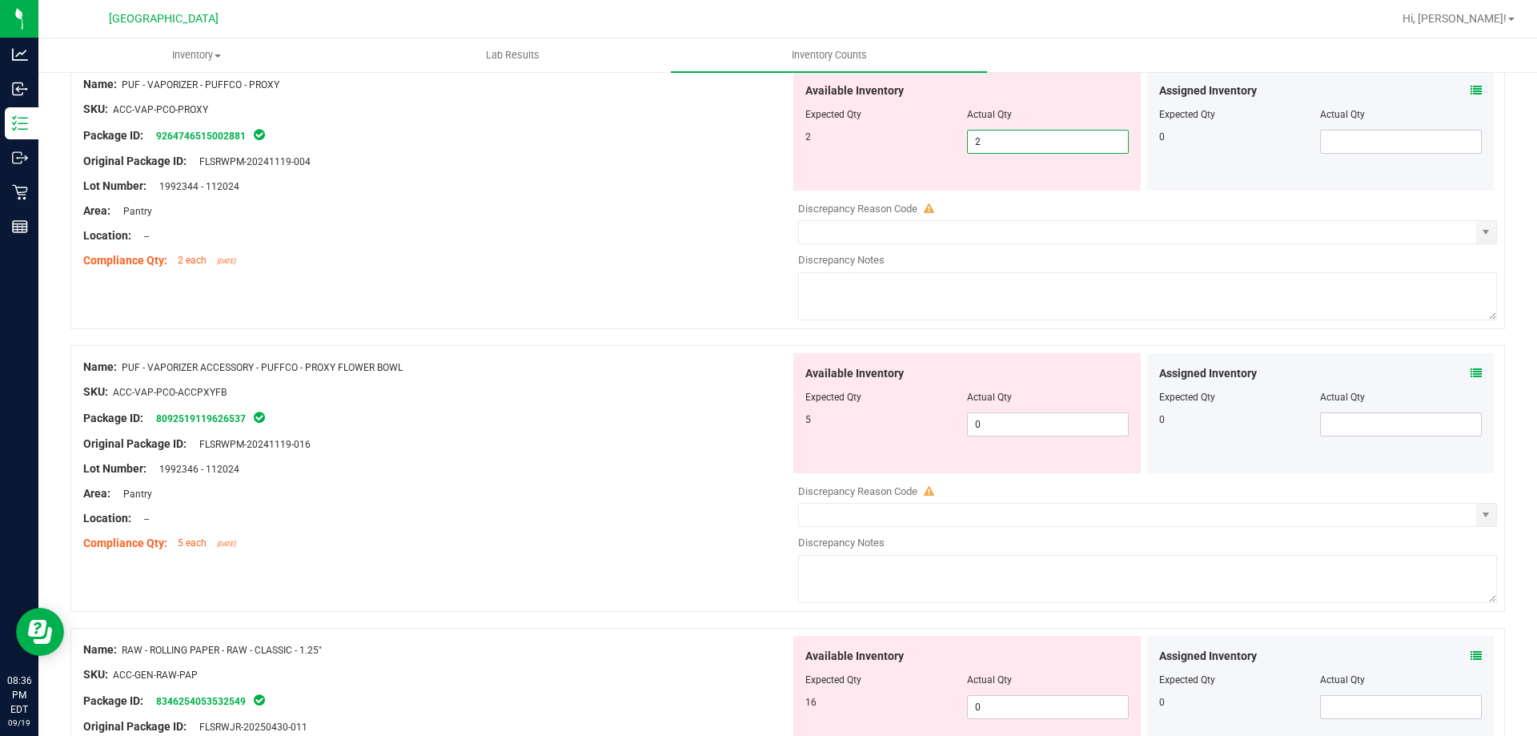
scroll to position [2081, 0]
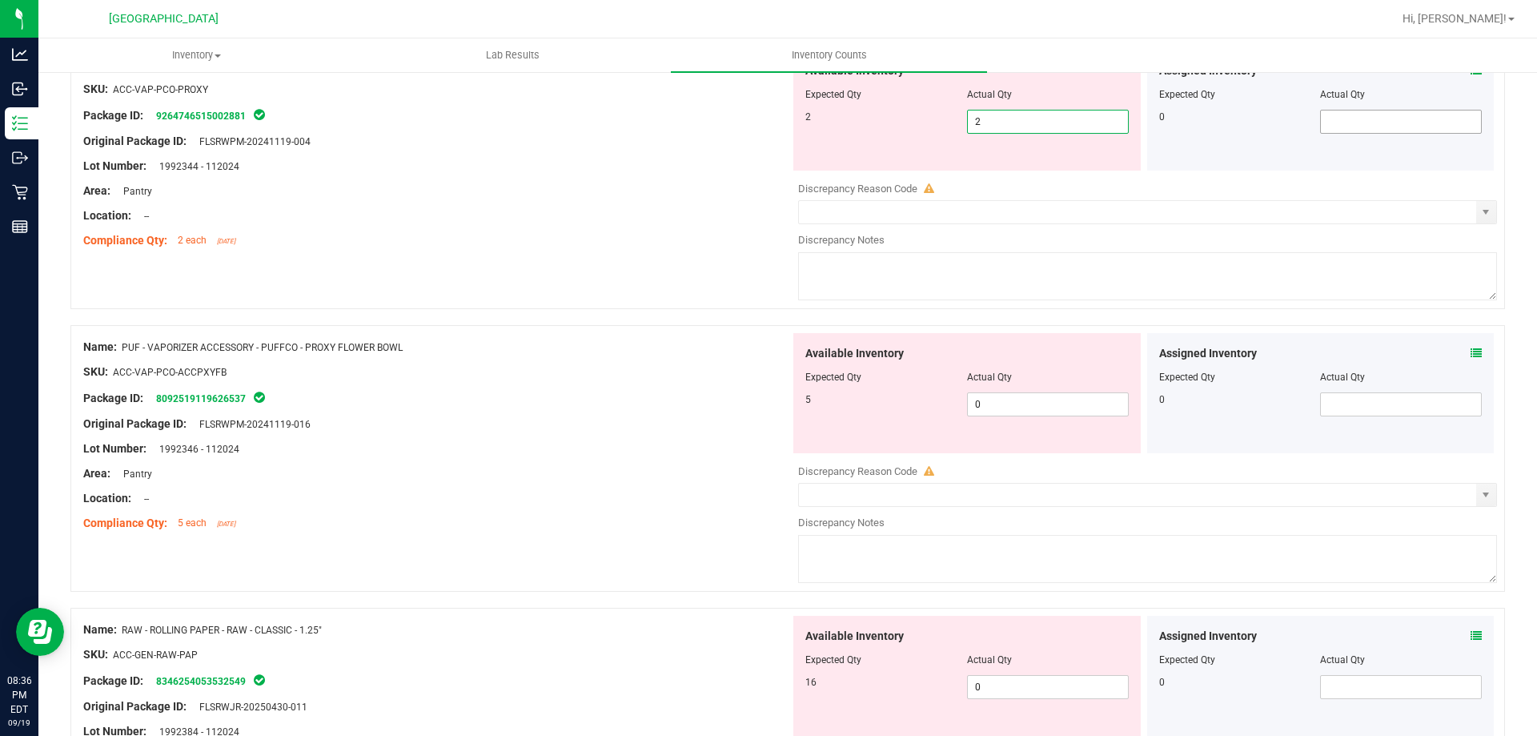
click at [1424, 117] on input "text" at bounding box center [1401, 121] width 160 height 22
type input "2"
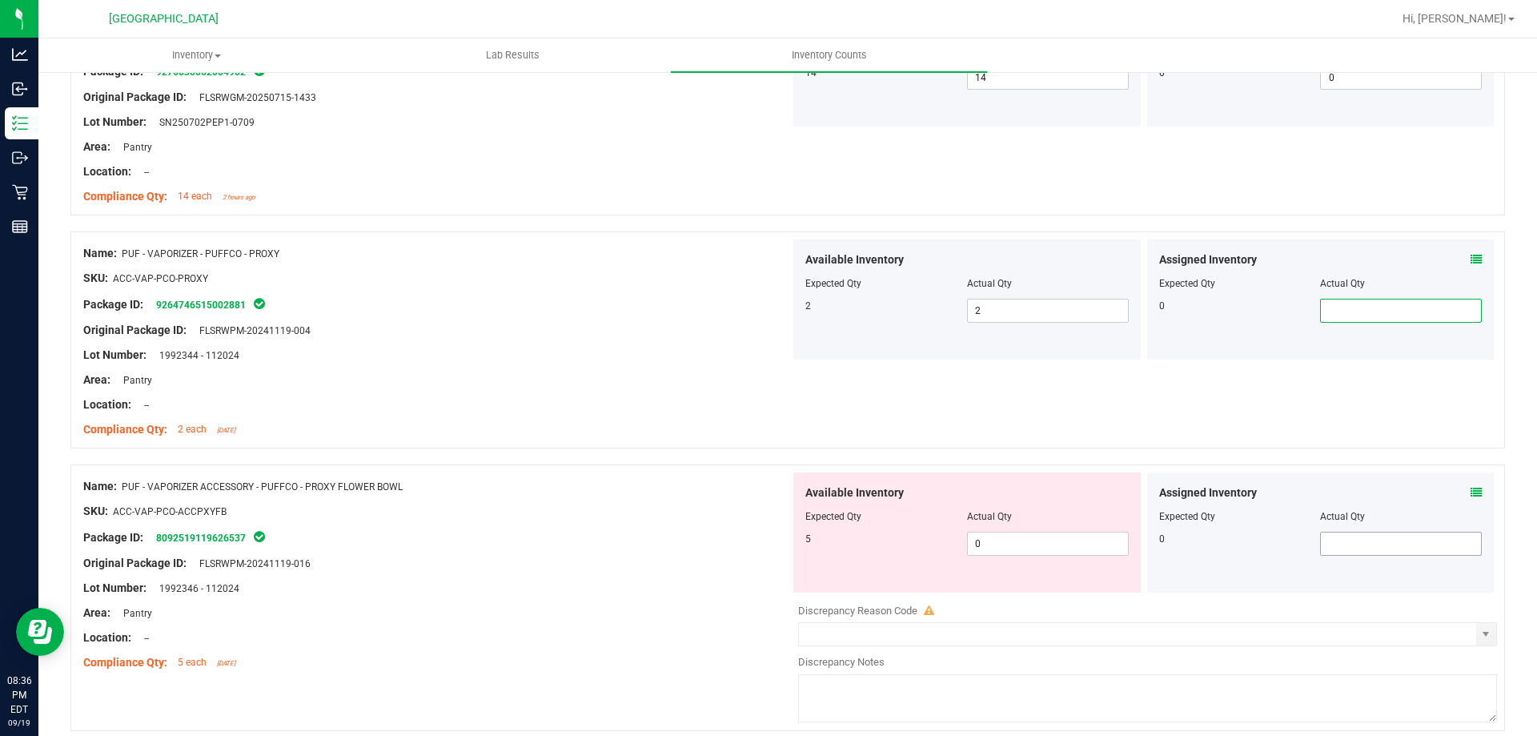
scroll to position [1921, 0]
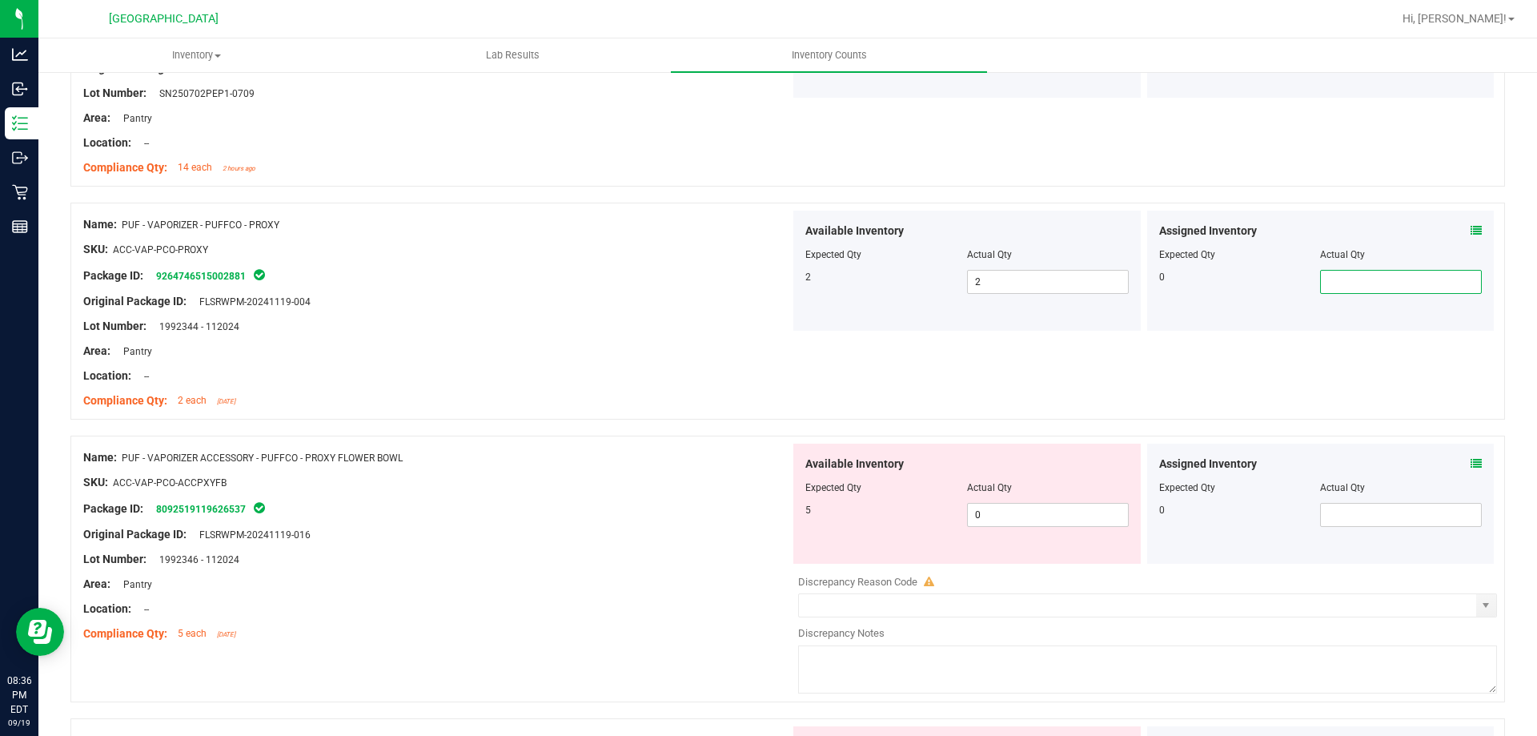
click at [1470, 465] on icon at bounding box center [1475, 463] width 11 height 11
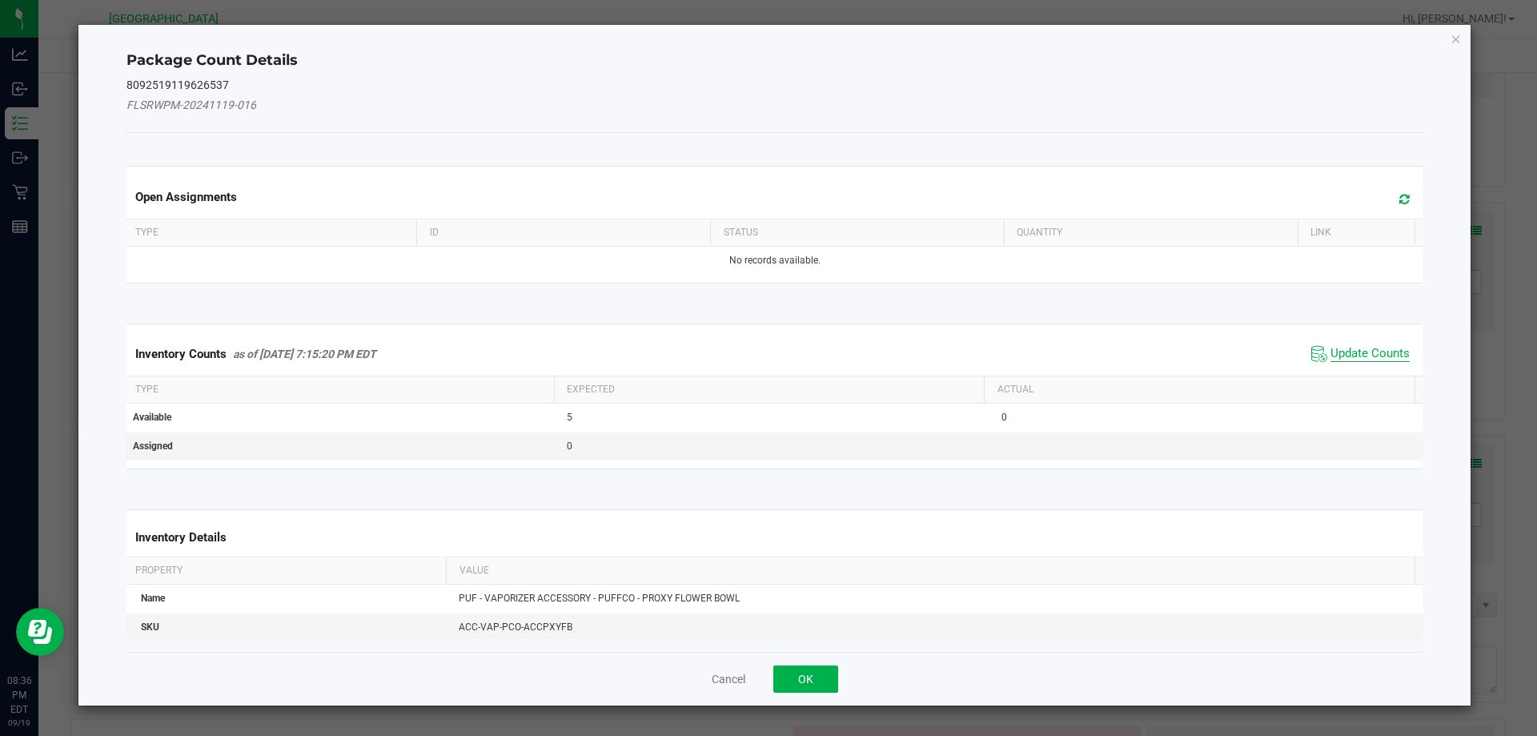
click at [1337, 351] on span "Update Counts" at bounding box center [1369, 354] width 79 height 16
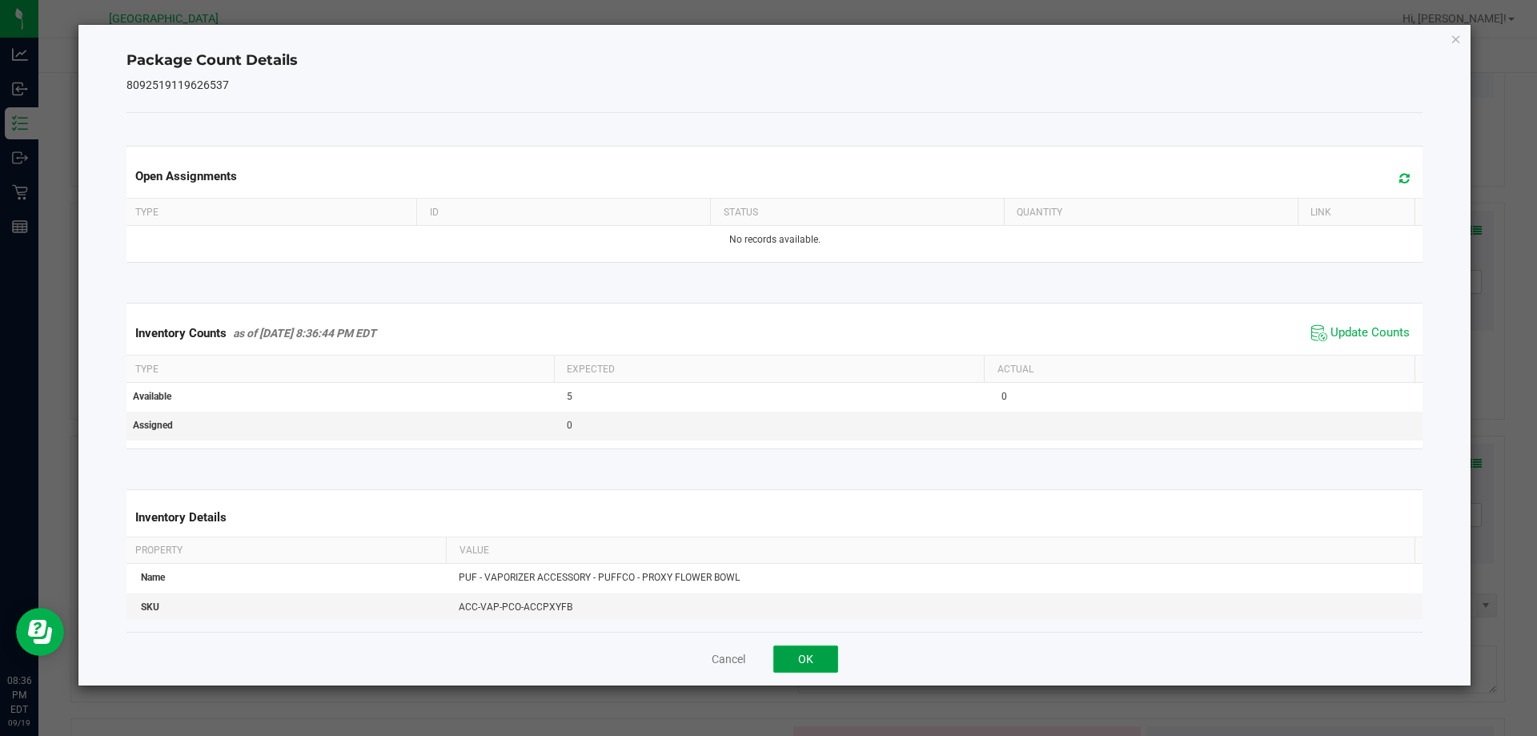
click at [824, 651] on button "OK" at bounding box center [805, 658] width 65 height 27
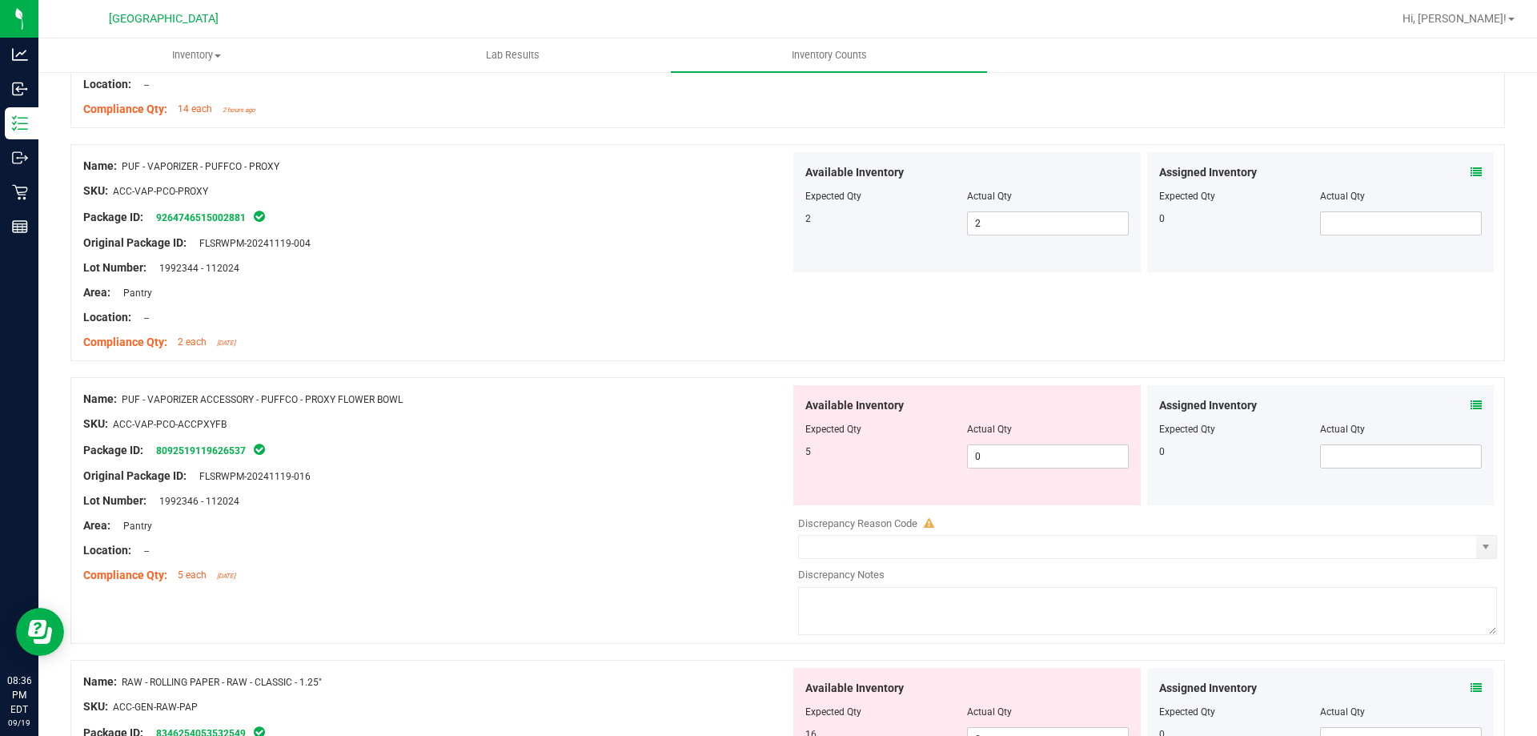
scroll to position [2081, 0]
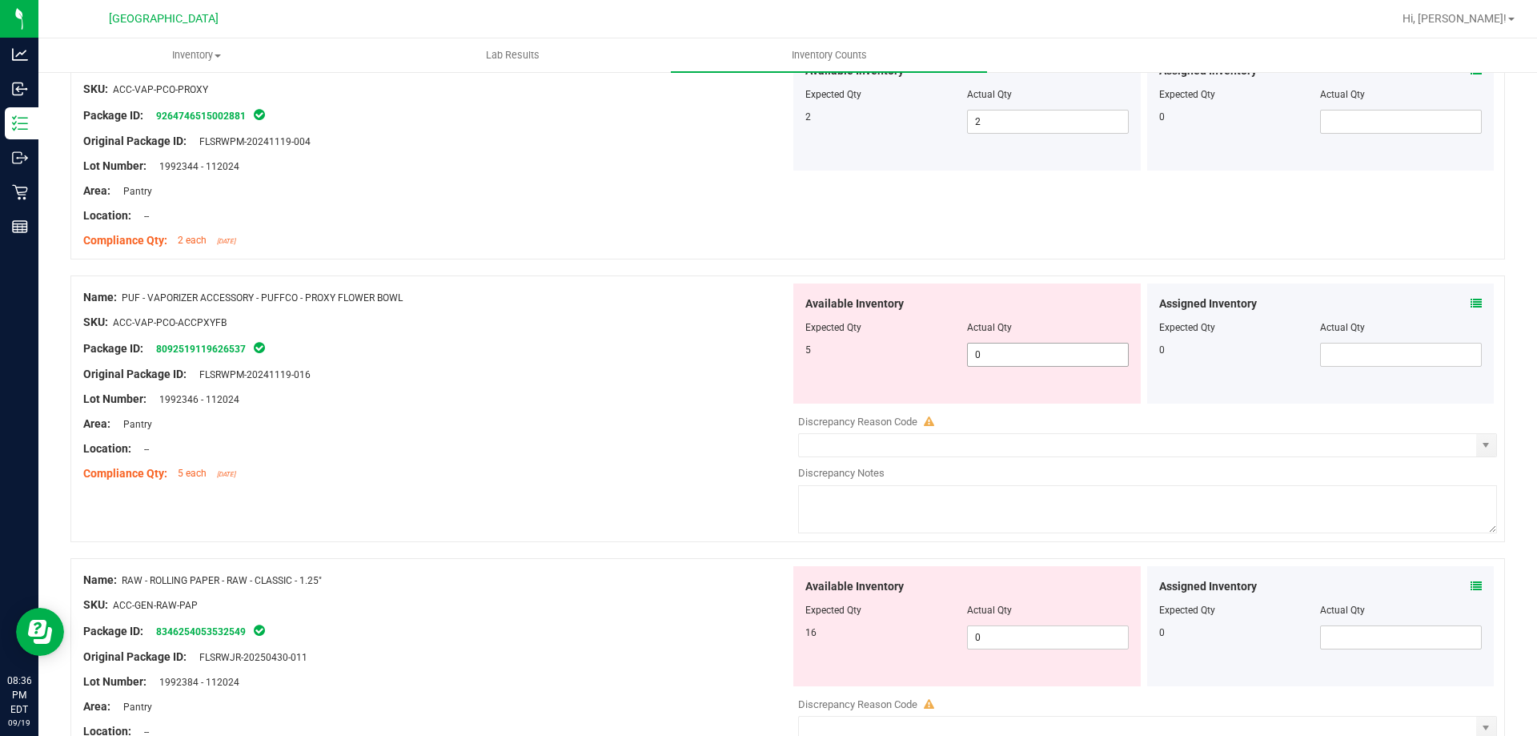
click at [1034, 356] on span "0 0" at bounding box center [1048, 355] width 162 height 24
type input "5"
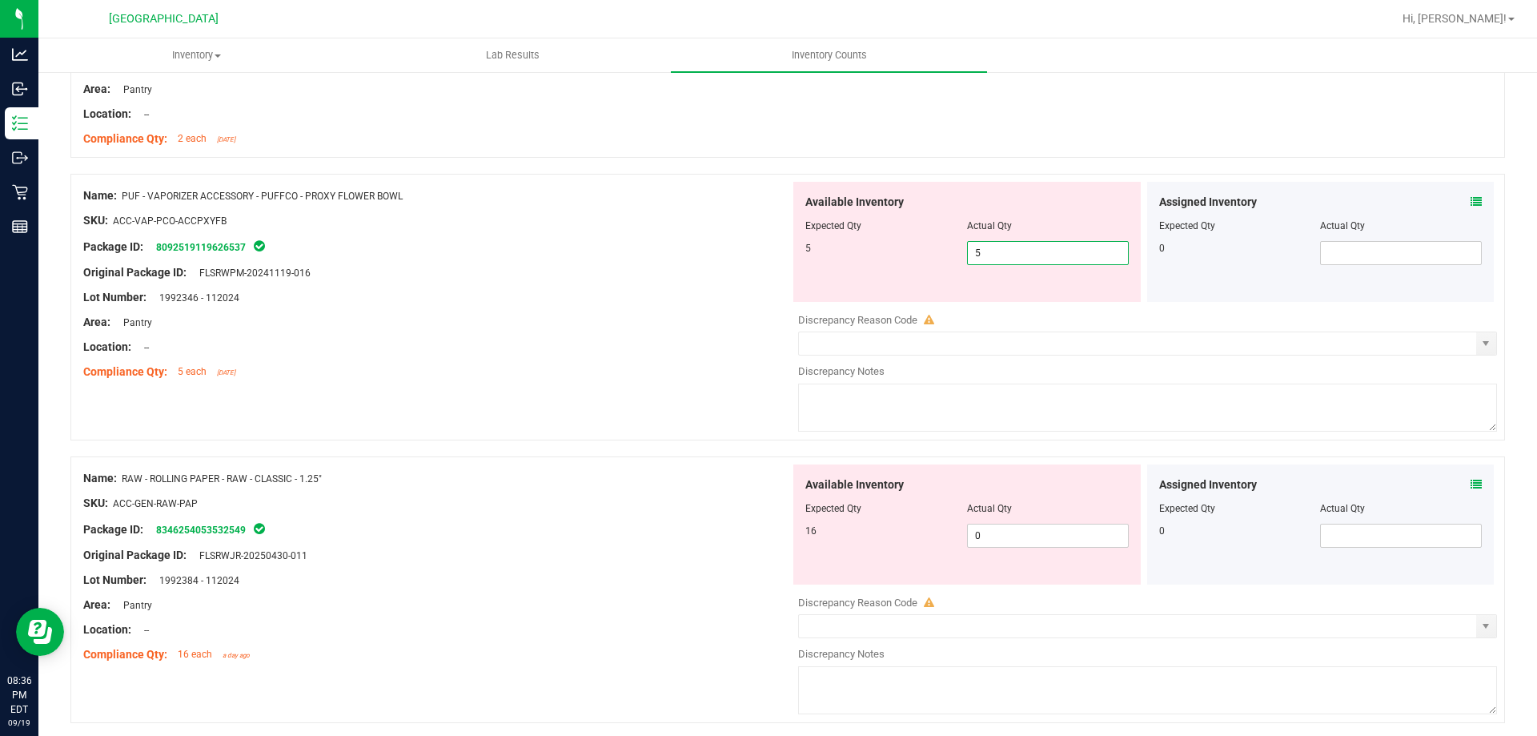
scroll to position [2321, 0]
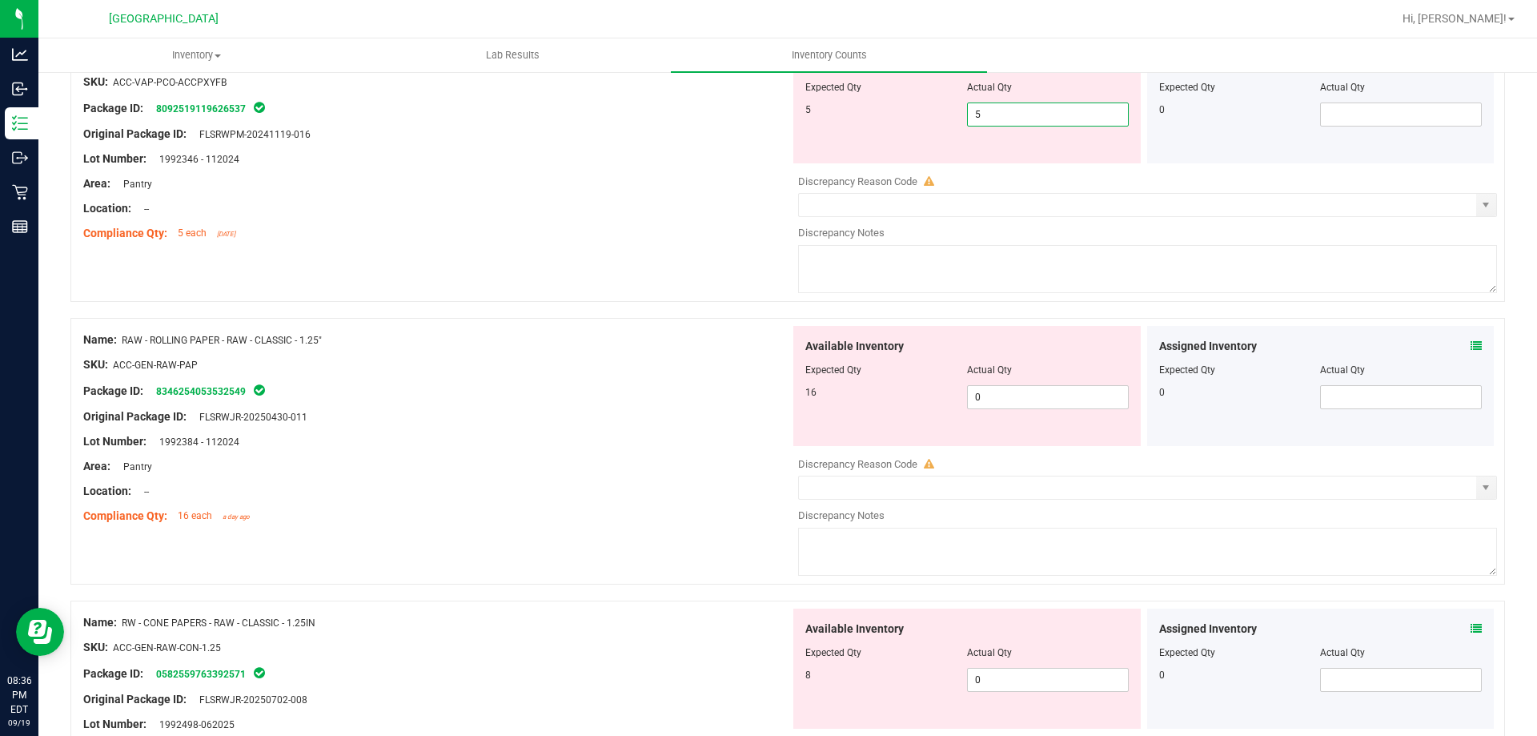
type input "5"
click at [1464, 348] on div "Assigned Inventory Expected Qty Actual Qty 0" at bounding box center [1320, 386] width 347 height 120
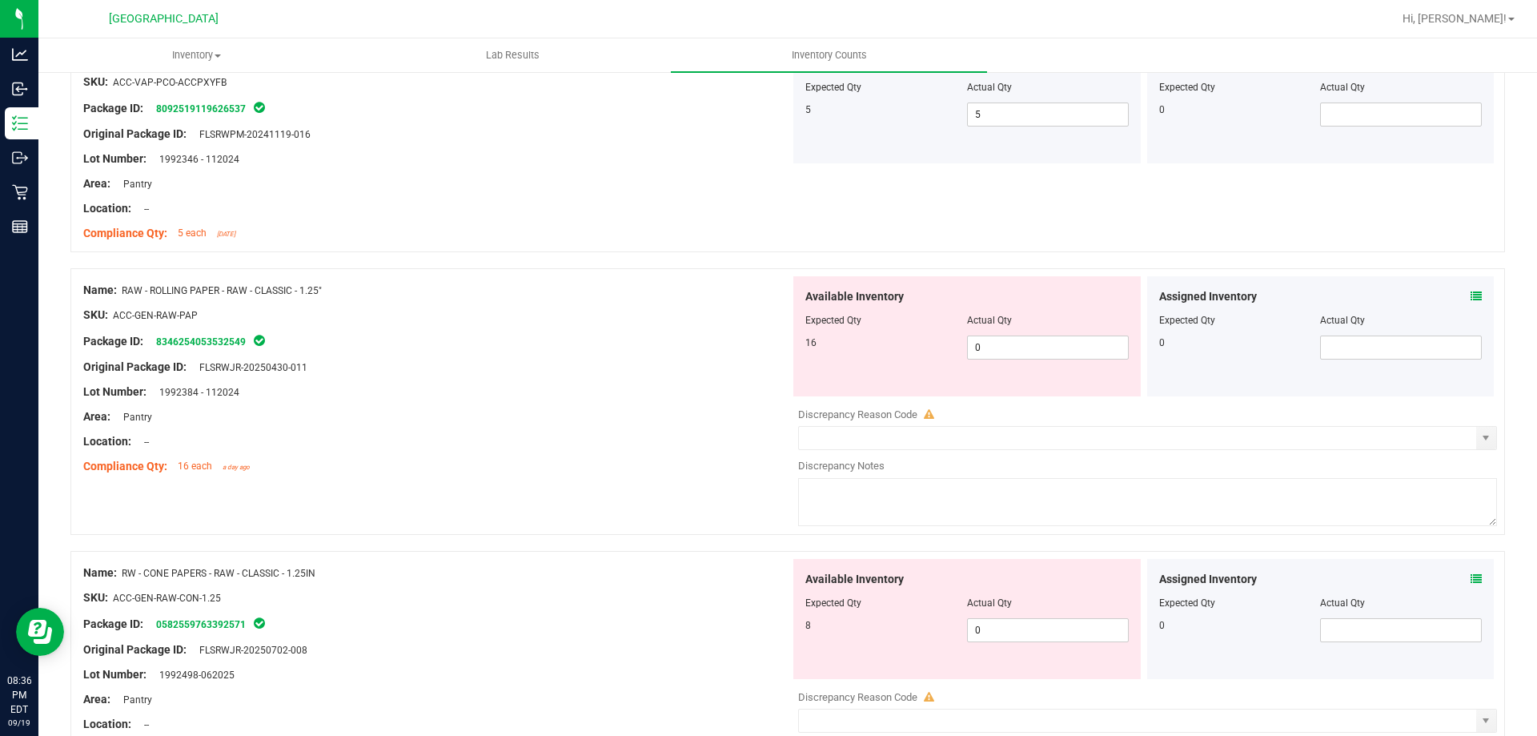
click at [1470, 296] on icon at bounding box center [1475, 296] width 11 height 11
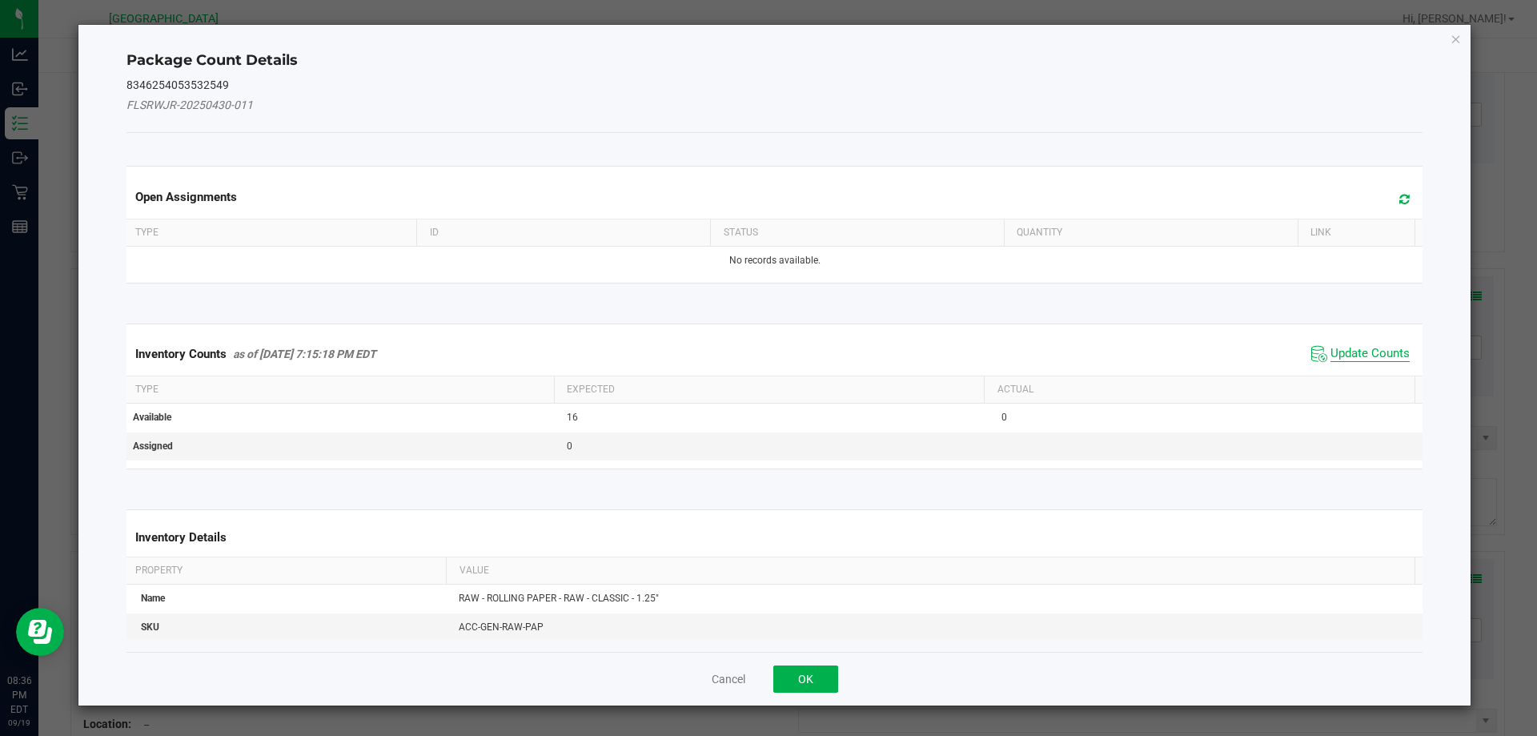
click at [1340, 354] on span "Update Counts" at bounding box center [1369, 354] width 79 height 16
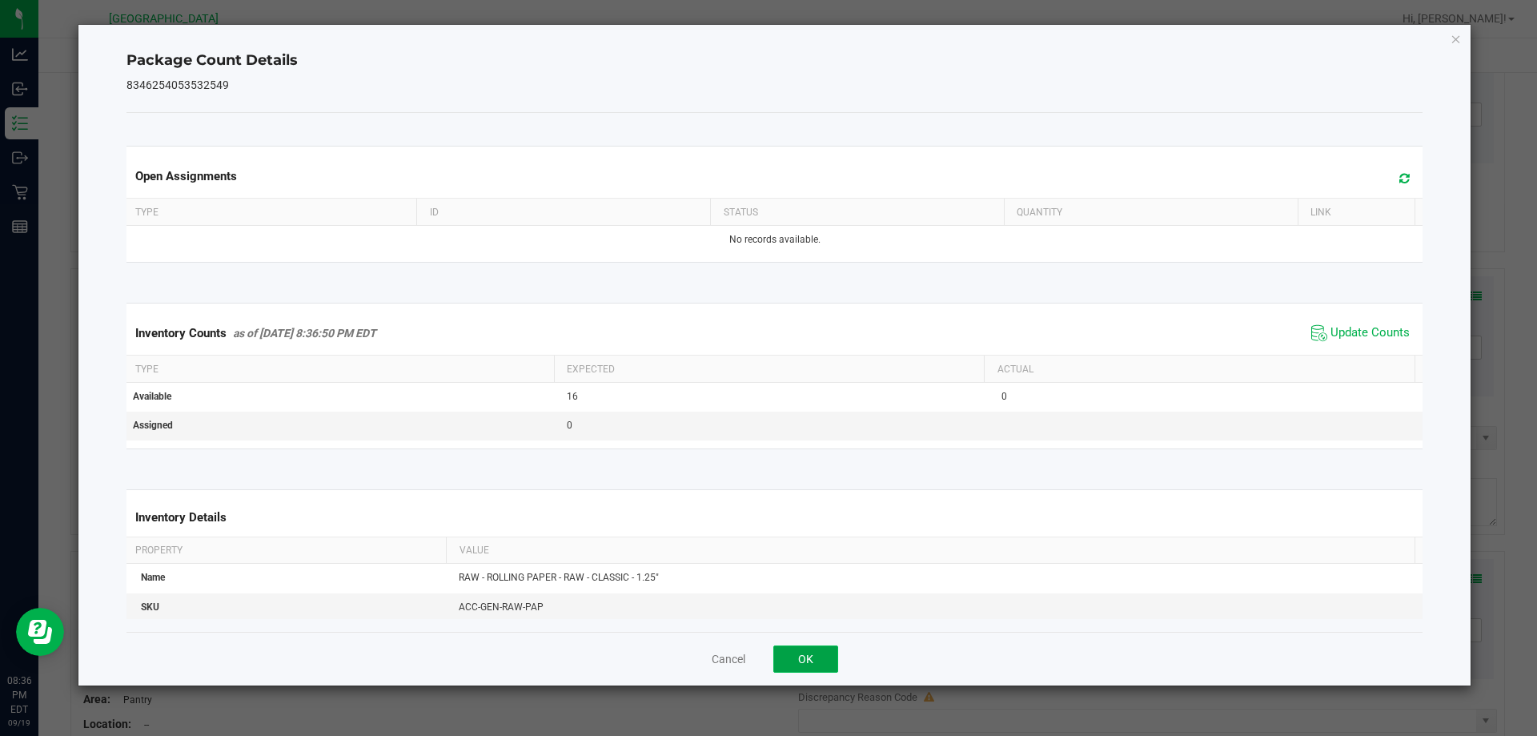
click at [800, 663] on button "OK" at bounding box center [805, 658] width 65 height 27
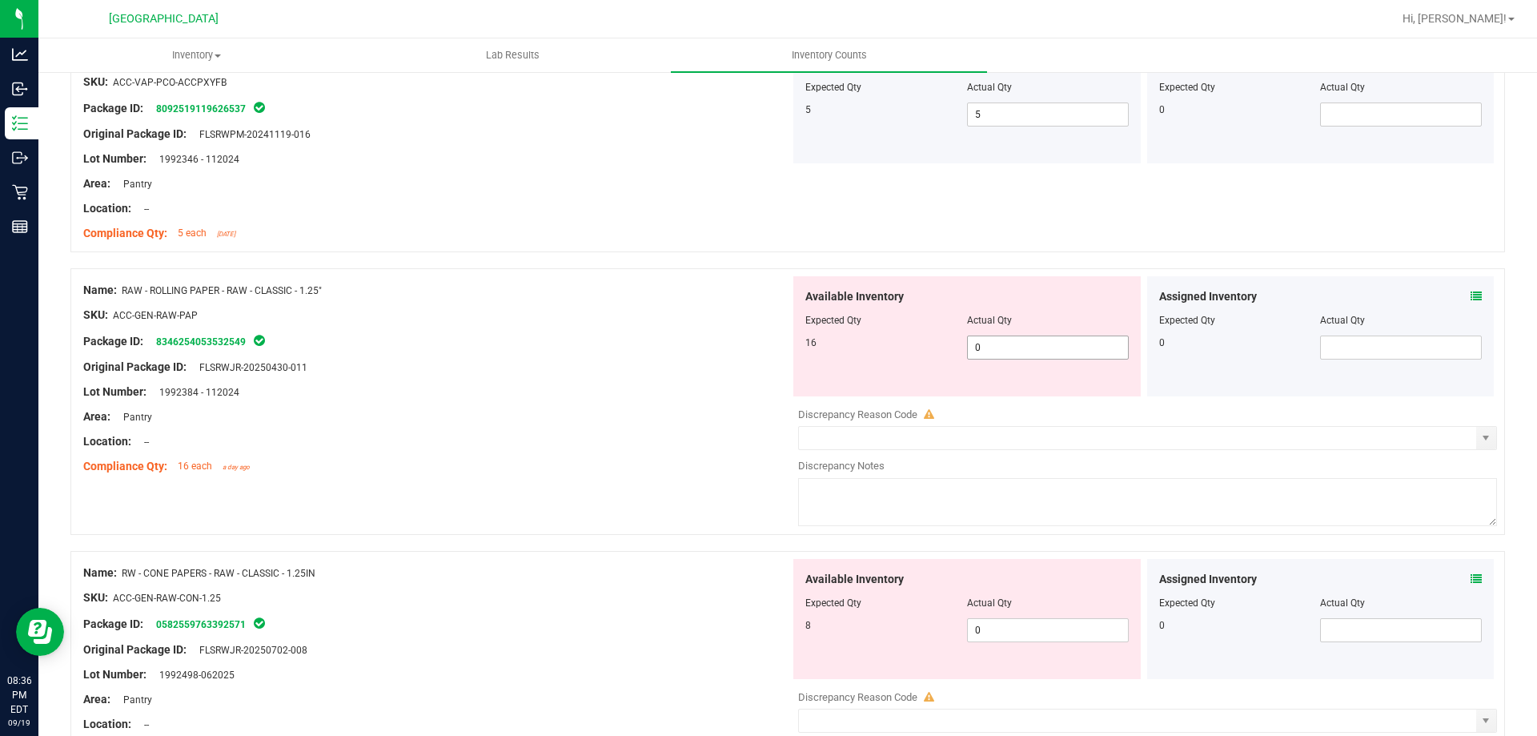
click at [1024, 350] on span "0 0" at bounding box center [1048, 347] width 162 height 24
type input "16"
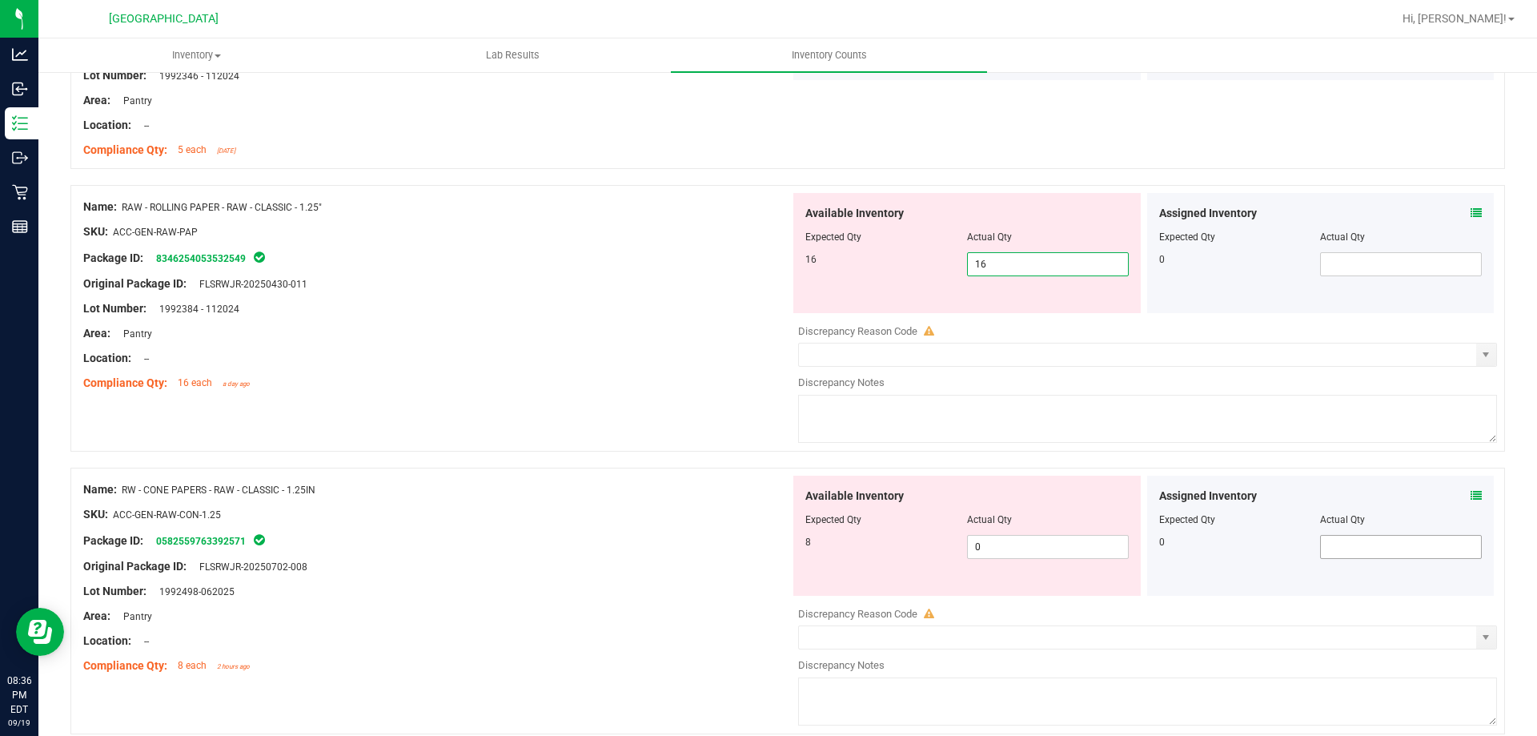
scroll to position [2561, 0]
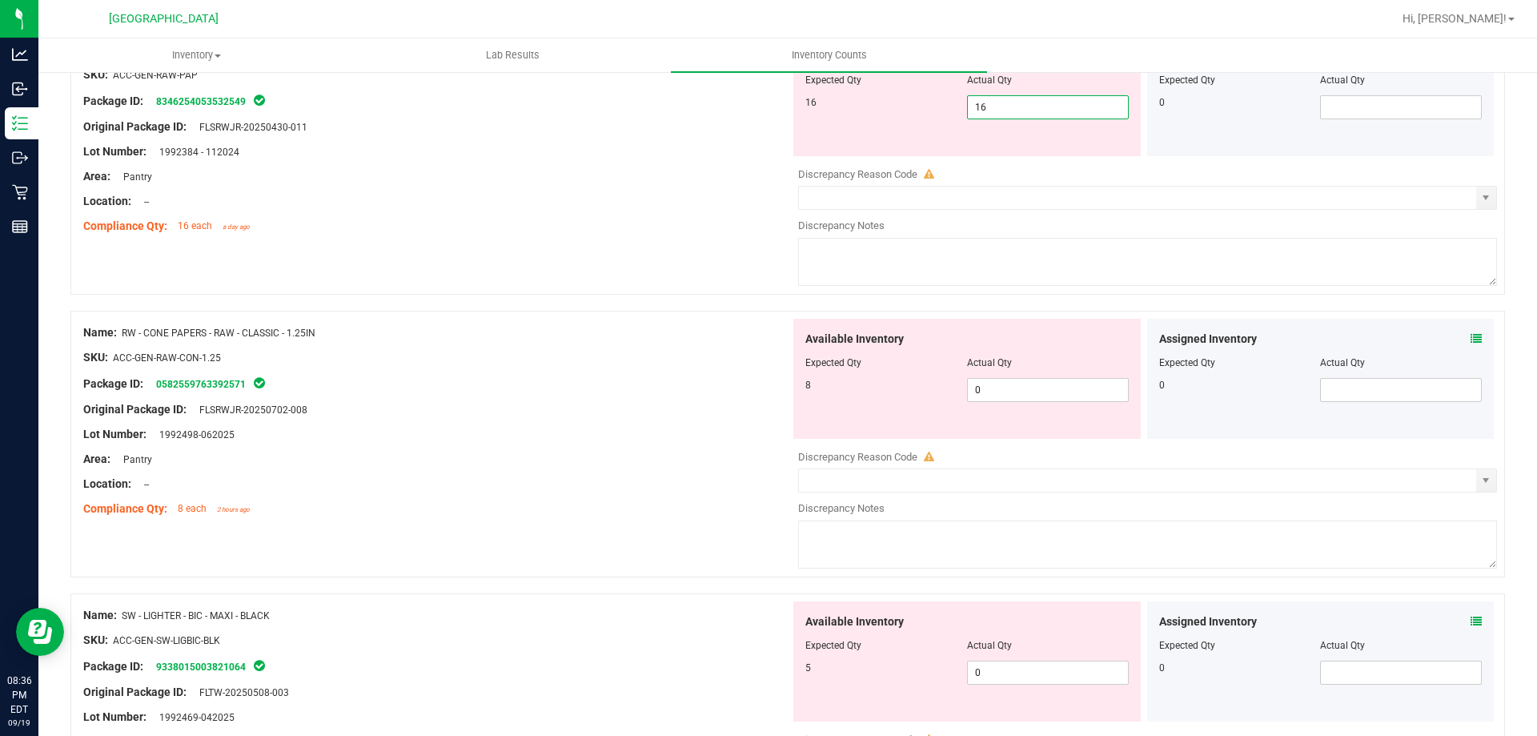
type input "16"
click at [1461, 344] on div "Assigned Inventory Expected Qty Actual Qty 0" at bounding box center [1320, 379] width 347 height 120
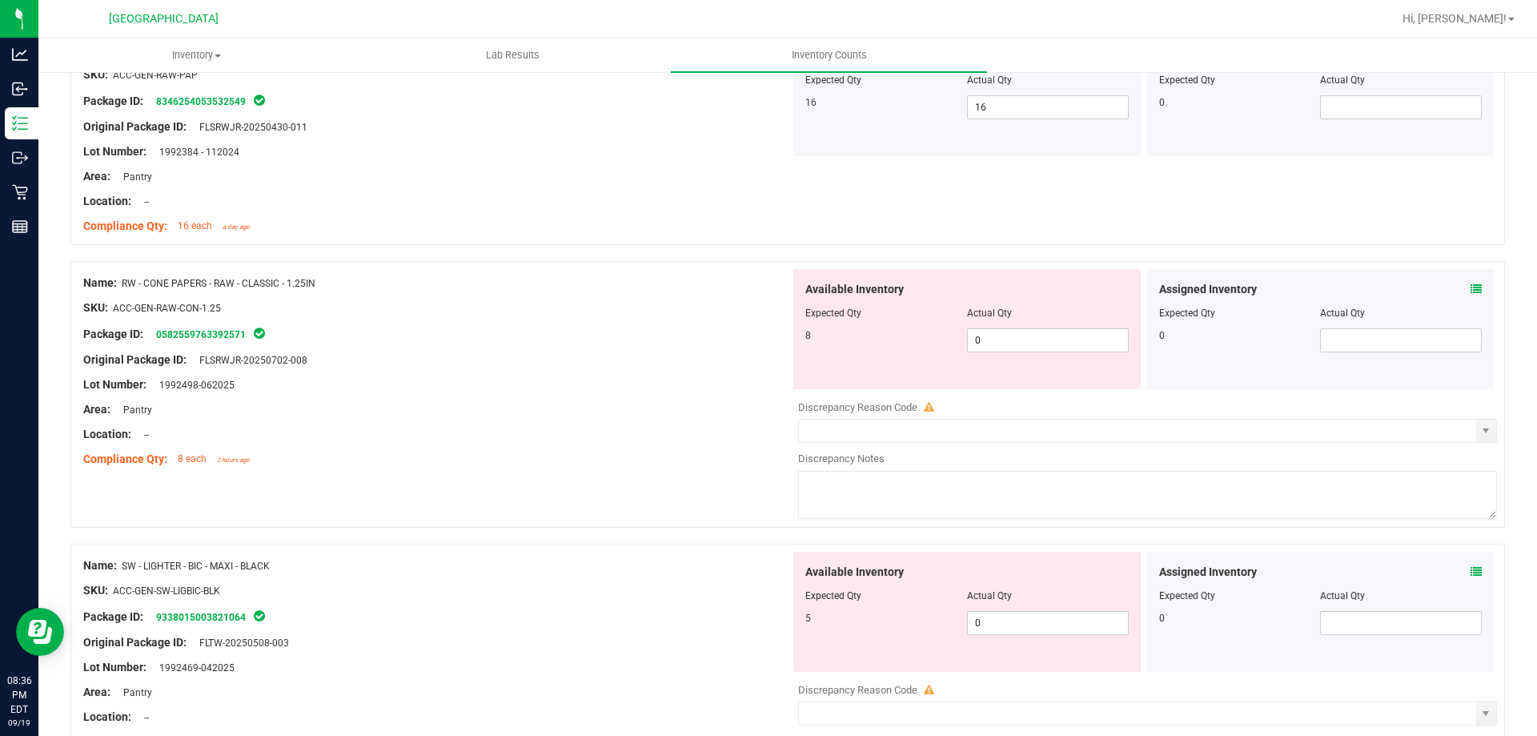
click at [1470, 293] on icon at bounding box center [1475, 288] width 11 height 11
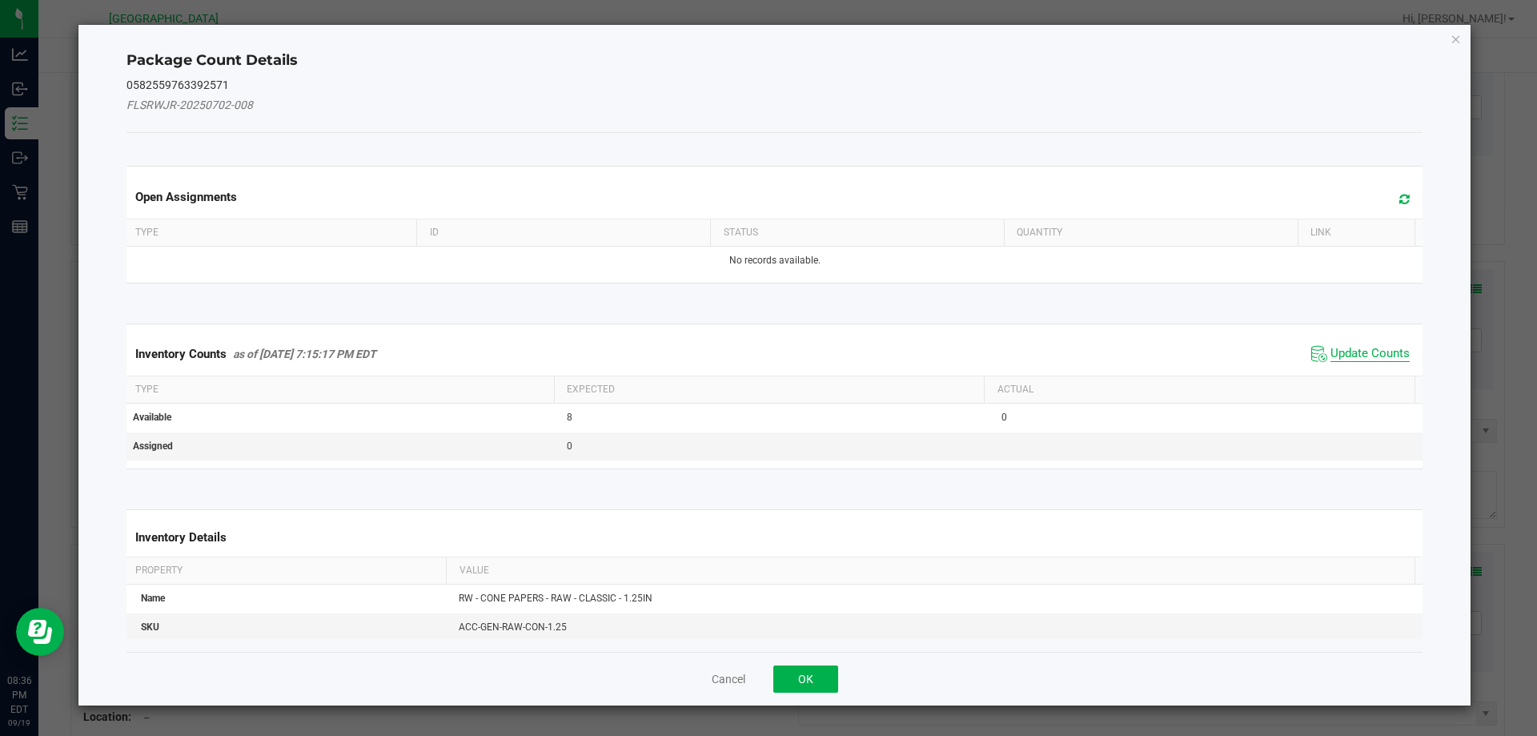
click at [1354, 355] on span "Update Counts" at bounding box center [1369, 354] width 79 height 16
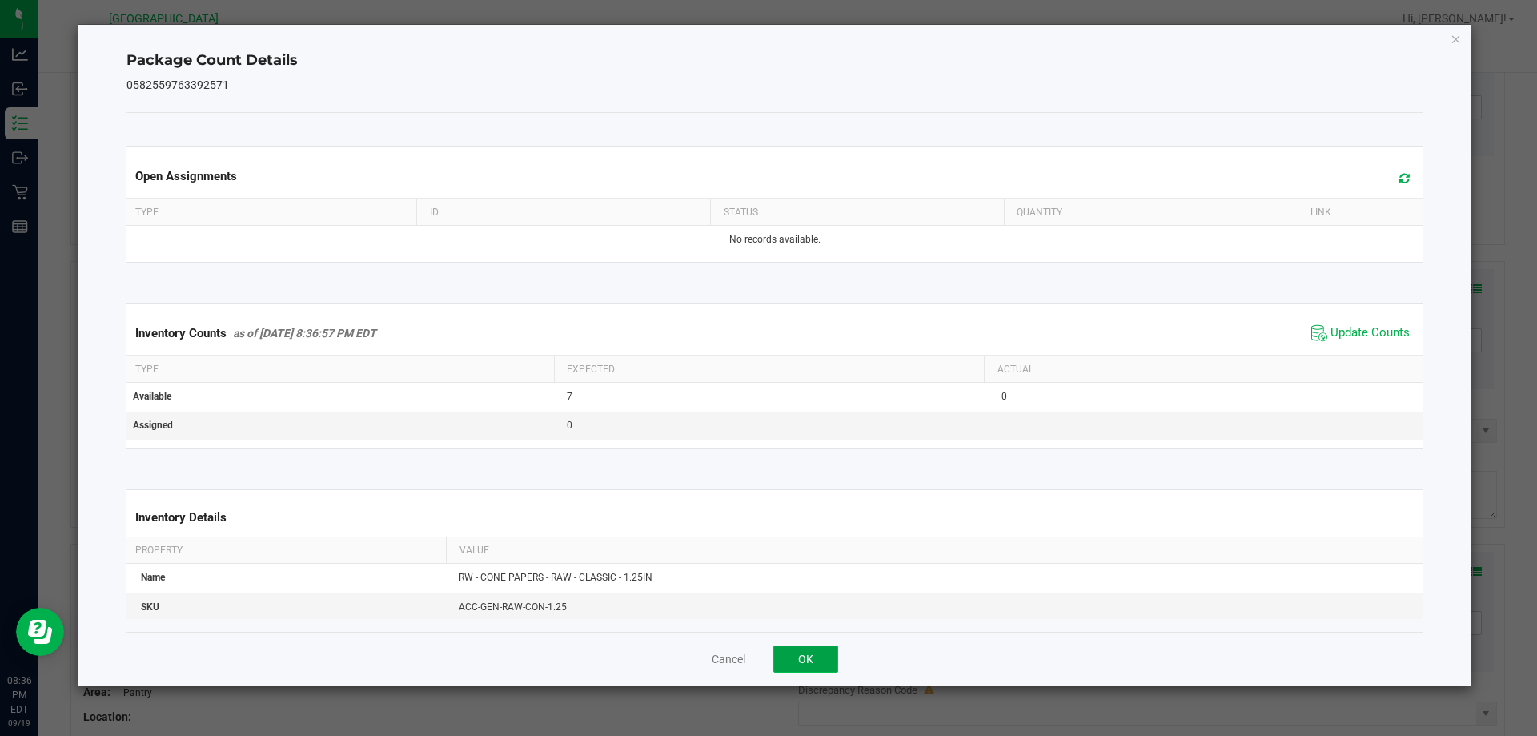
click at [812, 668] on button "OK" at bounding box center [805, 658] width 65 height 27
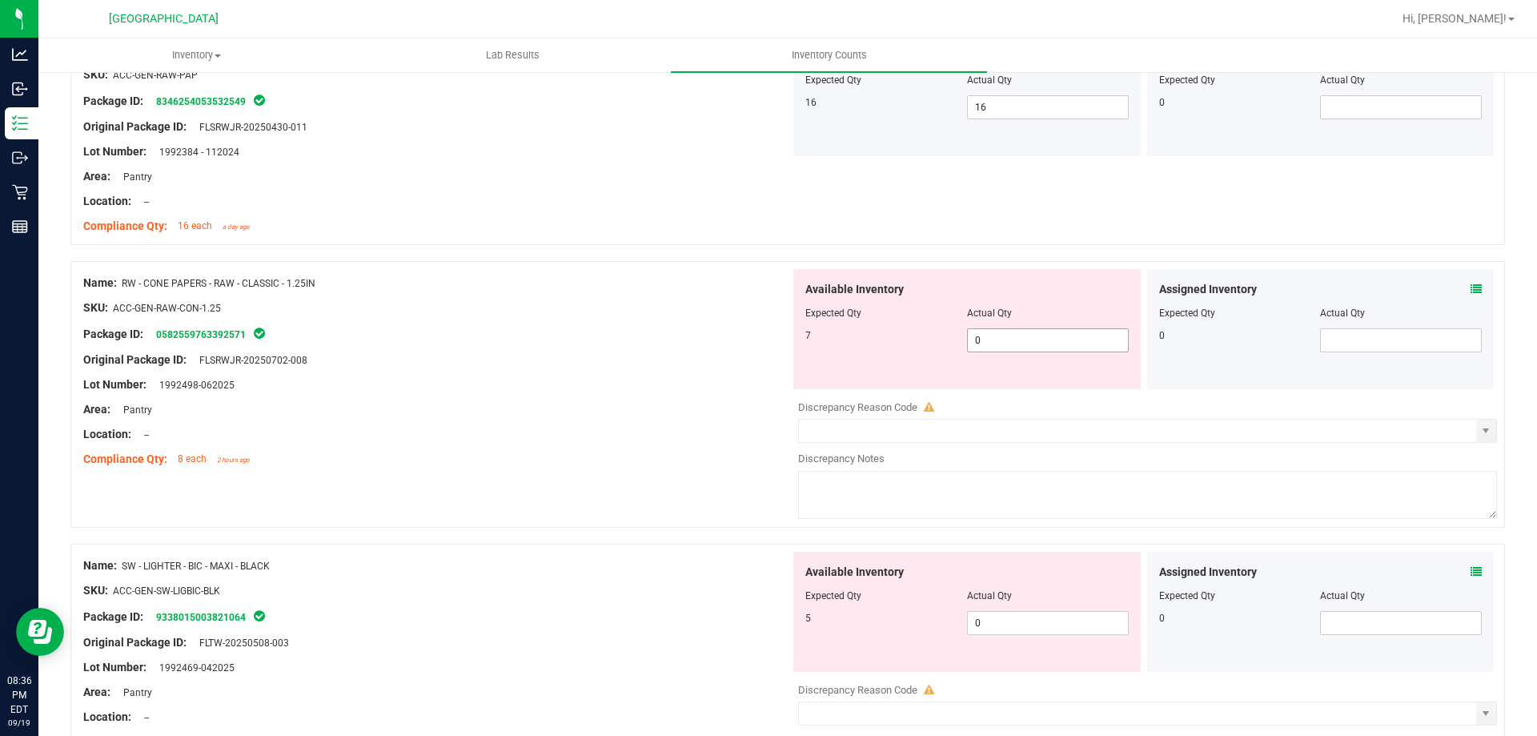
click at [1049, 334] on span "0 0" at bounding box center [1048, 340] width 162 height 24
type input "7"
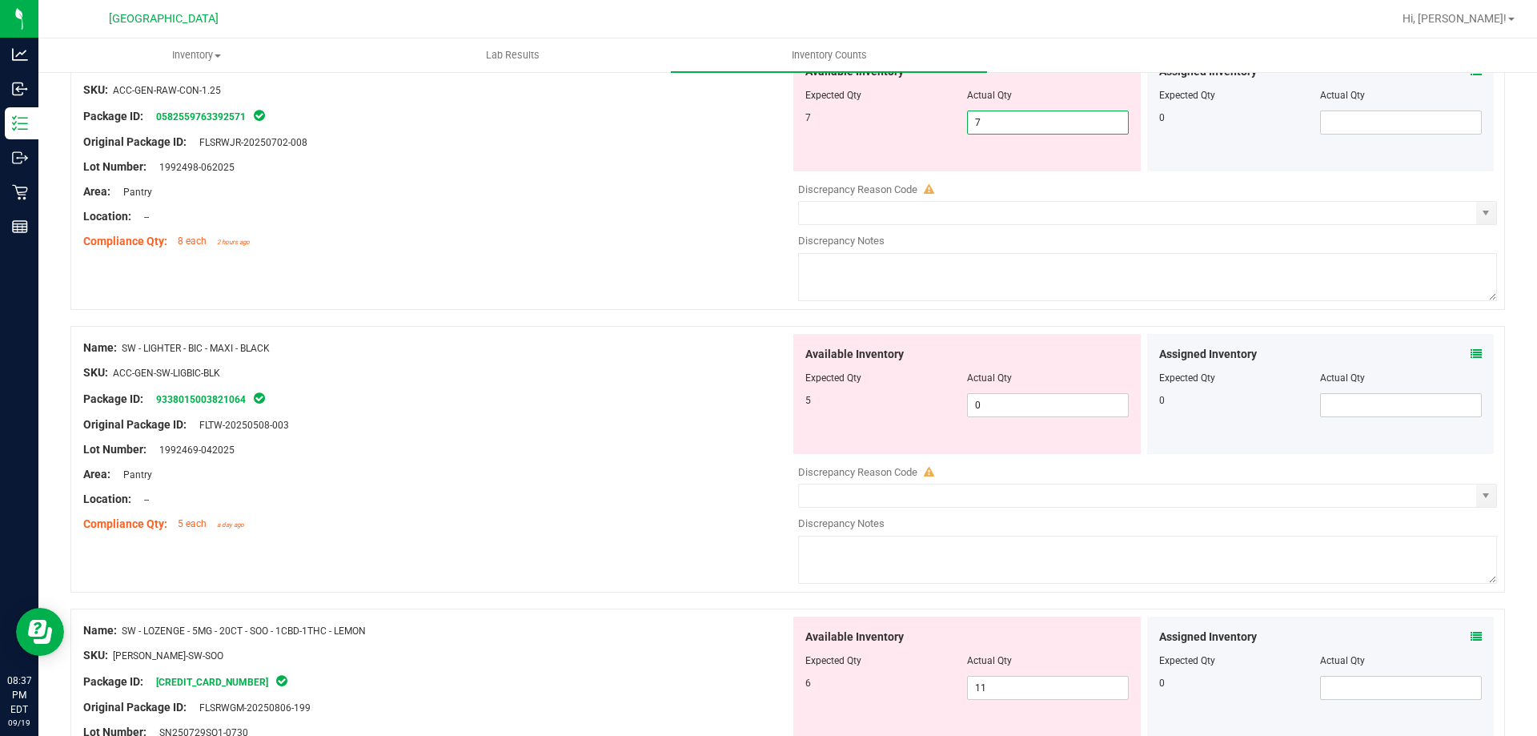
scroll to position [2801, 0]
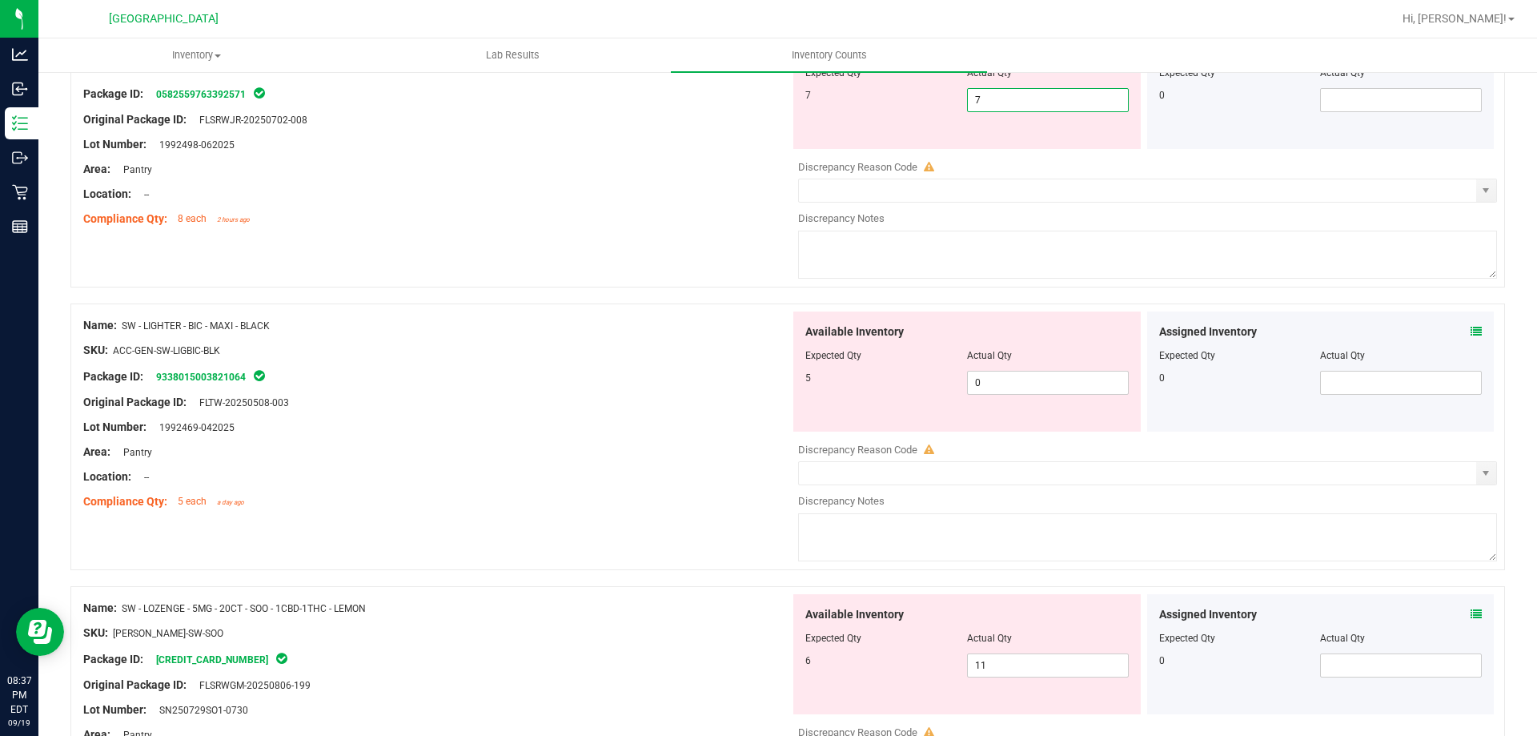
type input "7"
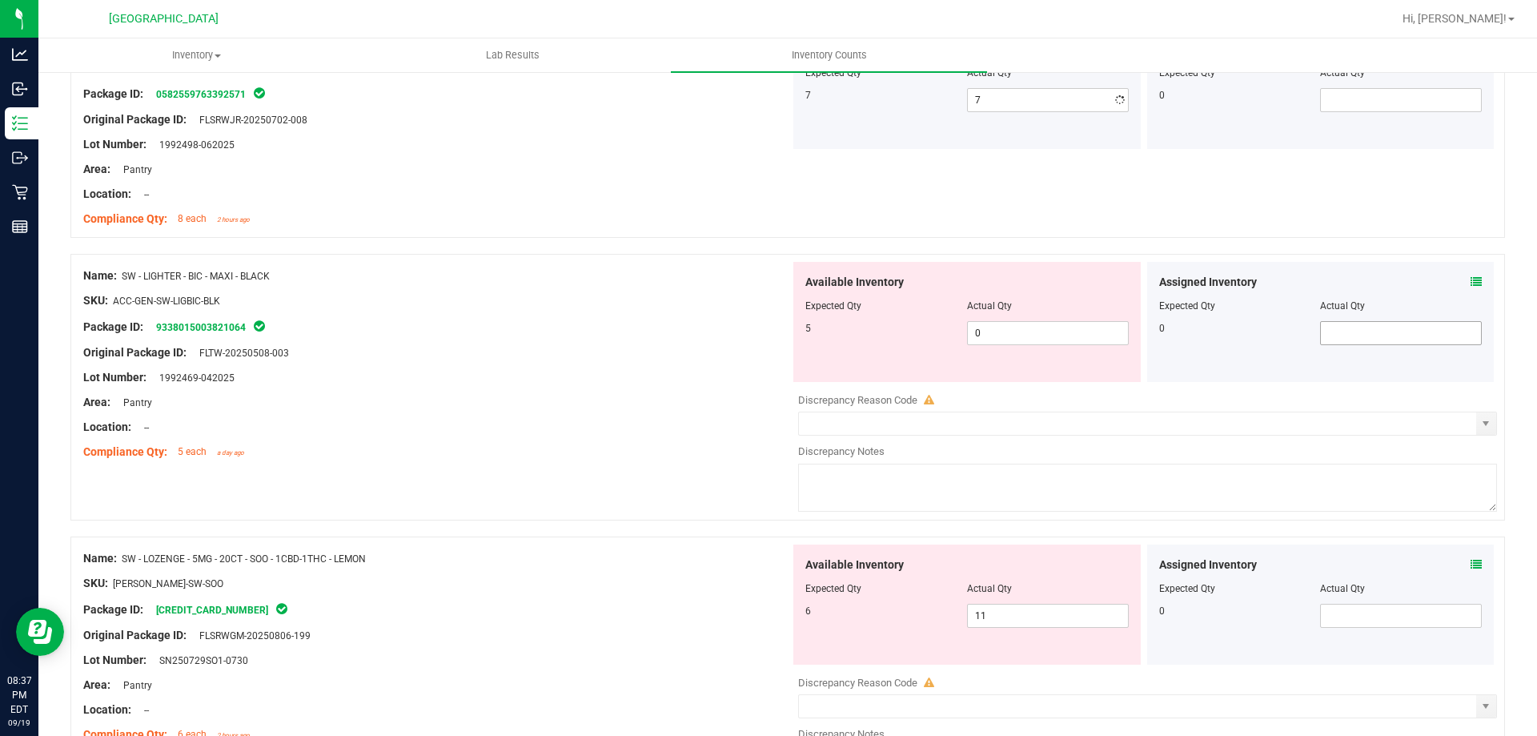
click at [1466, 331] on div "Assigned Inventory Expected Qty Actual Qty 0" at bounding box center [1320, 322] width 347 height 120
click at [1470, 287] on div "Assigned Inventory Expected Qty Actual Qty 0" at bounding box center [1320, 322] width 347 height 120
click at [1470, 283] on div "Assigned Inventory Expected Qty Actual Qty 0" at bounding box center [1320, 322] width 347 height 120
click at [1470, 282] on icon at bounding box center [1475, 281] width 11 height 11
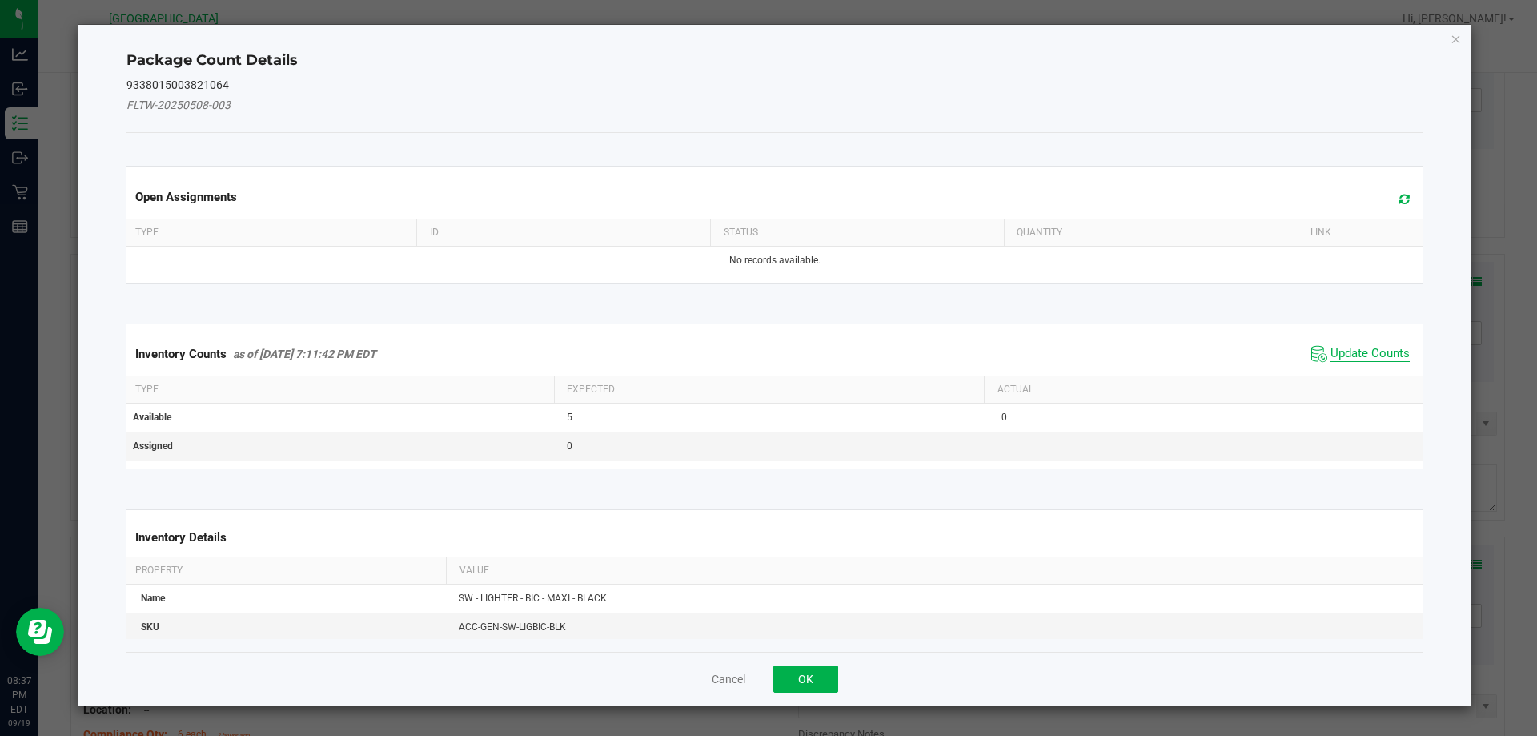
click at [1341, 355] on span "Update Counts" at bounding box center [1369, 354] width 79 height 16
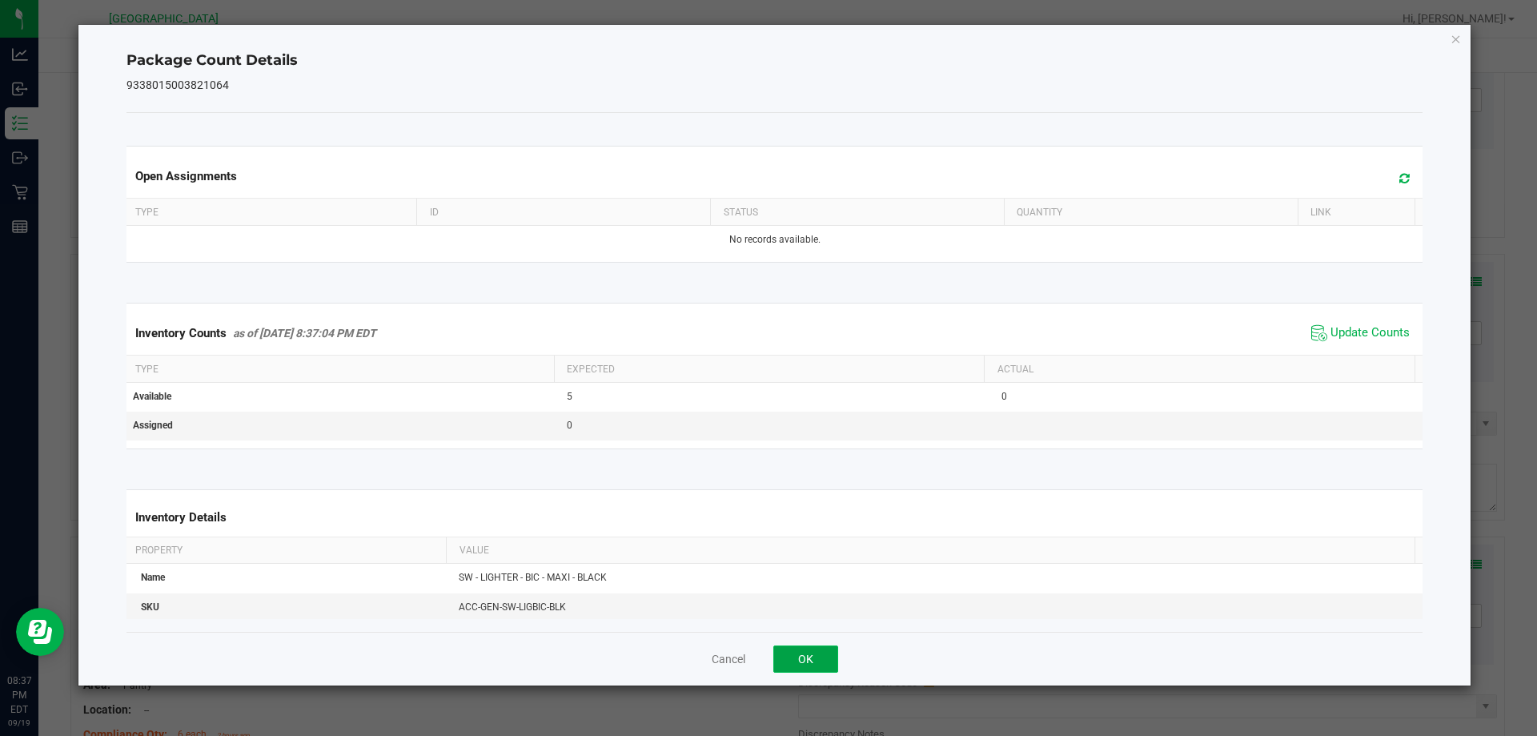
click at [803, 661] on button "OK" at bounding box center [805, 658] width 65 height 27
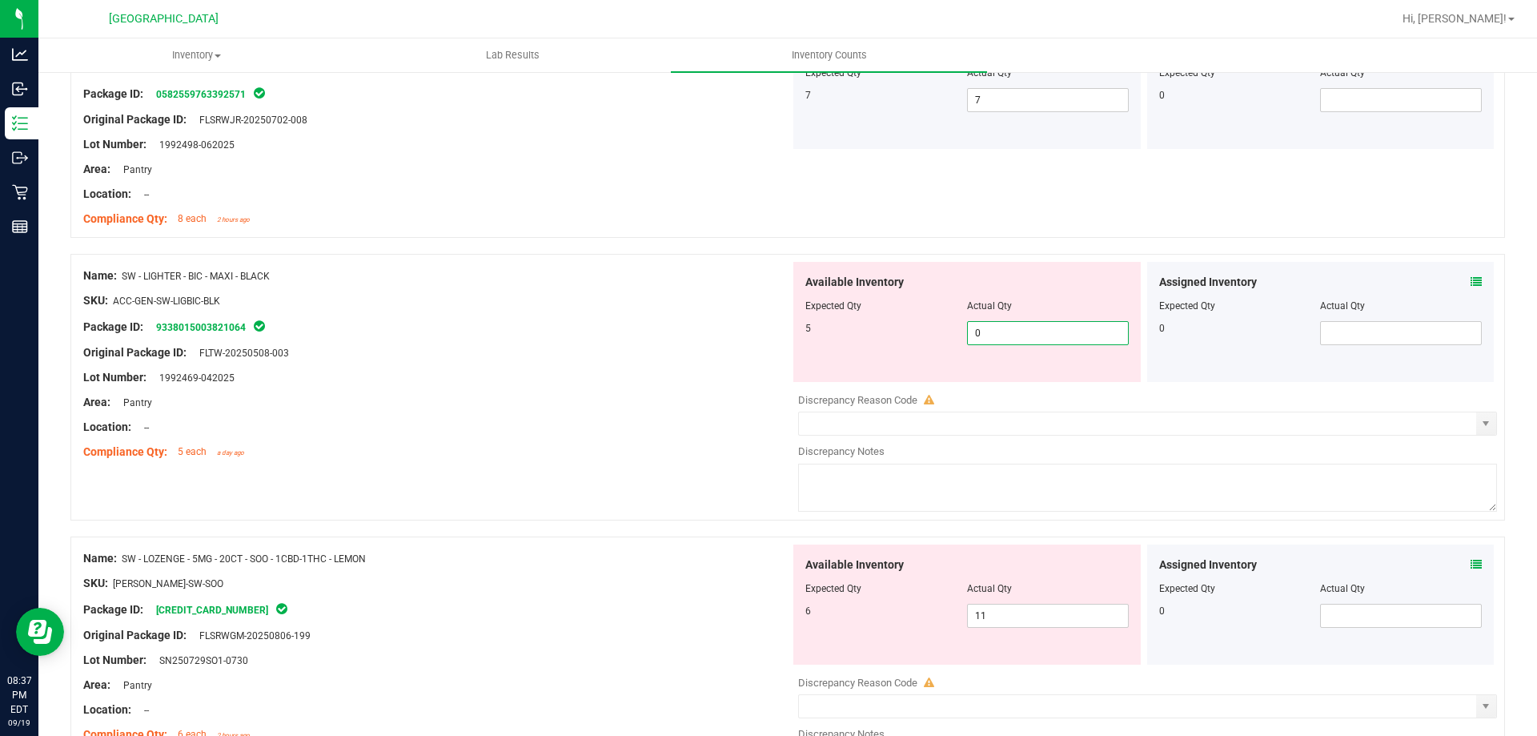
click at [1061, 331] on span "0 0" at bounding box center [1048, 333] width 162 height 24
type input "5"
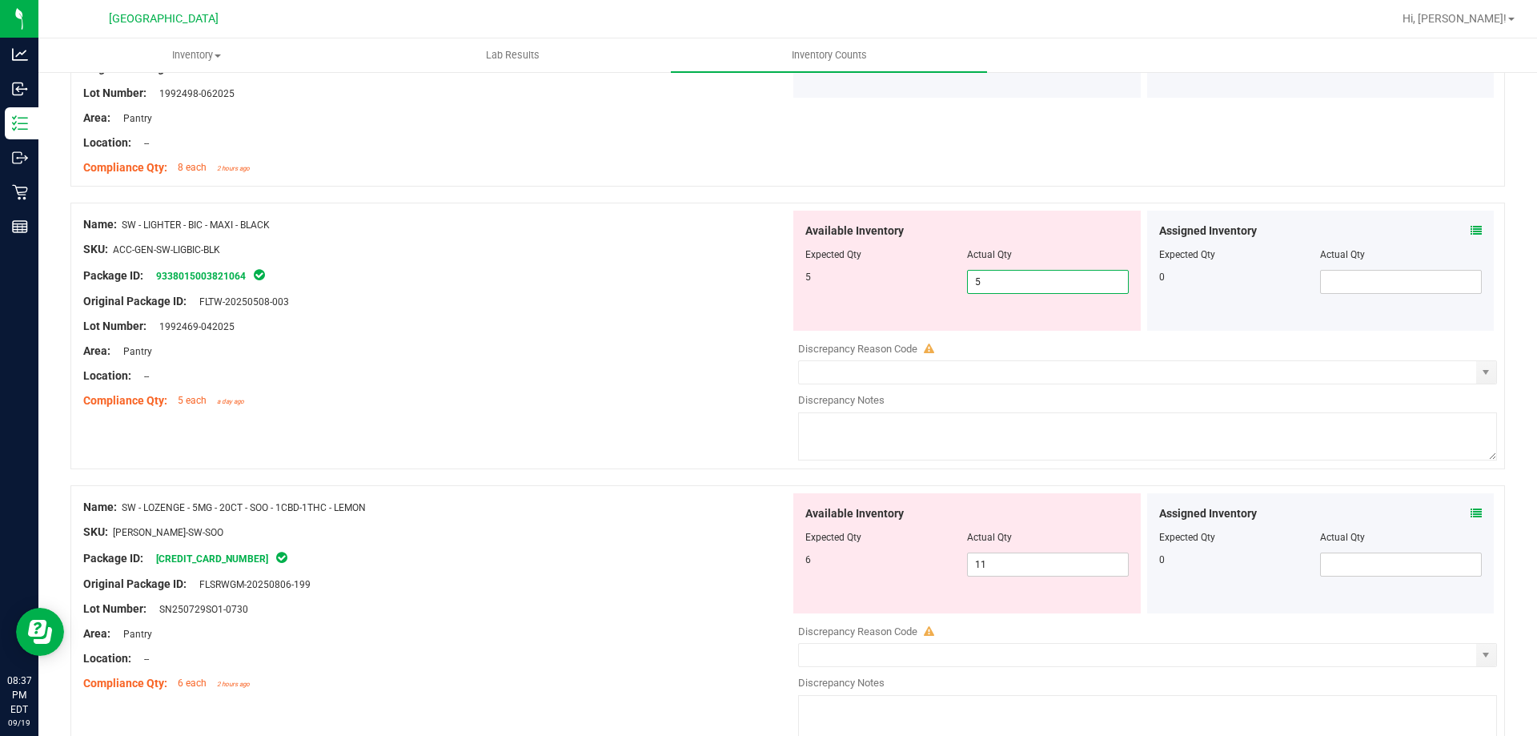
scroll to position [2962, 0]
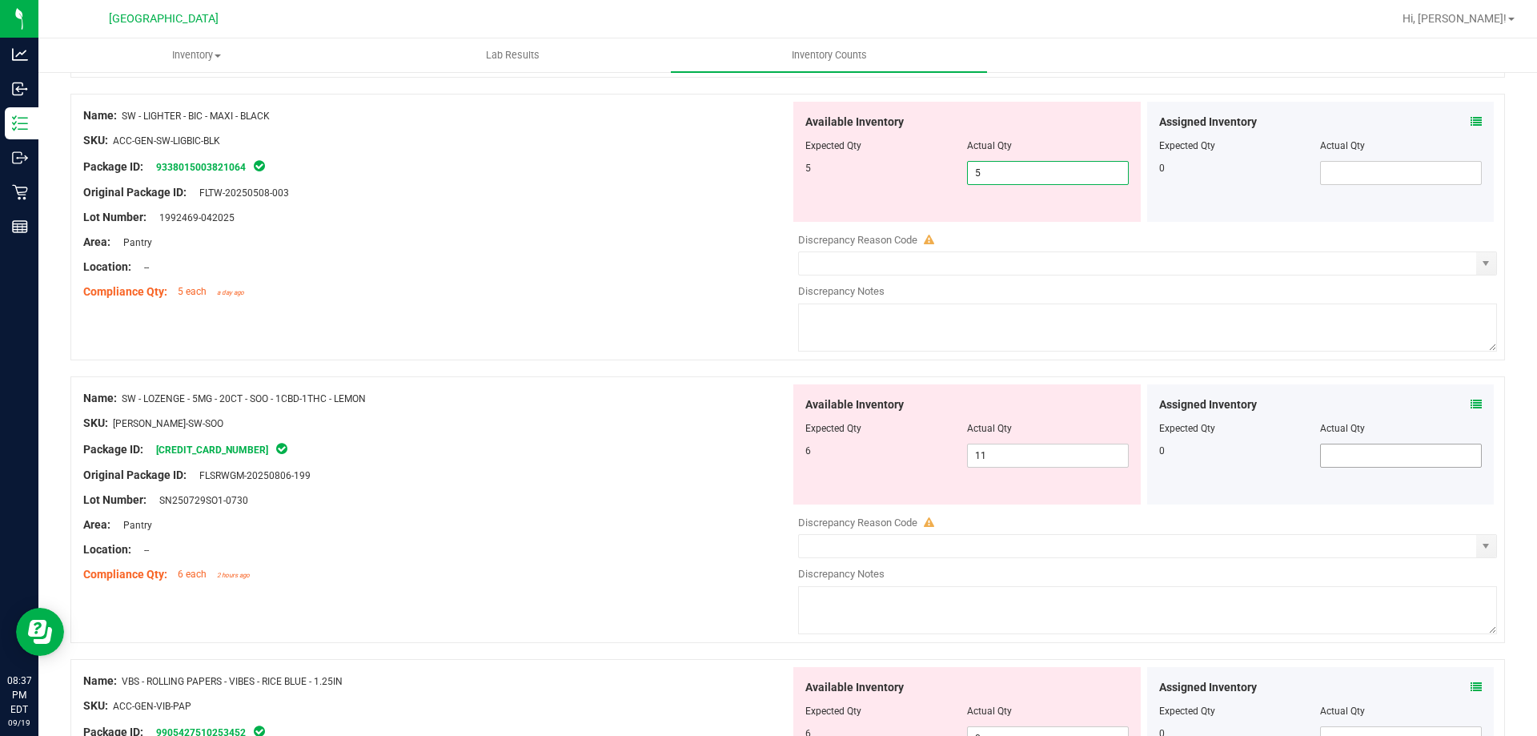
type input "5"
click at [1358, 463] on div "Available Inventory Expected Qty Actual Qty 6 11 11" at bounding box center [1143, 511] width 707 height 254
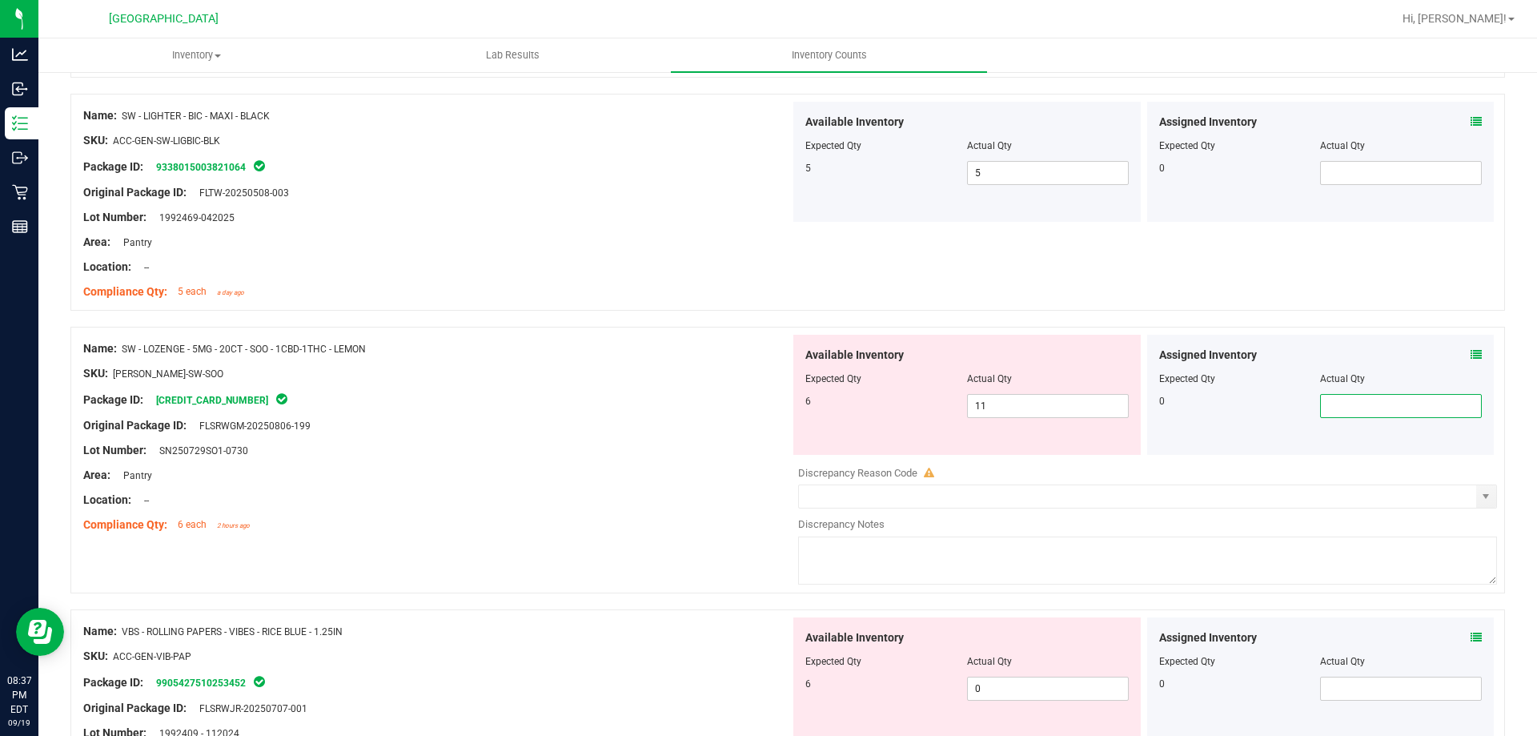
click at [1470, 347] on span at bounding box center [1475, 355] width 11 height 17
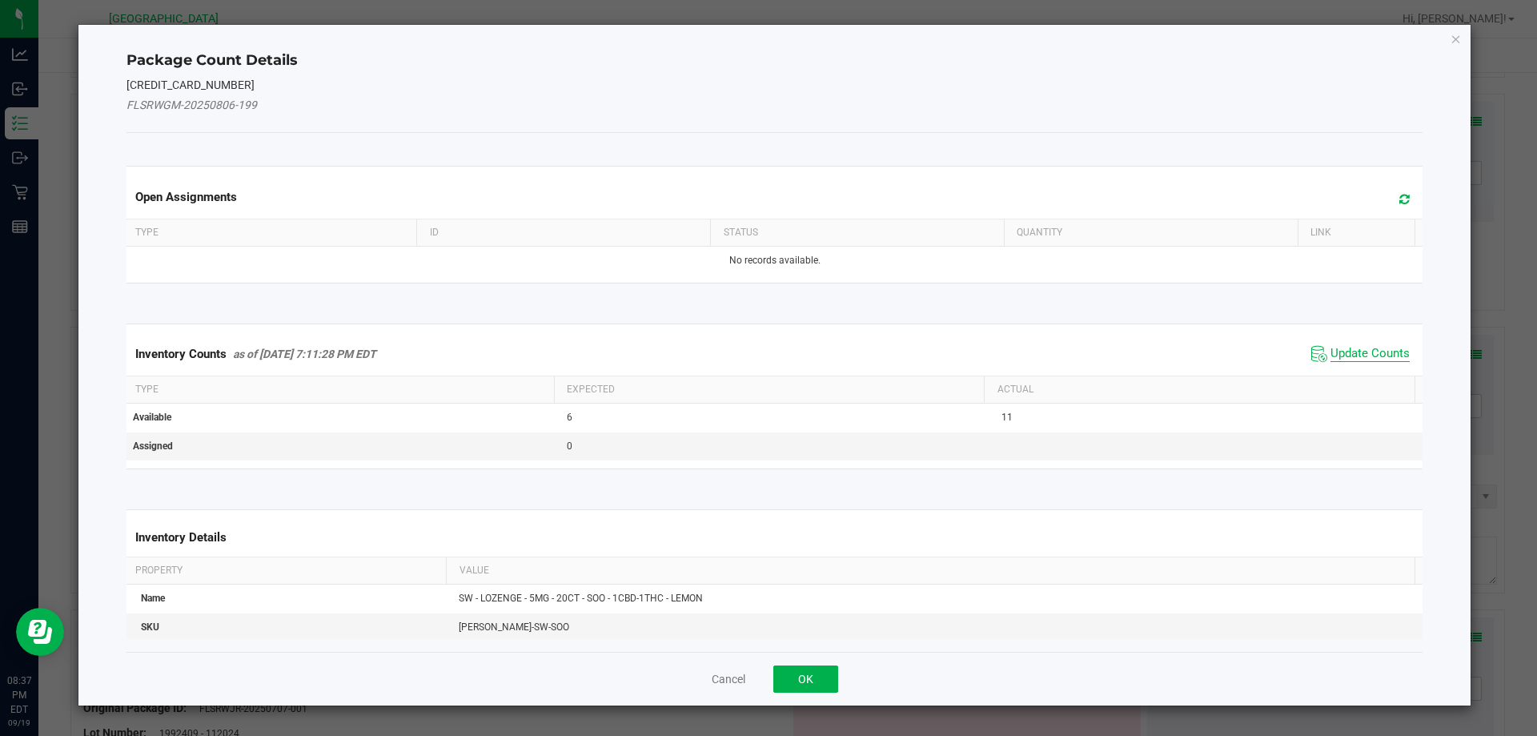
click at [1355, 359] on span "Update Counts" at bounding box center [1369, 354] width 79 height 16
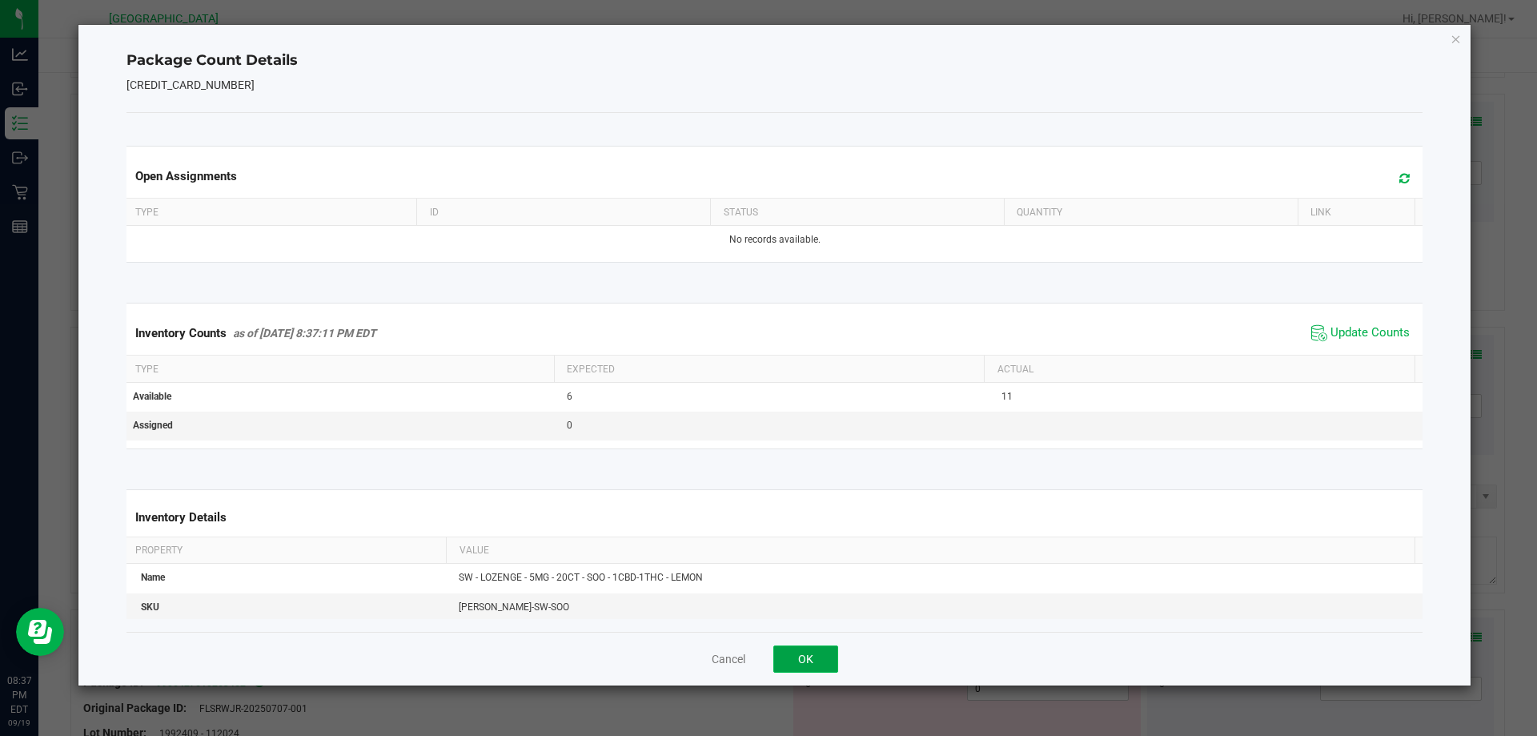
click at [819, 655] on button "OK" at bounding box center [805, 658] width 65 height 27
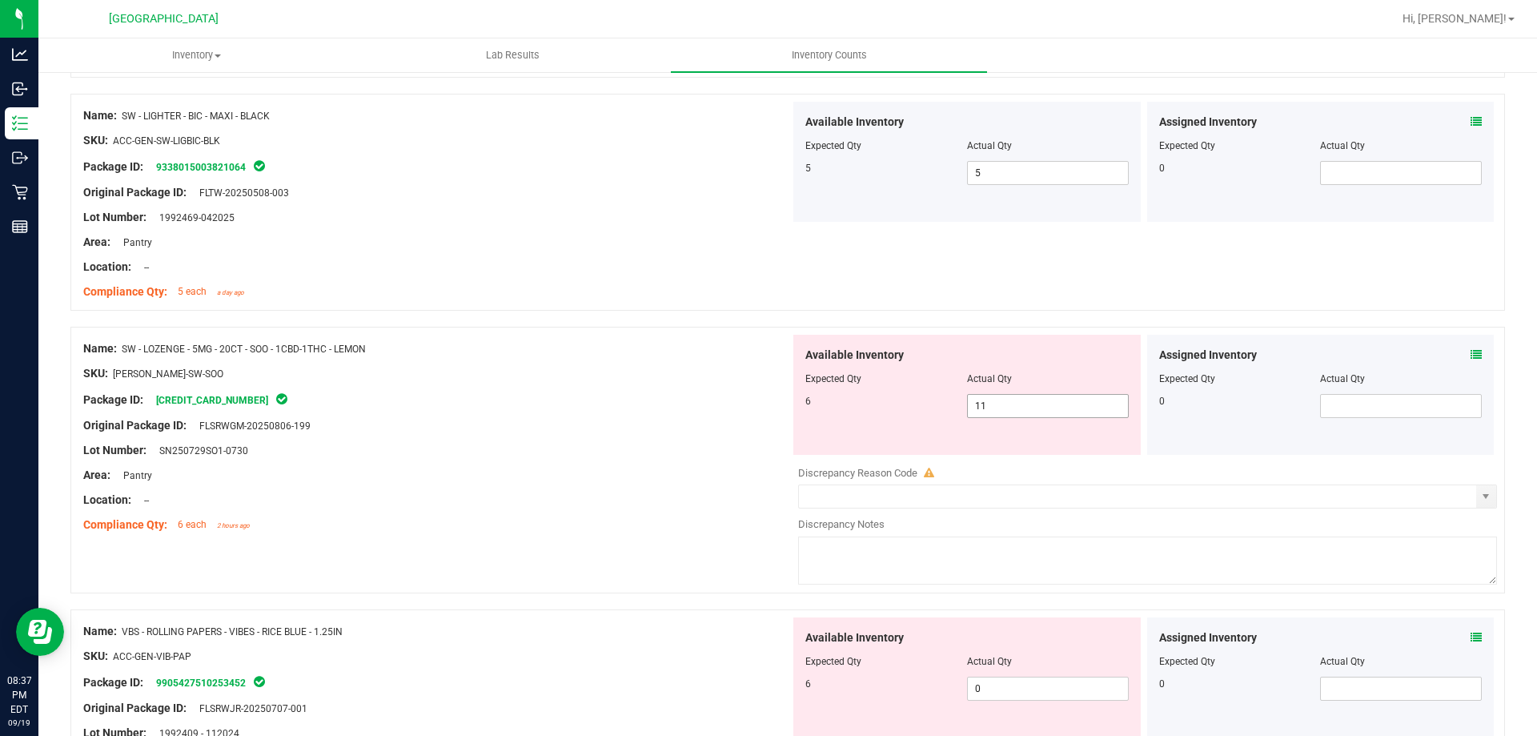
click at [1014, 406] on span "11 11" at bounding box center [1048, 406] width 162 height 24
type input "1"
type input "6"
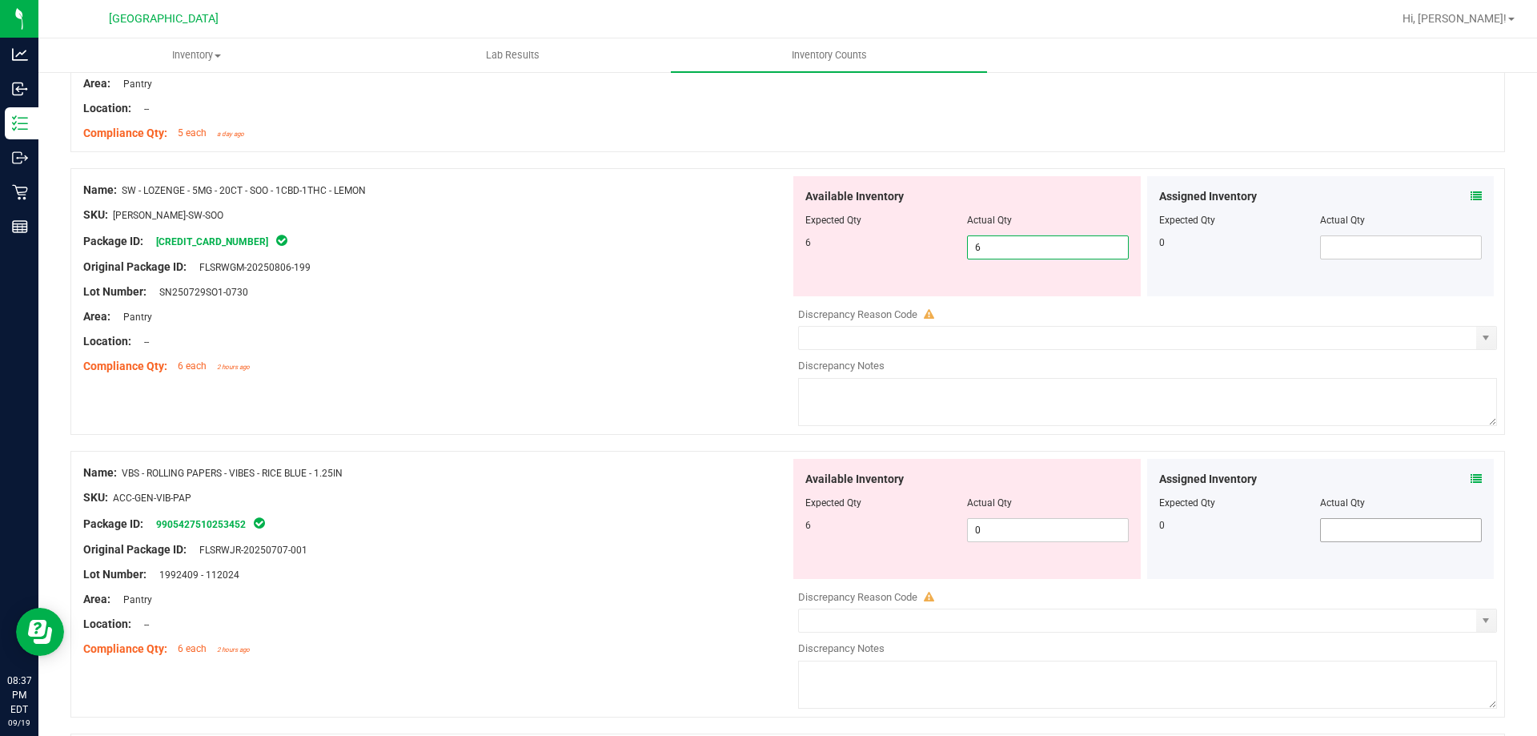
scroll to position [3122, 0]
type input "6"
click at [1386, 449] on div "Name: VBS - ROLLING PAPERS - VIBES - RICE BLUE - 1.25IN SKU: ACC-GEN-VIB-PAP Pa…" at bounding box center [787, 582] width 1434 height 267
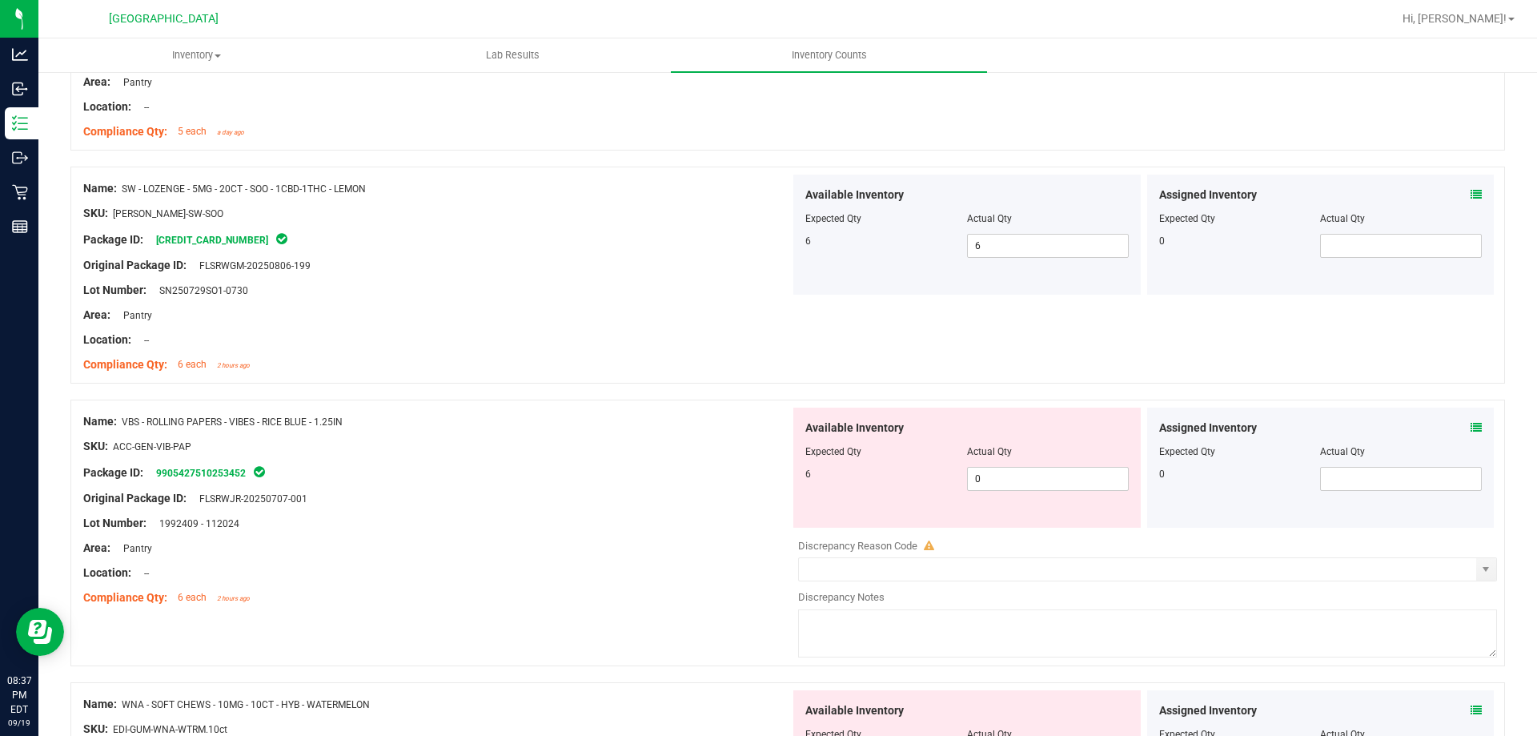
click at [1470, 422] on icon at bounding box center [1475, 427] width 11 height 11
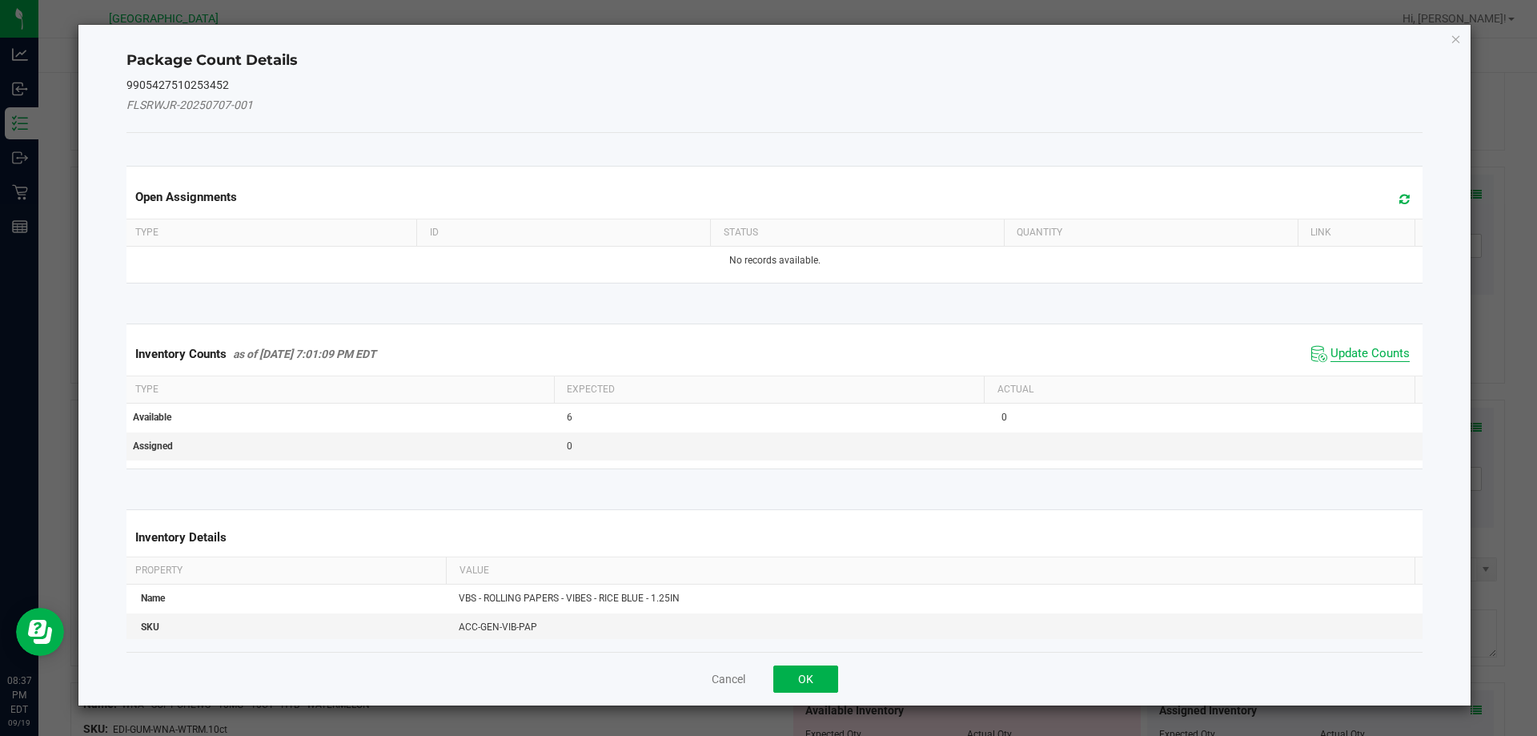
click at [1353, 351] on span "Update Counts" at bounding box center [1369, 354] width 79 height 16
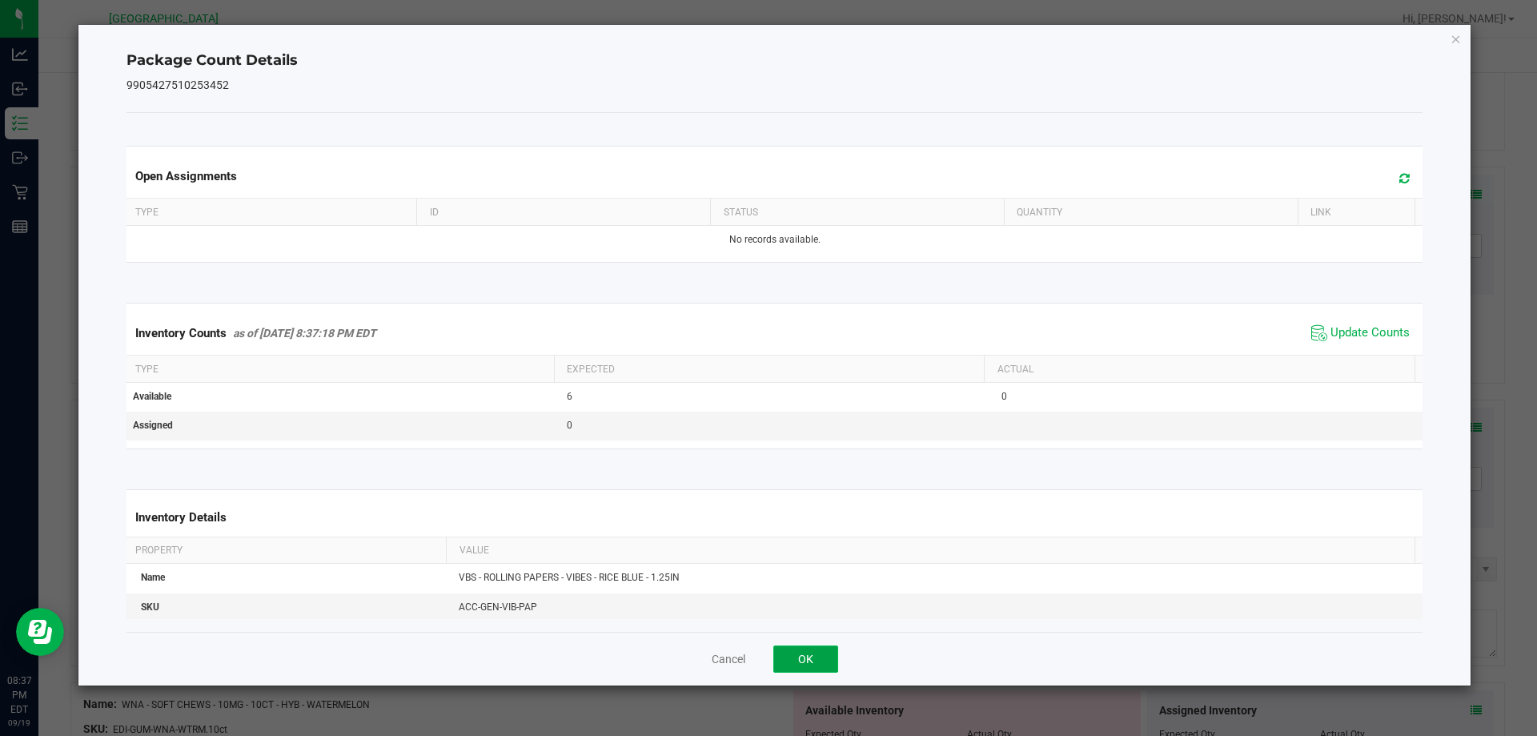
click at [810, 664] on button "OK" at bounding box center [805, 658] width 65 height 27
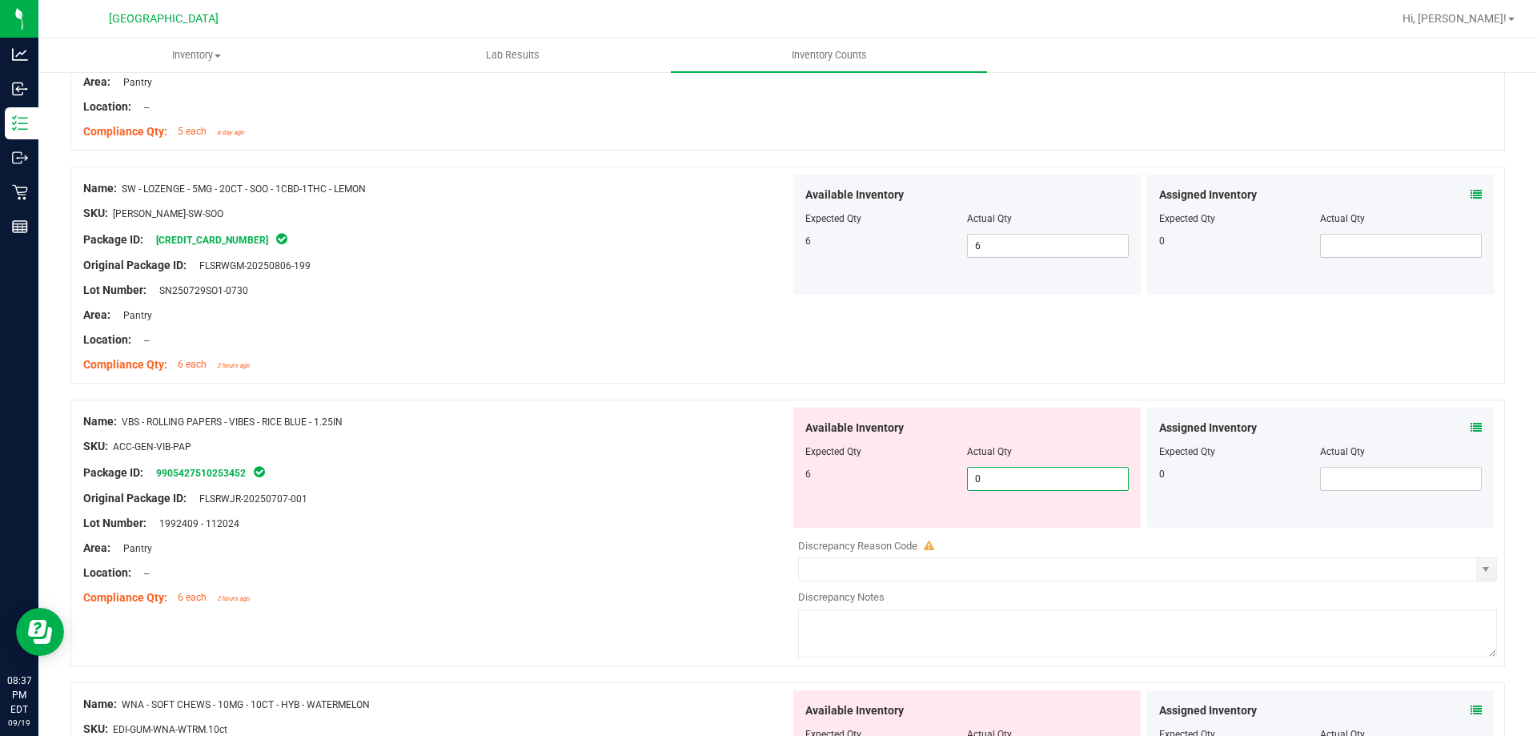
click at [1054, 476] on span "0 0" at bounding box center [1048, 479] width 162 height 24
type input "6"
drag, startPoint x: 1166, startPoint y: 666, endPoint x: 1232, endPoint y: 636, distance: 72.0
type input "6"
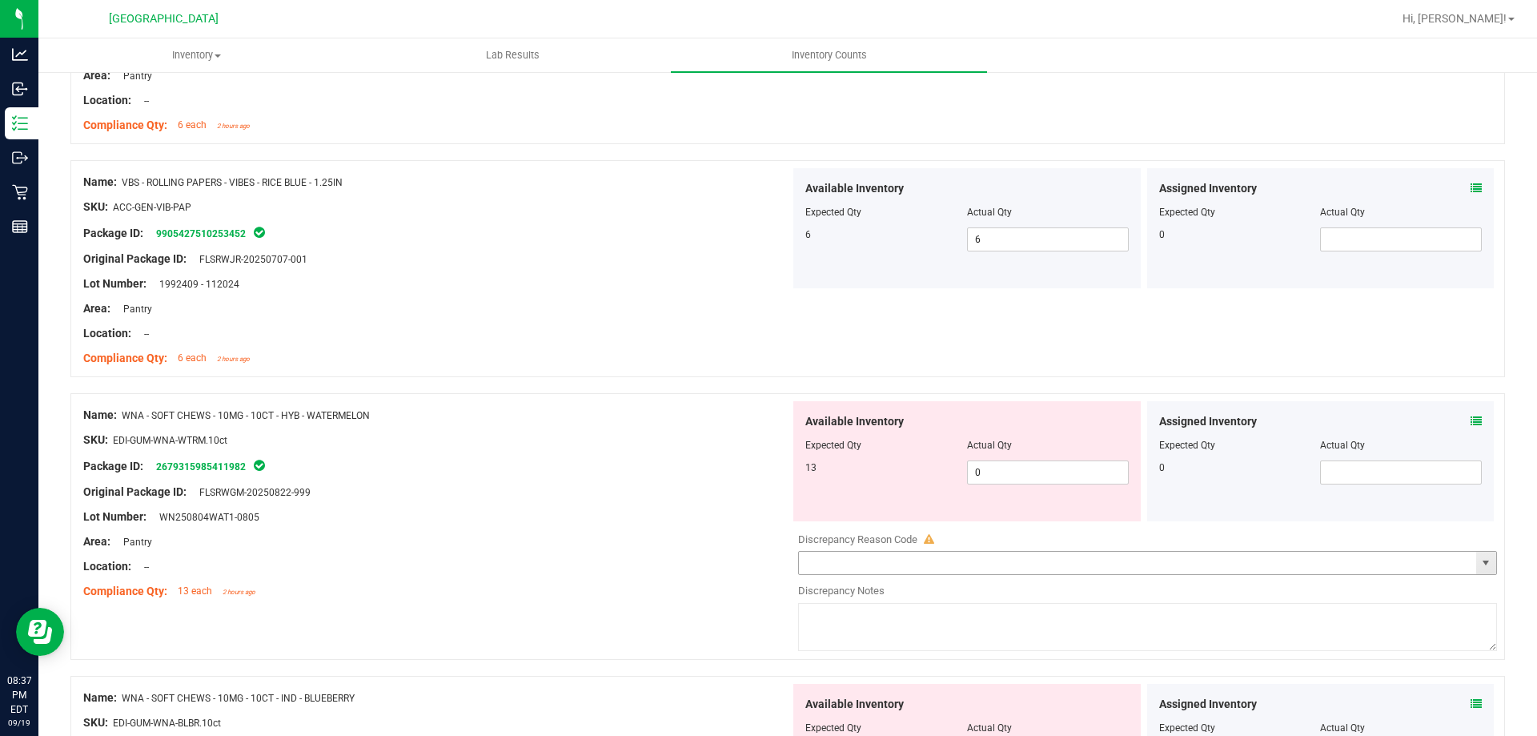
scroll to position [3362, 0]
click at [1470, 420] on icon at bounding box center [1475, 420] width 11 height 11
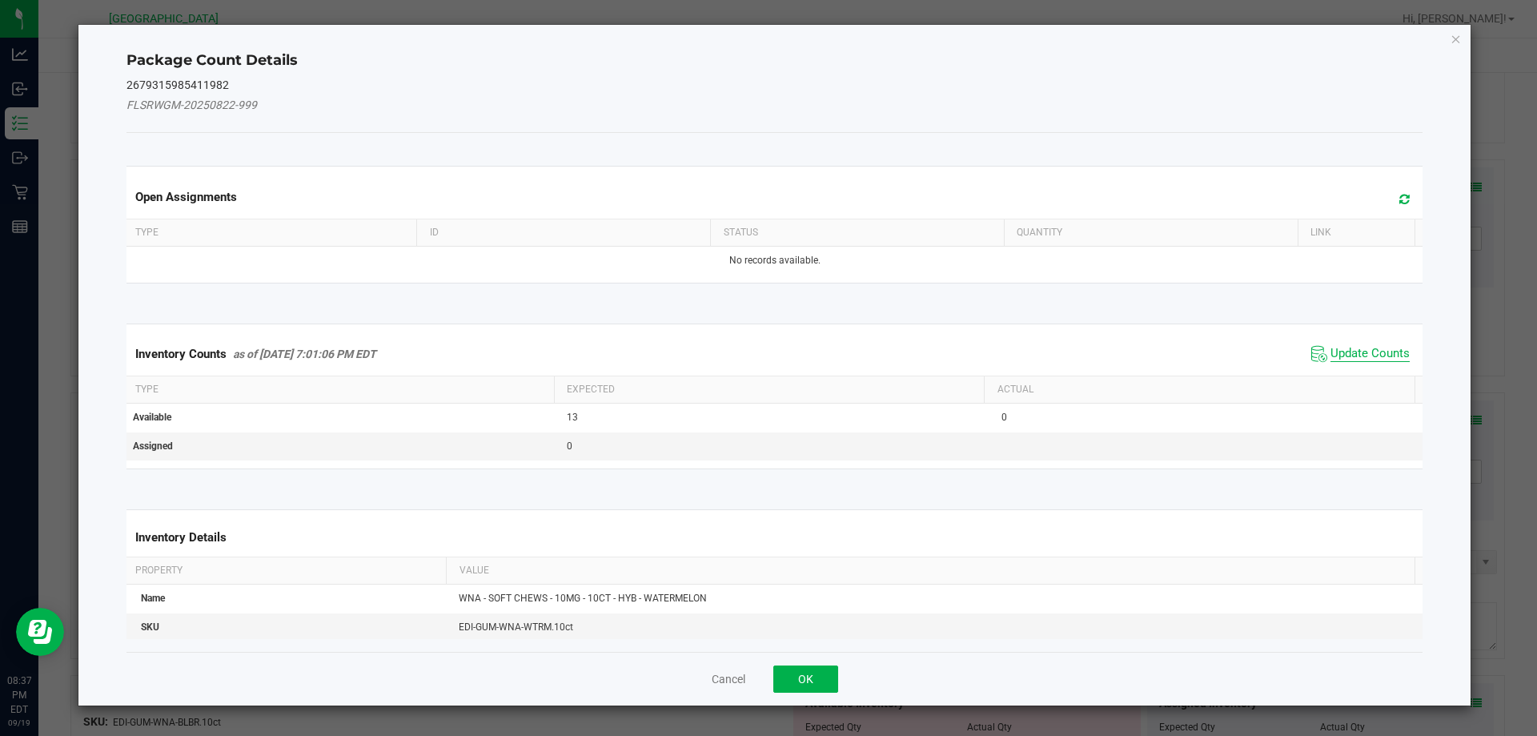
click at [1356, 359] on span "Update Counts" at bounding box center [1369, 354] width 79 height 16
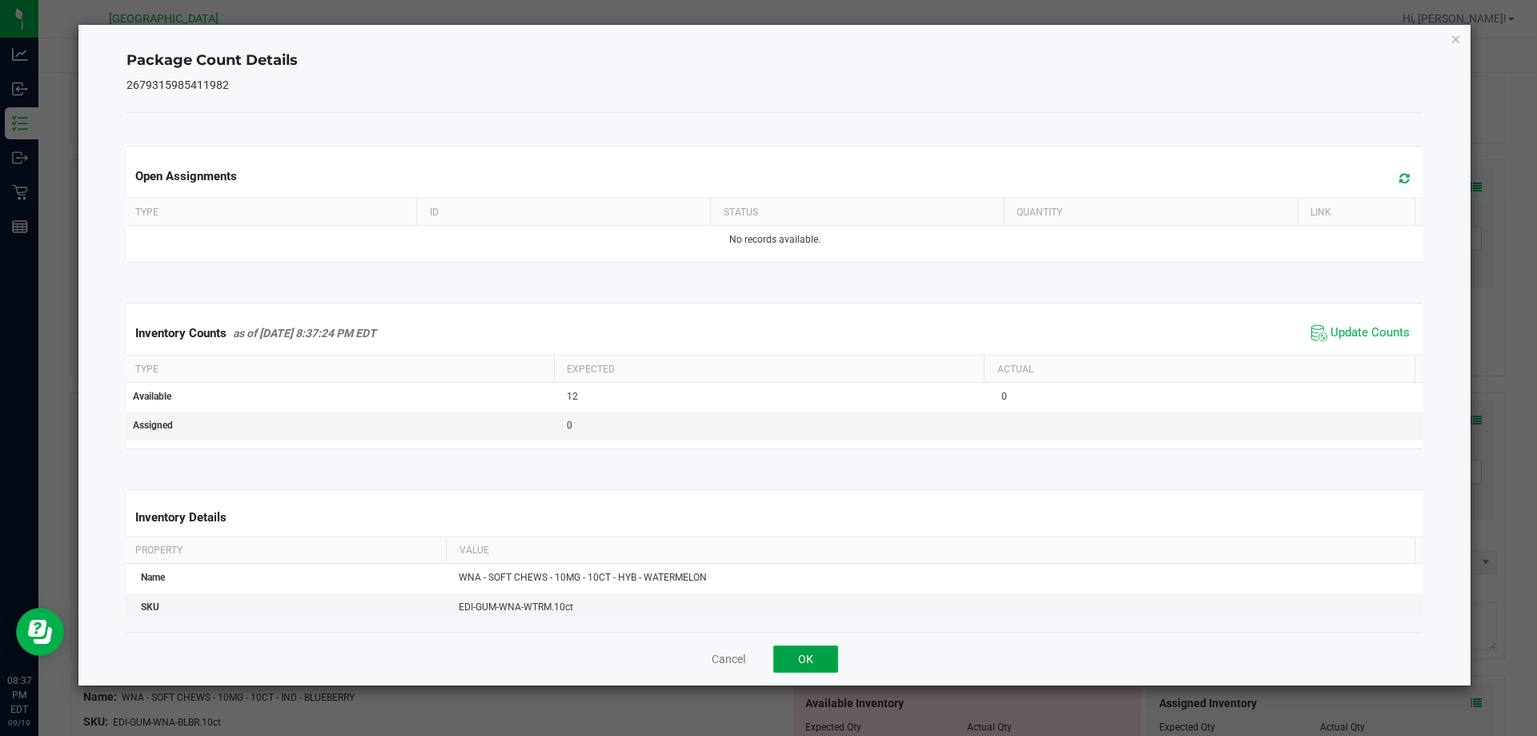
click at [806, 668] on button "OK" at bounding box center [805, 658] width 65 height 27
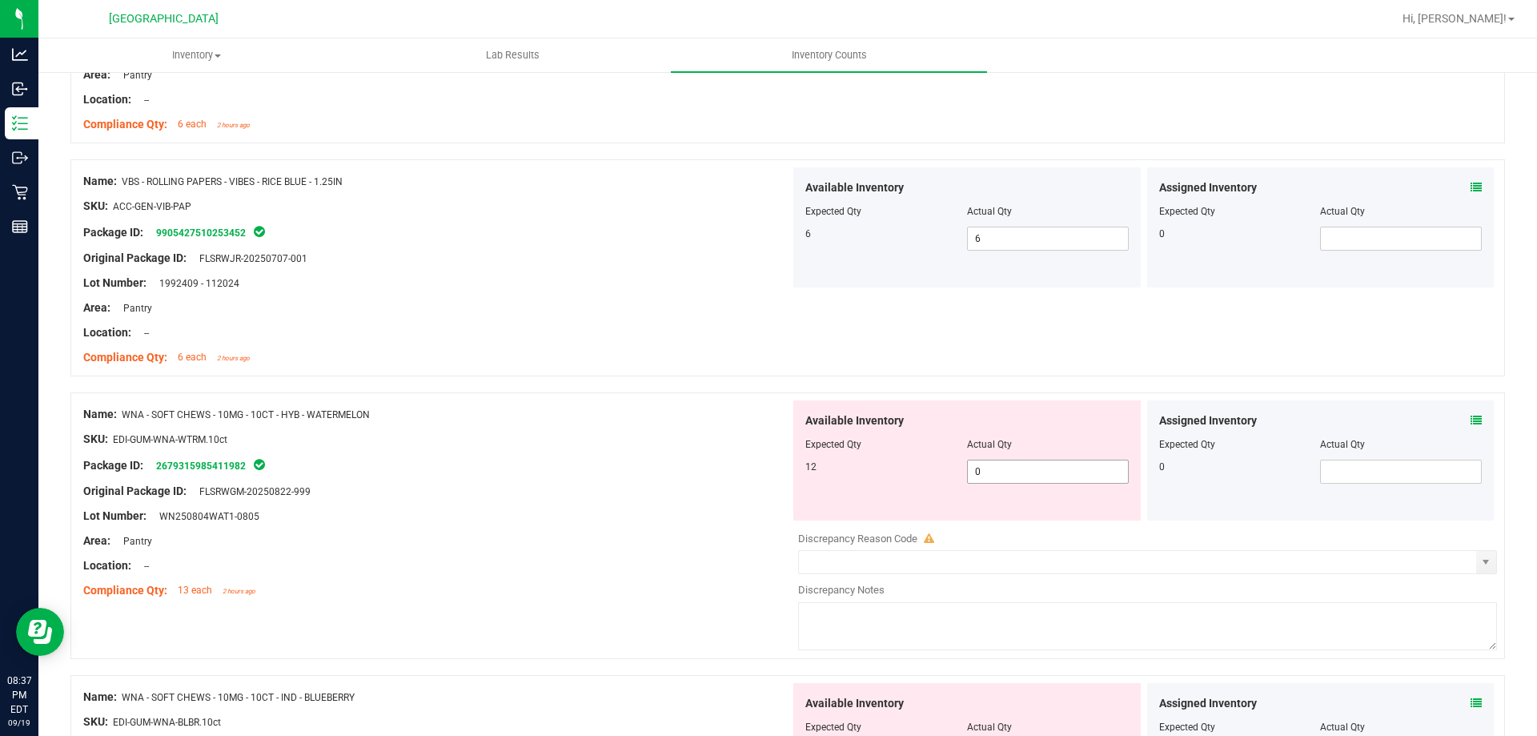
click at [1045, 471] on span "0 0" at bounding box center [1048, 471] width 162 height 24
type input "12"
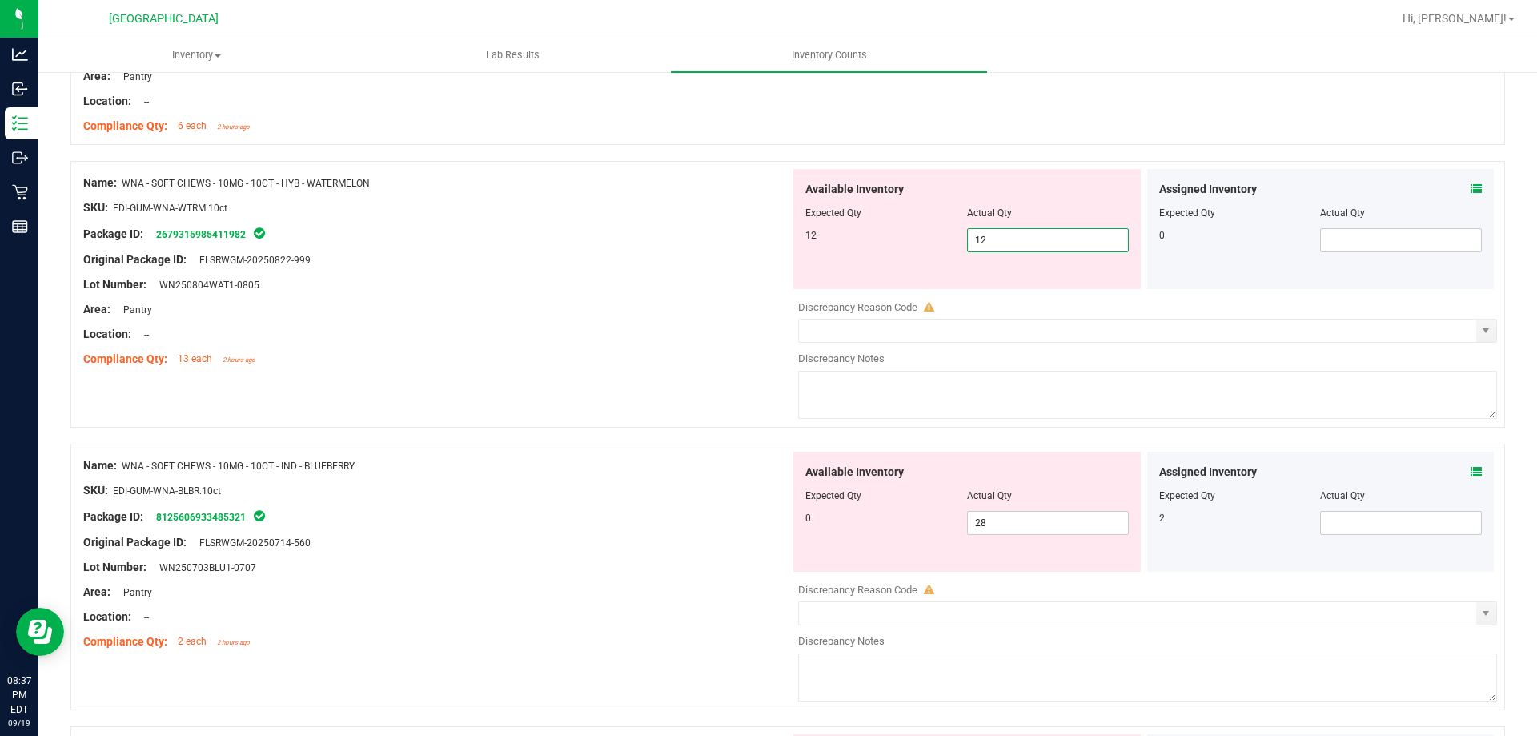
scroll to position [3602, 0]
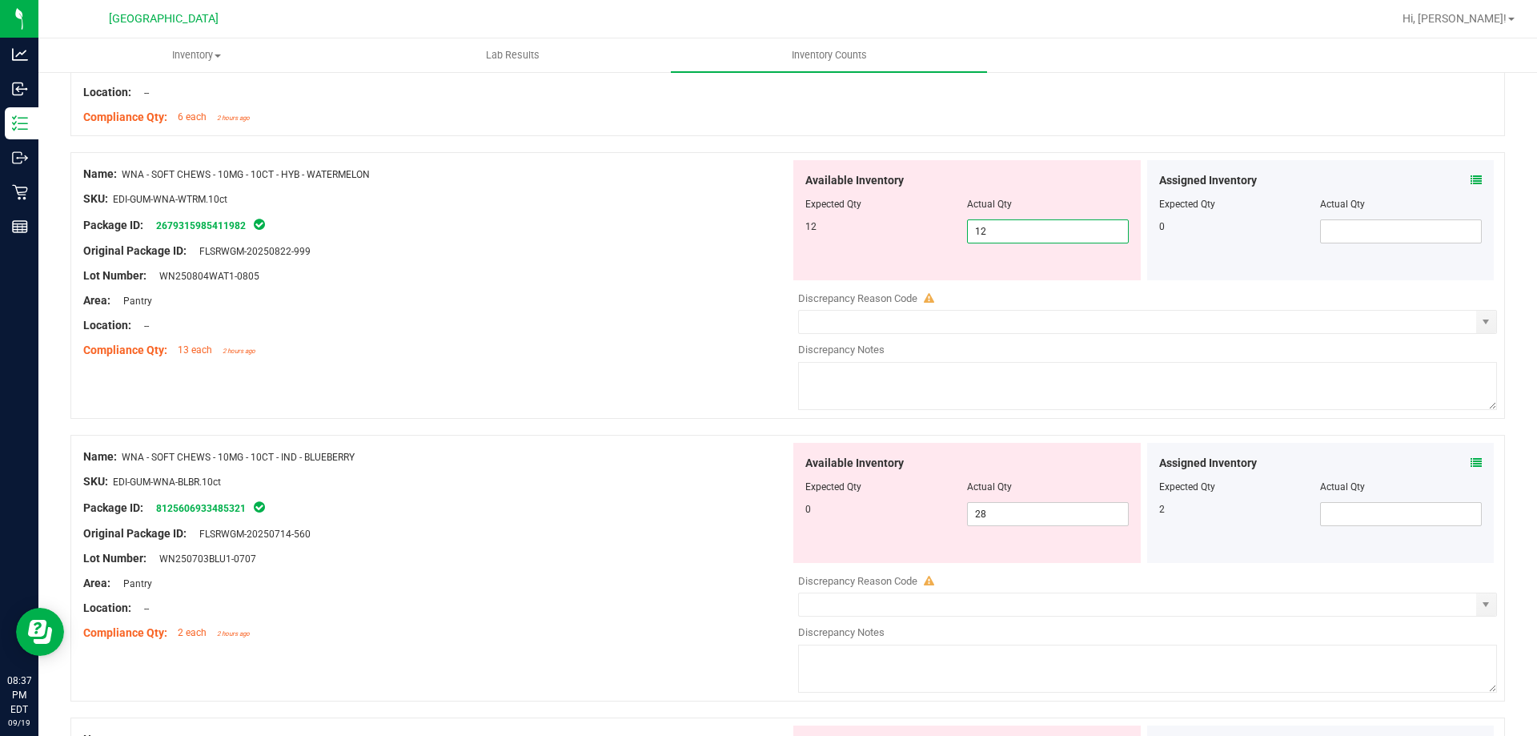
type input "12"
click at [1326, 495] on div "Assigned Inventory Expected Qty Actual Qty 2" at bounding box center [1320, 503] width 347 height 120
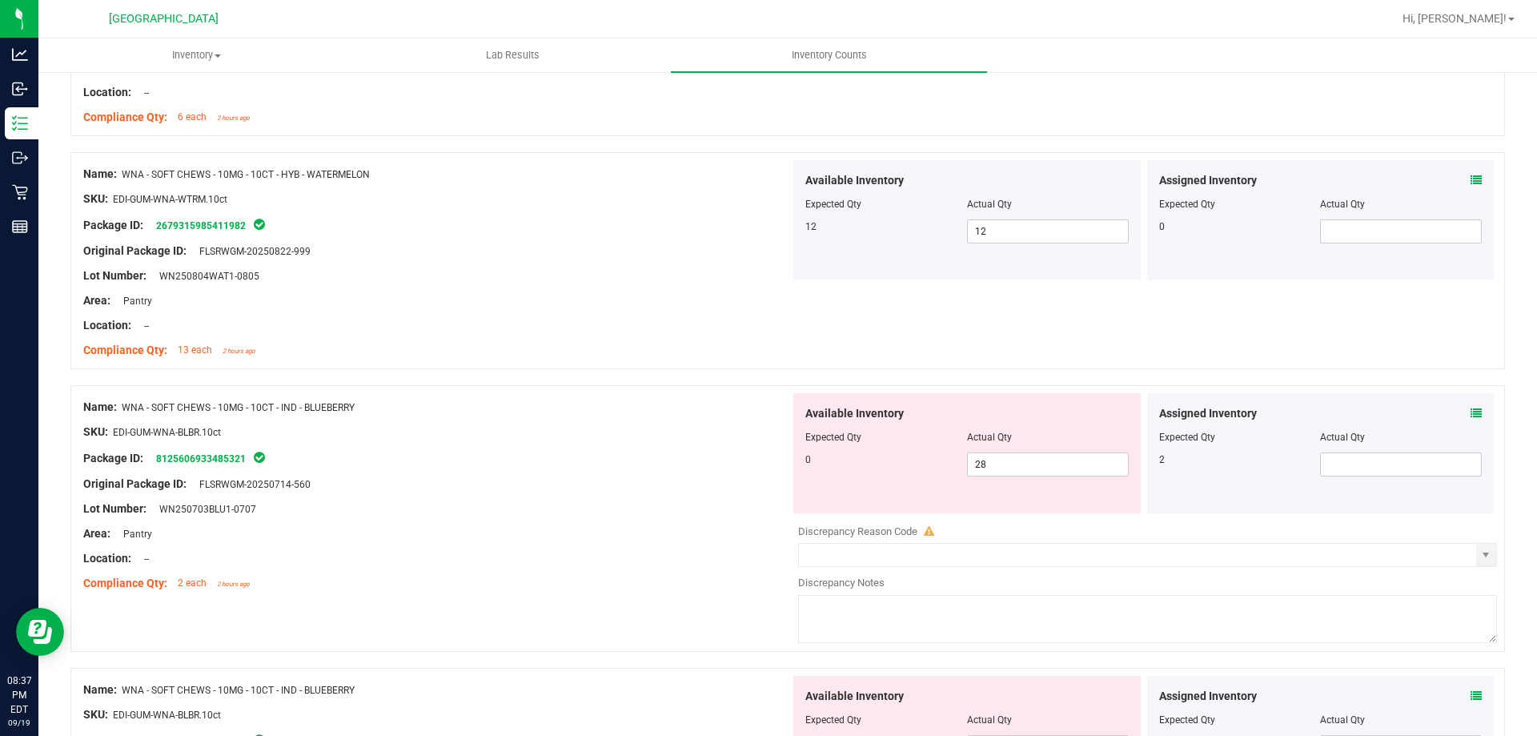
click at [1470, 411] on icon at bounding box center [1475, 412] width 11 height 11
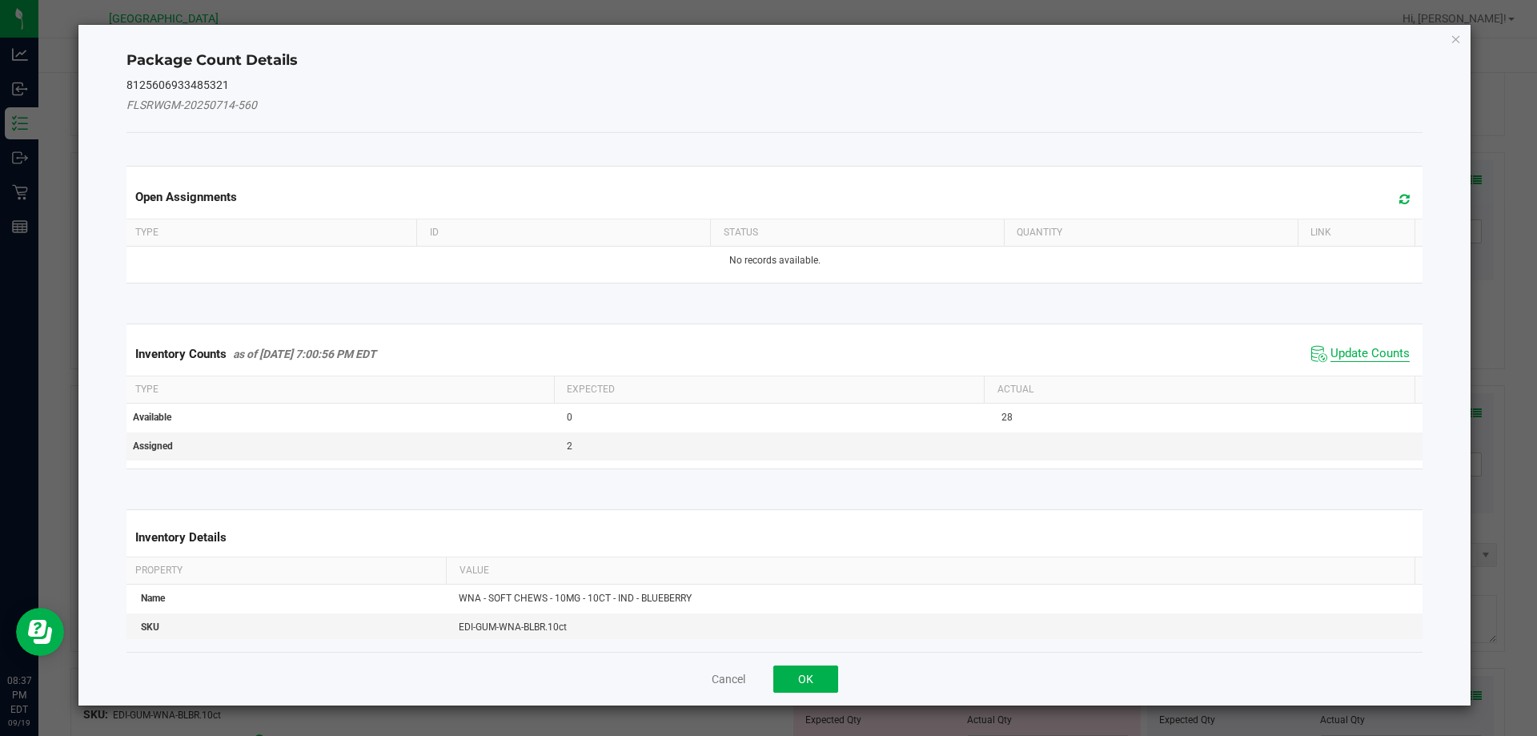
click at [1358, 355] on span "Update Counts" at bounding box center [1369, 354] width 79 height 16
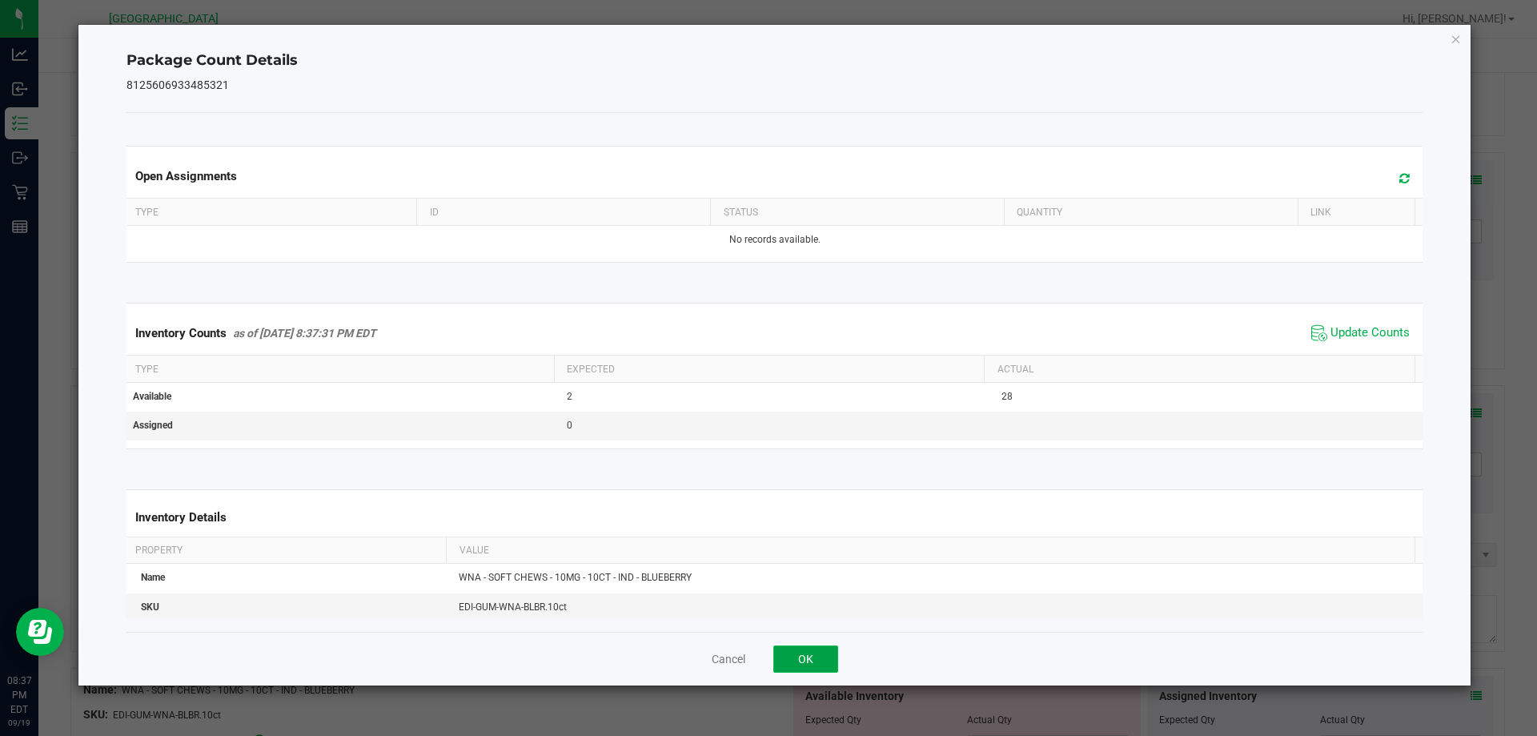
click at [826, 667] on button "OK" at bounding box center [805, 658] width 65 height 27
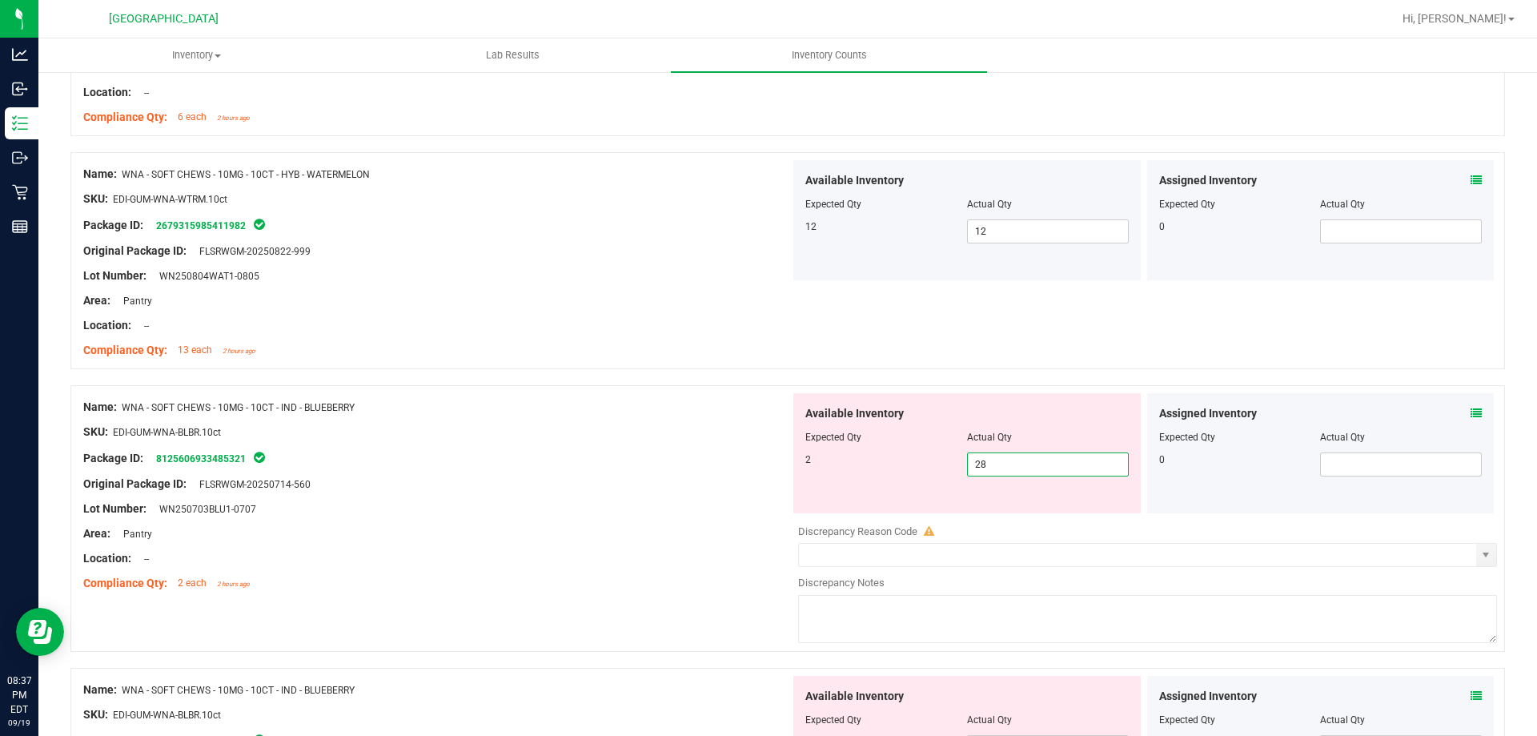
click at [1065, 469] on span "28 28" at bounding box center [1048, 464] width 162 height 24
type input "2"
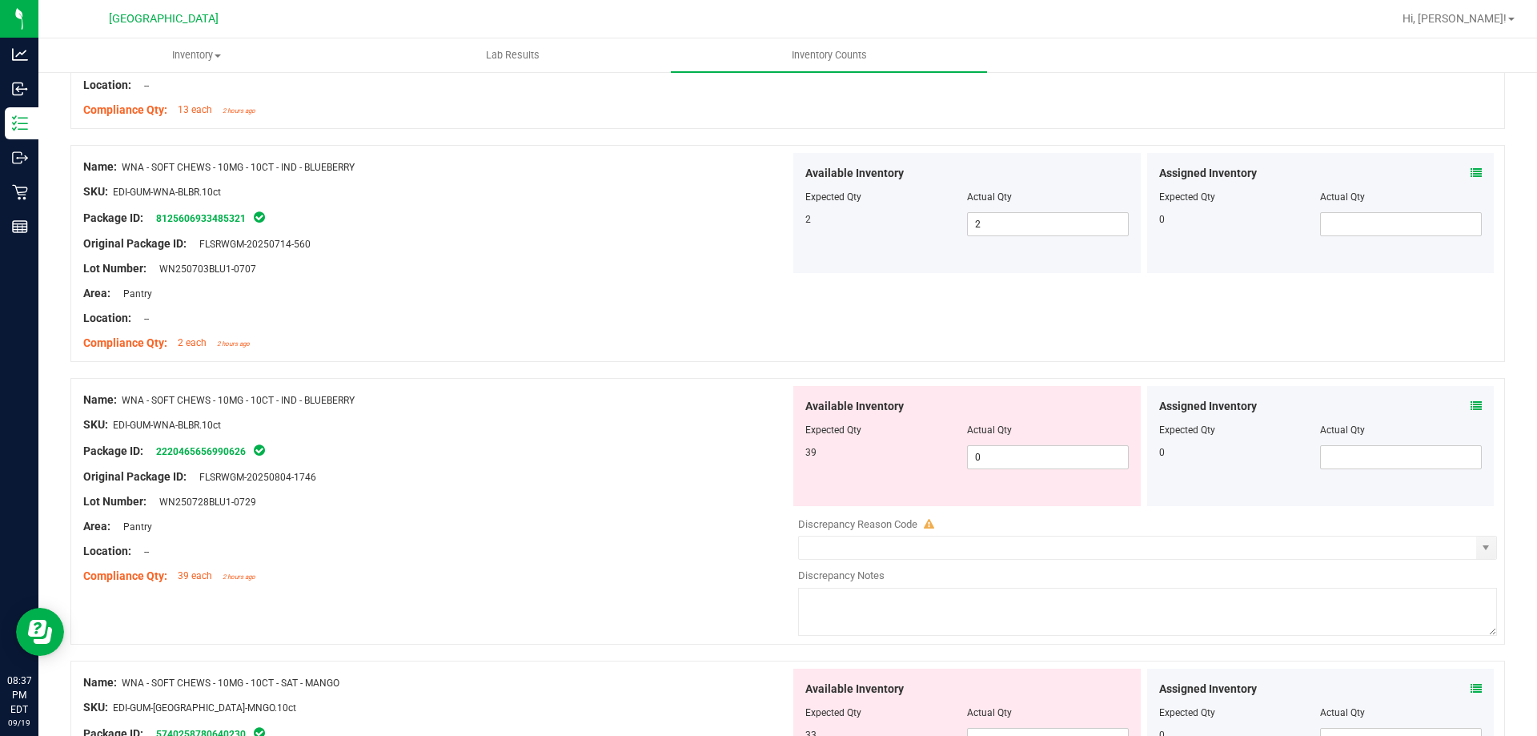
click at [1470, 407] on icon at bounding box center [1475, 405] width 11 height 11
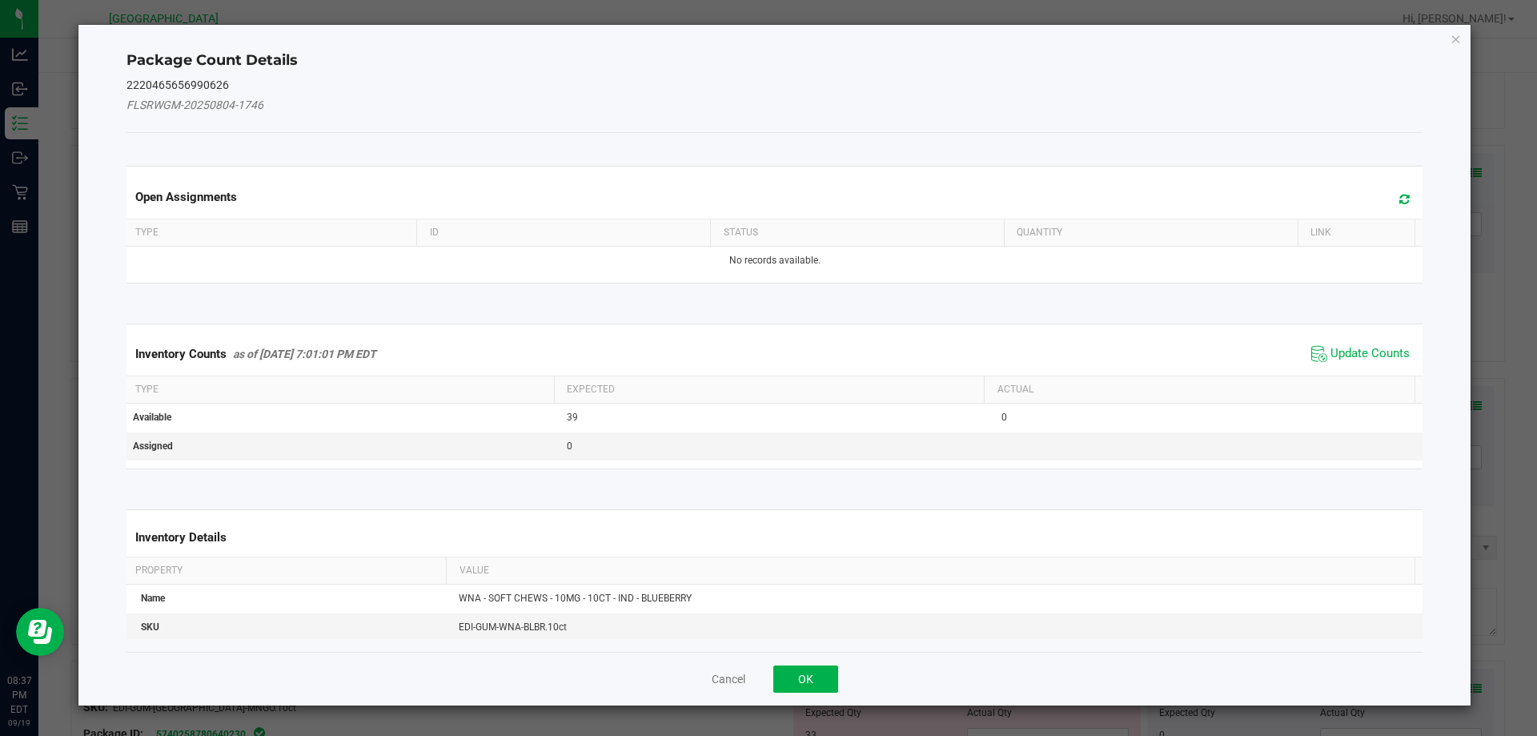
click at [1338, 363] on span "Update Counts" at bounding box center [1360, 354] width 106 height 24
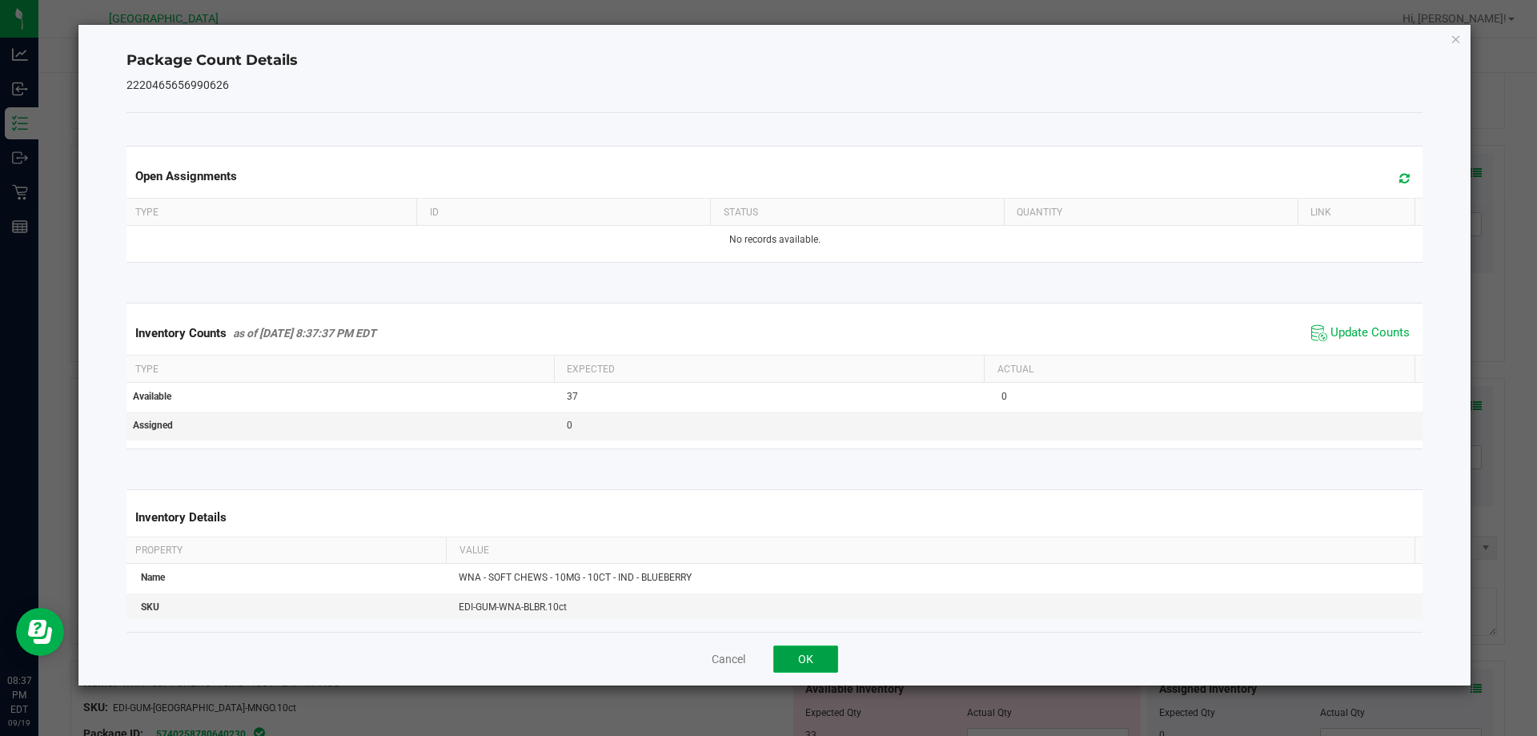
click at [810, 652] on button "OK" at bounding box center [805, 658] width 65 height 27
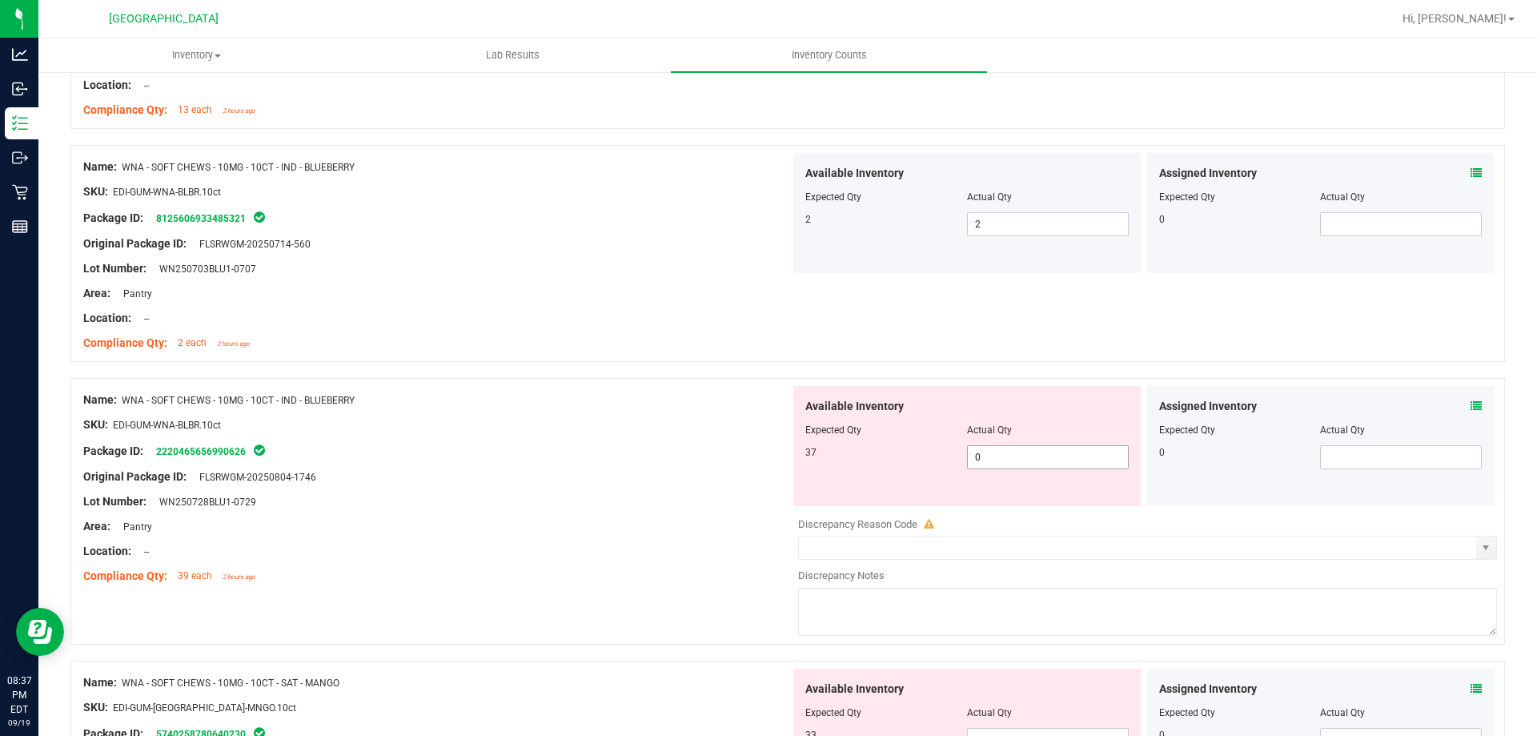
click at [1020, 467] on span "0 0" at bounding box center [1048, 457] width 162 height 24
click at [1029, 464] on input "0" at bounding box center [1048, 457] width 160 height 22
type input "37"
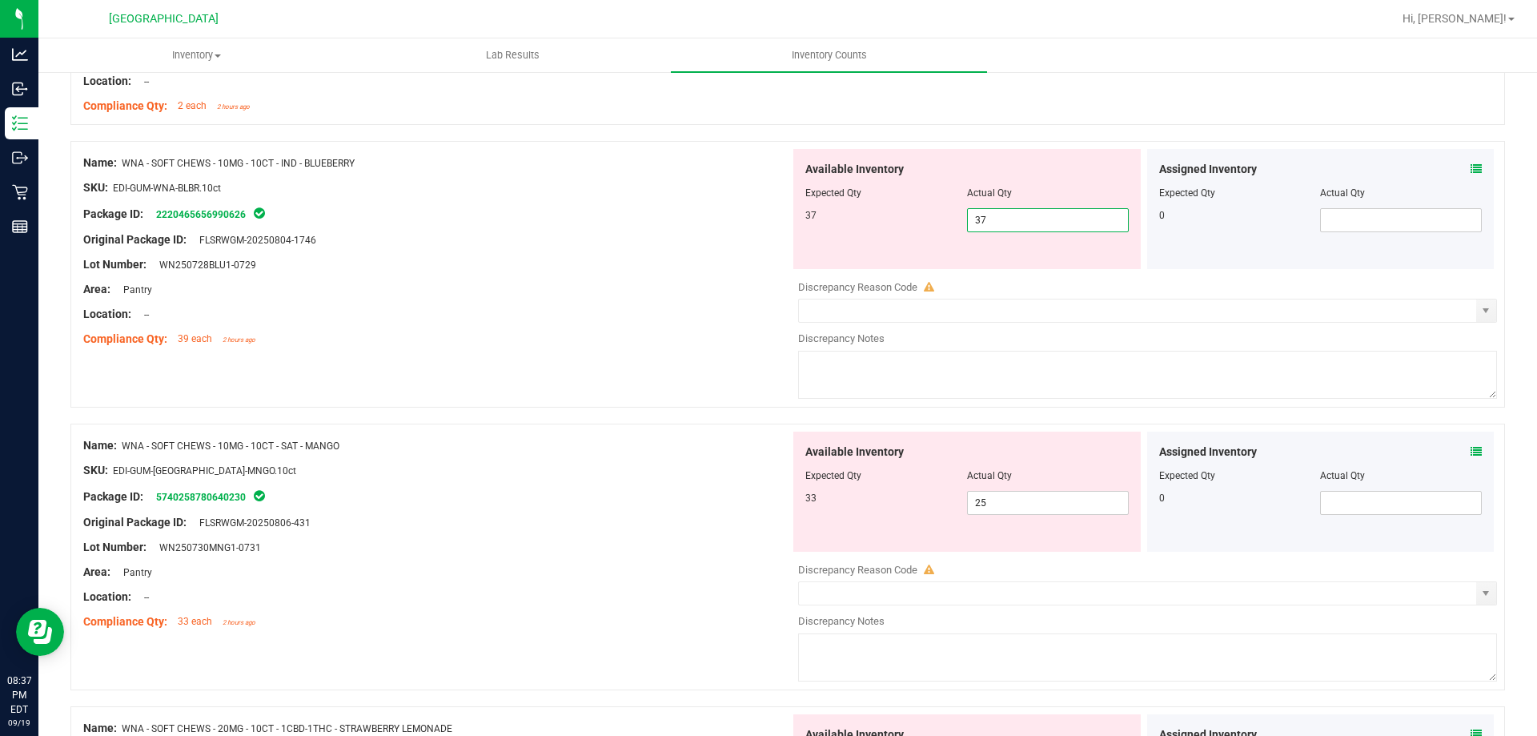
scroll to position [4082, 0]
type input "37"
click at [1470, 450] on div "Assigned Inventory Expected Qty Actual Qty 0" at bounding box center [1320, 488] width 347 height 120
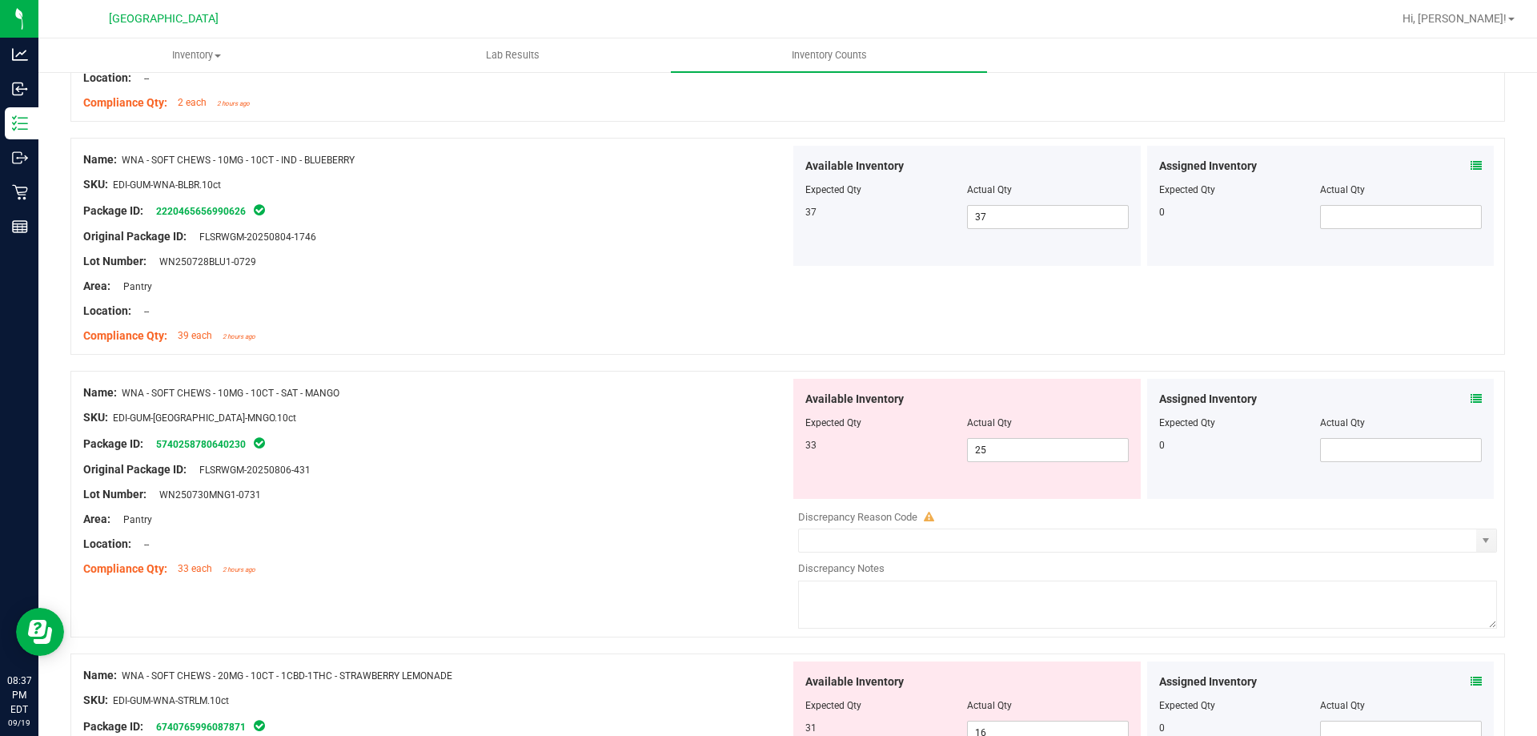
click at [1470, 398] on icon at bounding box center [1475, 398] width 11 height 11
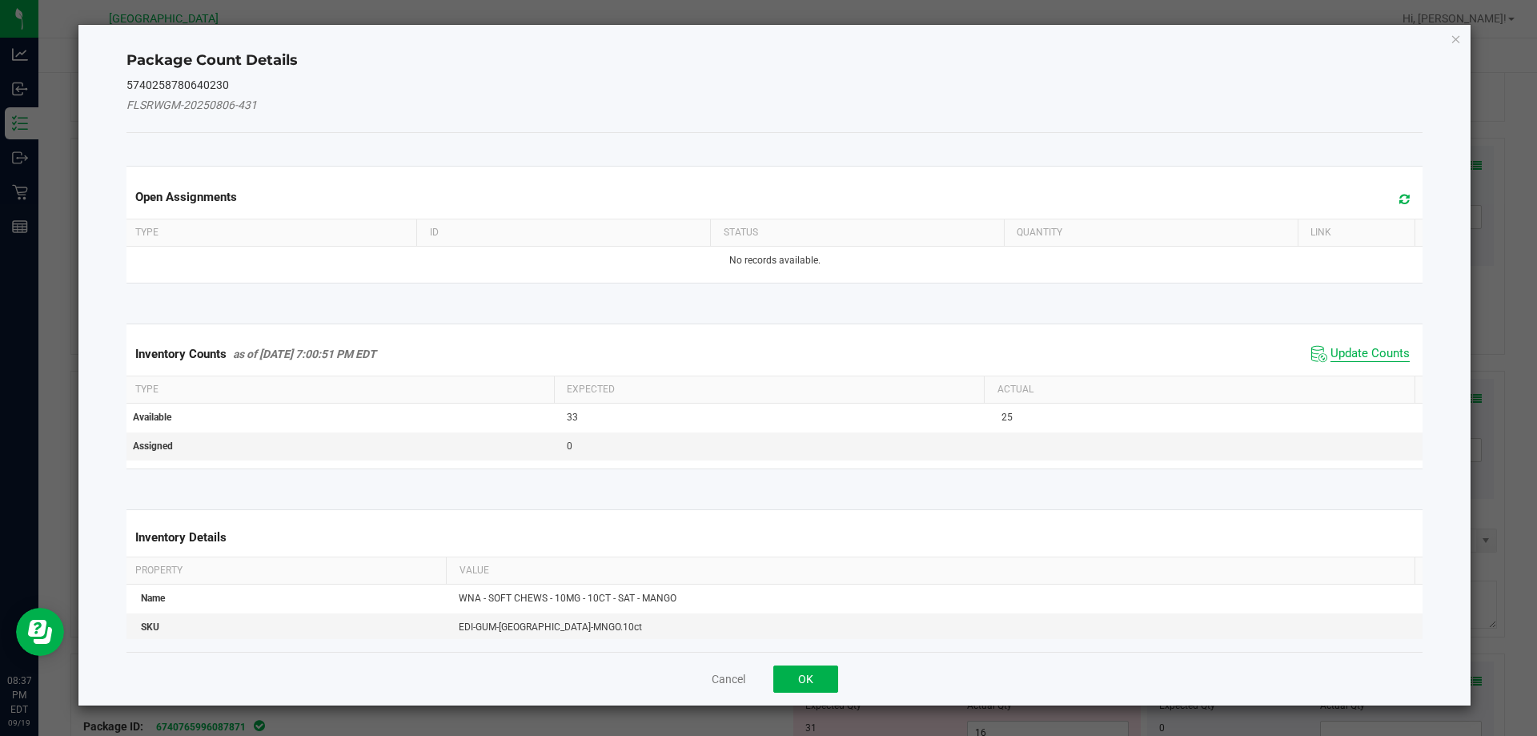
click at [1363, 355] on span "Update Counts" at bounding box center [1369, 354] width 79 height 16
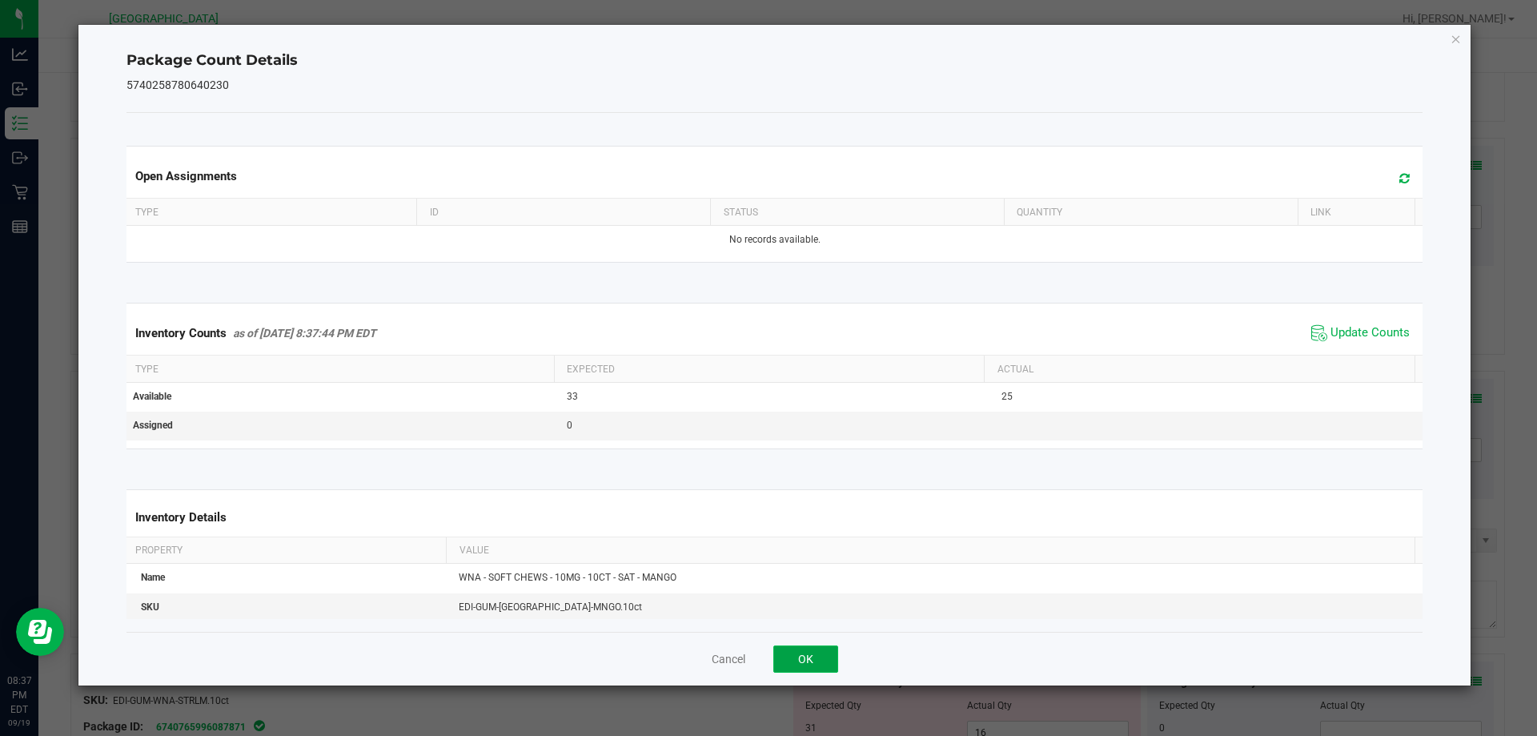
click at [815, 668] on button "OK" at bounding box center [805, 658] width 65 height 27
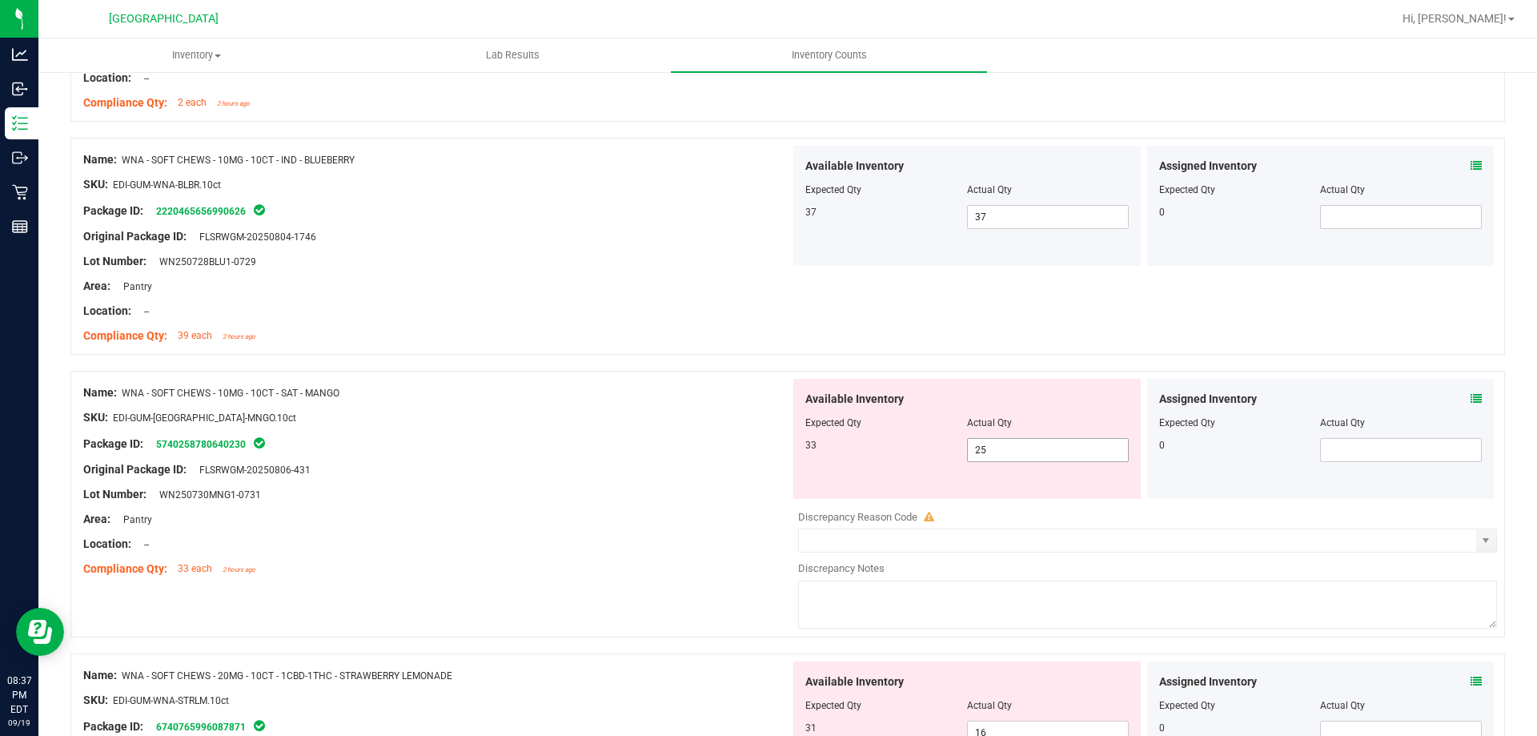
click at [1068, 447] on span "25 25" at bounding box center [1048, 450] width 162 height 24
click at [1068, 447] on input "25" at bounding box center [1048, 450] width 160 height 22
type input "33"
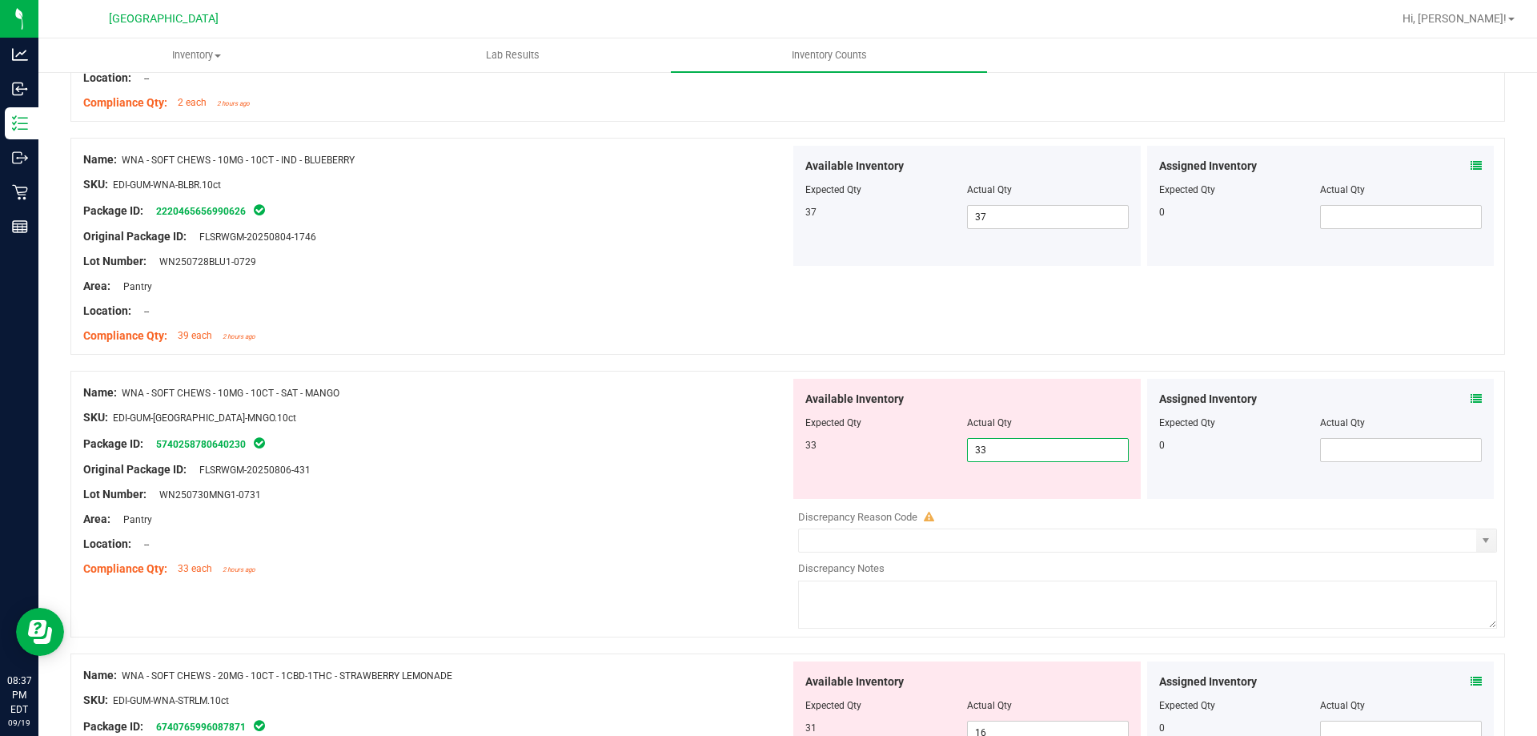
drag, startPoint x: 1269, startPoint y: 640, endPoint x: 1305, endPoint y: 587, distance: 64.6
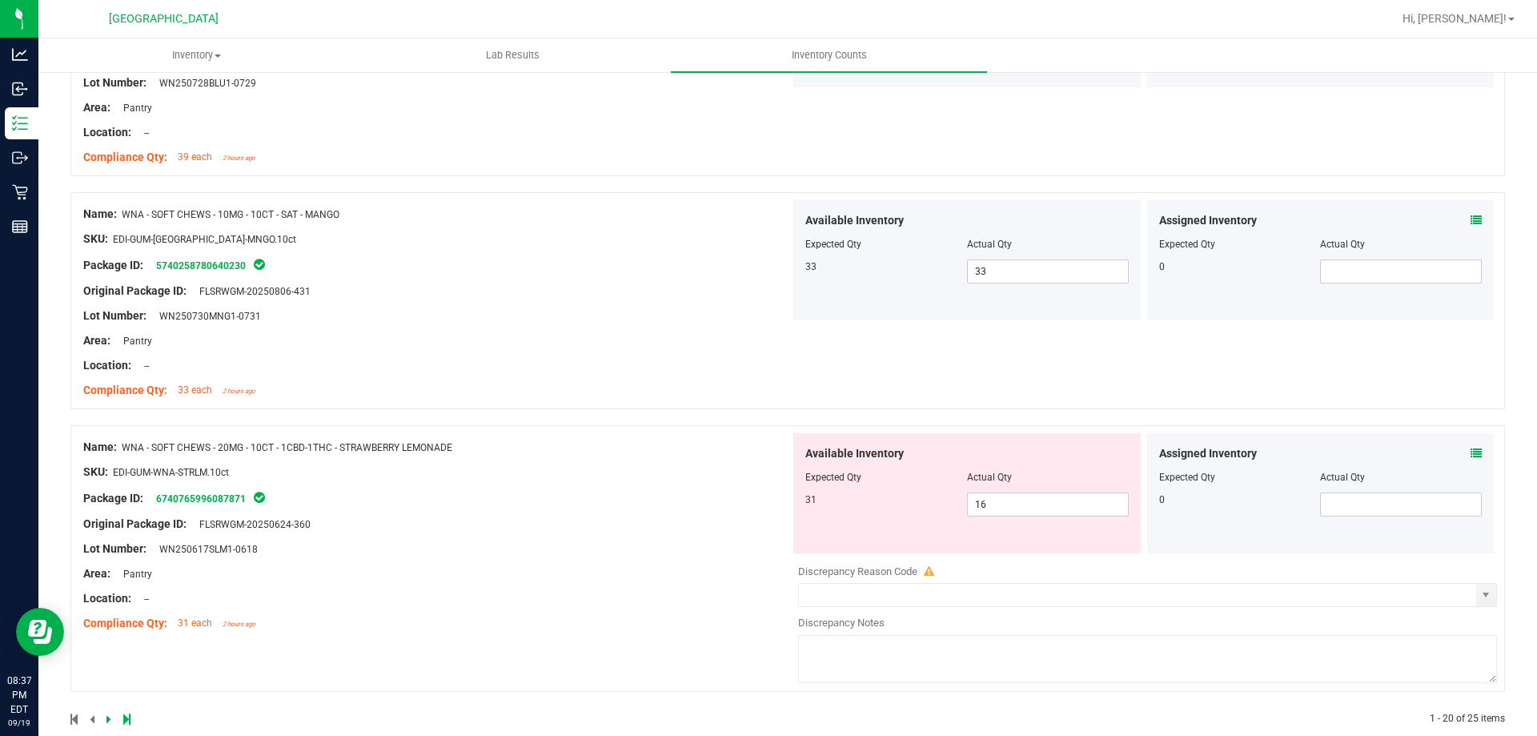
scroll to position [4287, 0]
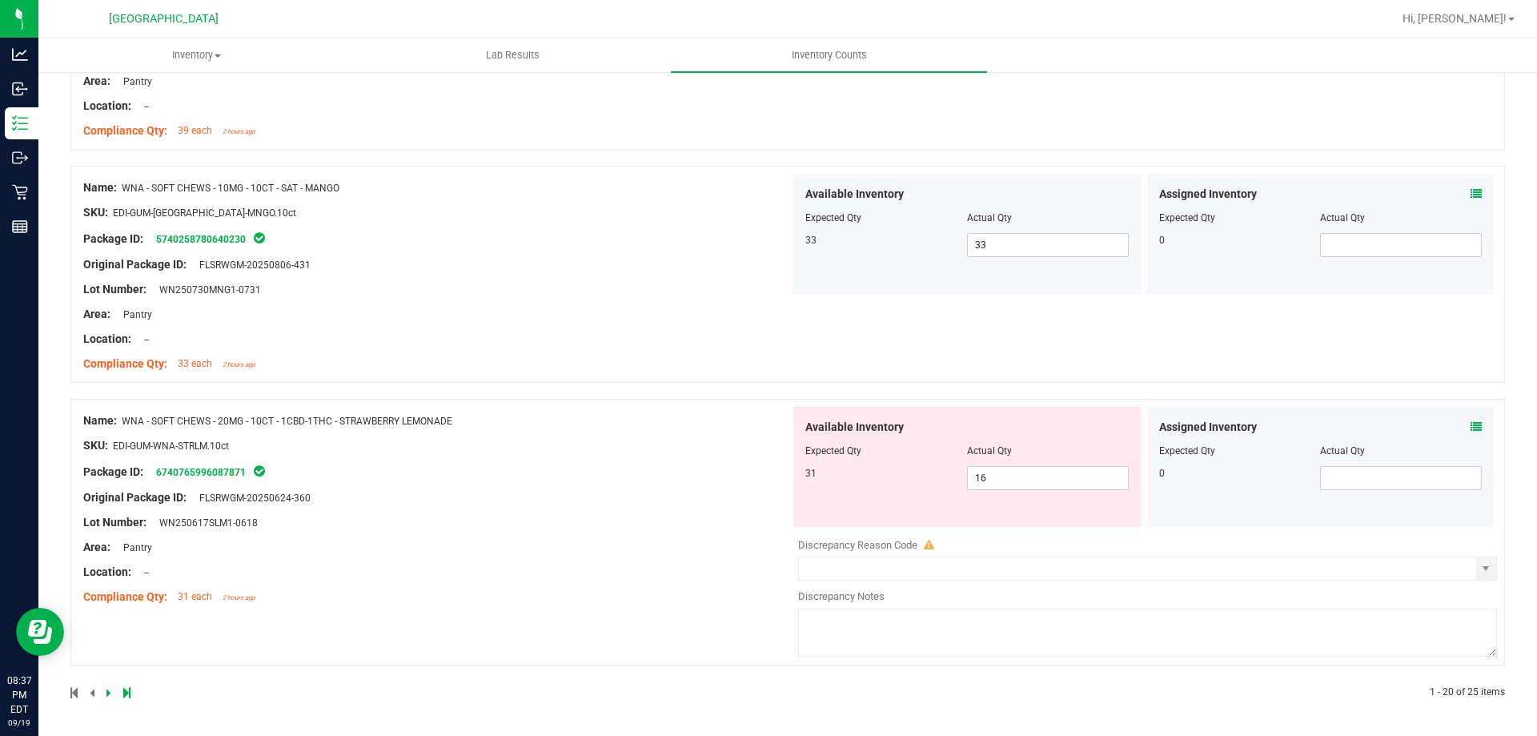
click at [1470, 419] on span at bounding box center [1475, 427] width 11 height 17
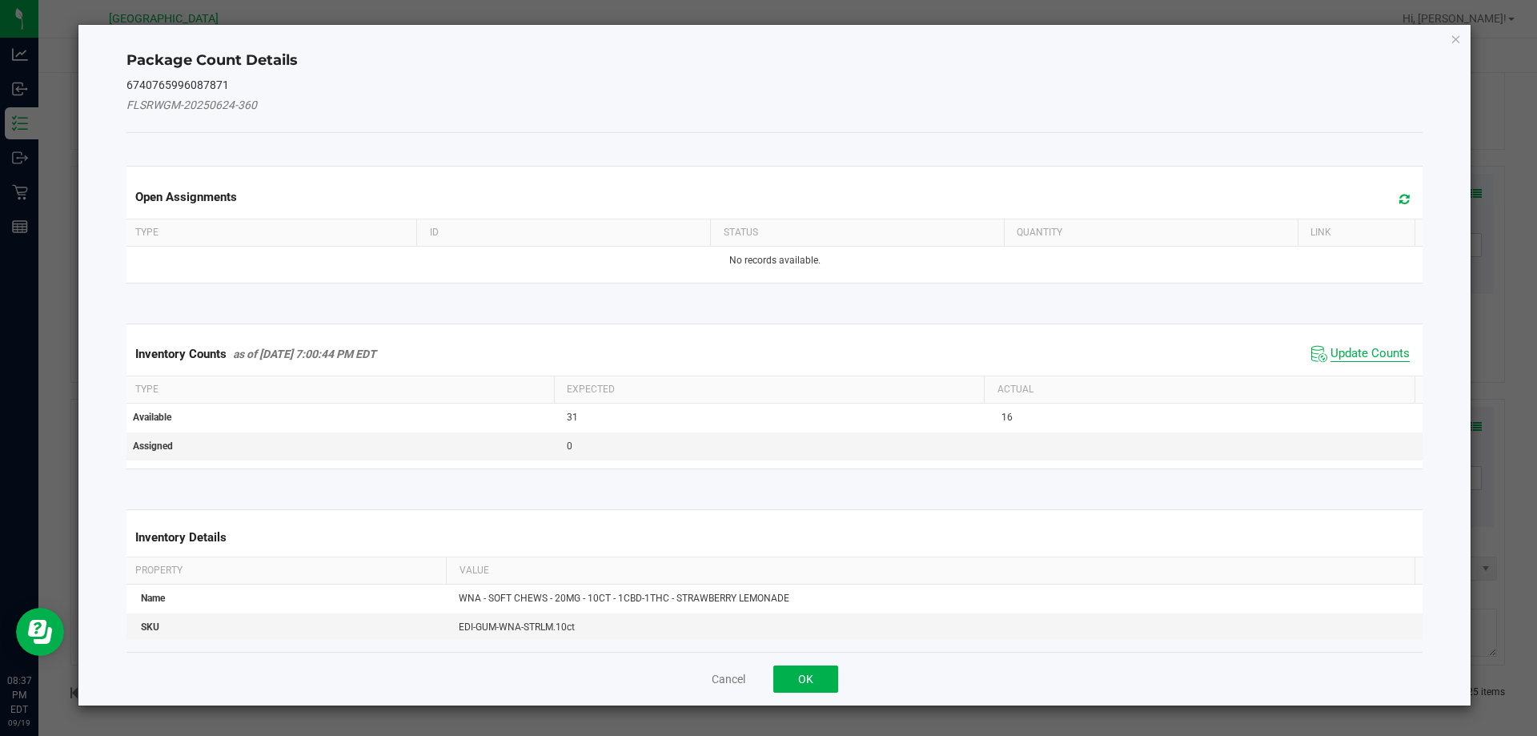
click at [1358, 347] on span "Update Counts" at bounding box center [1369, 354] width 79 height 16
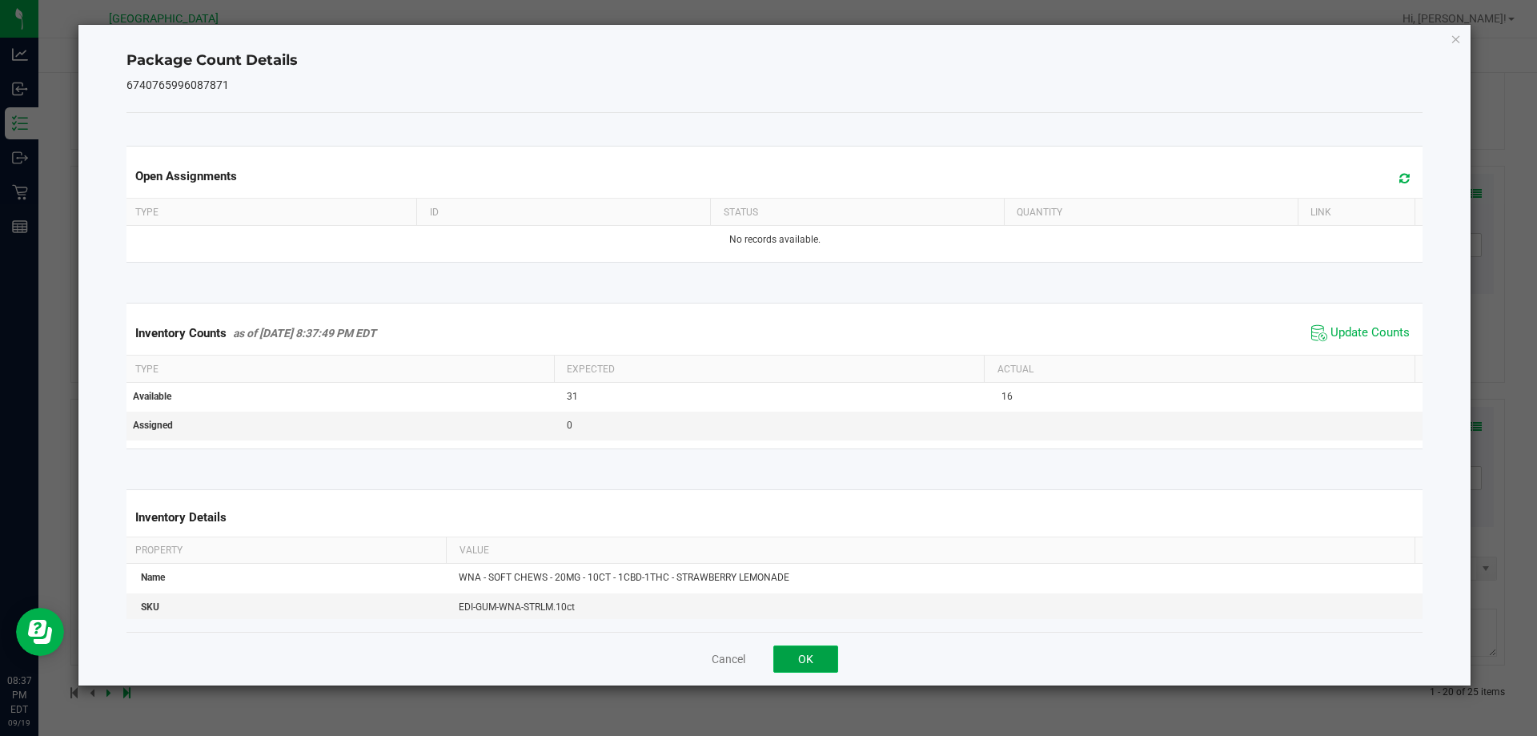
click at [814, 659] on button "OK" at bounding box center [805, 658] width 65 height 27
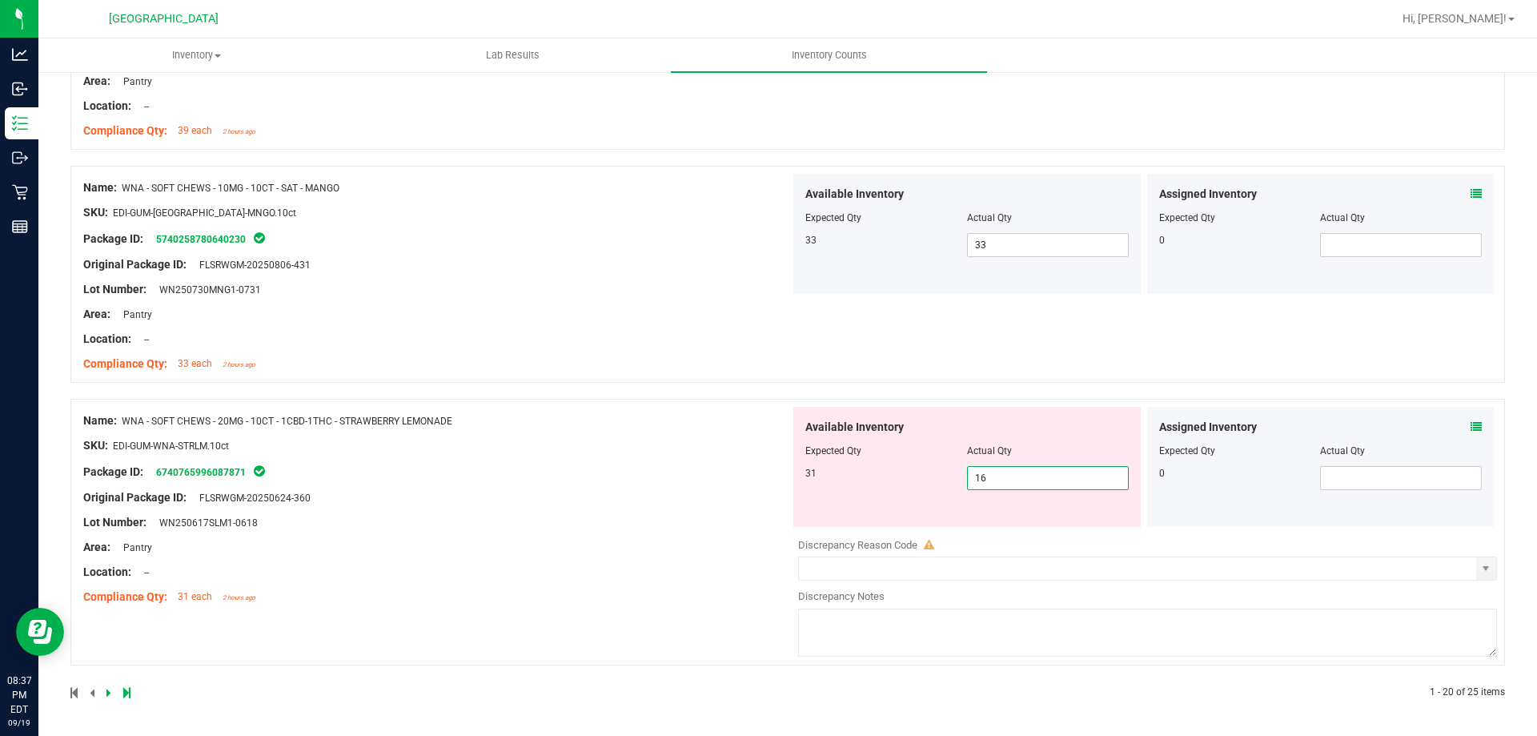
click at [1066, 483] on span "16 16" at bounding box center [1048, 478] width 162 height 24
click at [1066, 483] on input "16" at bounding box center [1048, 478] width 160 height 22
type input "31"
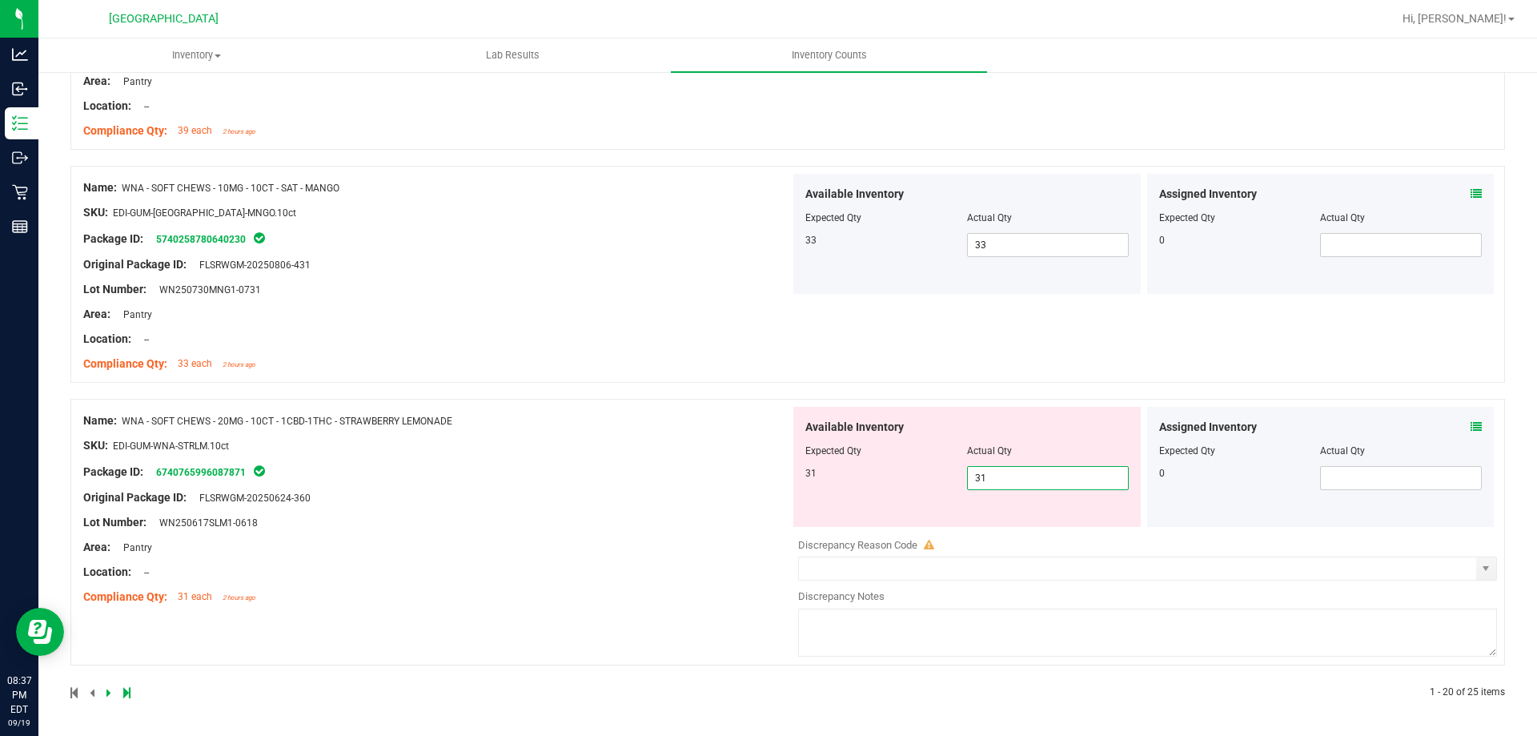
drag, startPoint x: 1201, startPoint y: 720, endPoint x: 1206, endPoint y: 660, distance: 59.4
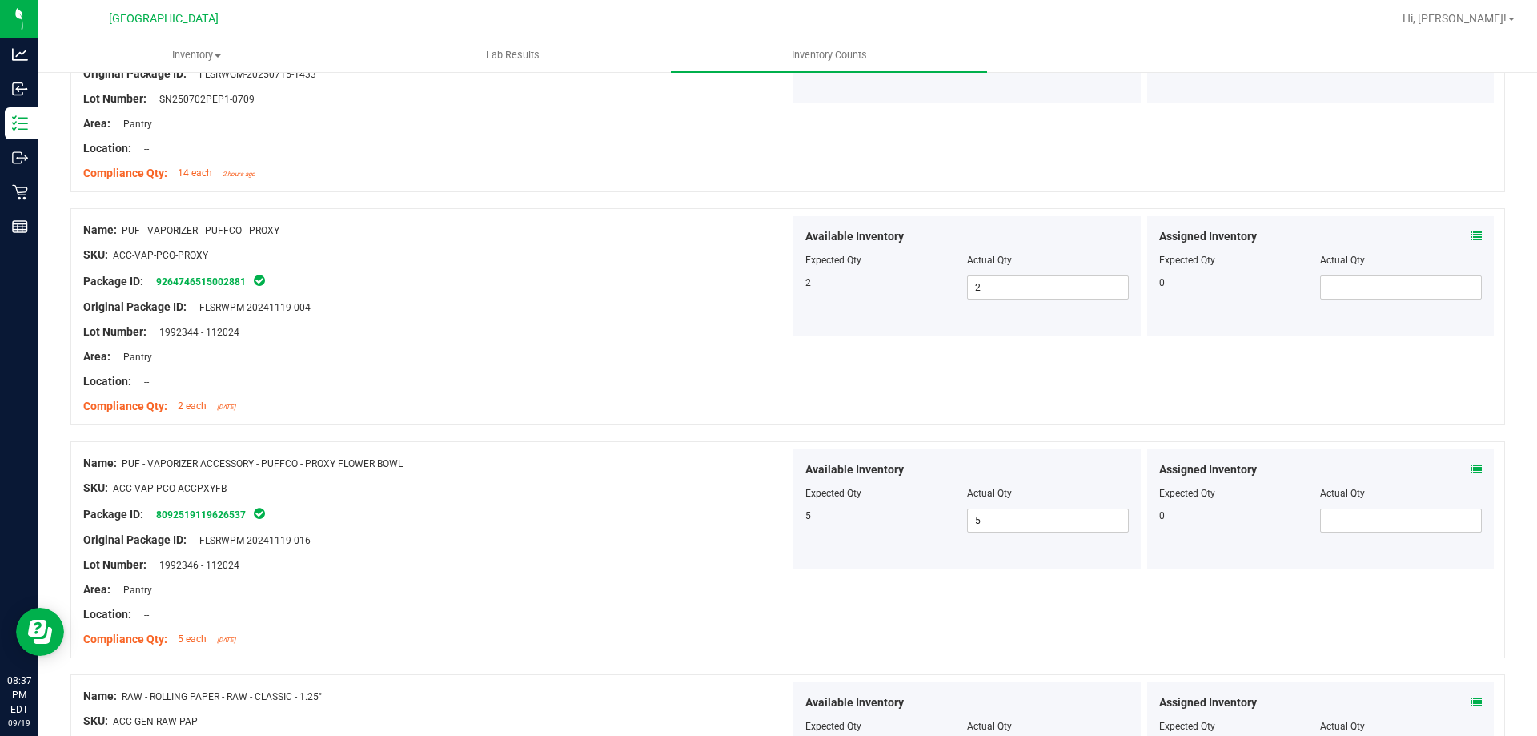
scroll to position [0, 0]
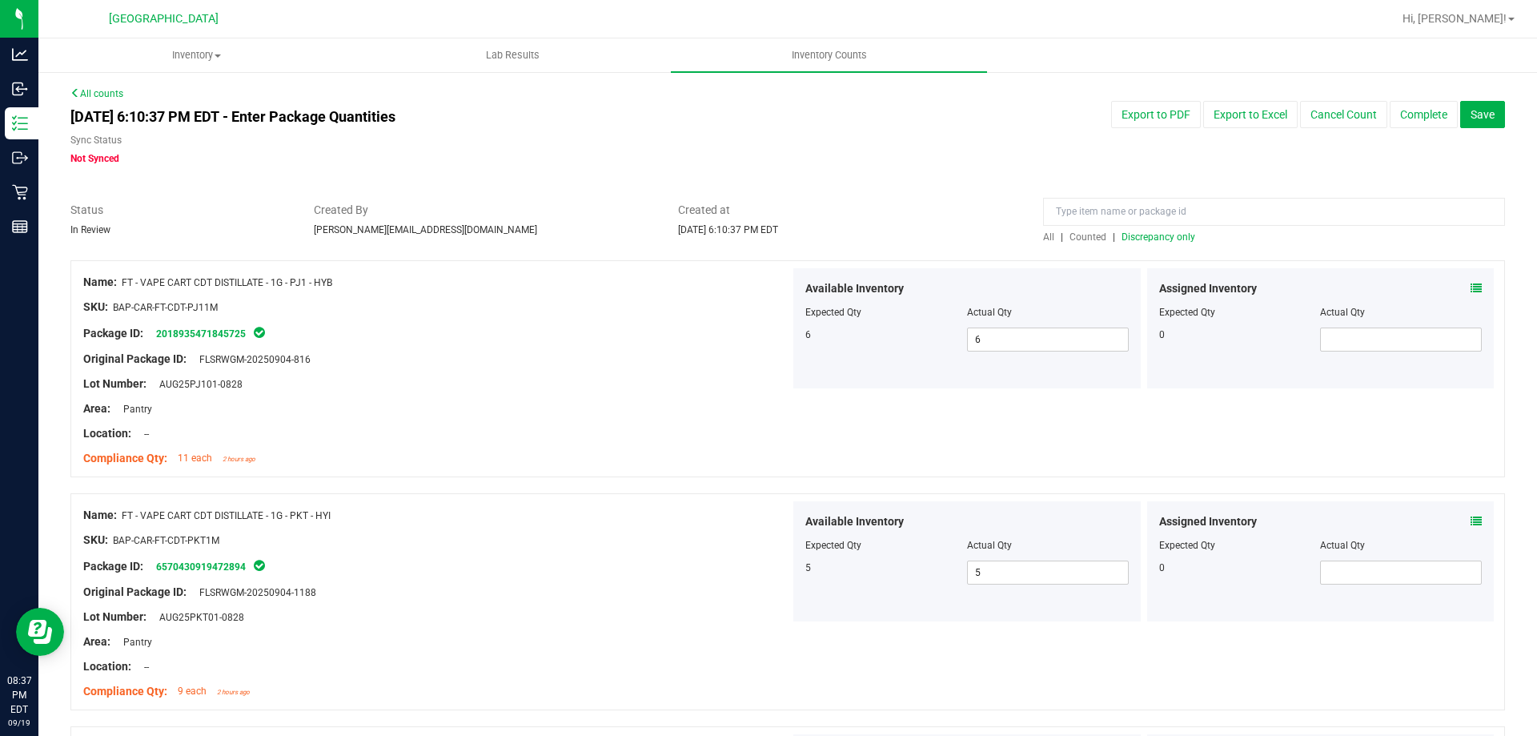
click at [1129, 237] on span "Discrepancy only" at bounding box center [1158, 236] width 74 height 11
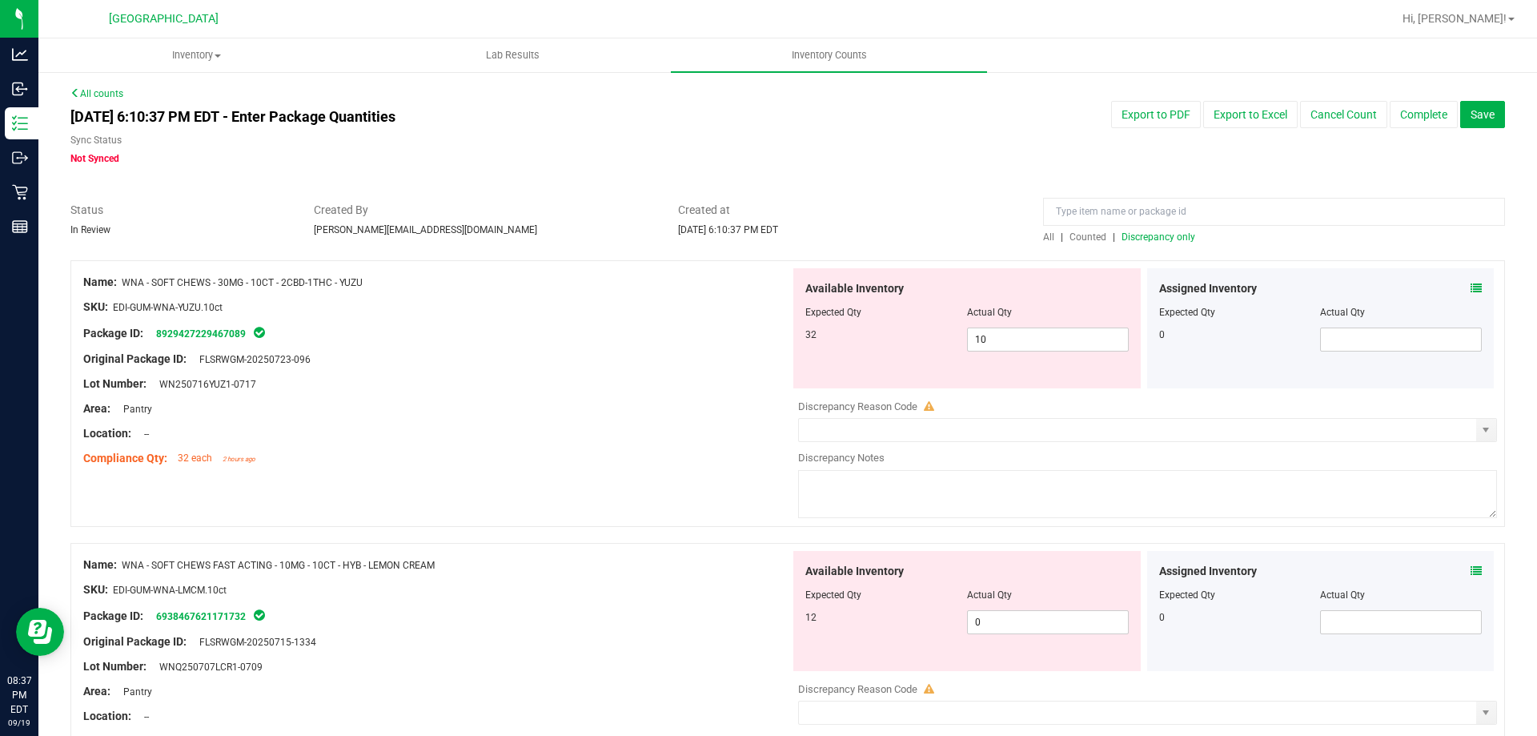
click at [1470, 287] on icon at bounding box center [1475, 288] width 11 height 11
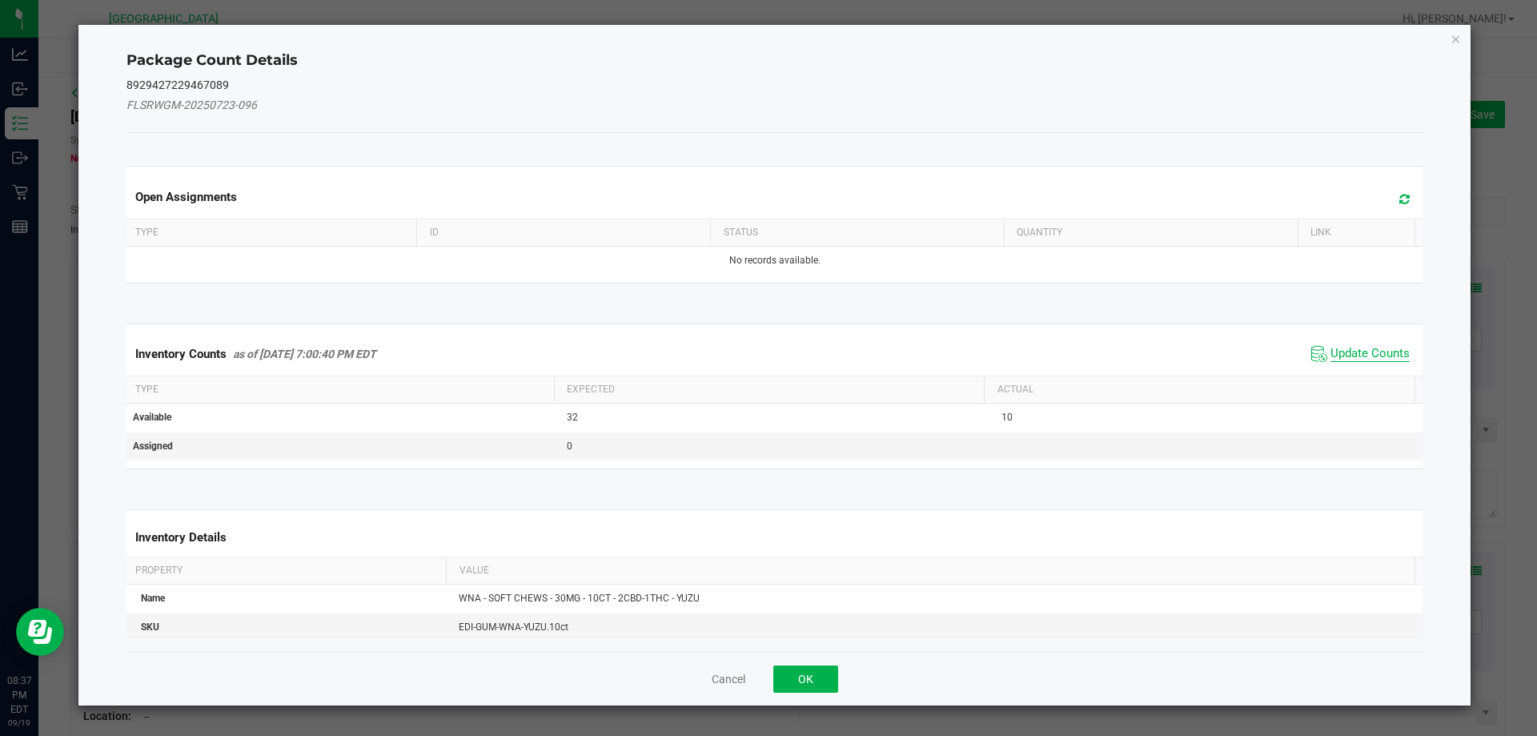
click at [1348, 359] on span "Update Counts" at bounding box center [1369, 354] width 79 height 16
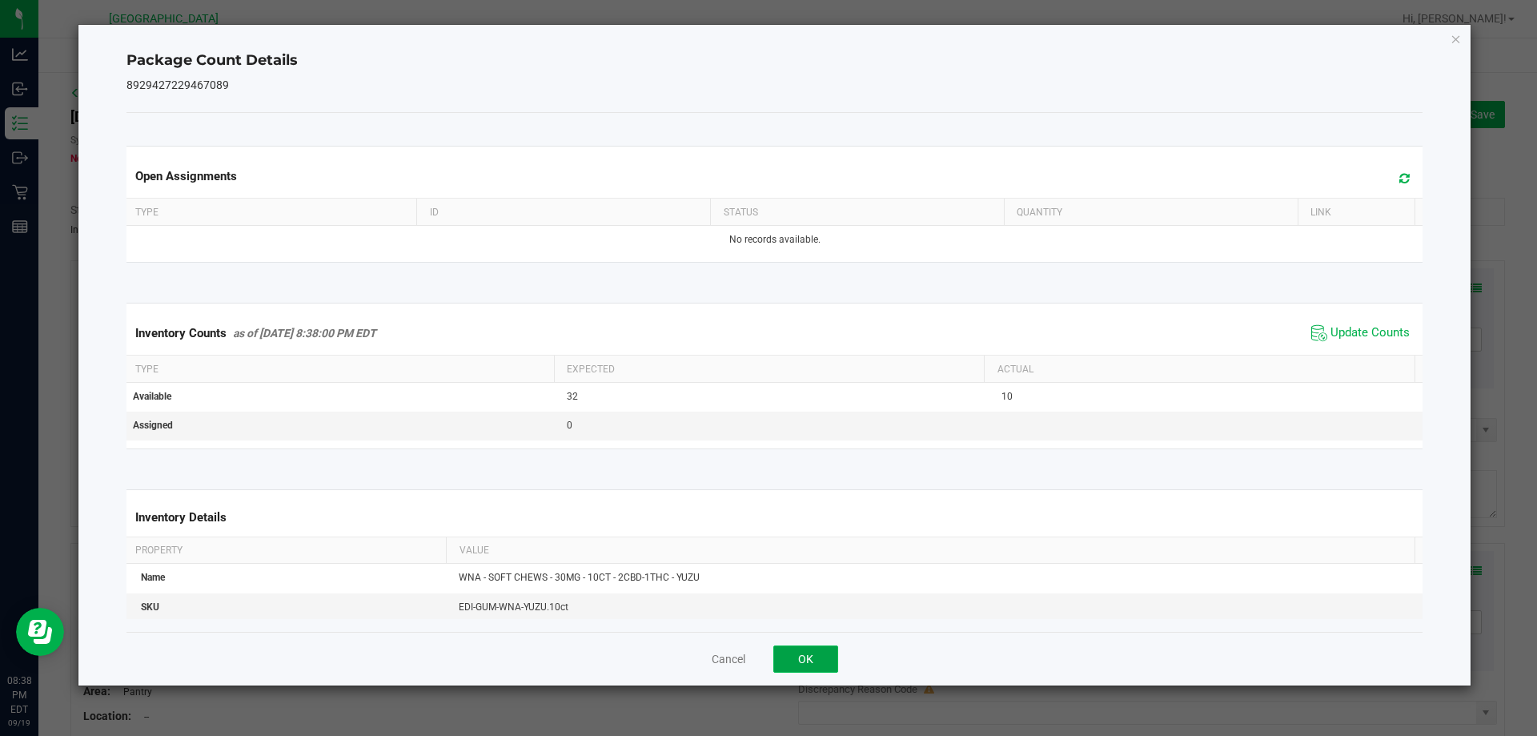
click at [819, 659] on button "OK" at bounding box center [805, 658] width 65 height 27
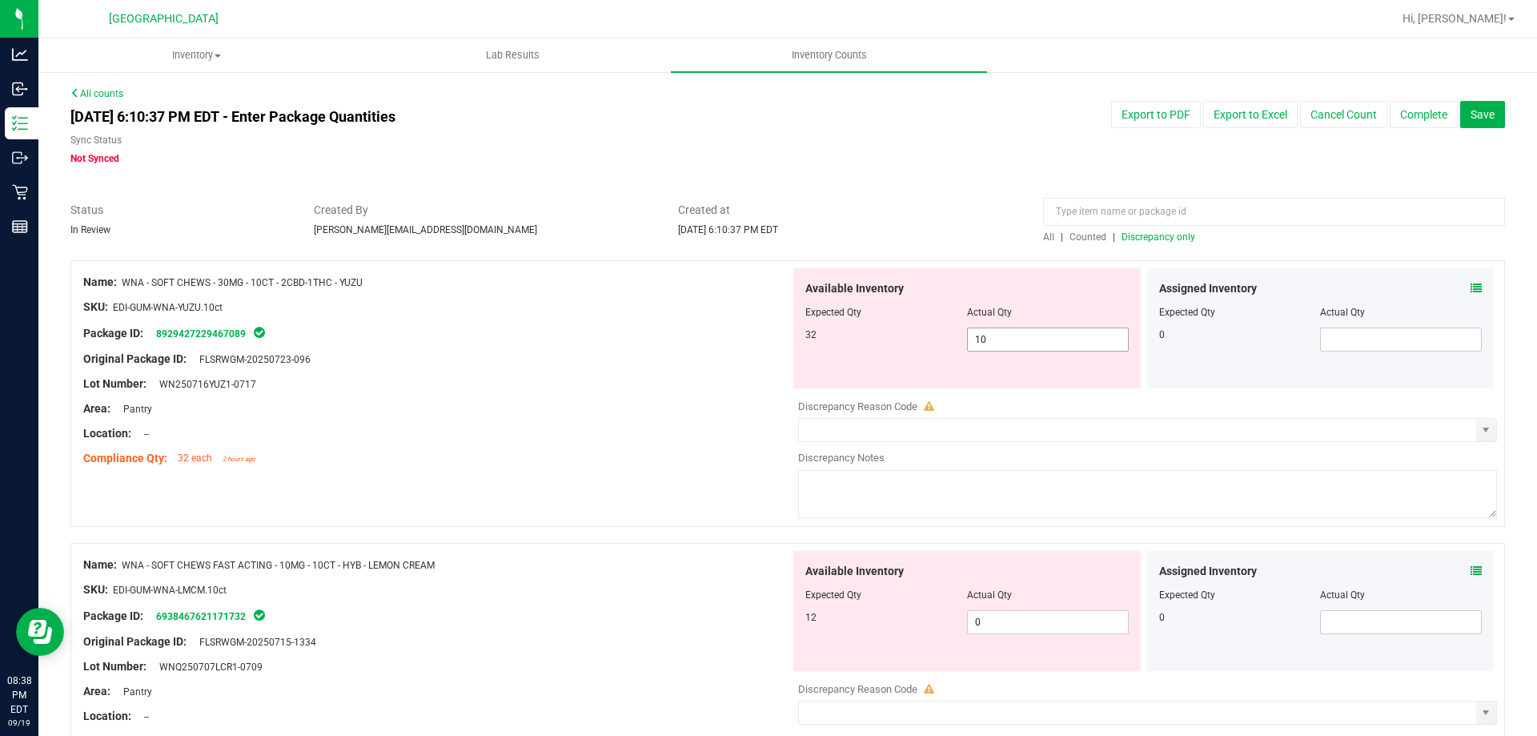
click at [1020, 339] on span "10 10" at bounding box center [1048, 339] width 162 height 24
type input "1"
type input "32"
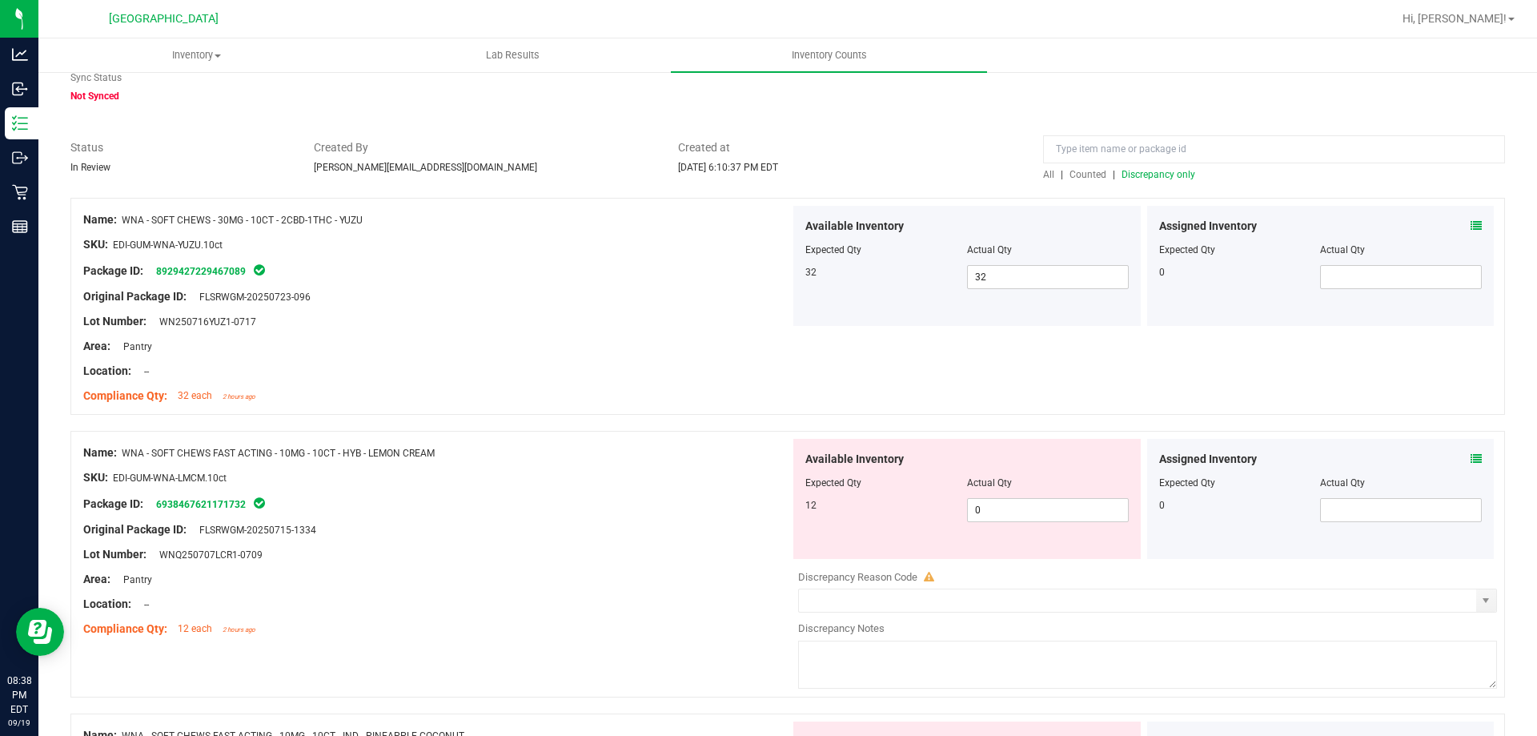
scroll to position [160, 0]
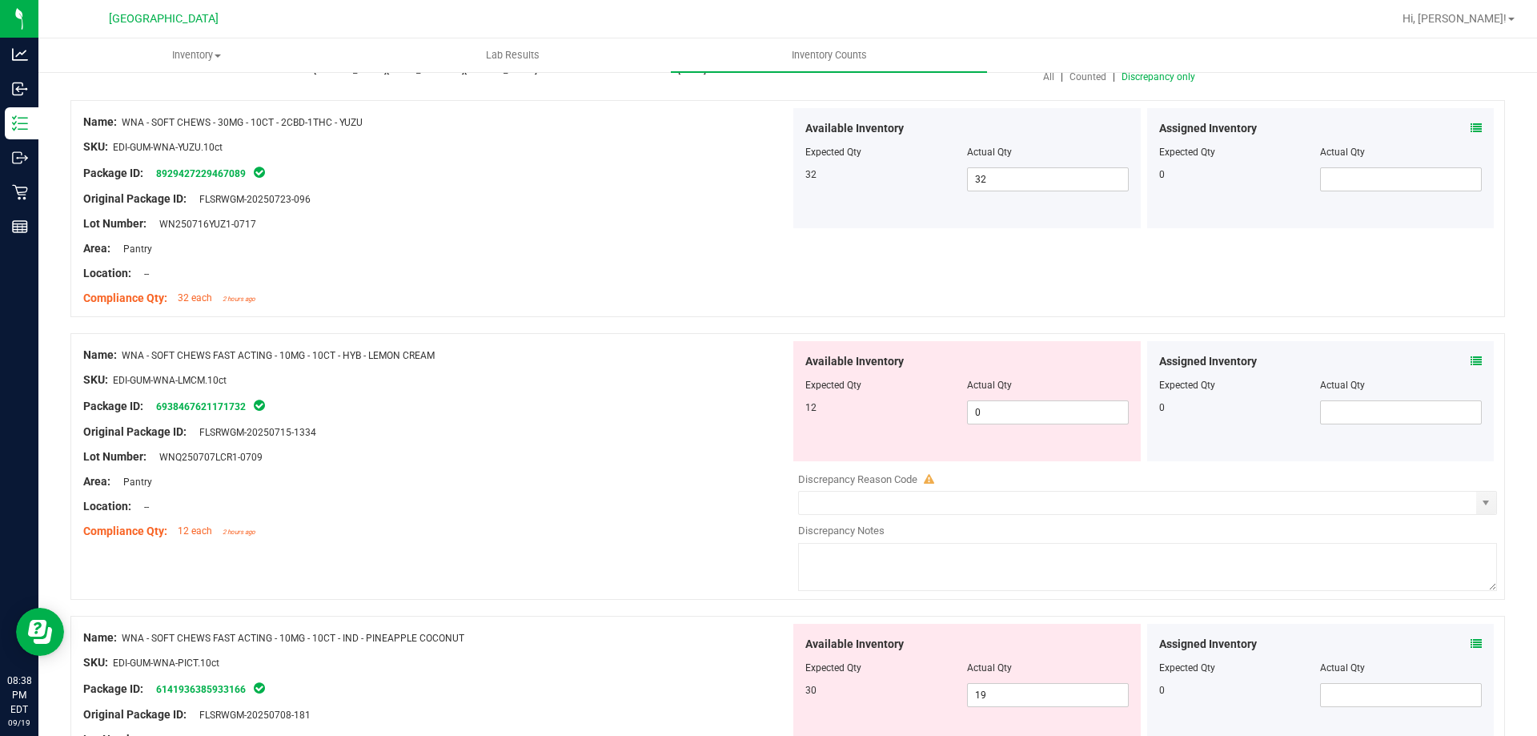
click at [1470, 358] on icon at bounding box center [1475, 360] width 11 height 11
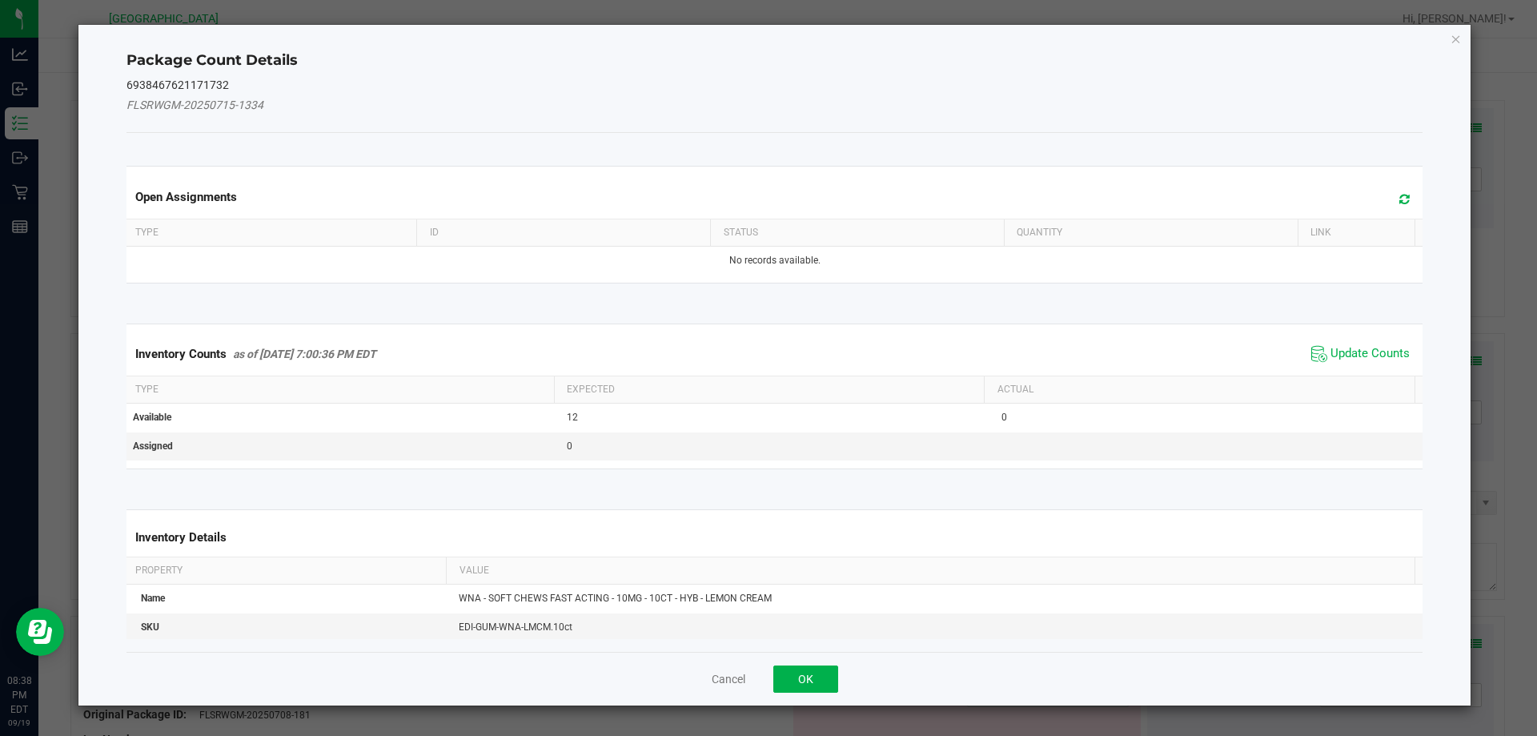
click at [1373, 342] on span "Update Counts" at bounding box center [1360, 354] width 106 height 24
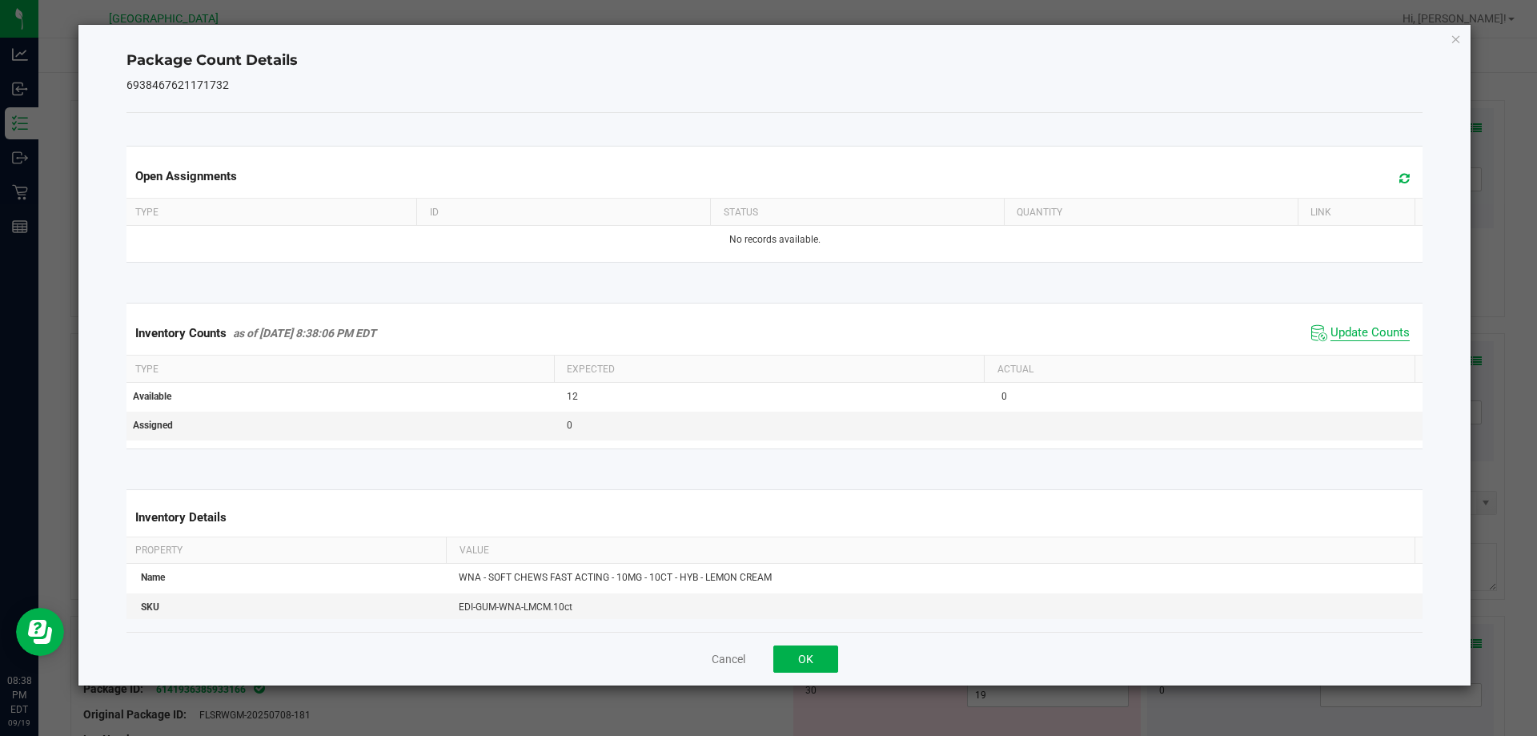
click at [1353, 329] on span "Update Counts" at bounding box center [1369, 333] width 79 height 16
click at [797, 661] on button "OK" at bounding box center [805, 658] width 65 height 27
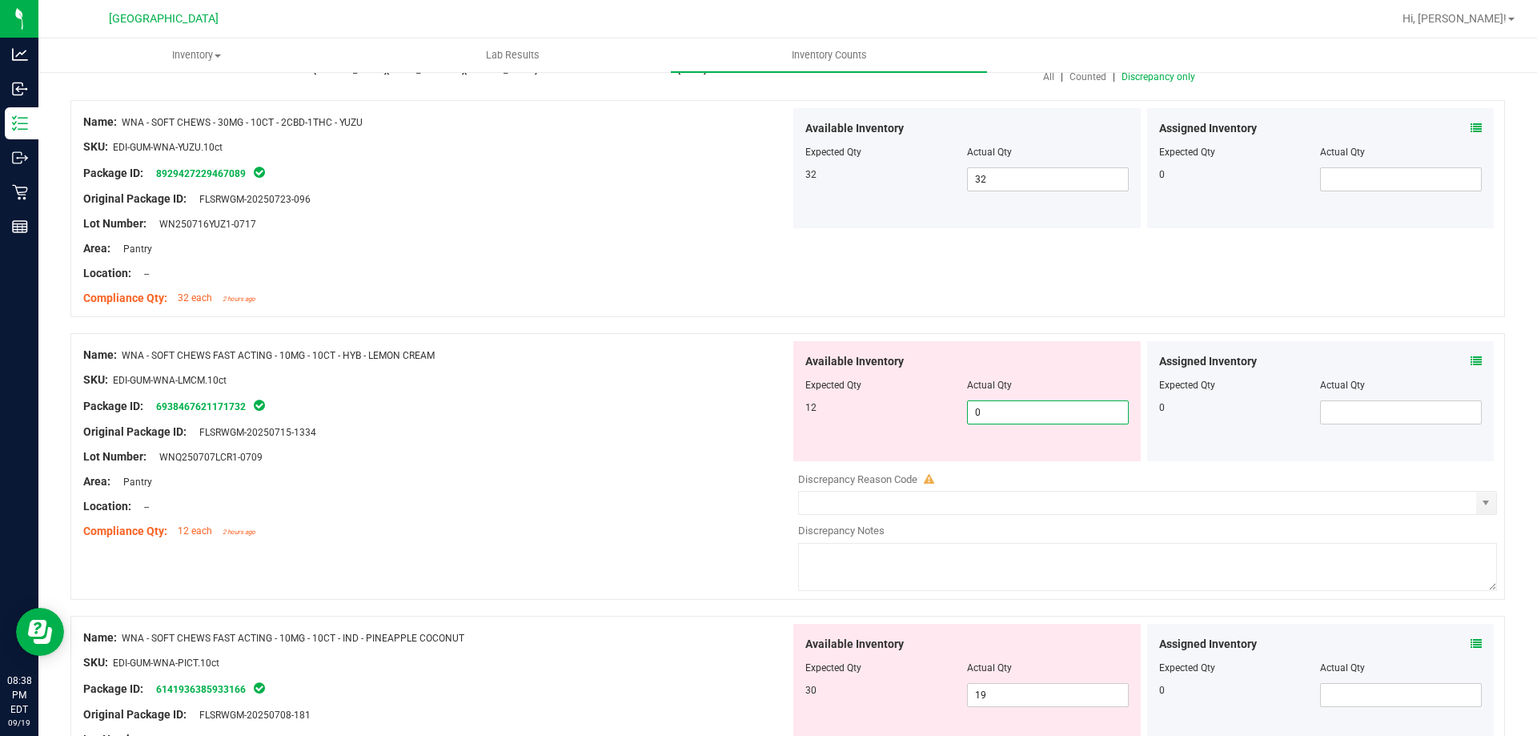
click at [997, 415] on span "0 0" at bounding box center [1048, 412] width 162 height 24
type input "12"
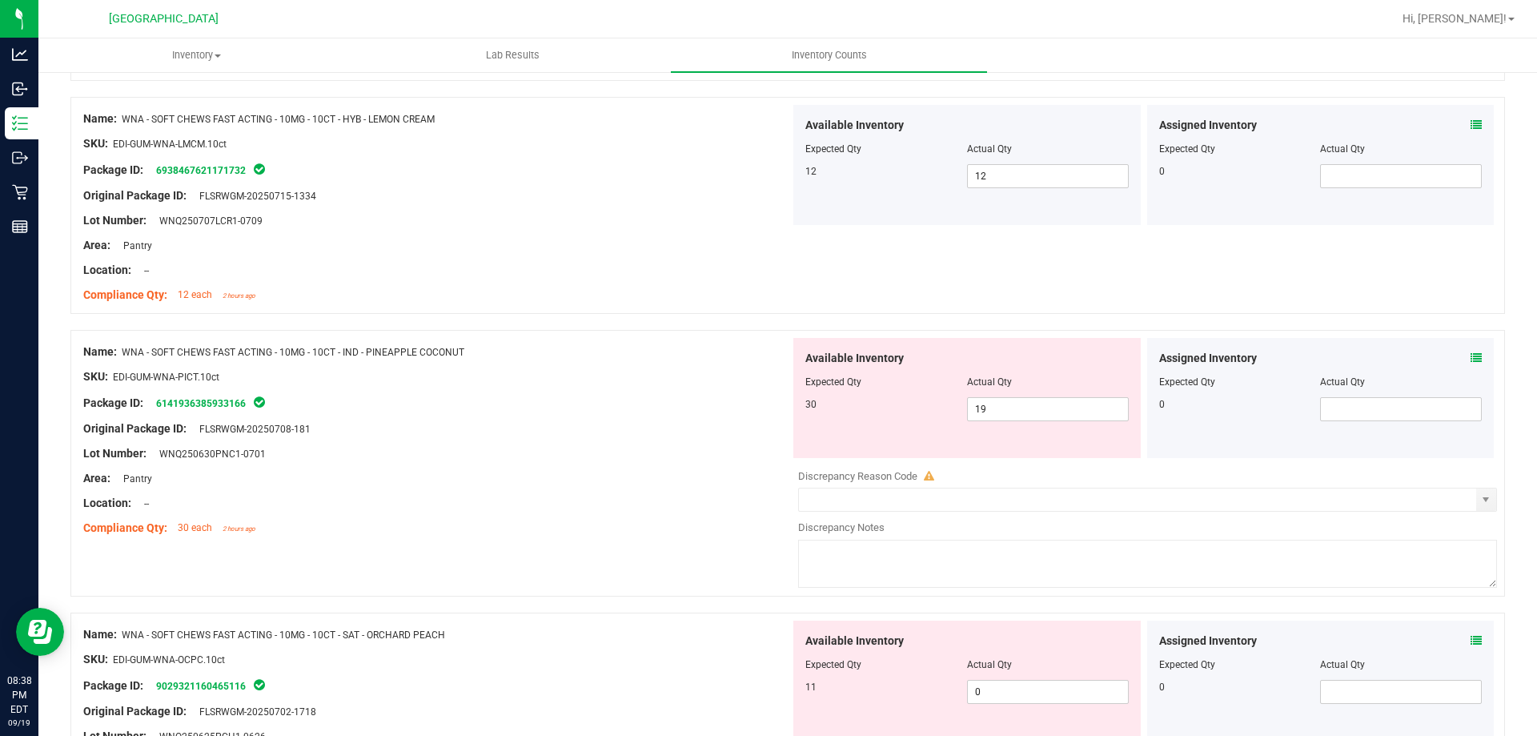
scroll to position [400, 0]
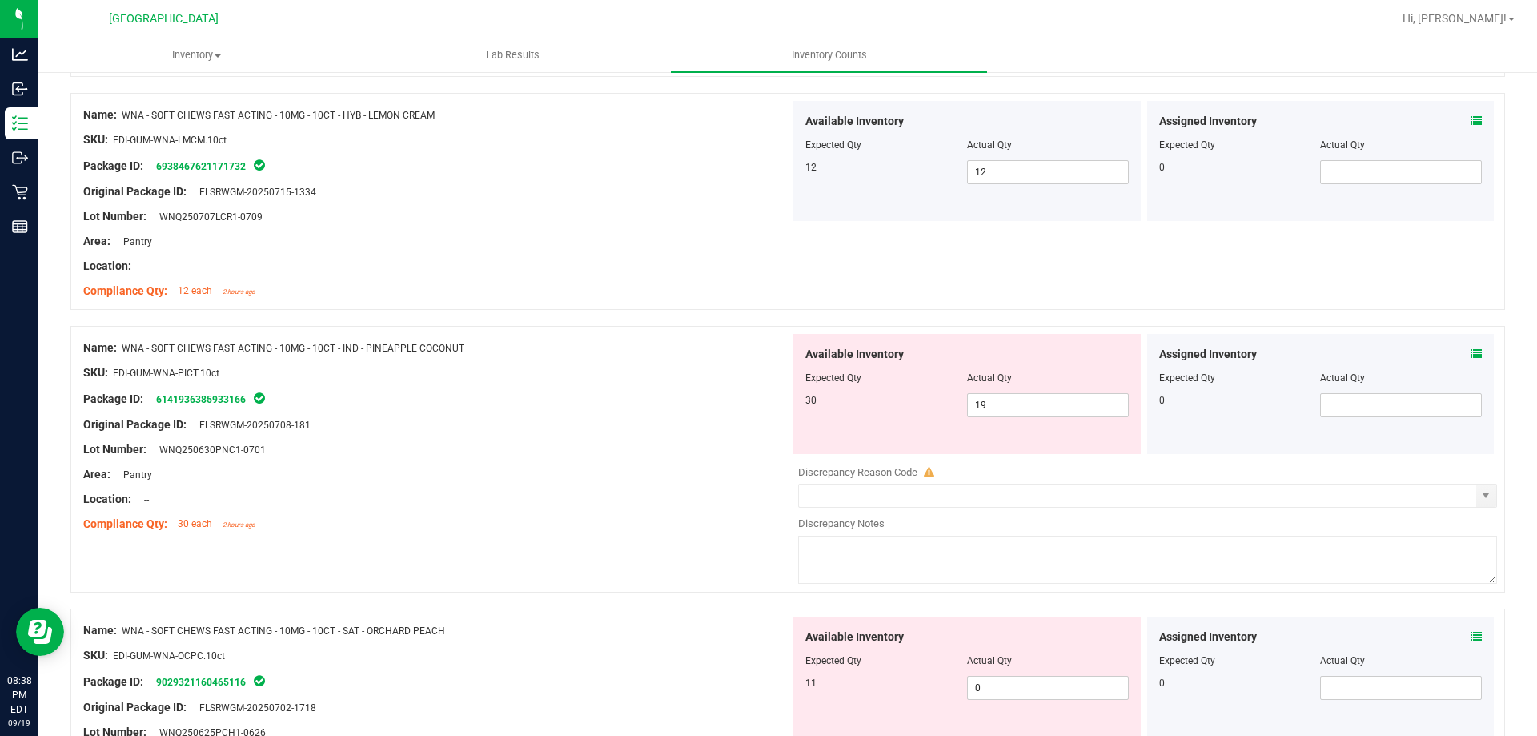
click at [1470, 349] on icon at bounding box center [1475, 353] width 11 height 11
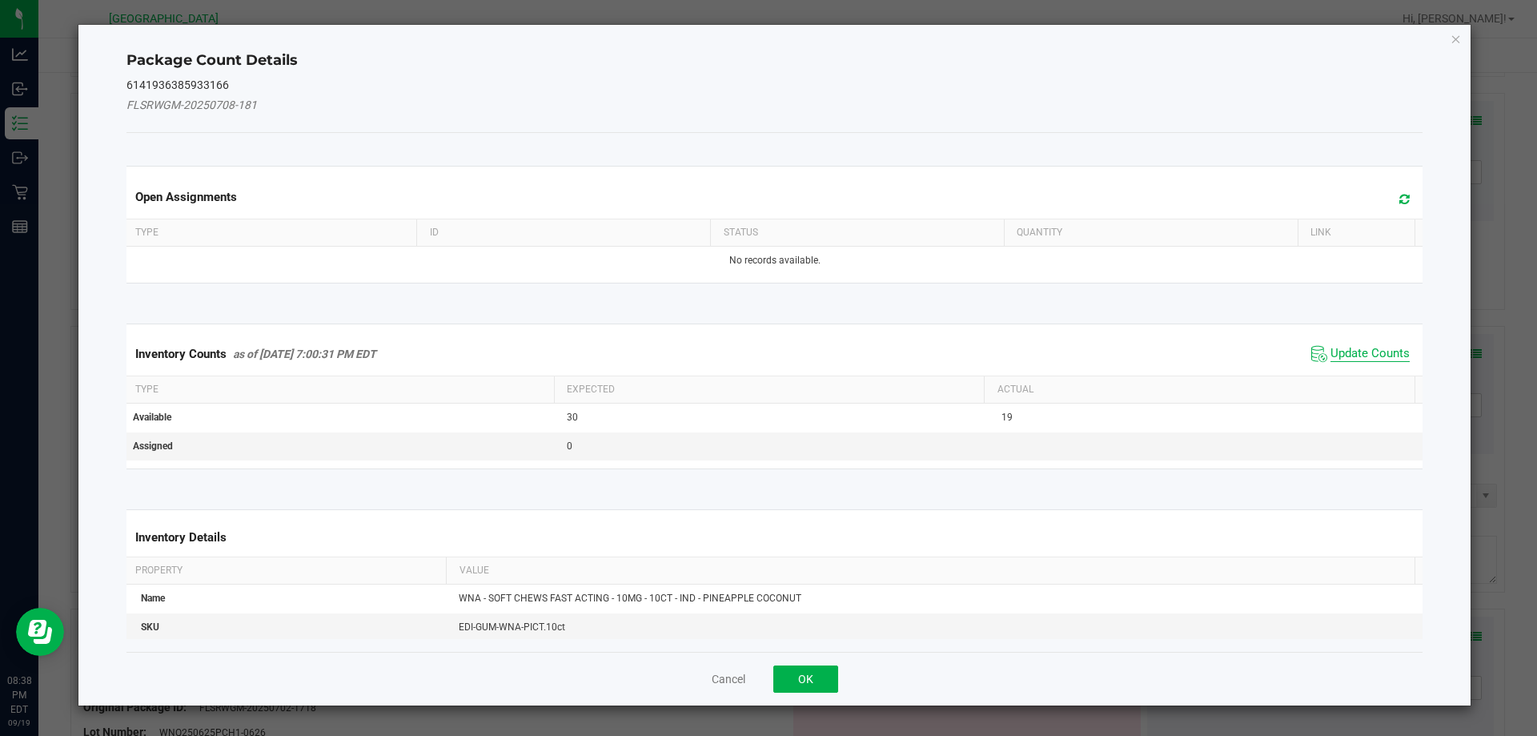
click at [1376, 347] on span "Update Counts" at bounding box center [1369, 354] width 79 height 16
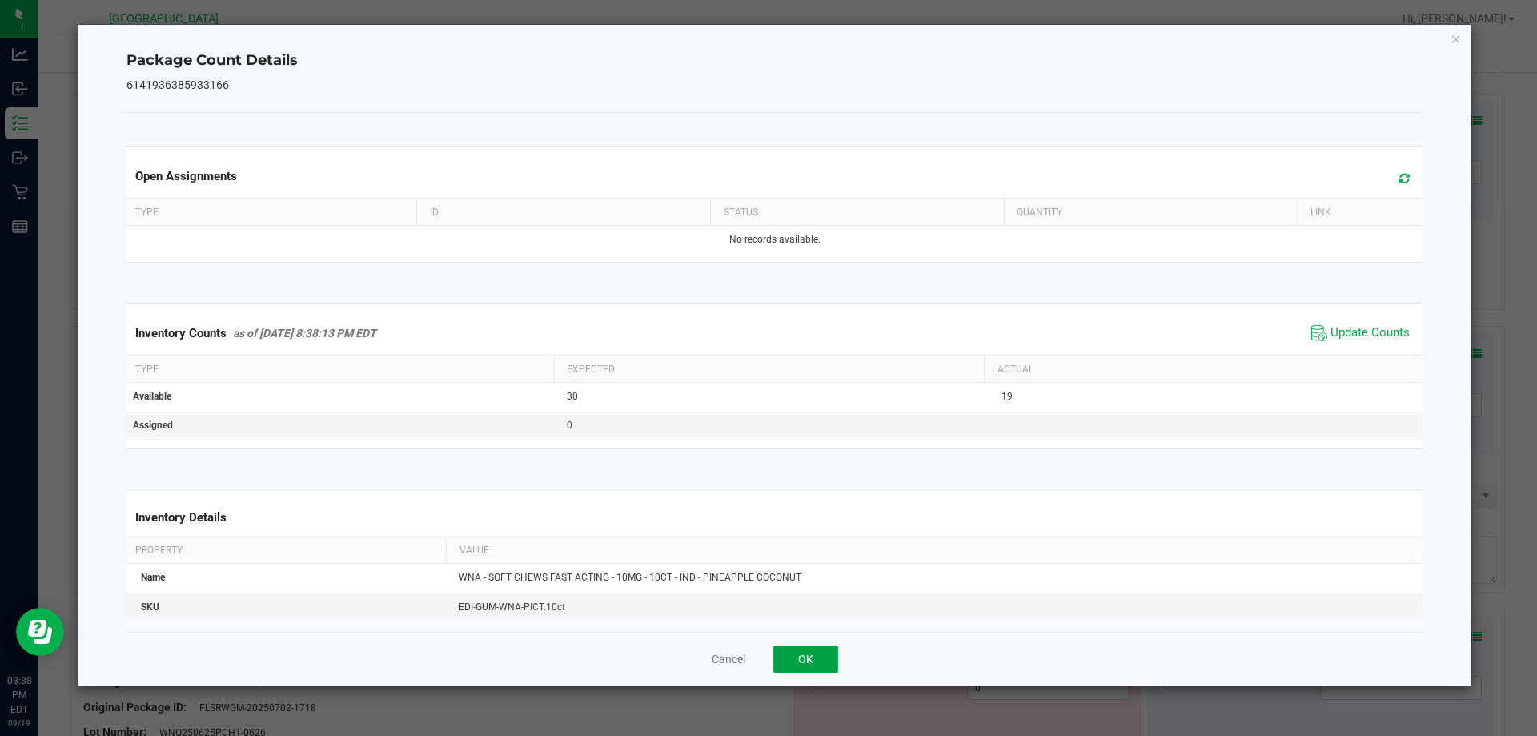
click at [788, 662] on button "OK" at bounding box center [805, 658] width 65 height 27
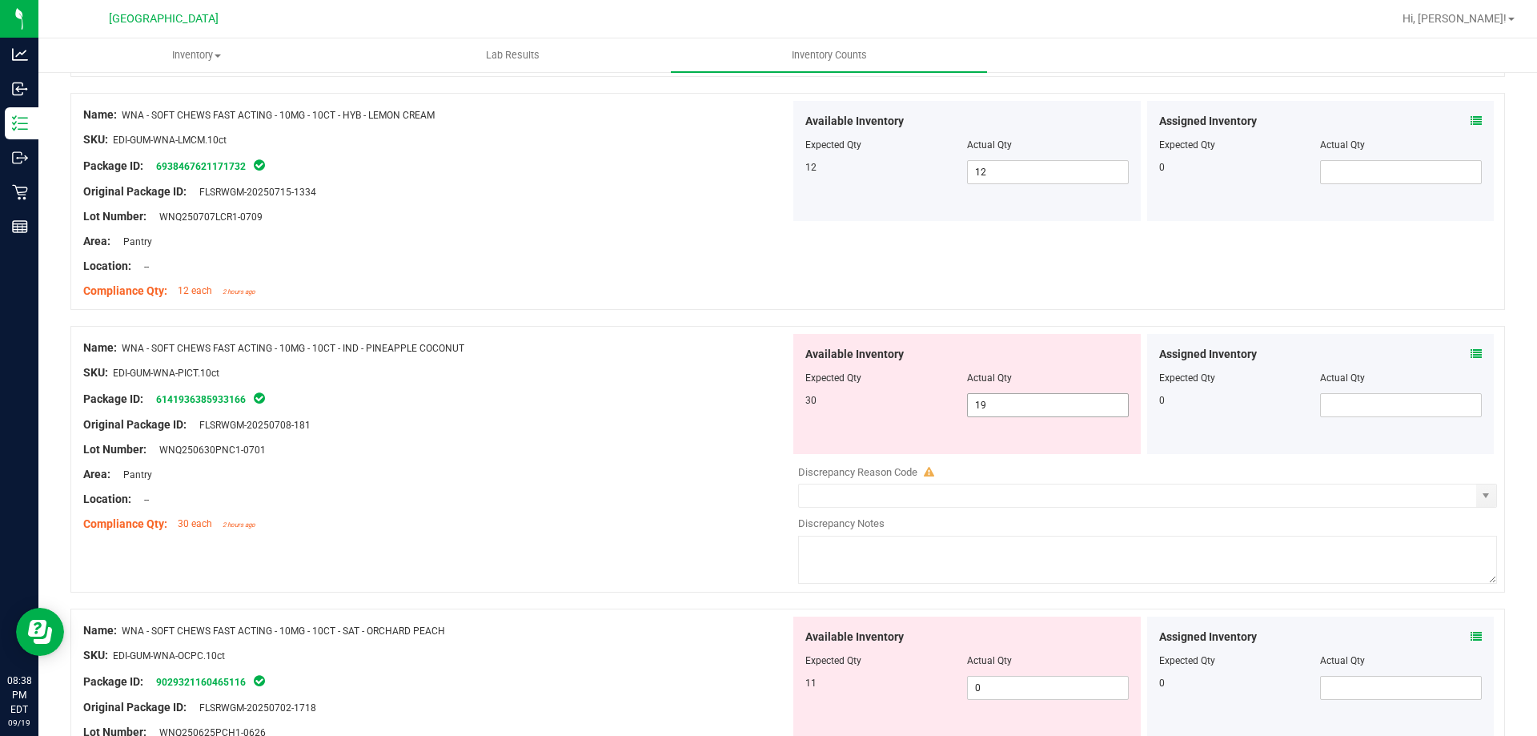
click at [1042, 407] on span "19 19" at bounding box center [1048, 405] width 162 height 24
type input "1"
type input "30"
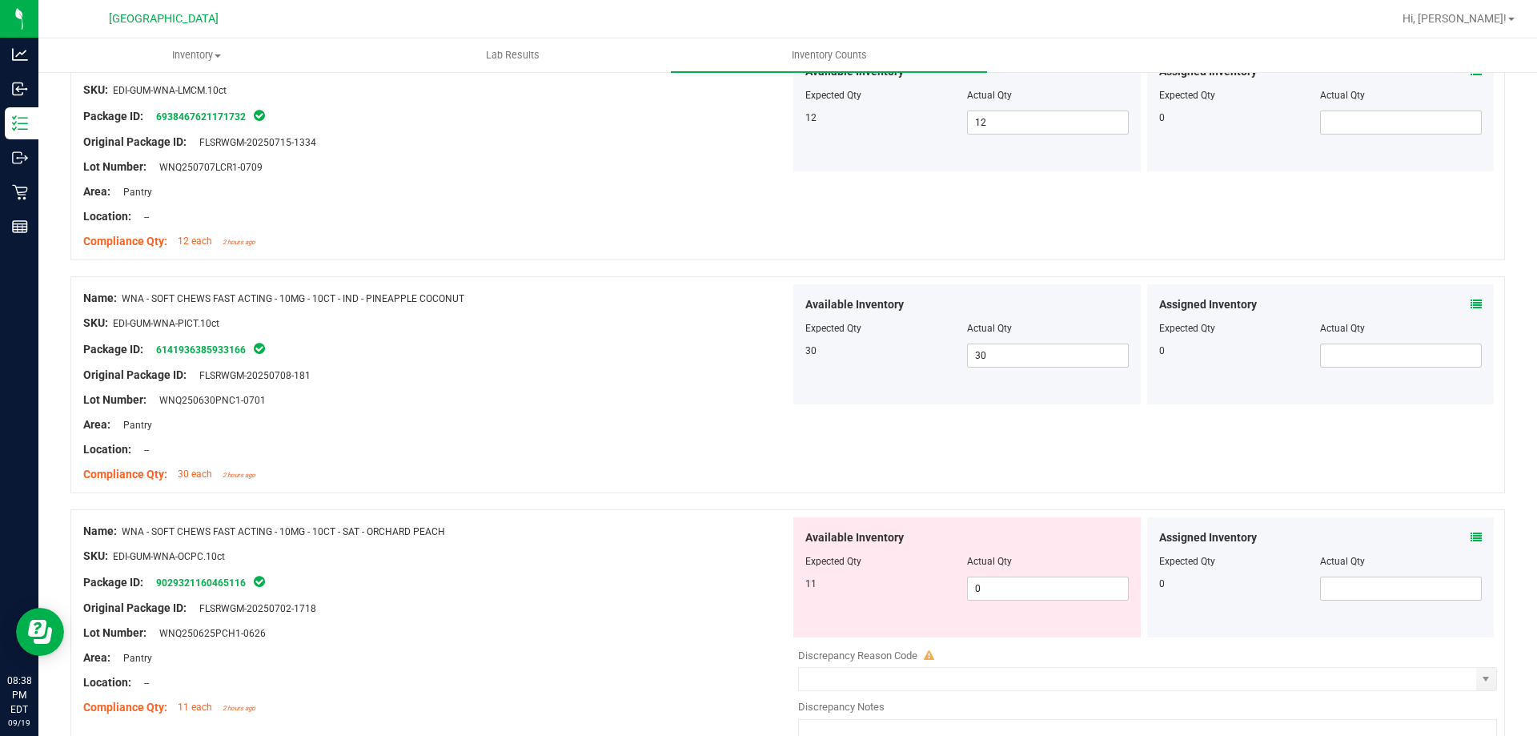
scroll to position [720, 0]
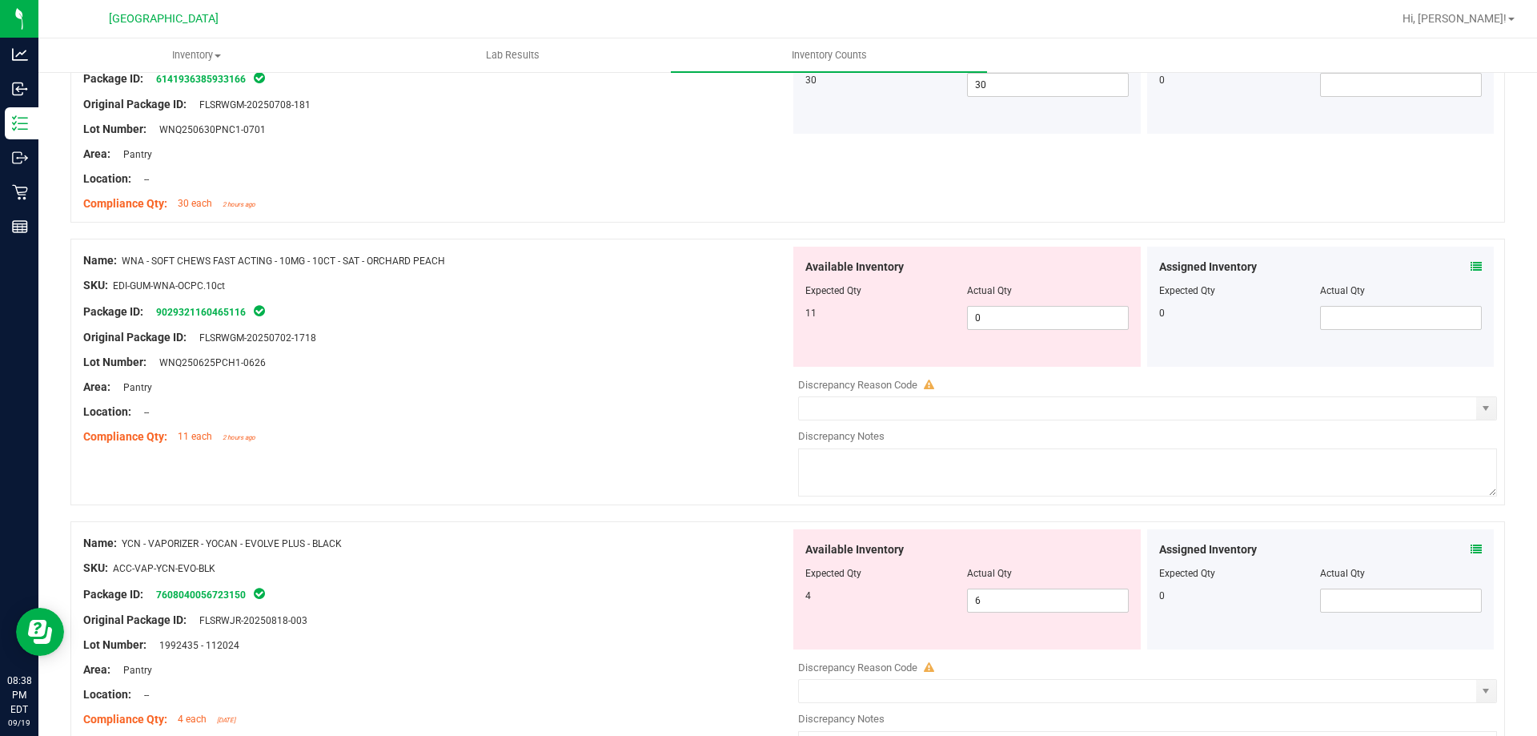
click at [1470, 267] on icon at bounding box center [1475, 266] width 11 height 11
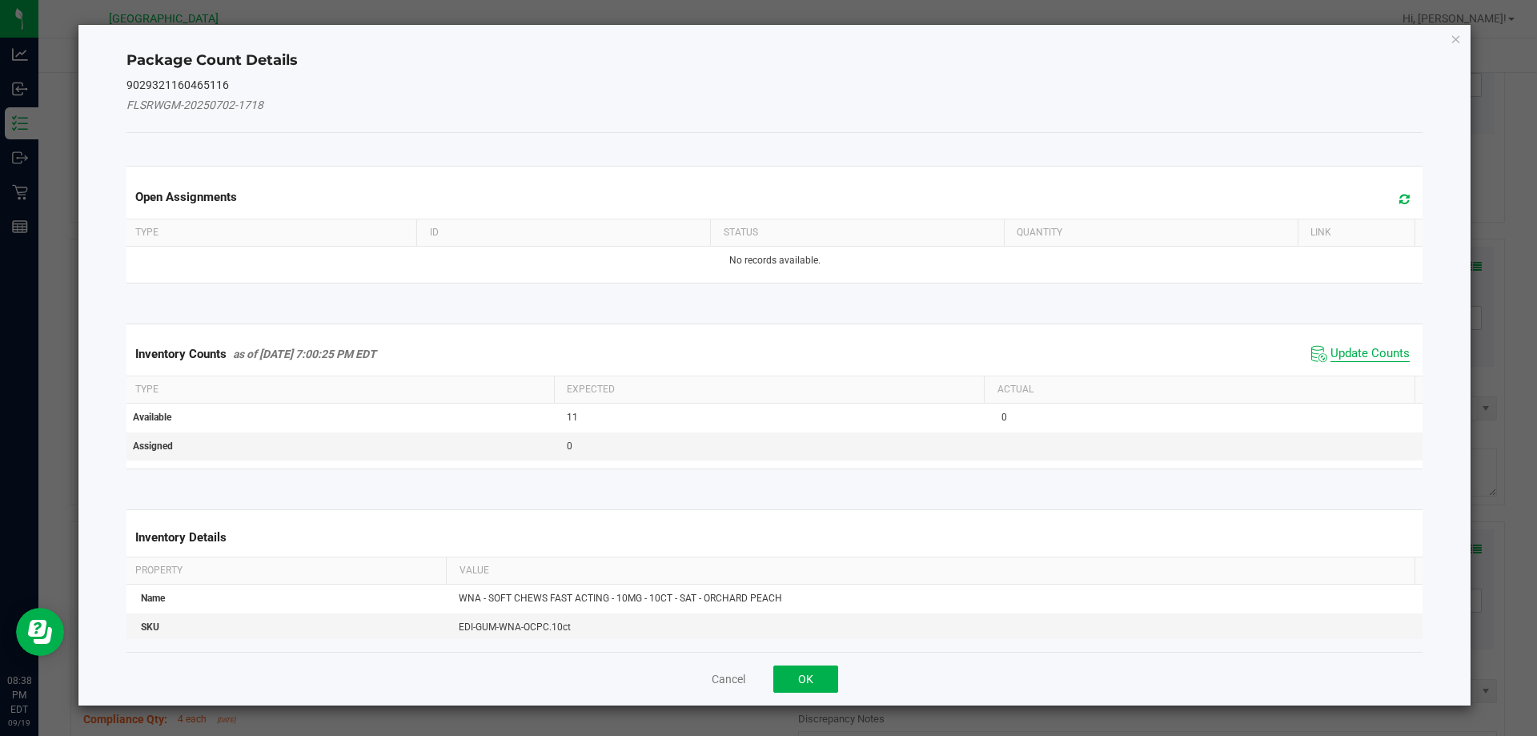
click at [1342, 358] on span "Update Counts" at bounding box center [1369, 354] width 79 height 16
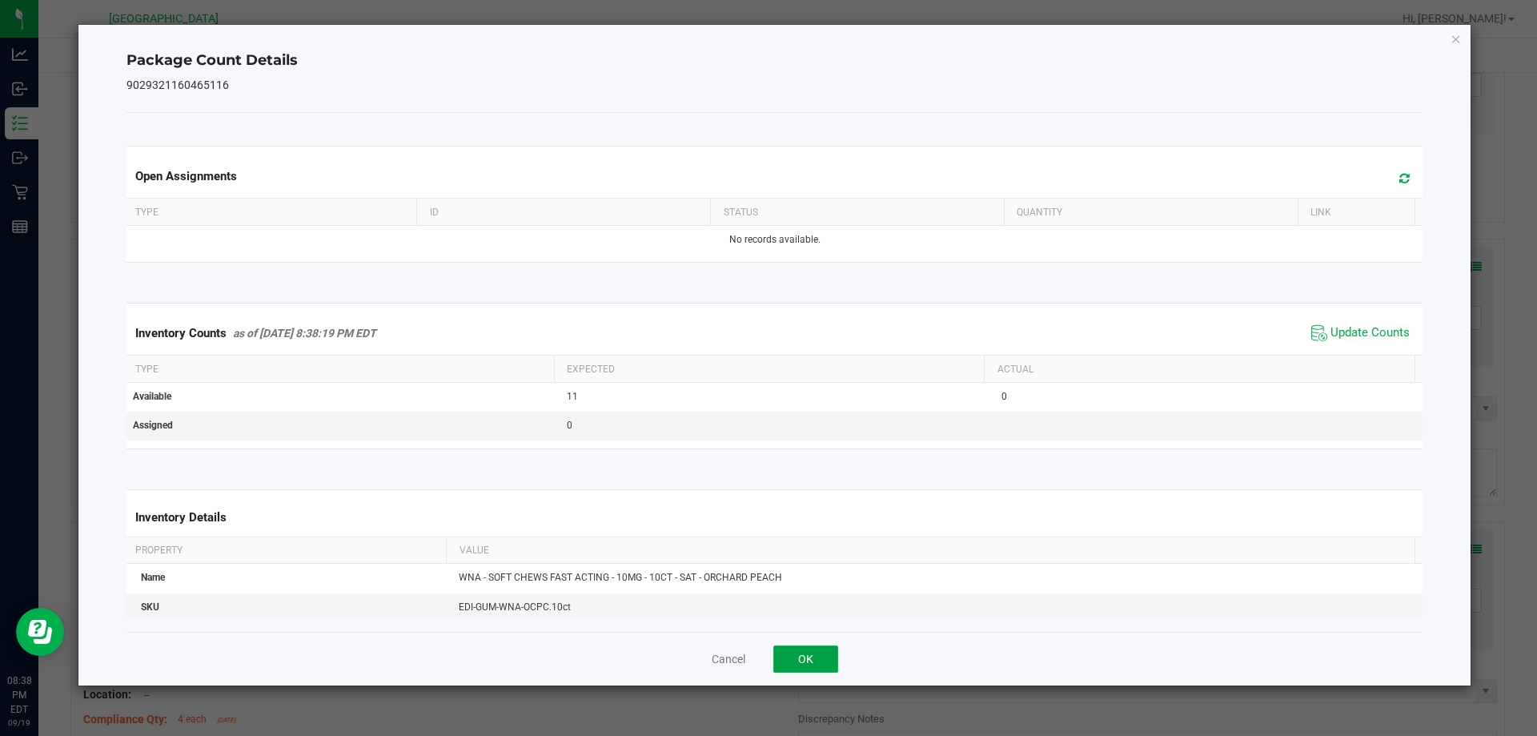
click at [808, 658] on button "OK" at bounding box center [805, 658] width 65 height 27
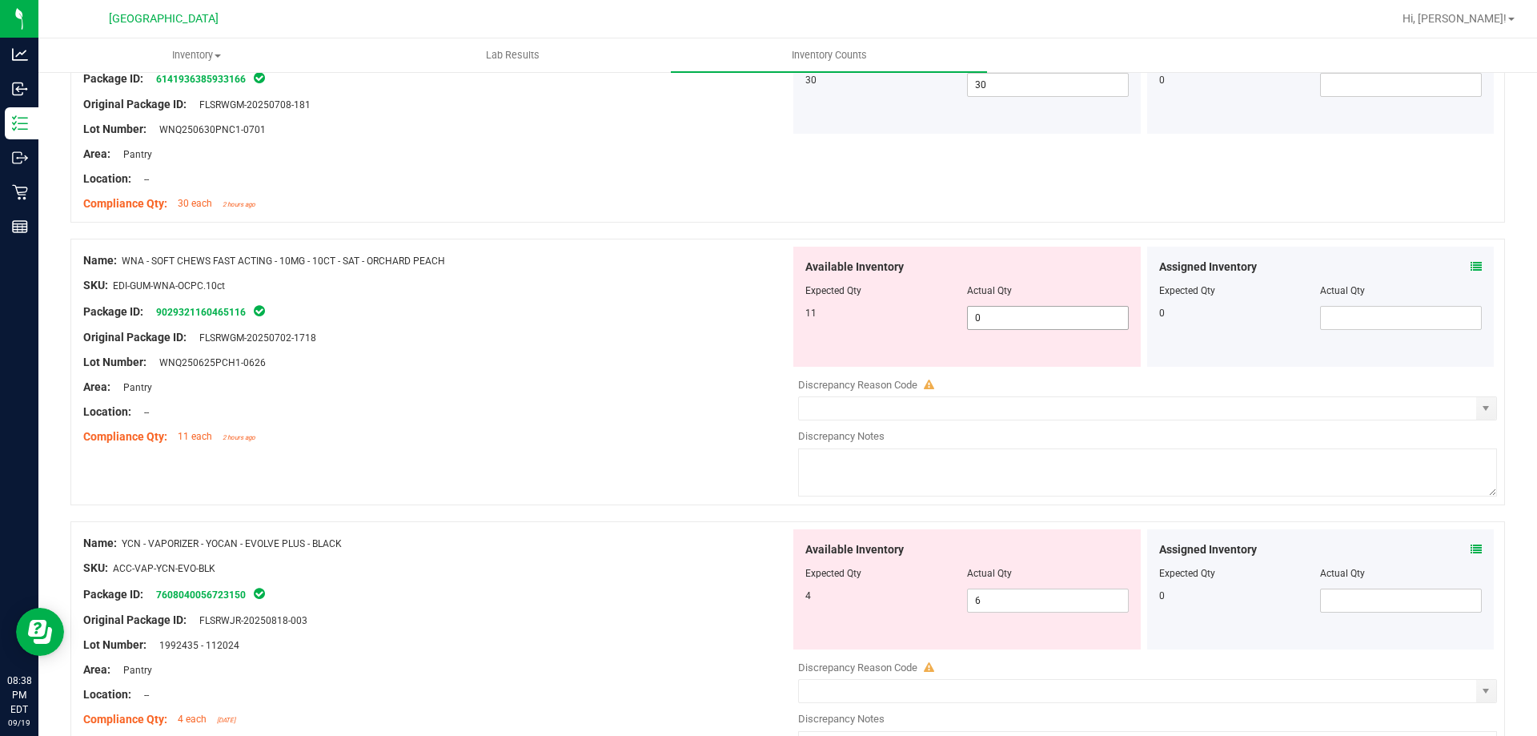
click at [1028, 315] on span "0 0" at bounding box center [1048, 318] width 162 height 24
type input "11"
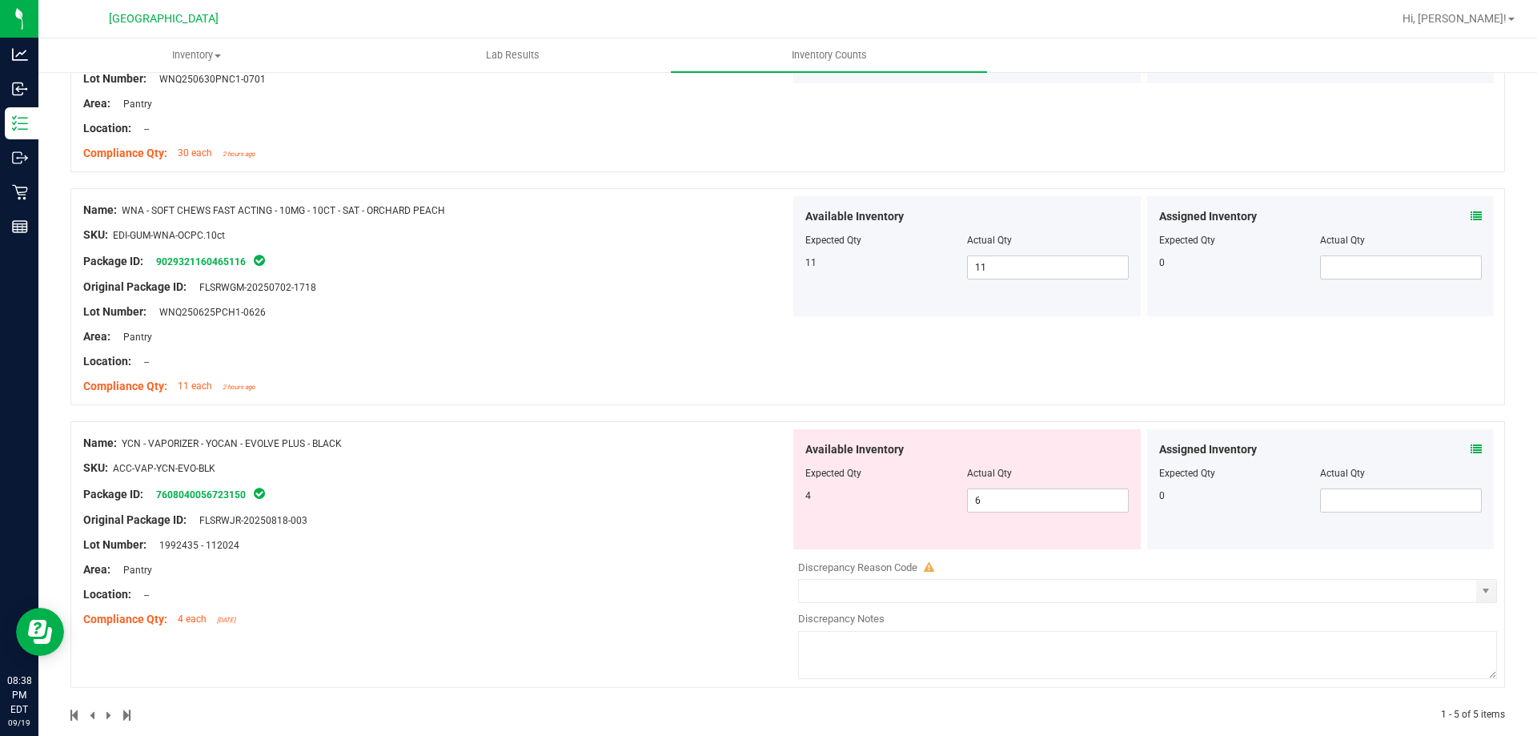
scroll to position [793, 0]
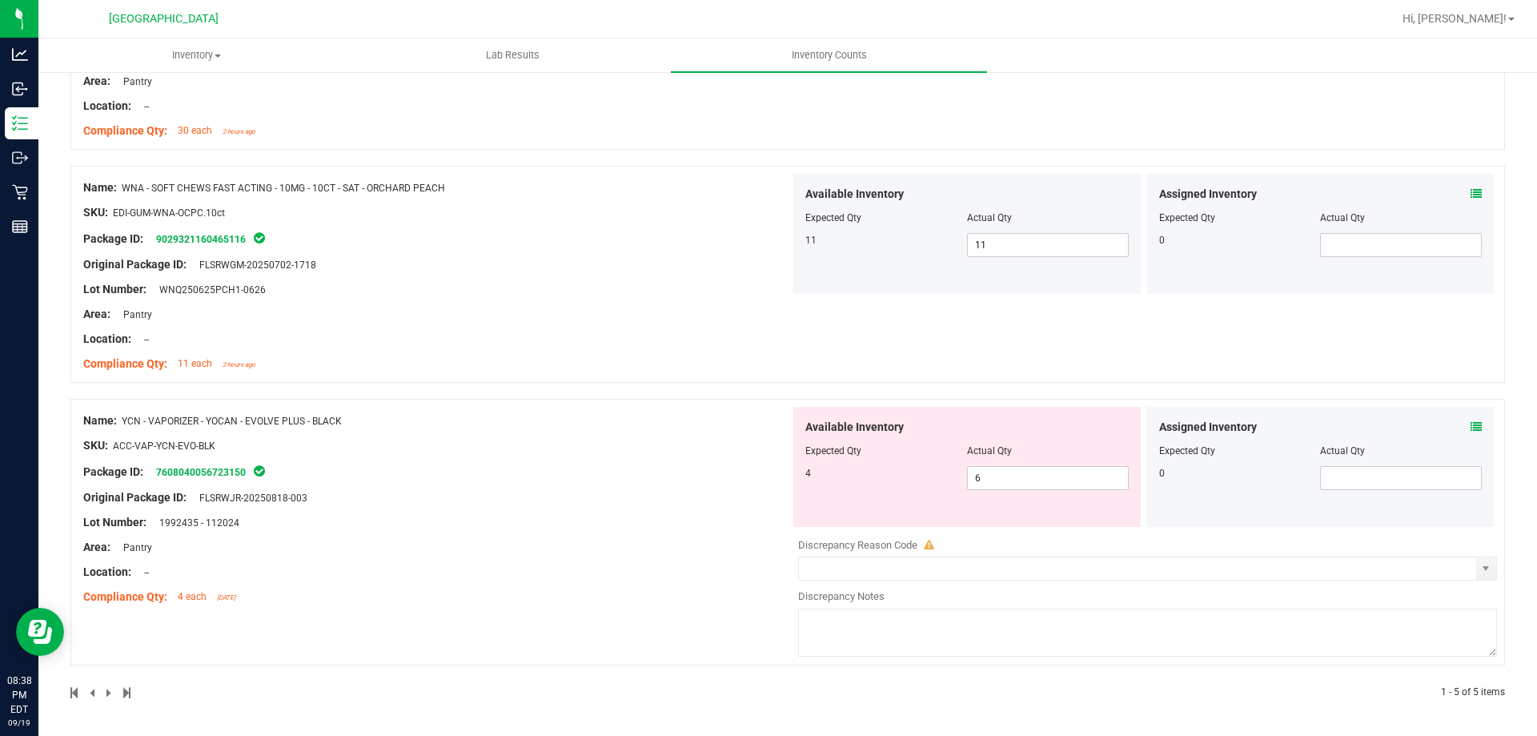
click at [1470, 423] on icon at bounding box center [1475, 426] width 11 height 11
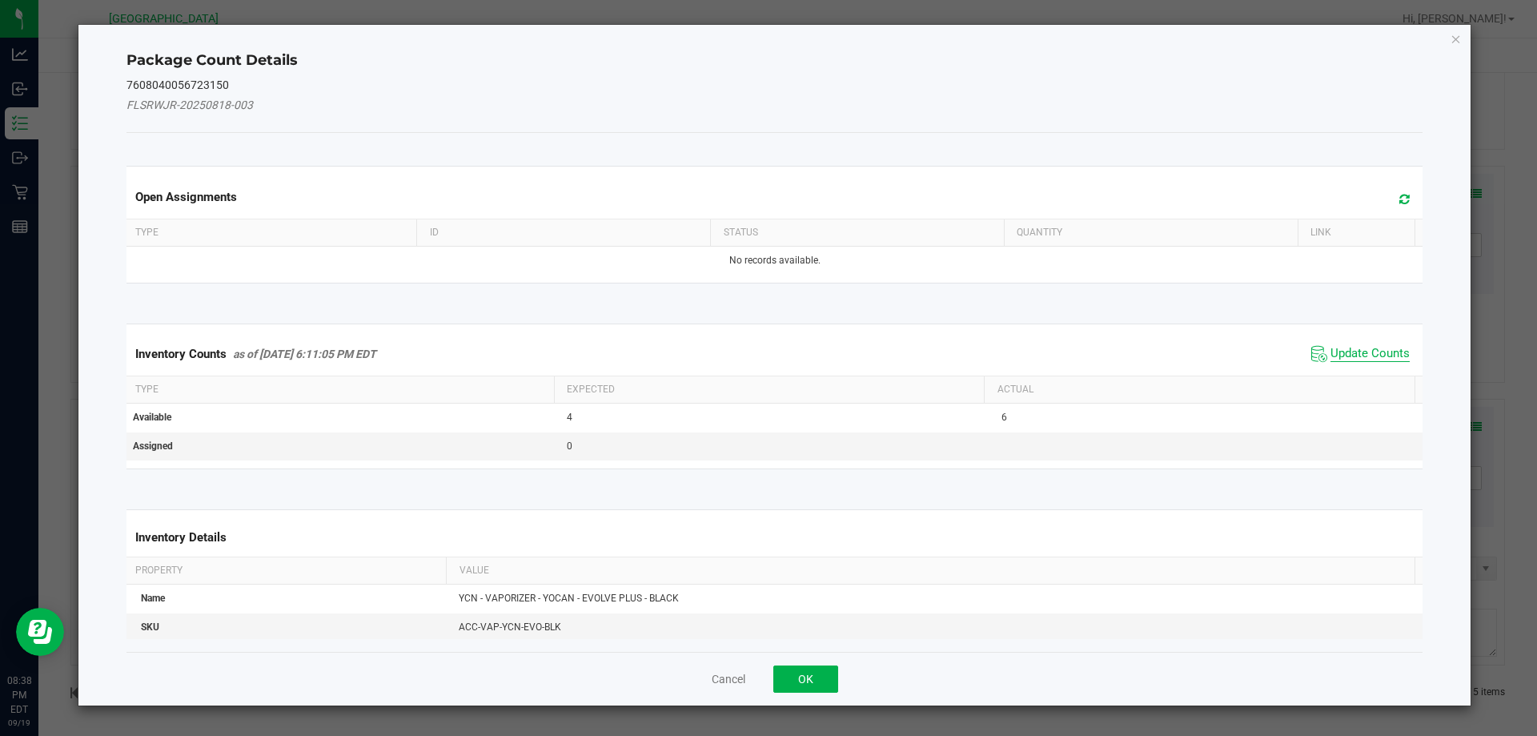
click at [1348, 358] on span "Update Counts" at bounding box center [1369, 354] width 79 height 16
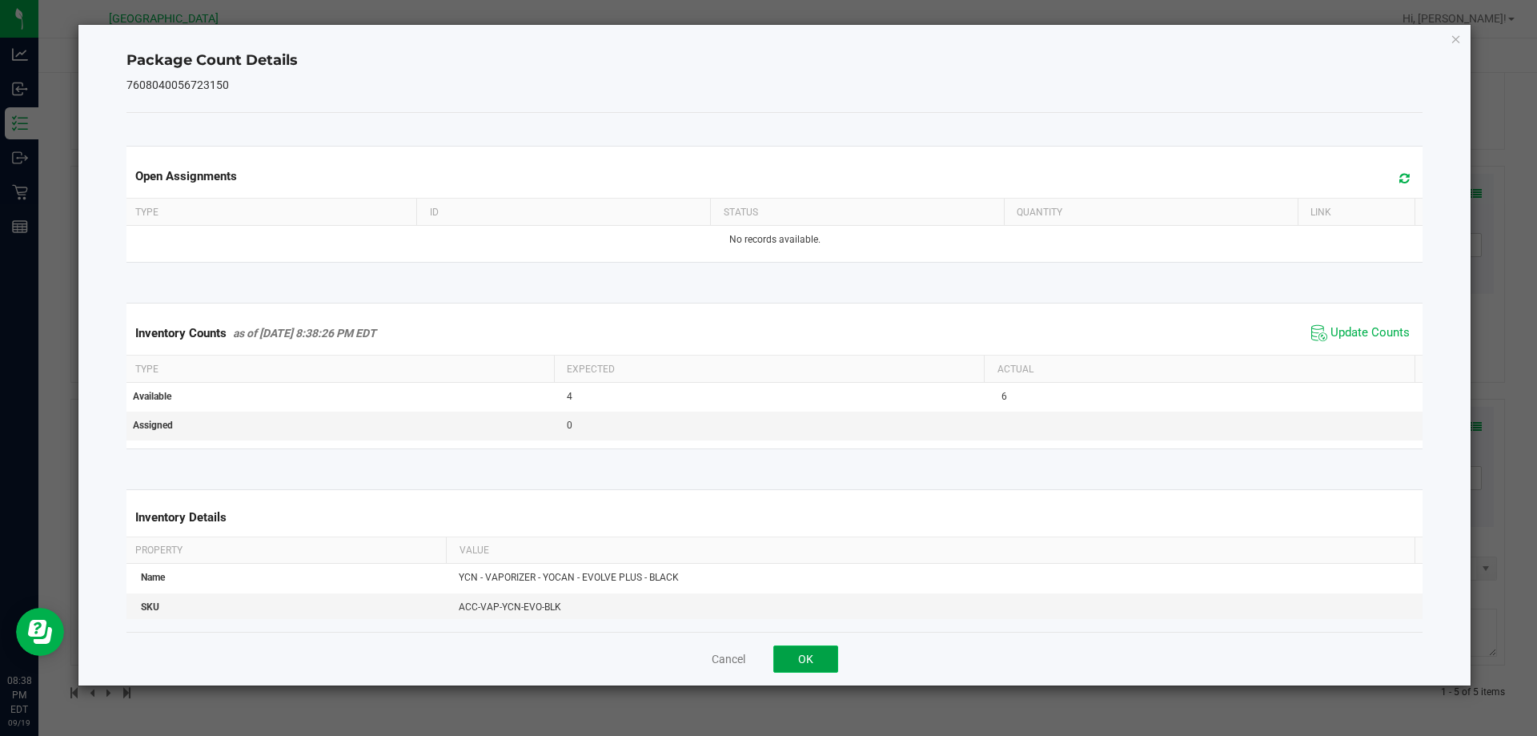
click at [797, 659] on button "OK" at bounding box center [805, 658] width 65 height 27
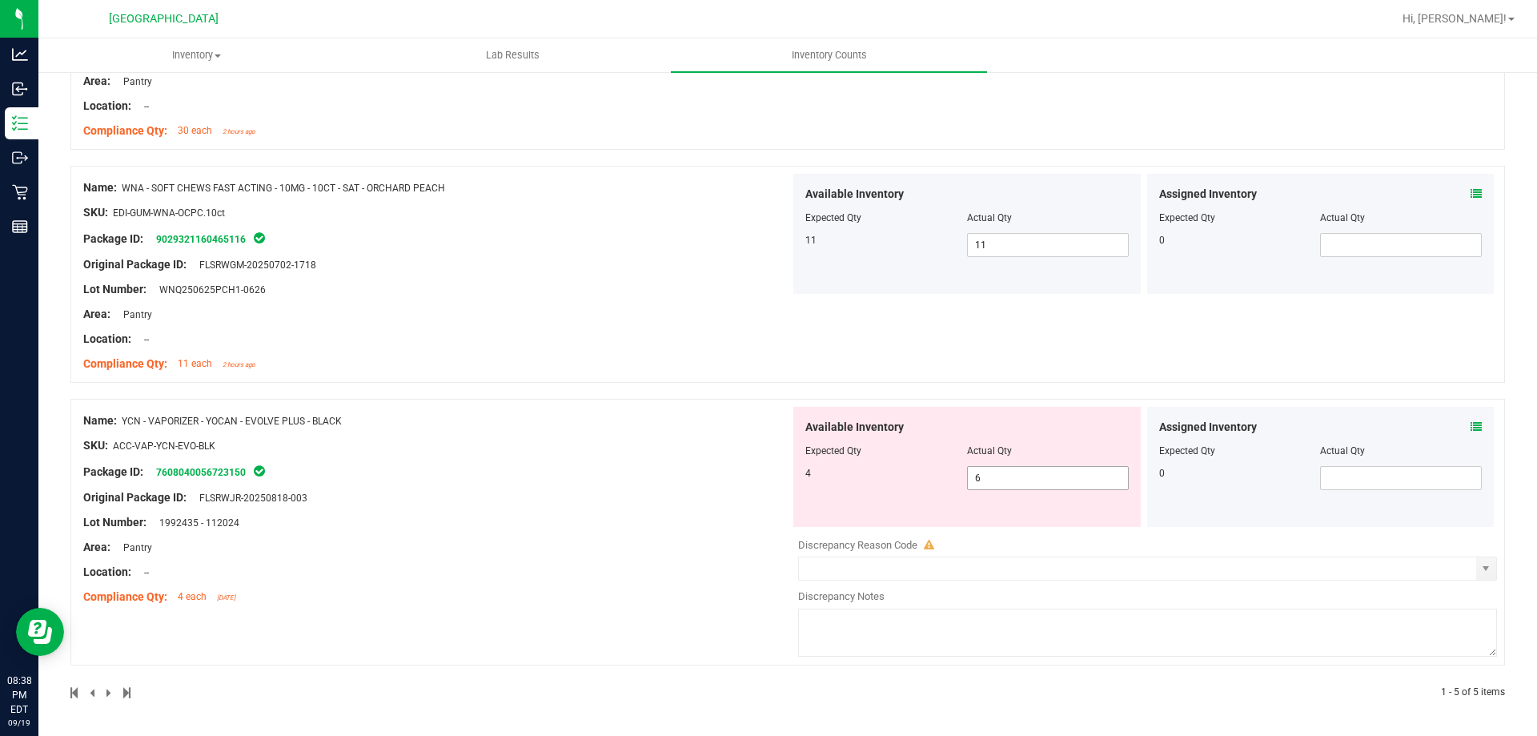
click at [1078, 477] on span "6 6" at bounding box center [1048, 478] width 162 height 24
type input "4"
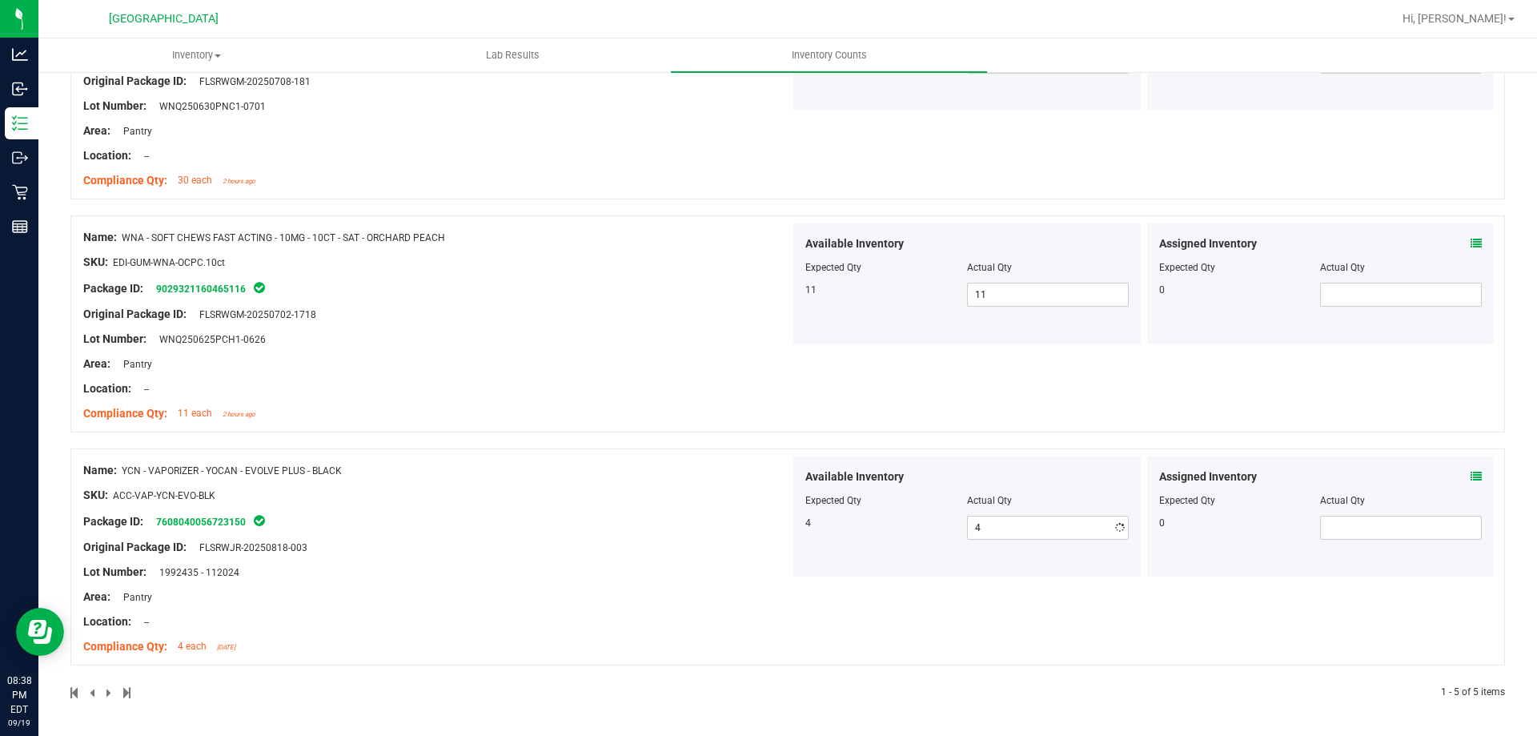
drag, startPoint x: 674, startPoint y: 627, endPoint x: 627, endPoint y: 630, distance: 47.3
click at [680, 647] on div "Name: YCN - VAPORIZER - YOCAN - EVOLVE PLUS - BLACK SKU: ACC-VAP-YCN-EVO-BLK Pa…" at bounding box center [787, 556] width 1434 height 217
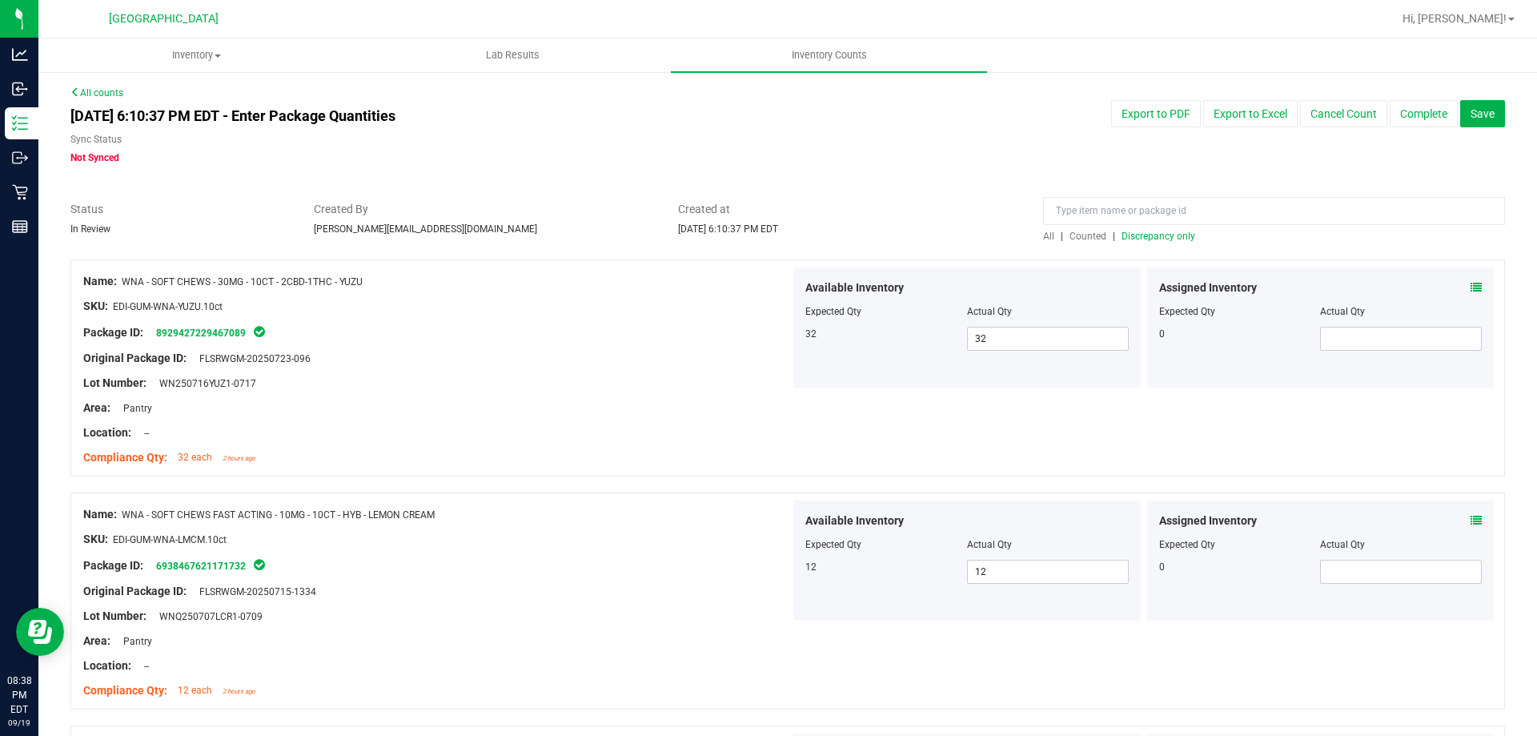
scroll to position [0, 0]
click at [1163, 242] on span "Discrepancy only" at bounding box center [1158, 236] width 74 height 11
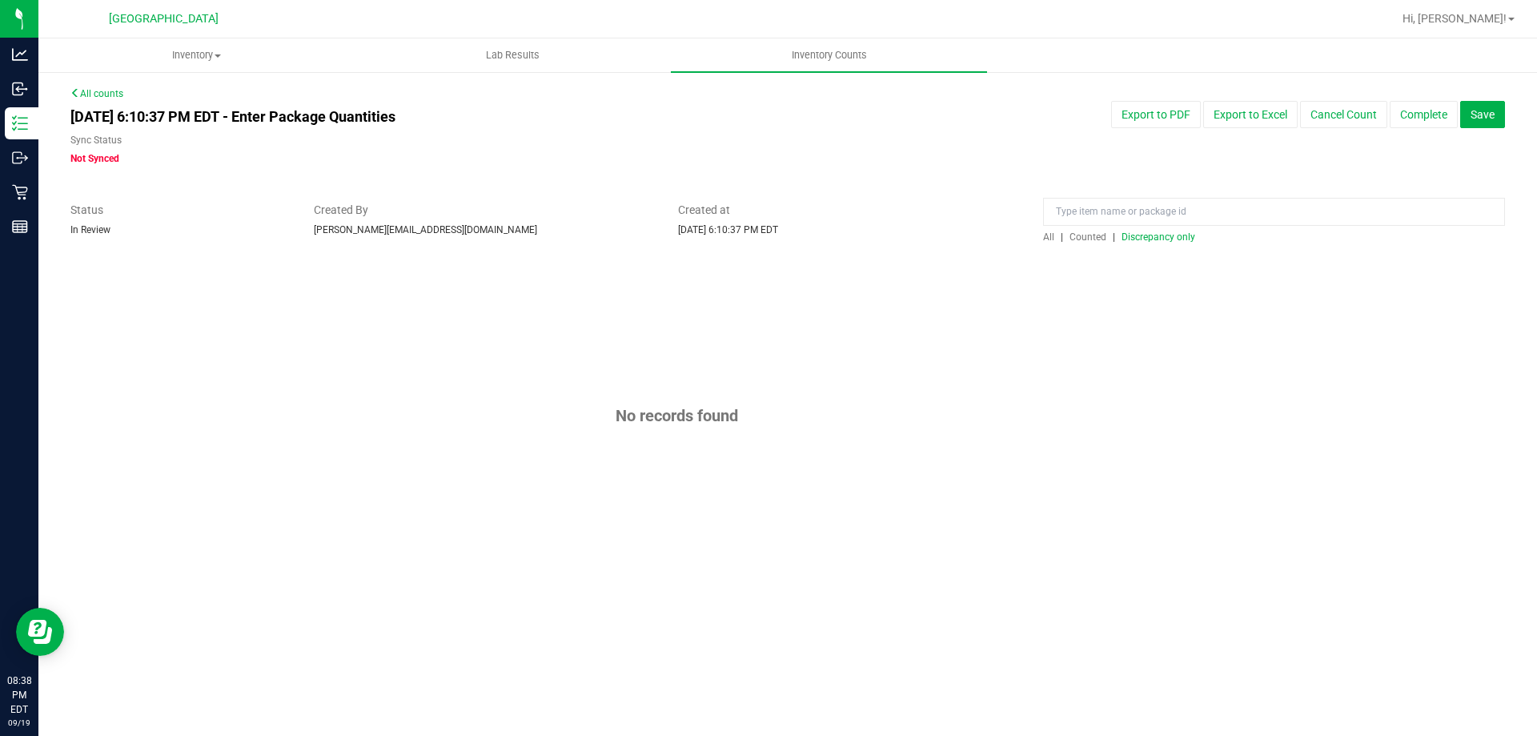
click at [1163, 242] on span "Discrepancy only" at bounding box center [1158, 236] width 74 height 11
click at [1173, 236] on span "Discrepancy only" at bounding box center [1158, 236] width 74 height 11
click at [1163, 235] on span "Discrepancy only" at bounding box center [1158, 236] width 74 height 11
click at [1477, 108] on span "Save" at bounding box center [1482, 114] width 24 height 13
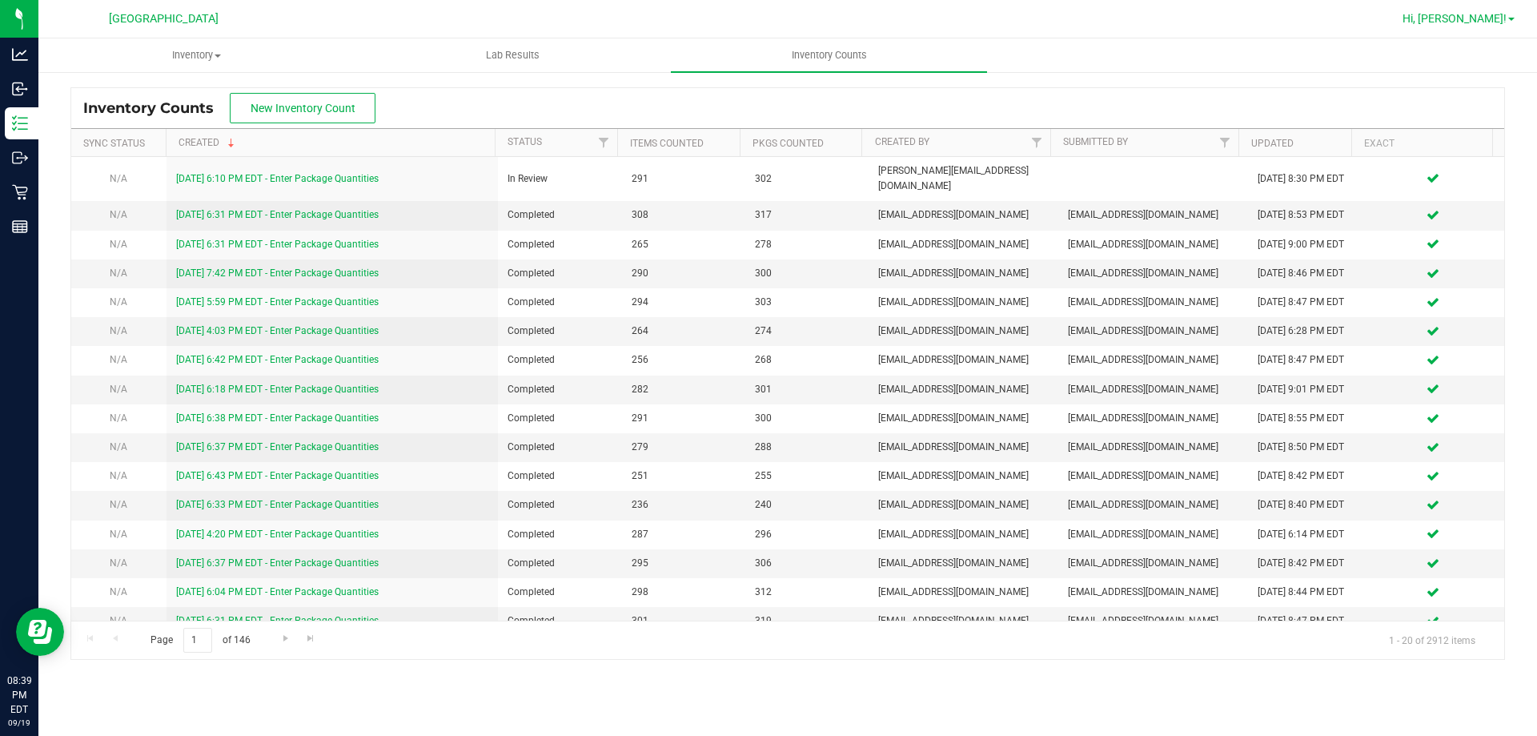
click at [1502, 21] on span "Hi, [PERSON_NAME]!" at bounding box center [1454, 18] width 104 height 13
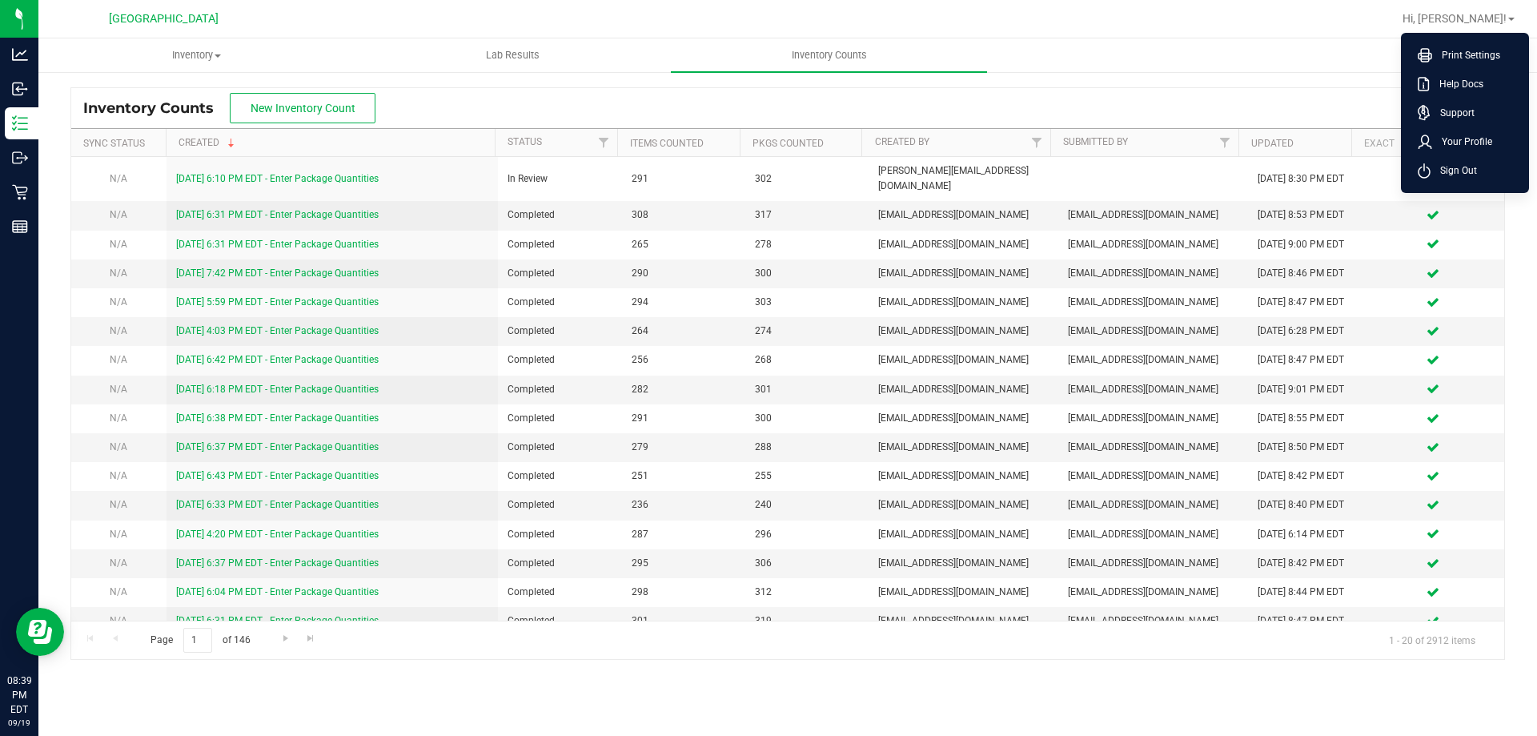
click at [1267, 119] on div "Inventory Counts New Inventory Count" at bounding box center [787, 108] width 1433 height 40
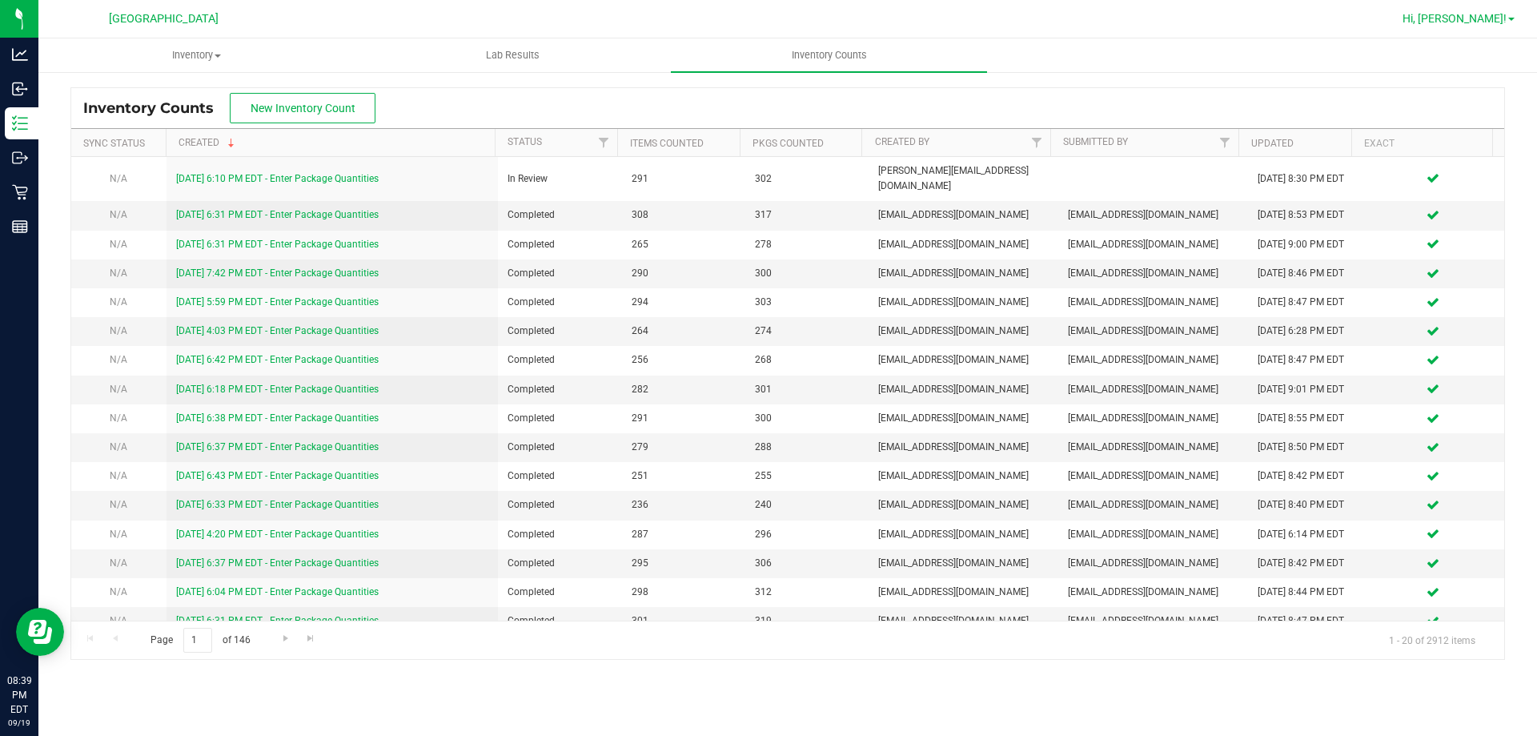
click at [1496, 19] on span "Hi, [PERSON_NAME]!" at bounding box center [1454, 18] width 104 height 13
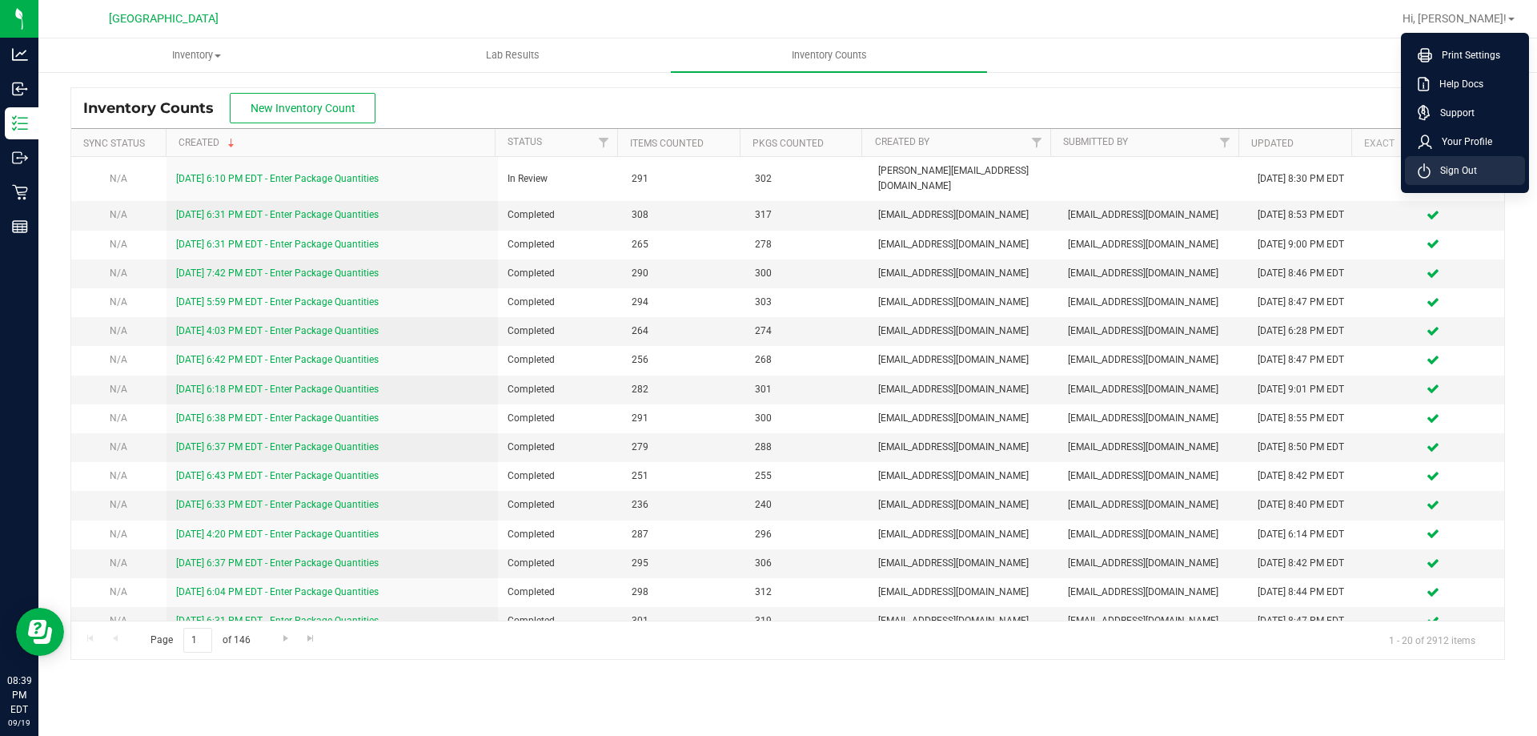
click at [1462, 174] on span "Sign Out" at bounding box center [1453, 170] width 46 height 16
